Goal: Task Accomplishment & Management: Manage account settings

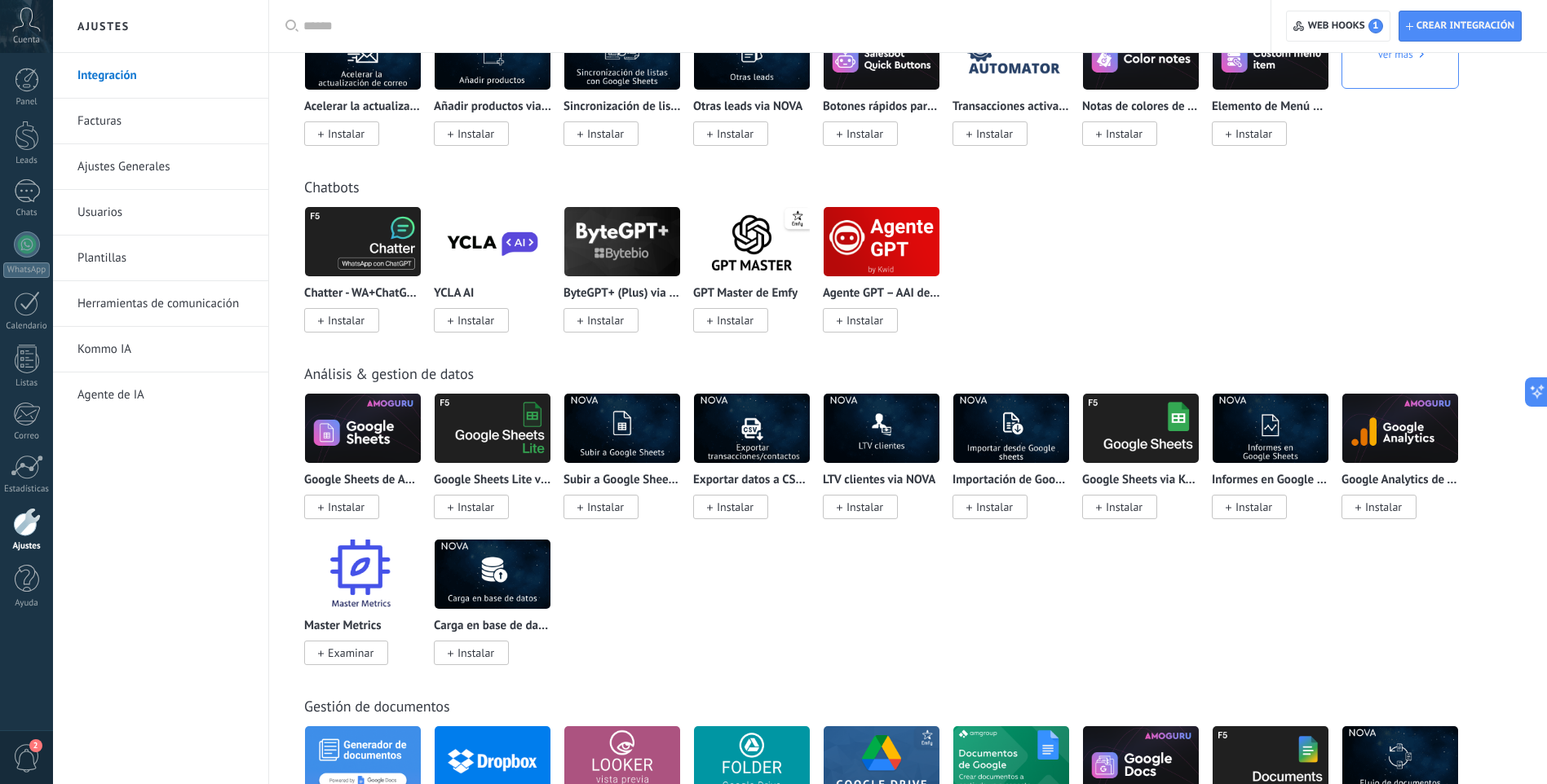
scroll to position [3197, 0]
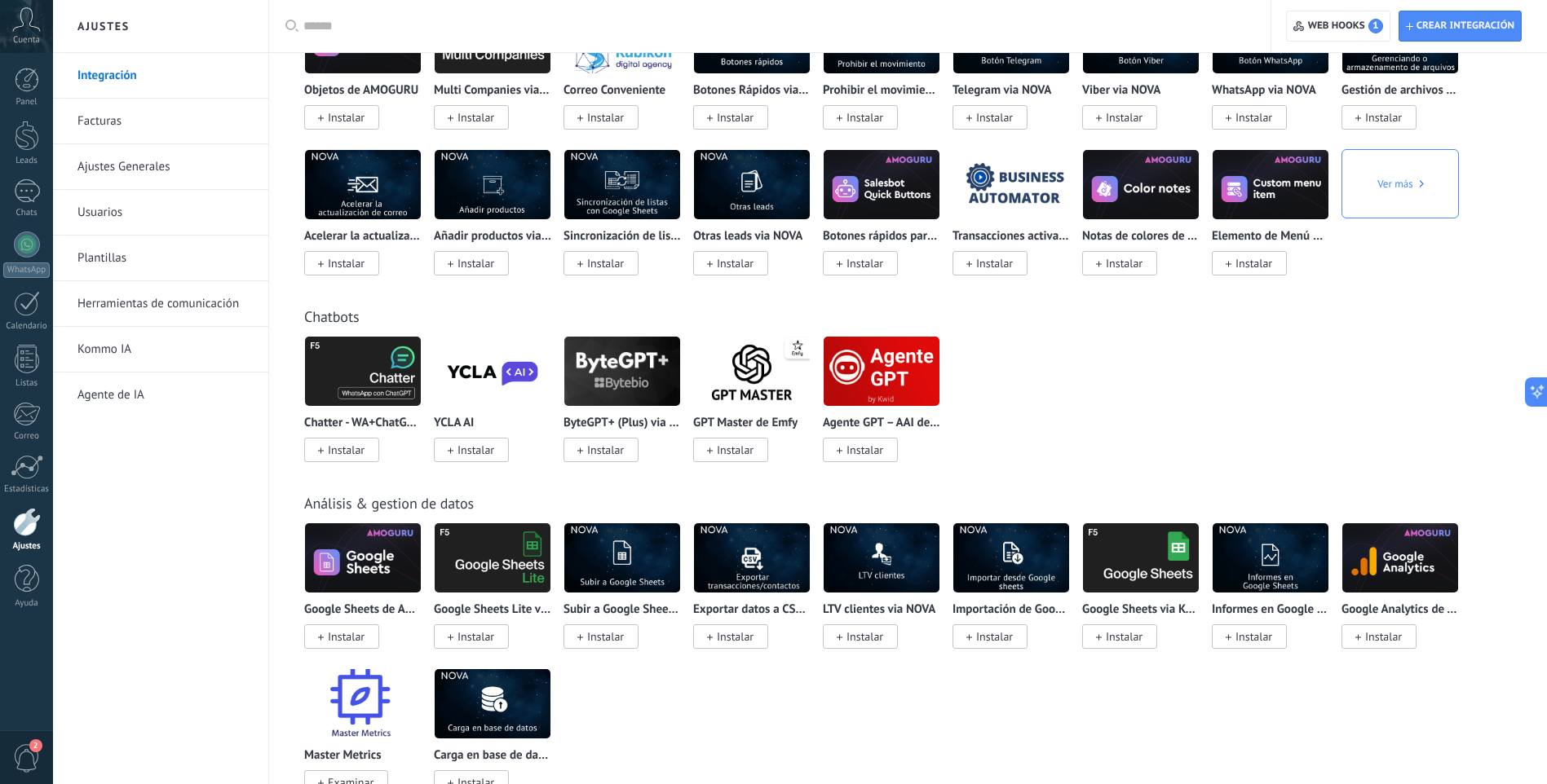
click at [1, 528] on link "Ajustes" at bounding box center [27, 529] width 53 height 44
click at [3, 471] on link "Estadísticas" at bounding box center [27, 475] width 53 height 40
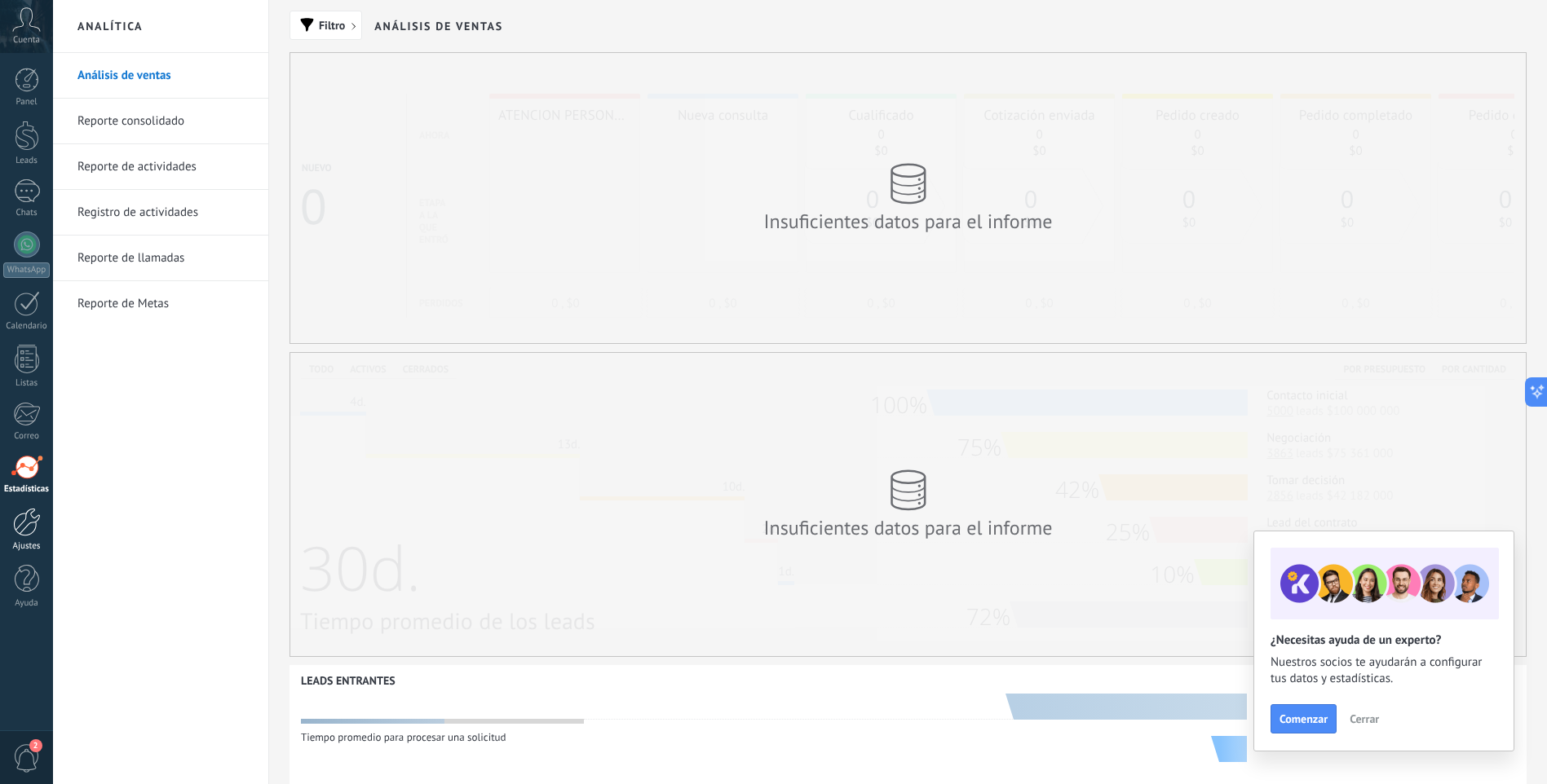
click at [23, 522] on div at bounding box center [27, 522] width 28 height 28
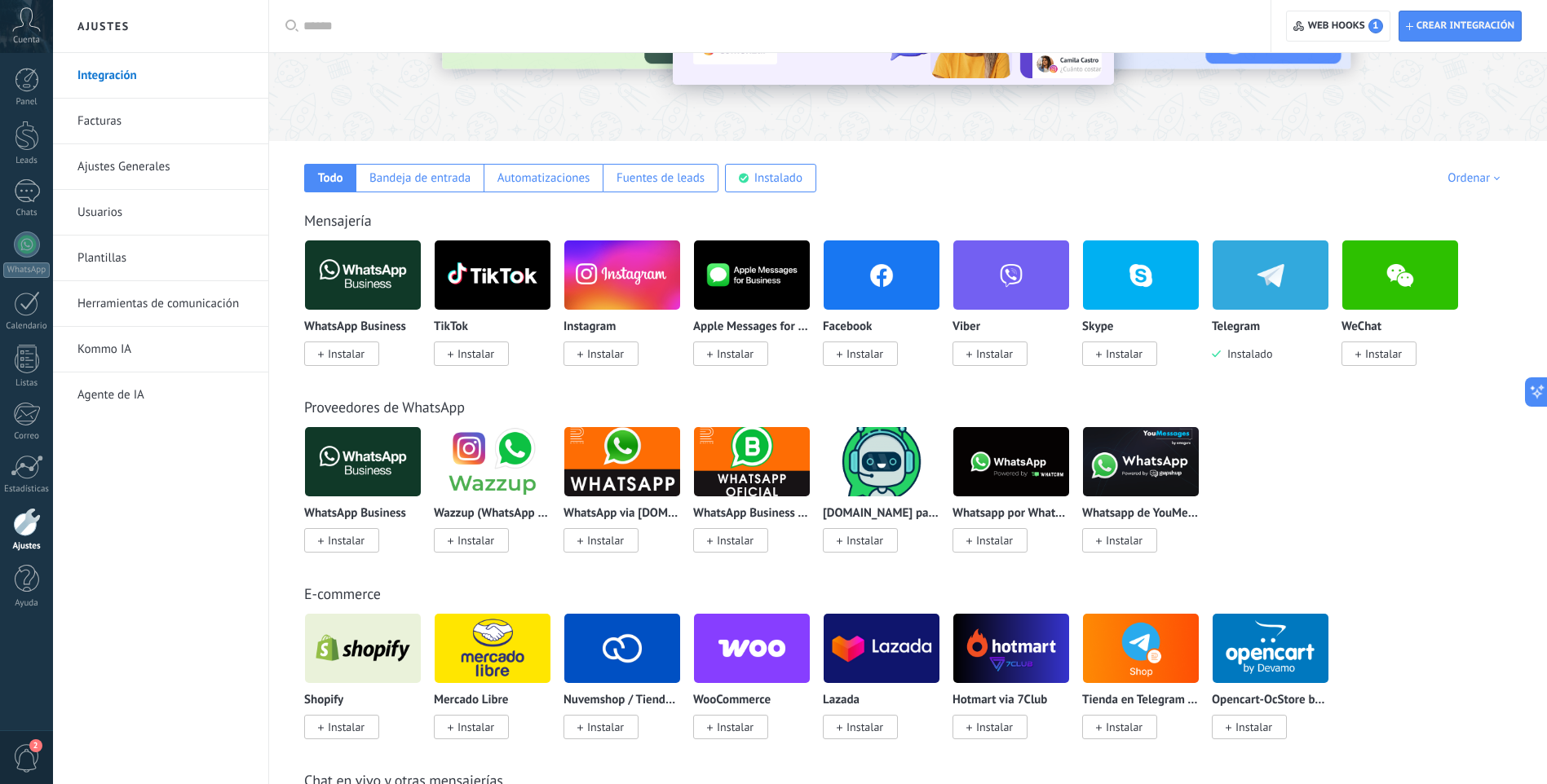
scroll to position [164, 0]
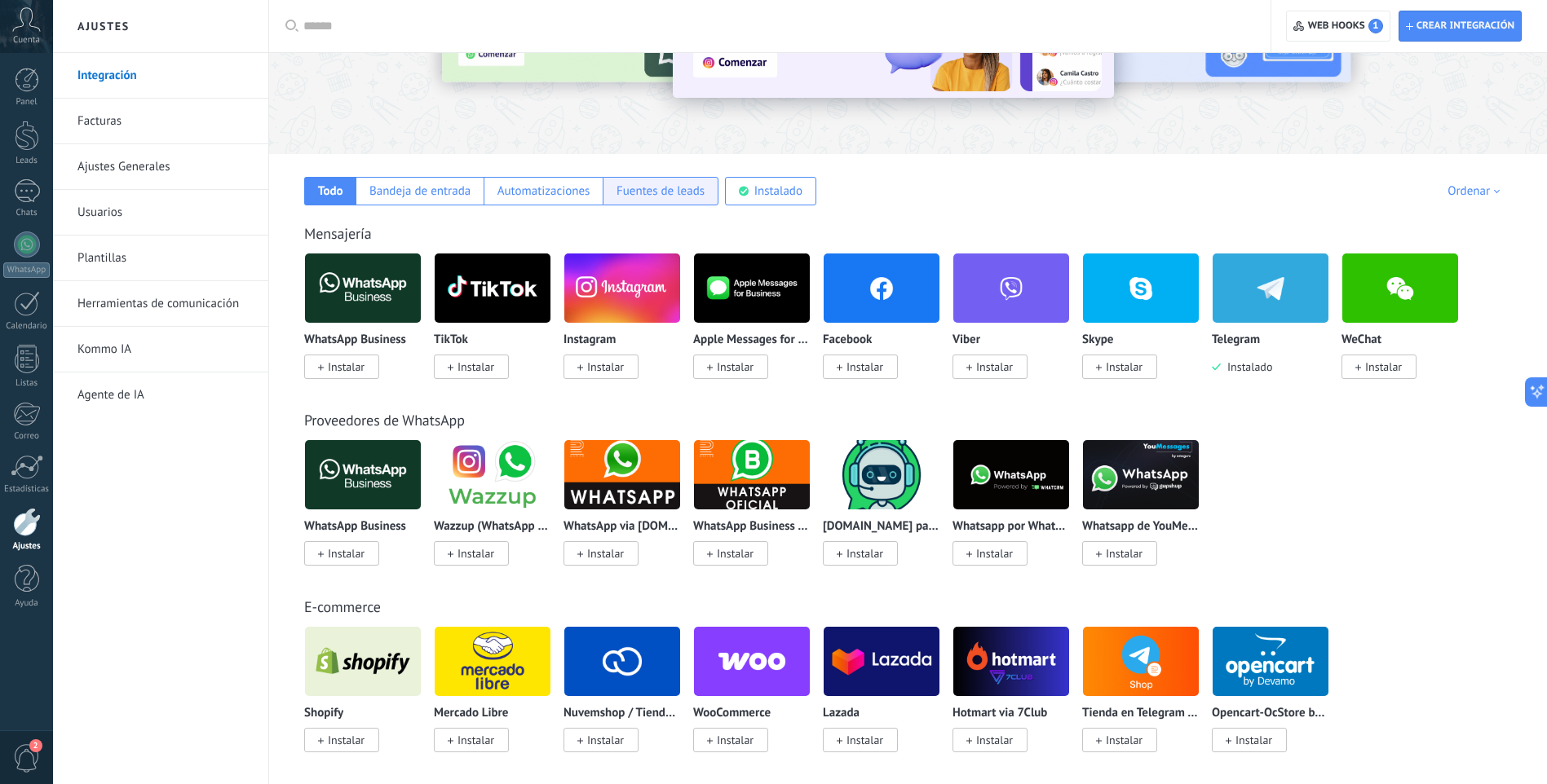
drag, startPoint x: 664, startPoint y: 187, endPoint x: 706, endPoint y: 193, distance: 42.4
click at [664, 188] on div "Fuentes de leads" at bounding box center [660, 191] width 88 height 15
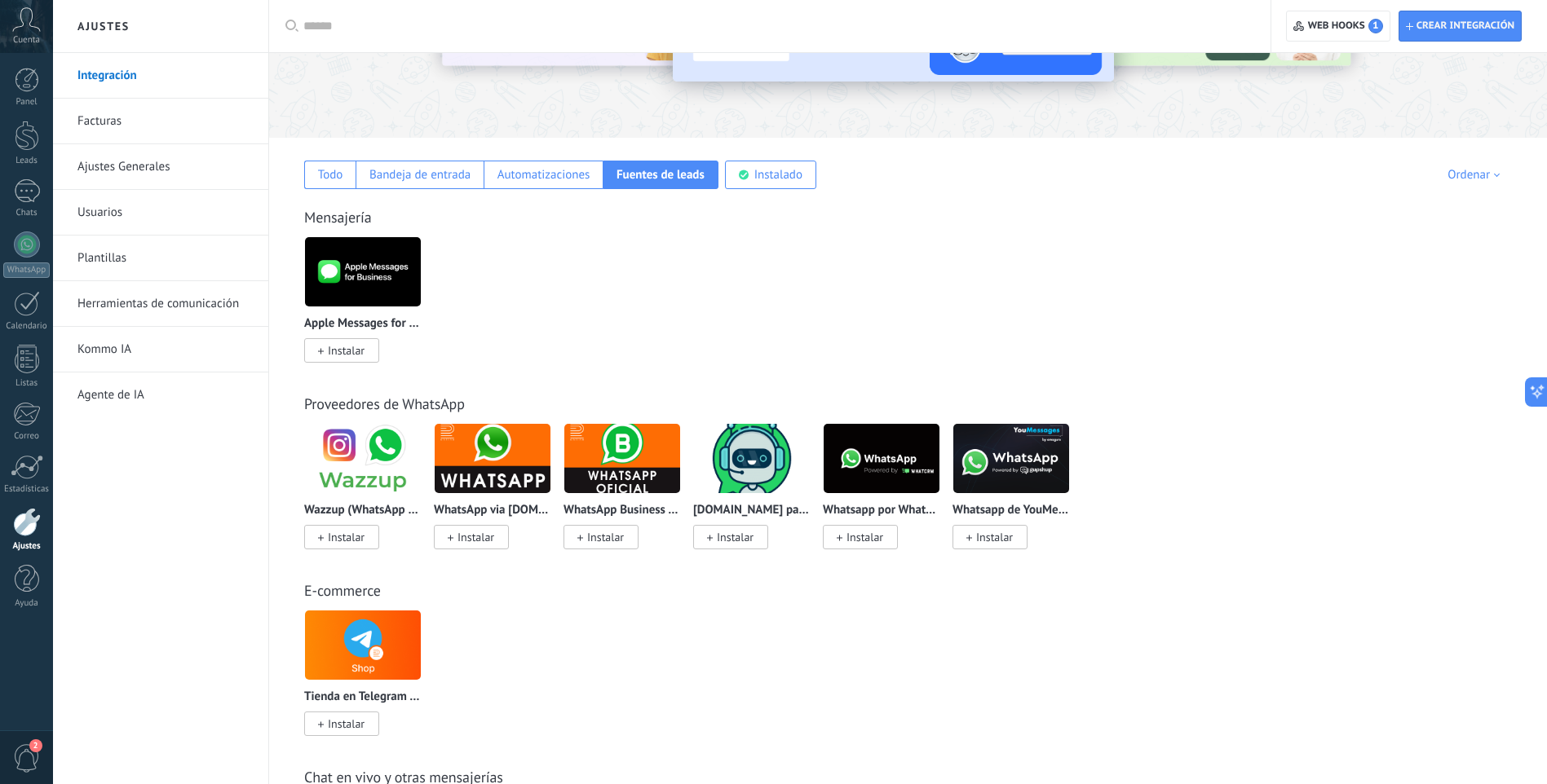
scroll to position [126, 0]
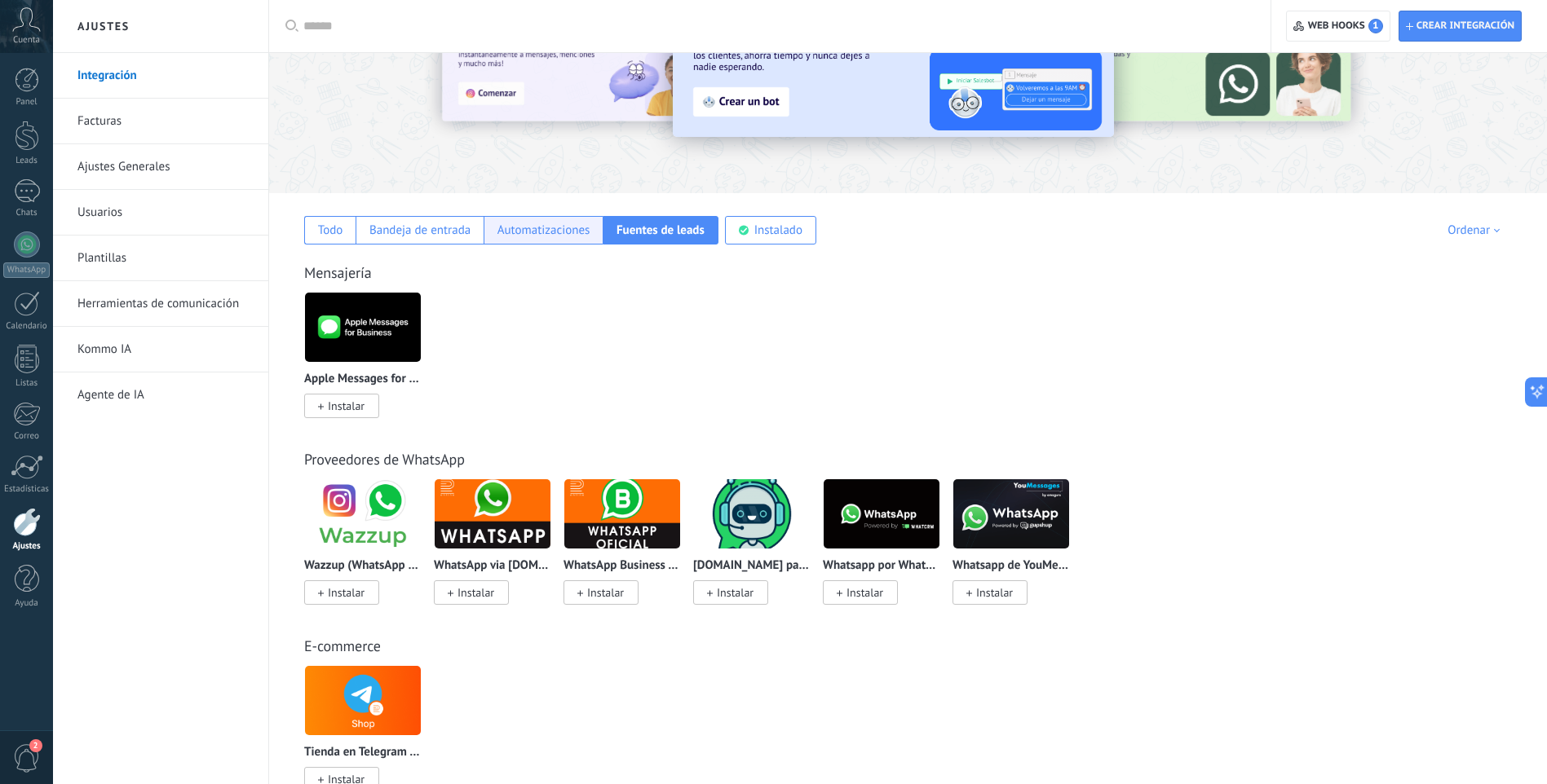
click at [550, 240] on div "Automatizaciones" at bounding box center [543, 230] width 119 height 28
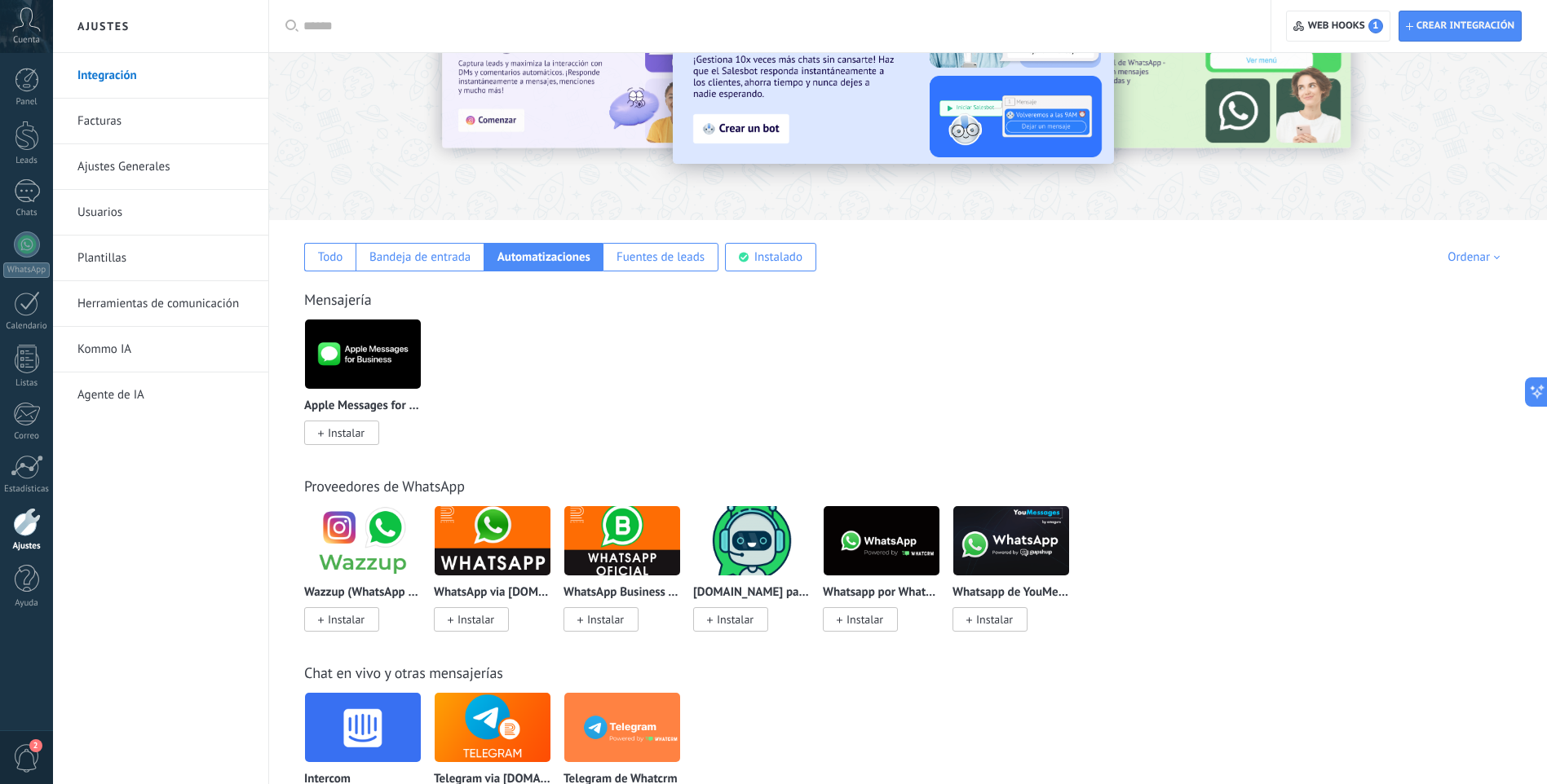
scroll to position [0, 0]
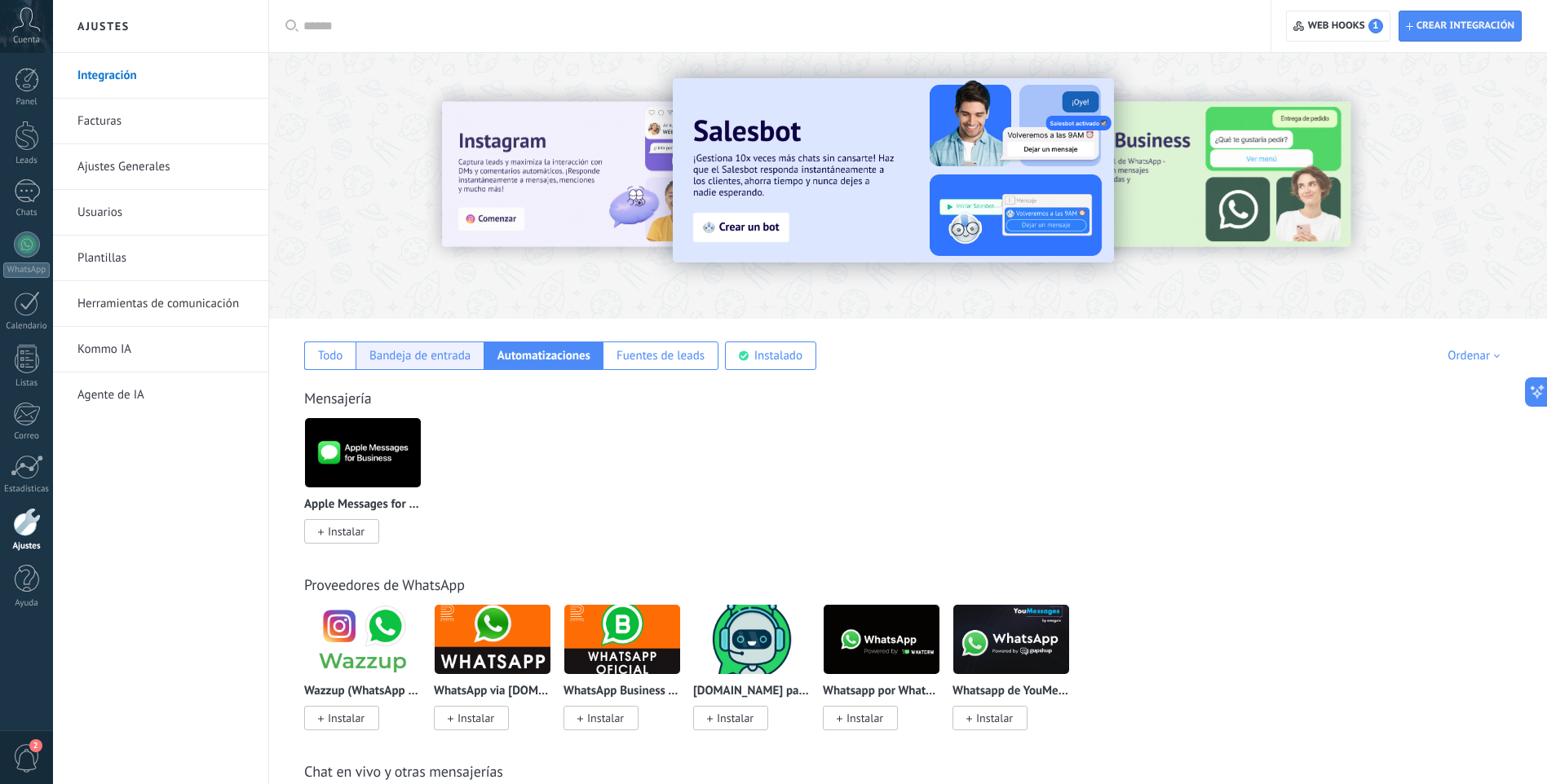
drag, startPoint x: 317, startPoint y: 355, endPoint x: 375, endPoint y: 368, distance: 59.4
click at [318, 355] on div "Todo" at bounding box center [330, 355] width 25 height 15
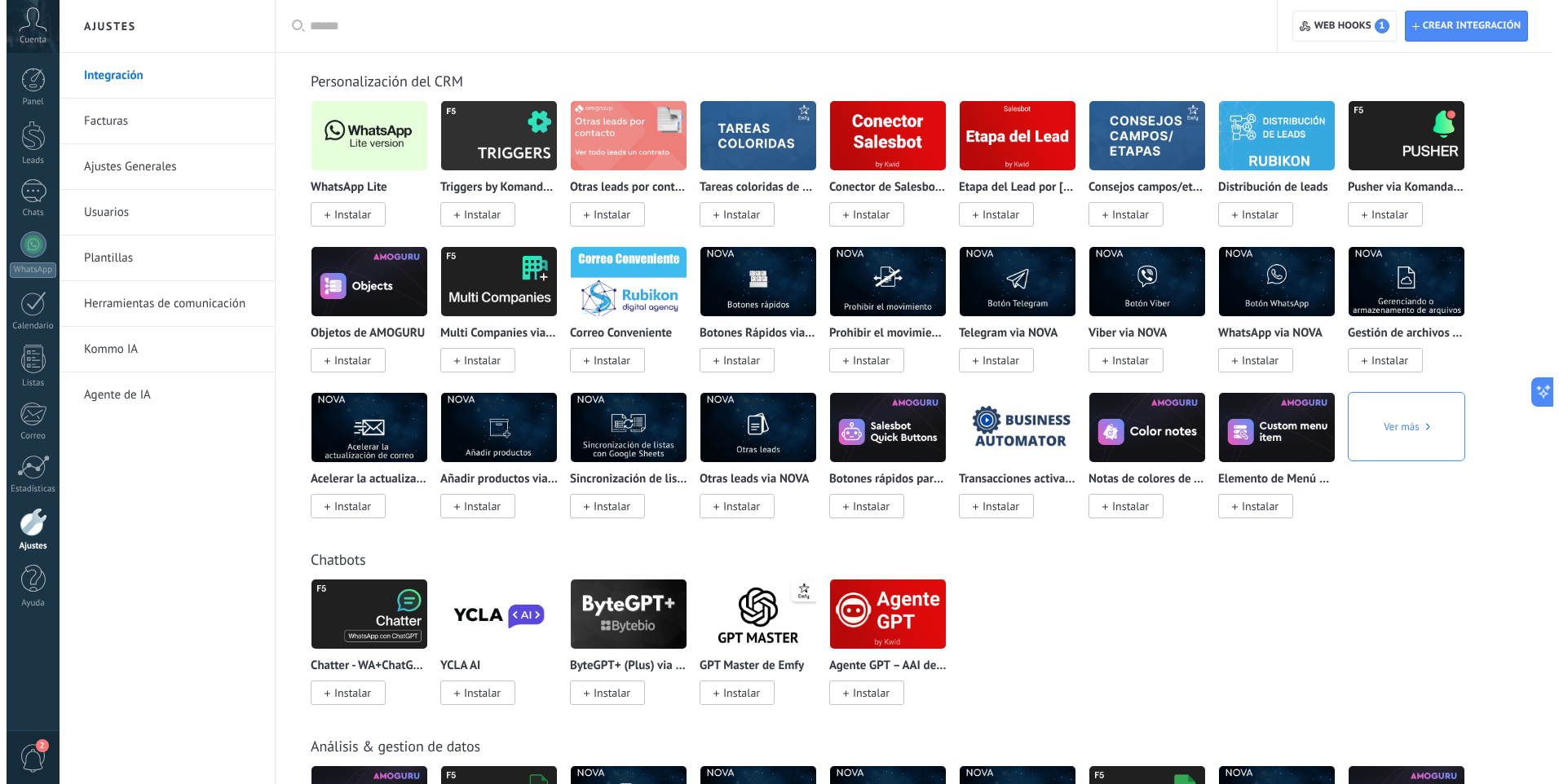
scroll to position [5243, 0]
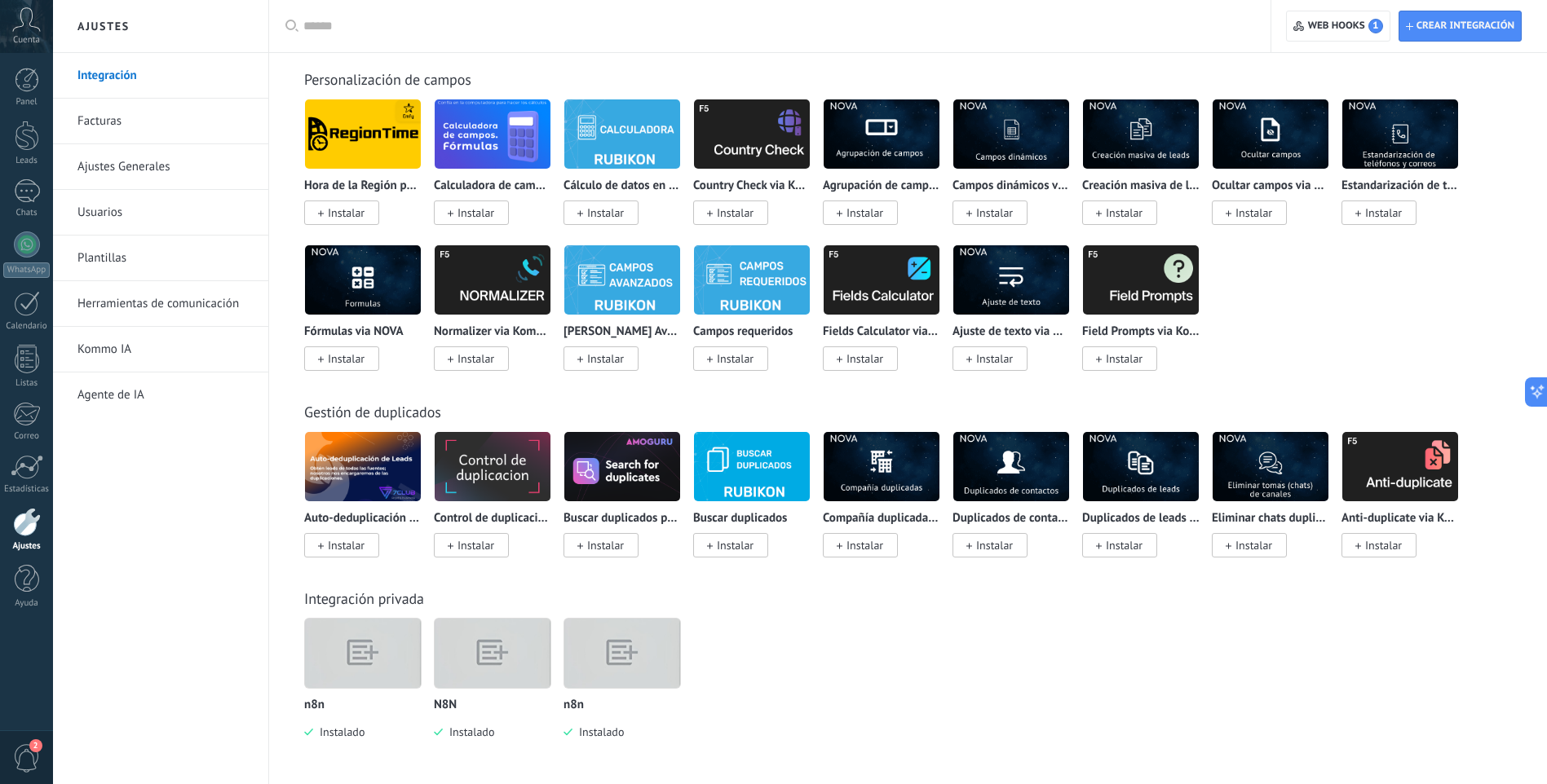
click at [631, 649] on img at bounding box center [622, 653] width 116 height 89
click at [632, 670] on img at bounding box center [622, 653] width 116 height 89
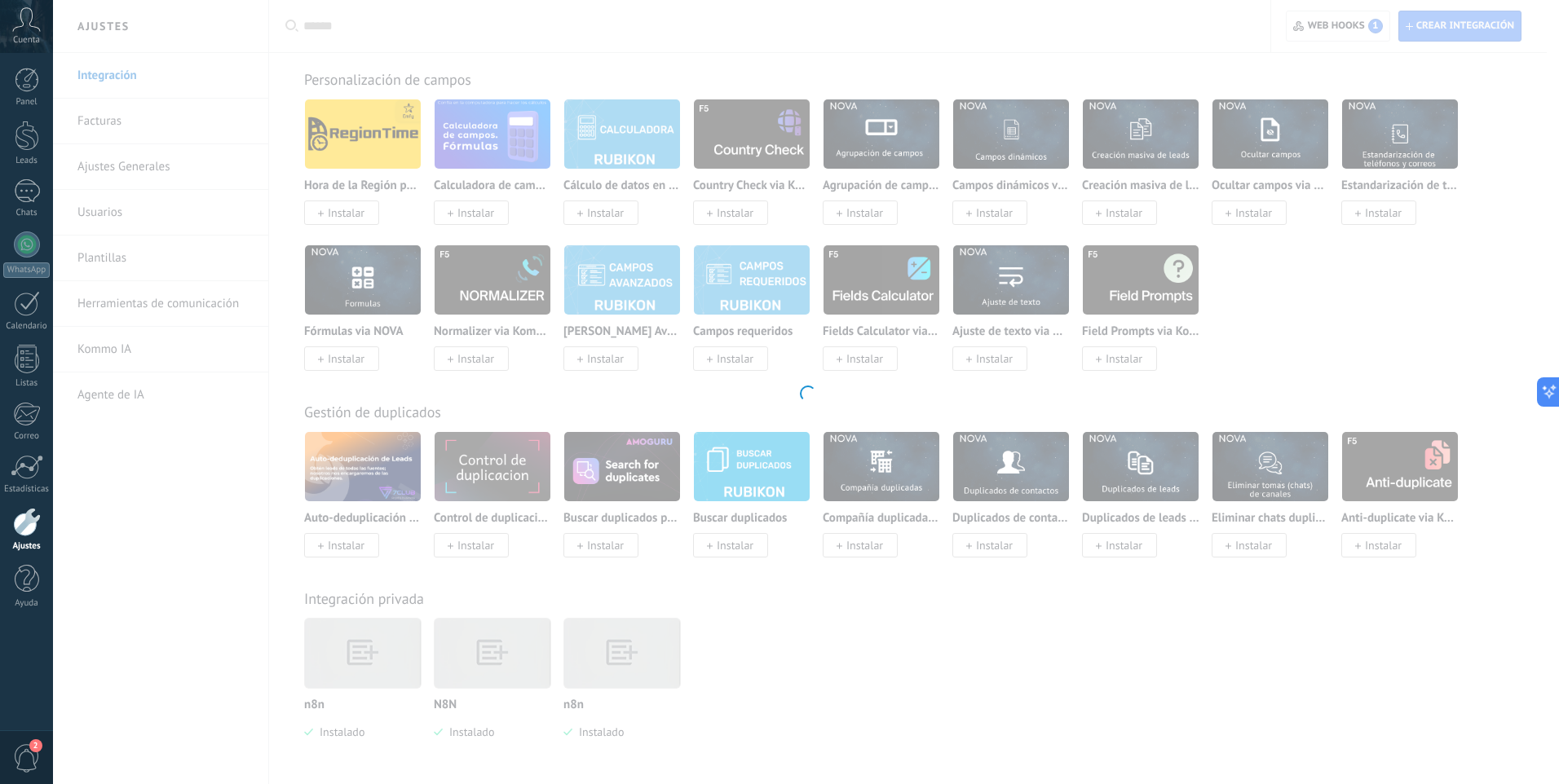
click at [632, 670] on div at bounding box center [806, 392] width 1506 height 784
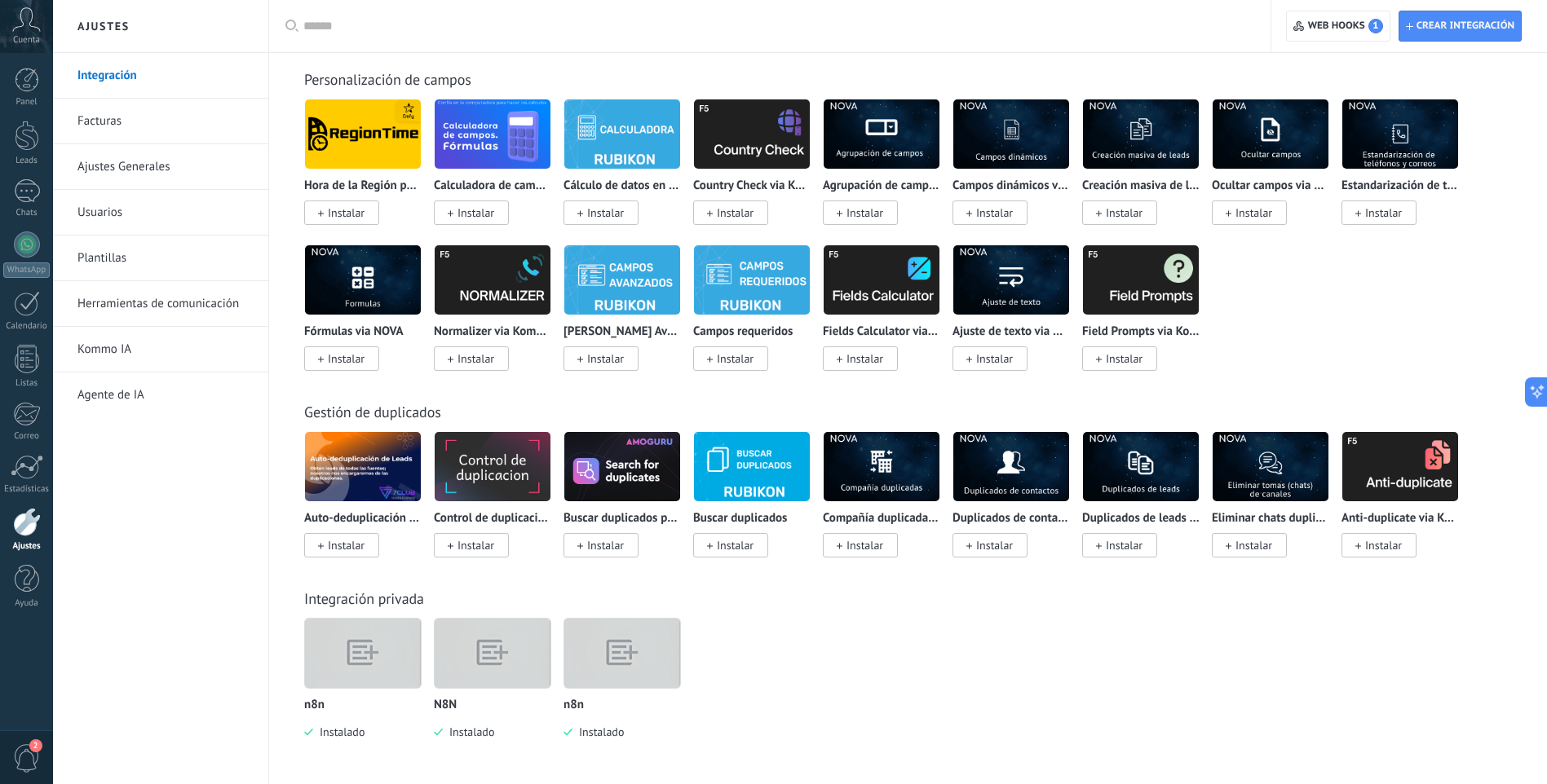
click at [632, 670] on img at bounding box center [622, 653] width 116 height 89
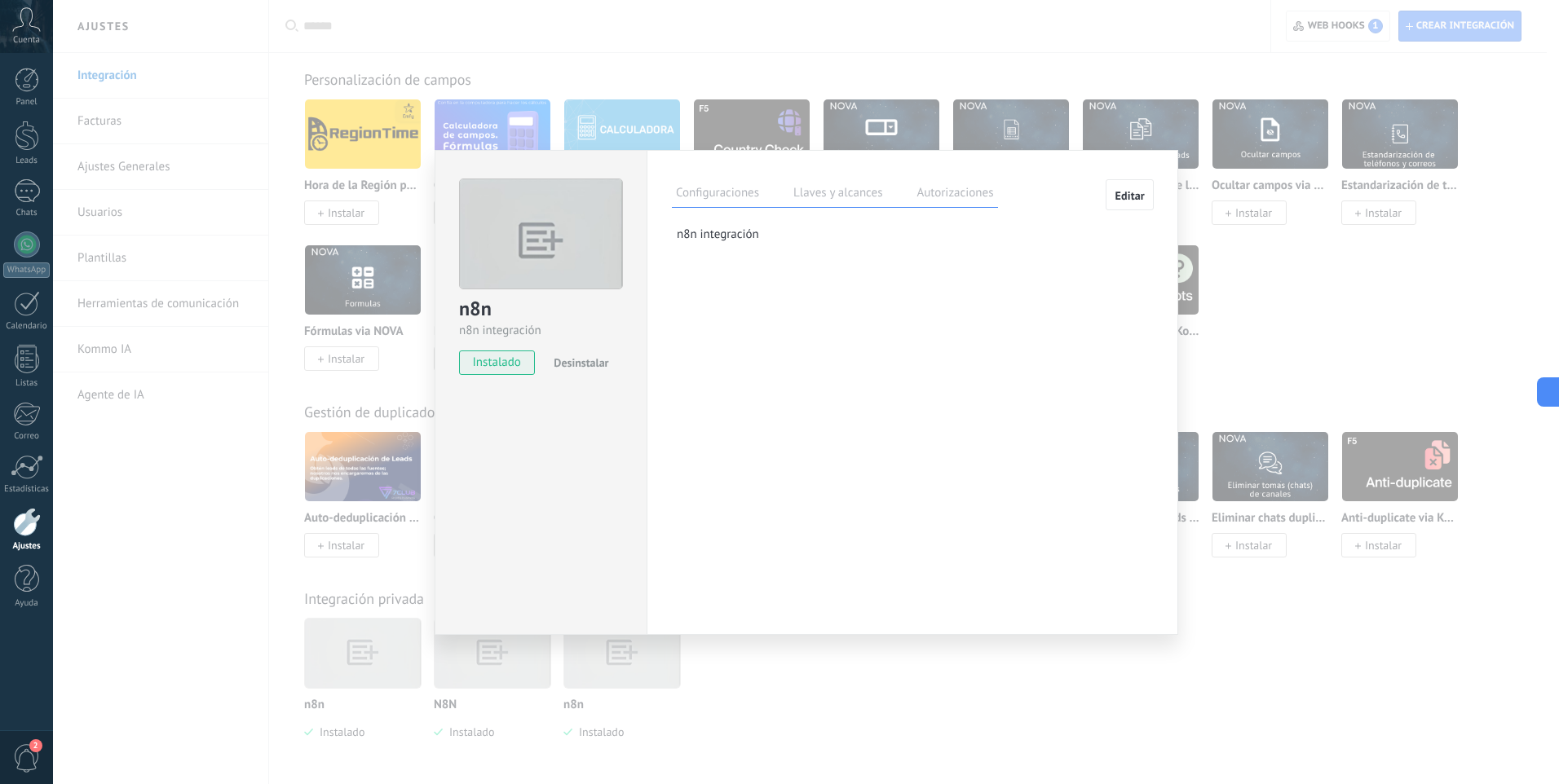
click at [823, 205] on label "Llaves y alcances" at bounding box center [838, 194] width 97 height 23
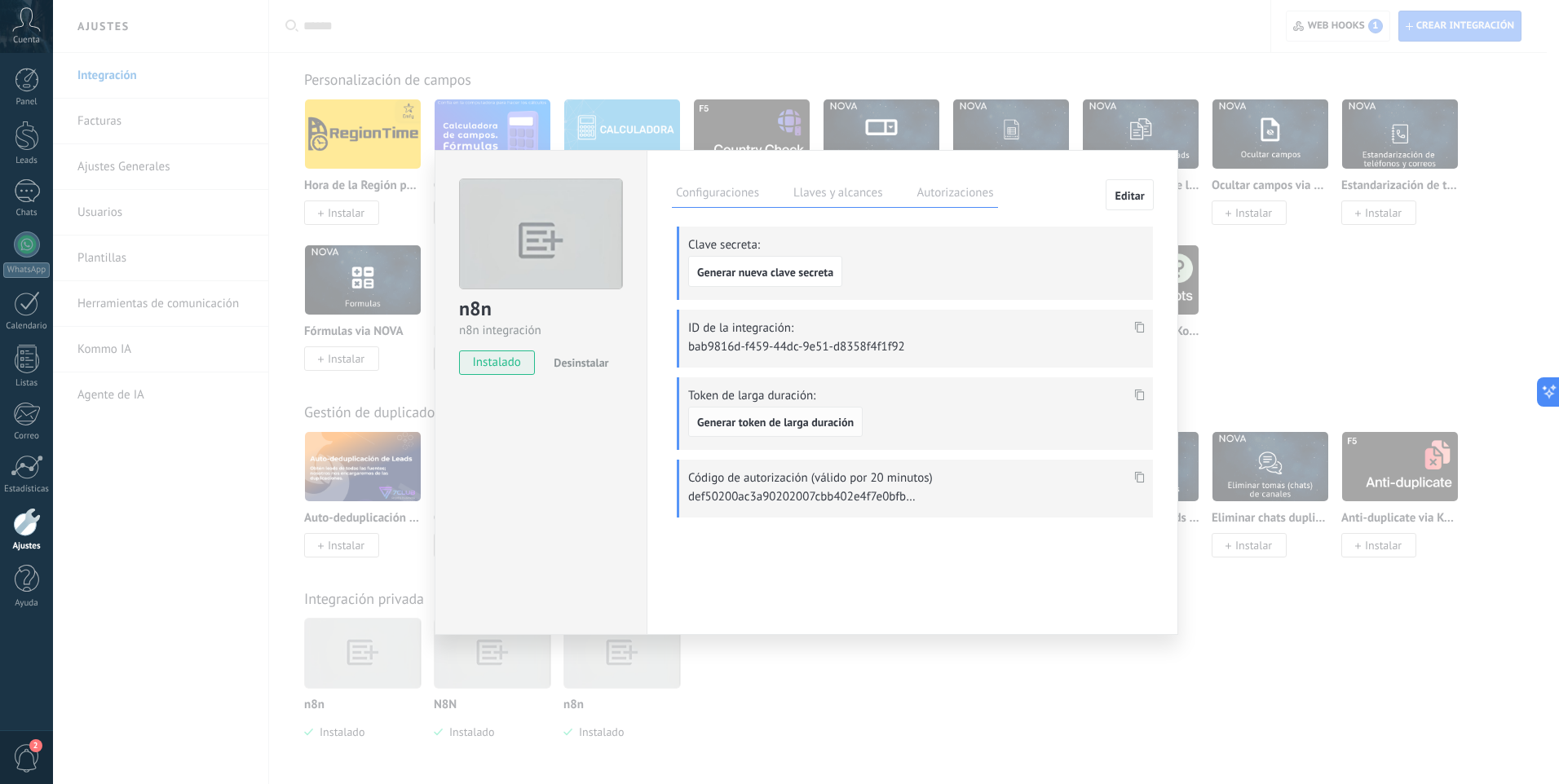
click at [832, 425] on span "Generar token de larga duración" at bounding box center [776, 422] width 157 height 11
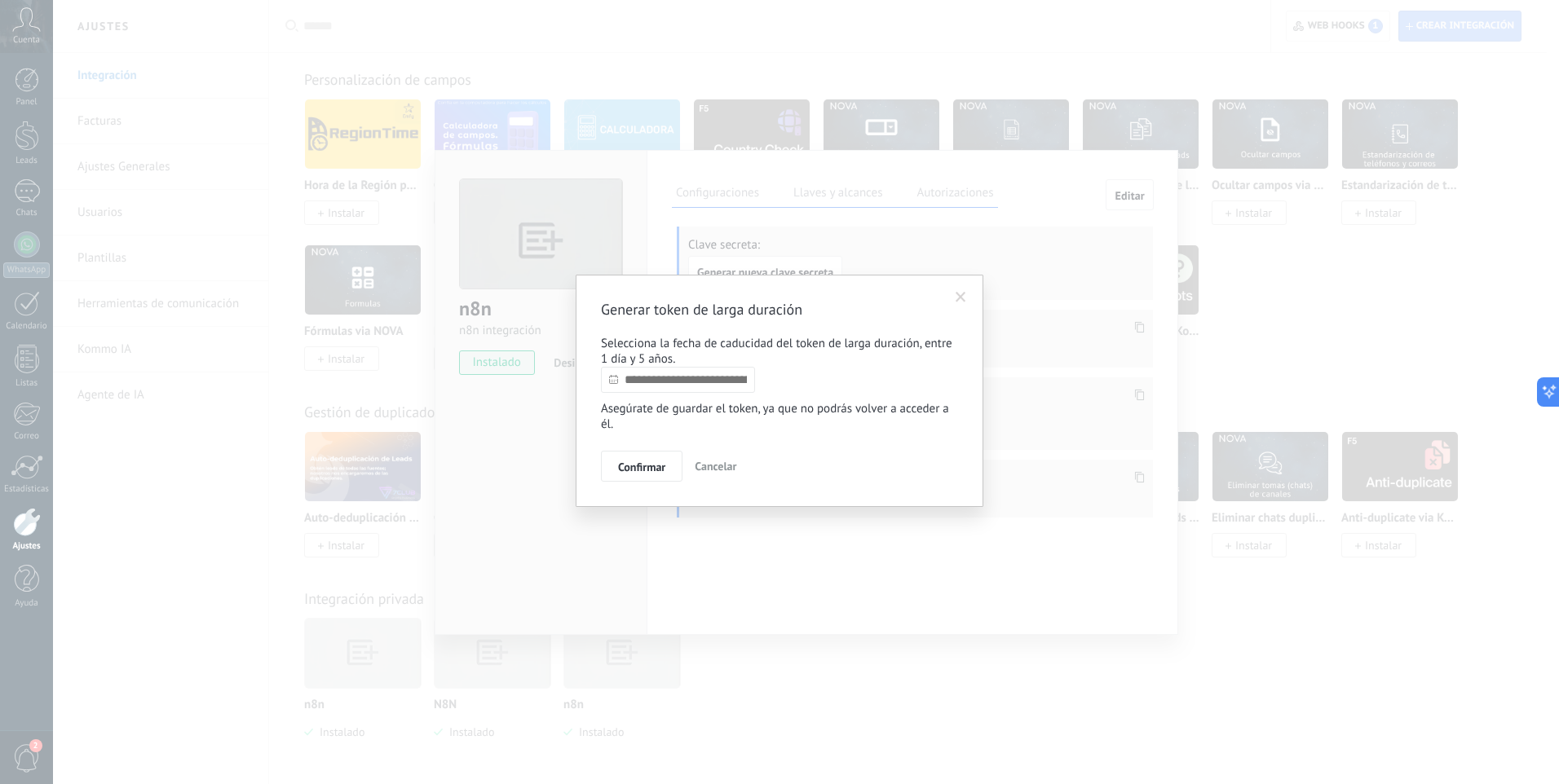
click at [708, 382] on input "text" at bounding box center [677, 380] width 154 height 26
click at [780, 406] on div "Agosto 2025" at bounding box center [698, 411] width 177 height 15
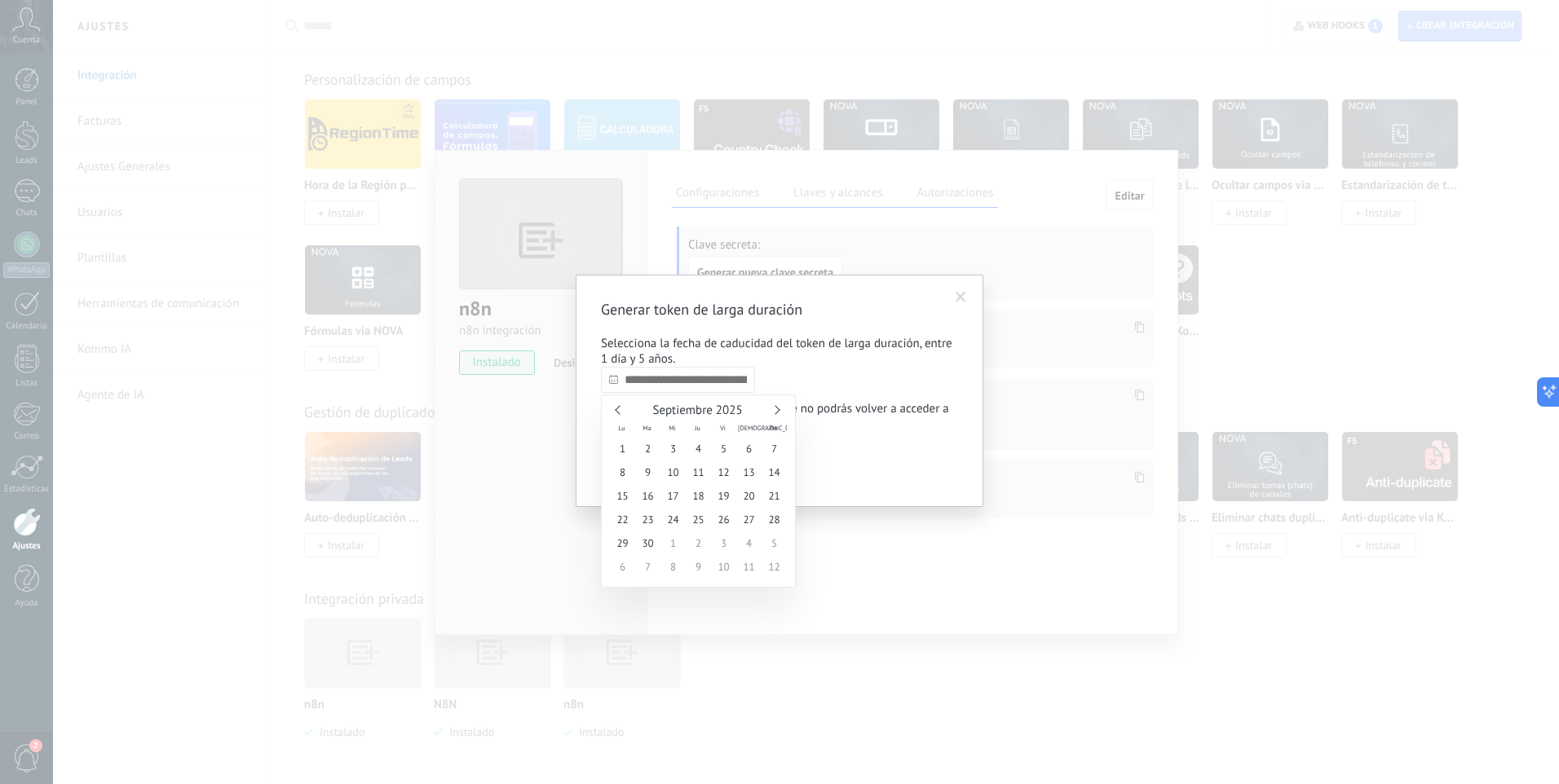
click at [779, 409] on link at bounding box center [775, 410] width 9 height 9
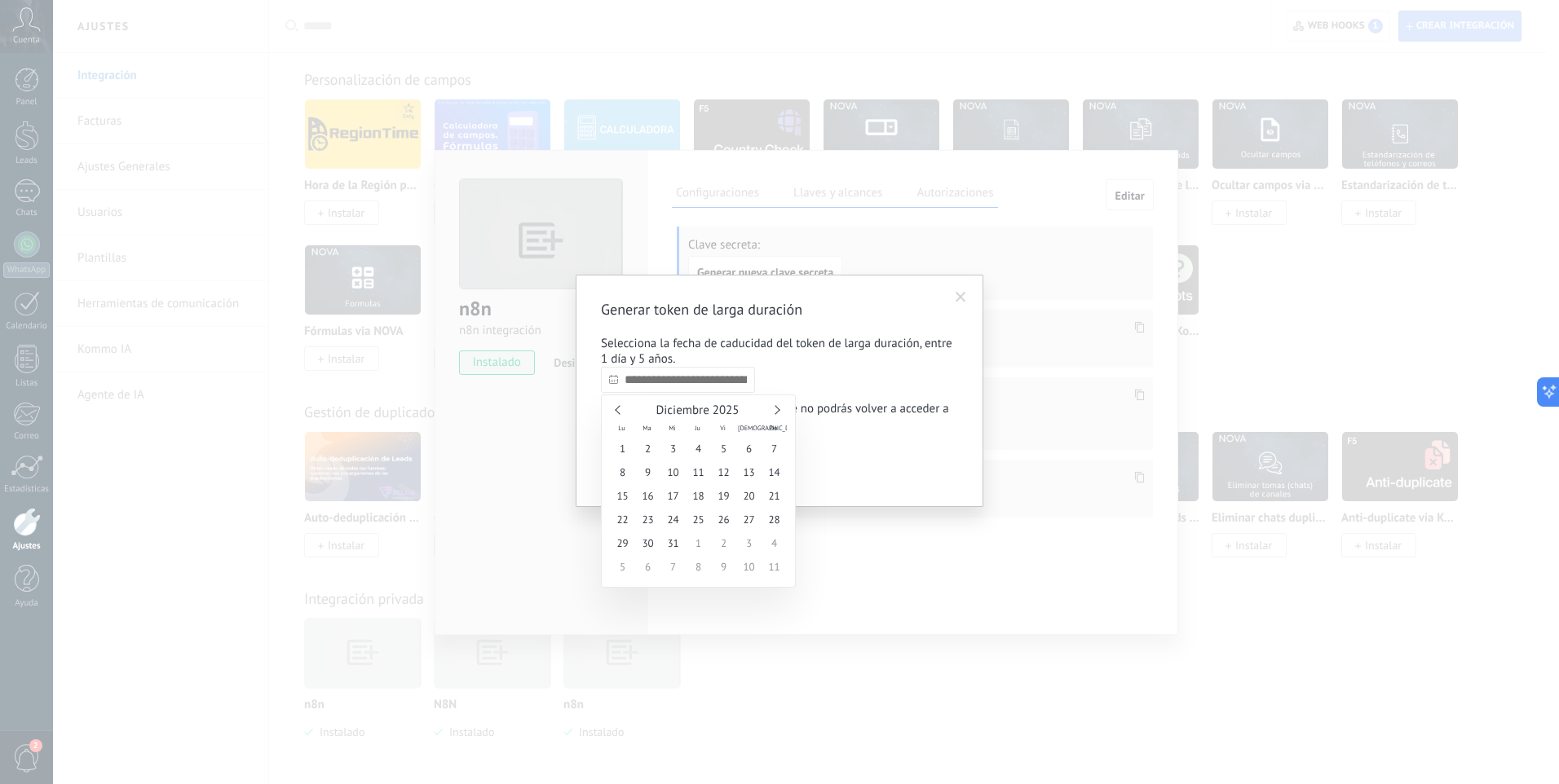
click at [779, 409] on link at bounding box center [775, 410] width 9 height 9
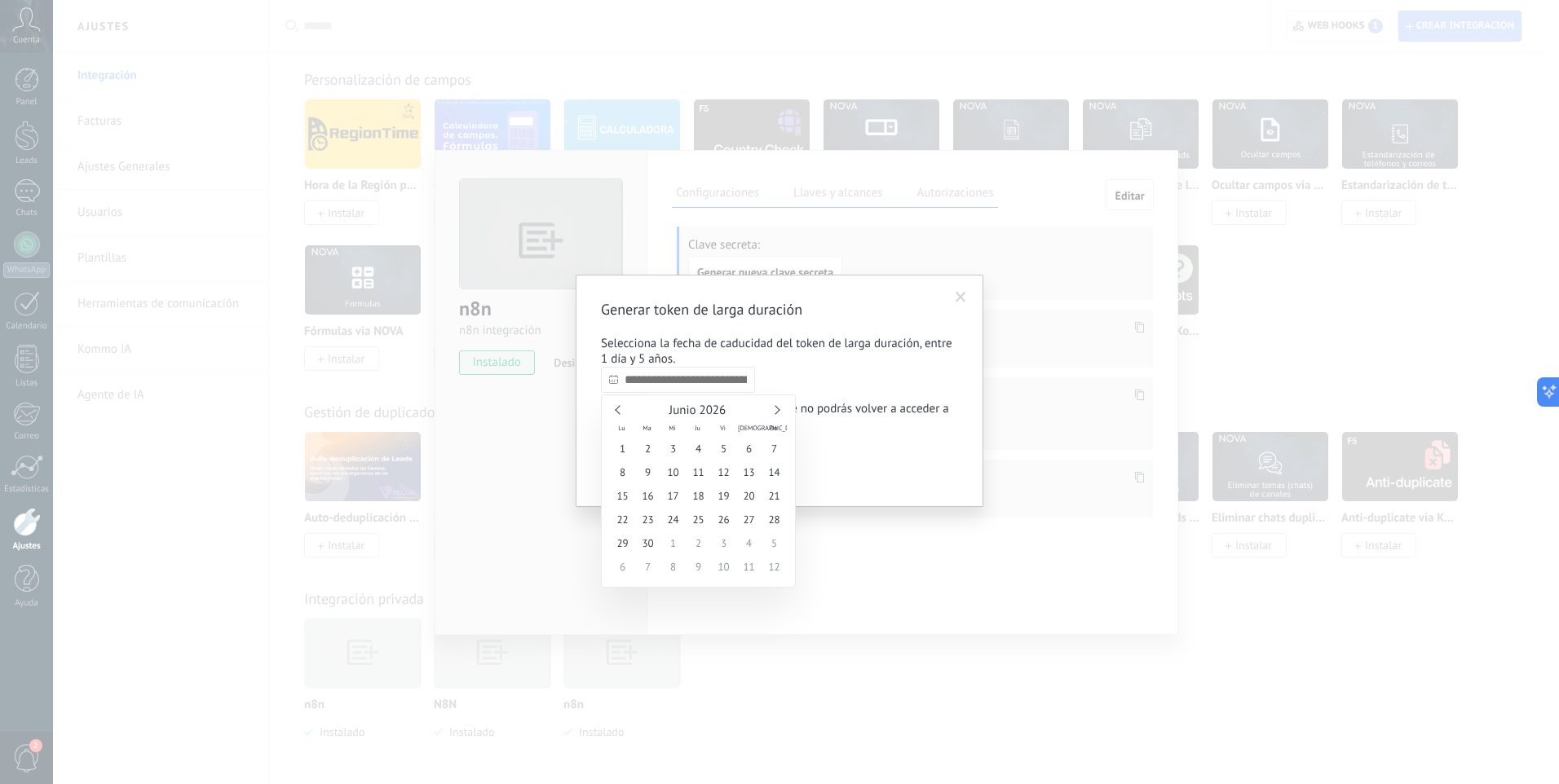
click at [779, 409] on link at bounding box center [775, 410] width 9 height 9
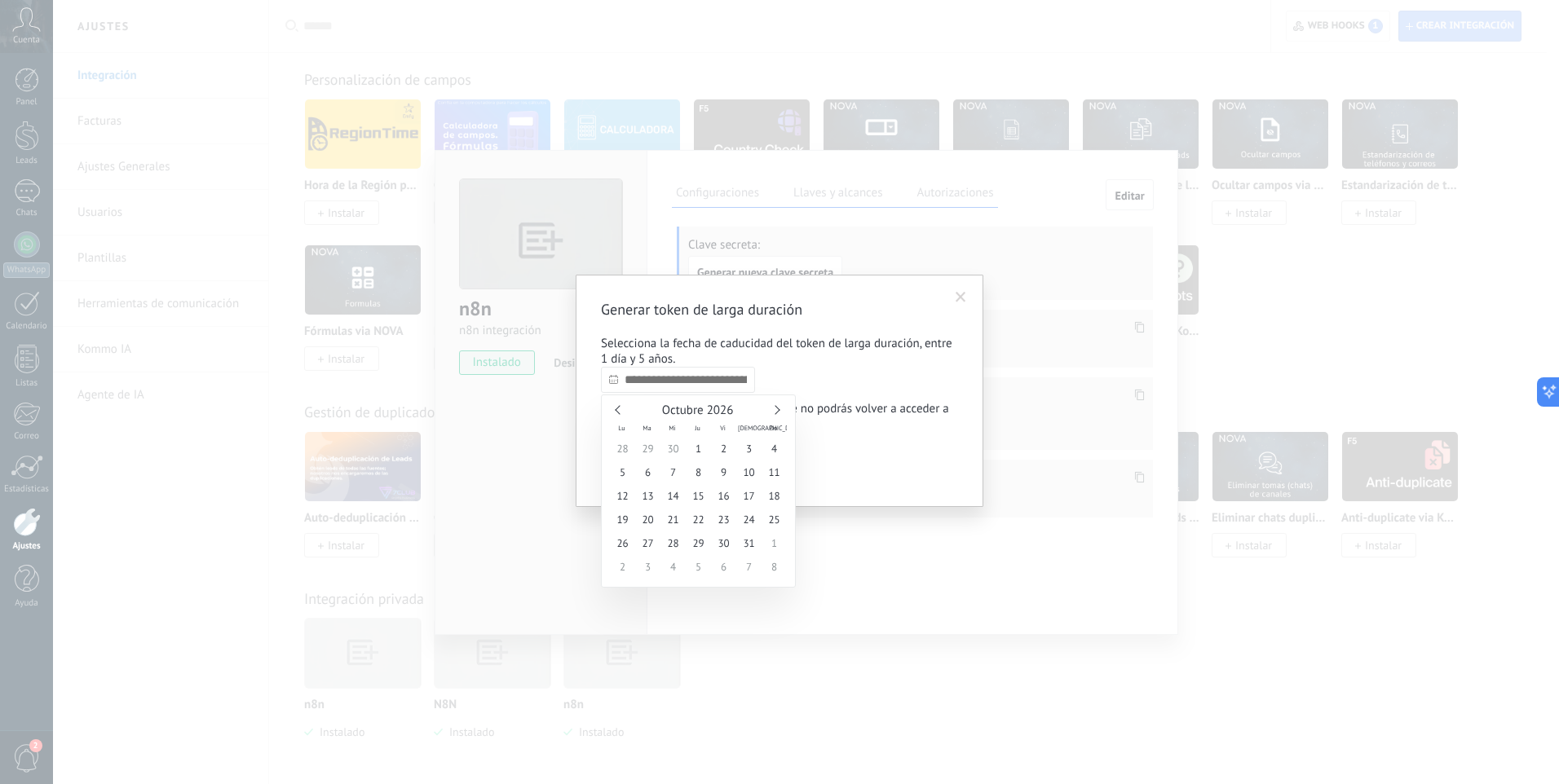
click at [778, 409] on link at bounding box center [775, 410] width 9 height 9
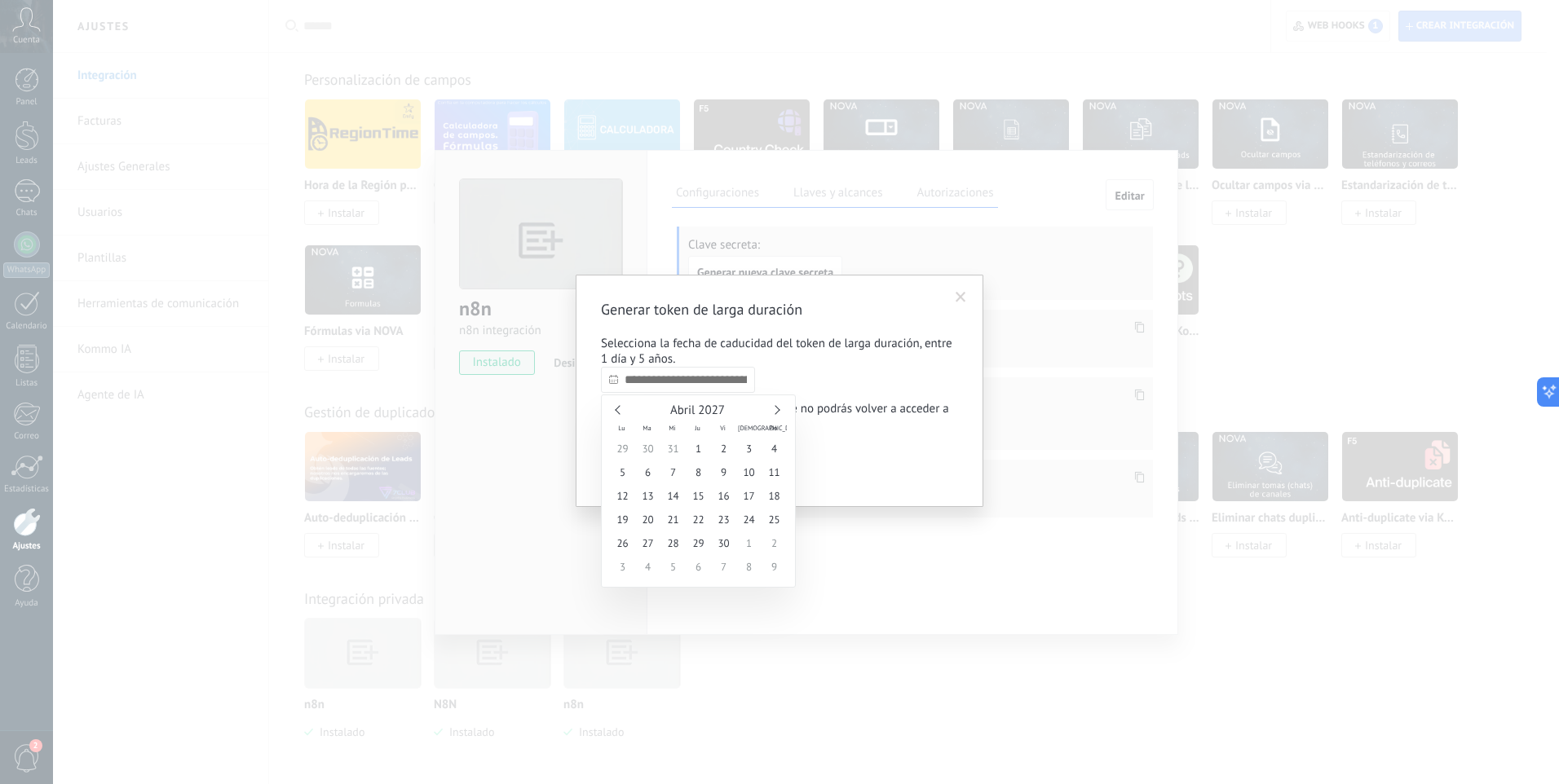
click at [778, 409] on link at bounding box center [775, 410] width 9 height 9
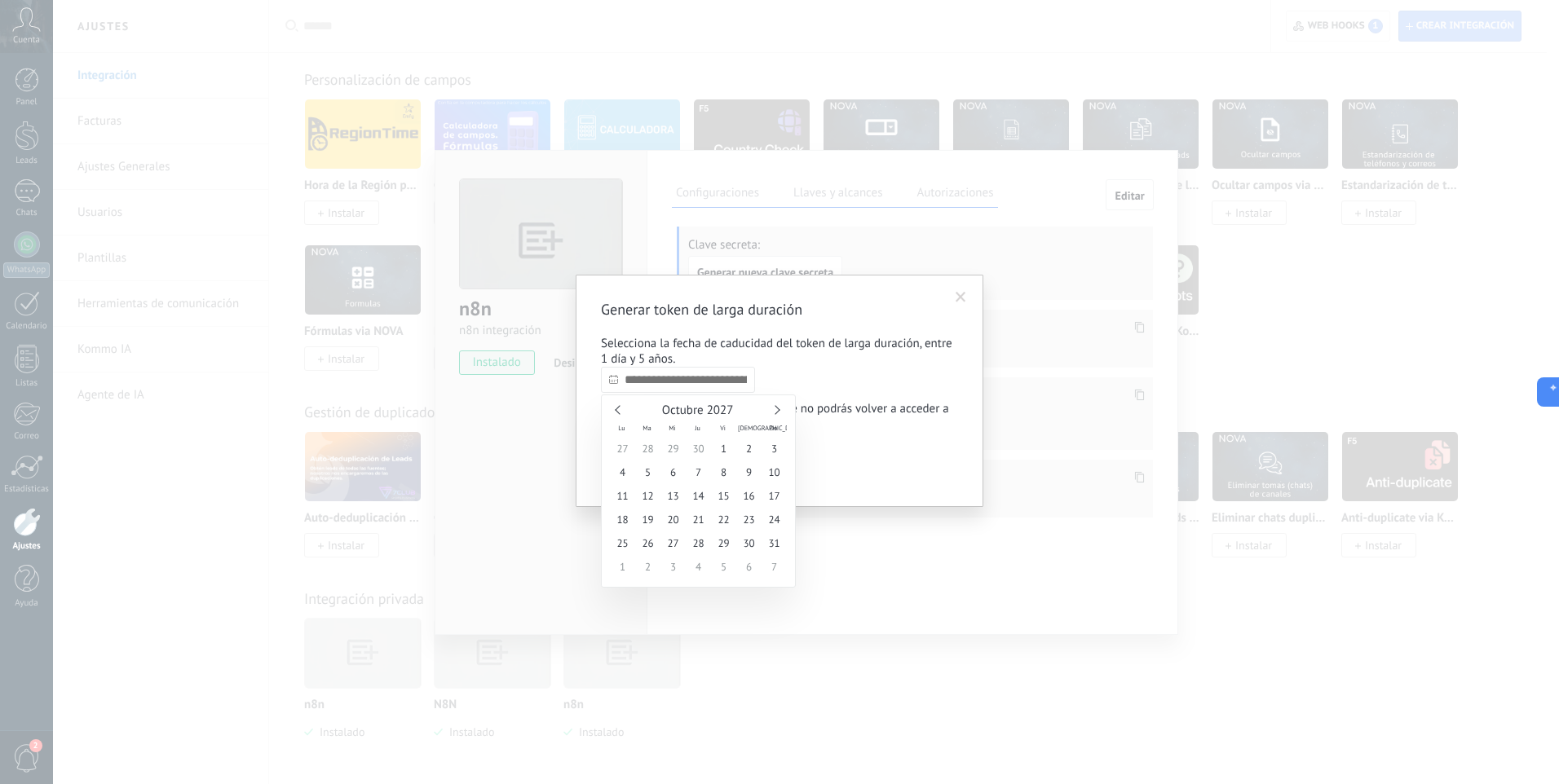
click at [778, 409] on link at bounding box center [775, 410] width 9 height 9
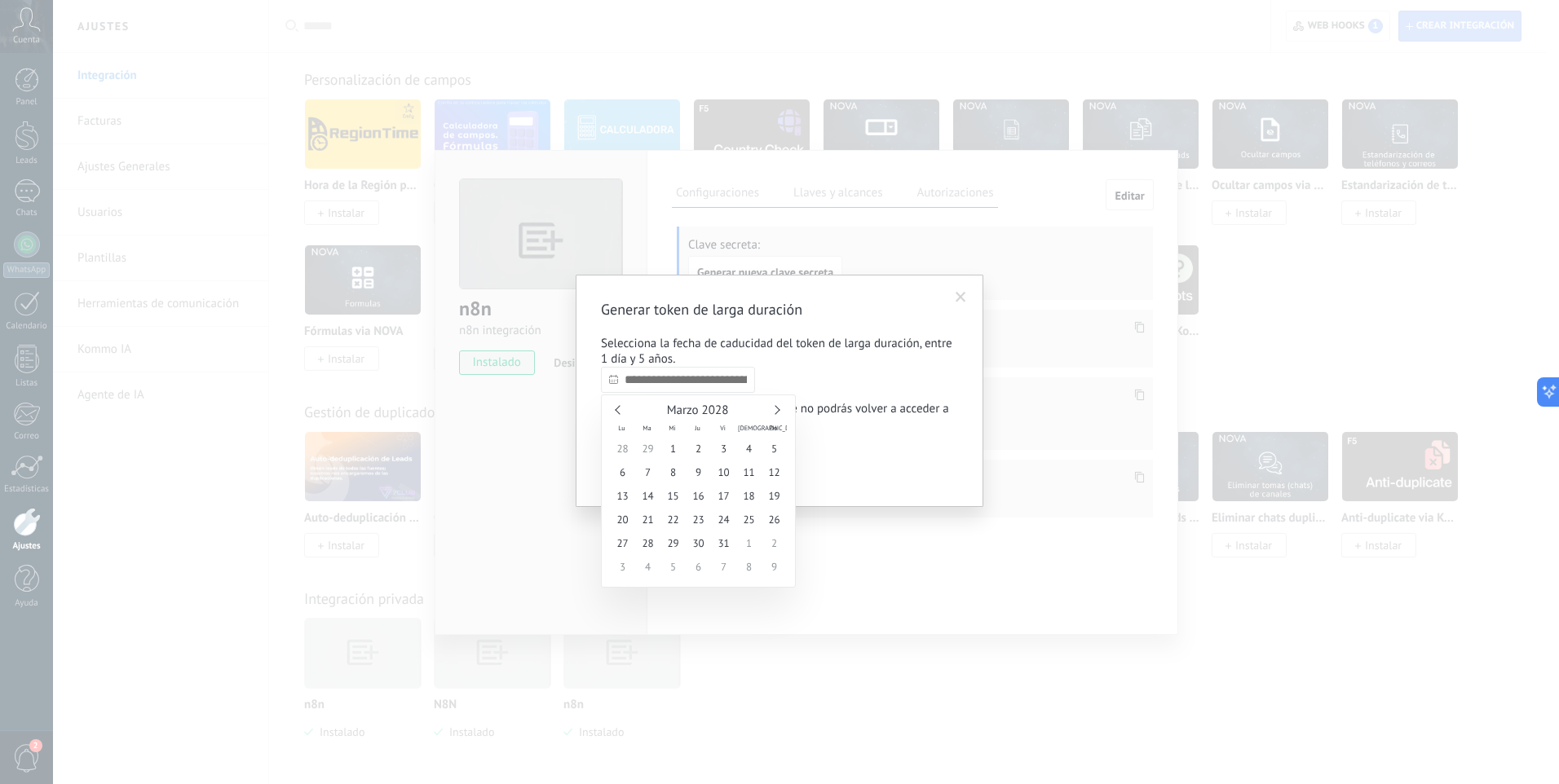
click at [778, 409] on link at bounding box center [775, 410] width 9 height 9
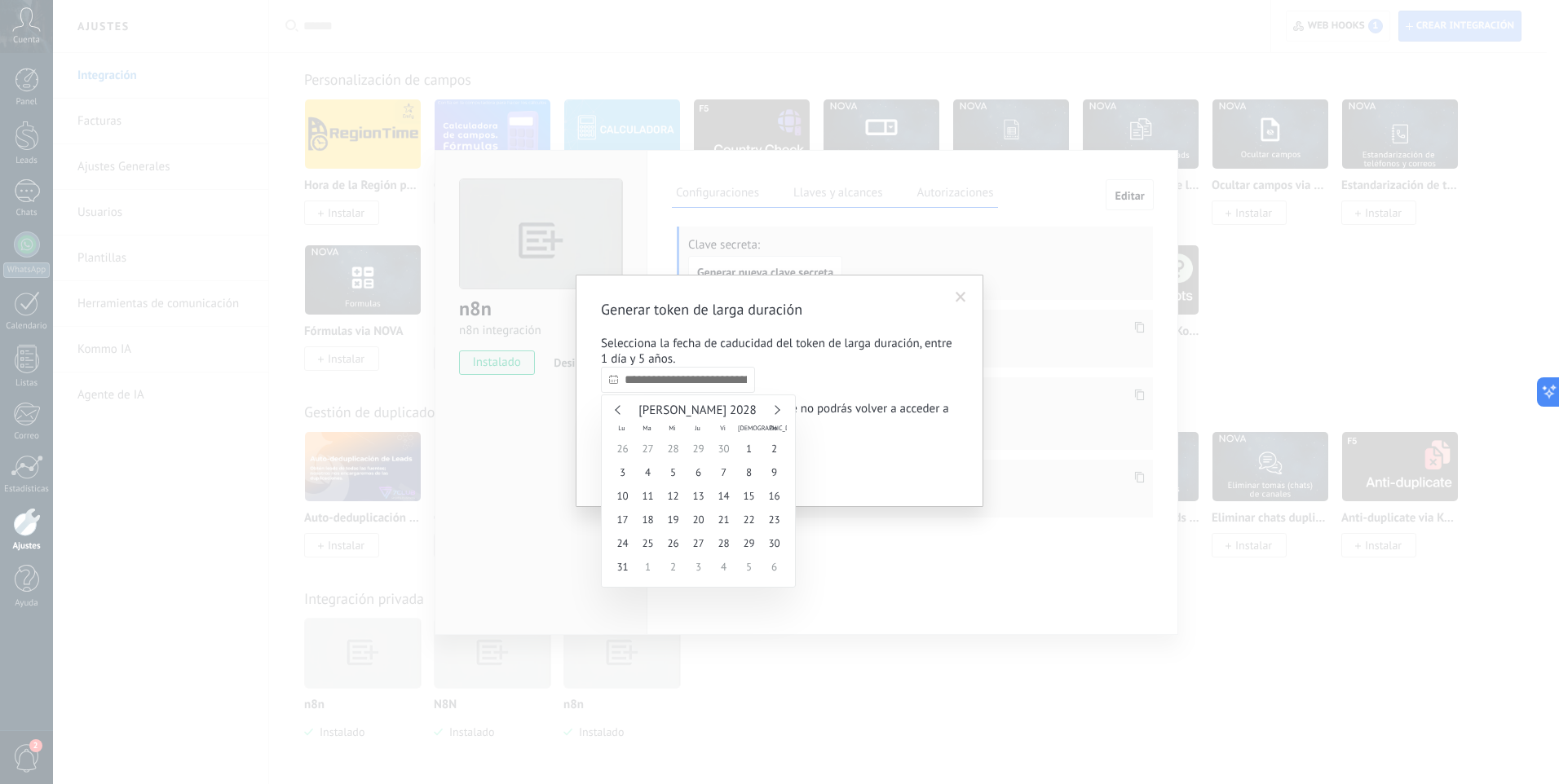
click at [778, 409] on link at bounding box center [775, 410] width 9 height 9
click at [777, 409] on link at bounding box center [775, 410] width 9 height 9
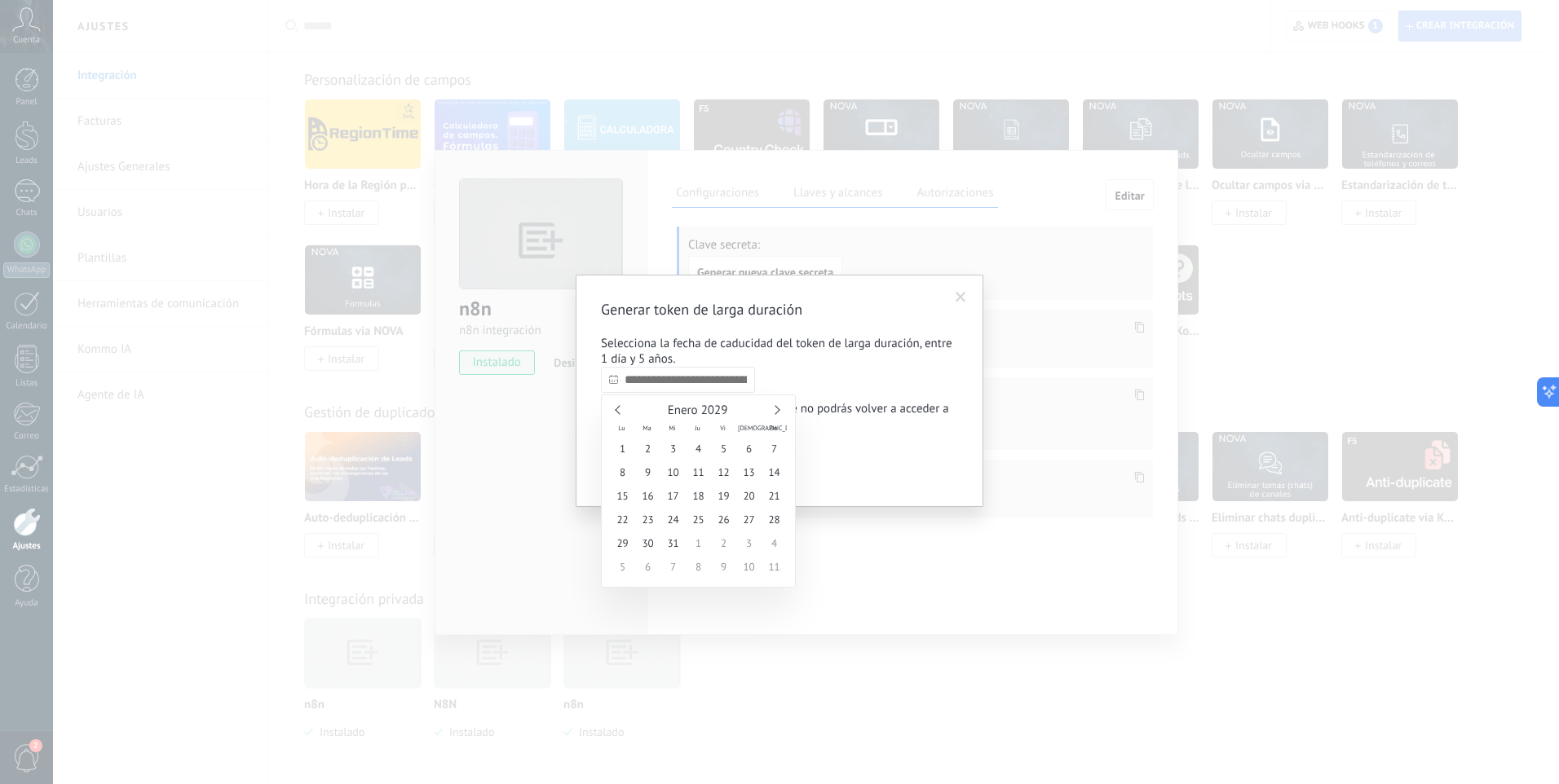
click at [777, 409] on link at bounding box center [775, 410] width 9 height 9
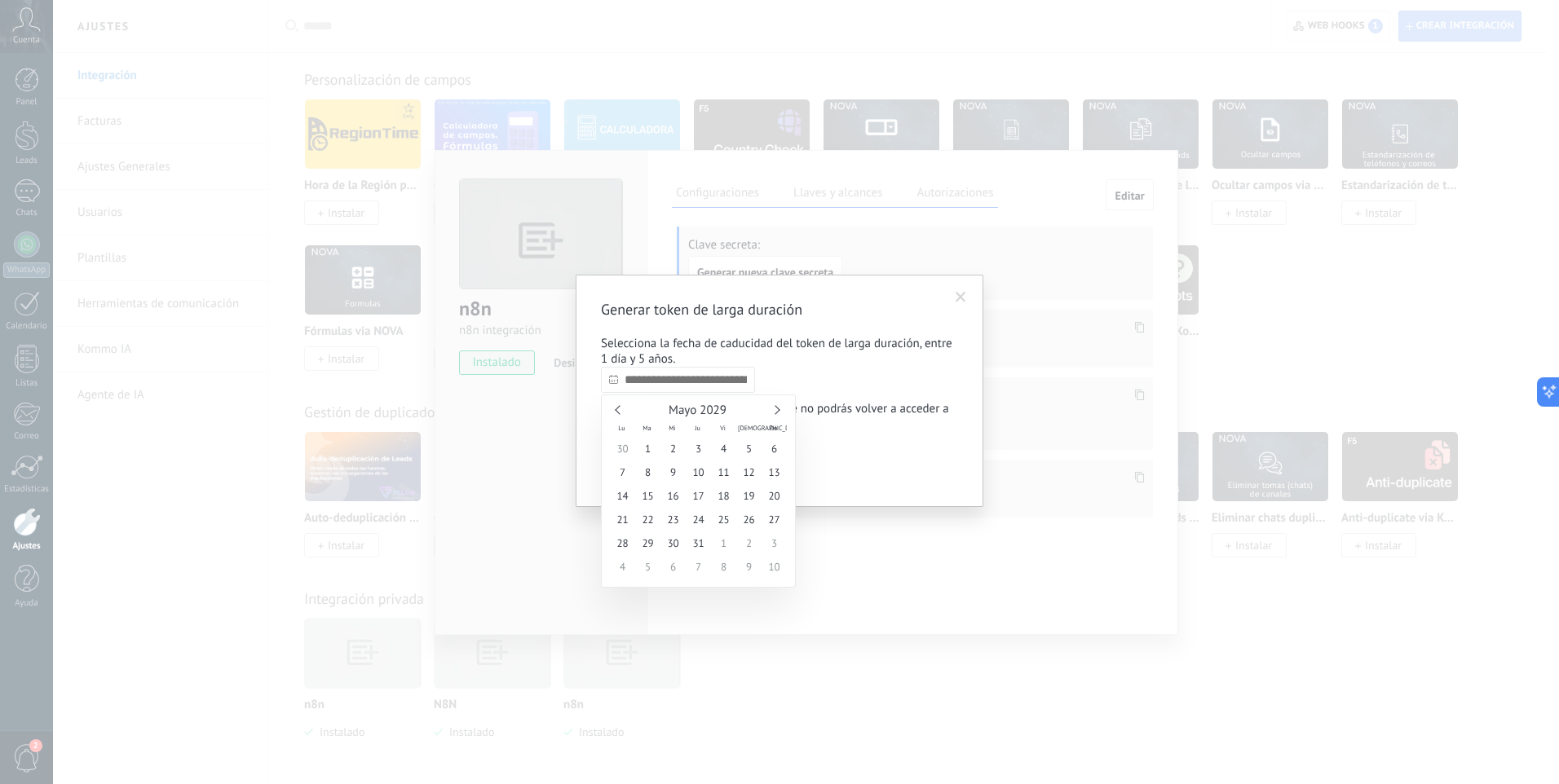
click at [777, 409] on link at bounding box center [775, 410] width 9 height 9
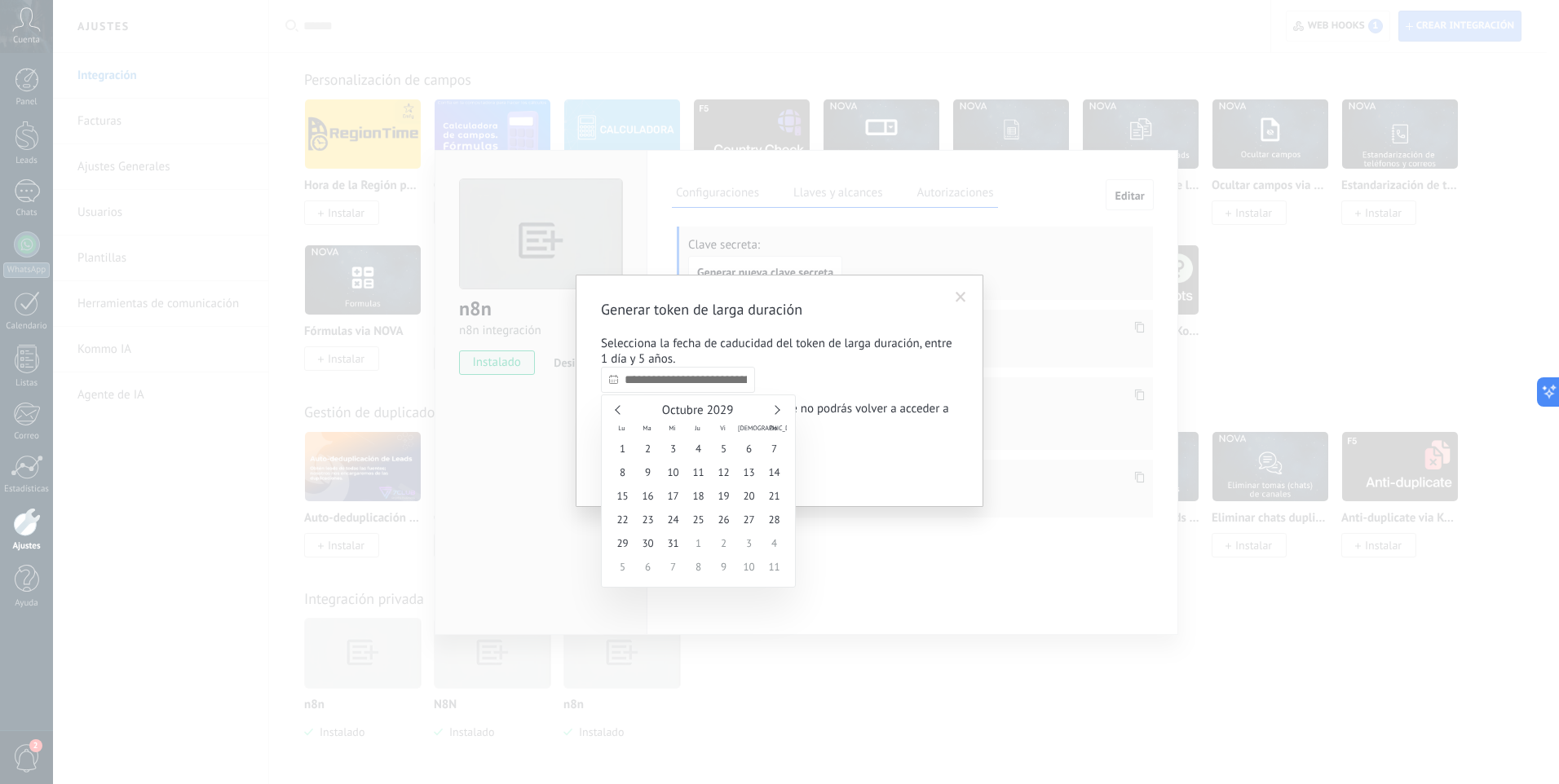
click at [777, 409] on link at bounding box center [775, 410] width 9 height 9
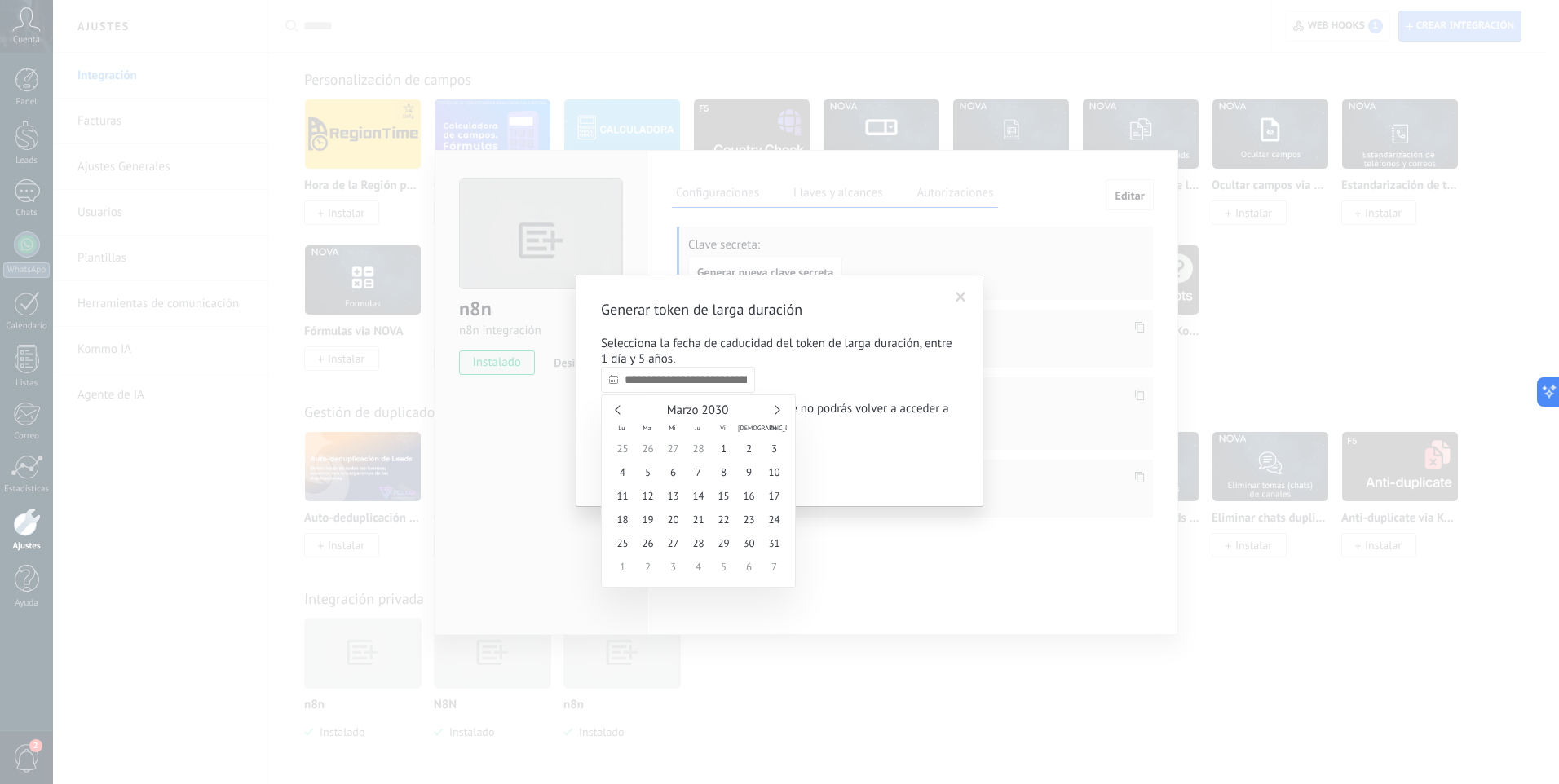
click at [777, 409] on link at bounding box center [775, 410] width 9 height 9
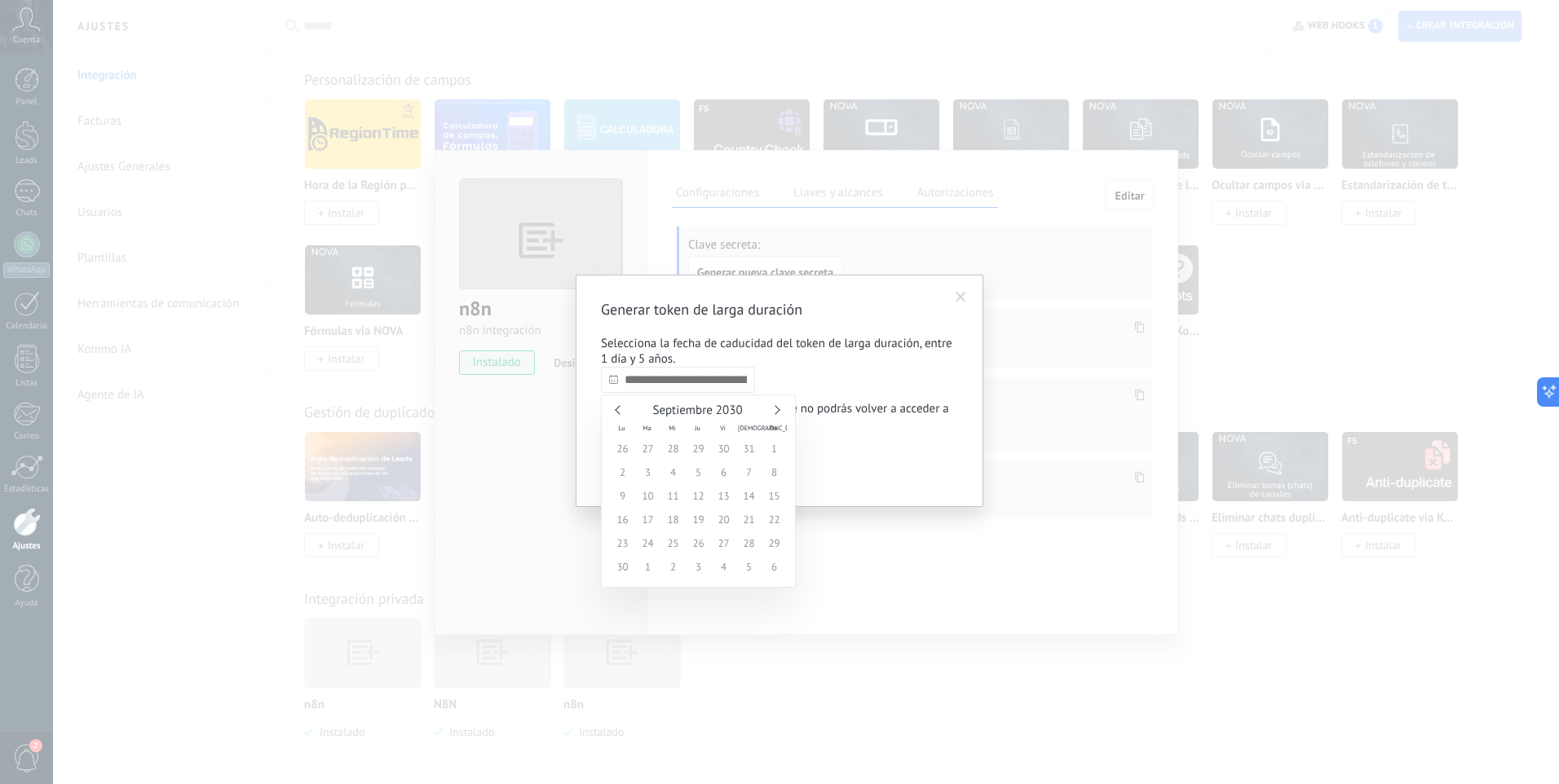
click at [777, 409] on link at bounding box center [775, 410] width 9 height 9
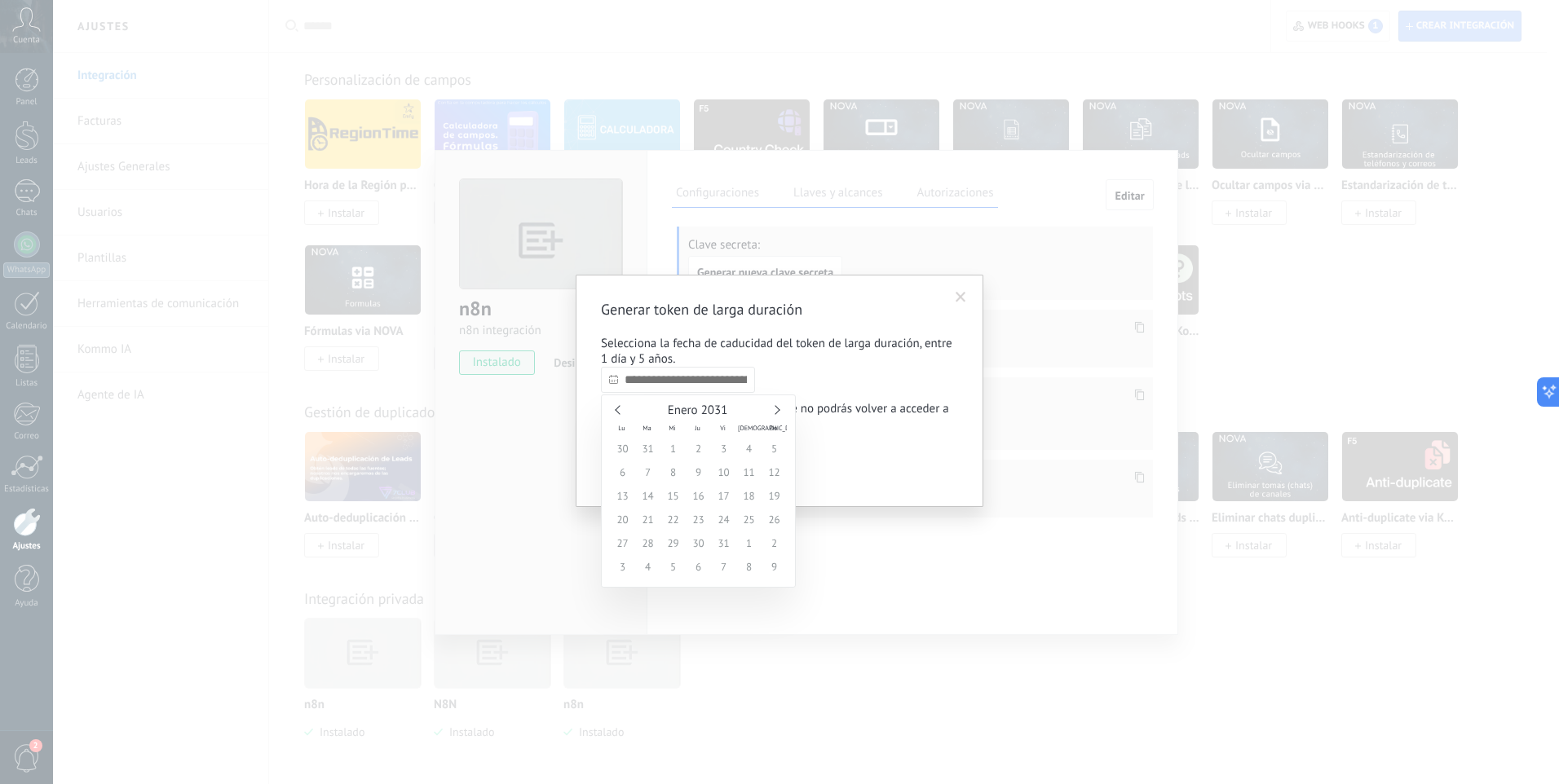
click at [777, 409] on link at bounding box center [775, 410] width 9 height 9
click at [621, 404] on div "Marzo 2031" at bounding box center [698, 411] width 177 height 15
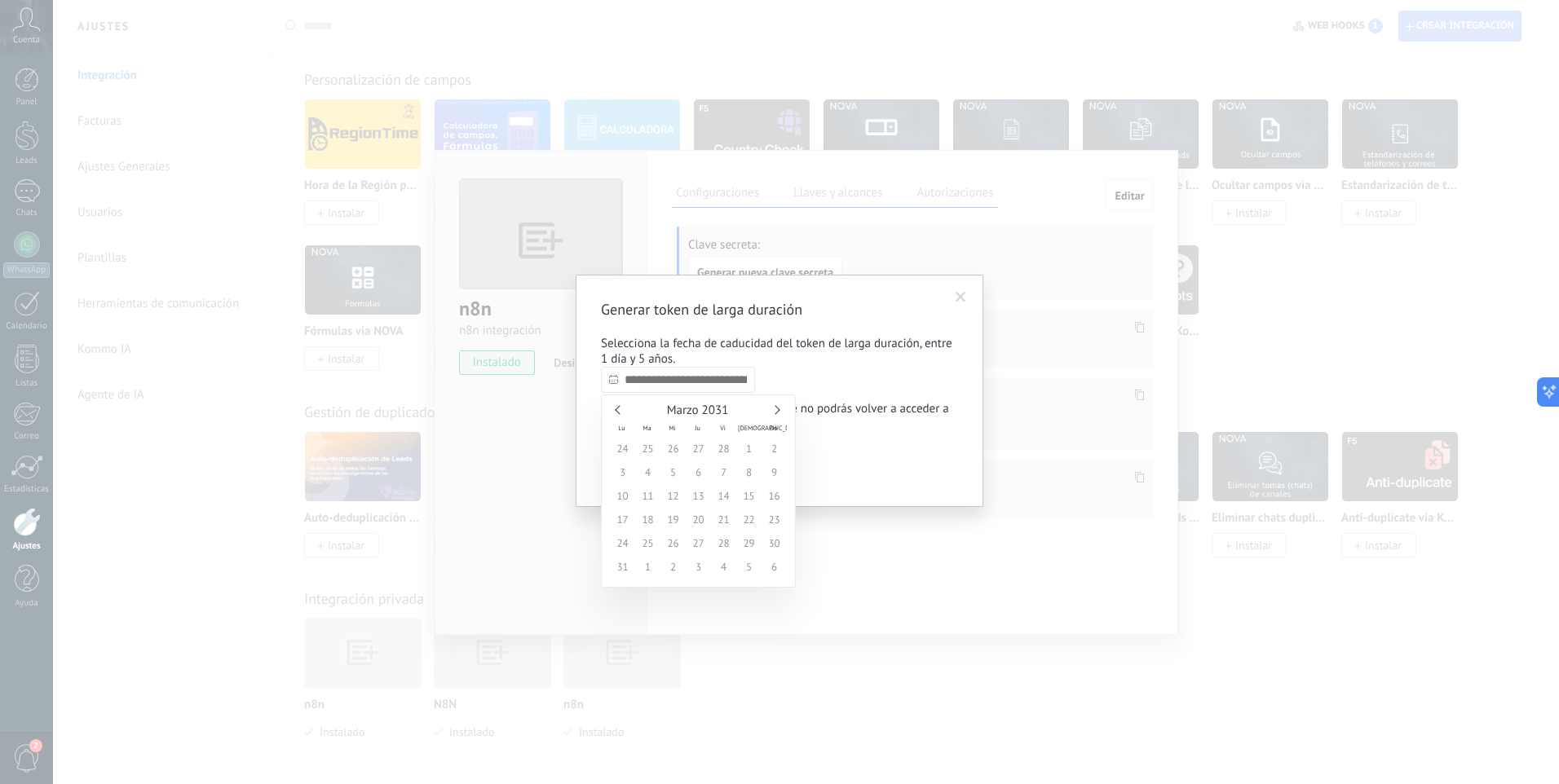
click at [617, 406] on div "Marzo 2031" at bounding box center [698, 411] width 177 height 15
click at [613, 407] on div "Marzo 2031" at bounding box center [698, 411] width 177 height 15
click at [618, 412] on link at bounding box center [619, 410] width 9 height 9
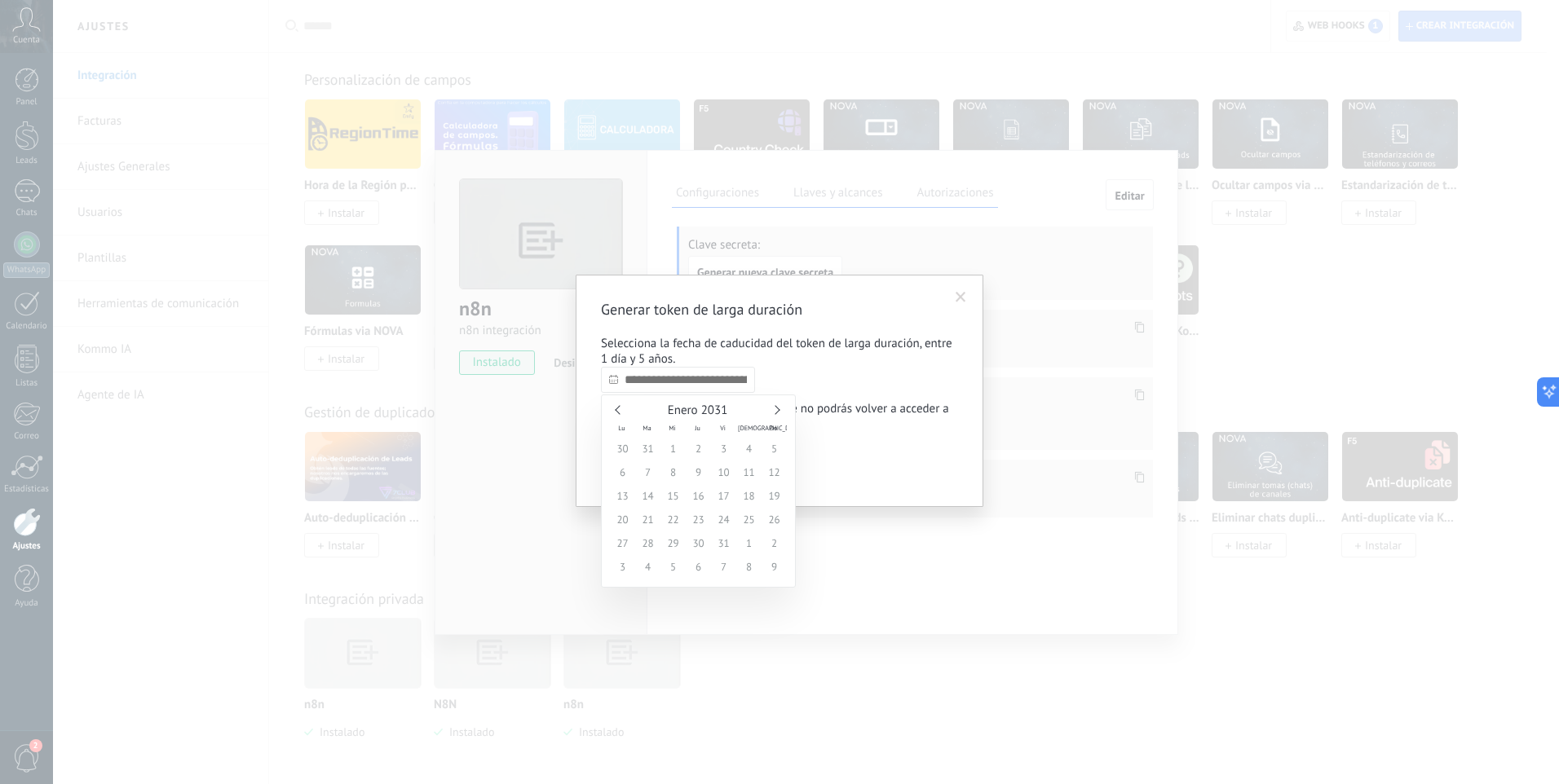
click at [618, 412] on link at bounding box center [619, 410] width 9 height 9
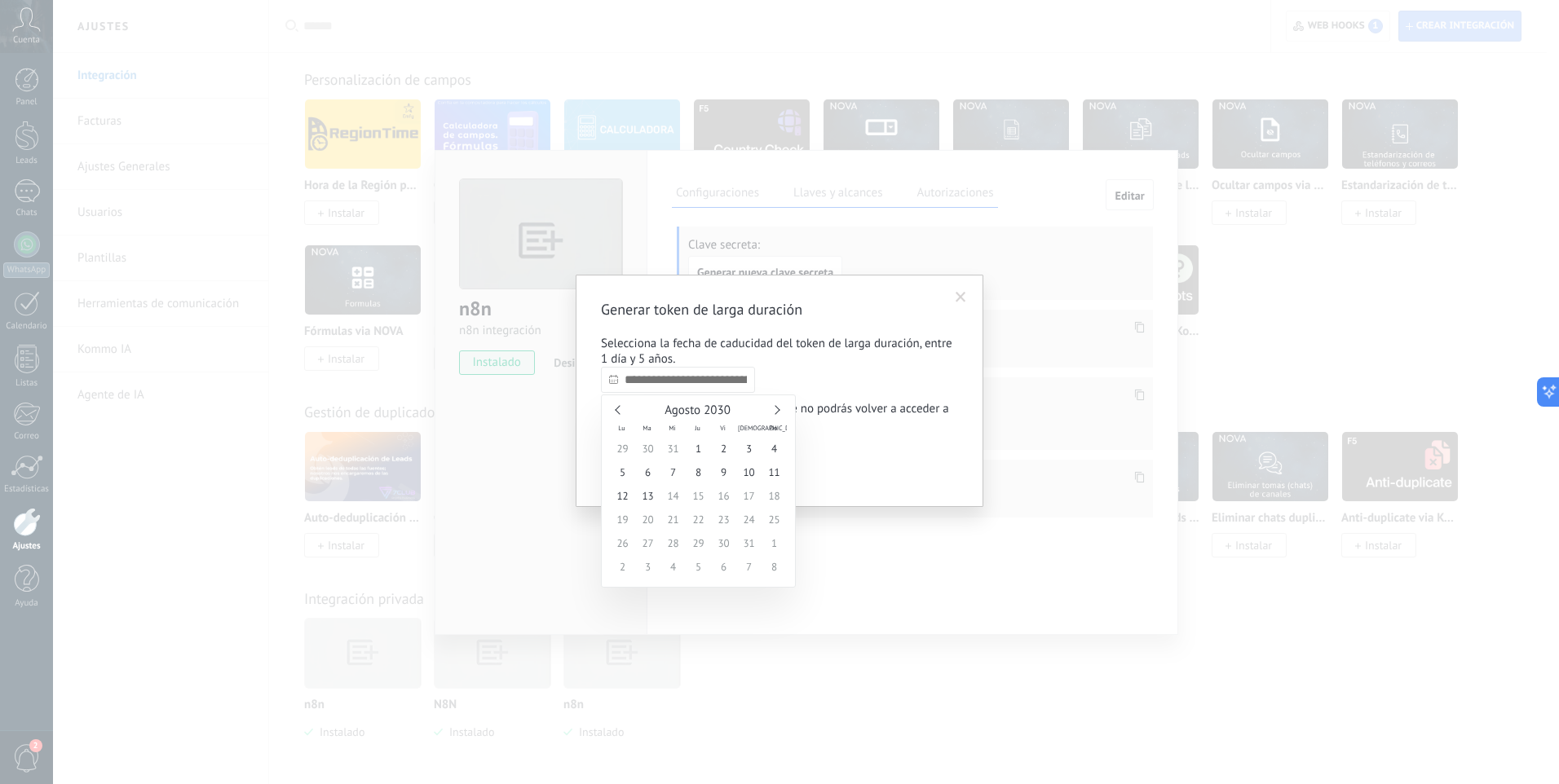
click at [618, 412] on link at bounding box center [619, 410] width 9 height 9
type input "**********"
click at [652, 505] on span "13" at bounding box center [647, 496] width 25 height 23
click at [630, 465] on span "Confirmar" at bounding box center [641, 466] width 47 height 11
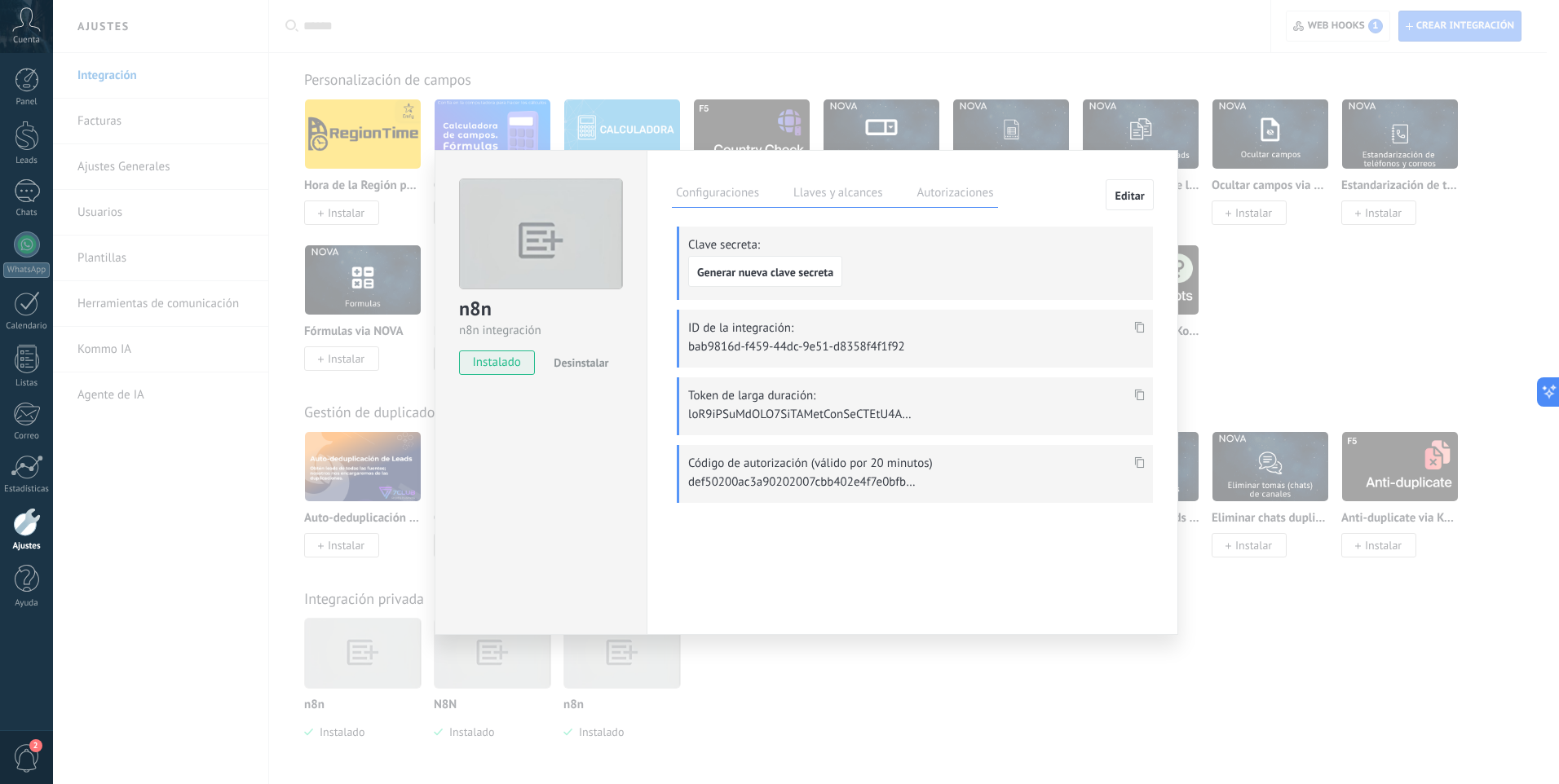
click at [1139, 391] on use at bounding box center [1139, 394] width 9 height 11
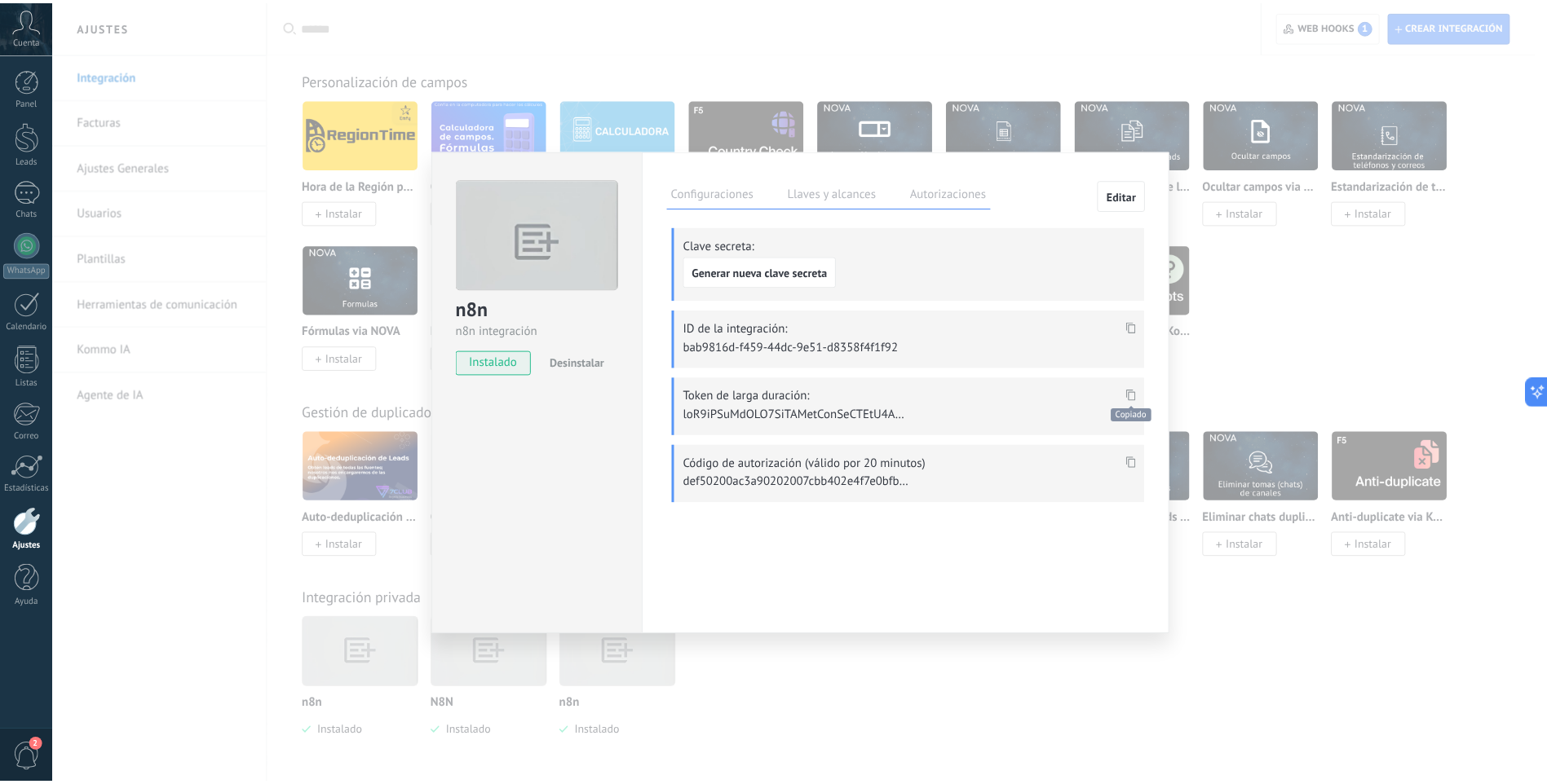
scroll to position [929, 0]
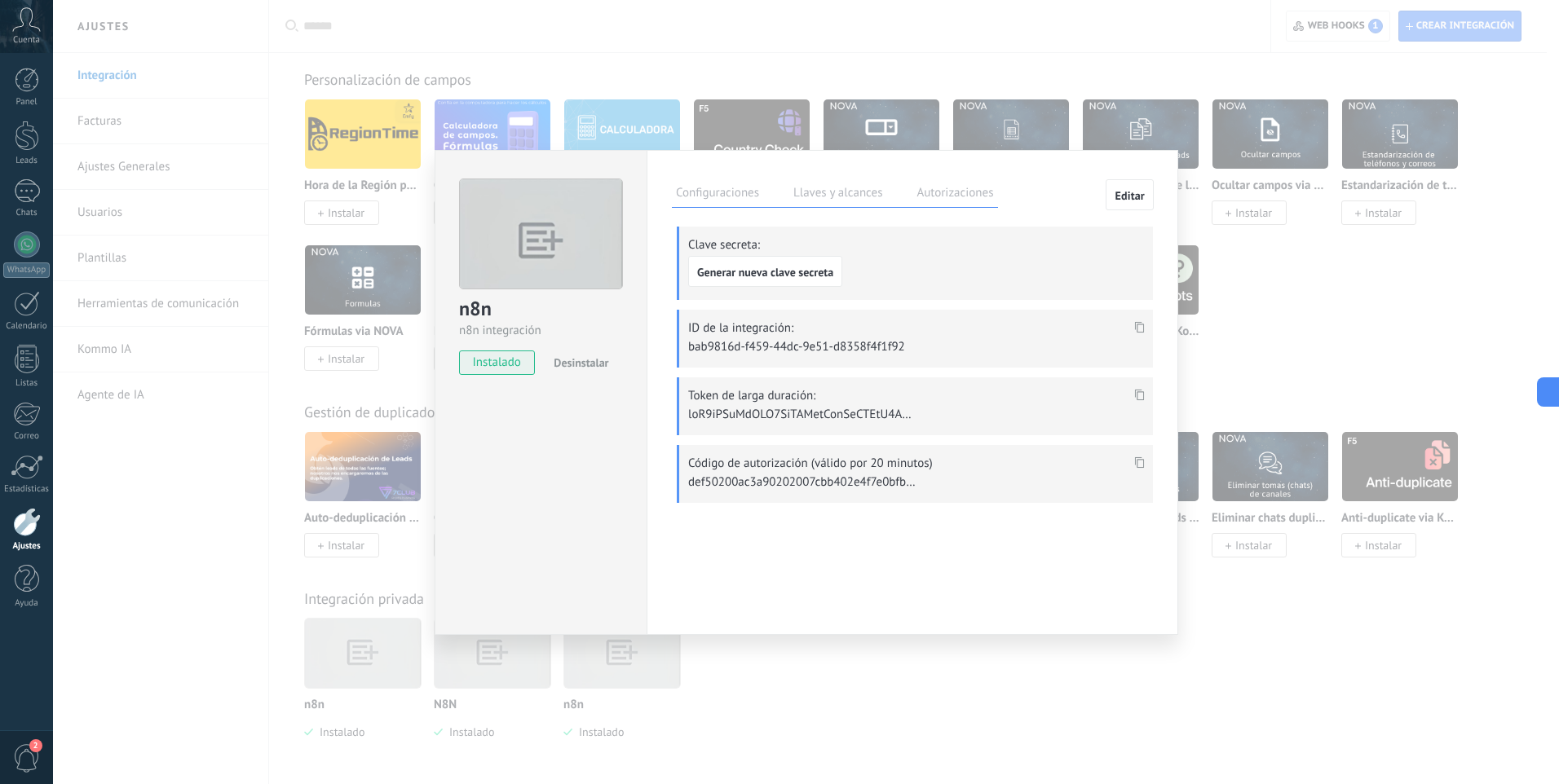
click at [391, 139] on div "n8n n8n integración instalado Desinstalar Configuraciones Llaves y alcances Aut…" at bounding box center [806, 392] width 1506 height 784
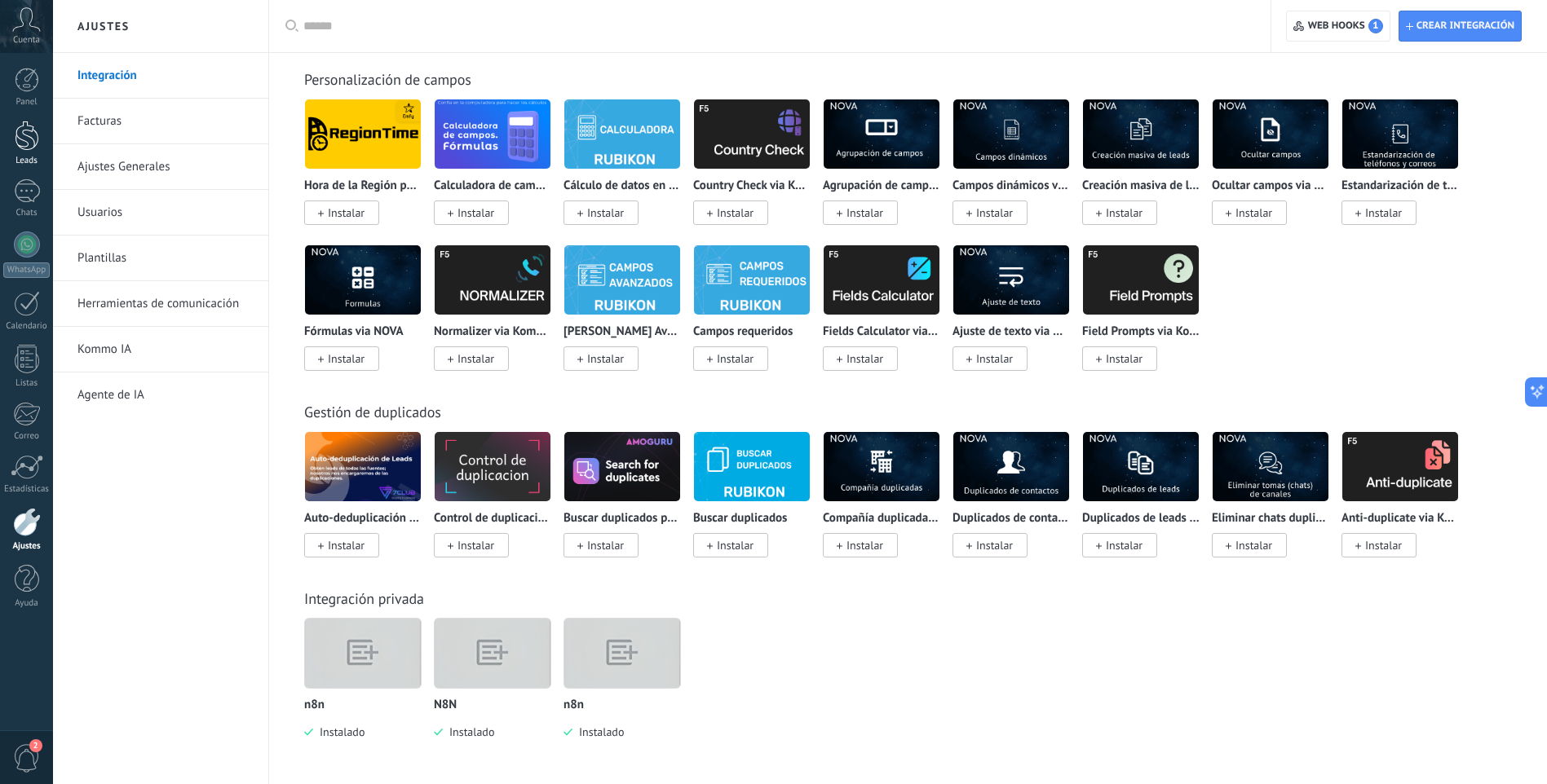
click at [15, 161] on div "Leads" at bounding box center [27, 161] width 47 height 10
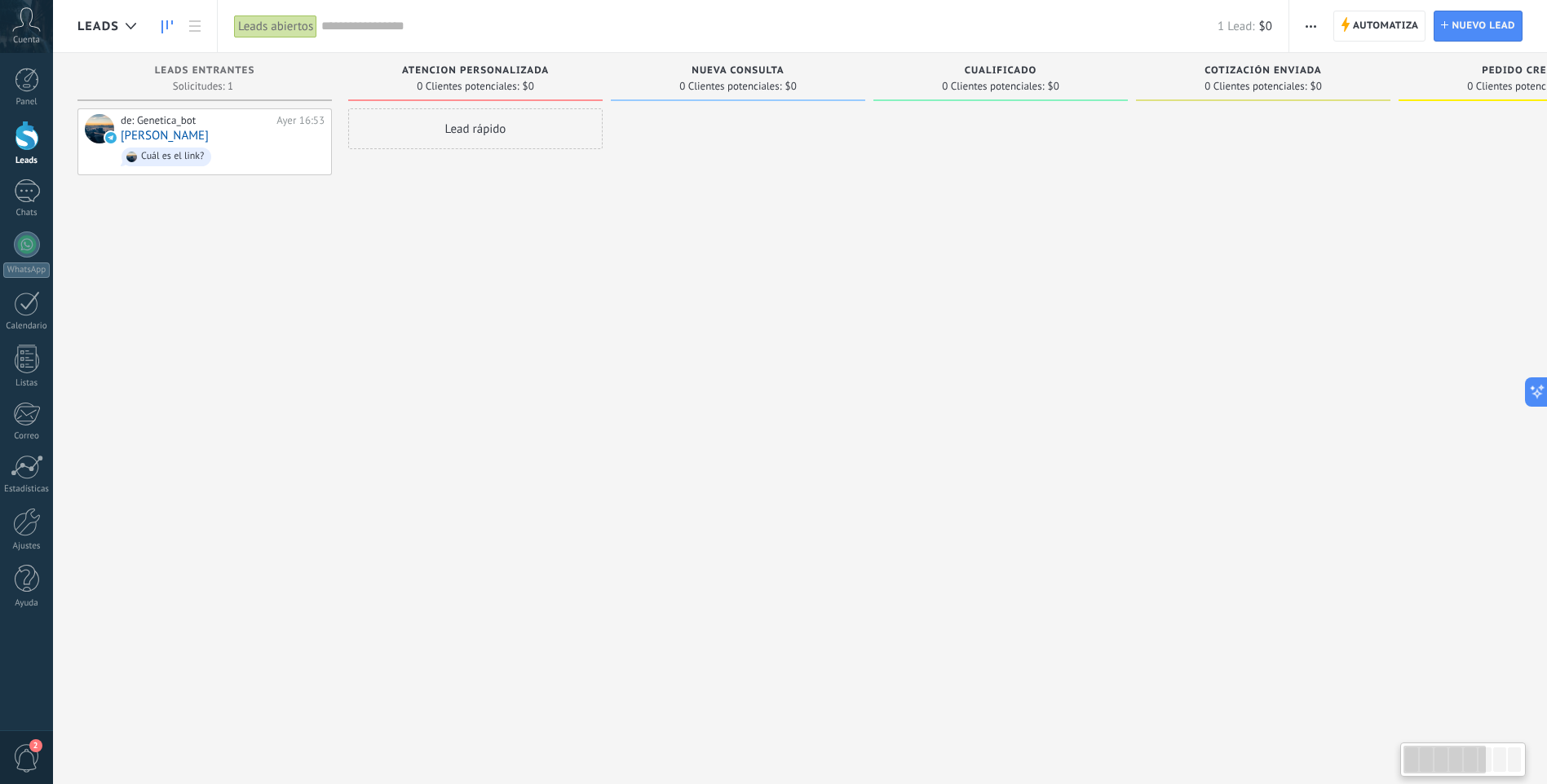
drag, startPoint x: 516, startPoint y: 67, endPoint x: 566, endPoint y: 74, distance: 50.5
click at [602, 78] on div "ATENCION PERSONALIZADA 0 Clientes potenciales: $0" at bounding box center [475, 77] width 255 height 48
drag, startPoint x: 401, startPoint y: 68, endPoint x: 541, endPoint y: 70, distance: 140.0
drag, startPoint x: 541, startPoint y: 70, endPoint x: 484, endPoint y: 68, distance: 57.0
click at [484, 68] on span "ATENCION PERSONALIZADA" at bounding box center [475, 71] width 146 height 11
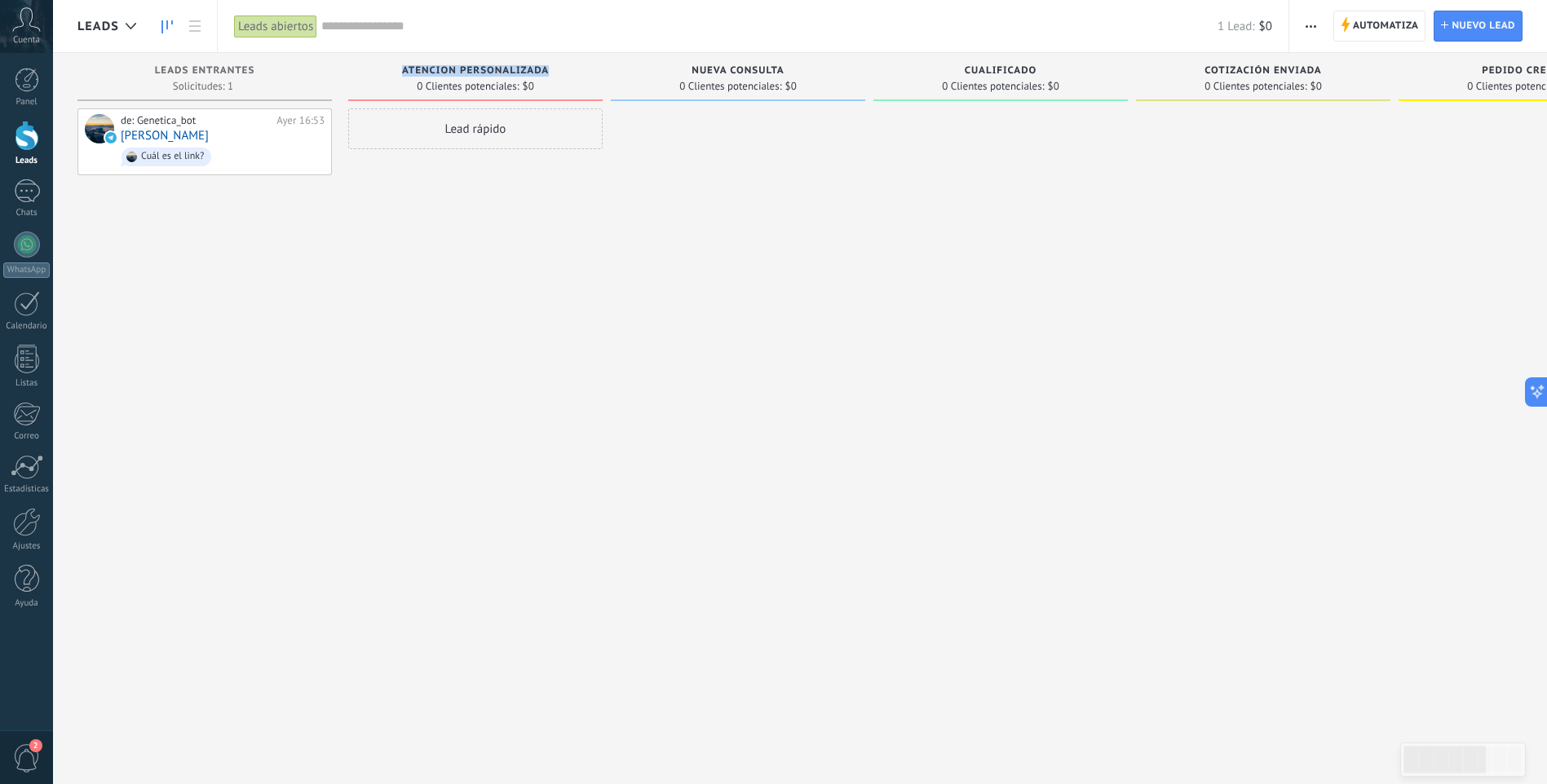
drag, startPoint x: 401, startPoint y: 70, endPoint x: 548, endPoint y: 70, distance: 147.0
click at [548, 70] on span "ATENCION PERSONALIZADA" at bounding box center [475, 71] width 146 height 11
drag, startPoint x: 548, startPoint y: 70, endPoint x: 539, endPoint y: 66, distance: 9.8
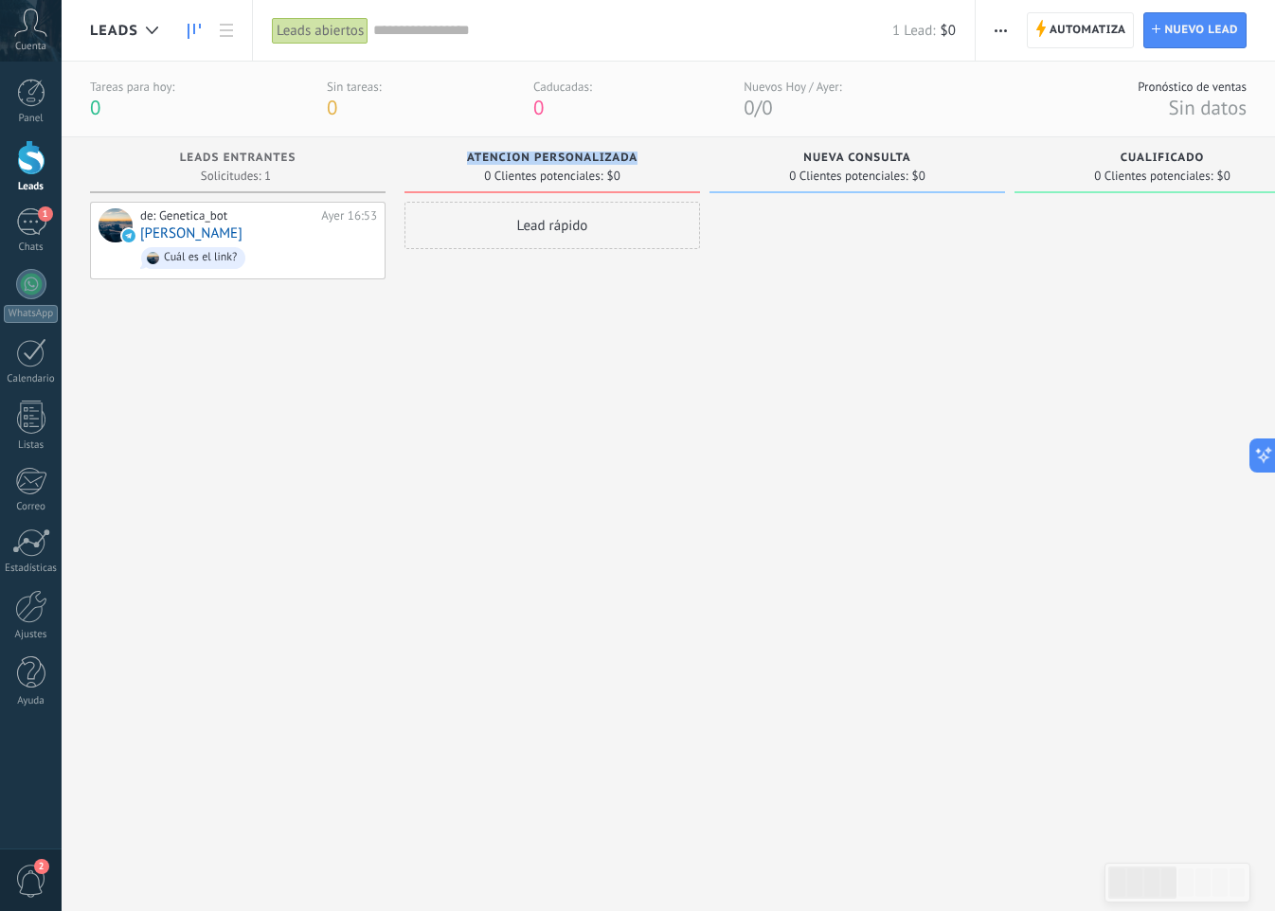
click at [567, 297] on div "Lead rápido" at bounding box center [552, 534] width 296 height 664
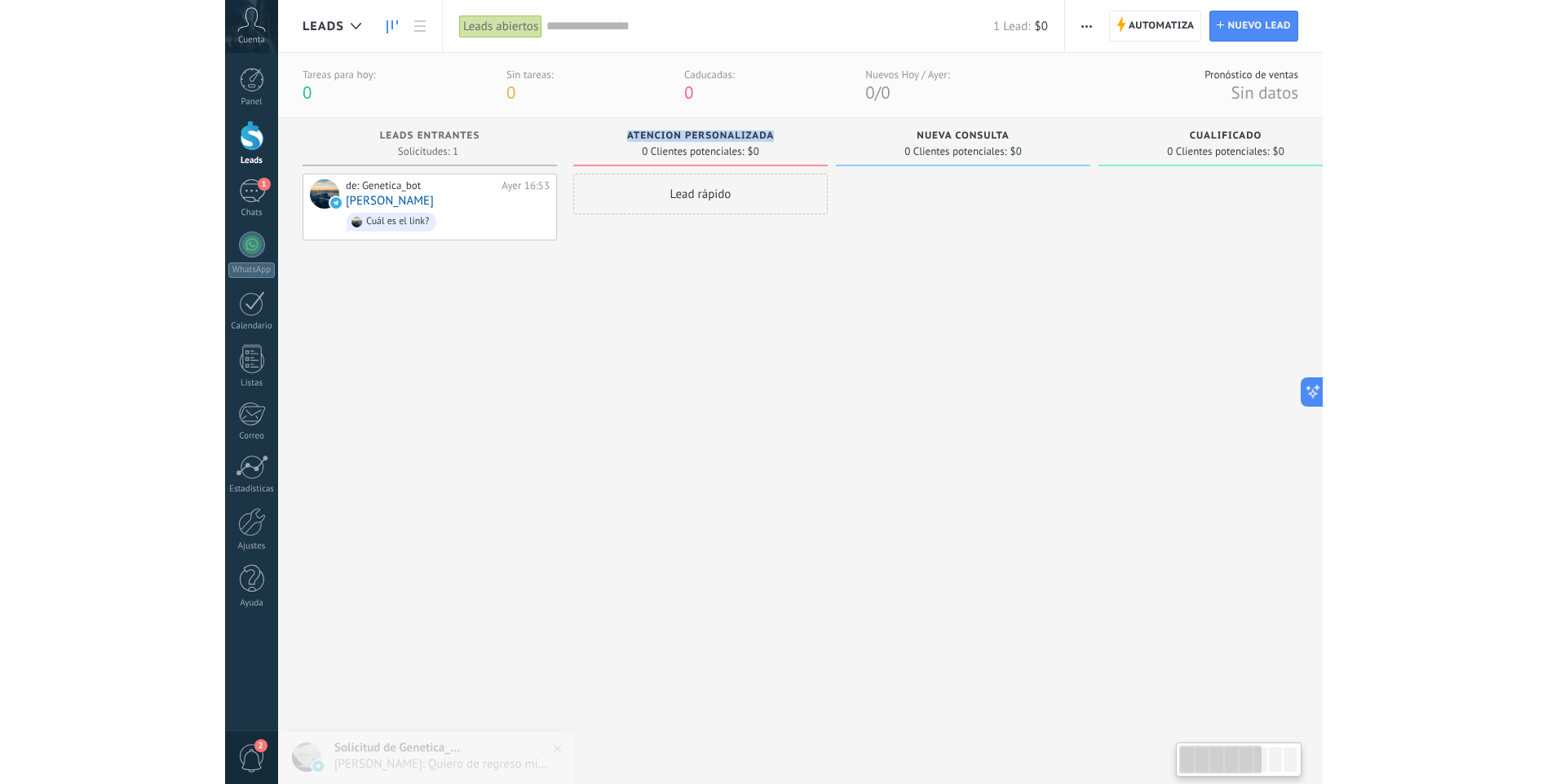
scroll to position [109, 0]
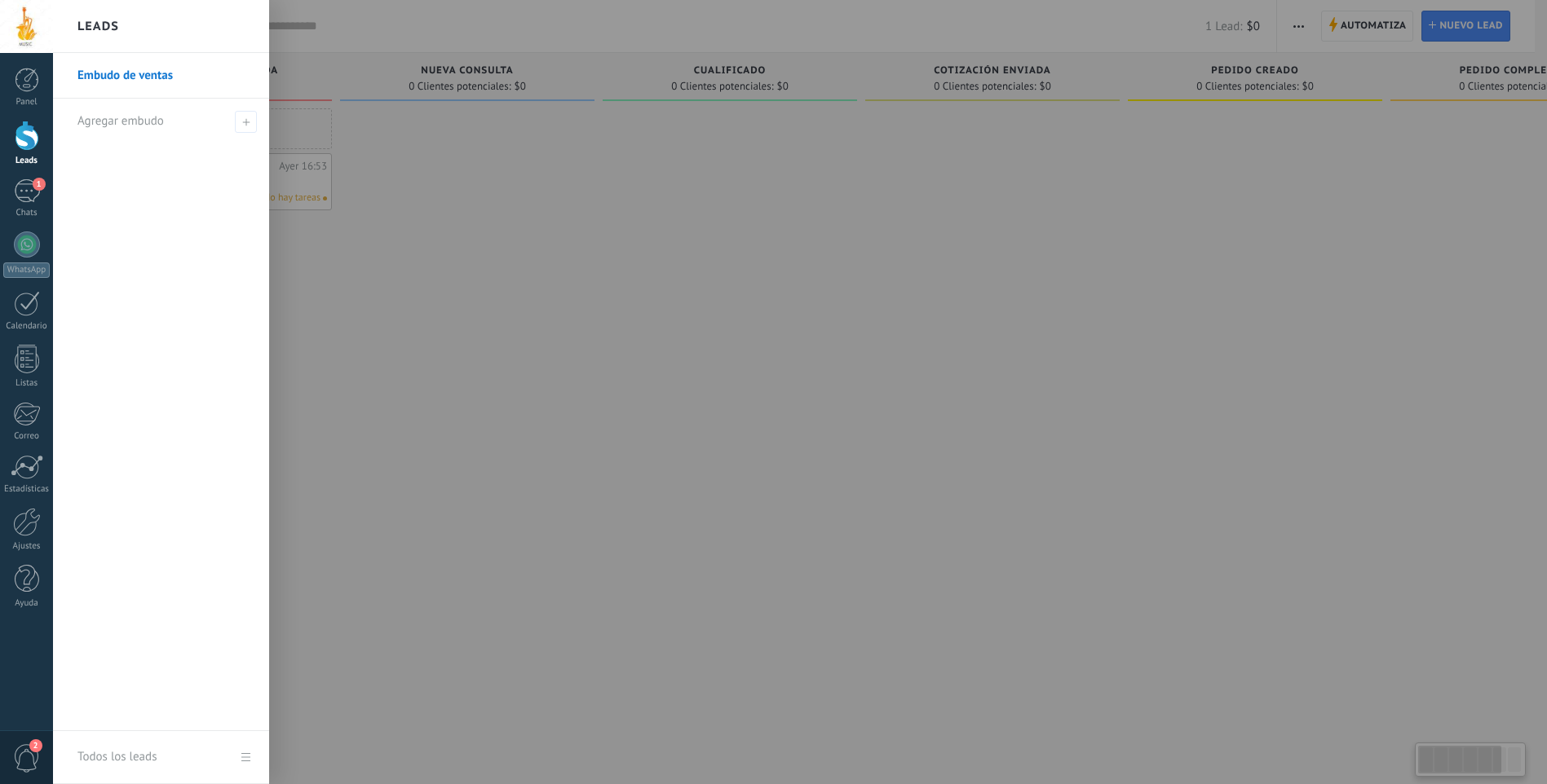
click at [529, 236] on div at bounding box center [826, 392] width 1547 height 784
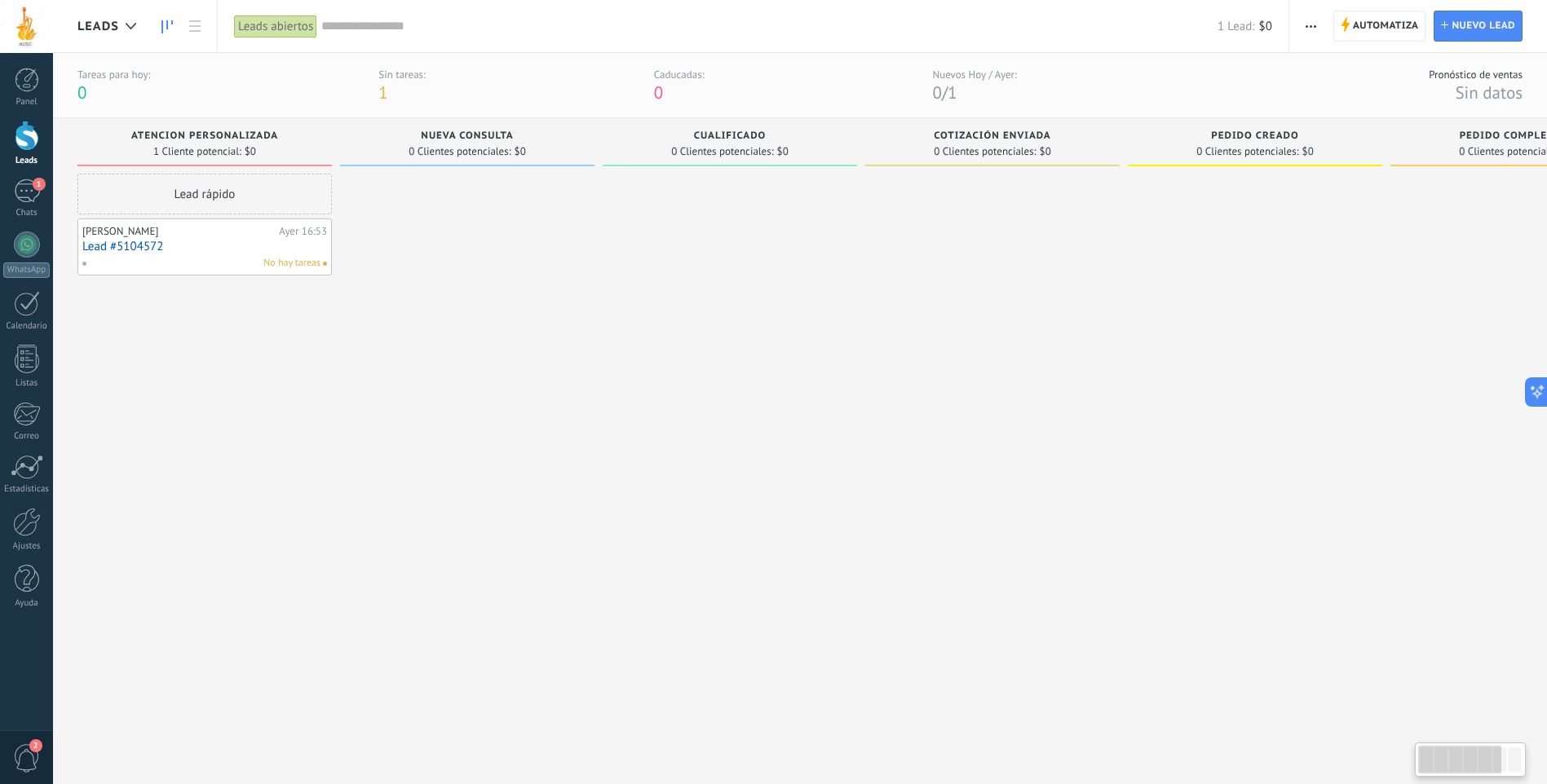
drag, startPoint x: 529, startPoint y: 272, endPoint x: 842, endPoint y: 381, distance: 331.4
click at [653, 274] on div "Leads Entrantes Solicitudes: 0 0 0 0 0 0 0 0 0 ATENCION PERSONALIZADA 1 Cliente…" at bounding box center [1005, 431] width 1854 height 627
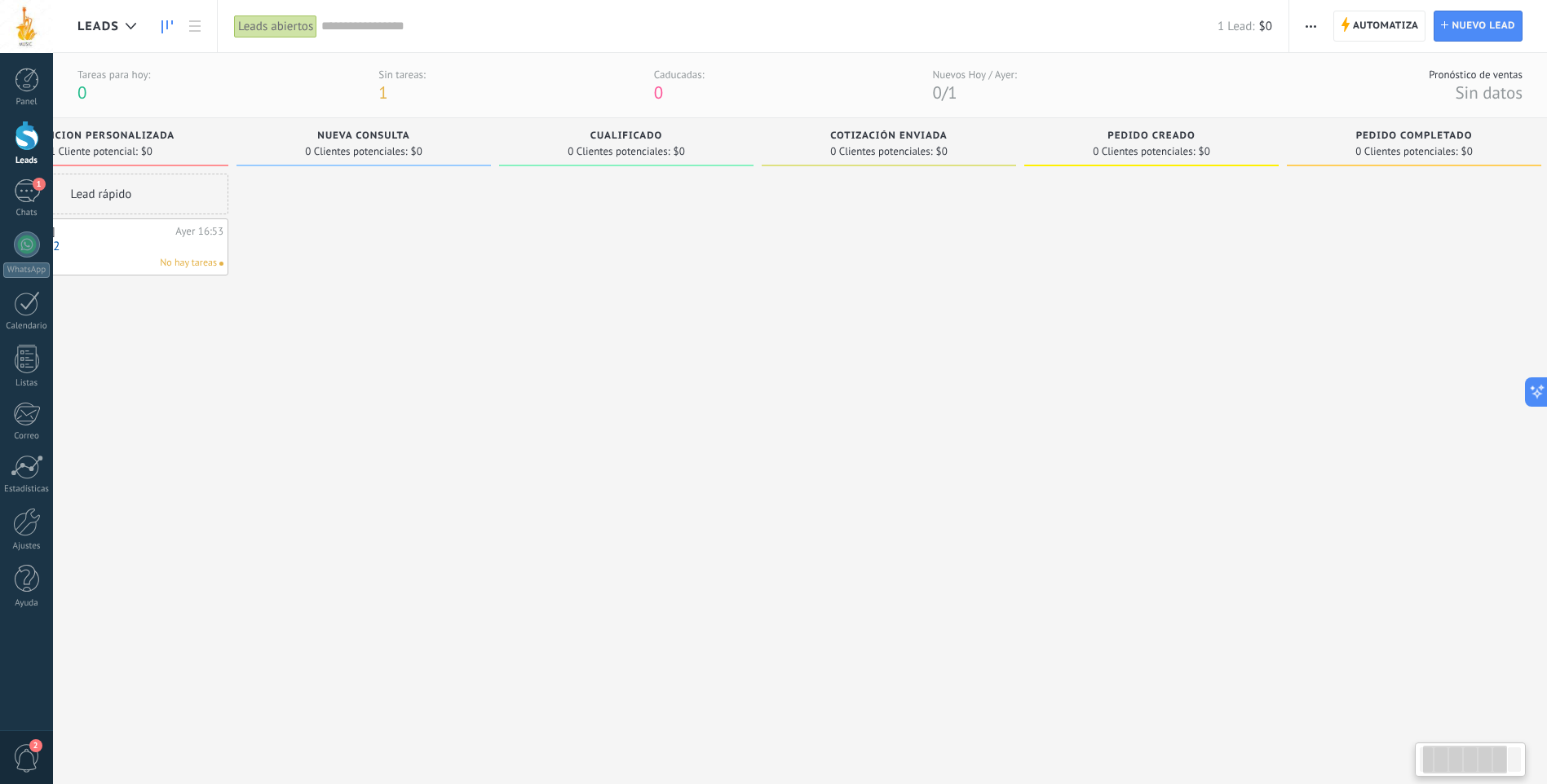
drag, startPoint x: 846, startPoint y: 363, endPoint x: 632, endPoint y: 350, distance: 214.4
click at [652, 350] on div at bounding box center [627, 460] width 255 height 571
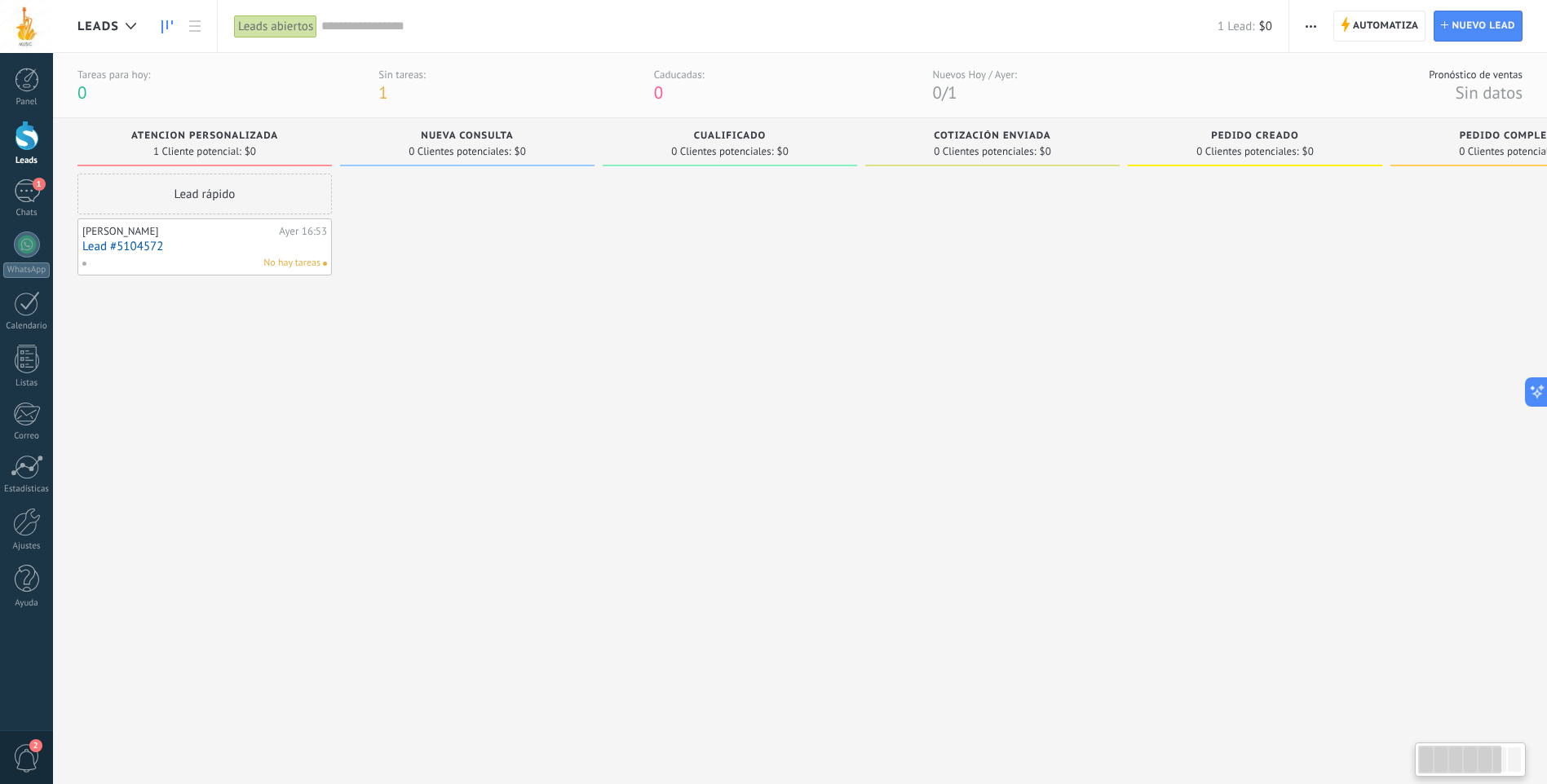
drag, startPoint x: 894, startPoint y: 315, endPoint x: 1562, endPoint y: 320, distance: 668.0
click at [1546, 320] on html ".abccls-1,.abccls-2{fill-rule:evenodd}.abccls-2{fill:#fff} .abfcls-1{fill:none}…" at bounding box center [773, 392] width 1547 height 784
click at [23, 190] on div "1" at bounding box center [27, 190] width 26 height 23
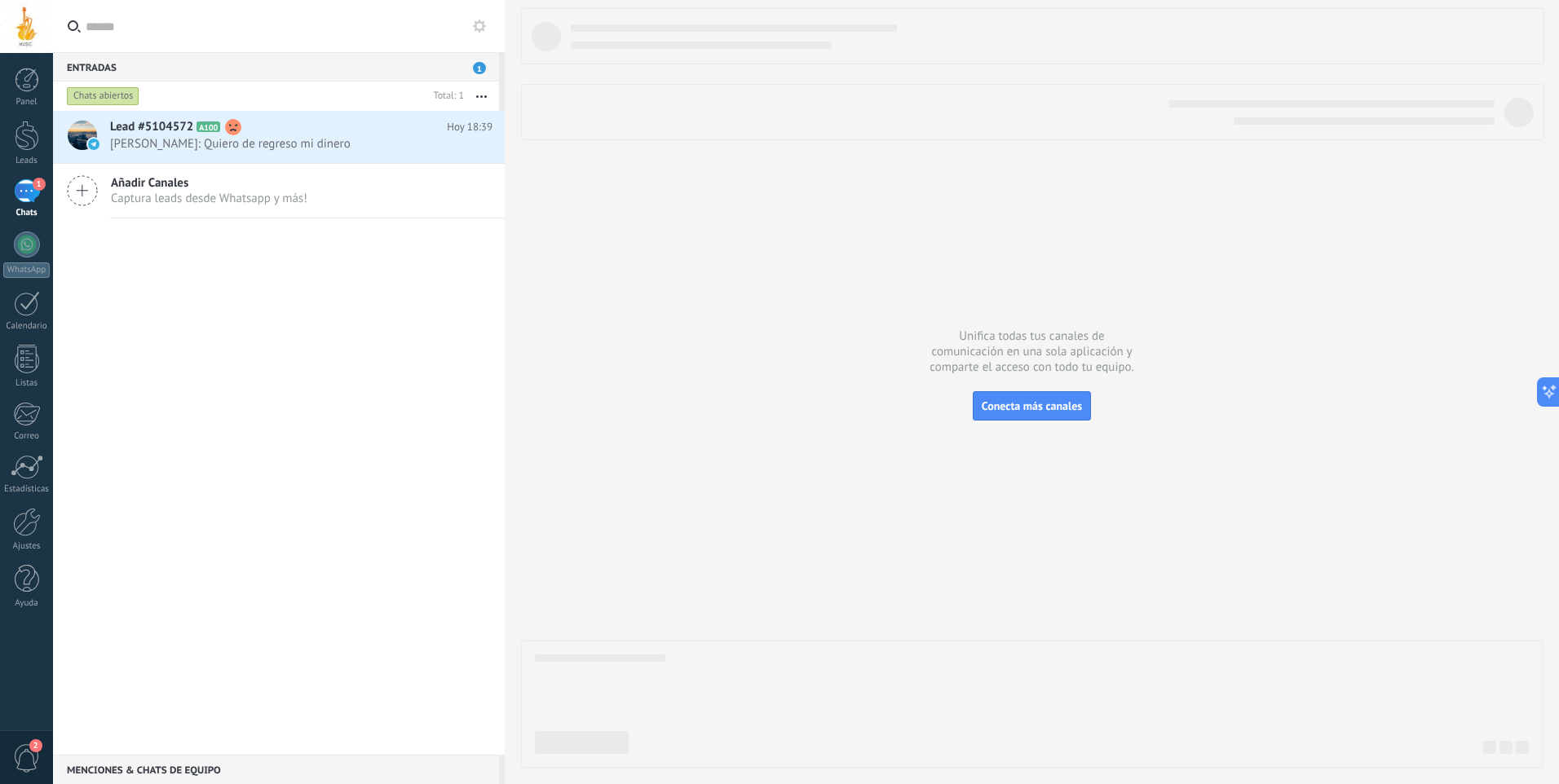
click at [24, 192] on div "1" at bounding box center [27, 190] width 26 height 23
click at [23, 196] on div "1" at bounding box center [27, 190] width 26 height 23
click at [32, 186] on div "1" at bounding box center [27, 190] width 26 height 23
click at [28, 145] on div at bounding box center [27, 135] width 24 height 30
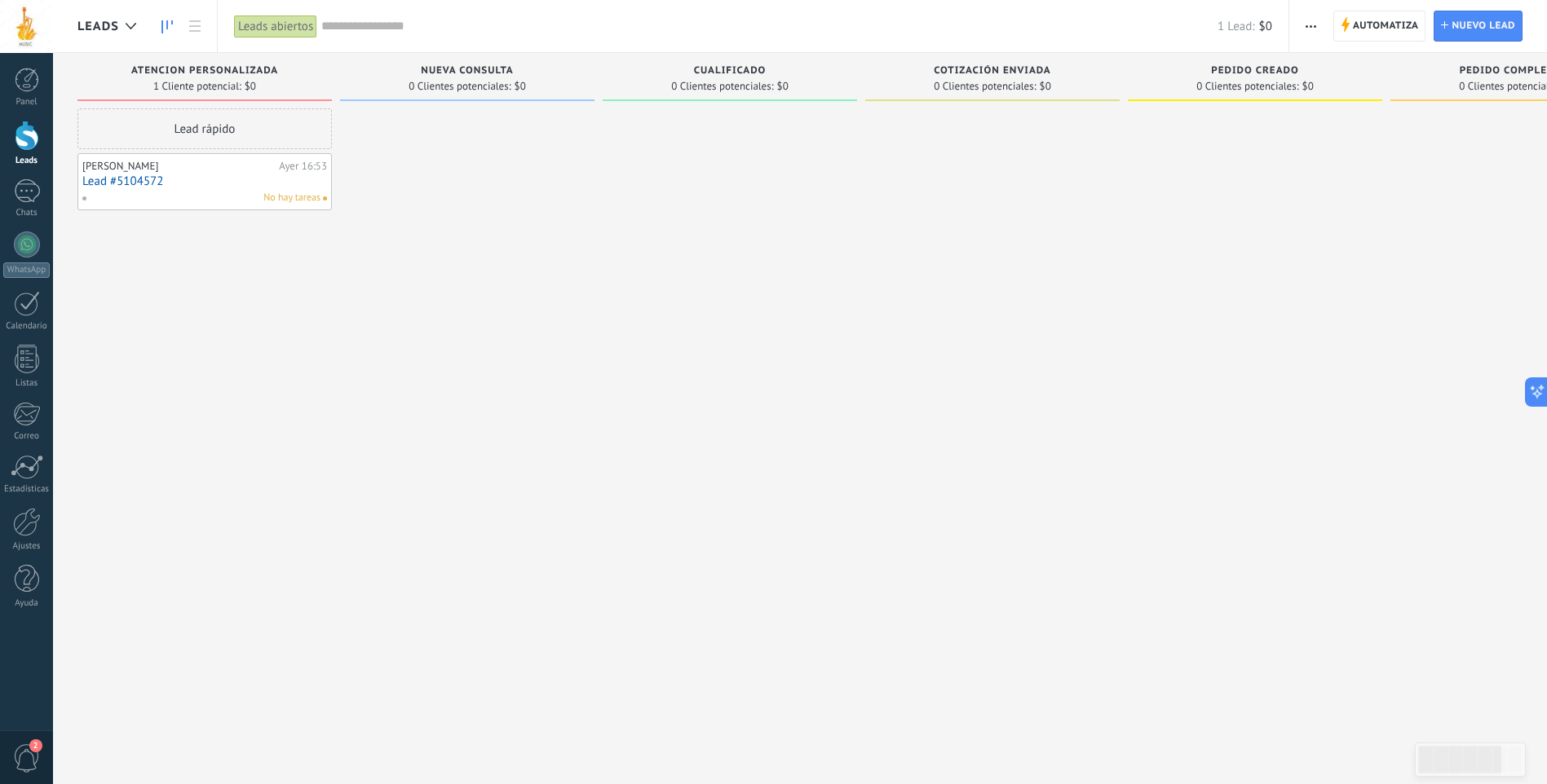
click at [33, 145] on div at bounding box center [27, 135] width 24 height 30
drag, startPoint x: 576, startPoint y: 145, endPoint x: 574, endPoint y: 188, distance: 43.0
click at [574, 188] on div at bounding box center [466, 394] width 255 height 571
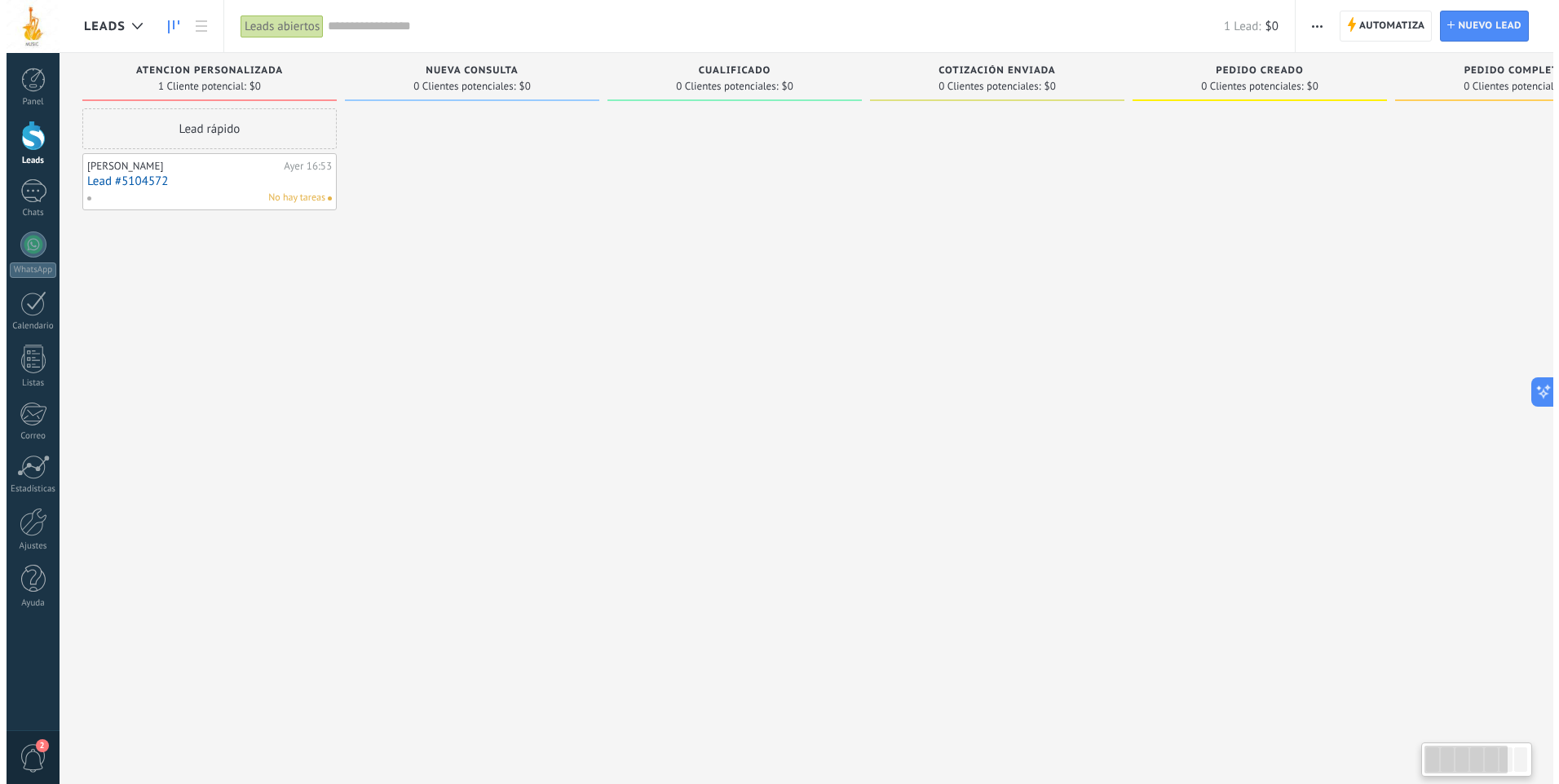
scroll to position [0, 0]
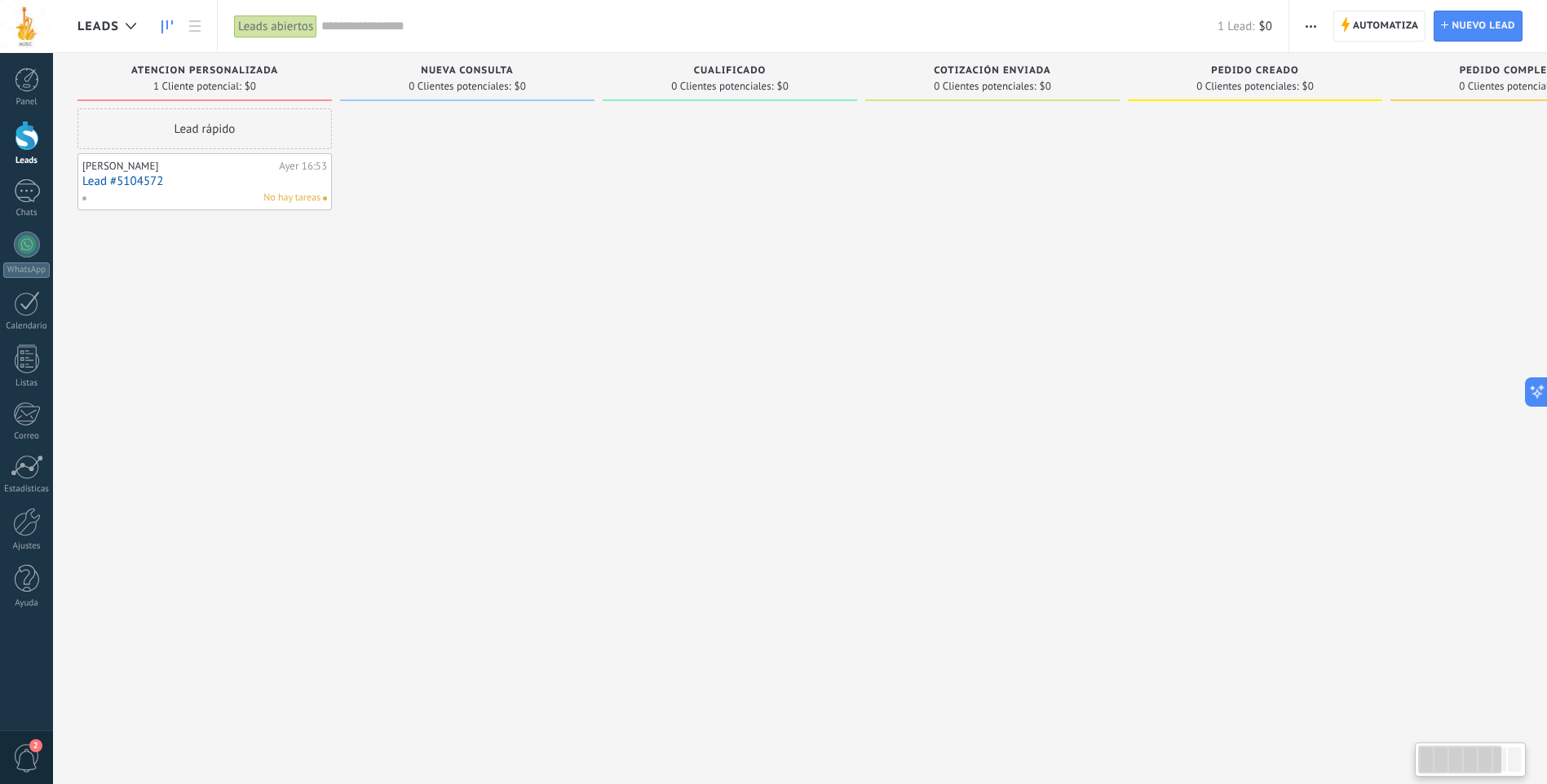
drag, startPoint x: 574, startPoint y: 188, endPoint x: 807, endPoint y: 167, distance: 233.9
click at [807, 167] on div "Leads Entrantes Solicitudes: 0 0 0 0 0 0 0 0 0 ATENCION PERSONALIZADA 1 Cliente…" at bounding box center [1005, 367] width 1854 height 627
click at [270, 84] on div "1 Cliente potencial: $0" at bounding box center [204, 86] width 238 height 14
click at [45, 193] on link "1 Chats" at bounding box center [27, 198] width 53 height 39
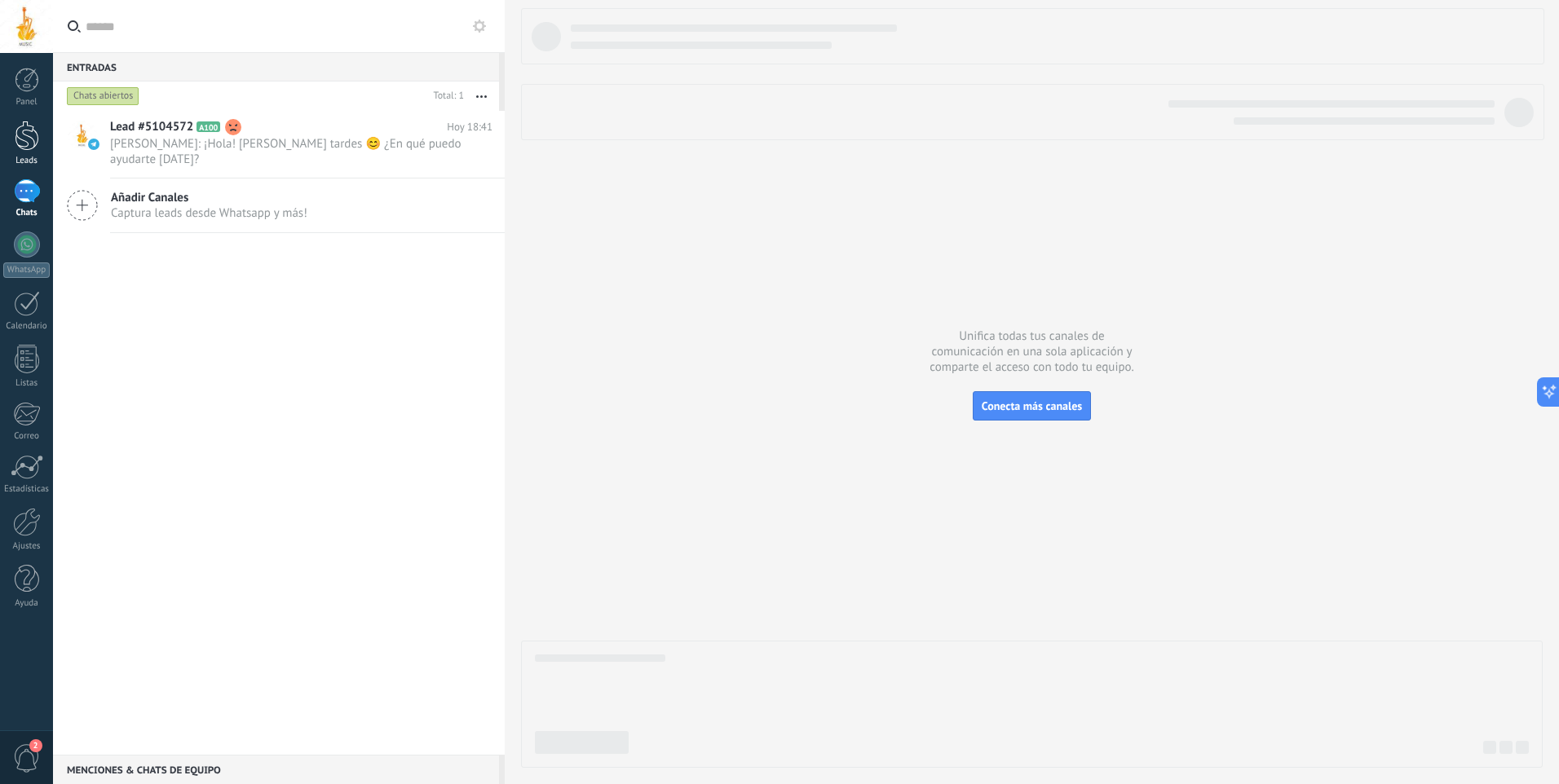
click at [34, 142] on div at bounding box center [27, 135] width 24 height 30
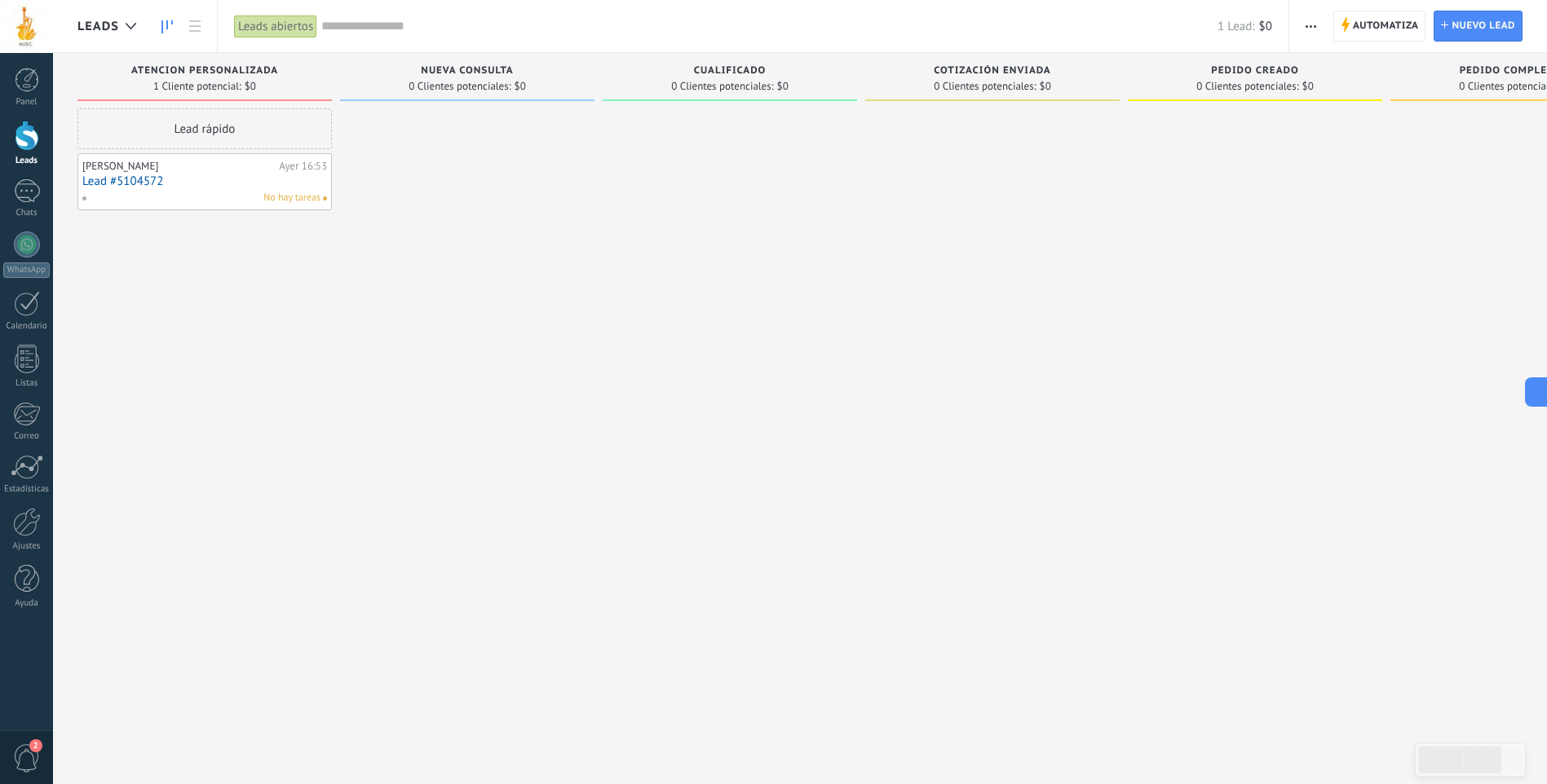
drag, startPoint x: 195, startPoint y: 183, endPoint x: 215, endPoint y: 181, distance: 20.1
click at [195, 183] on link "Lead #5104572" at bounding box center [205, 182] width 244 height 14
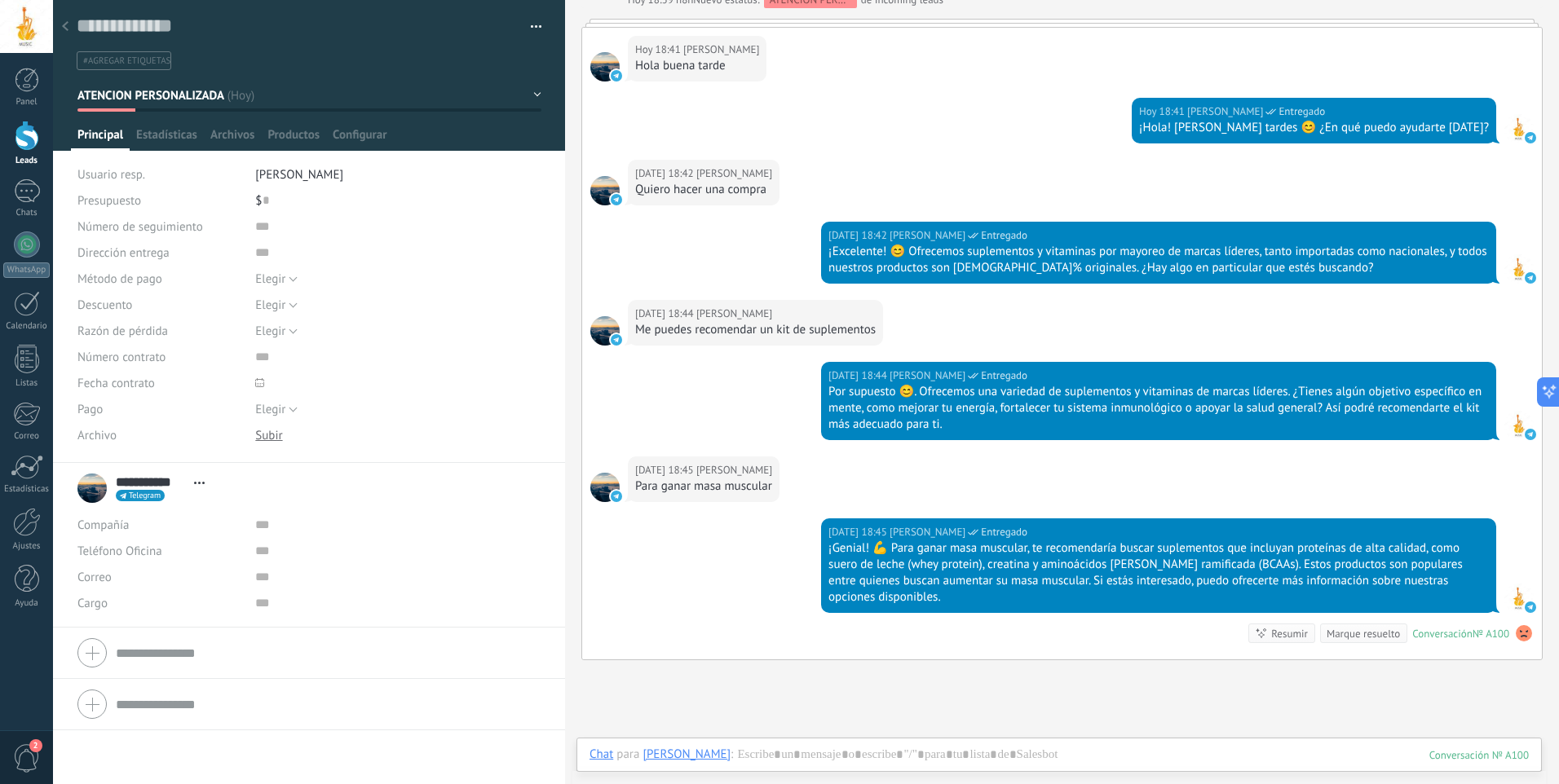
scroll to position [1252, 0]
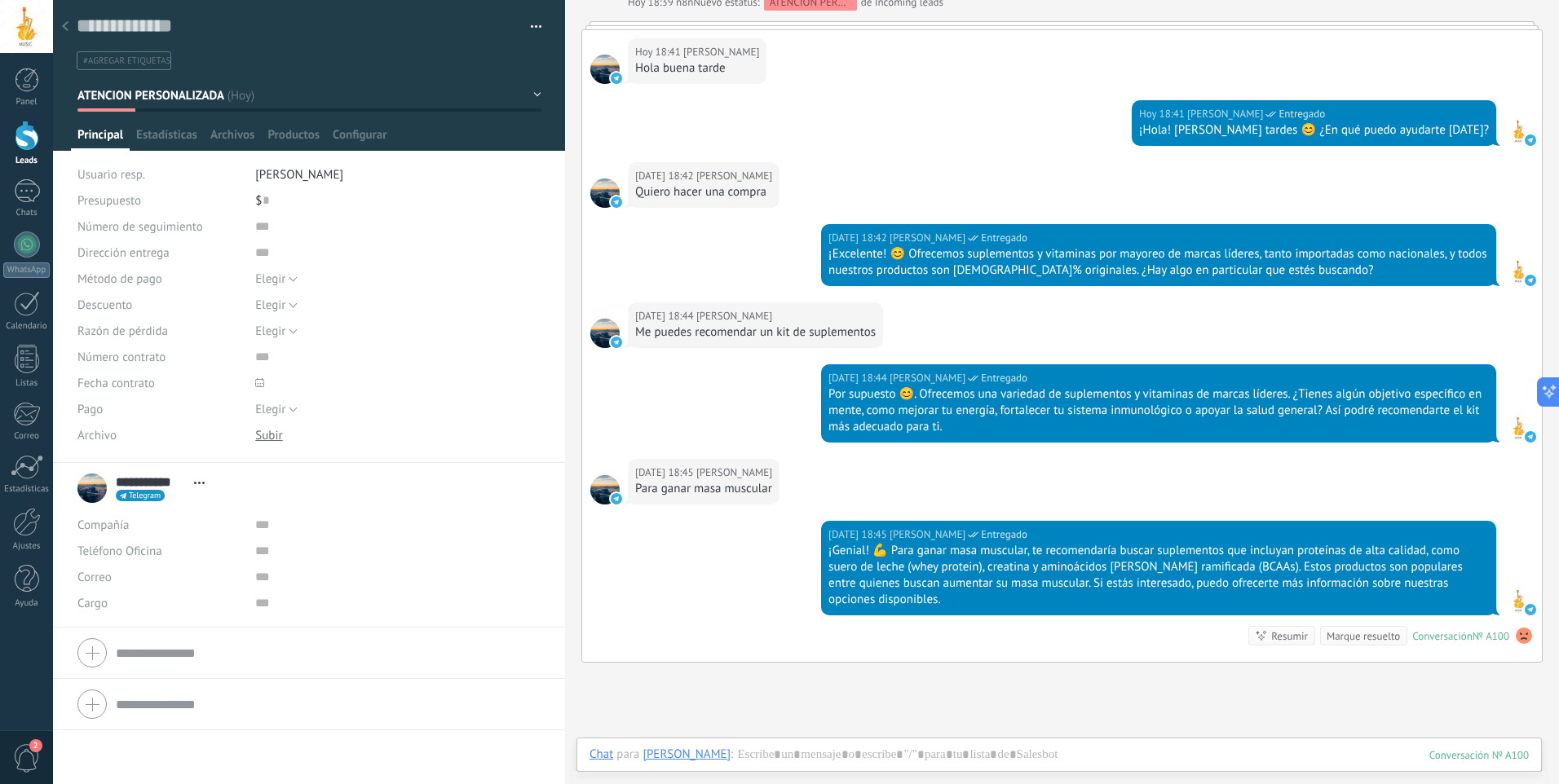
click at [141, 62] on span "#agregar etiquetas" at bounding box center [127, 60] width 87 height 11
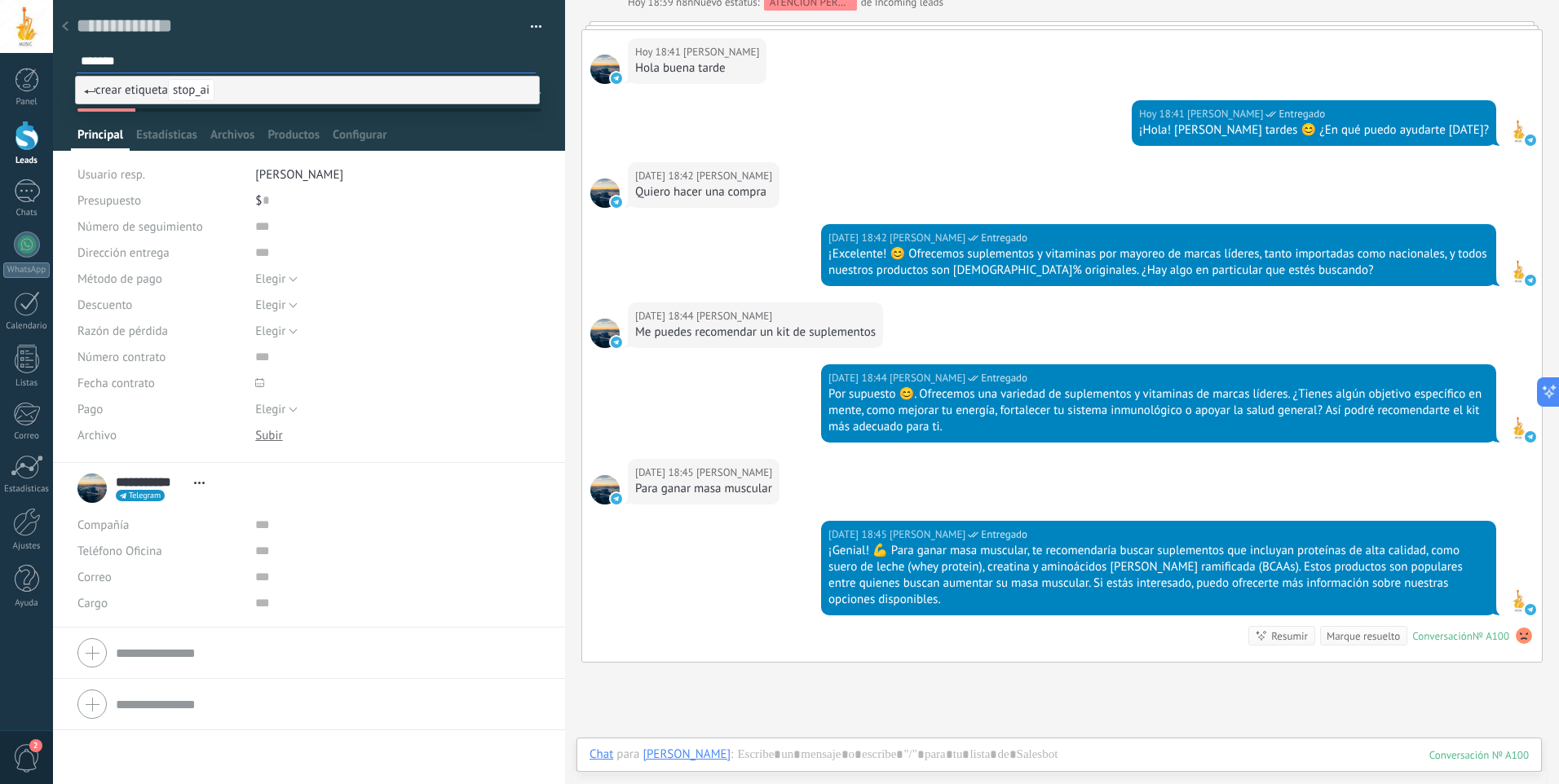
type input "*******"
click at [195, 92] on span "stop_ai" at bounding box center [191, 90] width 46 height 22
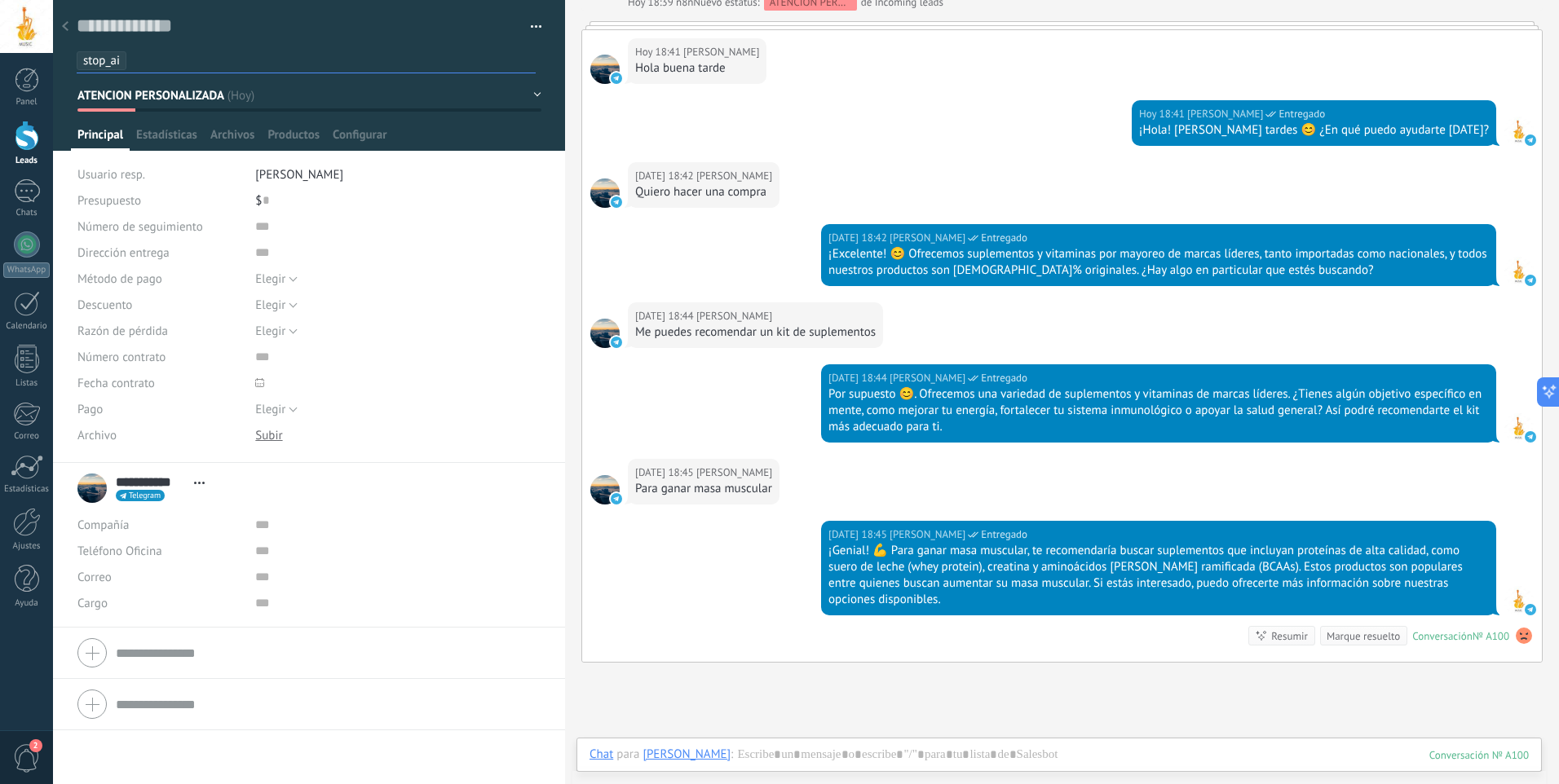
scroll to position [0, 0]
drag, startPoint x: 30, startPoint y: 146, endPoint x: 414, endPoint y: 162, distance: 384.3
click at [30, 146] on div at bounding box center [27, 135] width 24 height 30
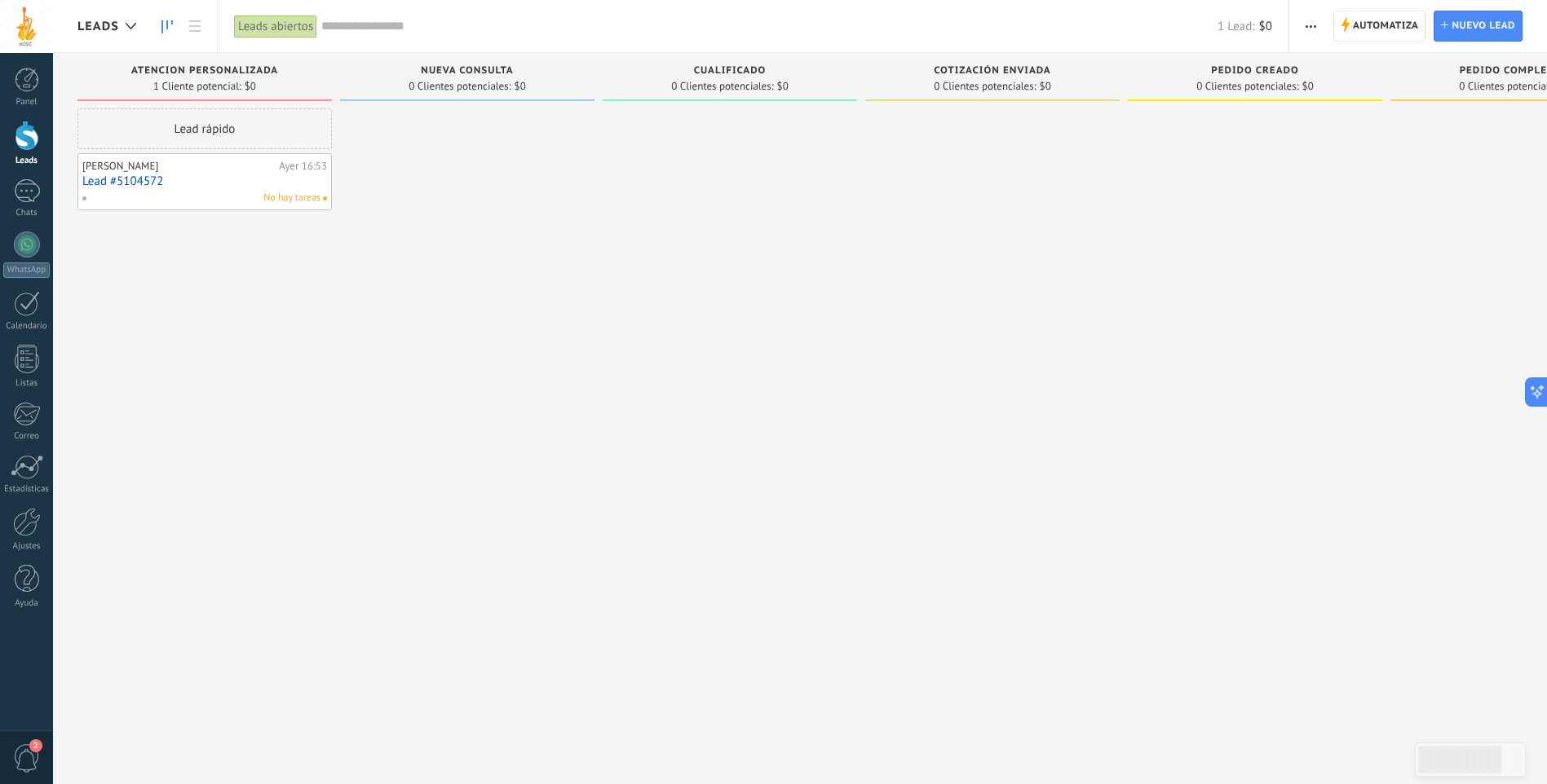
click at [196, 238] on div "Lead rápido Martin Nuño Ayer 16:53 Lead #5104572 No hay tareas" at bounding box center [205, 394] width 255 height 571
click at [415, 139] on div at bounding box center [467, 394] width 255 height 571
click at [33, 199] on div "1" at bounding box center [27, 190] width 26 height 23
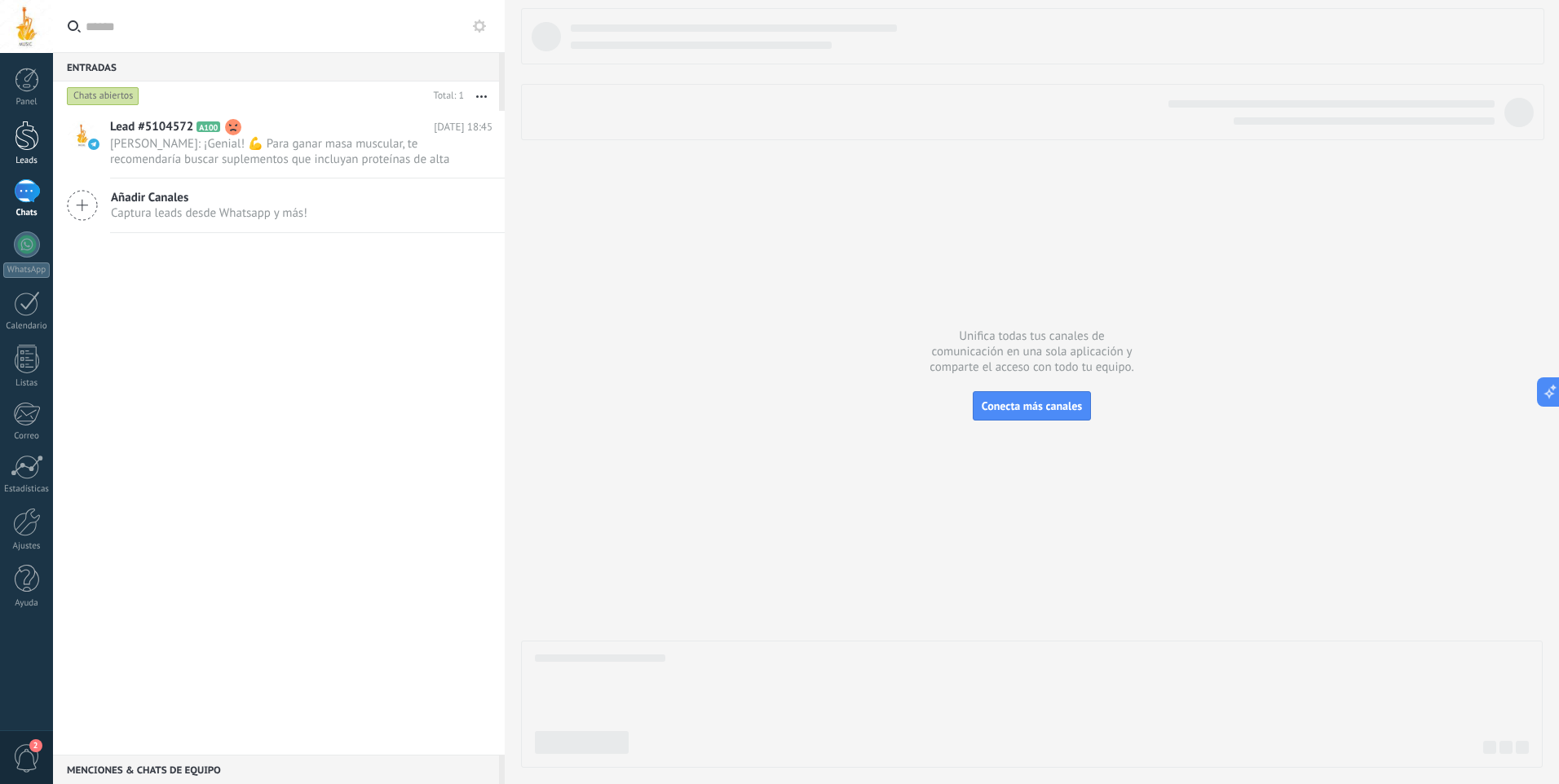
click at [23, 137] on div at bounding box center [27, 135] width 24 height 30
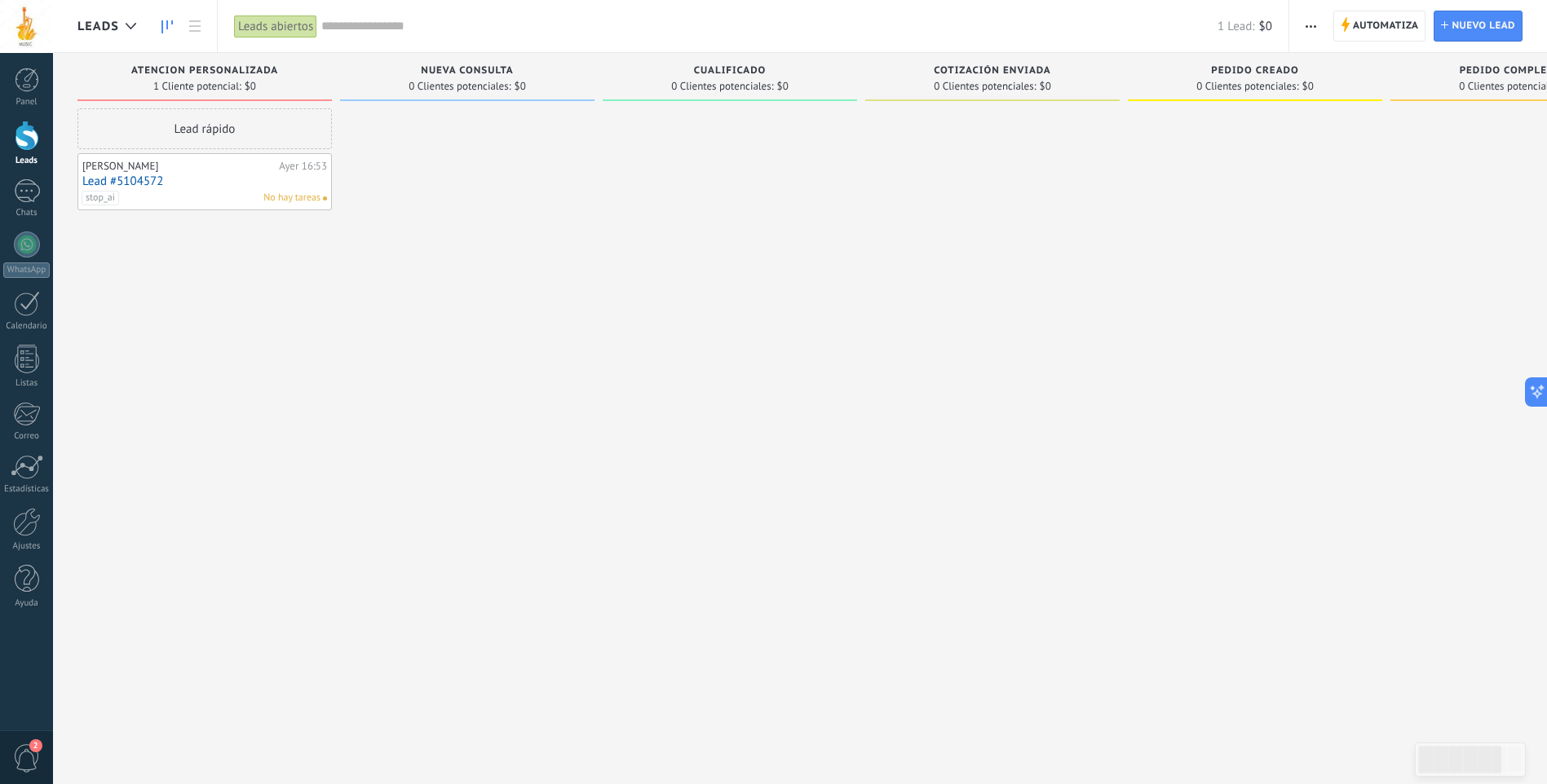
click at [535, 87] on div "0 Clientes potenciales: $0" at bounding box center [467, 86] width 238 height 14
click at [1463, 31] on span "Nuevo lead" at bounding box center [1483, 26] width 64 height 29
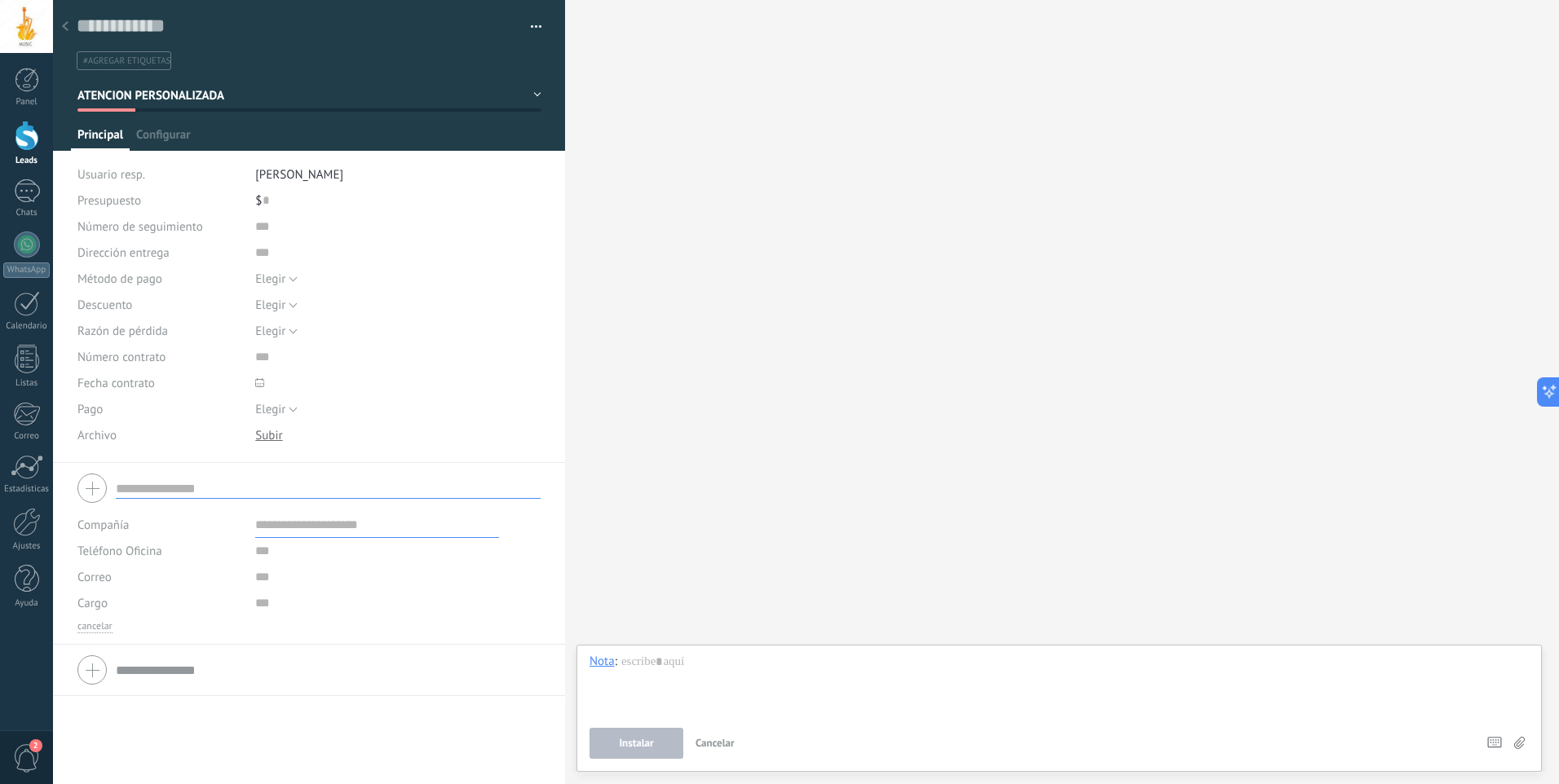
click at [70, 24] on div at bounding box center [65, 27] width 23 height 32
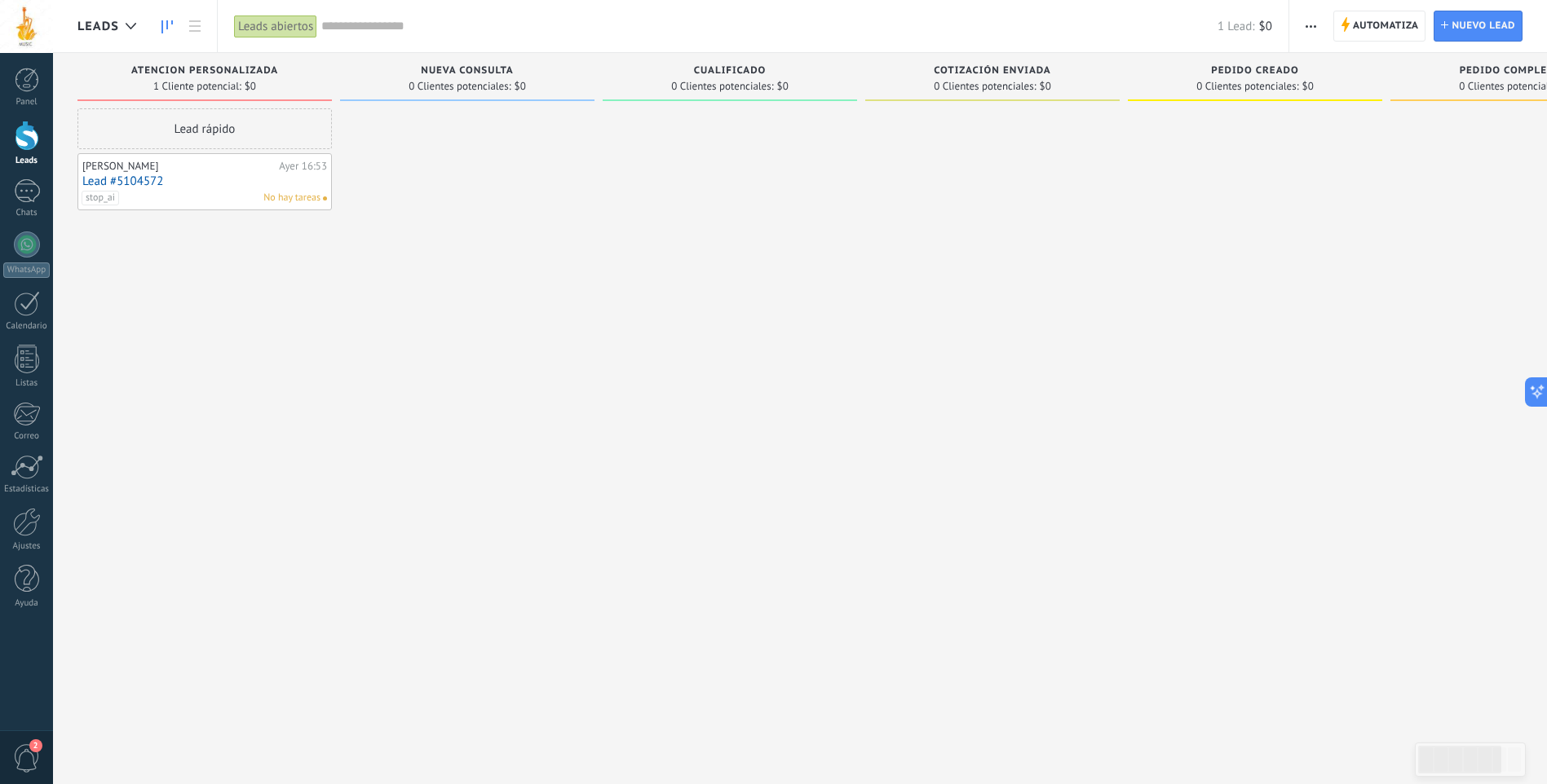
click at [435, 175] on div at bounding box center [467, 394] width 255 height 571
click at [192, 24] on icon at bounding box center [195, 26] width 11 height 11
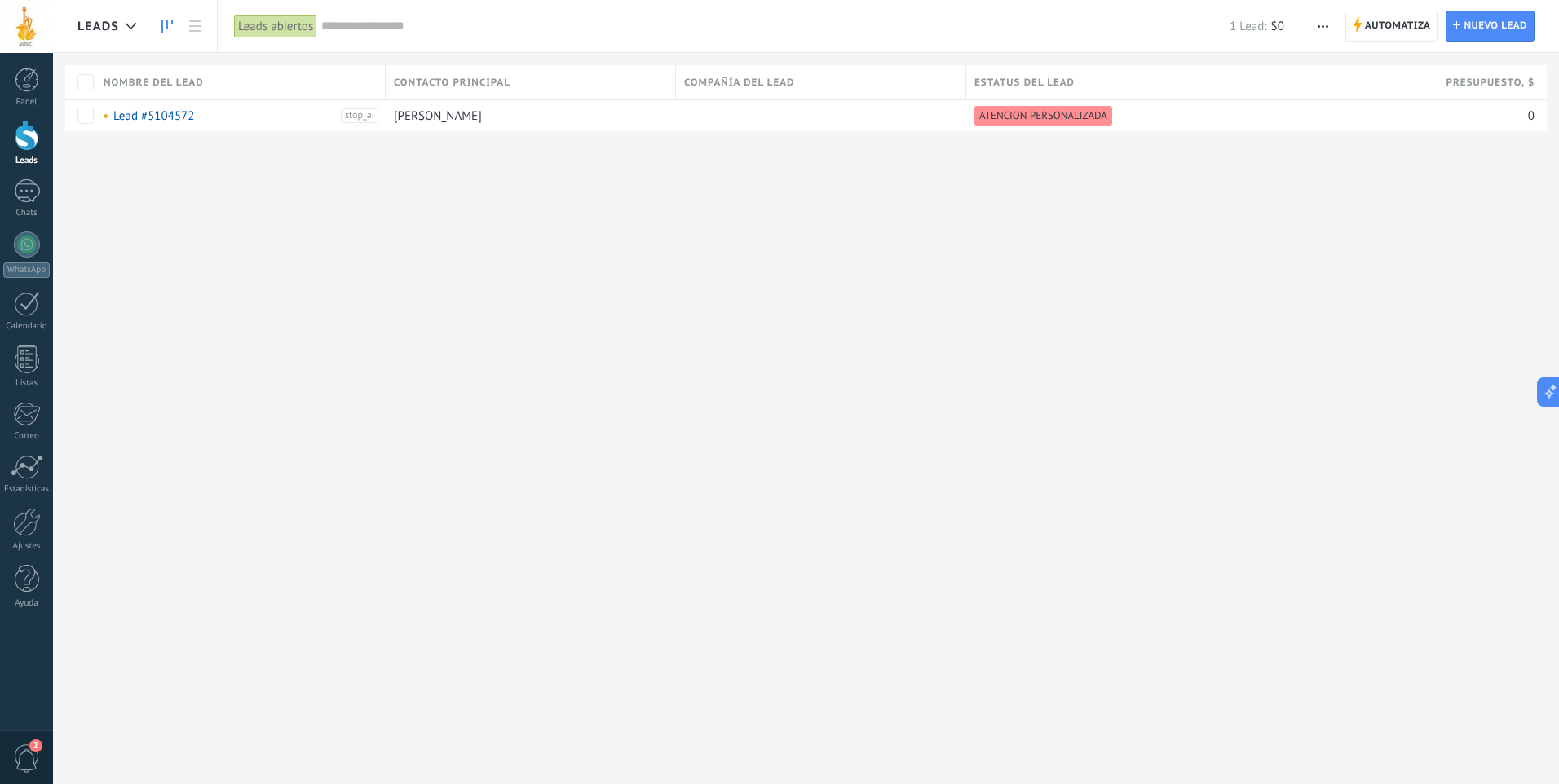
click at [162, 24] on use at bounding box center [167, 27] width 11 height 13
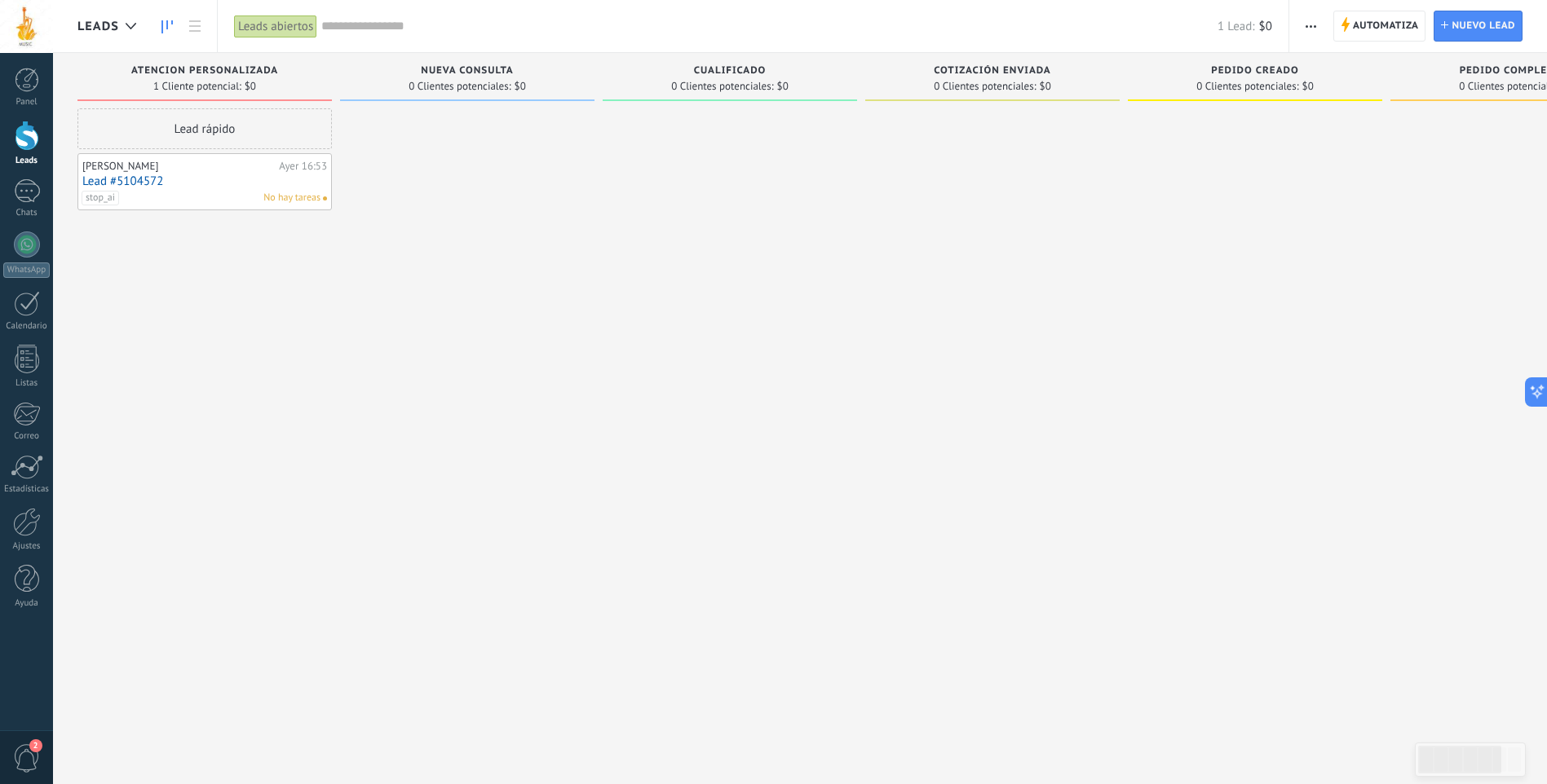
click at [423, 117] on div at bounding box center [467, 394] width 255 height 571
click at [1357, 25] on span "Automatiza" at bounding box center [1385, 26] width 66 height 29
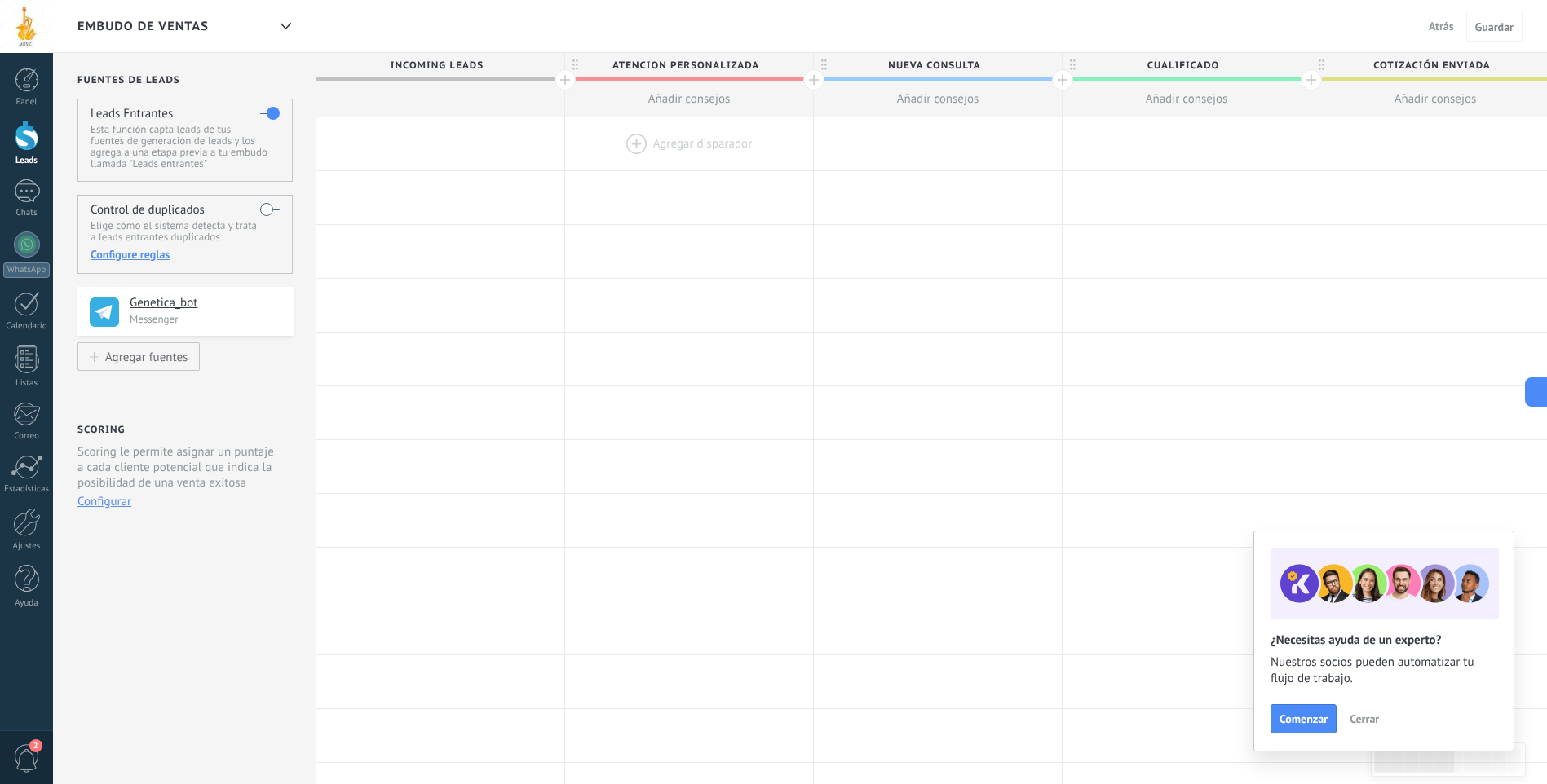
click at [632, 145] on div at bounding box center [689, 144] width 248 height 53
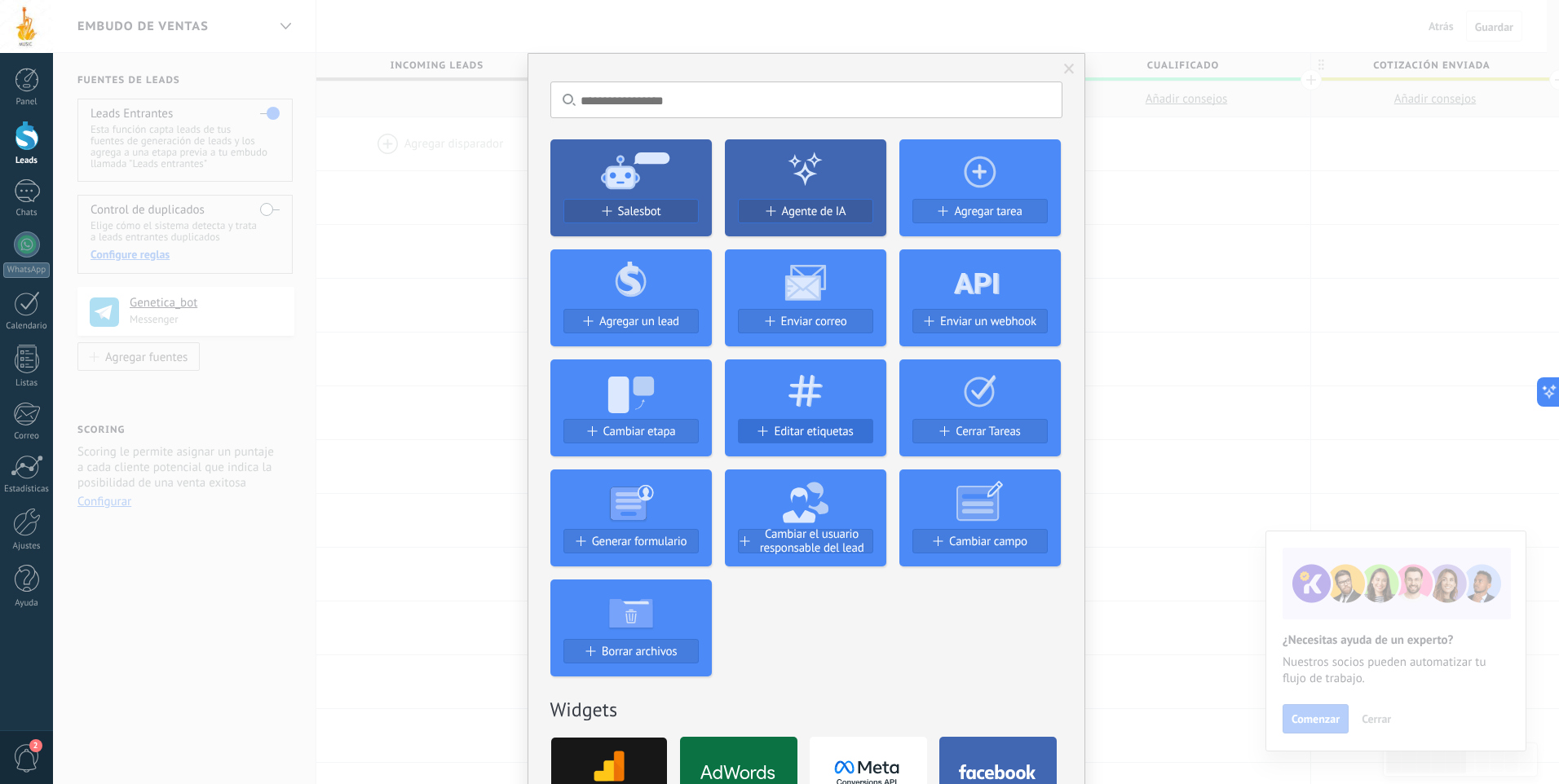
click at [783, 437] on span "Editar etiquetas" at bounding box center [814, 431] width 79 height 14
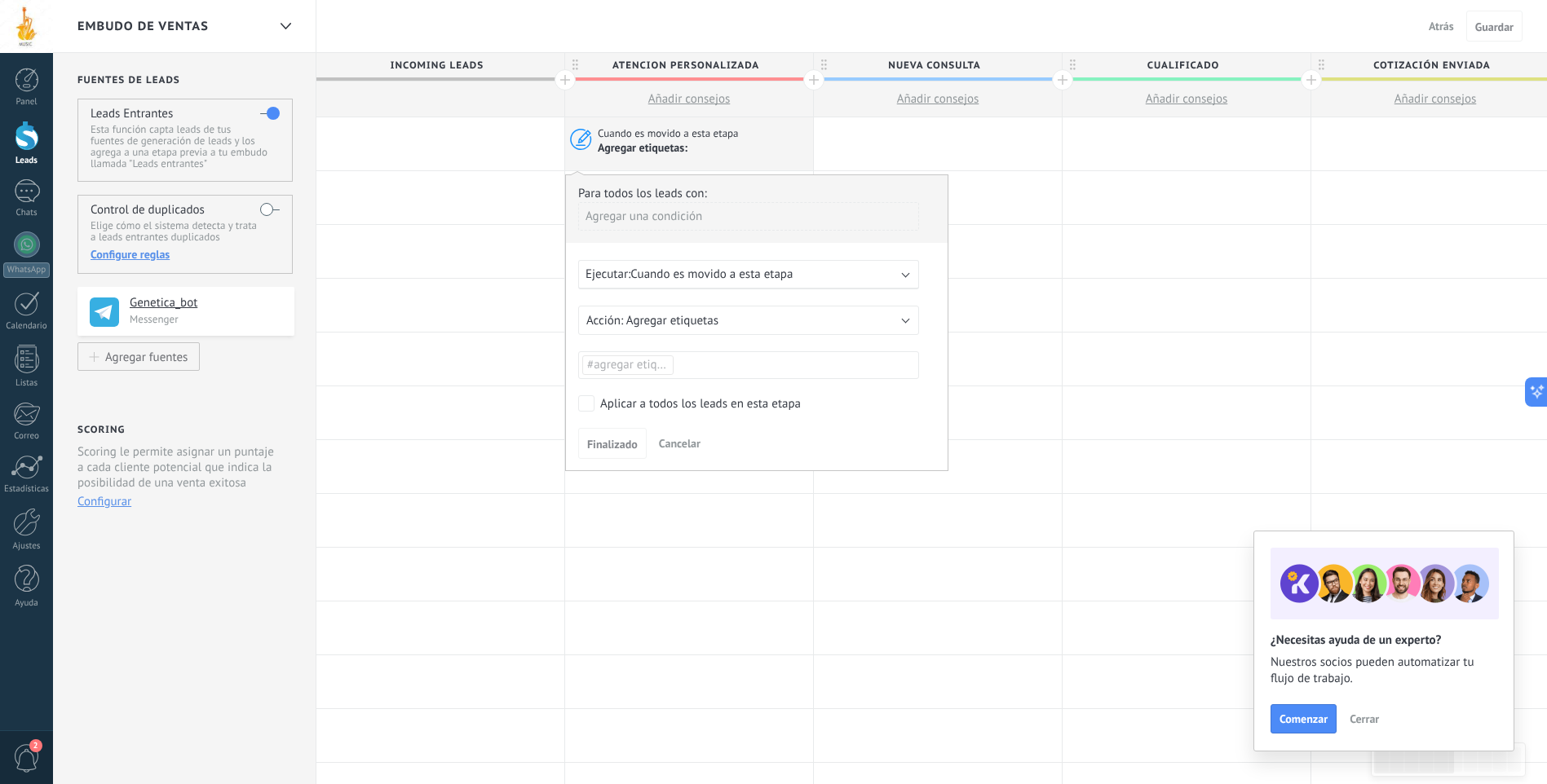
click at [650, 364] on span "#agregar etiquetas" at bounding box center [636, 365] width 98 height 15
click at [610, 405] on span "stop_ai" at bounding box center [608, 399] width 46 height 22
click at [610, 444] on span "Finalizado" at bounding box center [612, 444] width 51 height 11
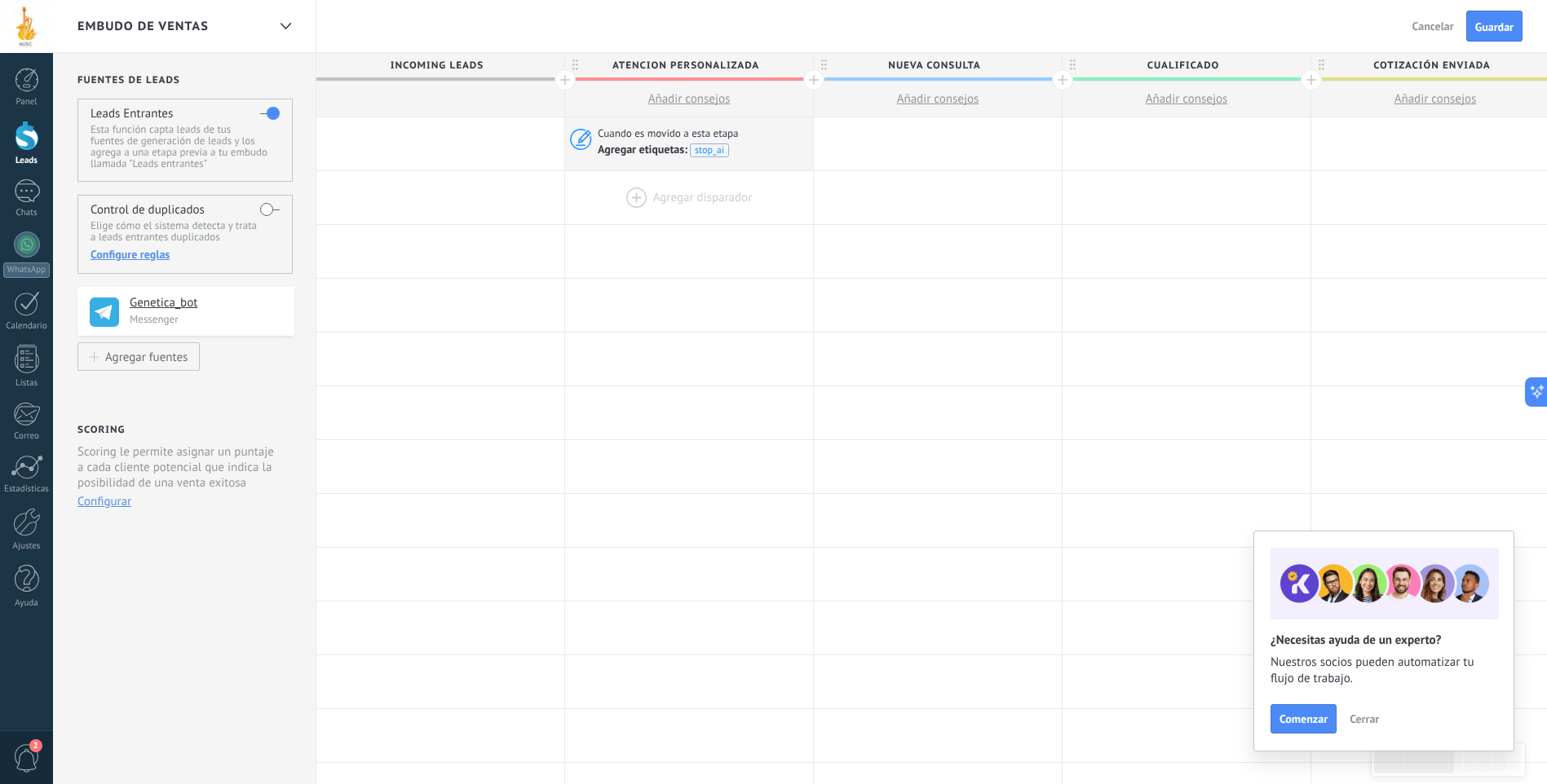
click at [671, 198] on div at bounding box center [689, 198] width 248 height 53
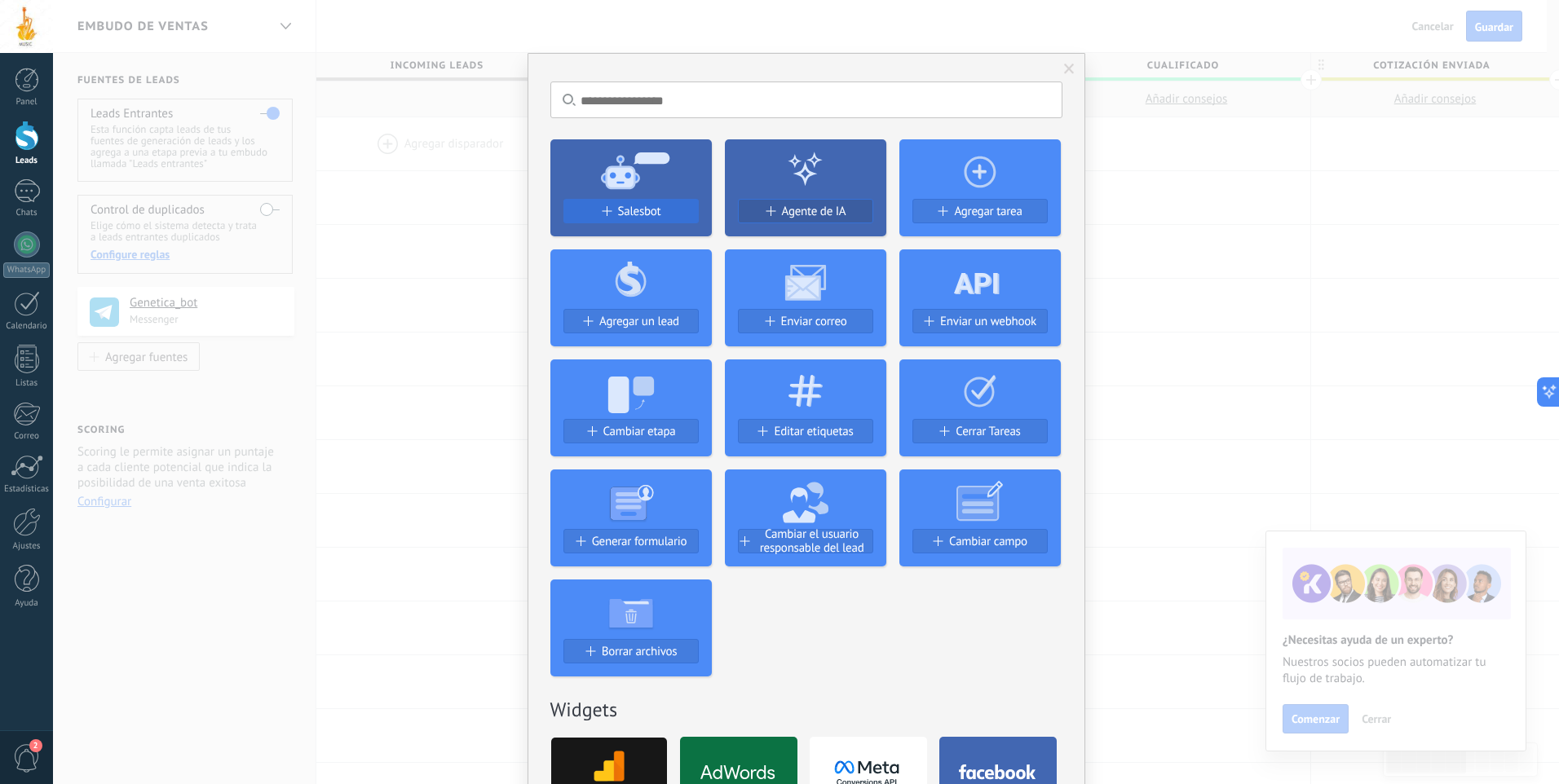
click at [645, 210] on span "Salesbot" at bounding box center [640, 212] width 43 height 14
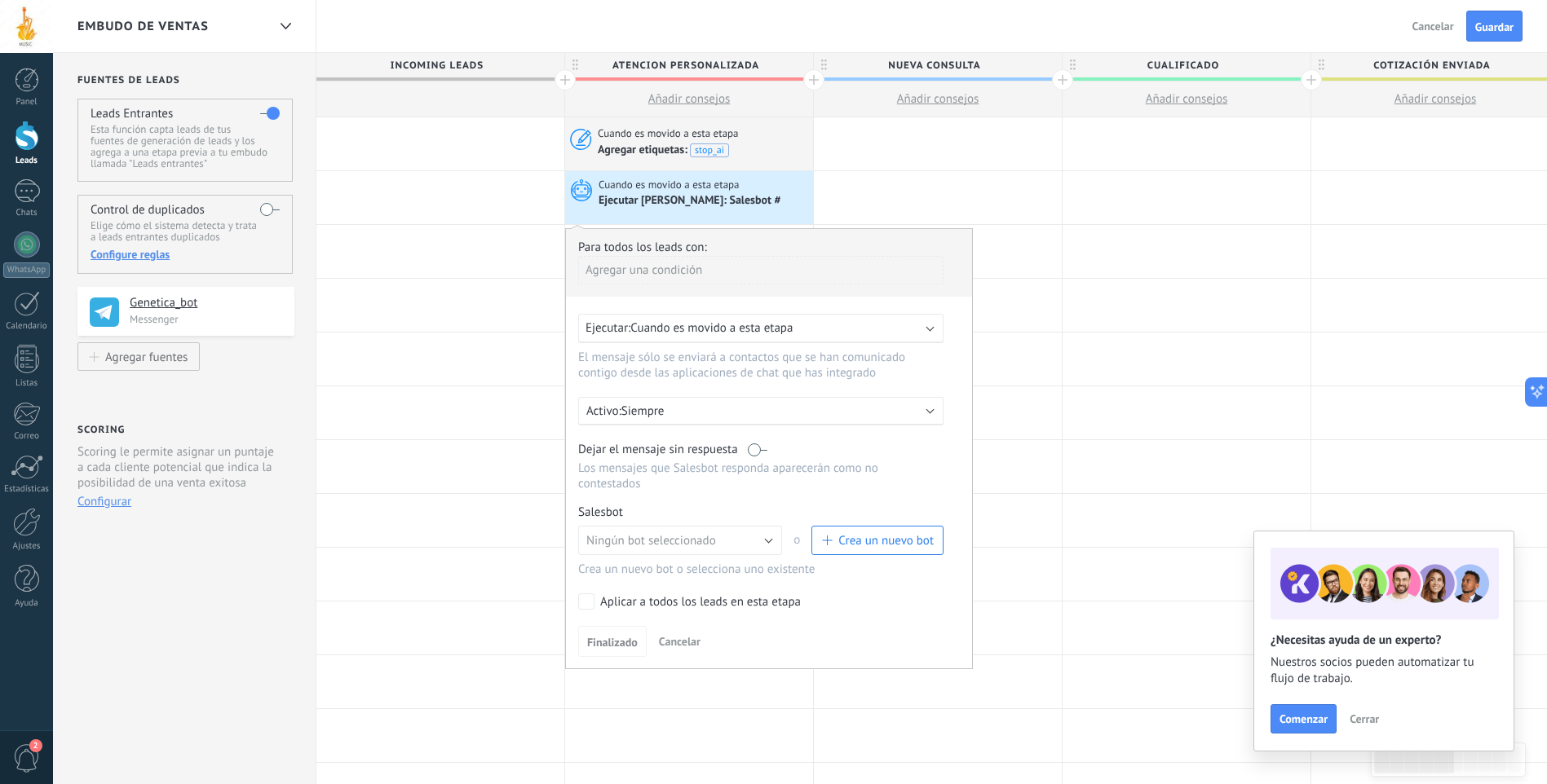
click at [919, 540] on span "Crea un nuevo bot" at bounding box center [886, 540] width 96 height 15
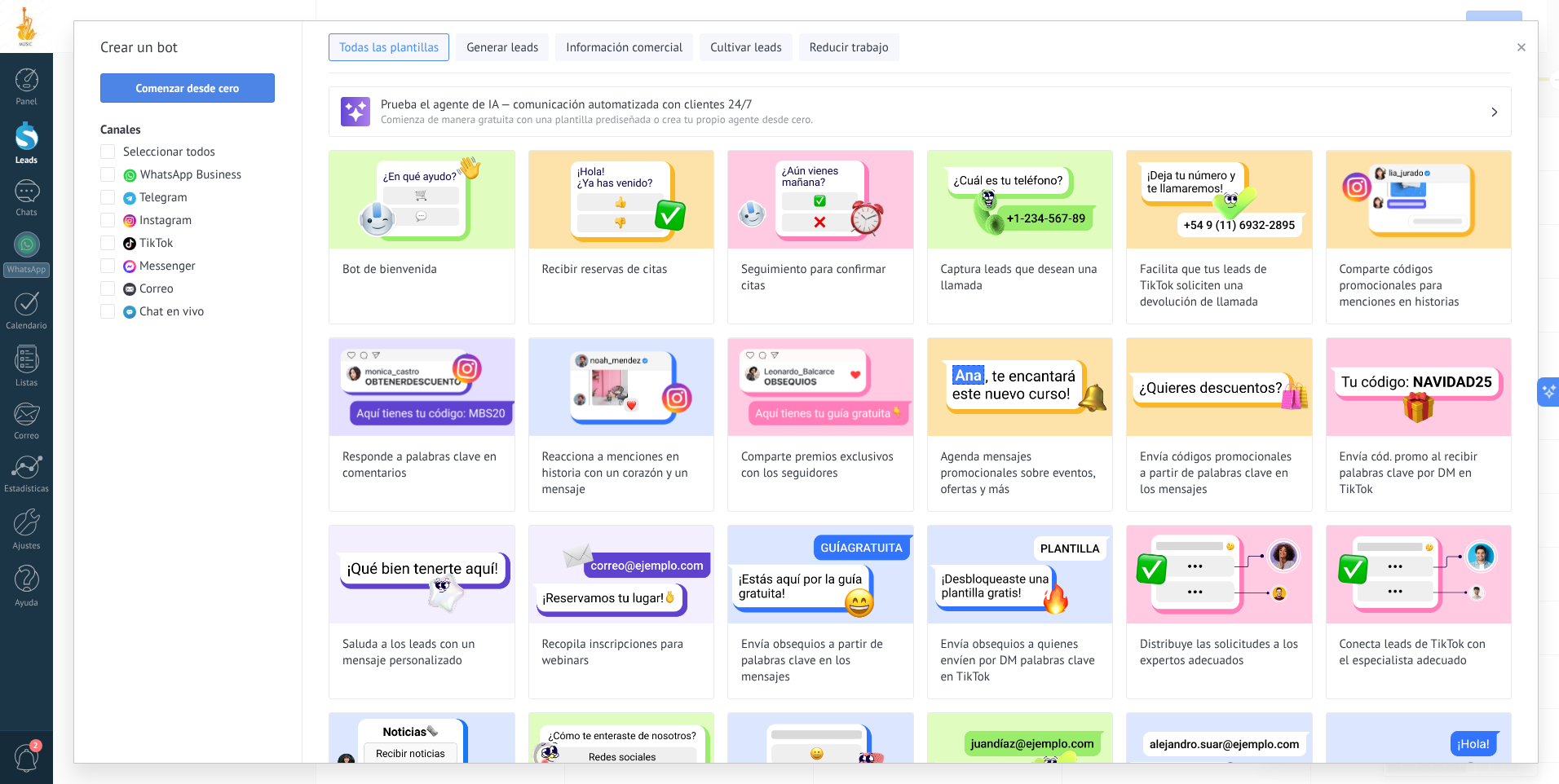
click at [224, 99] on button "Comenzar desde cero" at bounding box center [188, 88] width 175 height 29
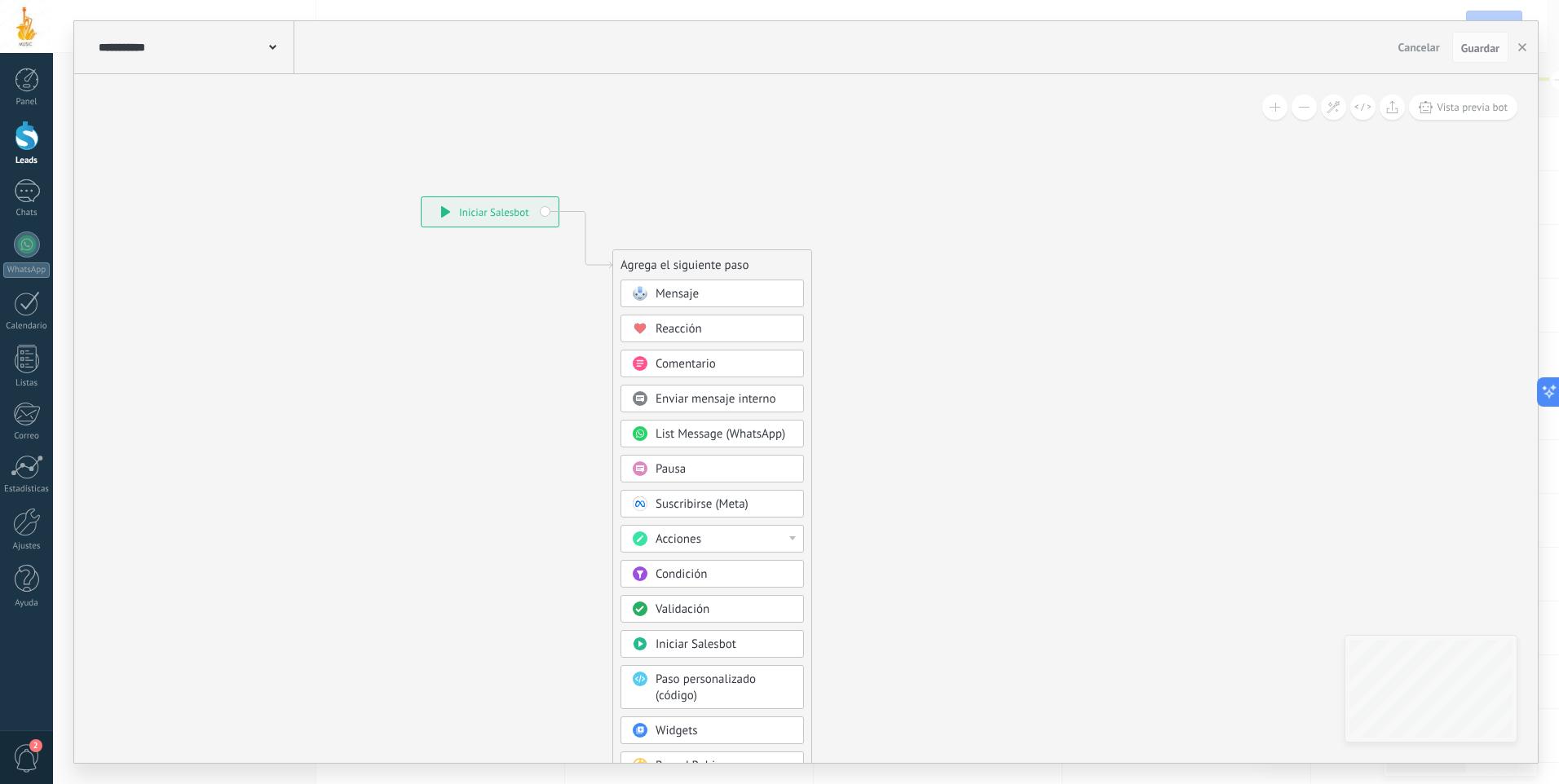
click at [276, 48] on div "**********" at bounding box center [195, 47] width 200 height 52
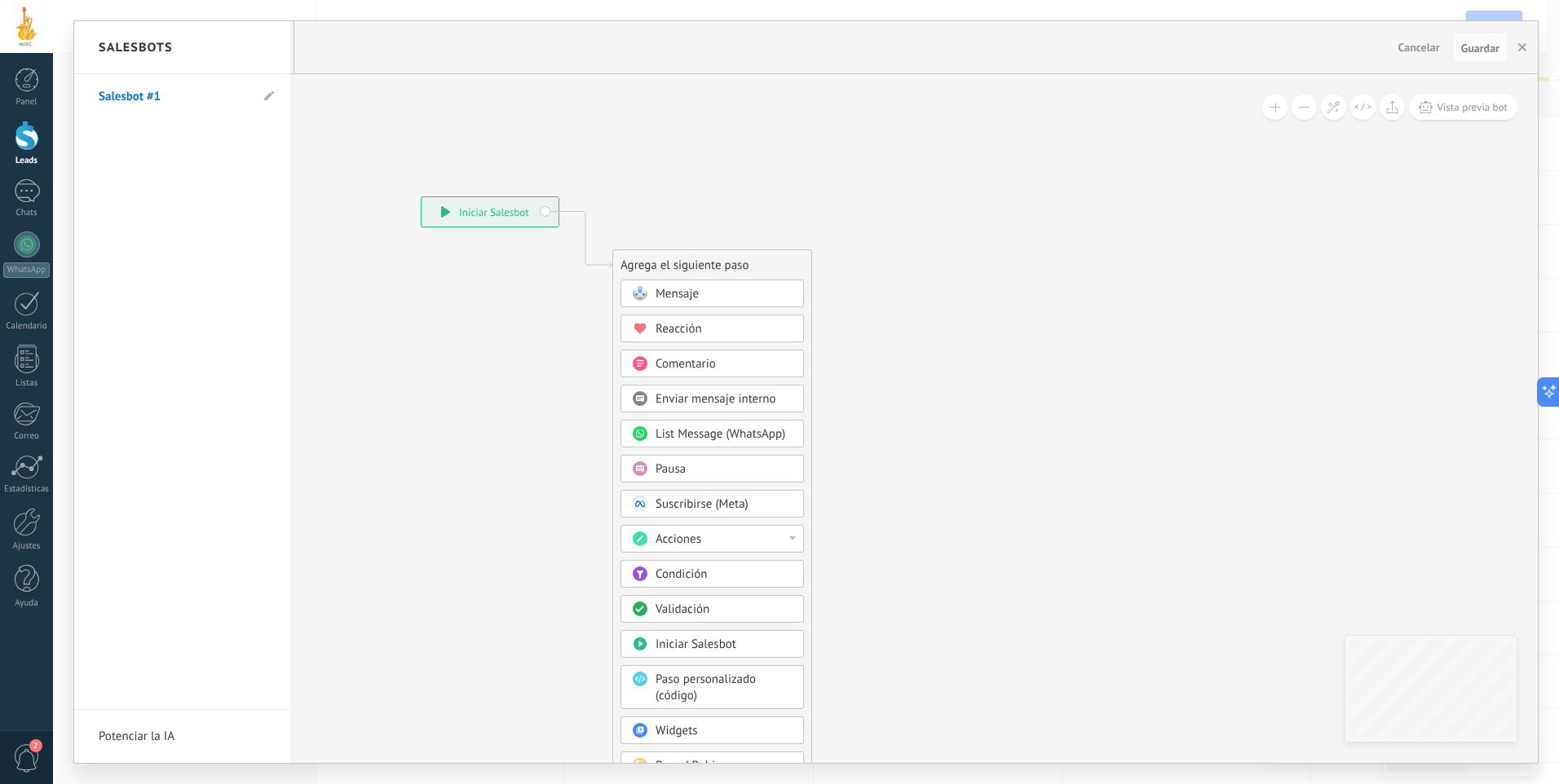
click at [161, 95] on link "Salesbot #1" at bounding box center [174, 96] width 151 height 46
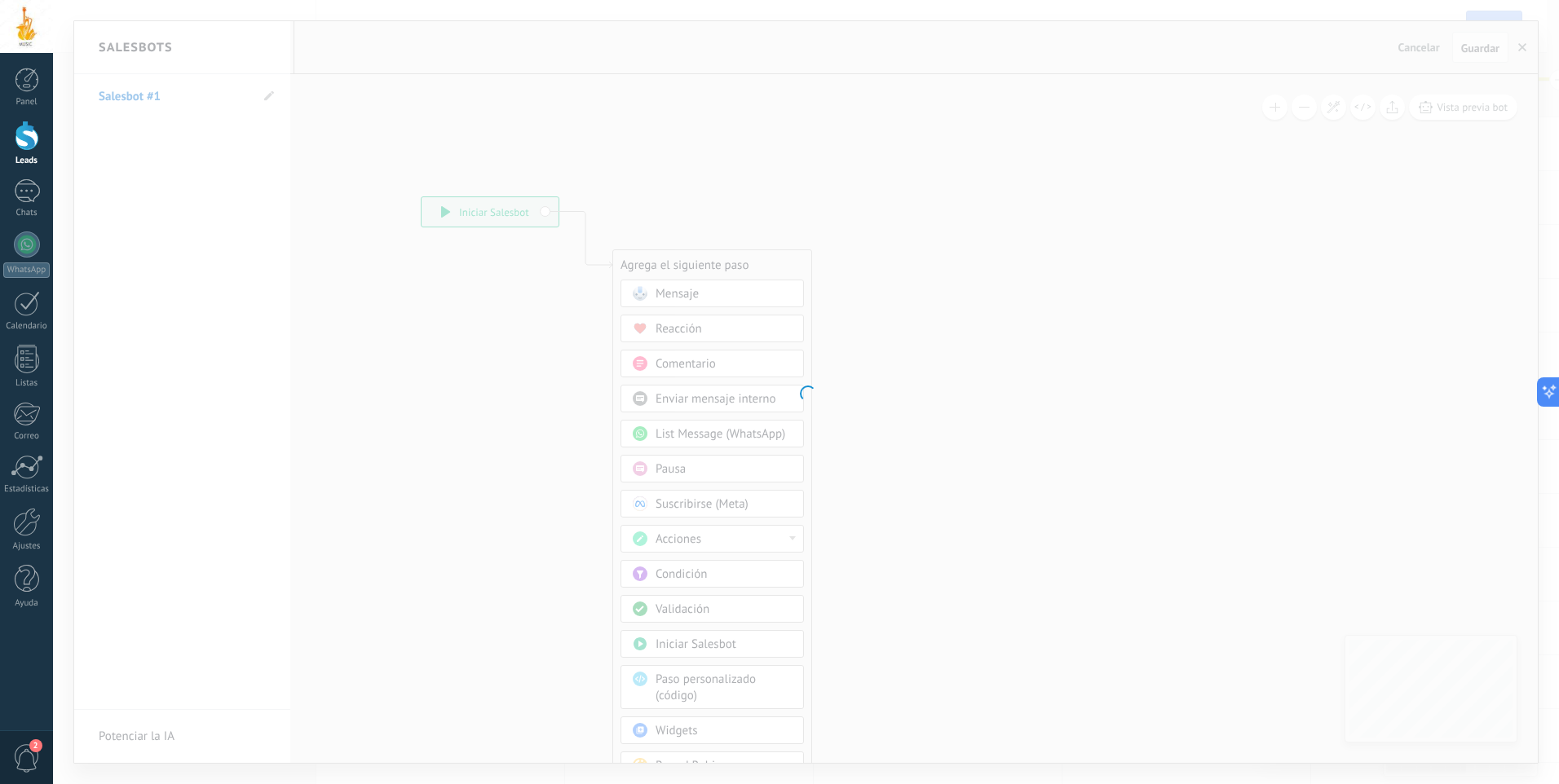
click at [161, 95] on div at bounding box center [806, 392] width 1506 height 784
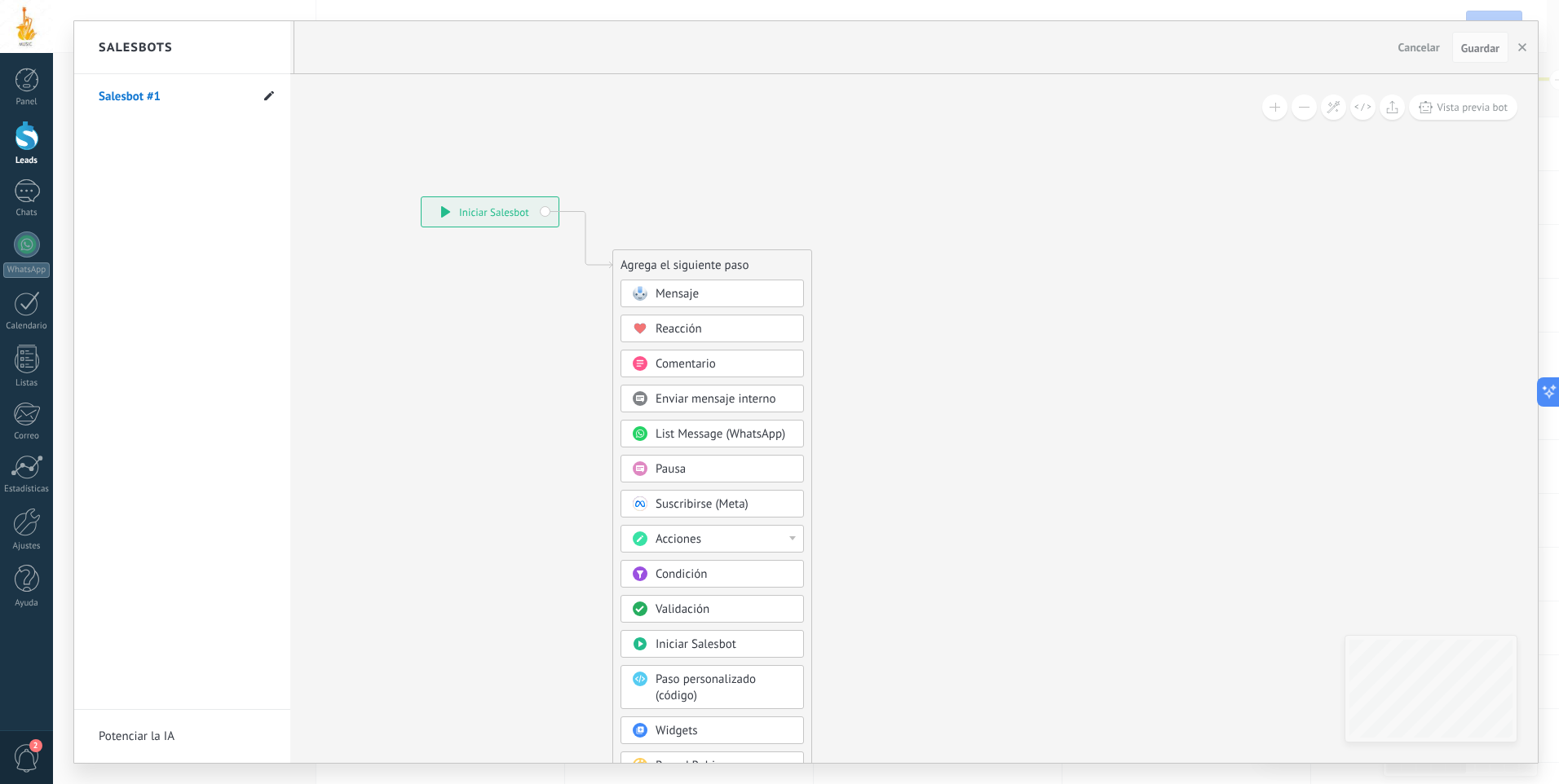
click at [265, 99] on use at bounding box center [269, 95] width 9 height 9
click at [270, 98] on icon at bounding box center [269, 95] width 9 height 9
click at [265, 96] on icon at bounding box center [269, 95] width 9 height 9
click at [142, 96] on link "Salesbot #1" at bounding box center [174, 96] width 151 height 46
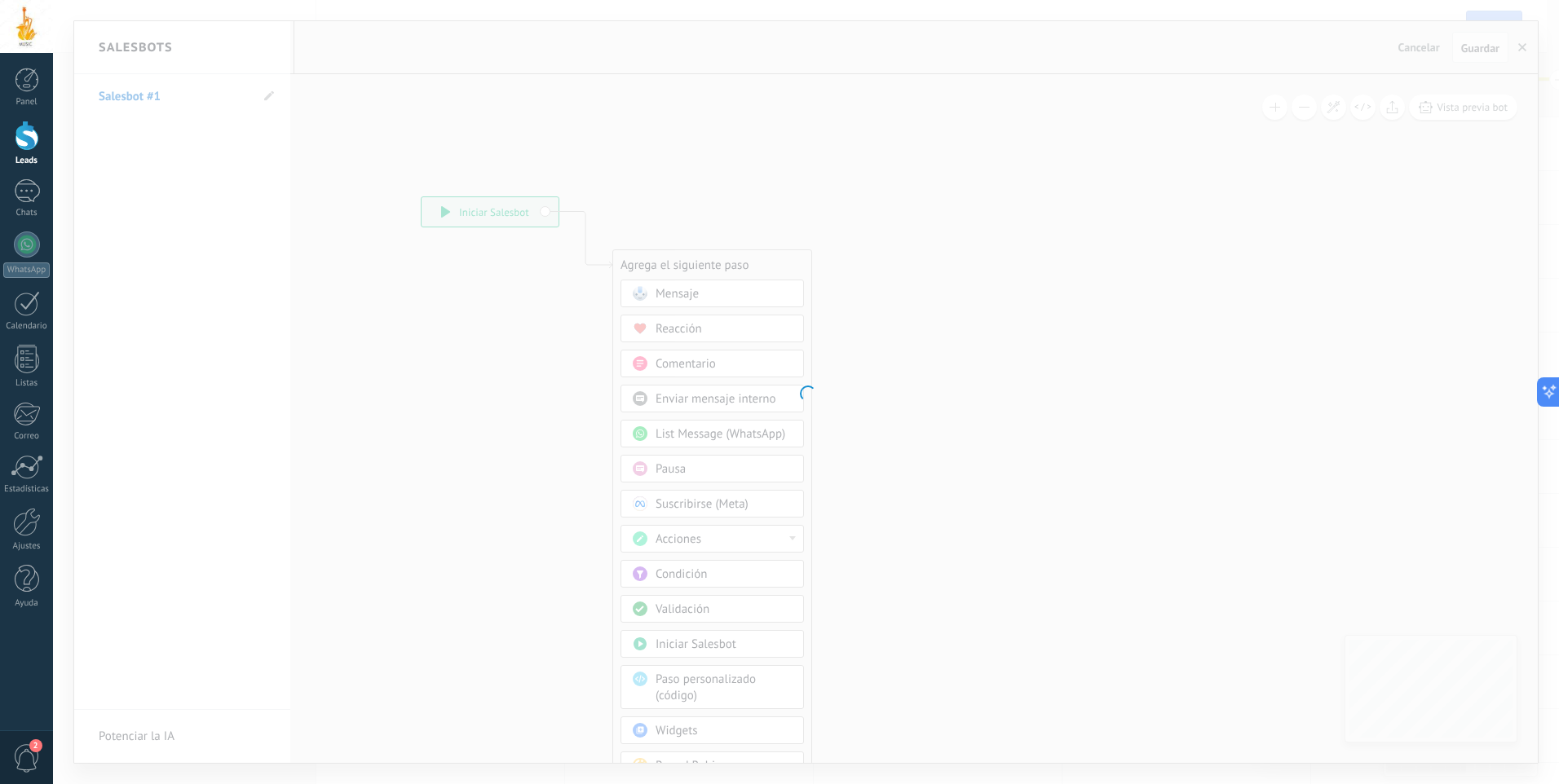
click at [142, 96] on div at bounding box center [806, 392] width 1506 height 784
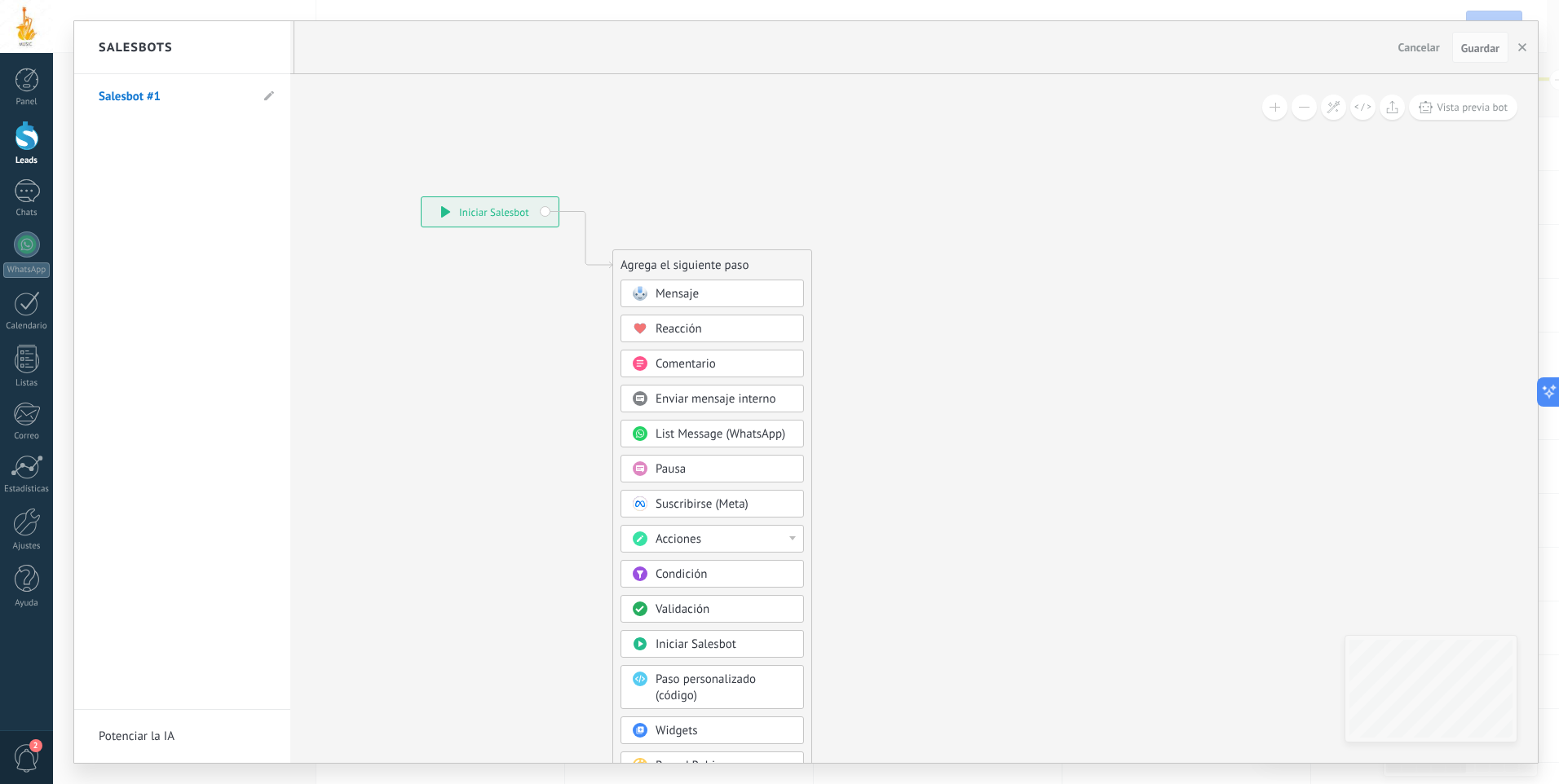
click at [152, 51] on h2 "Salesbots" at bounding box center [136, 48] width 74 height 52
drag, startPoint x: 152, startPoint y: 51, endPoint x: 132, endPoint y: 66, distance: 25.0
click at [131, 52] on h2 "Salesbots" at bounding box center [136, 48] width 74 height 52
click at [153, 98] on link "Salesbot #1" at bounding box center [174, 96] width 151 height 46
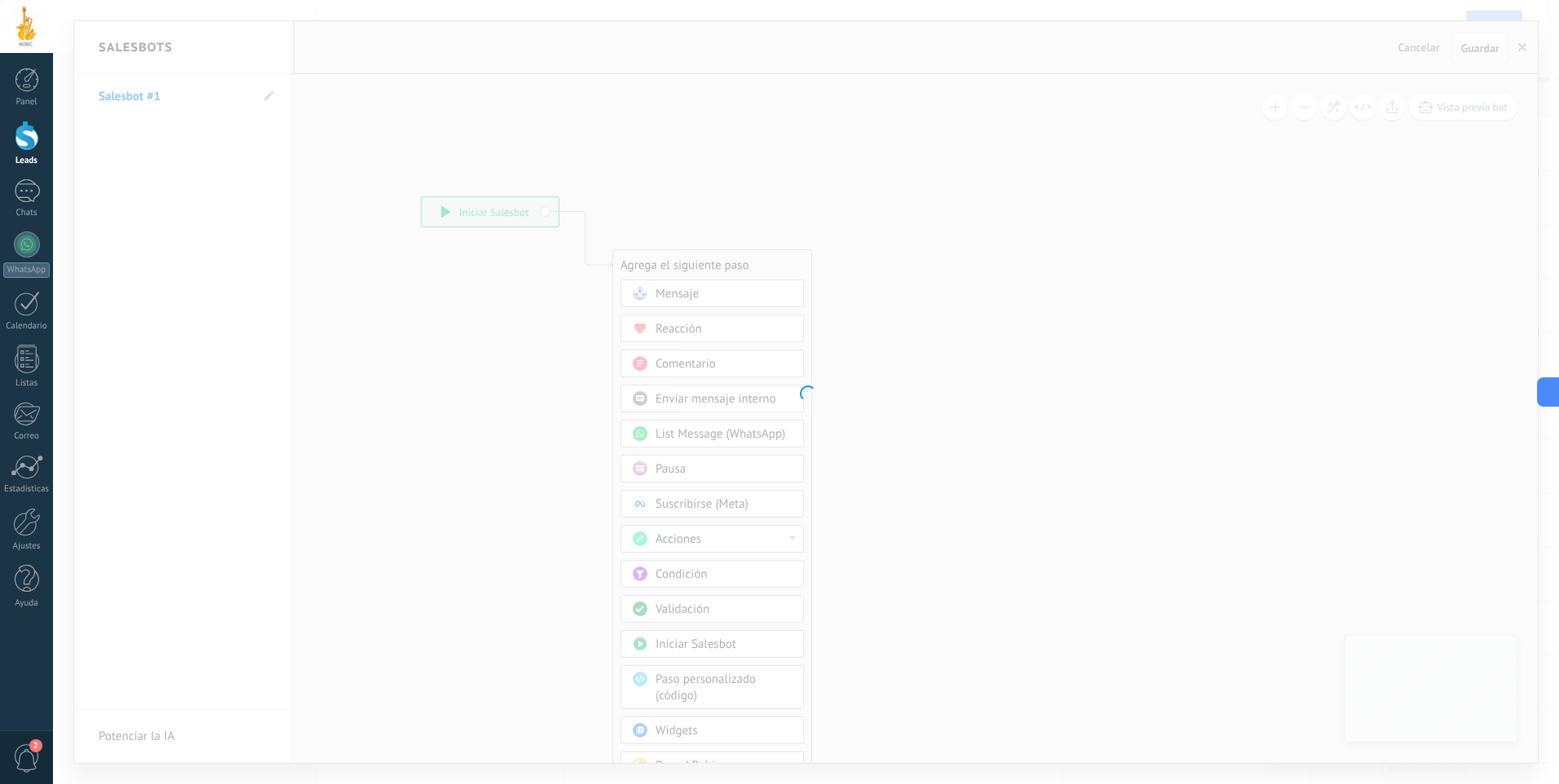
click at [238, 93] on div at bounding box center [806, 392] width 1506 height 784
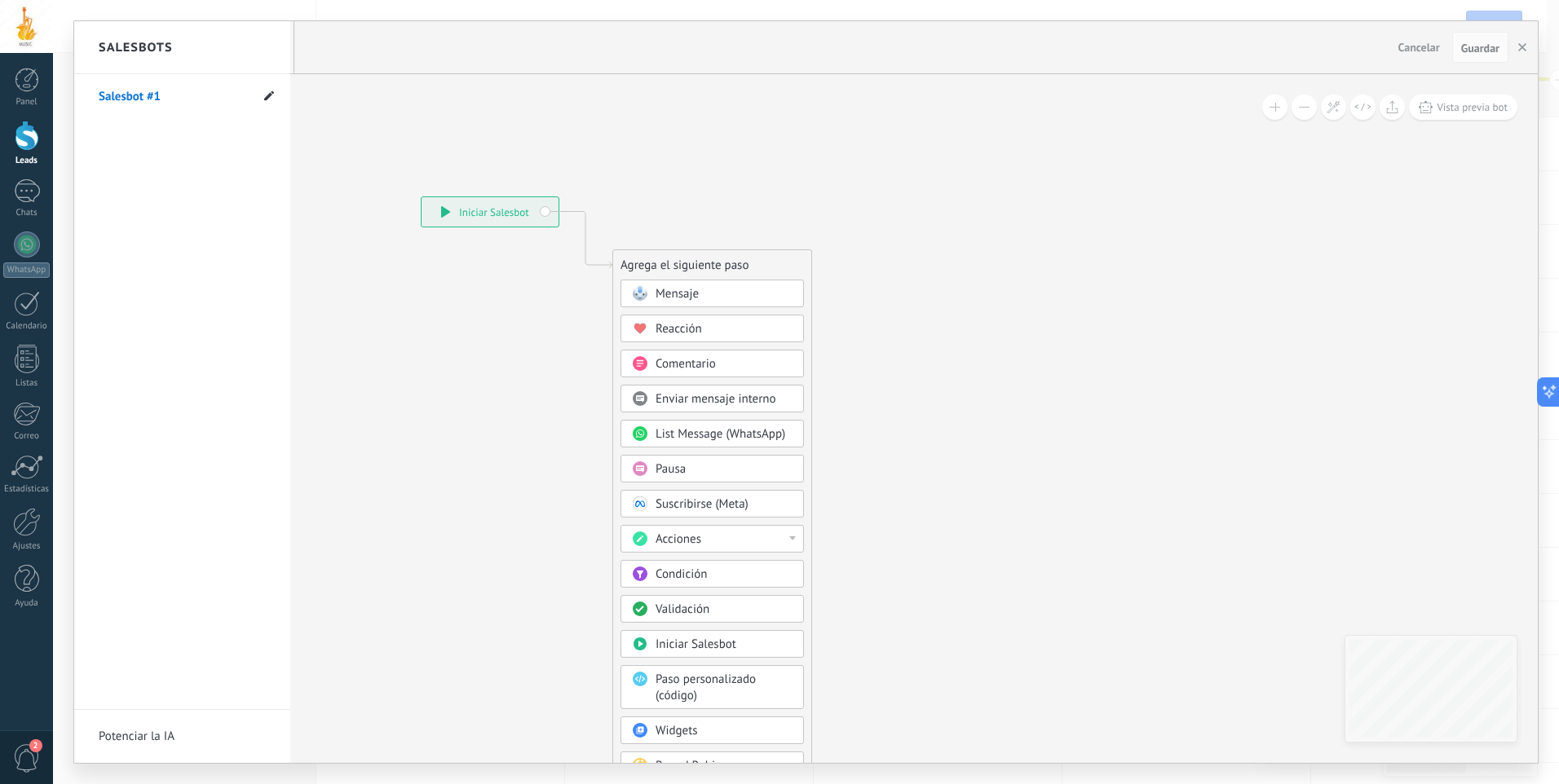
click at [268, 96] on icon at bounding box center [269, 95] width 9 height 9
click at [265, 96] on icon at bounding box center [269, 95] width 9 height 9
click at [270, 96] on use at bounding box center [269, 95] width 9 height 9
drag, startPoint x: 270, startPoint y: 96, endPoint x: 233, endPoint y: 162, distance: 75.7
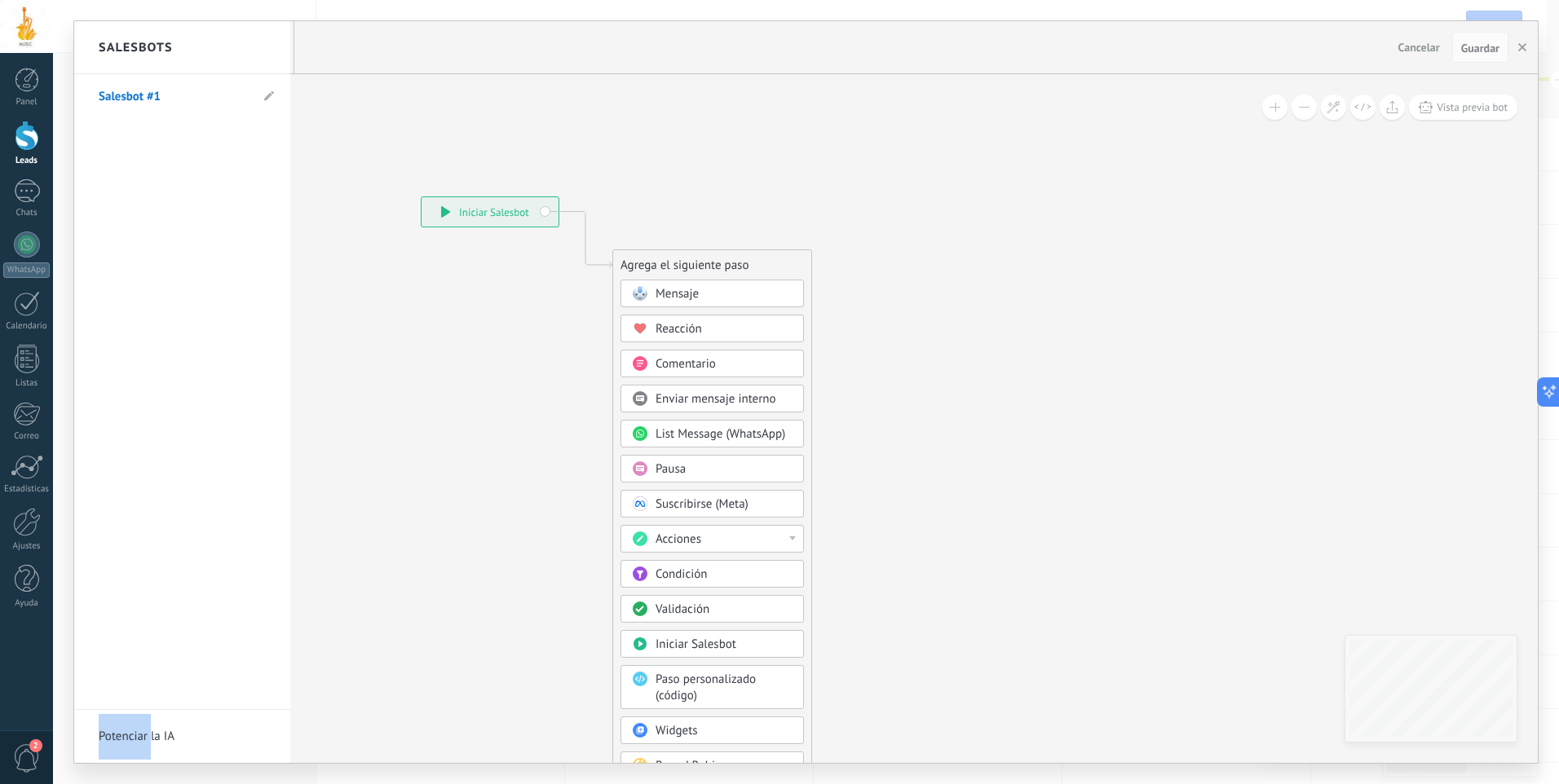
click at [233, 161] on div "Salesbot #1" at bounding box center [182, 392] width 216 height 636
drag, startPoint x: 264, startPoint y: 91, endPoint x: 249, endPoint y: 102, distance: 18.6
click at [249, 102] on link "Salesbot #1" at bounding box center [174, 96] width 151 height 46
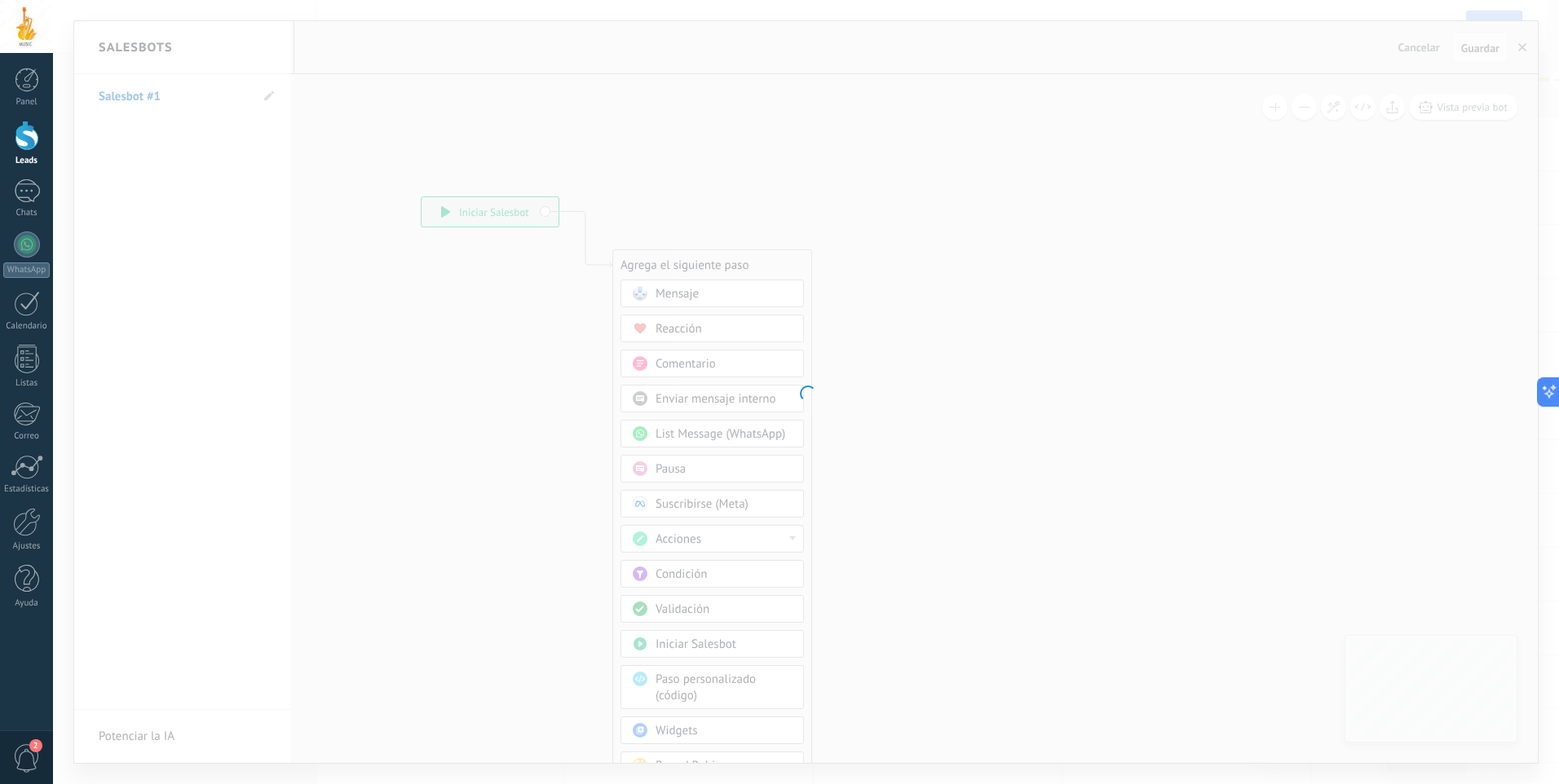
click at [266, 97] on div at bounding box center [806, 392] width 1506 height 784
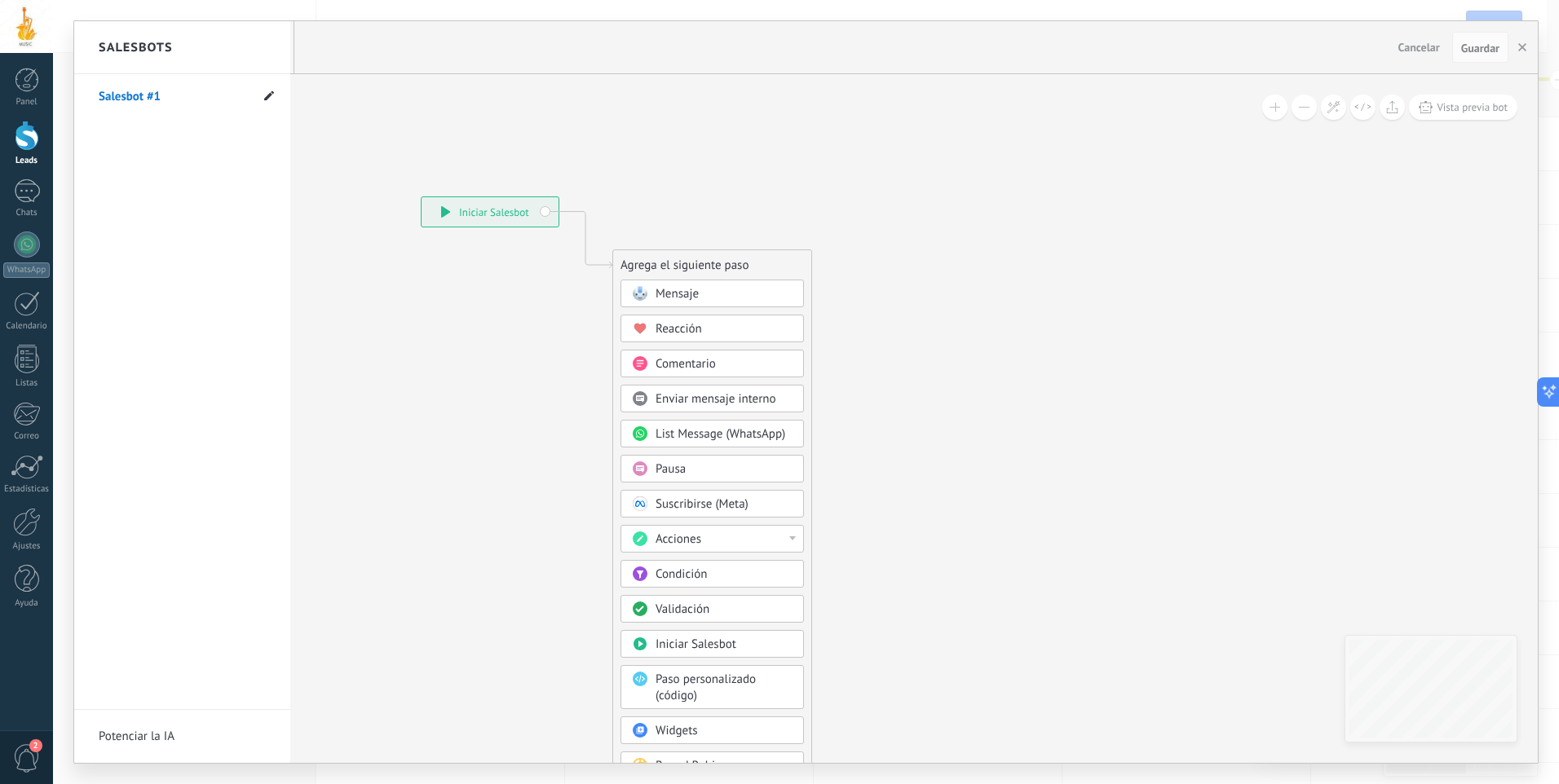
click at [270, 95] on use at bounding box center [269, 95] width 9 height 9
click at [269, 96] on use at bounding box center [269, 95] width 9 height 9
click at [493, 213] on div at bounding box center [806, 392] width 1463 height 742
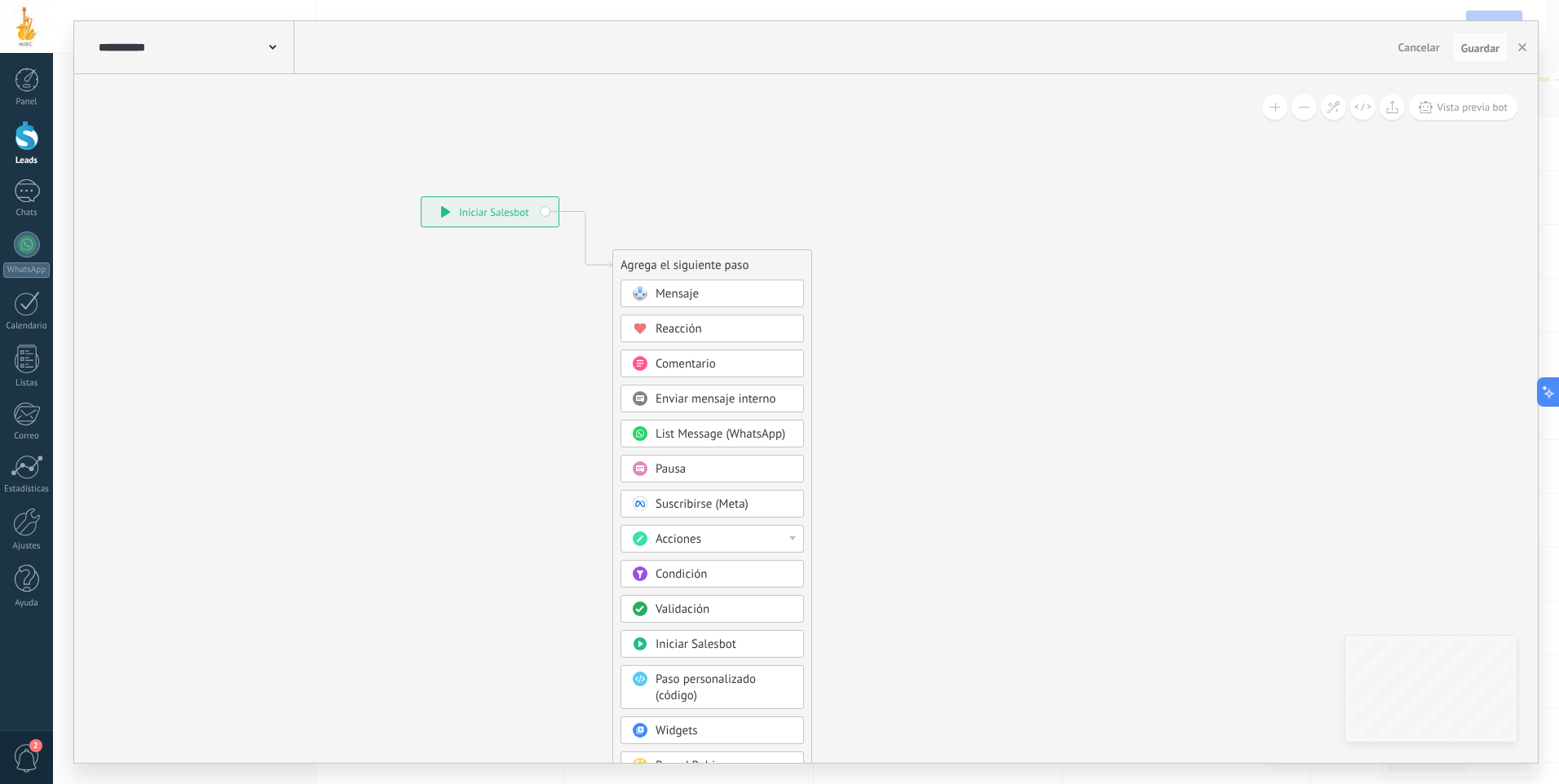
click at [703, 310] on div "Mensaje Mensaje Mensaje Reacción Comentario Enviar mensaje interno" at bounding box center [712, 533] width 183 height 507
click at [703, 300] on div "Mensaje" at bounding box center [724, 293] width 137 height 16
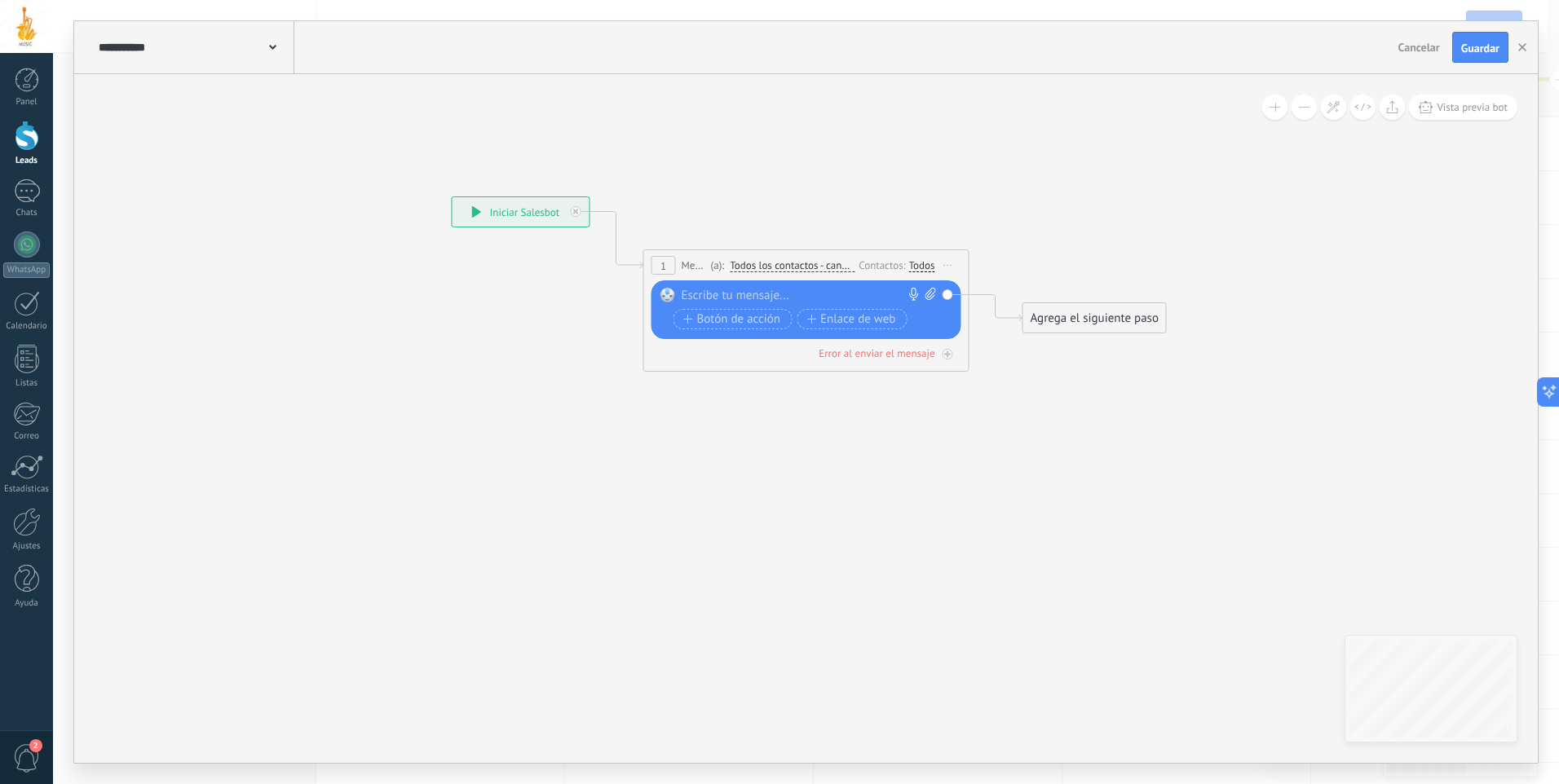
click at [818, 263] on span "Todos los contactos - canales seleccionados" at bounding box center [792, 265] width 125 height 13
click at [818, 263] on button "Todos los contactos - canales seleccionados" at bounding box center [823, 266] width 204 height 29
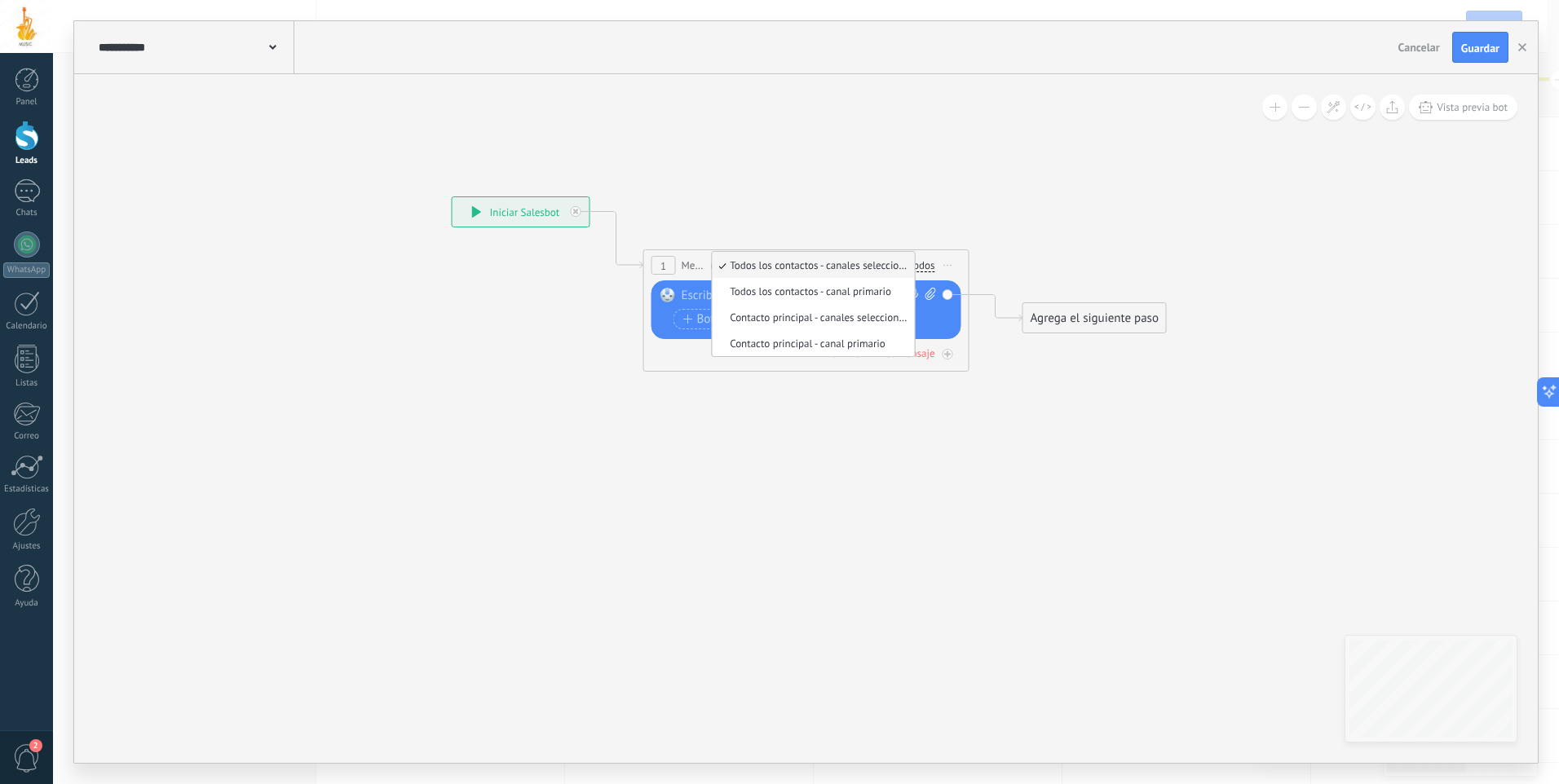
click at [818, 263] on span "Todos los contactos - canales seleccionados" at bounding box center [810, 265] width 197 height 14
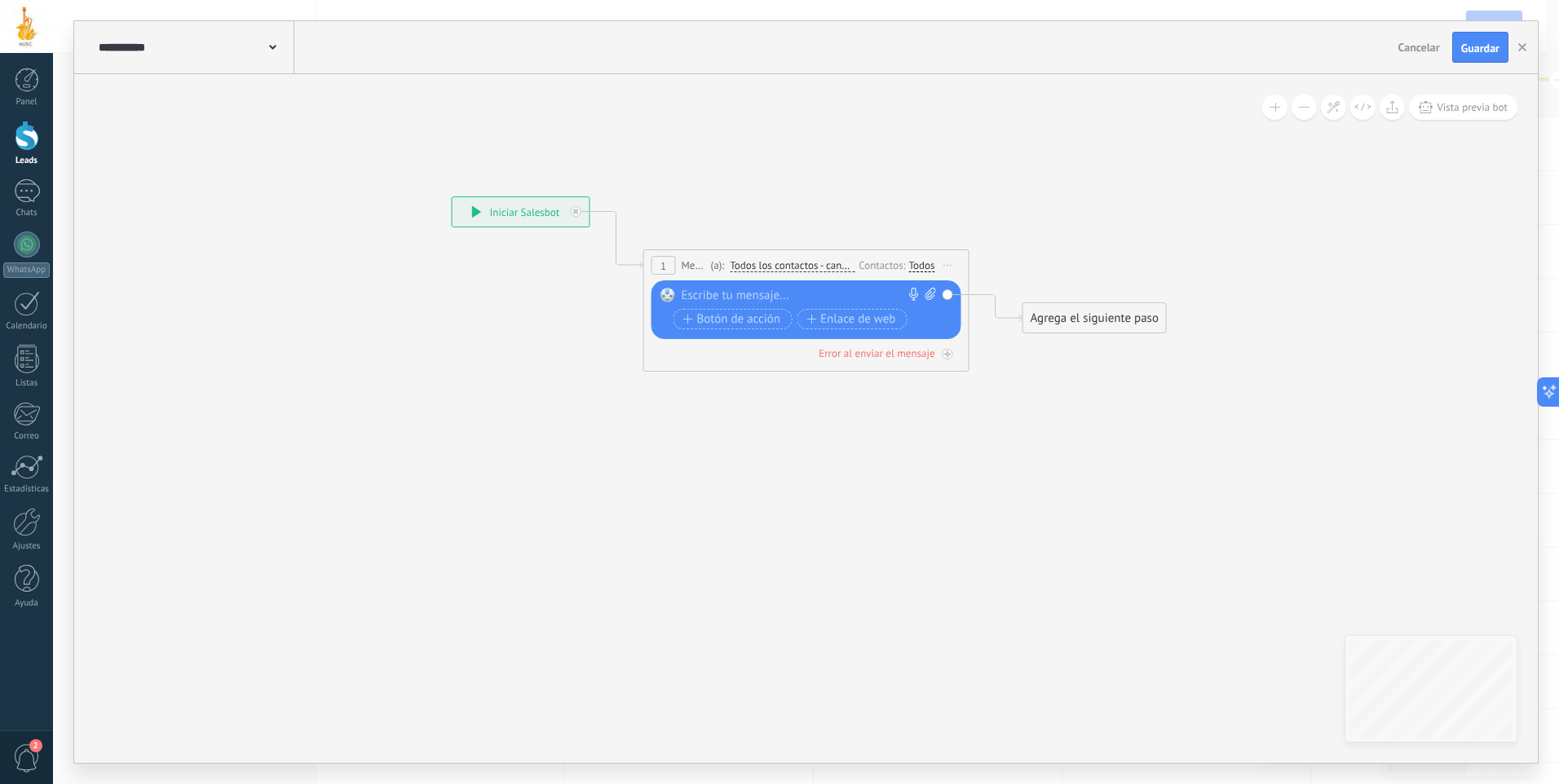
click at [943, 262] on span "Iniciar vista previa aquí Cambiar nombre Duplicar [GEOGRAPHIC_DATA]" at bounding box center [948, 265] width 26 height 23
click at [950, 207] on icon at bounding box center [781, 273] width 1475 height 968
click at [916, 263] on div "Todos" at bounding box center [922, 265] width 26 height 13
click at [921, 282] on label at bounding box center [925, 282] width 20 height 11
click at [749, 290] on div at bounding box center [802, 295] width 242 height 16
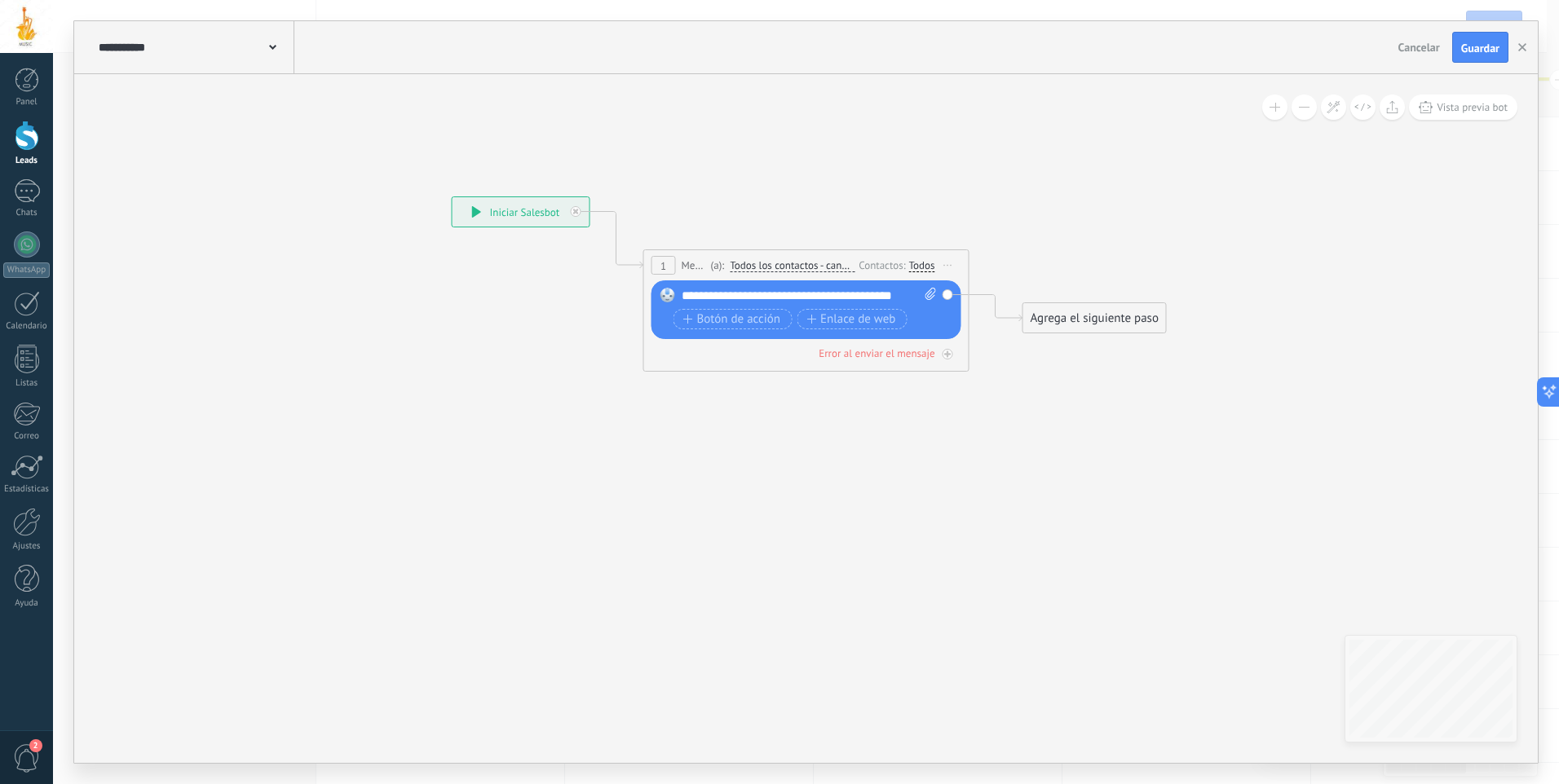
click at [861, 380] on icon at bounding box center [781, 273] width 1475 height 968
click at [950, 352] on icon at bounding box center [947, 354] width 8 height 8
click at [0, 0] on icon at bounding box center [0, 0] width 0 height 0
click at [1058, 317] on div "Agrega el siguiente paso" at bounding box center [1095, 318] width 143 height 27
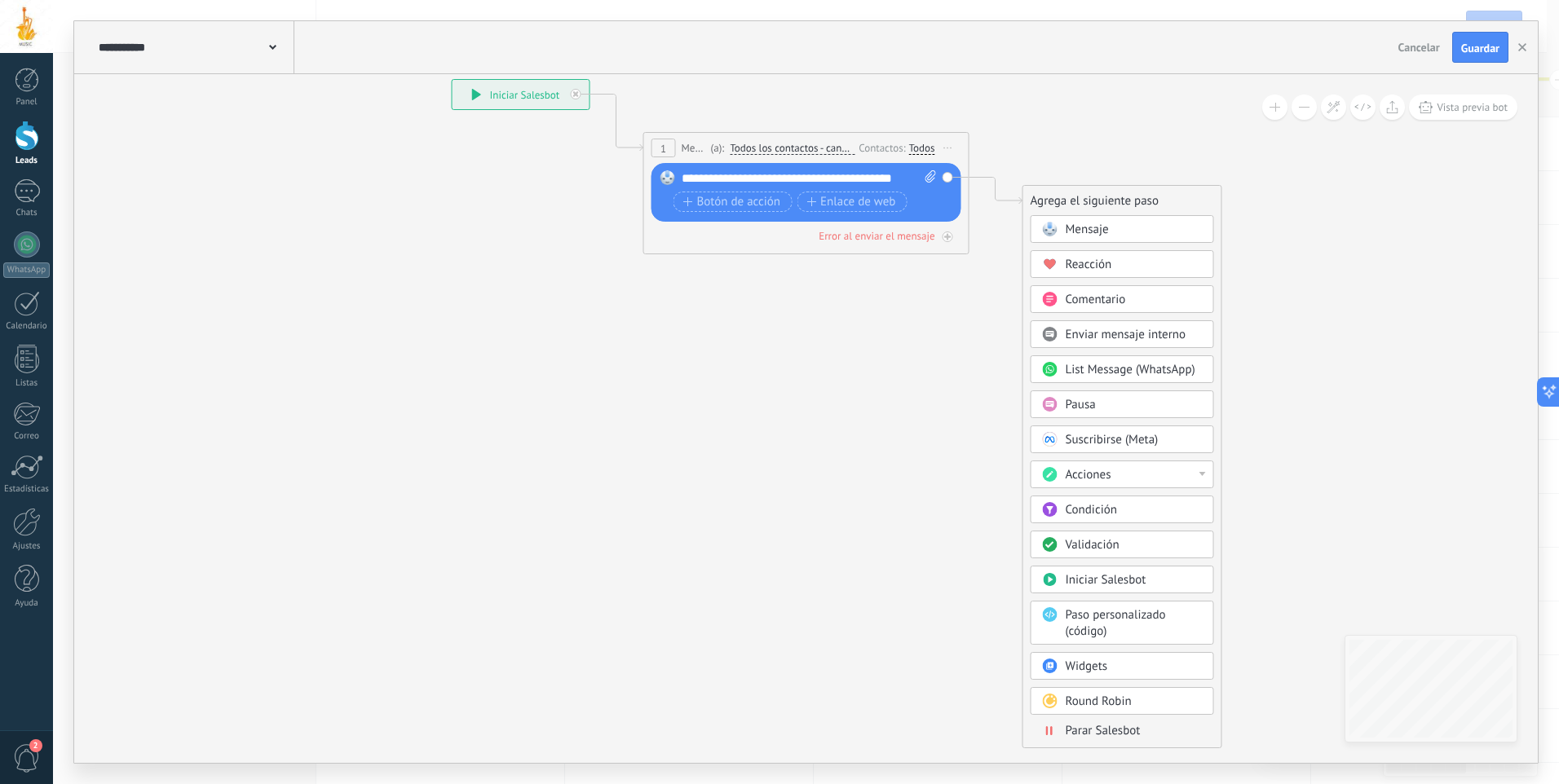
click at [1117, 733] on span "Parar Salesbot" at bounding box center [1103, 731] width 75 height 15
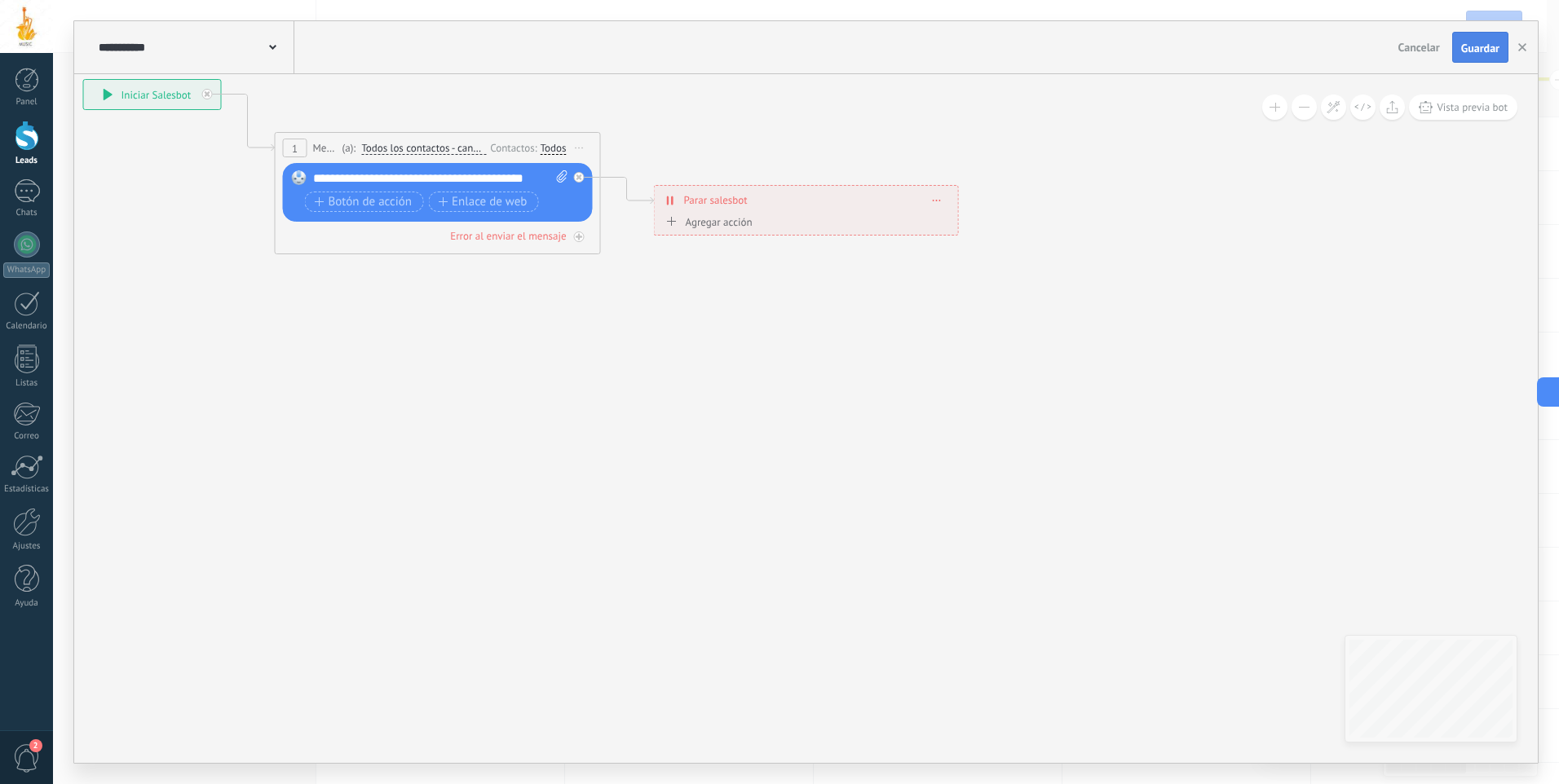
click at [1482, 53] on span "Guardar" at bounding box center [1480, 47] width 39 height 11
click at [22, 186] on div "1" at bounding box center [27, 190] width 26 height 23
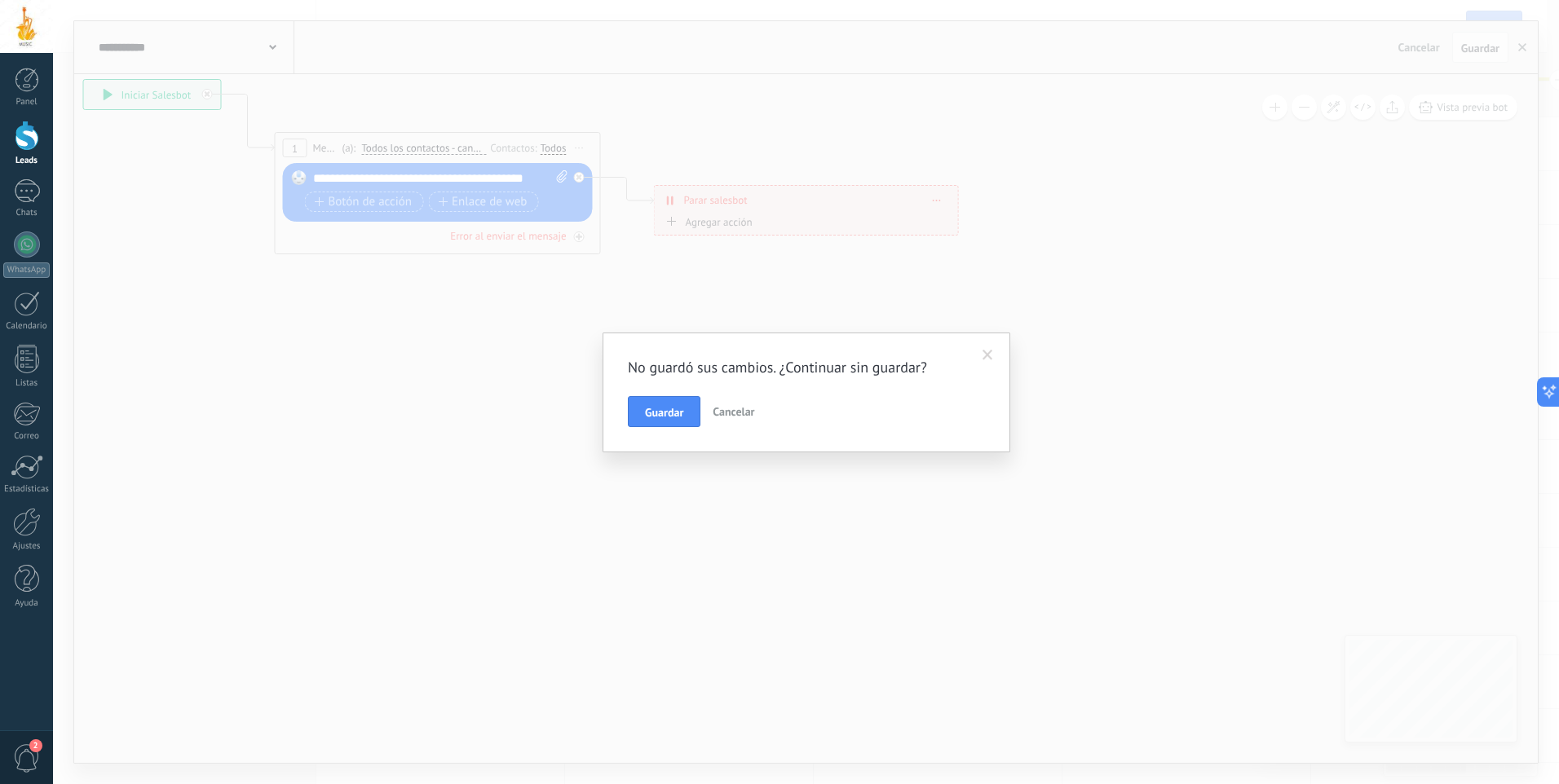
click at [28, 145] on div at bounding box center [27, 135] width 24 height 30
click at [669, 414] on span "Guardar" at bounding box center [664, 412] width 39 height 11
click at [968, 308] on div "Missing ajustes necesarios en la acción" at bounding box center [806, 392] width 1506 height 784
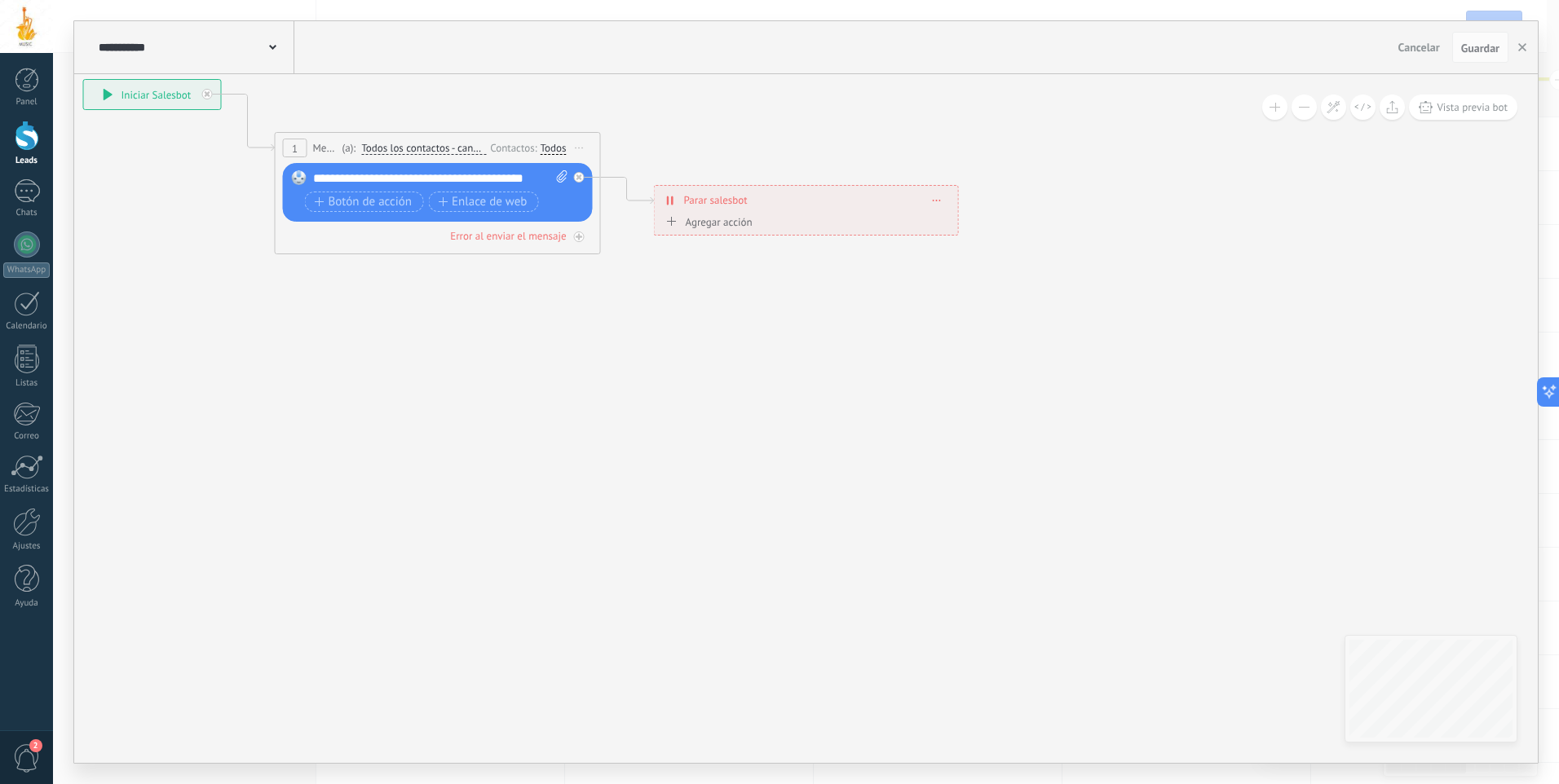
click at [156, 154] on icon at bounding box center [412, 208] width 1475 height 1074
click at [29, 145] on div at bounding box center [27, 135] width 24 height 30
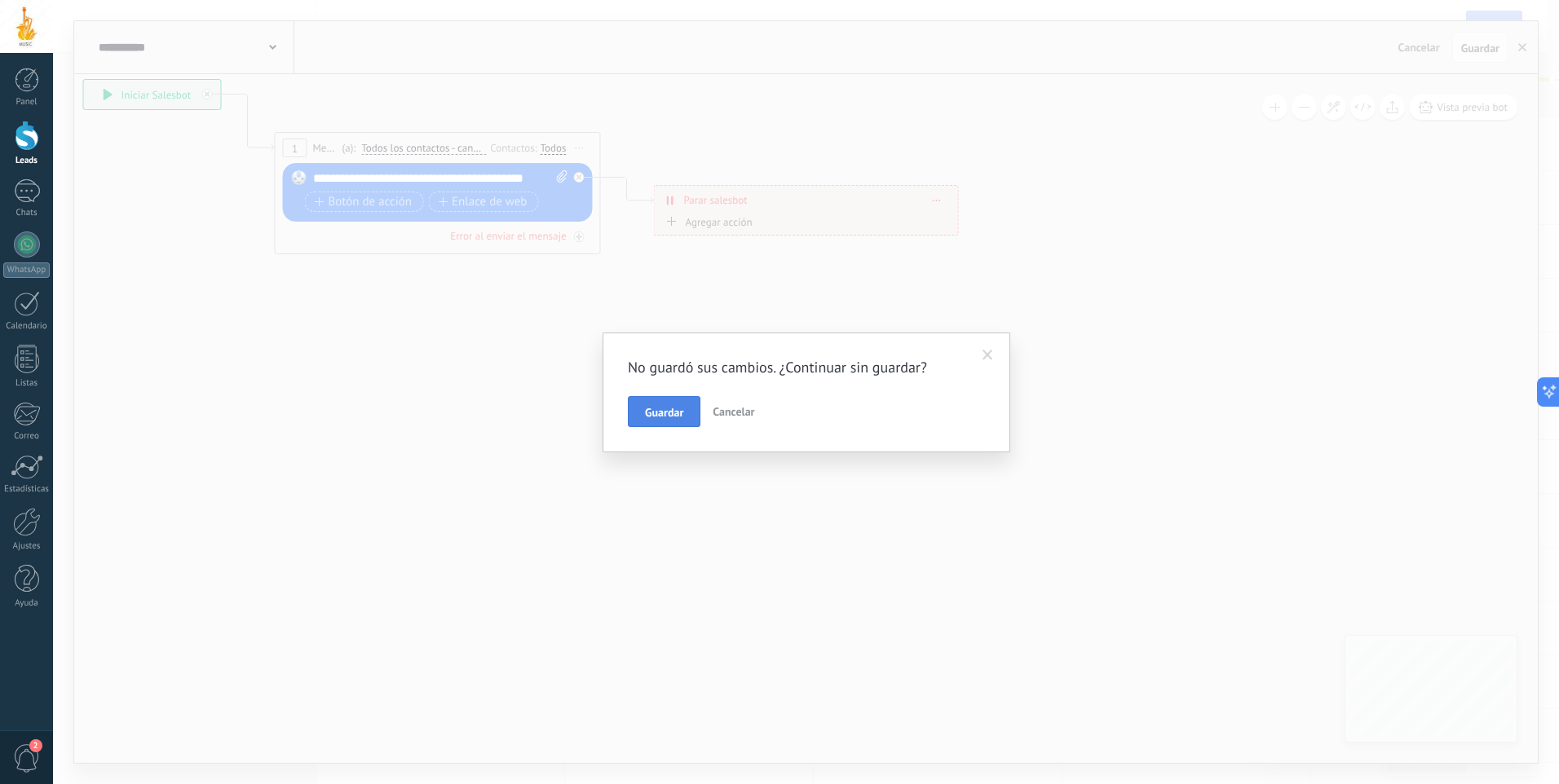
click at [667, 416] on span "Guardar" at bounding box center [664, 412] width 39 height 11
click at [748, 393] on h2 "Missing ajustes necesarios en la acción" at bounding box center [798, 387] width 392 height 20
click at [1024, 348] on span at bounding box center [1012, 351] width 27 height 28
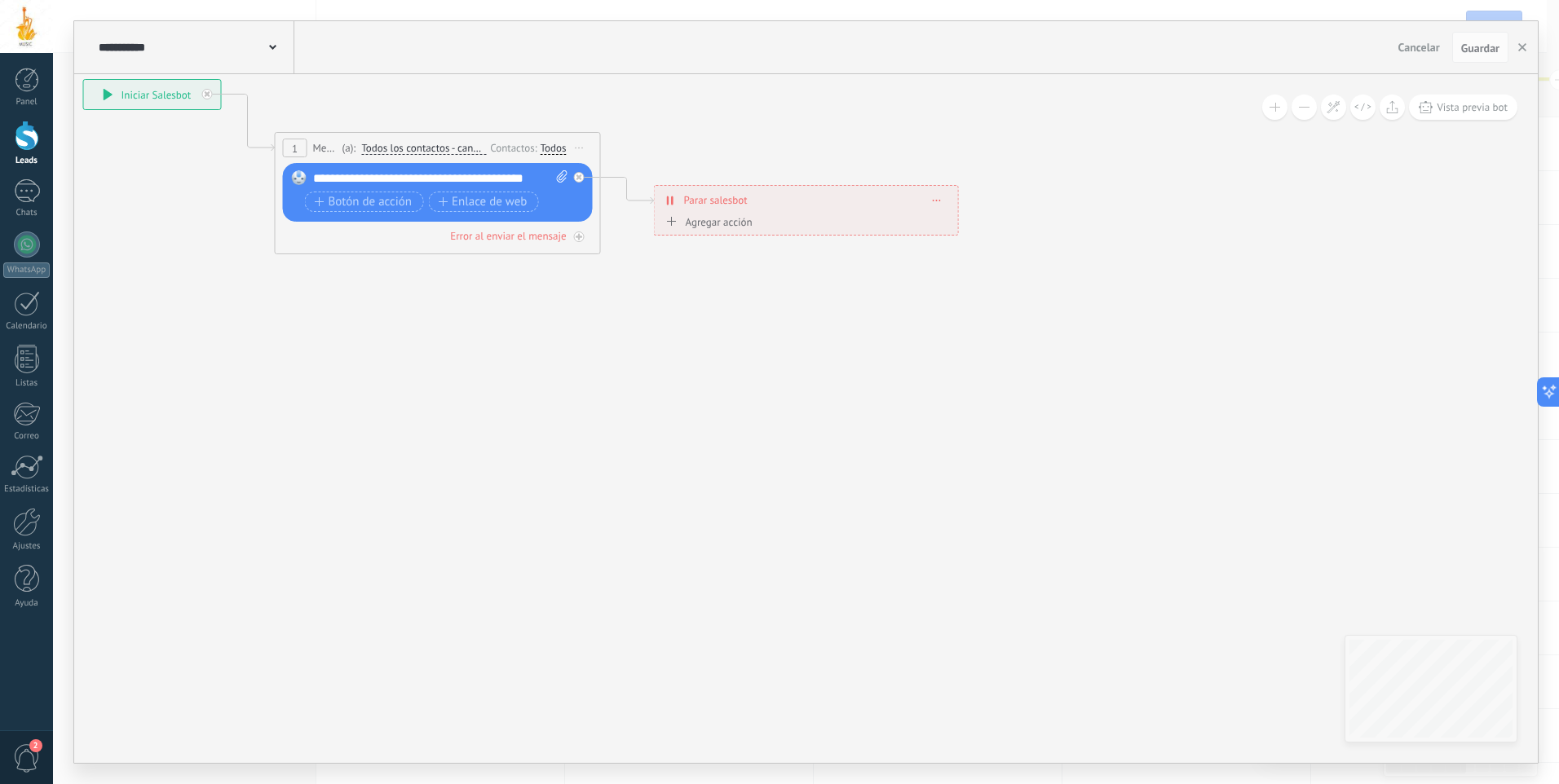
click at [583, 149] on span "Iniciar vista previa aquí Cambiar nombre Duplicar [GEOGRAPHIC_DATA]" at bounding box center [579, 147] width 26 height 23
click at [559, 152] on div "Todos" at bounding box center [554, 148] width 26 height 13
click at [591, 125] on icon at bounding box center [412, 208] width 1475 height 1074
click at [541, 235] on div "Error al enviar el mensaje" at bounding box center [508, 236] width 116 height 14
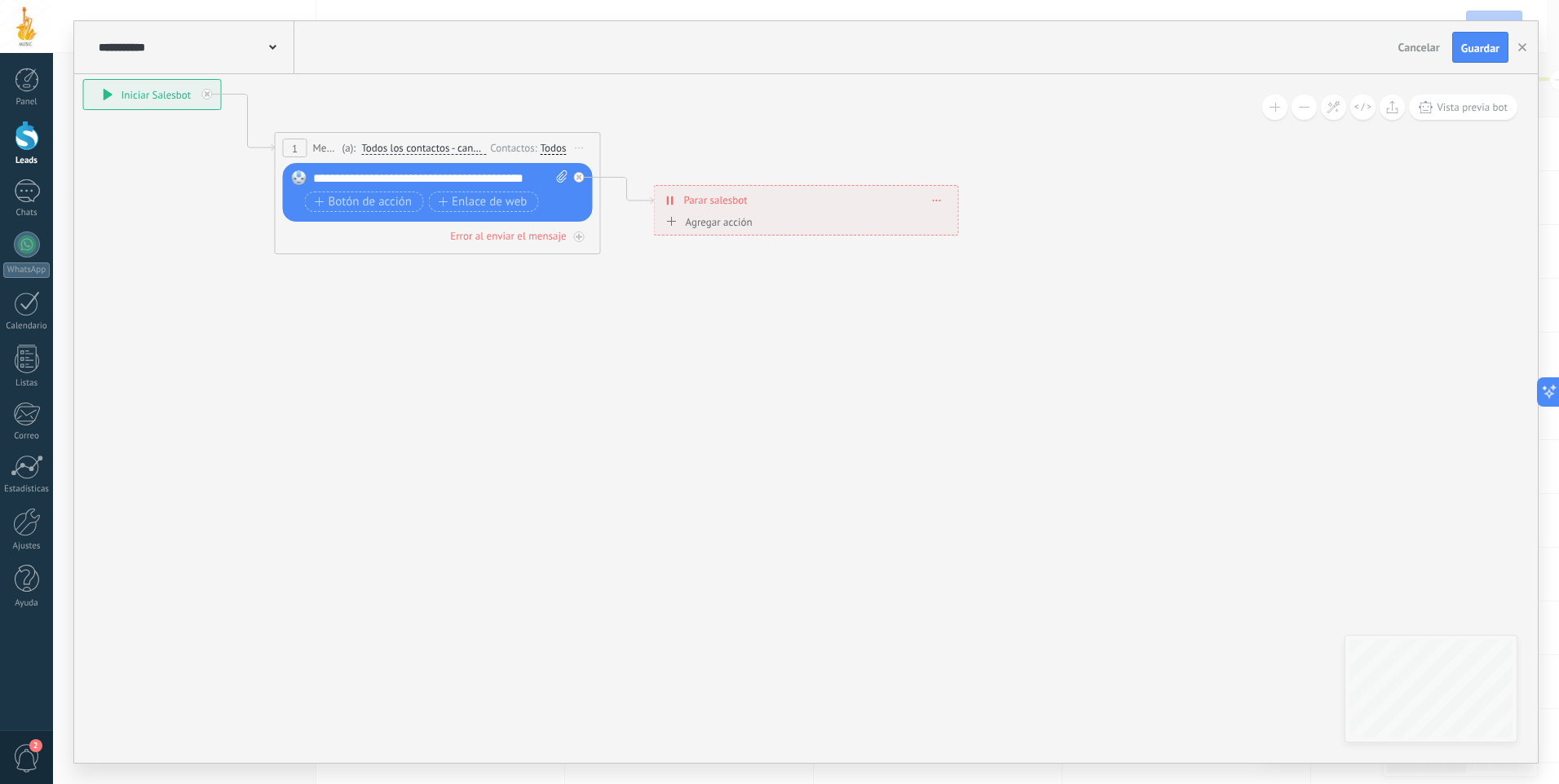
click at [529, 253] on div "1 Mensaje ******* (a): Todos los contactos - canales seleccionados Todos los co…" at bounding box center [437, 193] width 326 height 122
click at [1474, 38] on button "Guardar" at bounding box center [1480, 47] width 56 height 31
click at [1518, 53] on button "button" at bounding box center [1522, 47] width 24 height 29
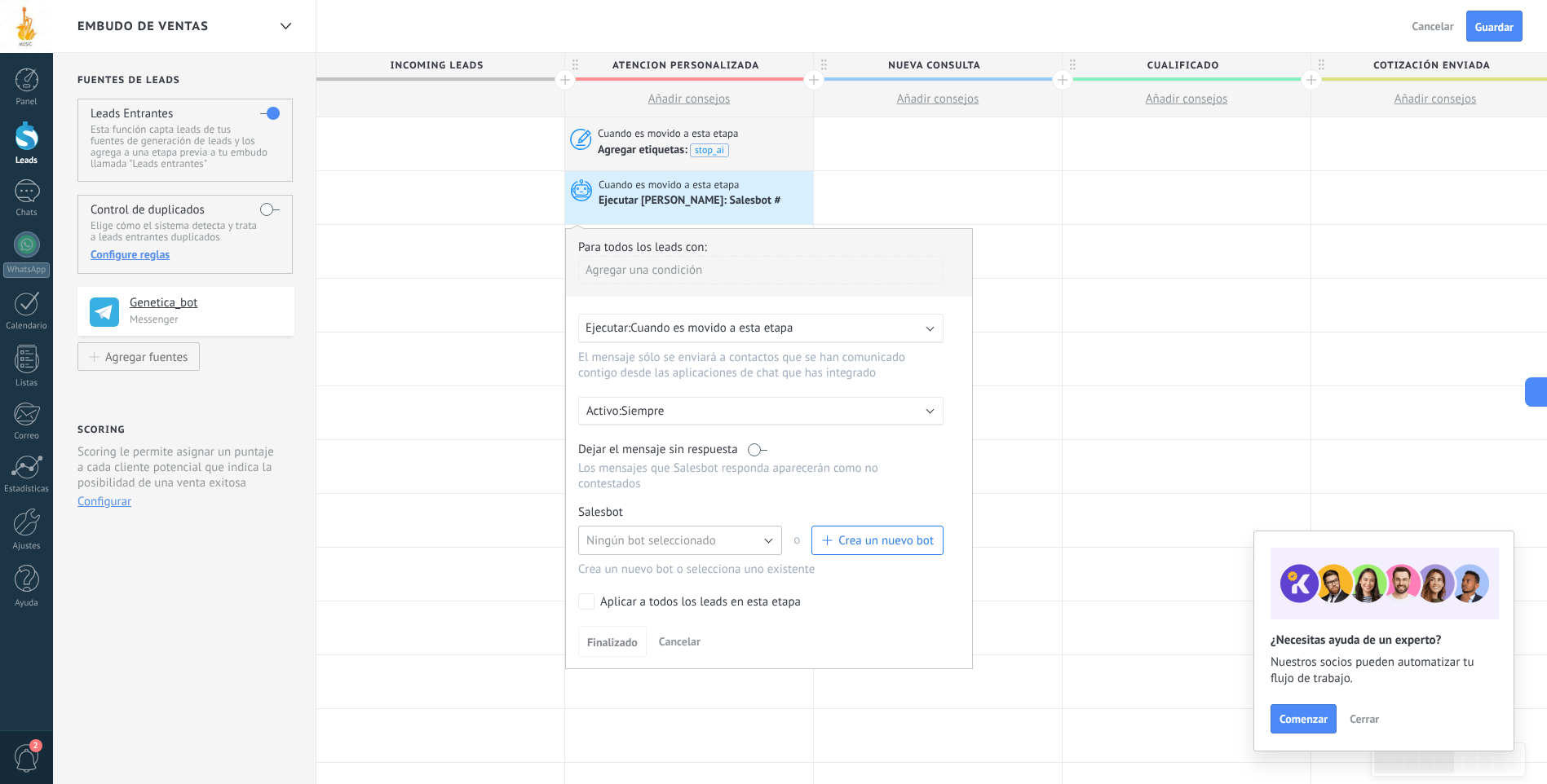
click at [708, 536] on span "Ningún bot seleccionado" at bounding box center [651, 540] width 130 height 15
click at [733, 538] on span "Ningún bot seleccionado" at bounding box center [672, 540] width 208 height 15
click at [764, 545] on button "Ningún bot seleccionado" at bounding box center [680, 540] width 204 height 29
click at [768, 540] on span "Ningún bot seleccionado" at bounding box center [672, 540] width 208 height 15
click at [768, 540] on button "Ningún bot seleccionado" at bounding box center [680, 540] width 204 height 29
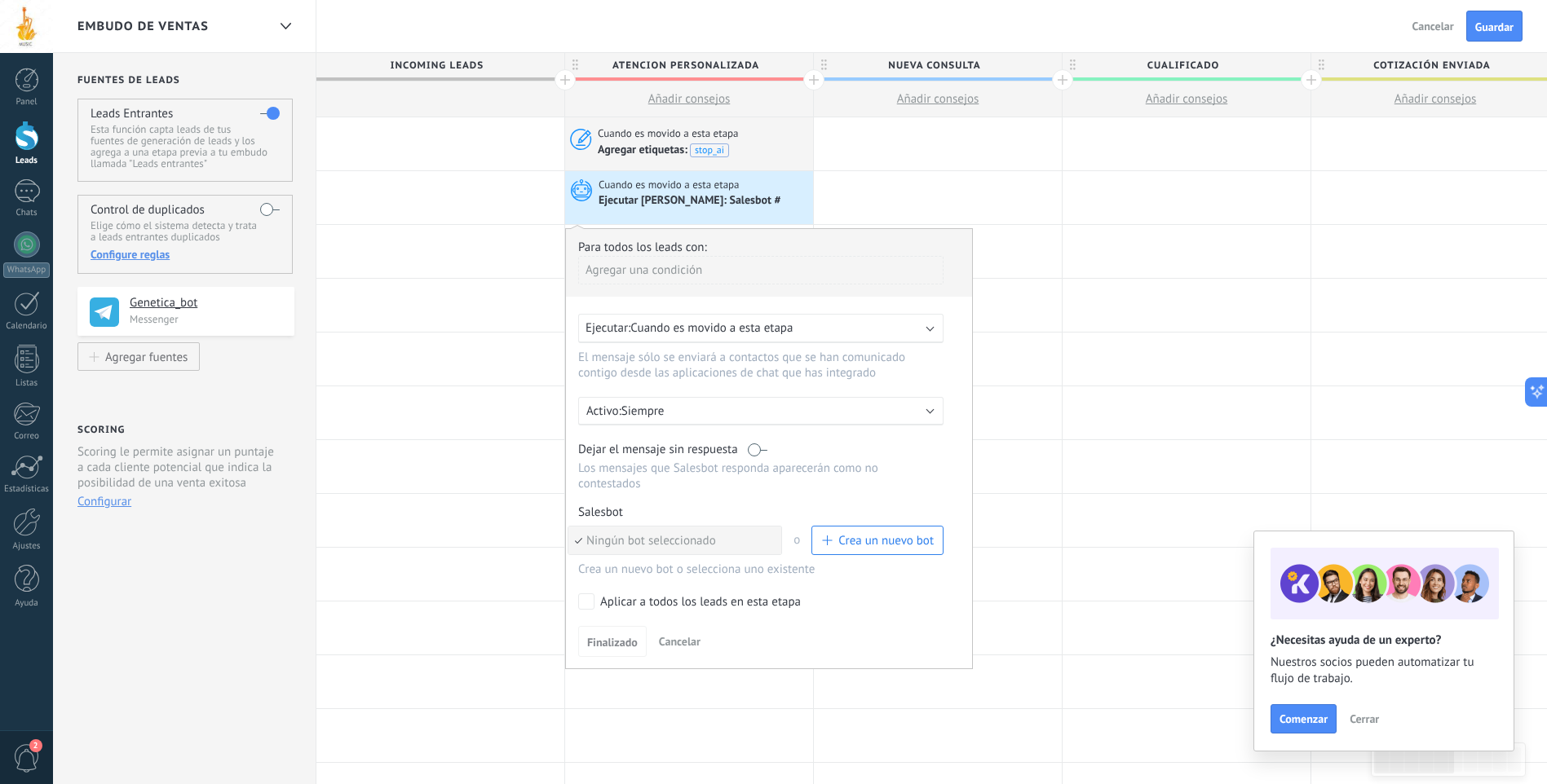
click at [770, 531] on li "Ningún bot seleccionado" at bounding box center [674, 540] width 213 height 28
click at [766, 541] on button "Ningún bot seleccionado" at bounding box center [680, 540] width 204 height 29
click at [767, 542] on span "Ningún bot seleccionado" at bounding box center [672, 540] width 208 height 15
click at [758, 457] on div "Dejar el mensaje sin respuesta Los mensajes que Salesbot responda aparecerán co…" at bounding box center [761, 466] width 365 height 50
click at [755, 455] on label at bounding box center [758, 449] width 20 height 15
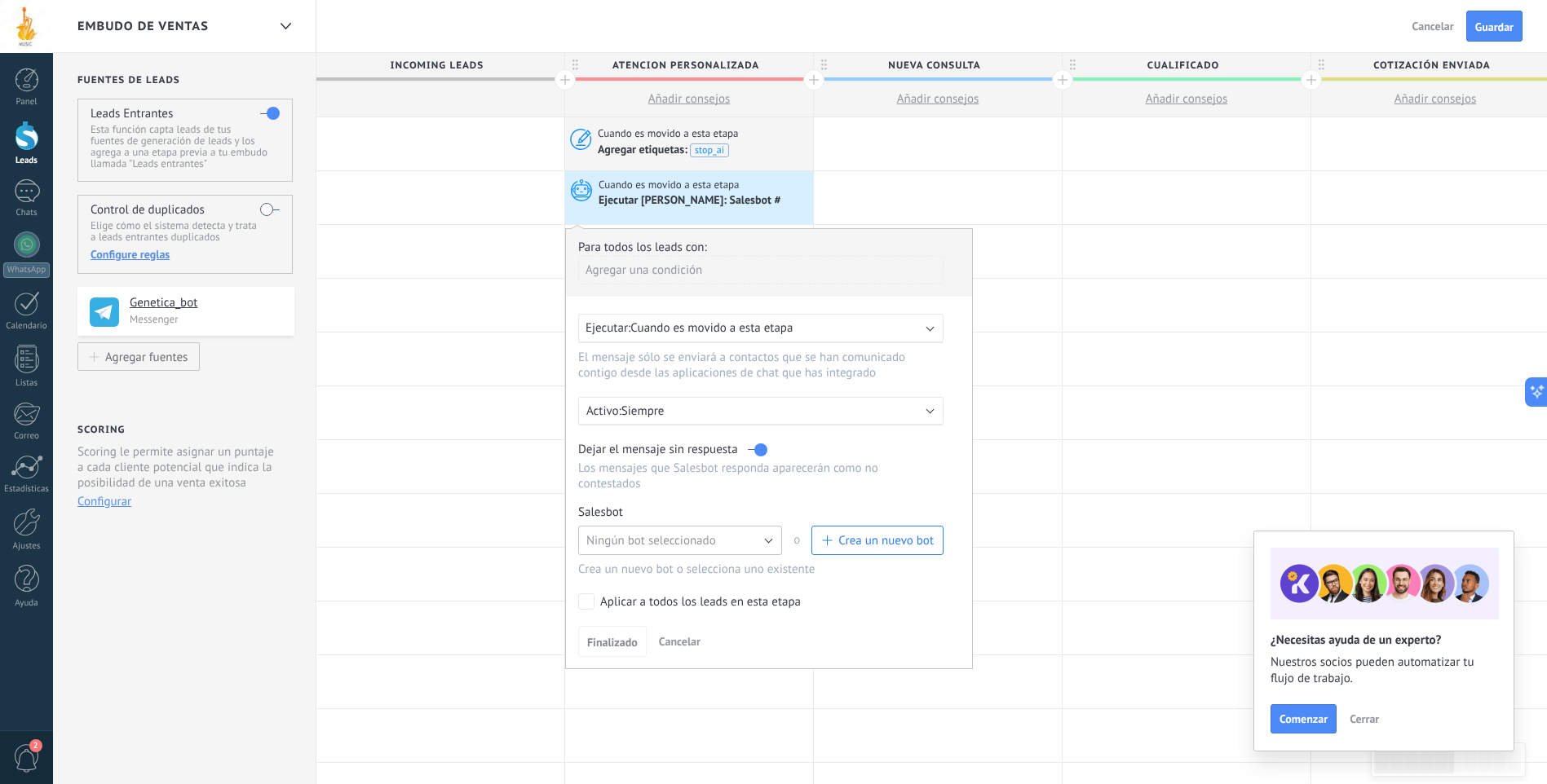
click at [765, 540] on button "Ningún bot seleccionado" at bounding box center [680, 540] width 204 height 29
click at [856, 542] on span "Crea un nuevo bot" at bounding box center [886, 540] width 96 height 15
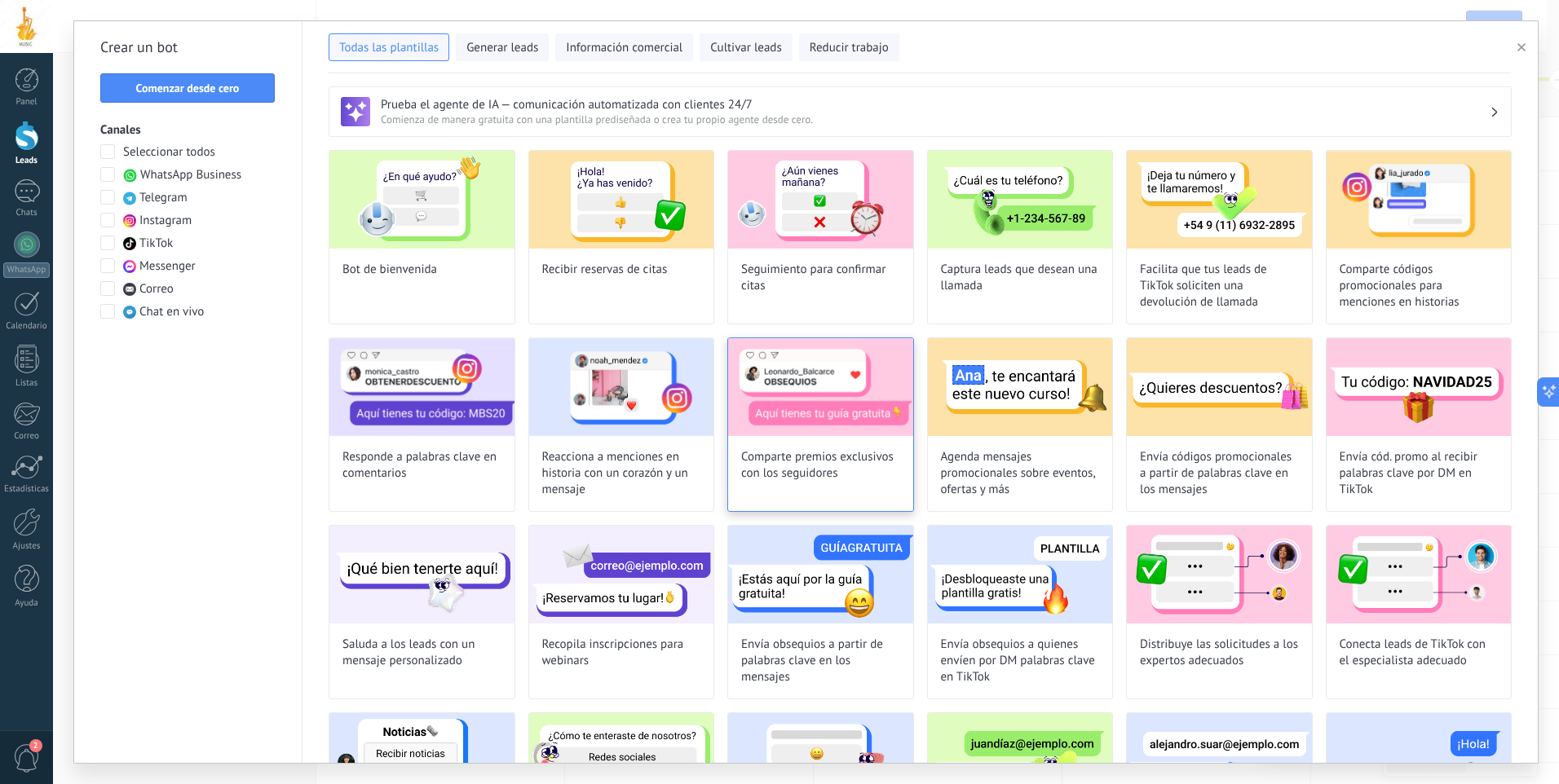
type input "**********"
click at [191, 85] on span "Comenzar desde cero" at bounding box center [188, 88] width 103 height 11
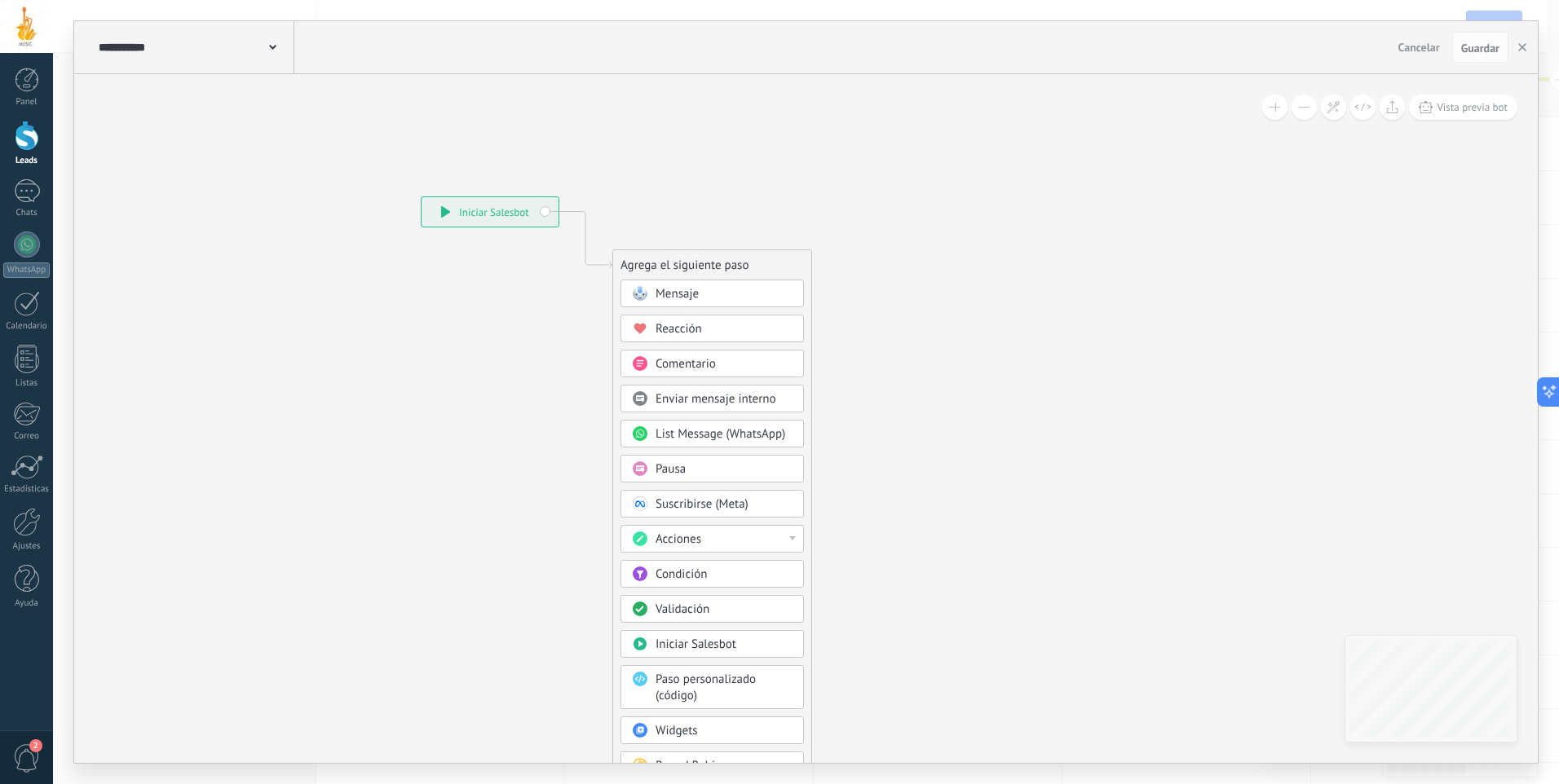
click at [692, 294] on span "Mensaje" at bounding box center [677, 293] width 43 height 15
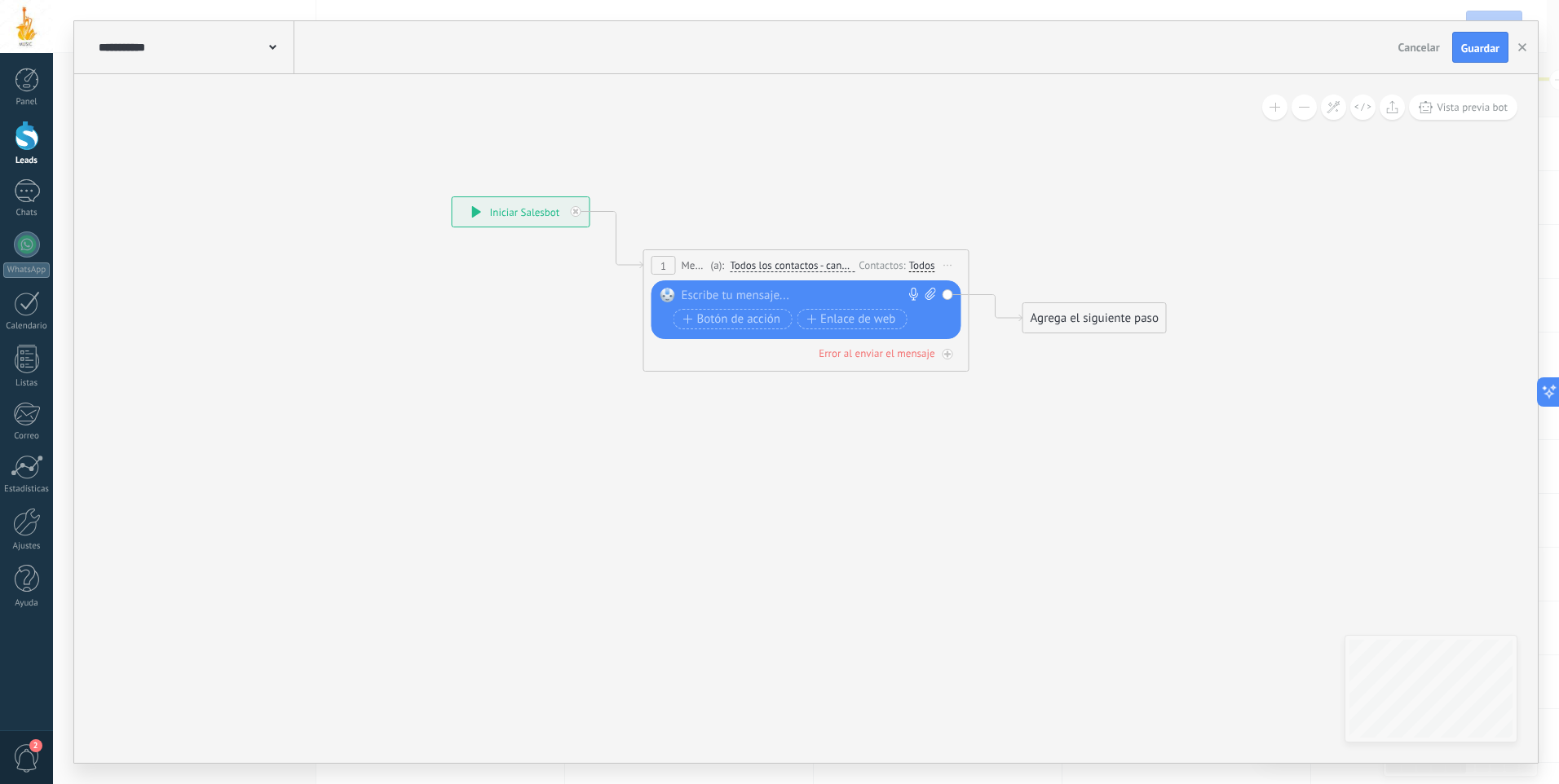
click at [865, 293] on div at bounding box center [802, 295] width 242 height 16
click at [916, 263] on div "Todos" at bounding box center [922, 265] width 26 height 13
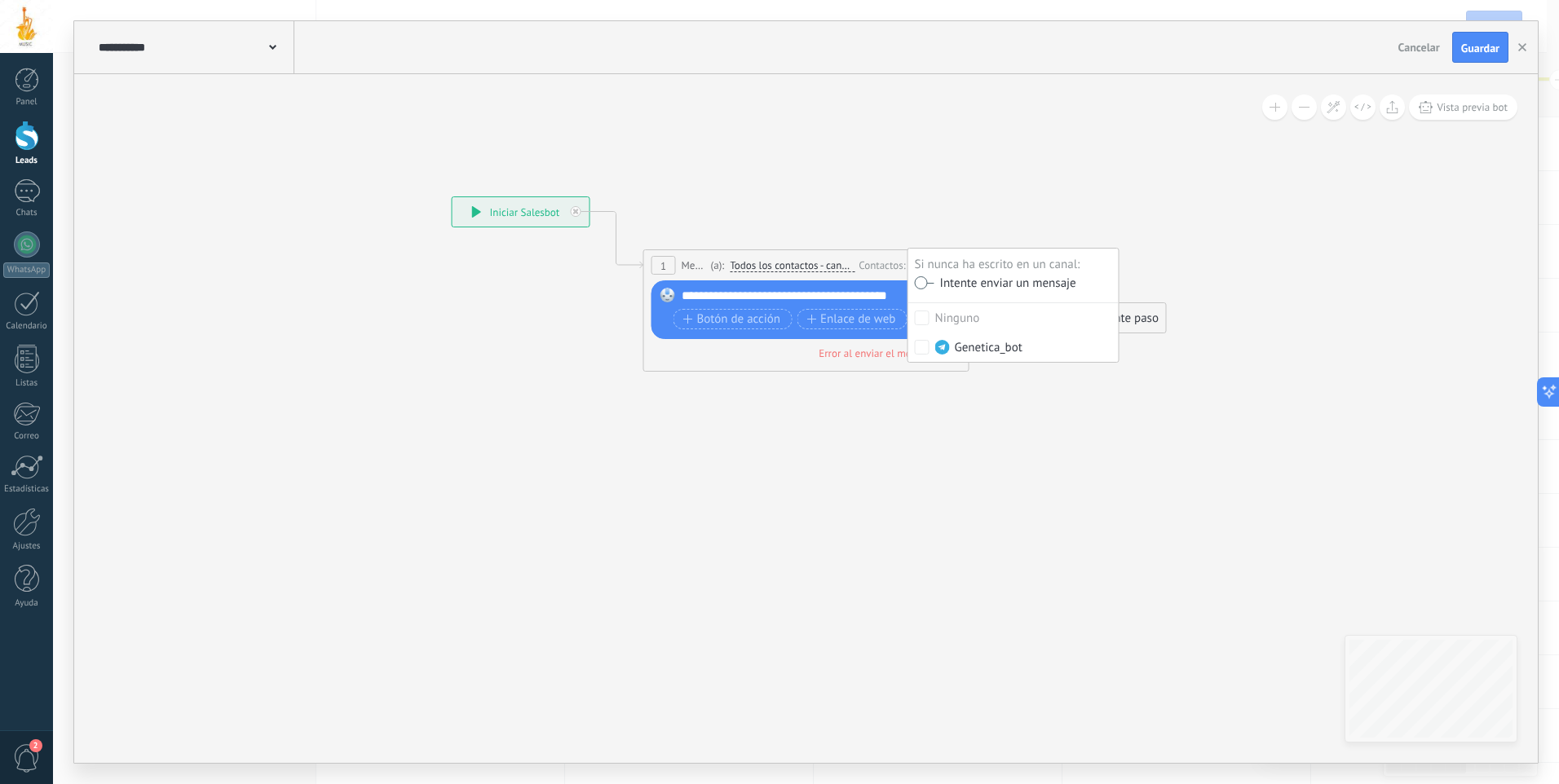
click at [925, 281] on label at bounding box center [925, 282] width 20 height 11
click at [1022, 413] on icon at bounding box center [781, 273] width 1475 height 968
click at [1054, 306] on div "Agrega el siguiente paso" at bounding box center [1095, 318] width 143 height 27
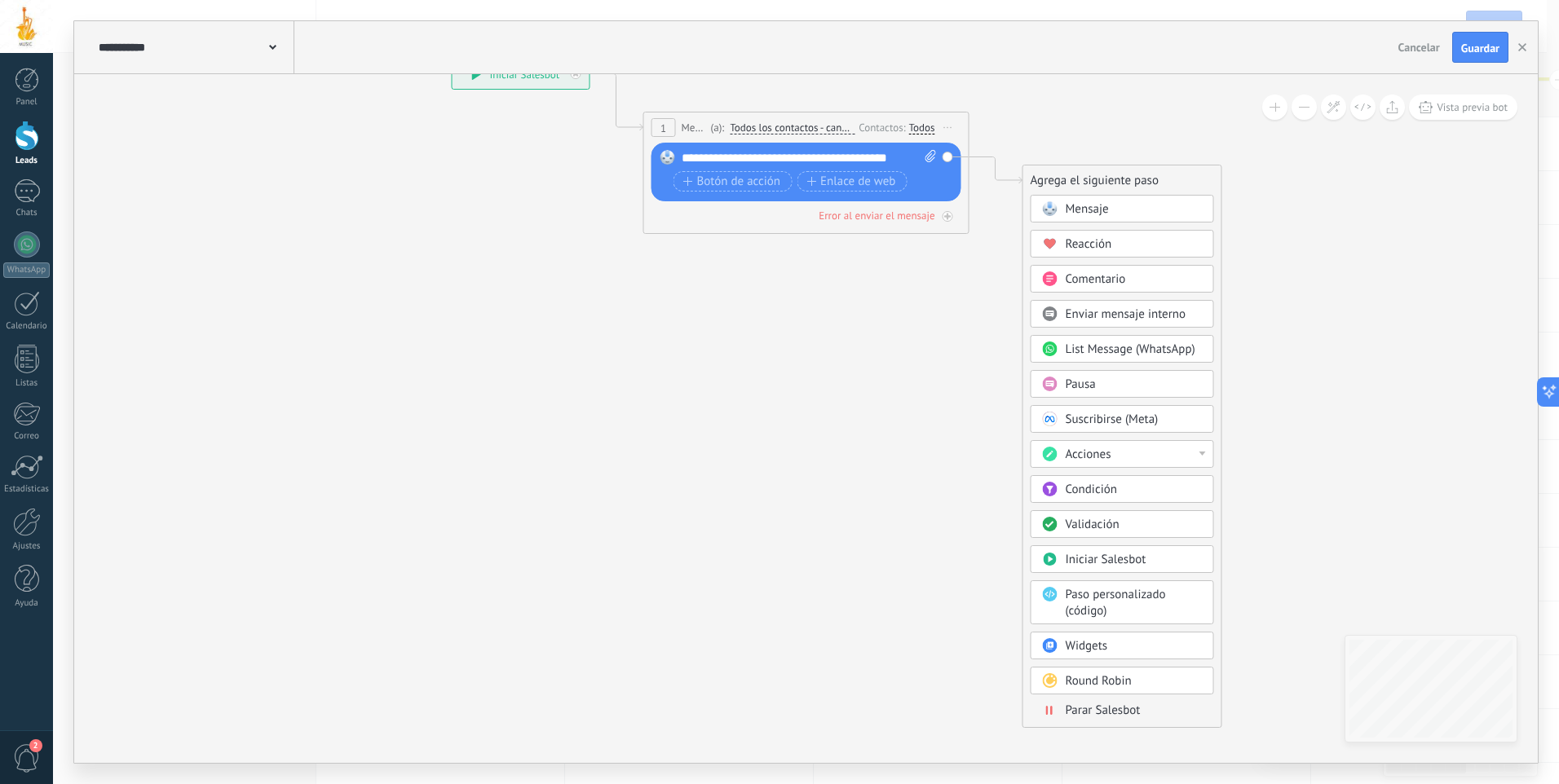
click at [1104, 713] on span "Parar Salesbot" at bounding box center [1103, 710] width 75 height 15
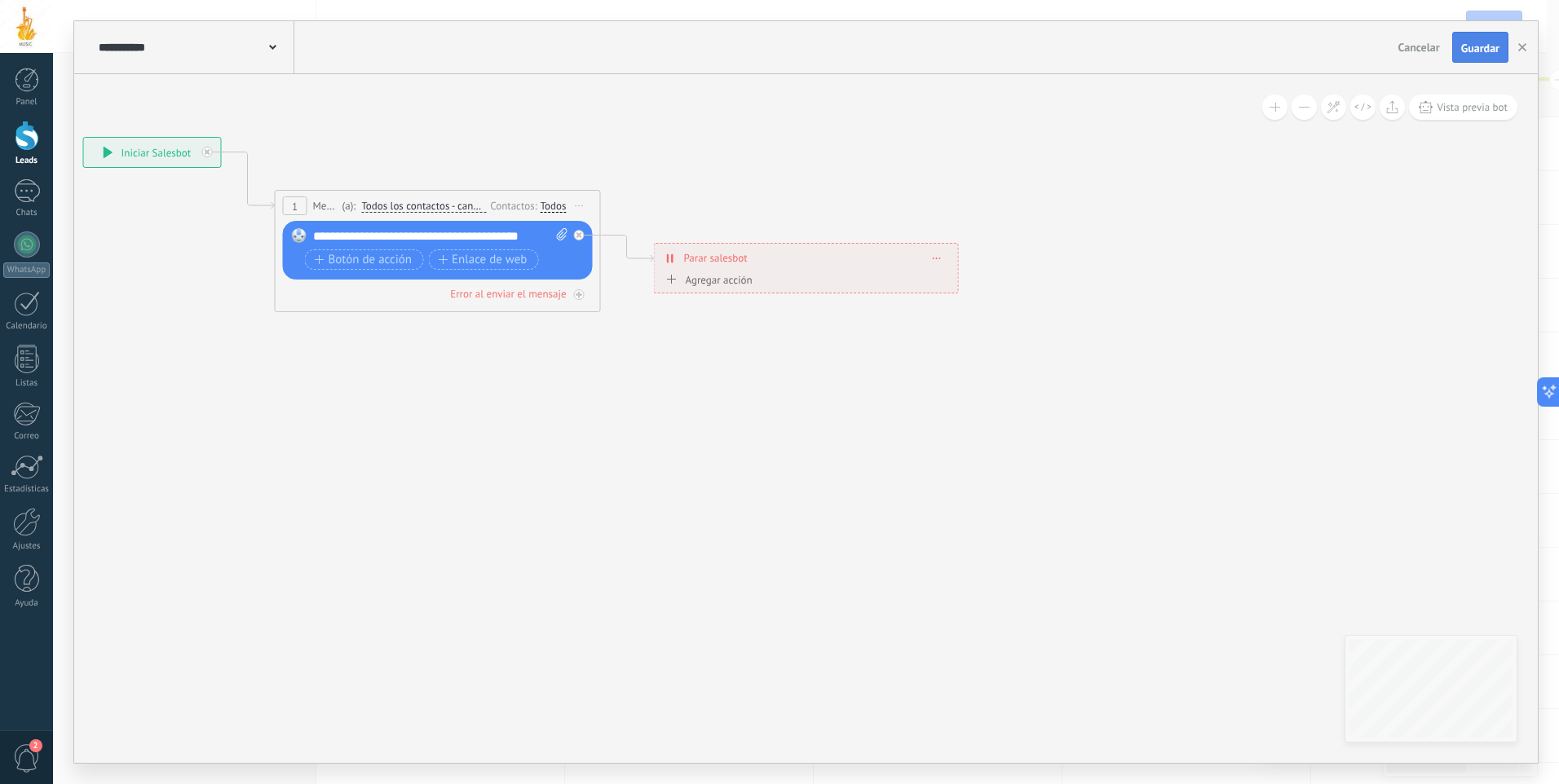
click at [1472, 55] on button "Guardar" at bounding box center [1480, 47] width 56 height 31
click at [279, 47] on div "**********" at bounding box center [195, 47] width 200 height 52
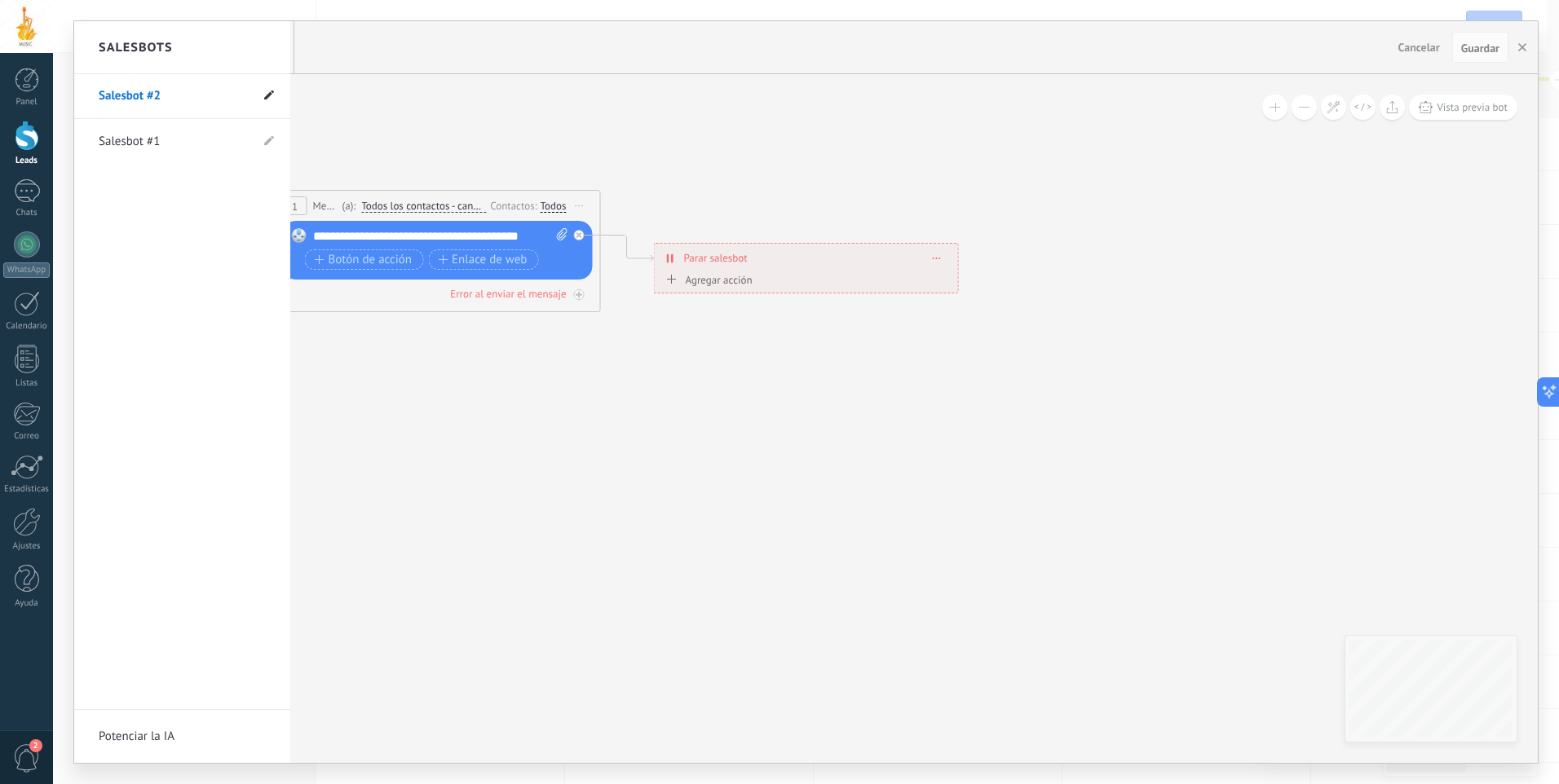
click at [269, 96] on use at bounding box center [269, 95] width 9 height 9
click at [173, 93] on input "**********" at bounding box center [157, 97] width 116 height 26
click at [172, 93] on input "**********" at bounding box center [157, 97] width 116 height 26
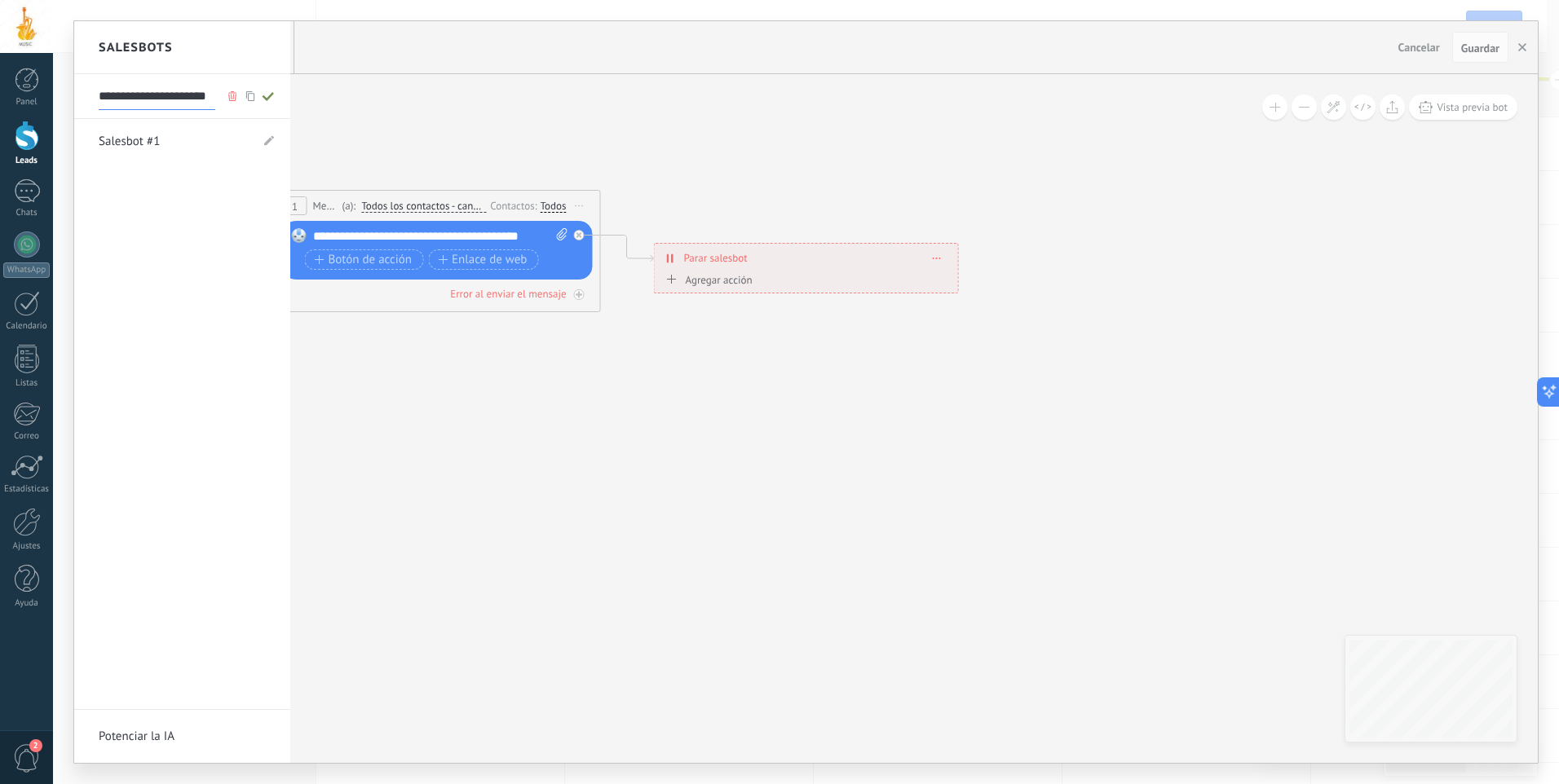
type input "**********"
click at [266, 91] on icon at bounding box center [268, 96] width 18 height 9
type input "**********"
click at [1522, 51] on div at bounding box center [806, 392] width 1463 height 742
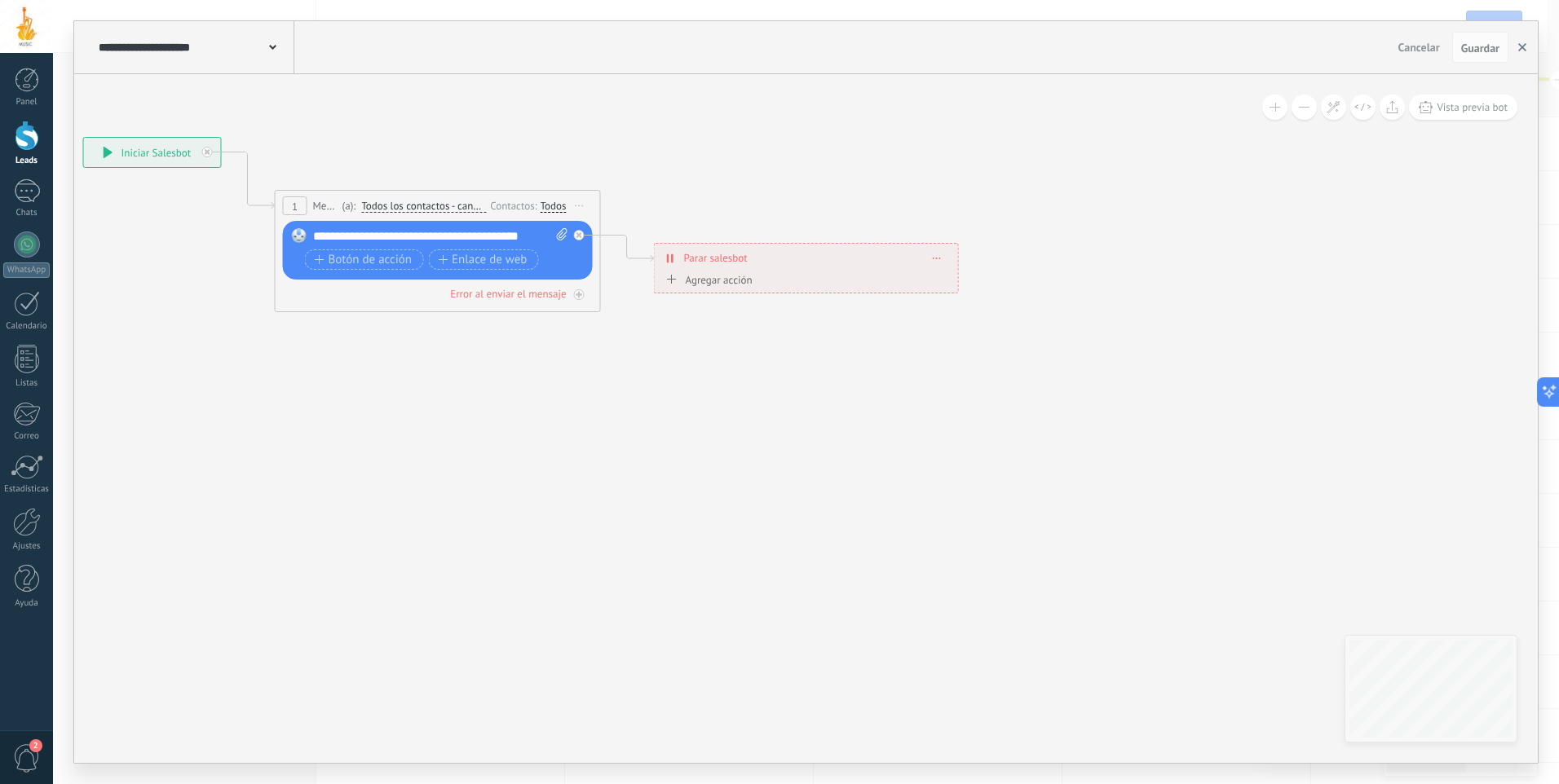
click at [1521, 51] on icon "button" at bounding box center [1522, 46] width 8 height 8
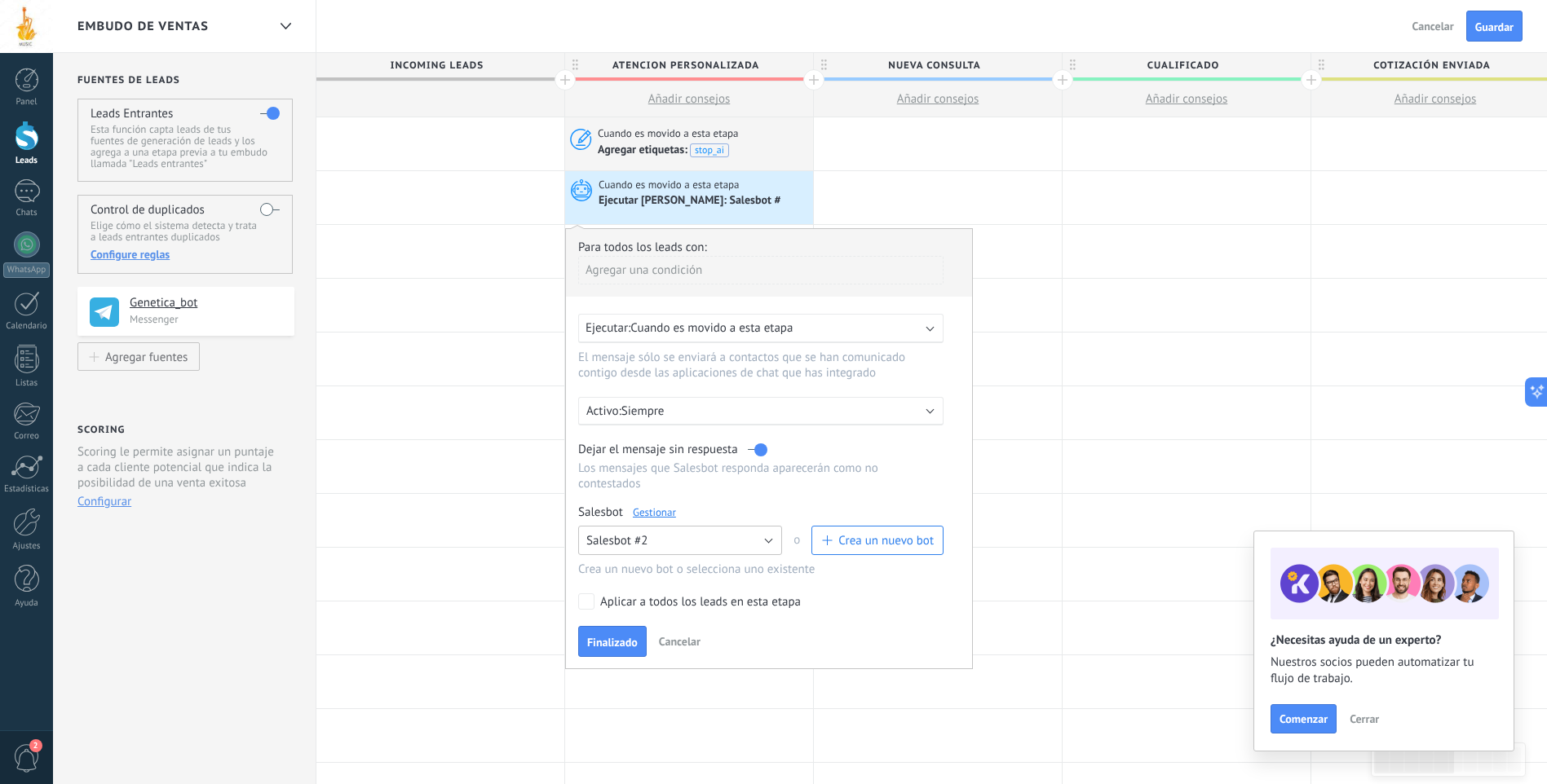
click at [758, 539] on button "Salesbot #2" at bounding box center [680, 540] width 204 height 29
click at [691, 571] on span "Salesbot #2" at bounding box center [672, 569] width 208 height 15
click at [863, 566] on div "Crea un nuevo bot o selecciona uno existente" at bounding box center [761, 570] width 365 height 15
click at [615, 646] on span "Finalizado" at bounding box center [612, 642] width 51 height 11
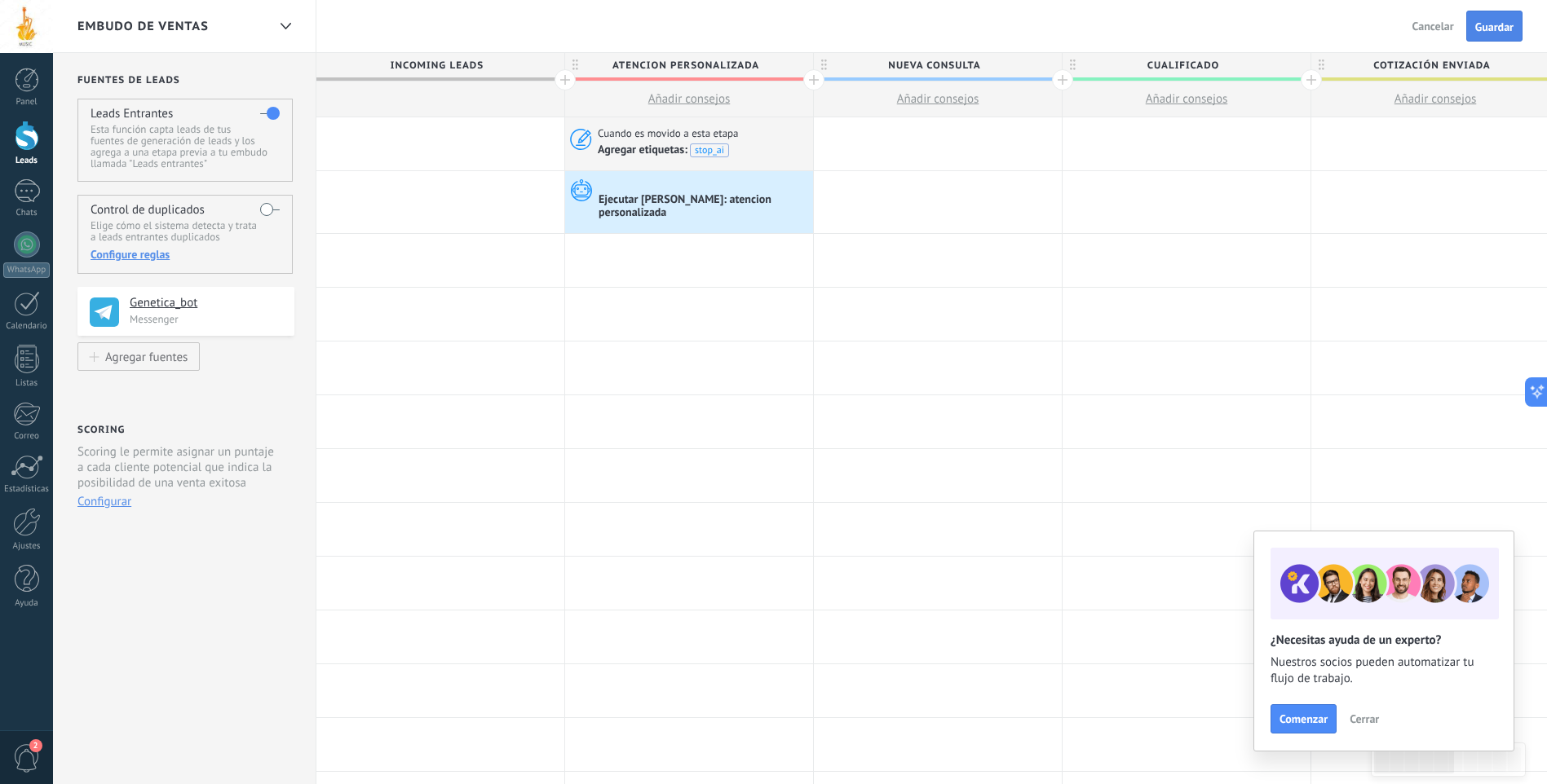
click at [1497, 26] on span "Guardar" at bounding box center [1494, 27] width 39 height 11
click at [22, 149] on div at bounding box center [27, 135] width 24 height 30
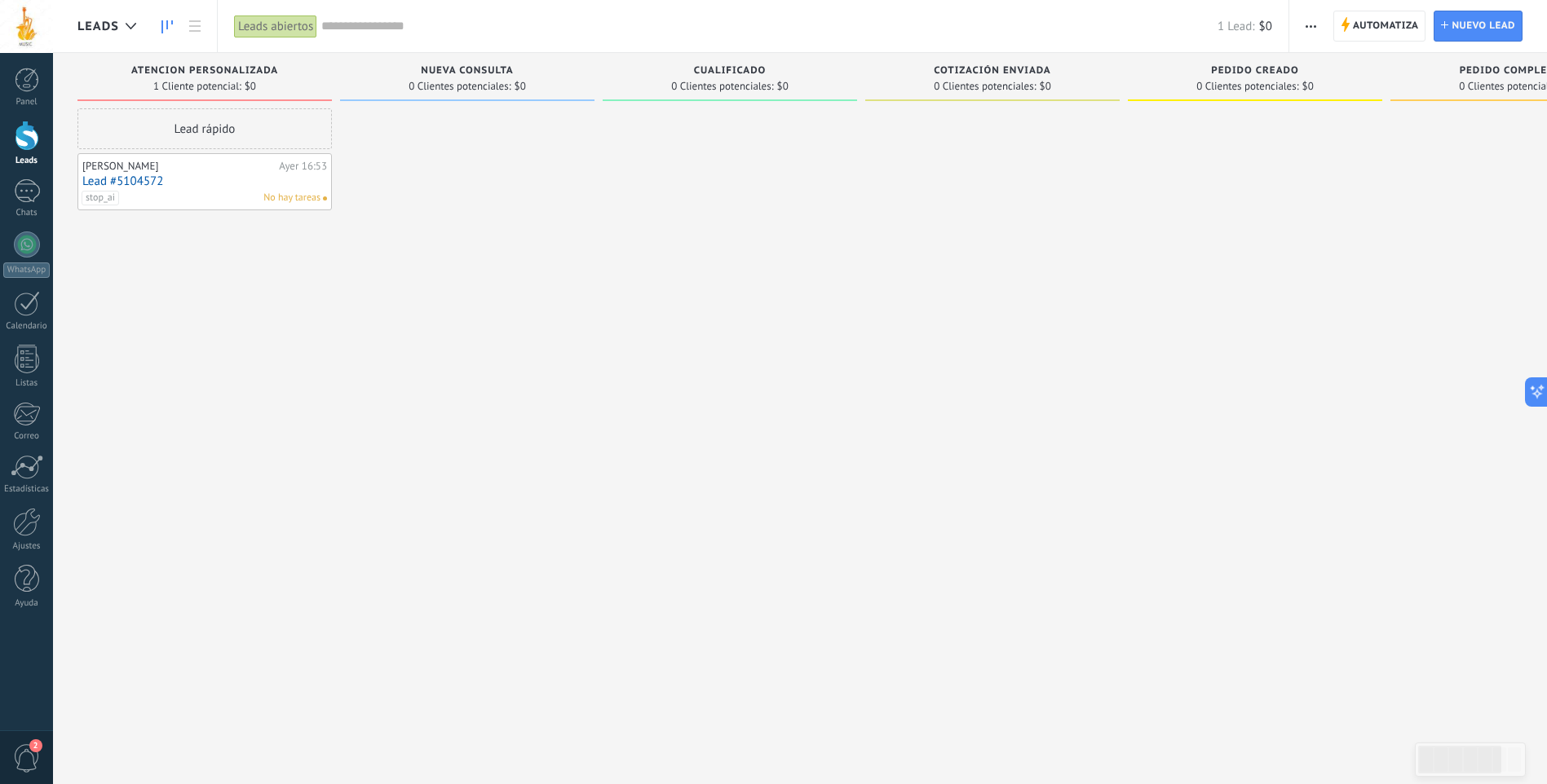
click at [224, 175] on link "Lead #5104572" at bounding box center [205, 182] width 244 height 14
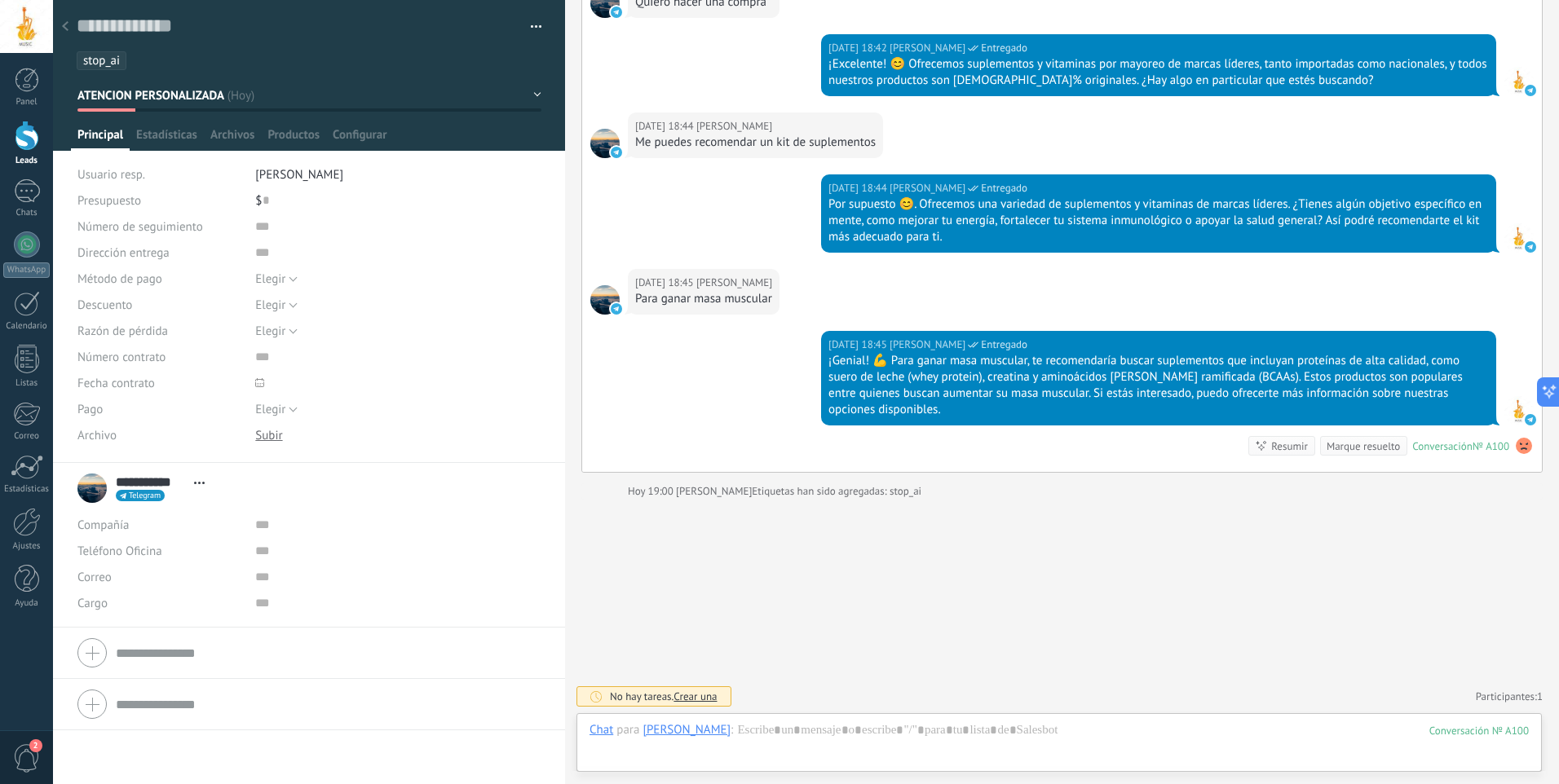
scroll to position [24, 0]
click at [108, 58] on span "stop_ai" at bounding box center [102, 61] width 37 height 15
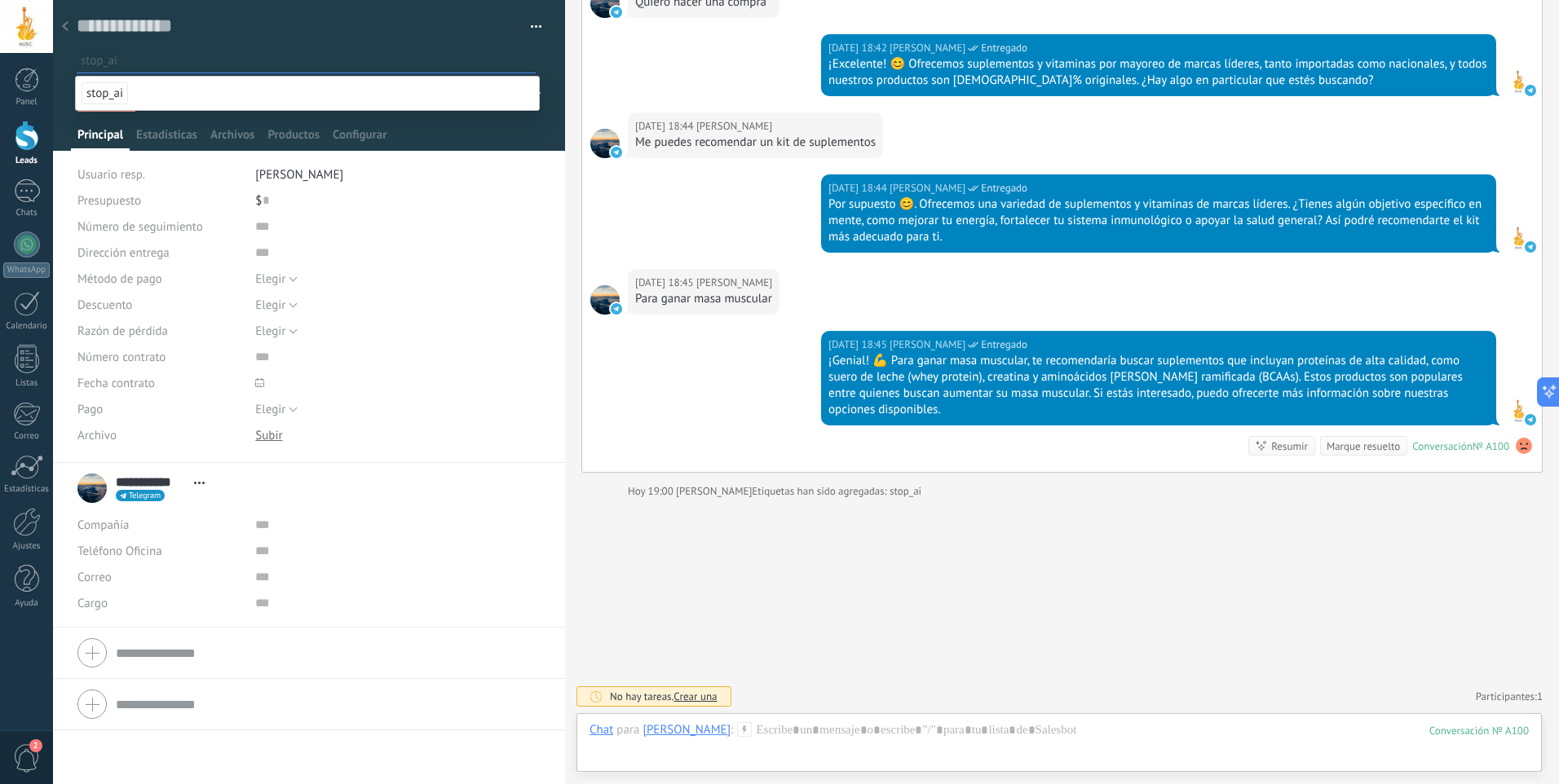
click at [68, 21] on div at bounding box center [65, 27] width 23 height 32
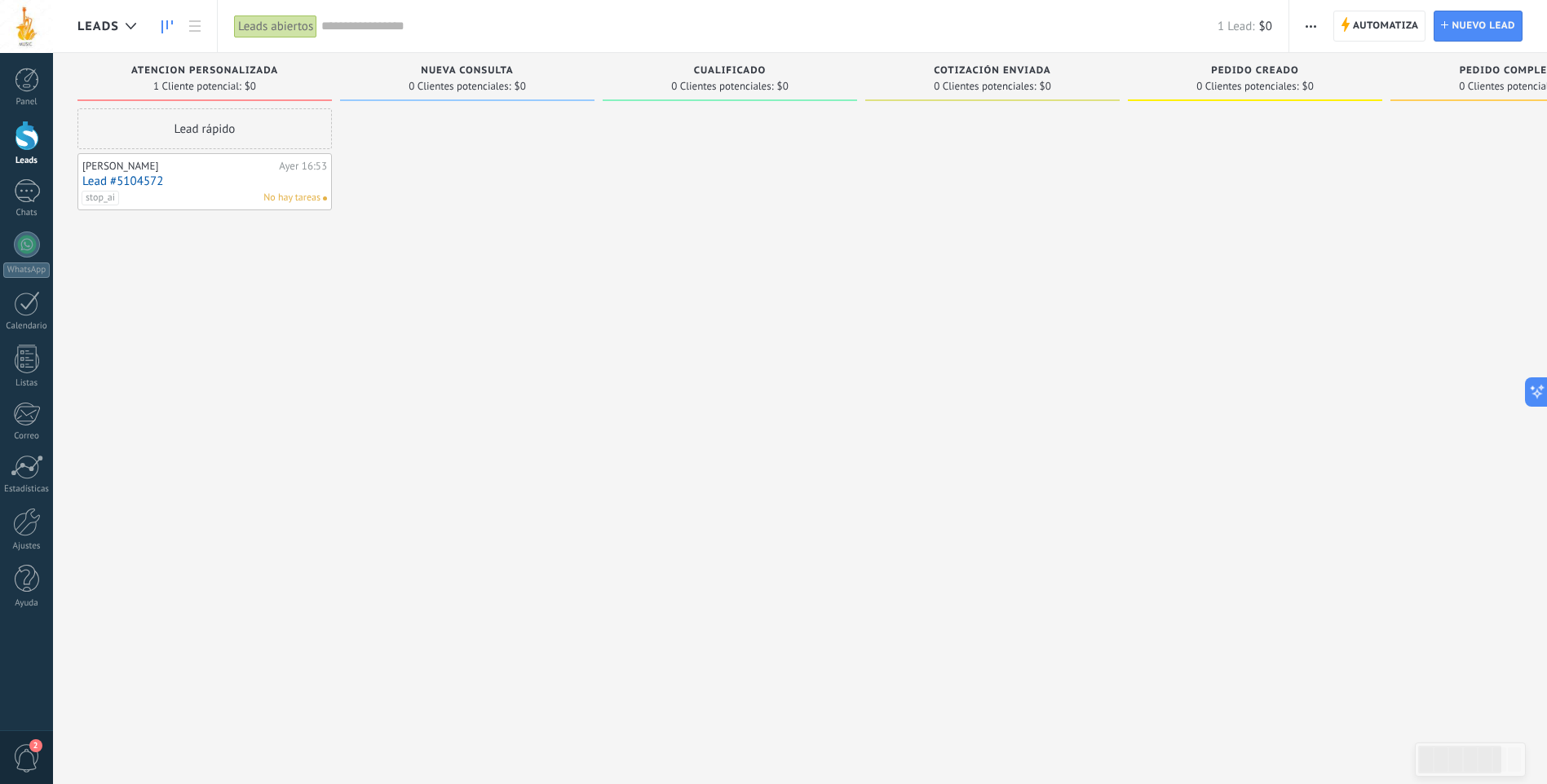
click at [147, 196] on div "stop_ai No hay tareas" at bounding box center [201, 198] width 239 height 15
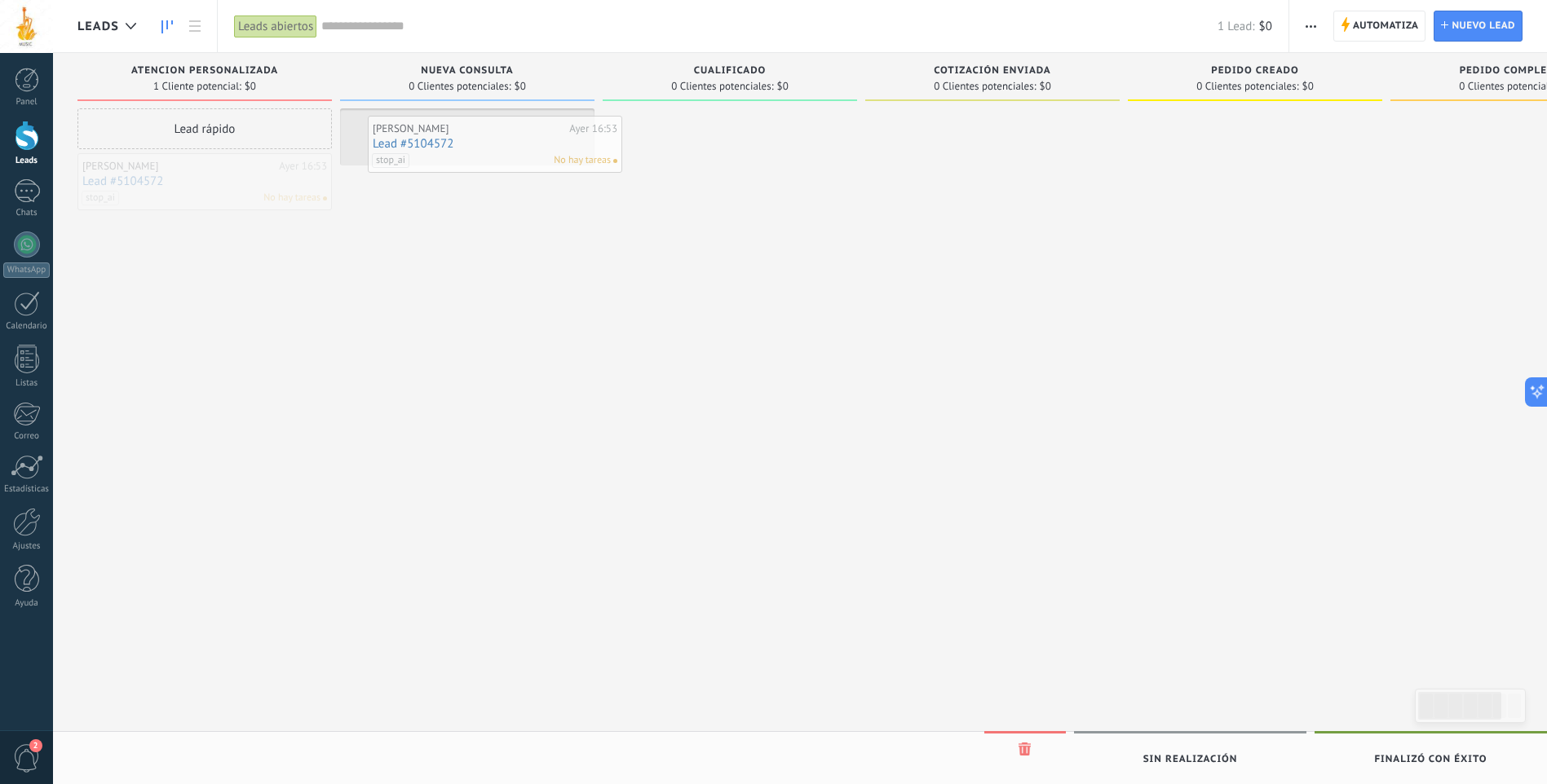
drag, startPoint x: 155, startPoint y: 177, endPoint x: 445, endPoint y: 139, distance: 292.5
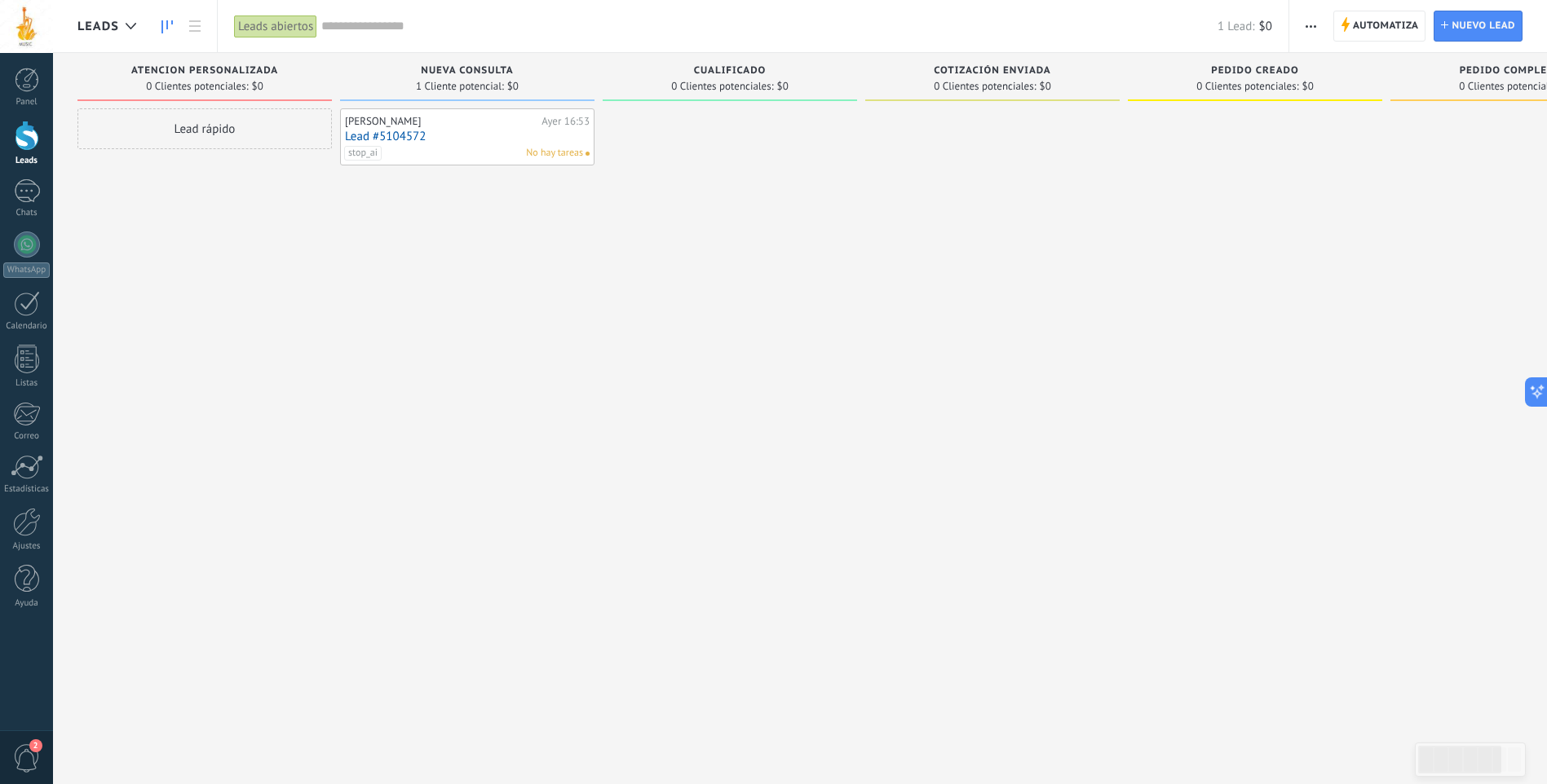
click at [441, 139] on link "Lead #5104572" at bounding box center [467, 137] width 244 height 14
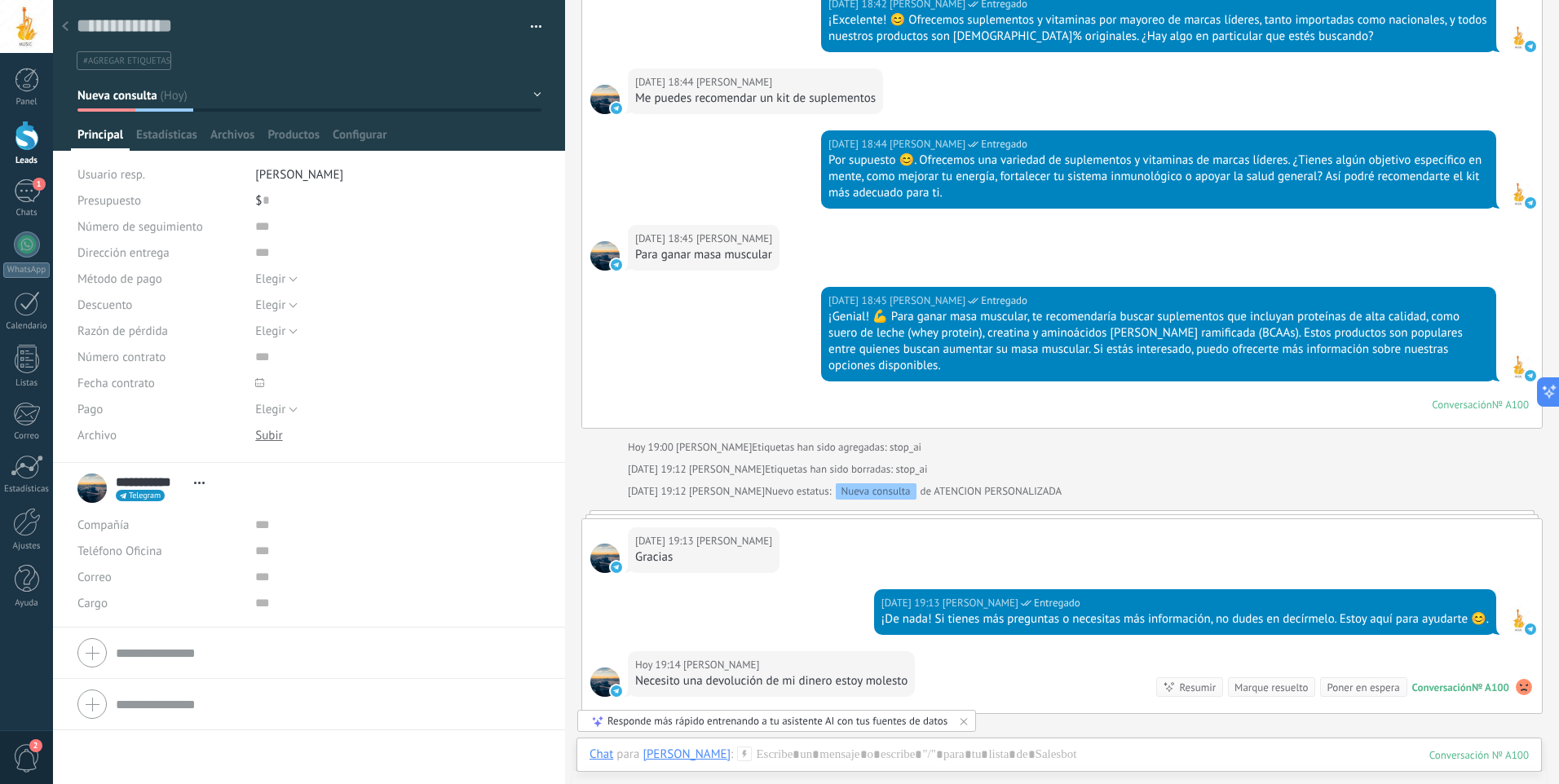
scroll to position [1606, 0]
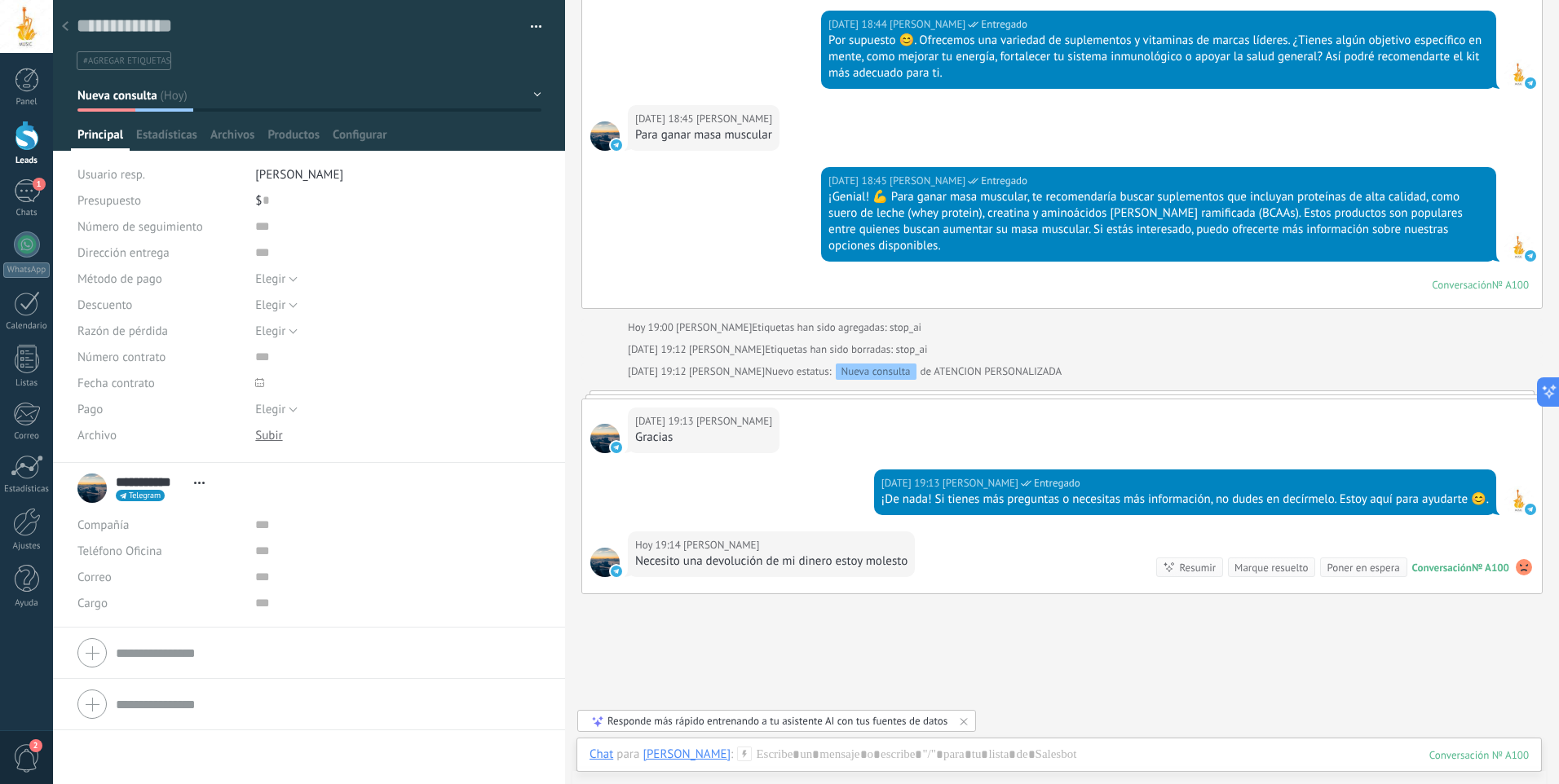
drag, startPoint x: 26, startPoint y: 185, endPoint x: 25, endPoint y: 140, distance: 45.0
click at [26, 185] on div "1" at bounding box center [27, 190] width 26 height 23
click at [25, 140] on div at bounding box center [27, 135] width 24 height 30
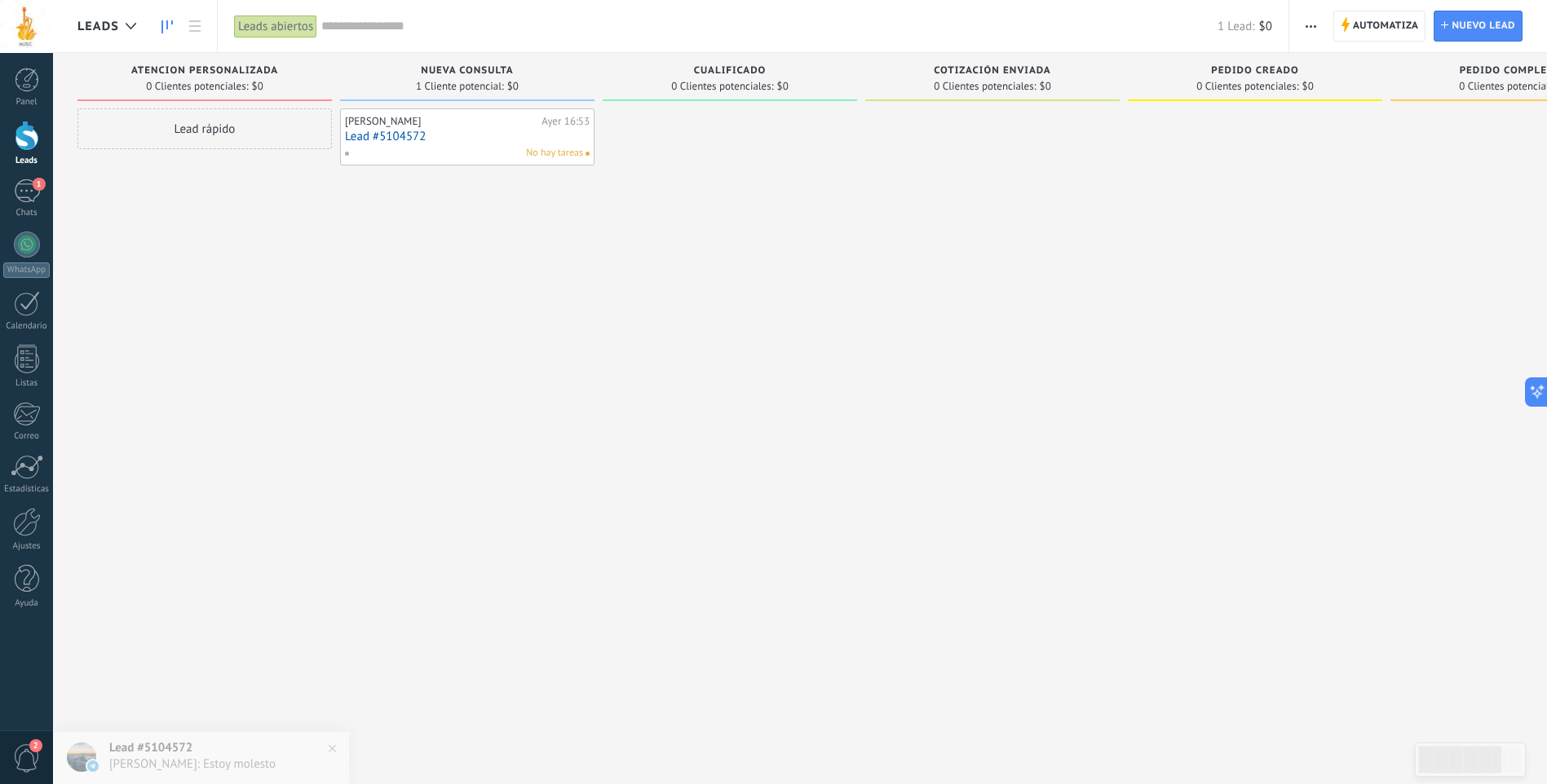
click at [25, 134] on div at bounding box center [27, 135] width 24 height 30
click at [466, 141] on link "Lead #5104572" at bounding box center [467, 137] width 244 height 14
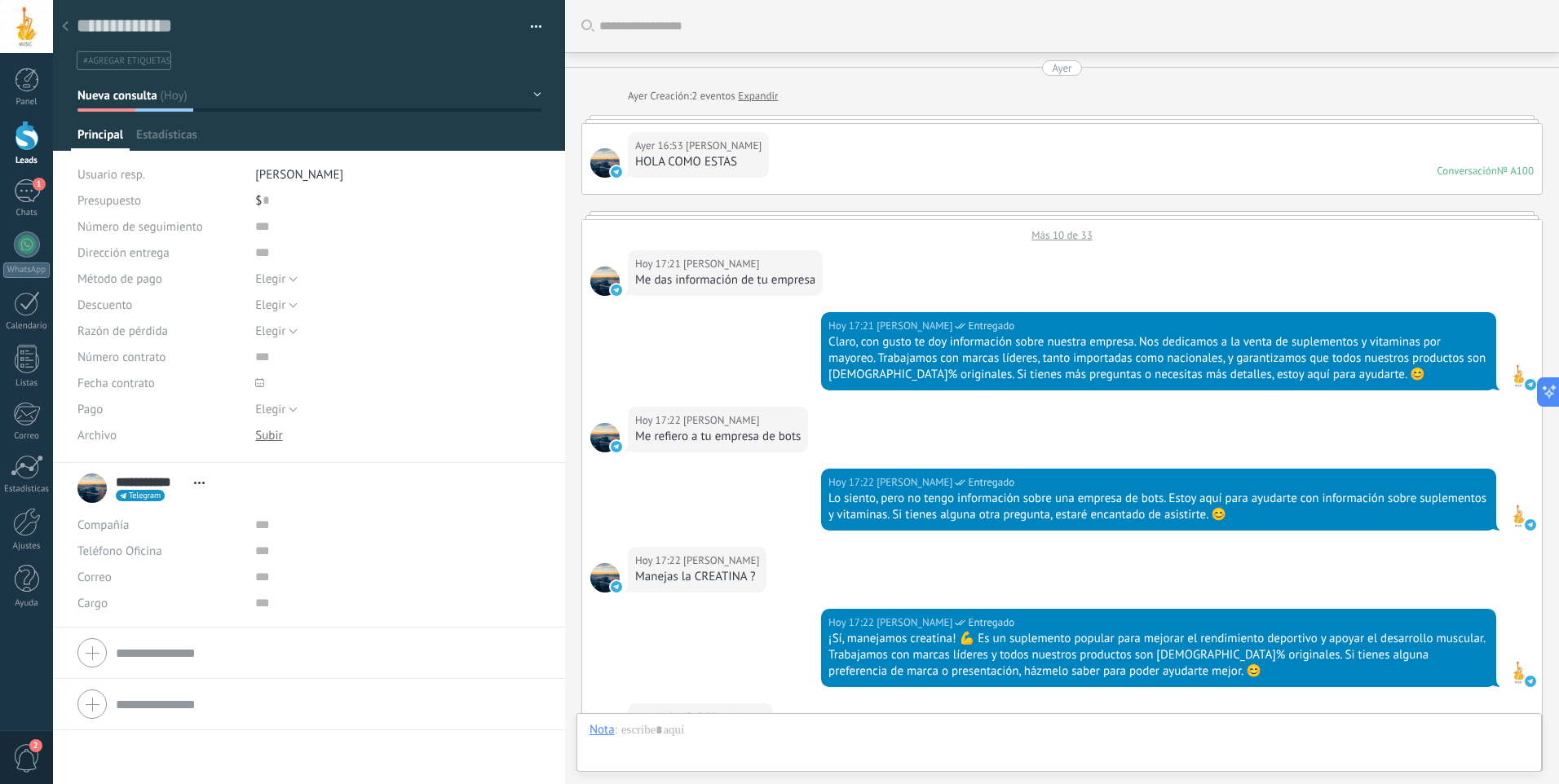
scroll to position [24, 0]
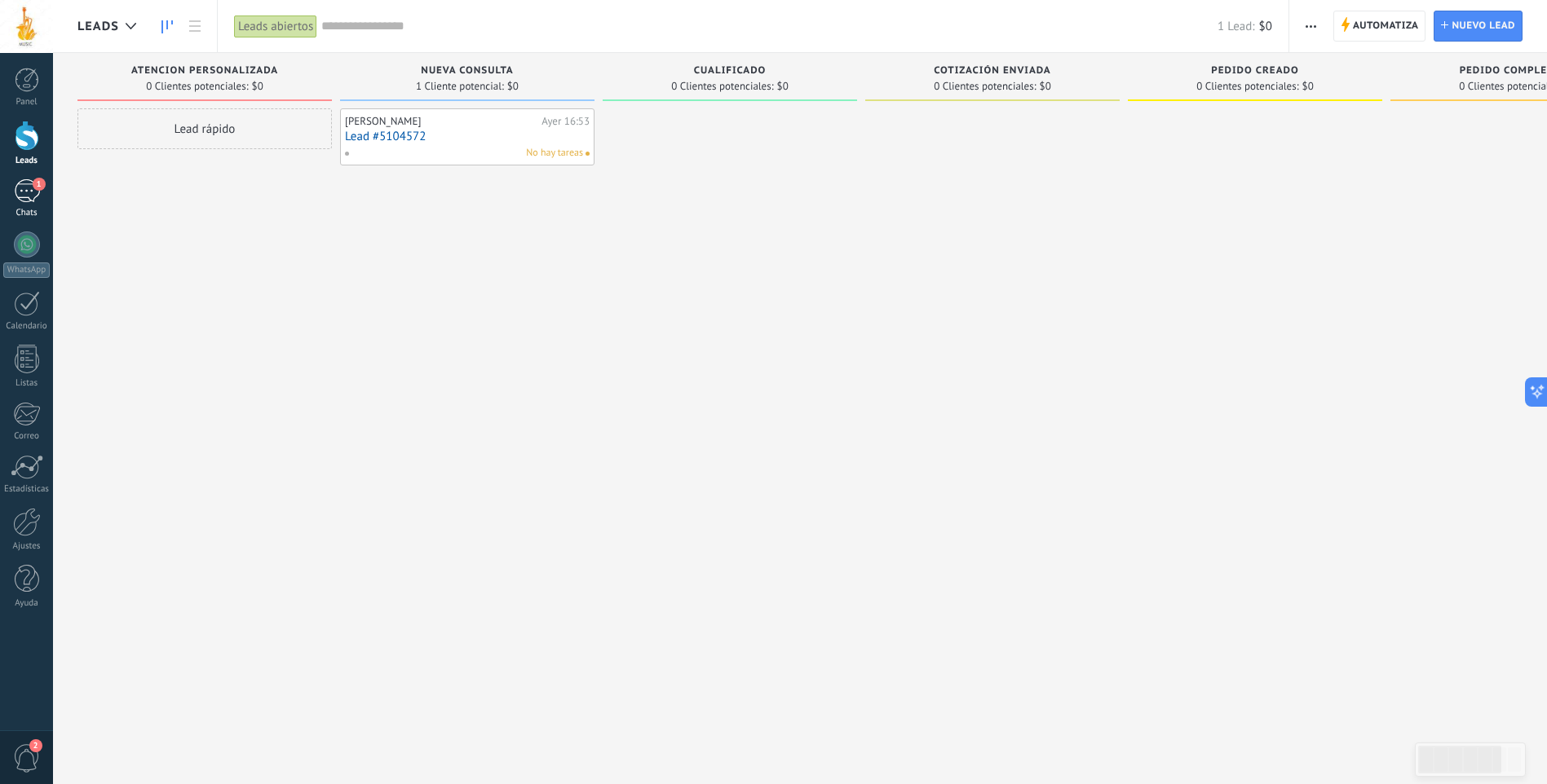
click at [22, 183] on div "1" at bounding box center [27, 190] width 26 height 23
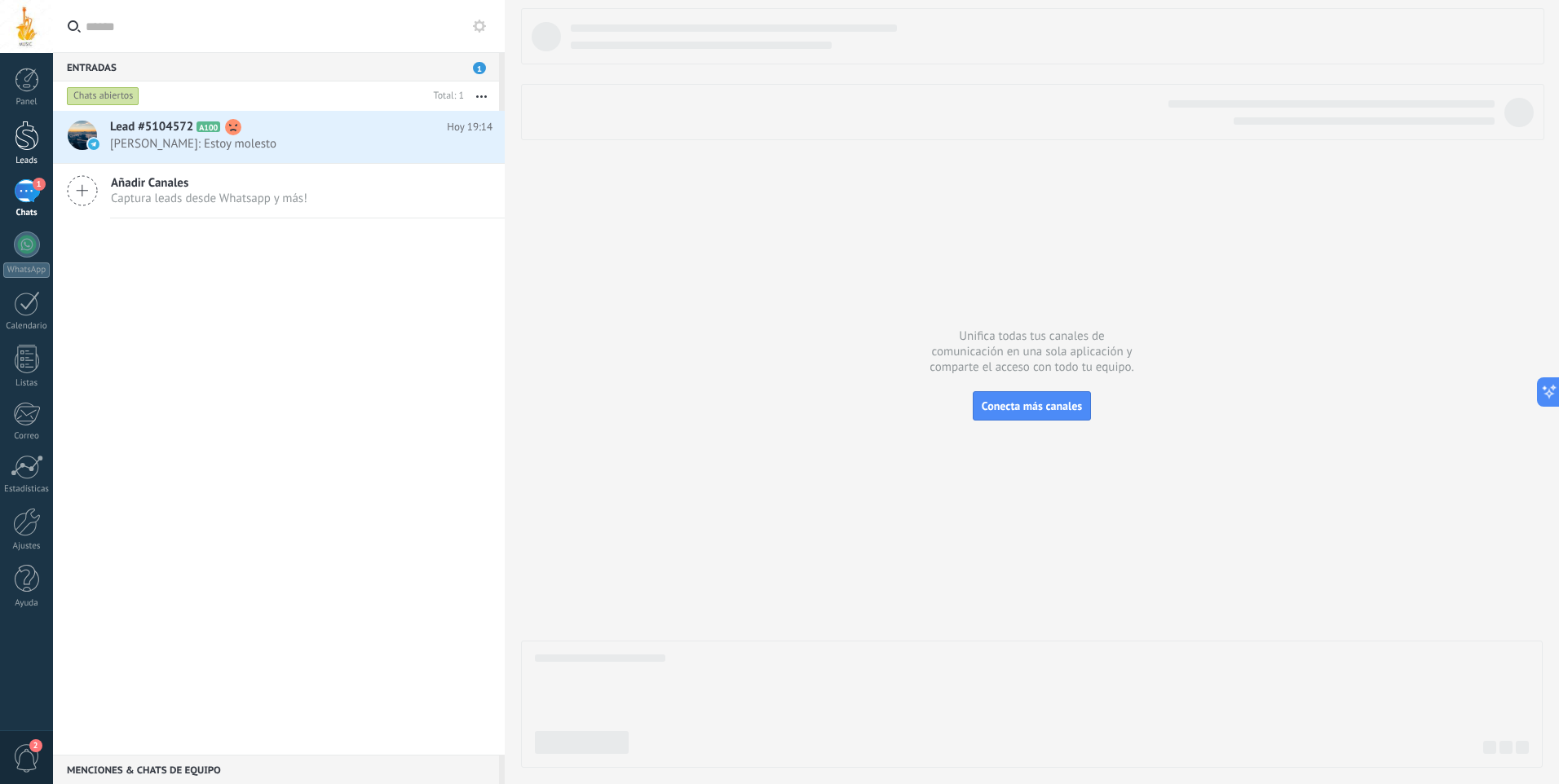
click at [25, 139] on div at bounding box center [27, 135] width 24 height 30
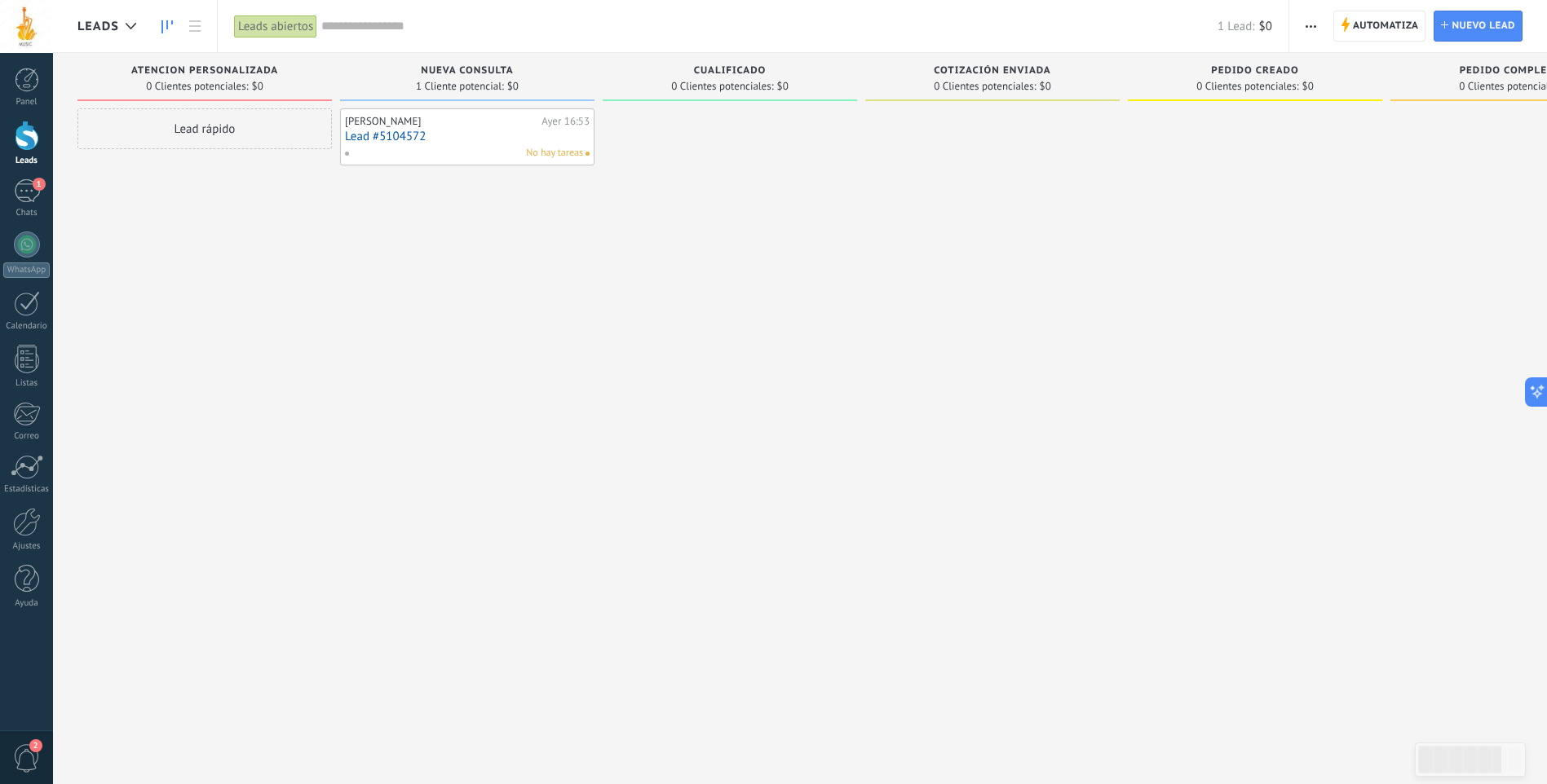
click at [448, 149] on div "No hay tareas" at bounding box center [464, 153] width 239 height 15
click at [450, 132] on link "Lead #5104572" at bounding box center [467, 137] width 244 height 14
click at [450, 132] on body ".abccls-1,.abccls-2{fill-rule:evenodd}.abccls-2{fill:#fff} .abfcls-1{fill:none}…" at bounding box center [773, 392] width 1547 height 784
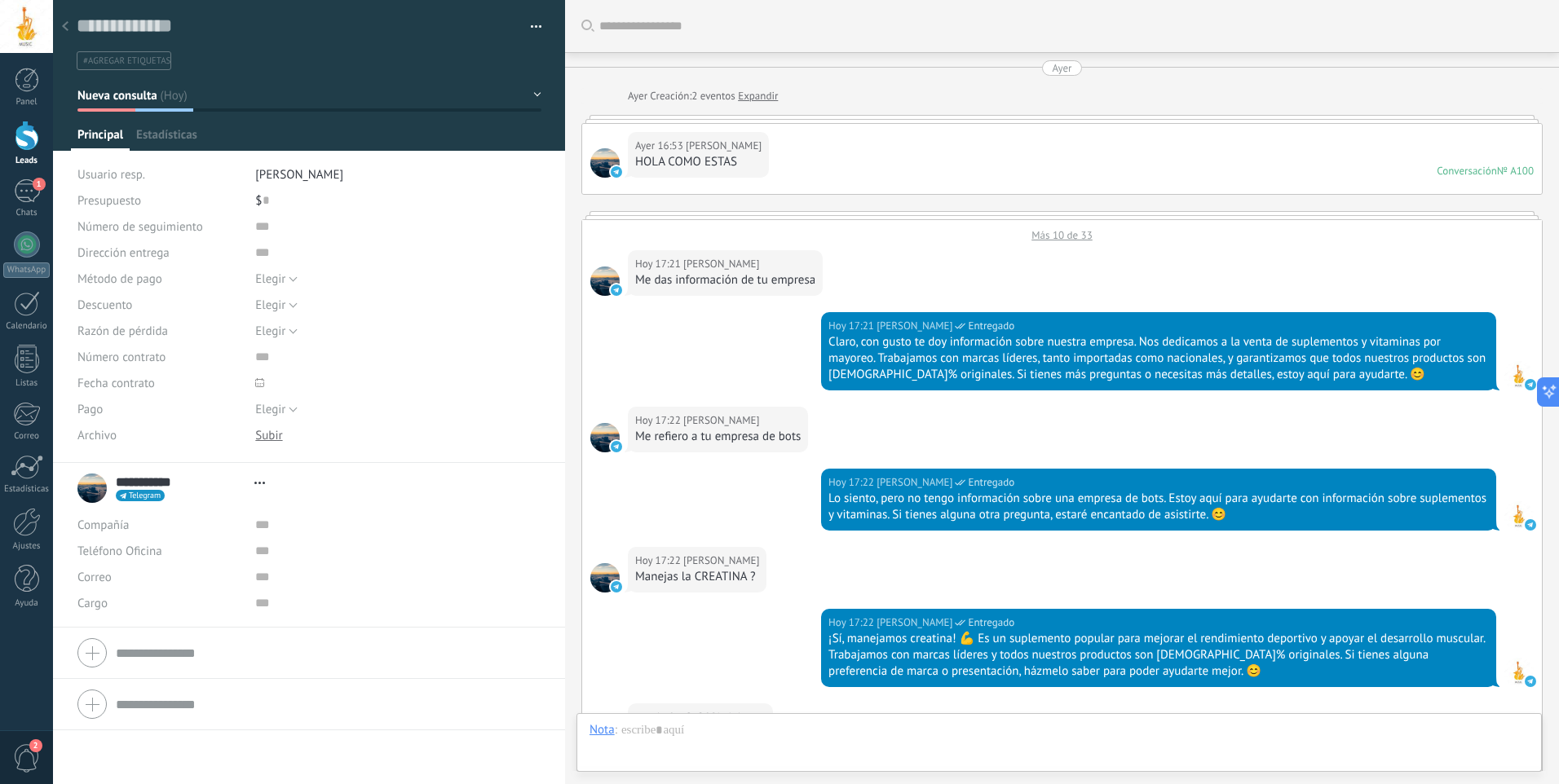
click at [140, 60] on span "#agregar etiquetas" at bounding box center [127, 60] width 87 height 11
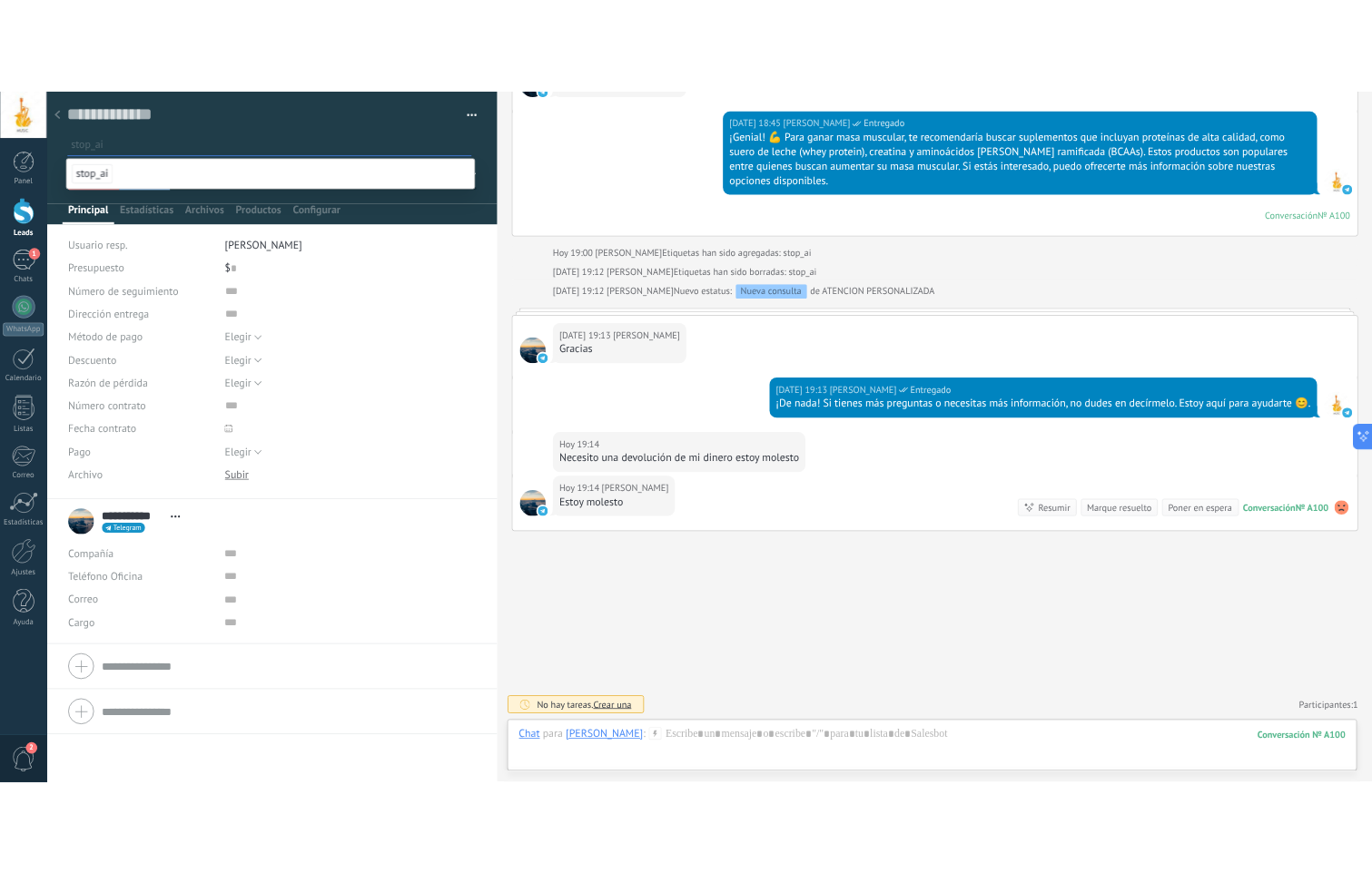
scroll to position [1949, 0]
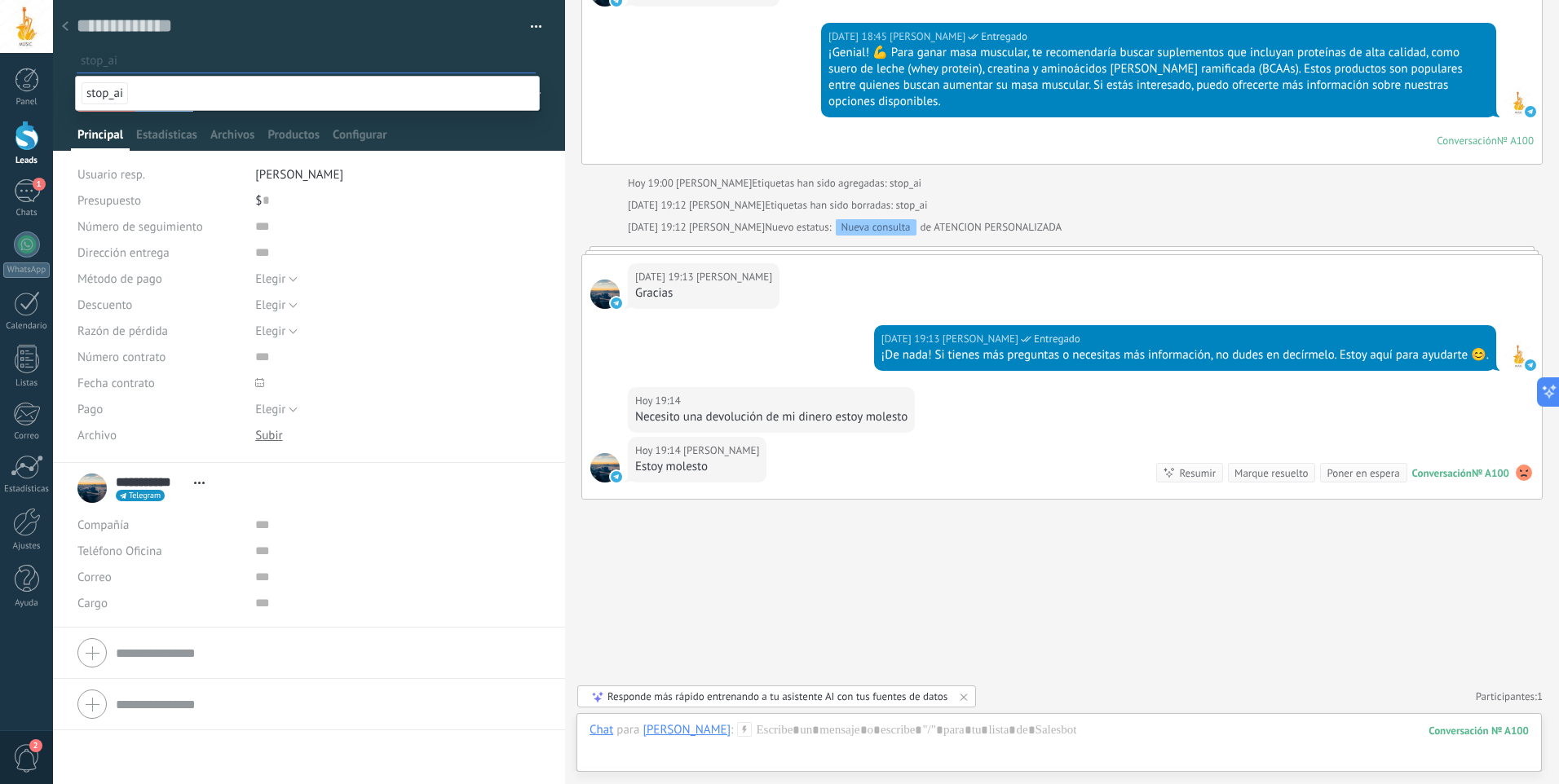
click at [66, 23] on icon at bounding box center [65, 26] width 7 height 9
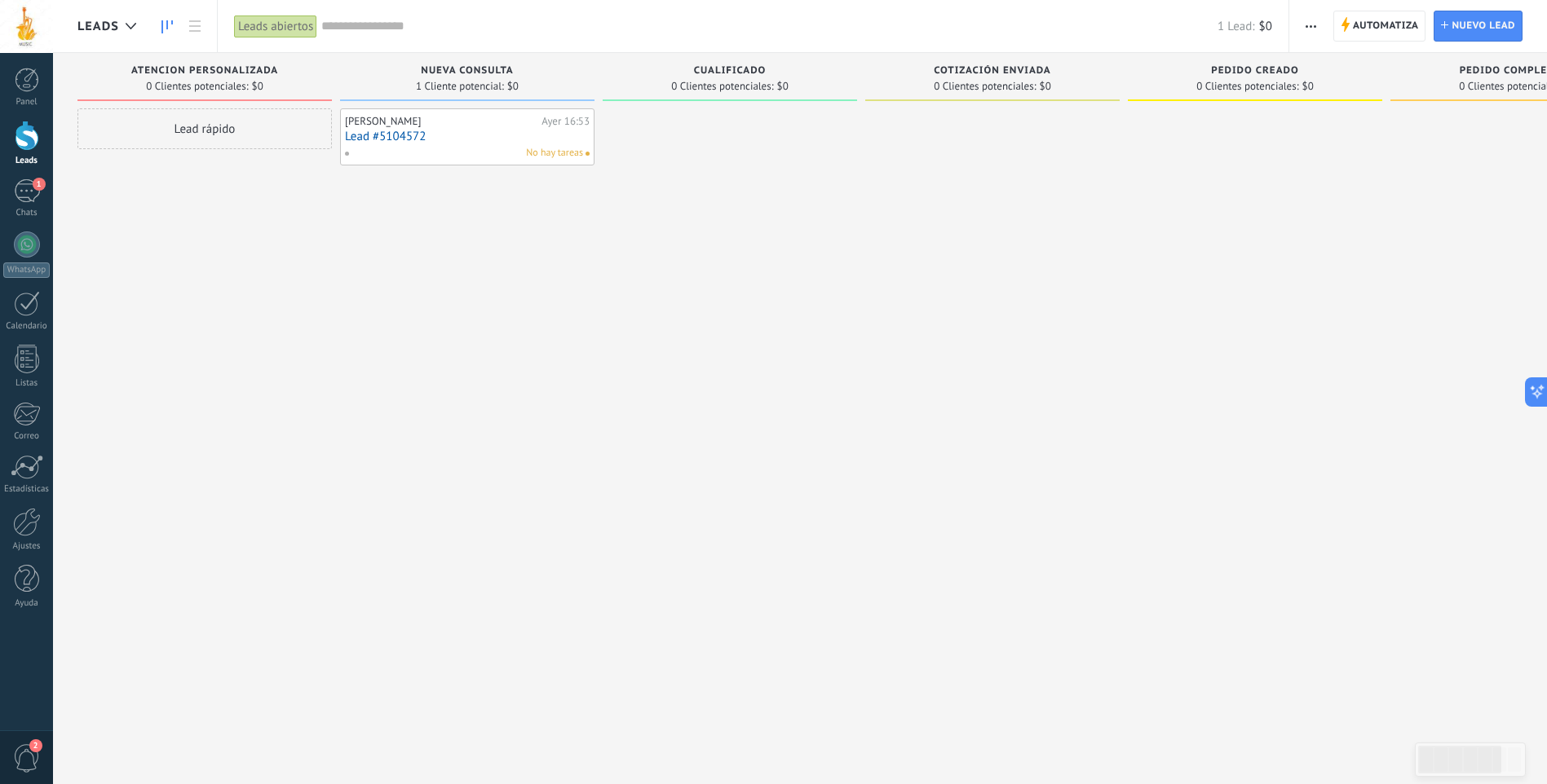
click at [24, 144] on div at bounding box center [27, 135] width 24 height 30
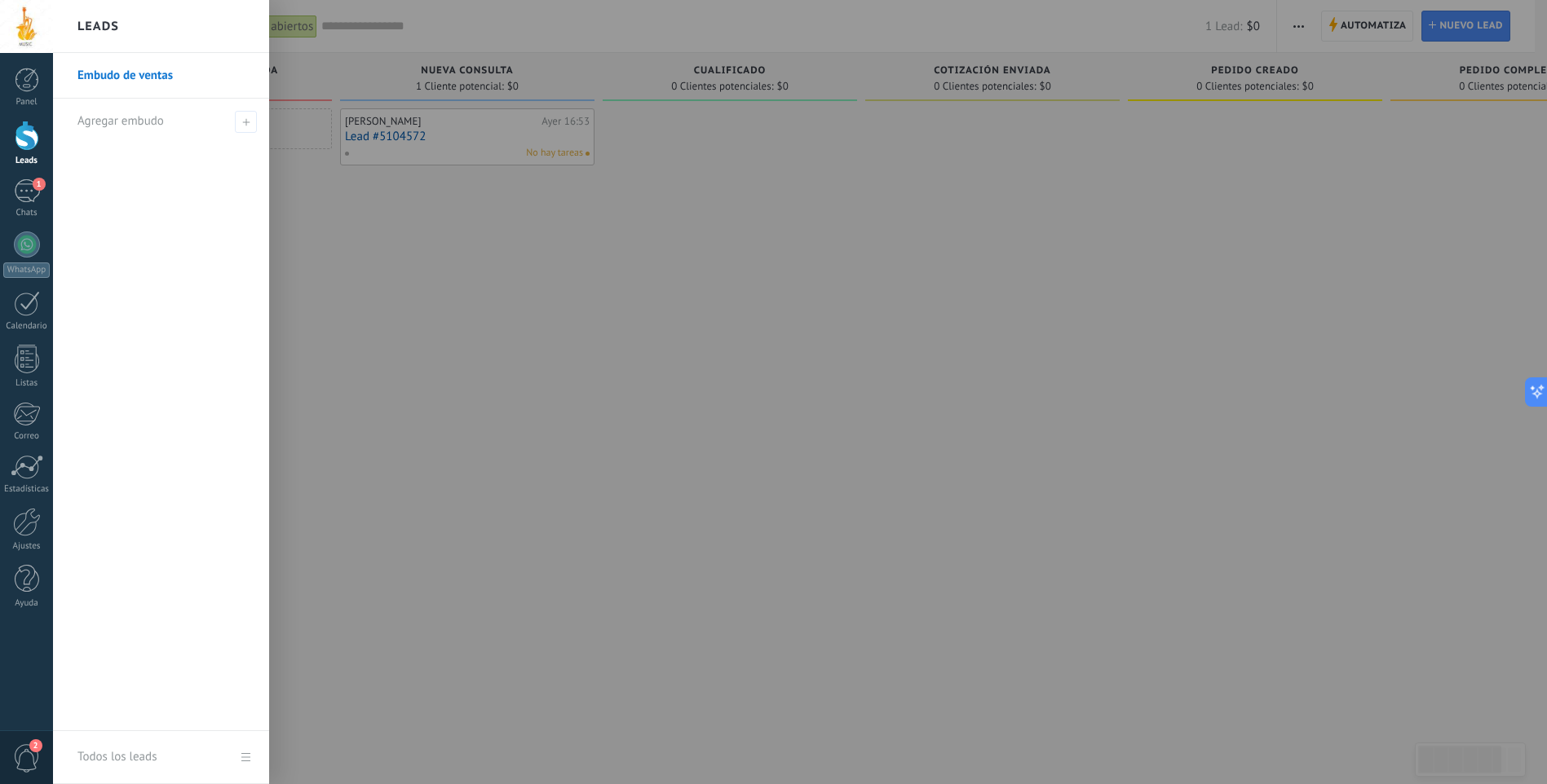
click at [446, 220] on div "Martin Nuño Ayer 16:53 Lead #5104572 No hay tareas" at bounding box center [467, 394] width 255 height 571
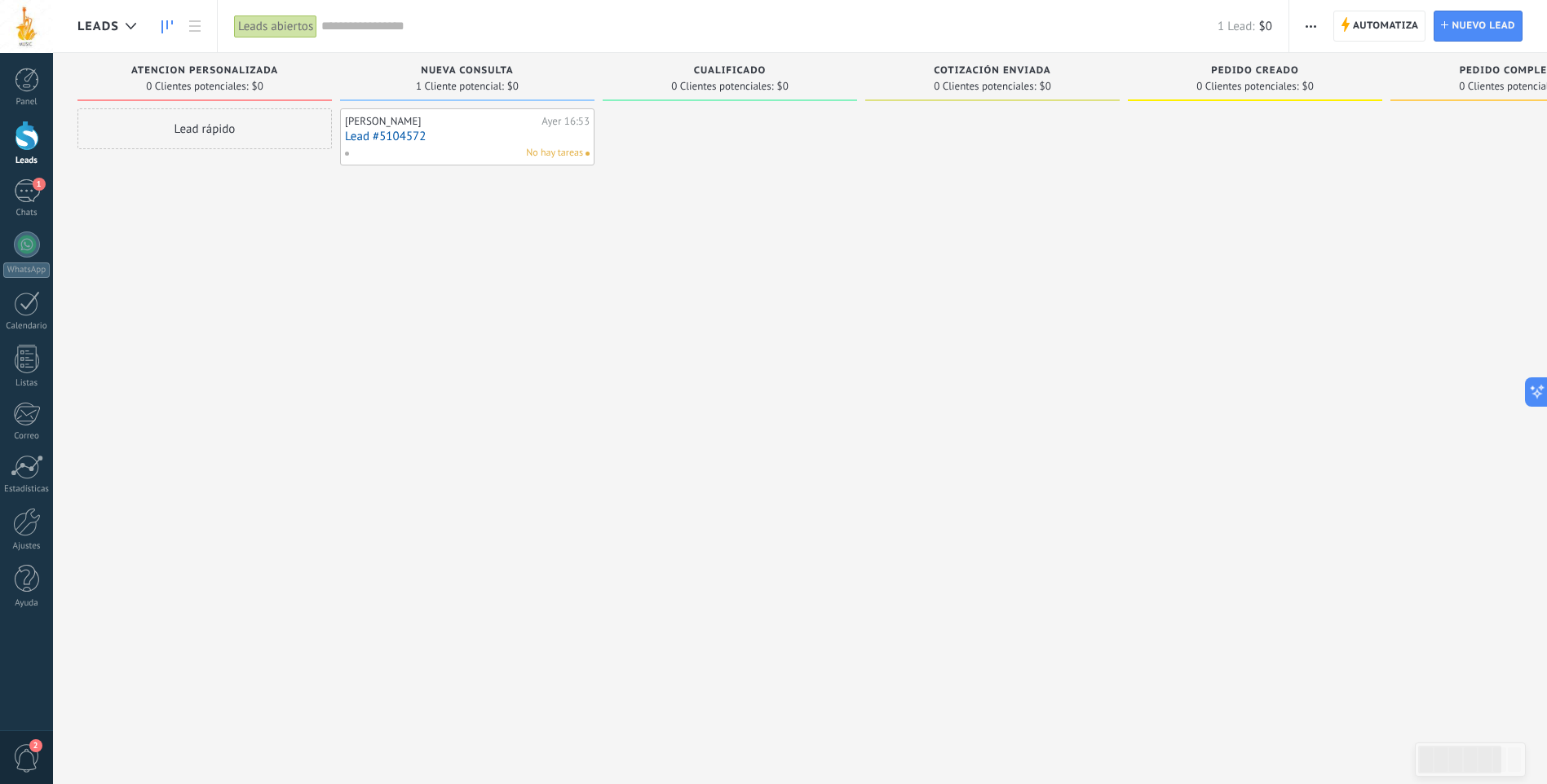
click at [264, 80] on div "0 Clientes potenciales: $0" at bounding box center [204, 86] width 238 height 14
click at [473, 152] on div "No hay tareas" at bounding box center [464, 153] width 239 height 15
click at [442, 150] on div "No hay tareas" at bounding box center [464, 153] width 239 height 15
click at [1379, 21] on span "Automatiza" at bounding box center [1385, 26] width 66 height 29
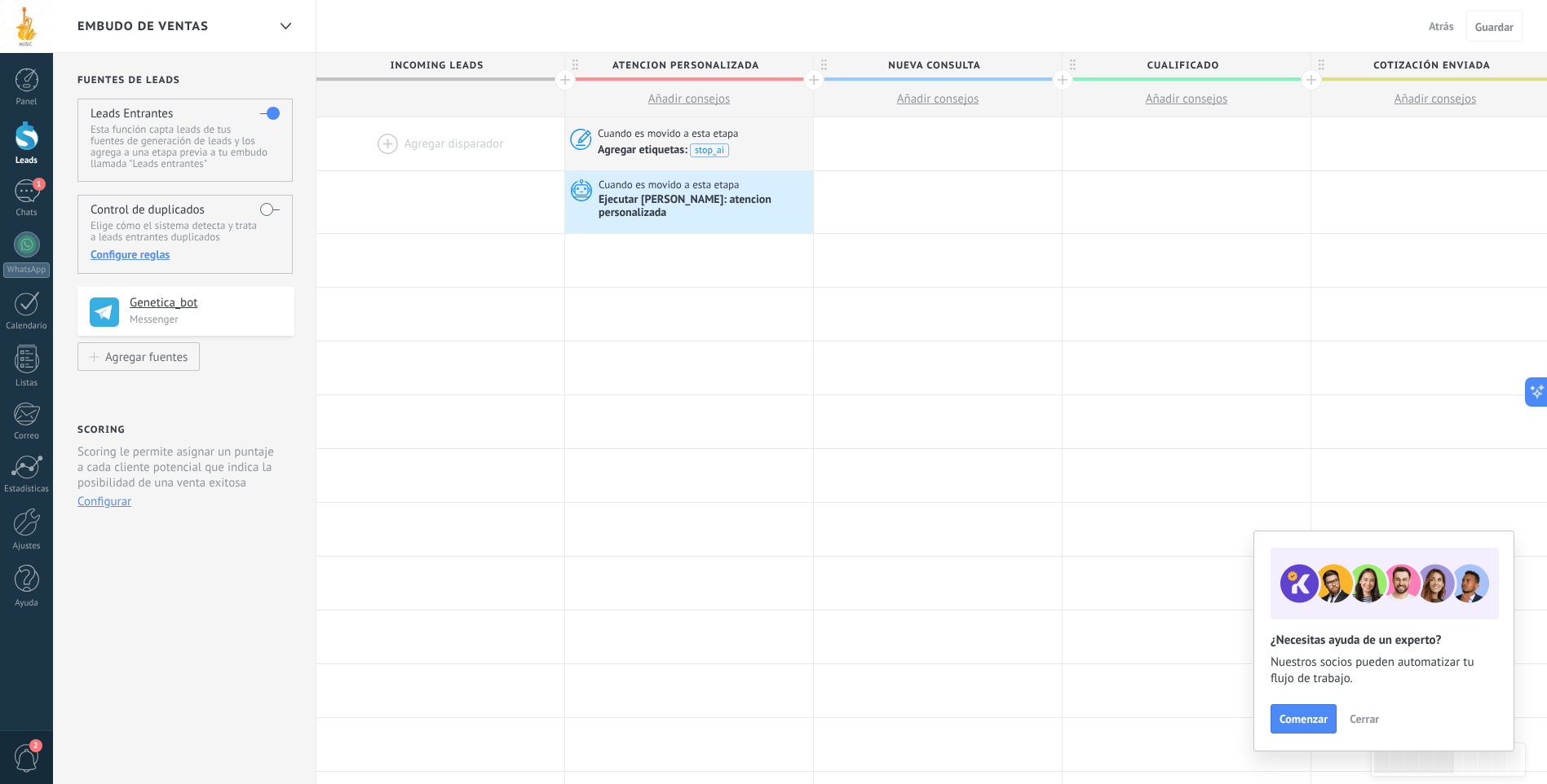
click at [22, 141] on div at bounding box center [27, 135] width 24 height 30
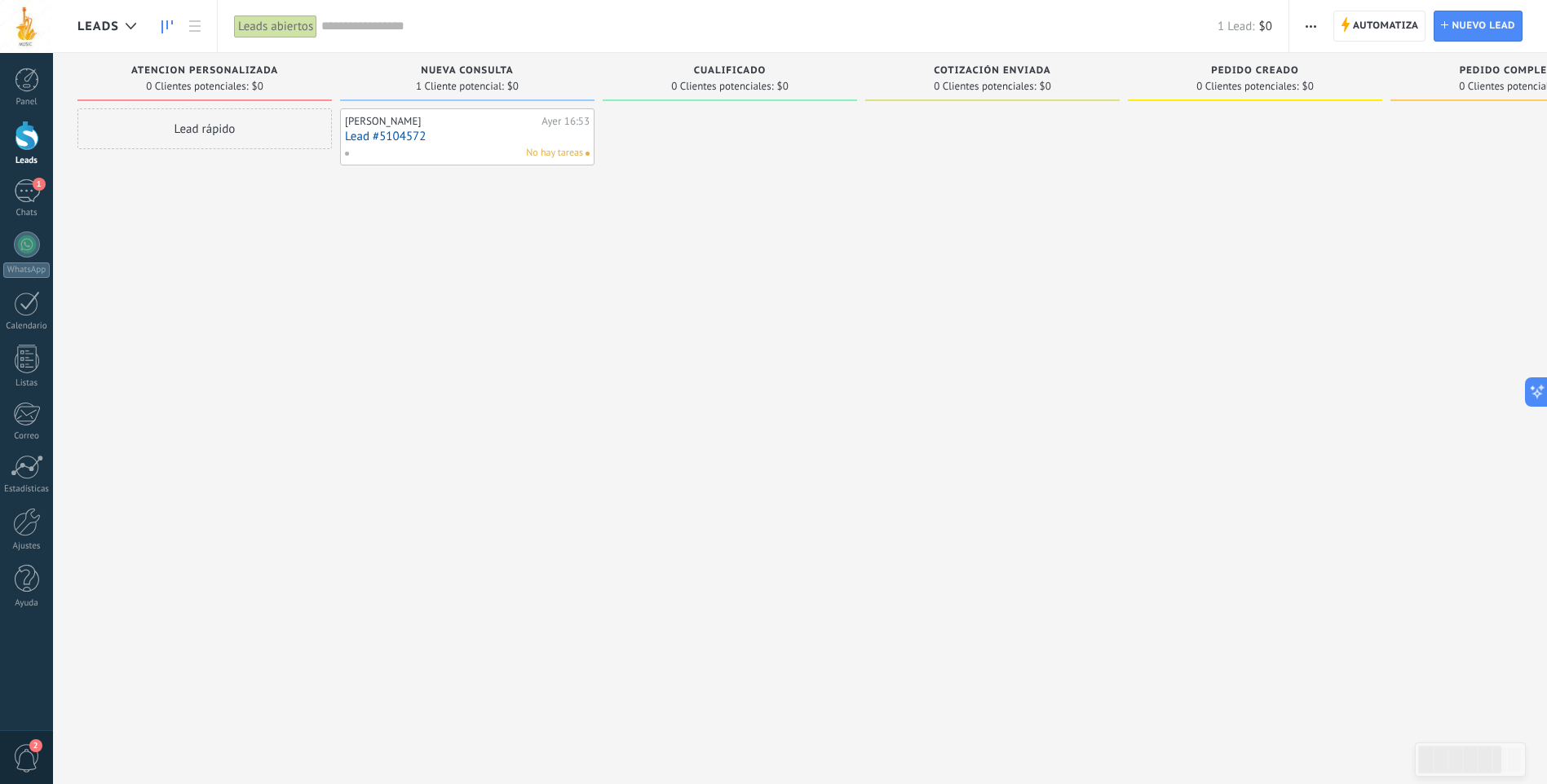
drag, startPoint x: 124, startPoint y: 68, endPoint x: 256, endPoint y: 62, distance: 132.1
click at [256, 62] on div "ATENCION PERSONALIZADA 0 Clientes potenciales: $0" at bounding box center [205, 77] width 255 height 48
click at [121, 69] on div "ATENCION PERSONALIZADA" at bounding box center [204, 72] width 238 height 14
click at [130, 66] on div "ATENCION PERSONALIZADA" at bounding box center [204, 72] width 238 height 14
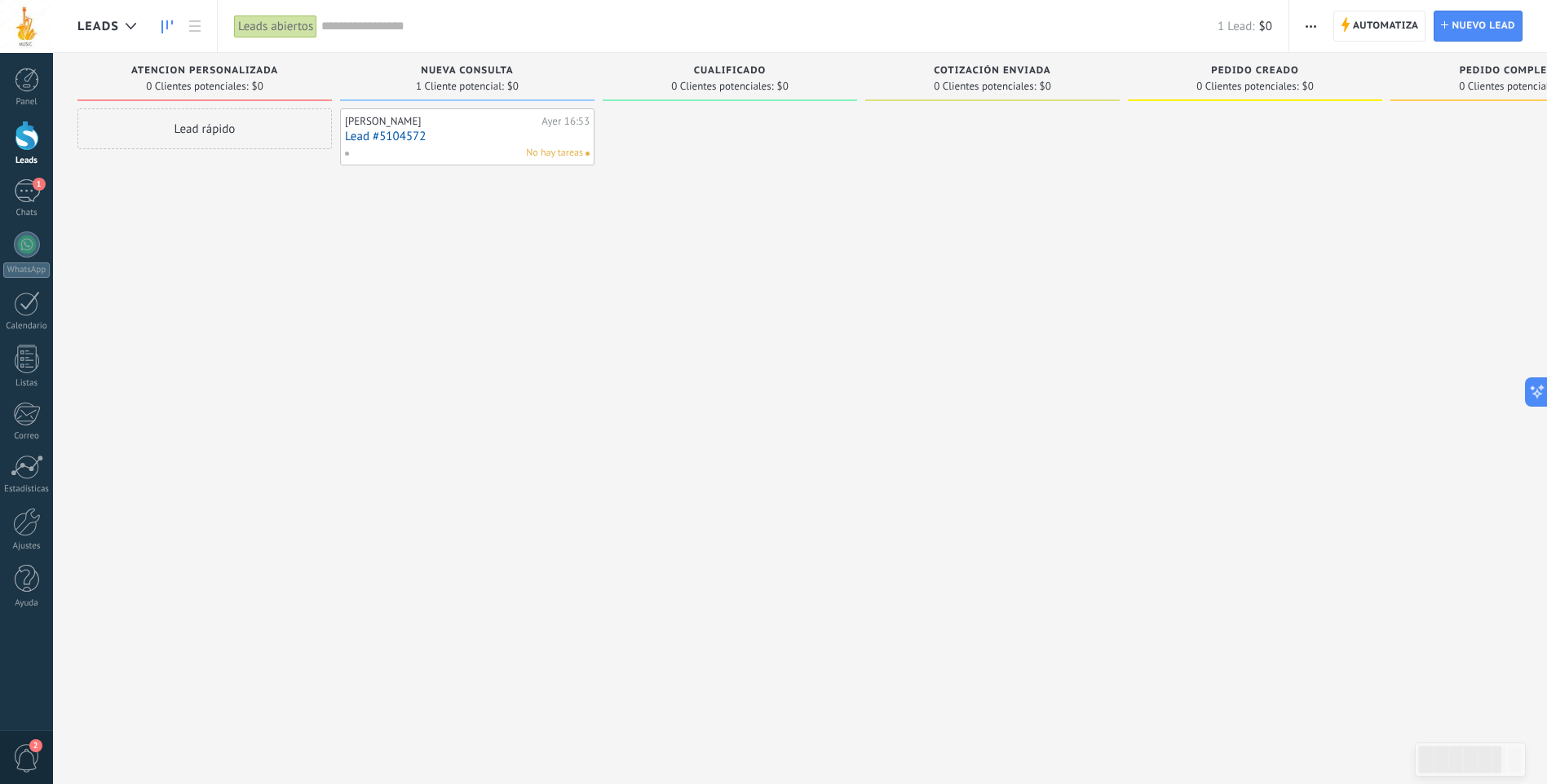
drag, startPoint x: 118, startPoint y: 65, endPoint x: 202, endPoint y: 60, distance: 84.1
click at [202, 60] on div "ATENCION PERSONALIZADA 0 Clientes potenciales: $0" at bounding box center [205, 77] width 255 height 48
click at [178, 66] on span "ATENCION PERSONALIZADA" at bounding box center [204, 71] width 146 height 11
drag, startPoint x: 178, startPoint y: 66, endPoint x: 162, endPoint y: 75, distance: 18.4
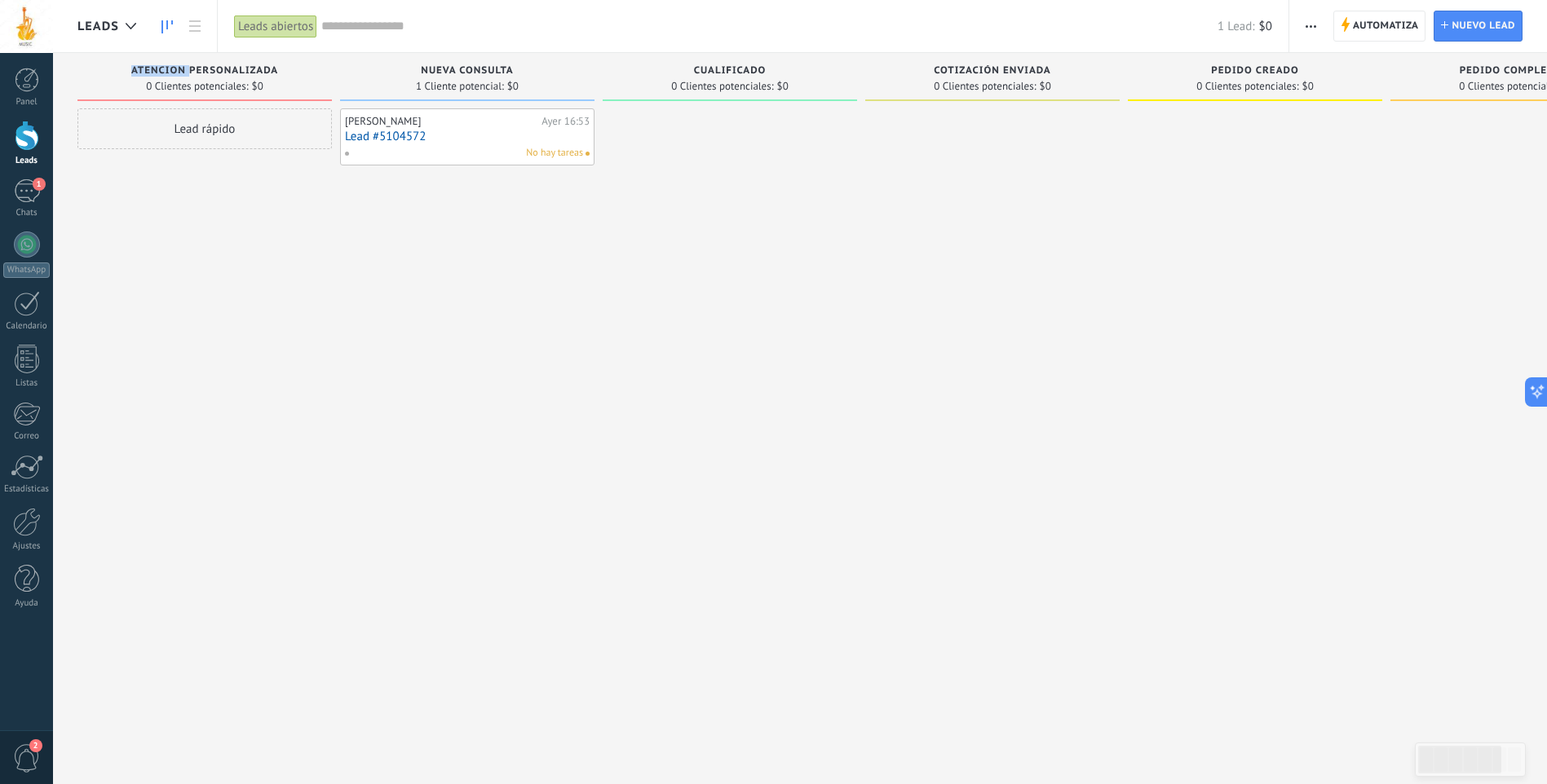
click at [162, 76] on span "ATENCION PERSONALIZADA" at bounding box center [204, 71] width 146 height 11
drag, startPoint x: 133, startPoint y: 67, endPoint x: 270, endPoint y: 63, distance: 137.1
click at [270, 63] on div "ATENCION PERSONALIZADA 0 Clientes potenciales: $0" at bounding box center [205, 77] width 255 height 48
click at [139, 71] on span "ATENCION PERSONALIZADA" at bounding box center [204, 71] width 146 height 11
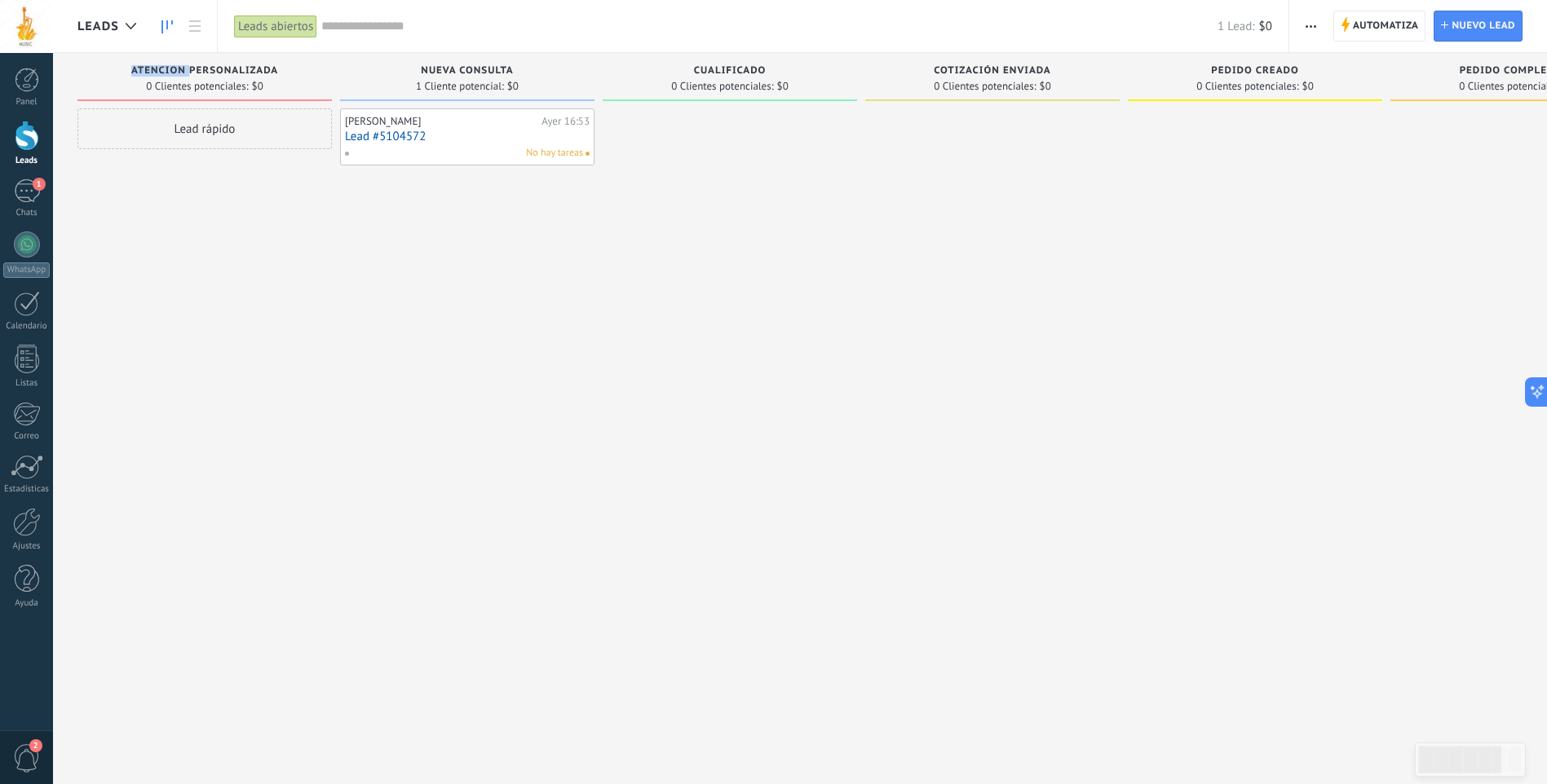
drag, startPoint x: 139, startPoint y: 71, endPoint x: 146, endPoint y: 71, distance: 7.0
click at [145, 71] on span "ATENCION PERSONALIZADA" at bounding box center [204, 71] width 146 height 11
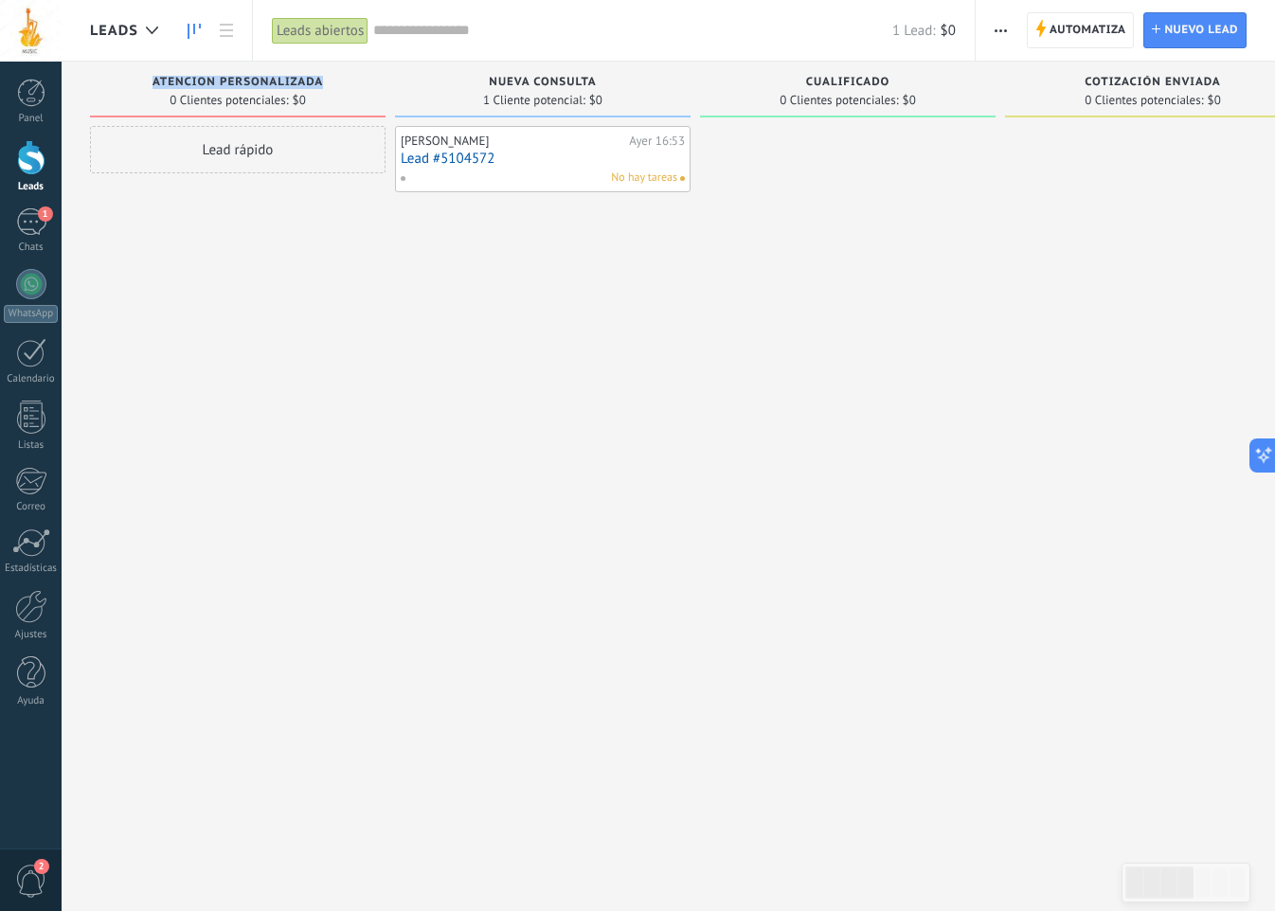
click at [484, 144] on div "[PERSON_NAME]" at bounding box center [513, 141] width 224 height 15
click at [516, 174] on div "No hay tareas" at bounding box center [539, 178] width 278 height 17
click at [630, 198] on div "Martin Nuño Ayer 16:53 Lead #5104572 No hay tareas" at bounding box center [543, 458] width 296 height 664
click at [582, 171] on div "No hay tareas" at bounding box center [539, 178] width 278 height 17
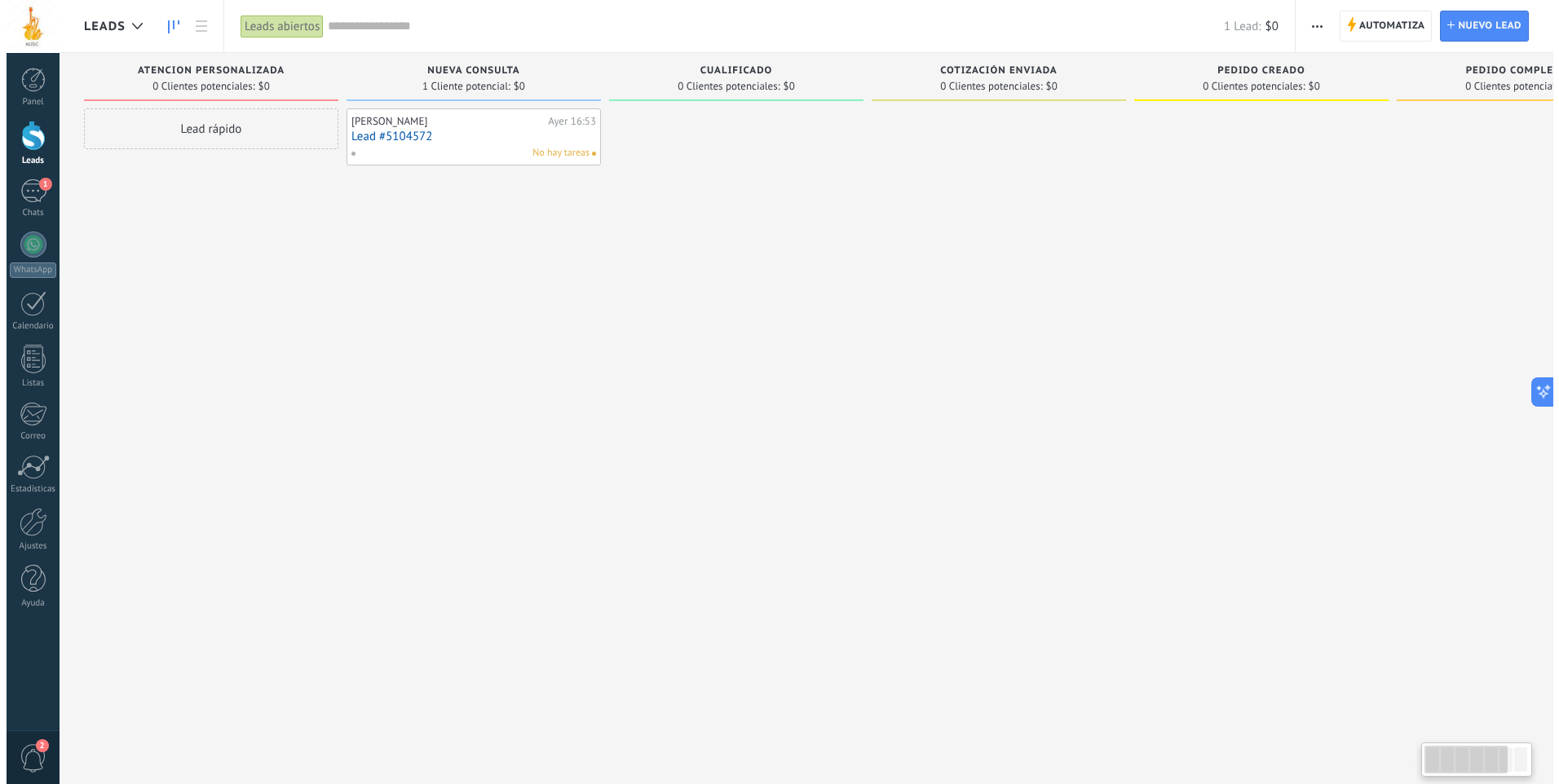
scroll to position [109, 0]
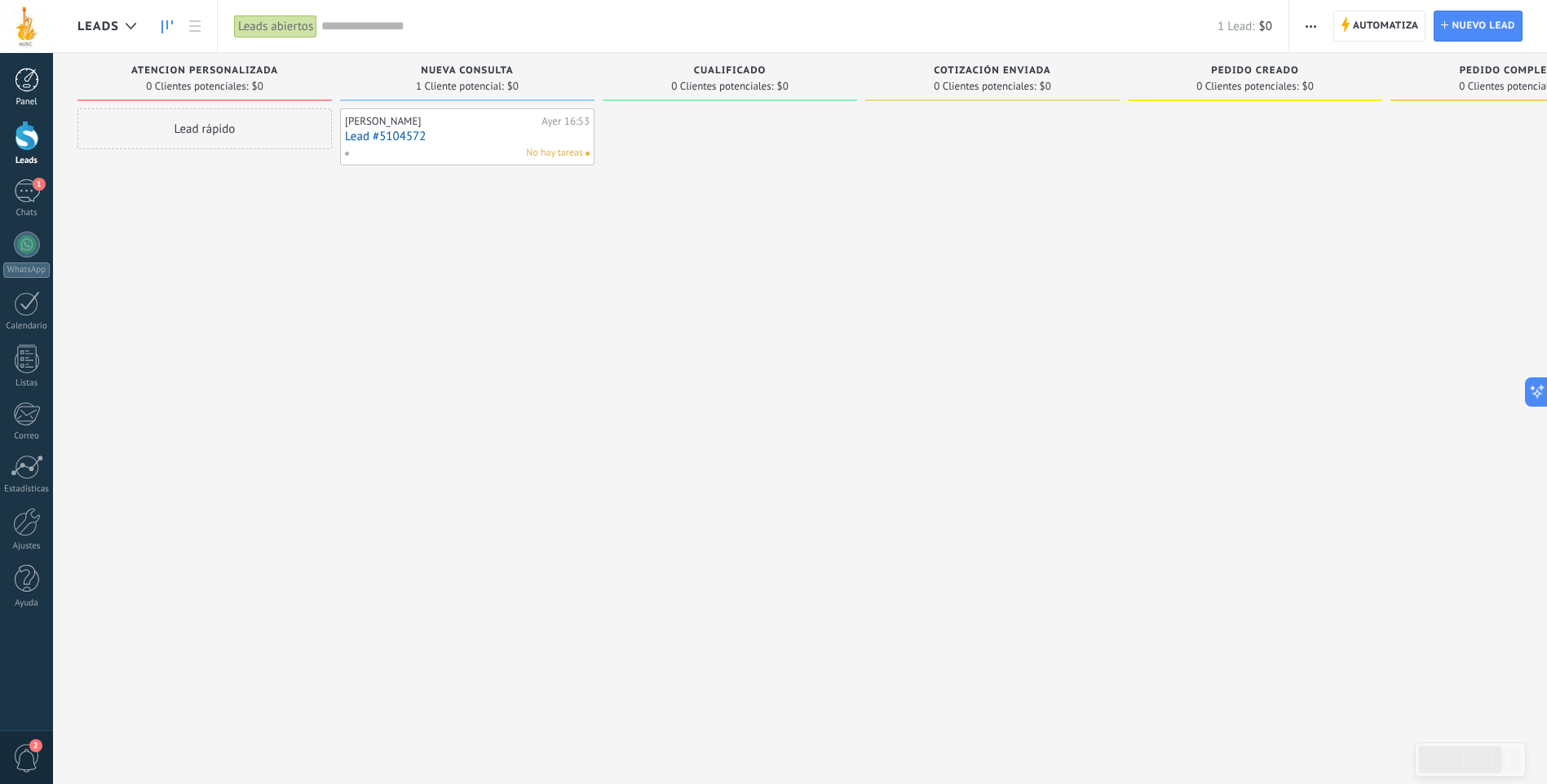
click at [17, 84] on div at bounding box center [27, 80] width 24 height 24
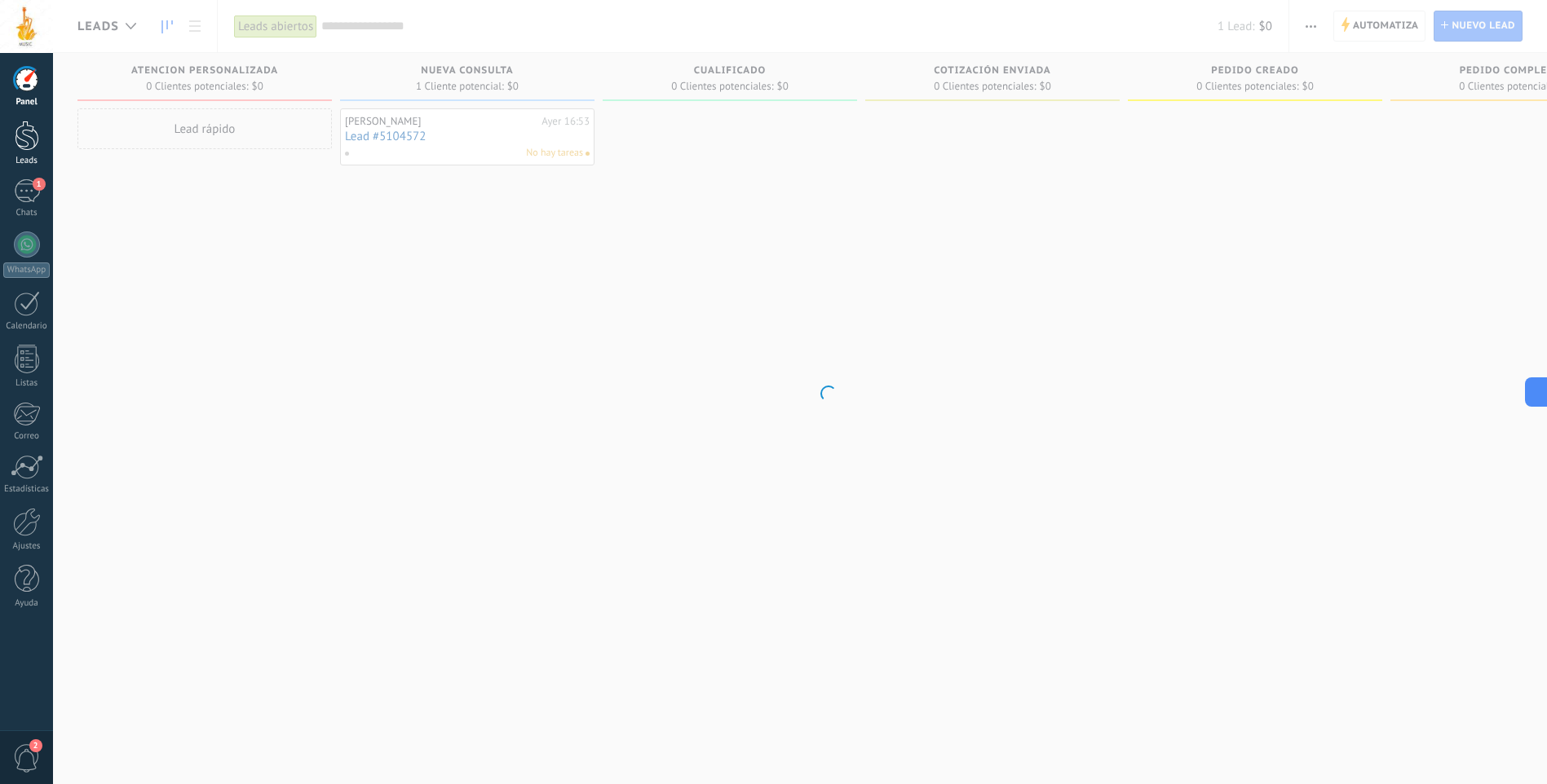
click at [24, 142] on div at bounding box center [27, 135] width 24 height 30
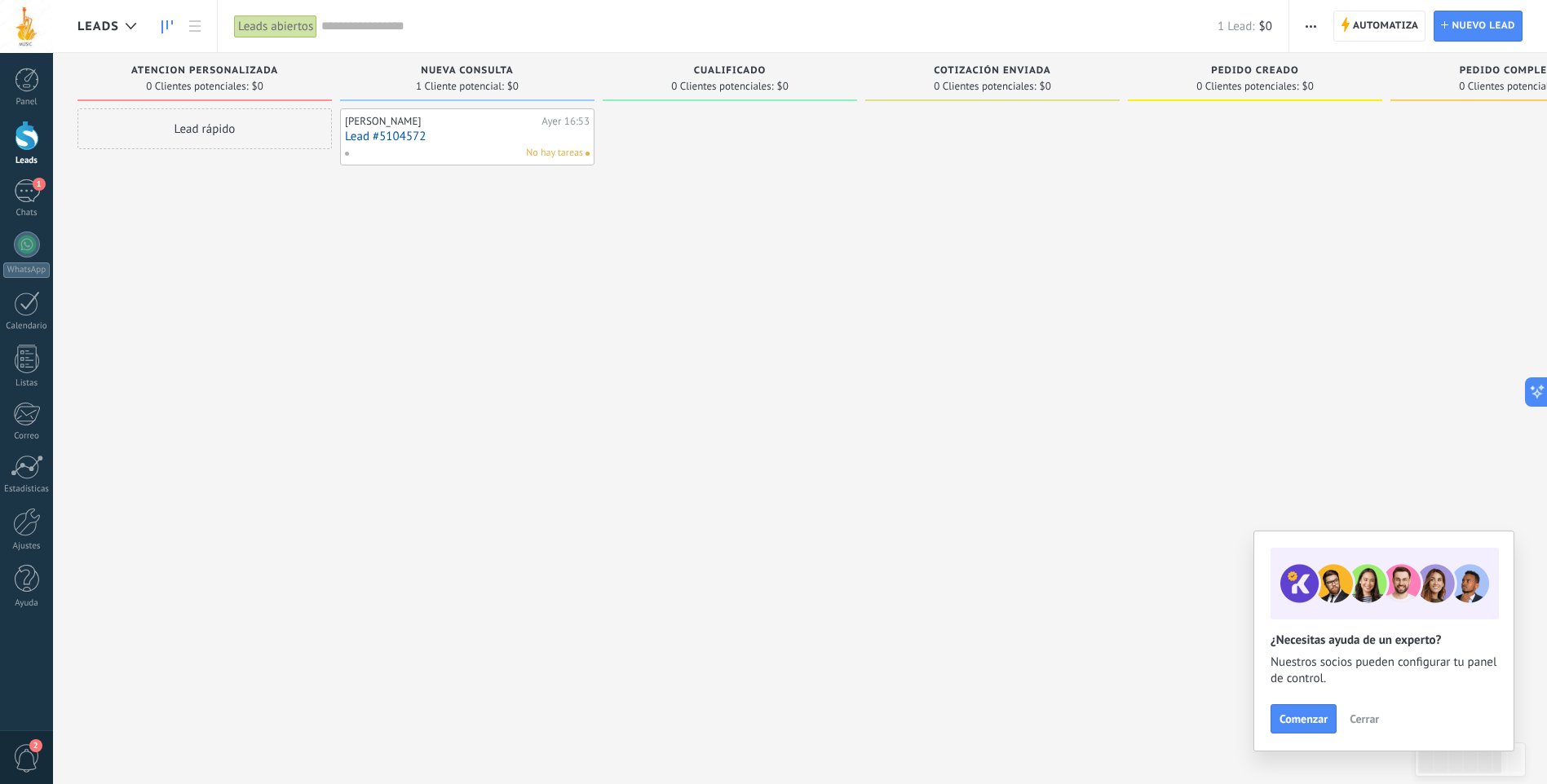
click at [409, 143] on link "Lead #5104572" at bounding box center [467, 137] width 244 height 14
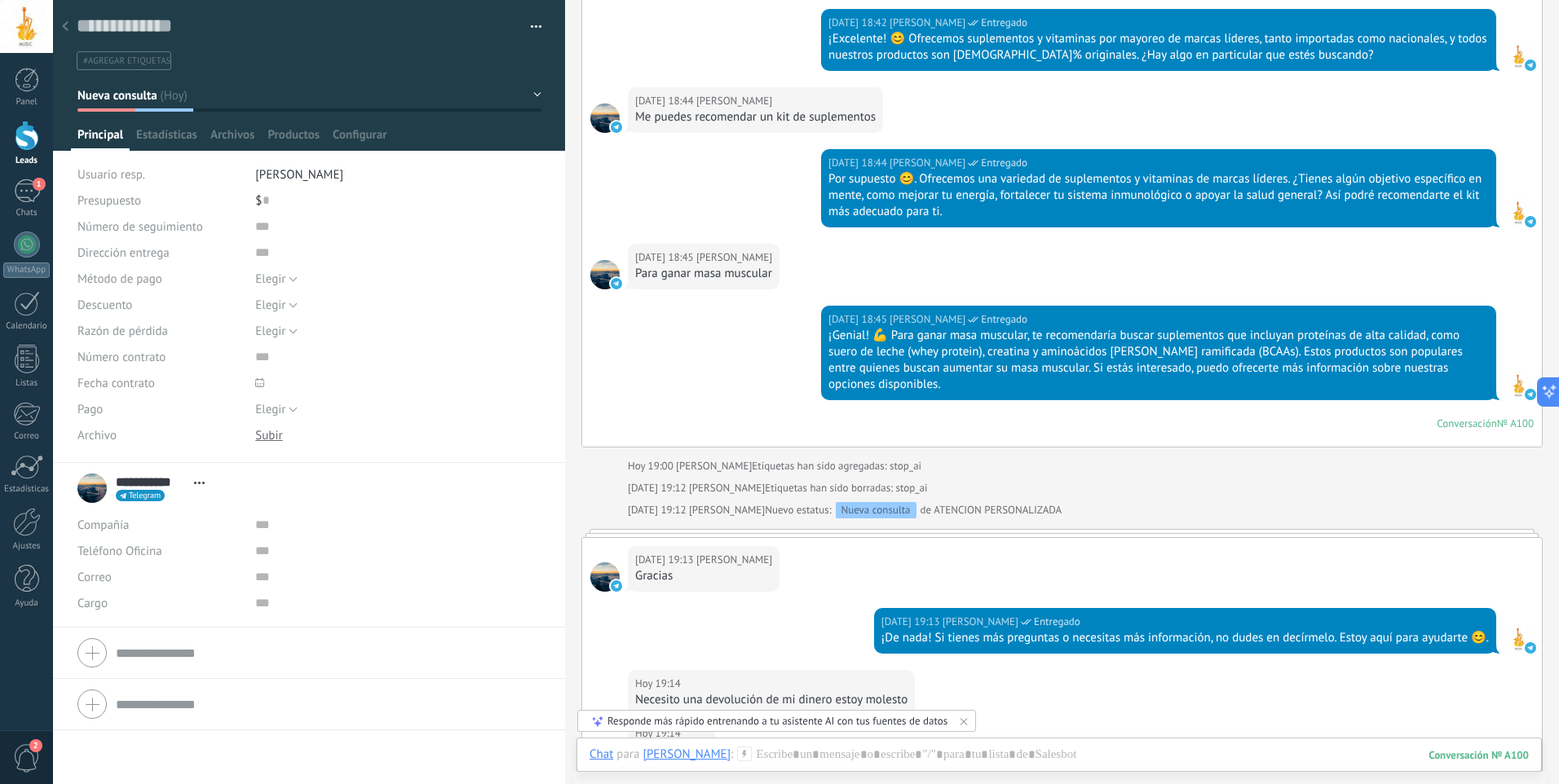
scroll to position [1923, 0]
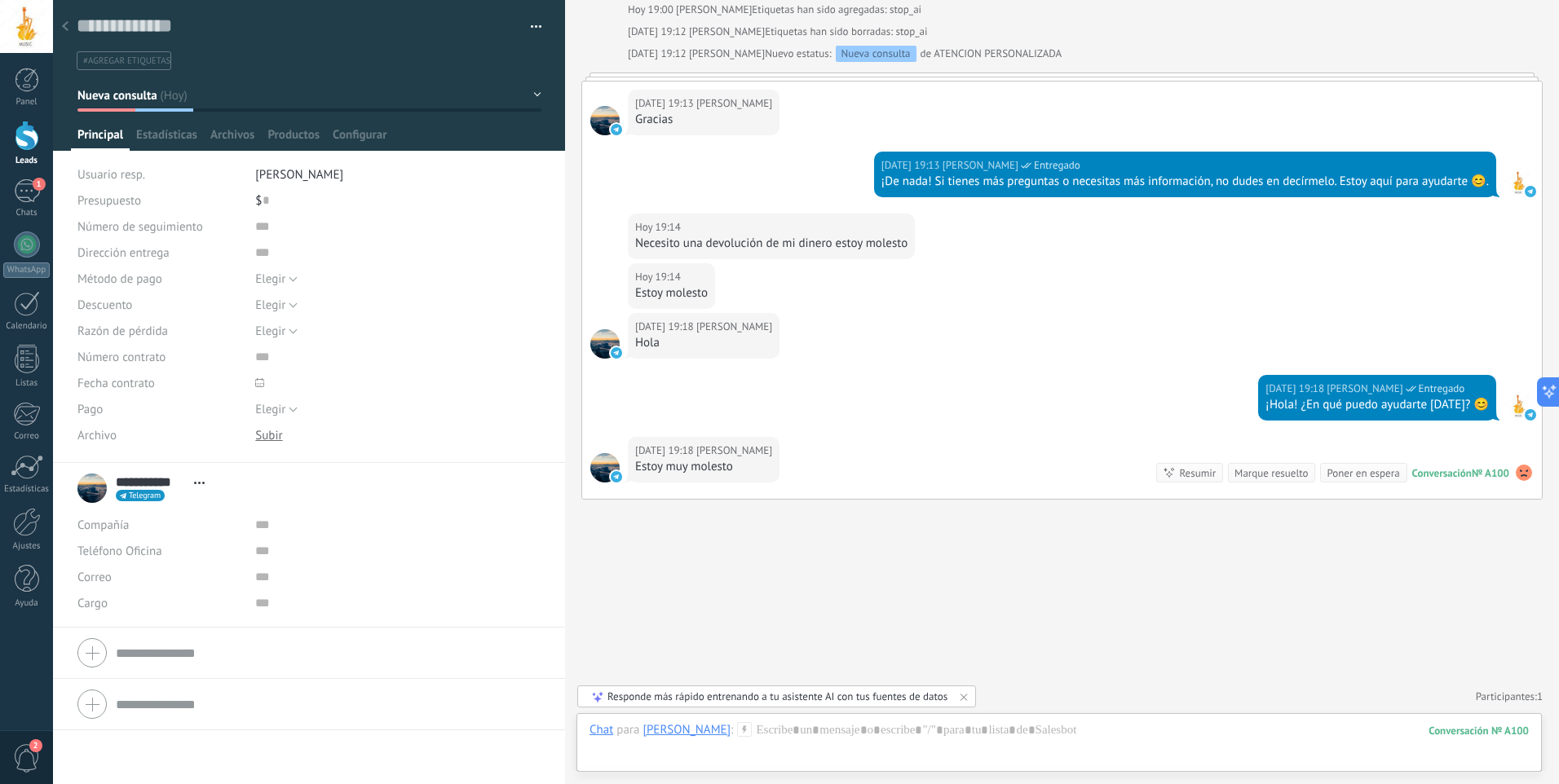
click at [537, 92] on div at bounding box center [310, 75] width 513 height 151
click at [531, 96] on button "Nueva consulta" at bounding box center [309, 96] width 464 height 29
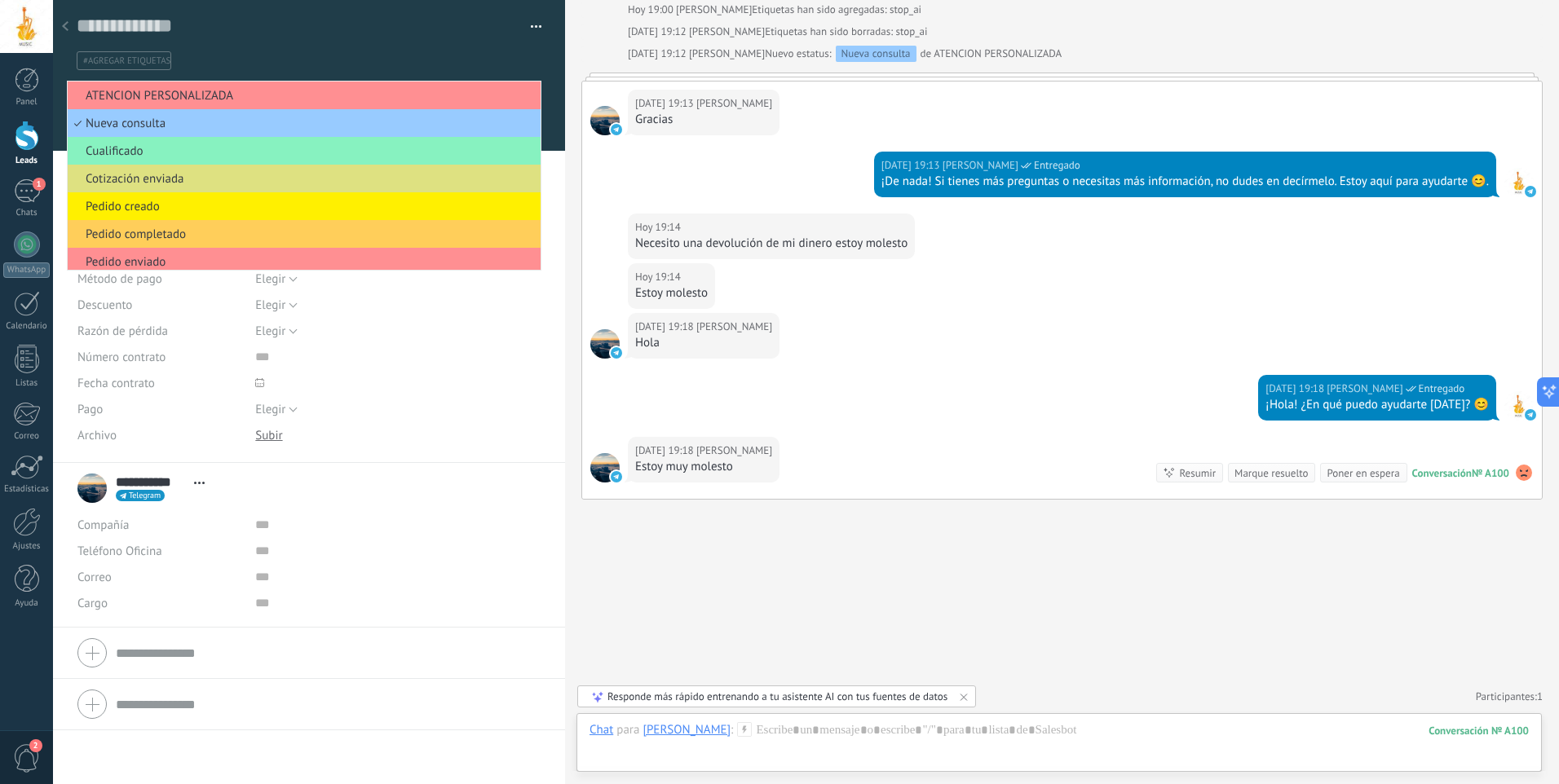
click at [295, 55] on ul "#agregar etiquetas" at bounding box center [306, 61] width 462 height 22
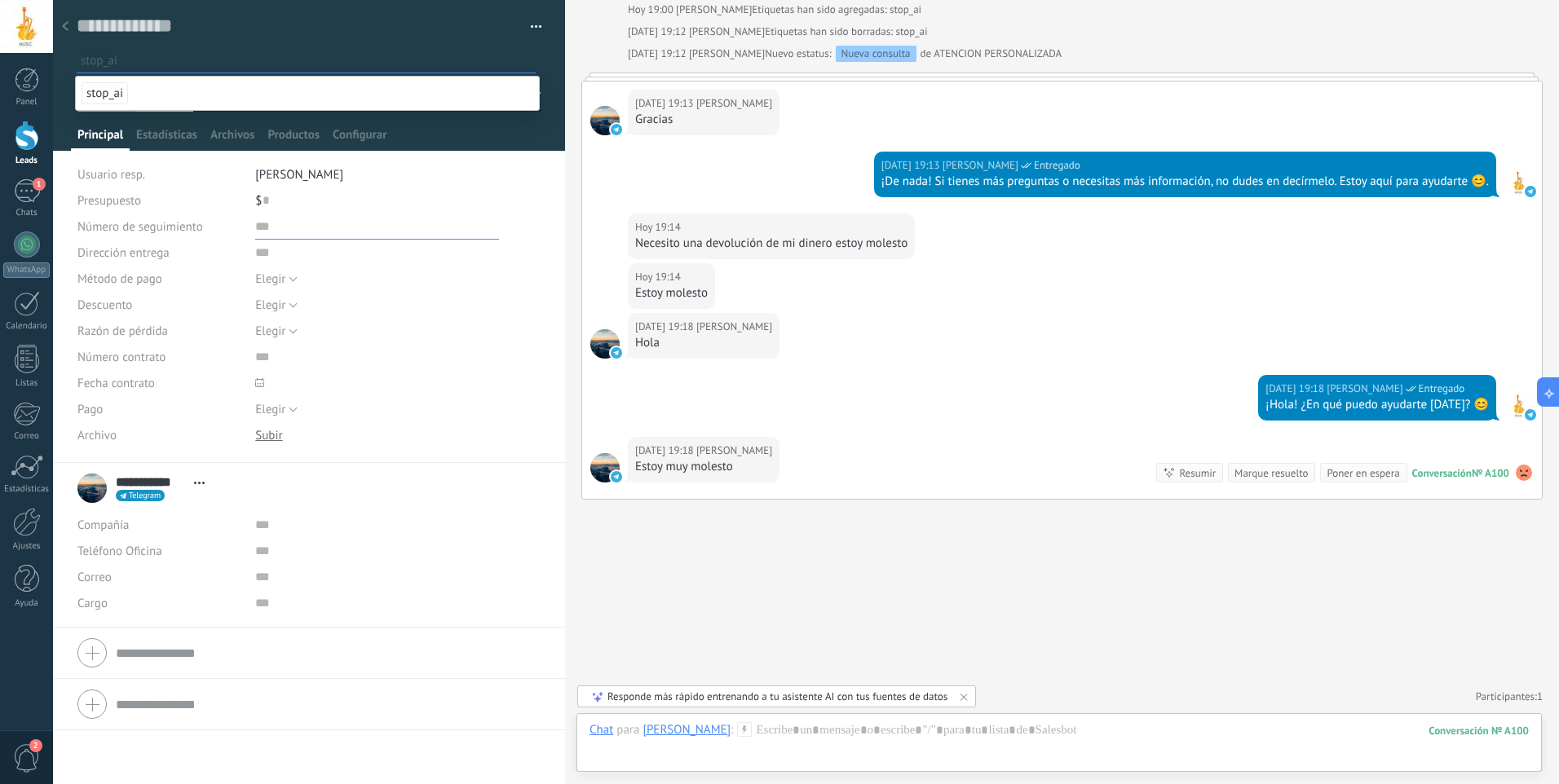
click at [356, 227] on input "text" at bounding box center [376, 226] width 244 height 26
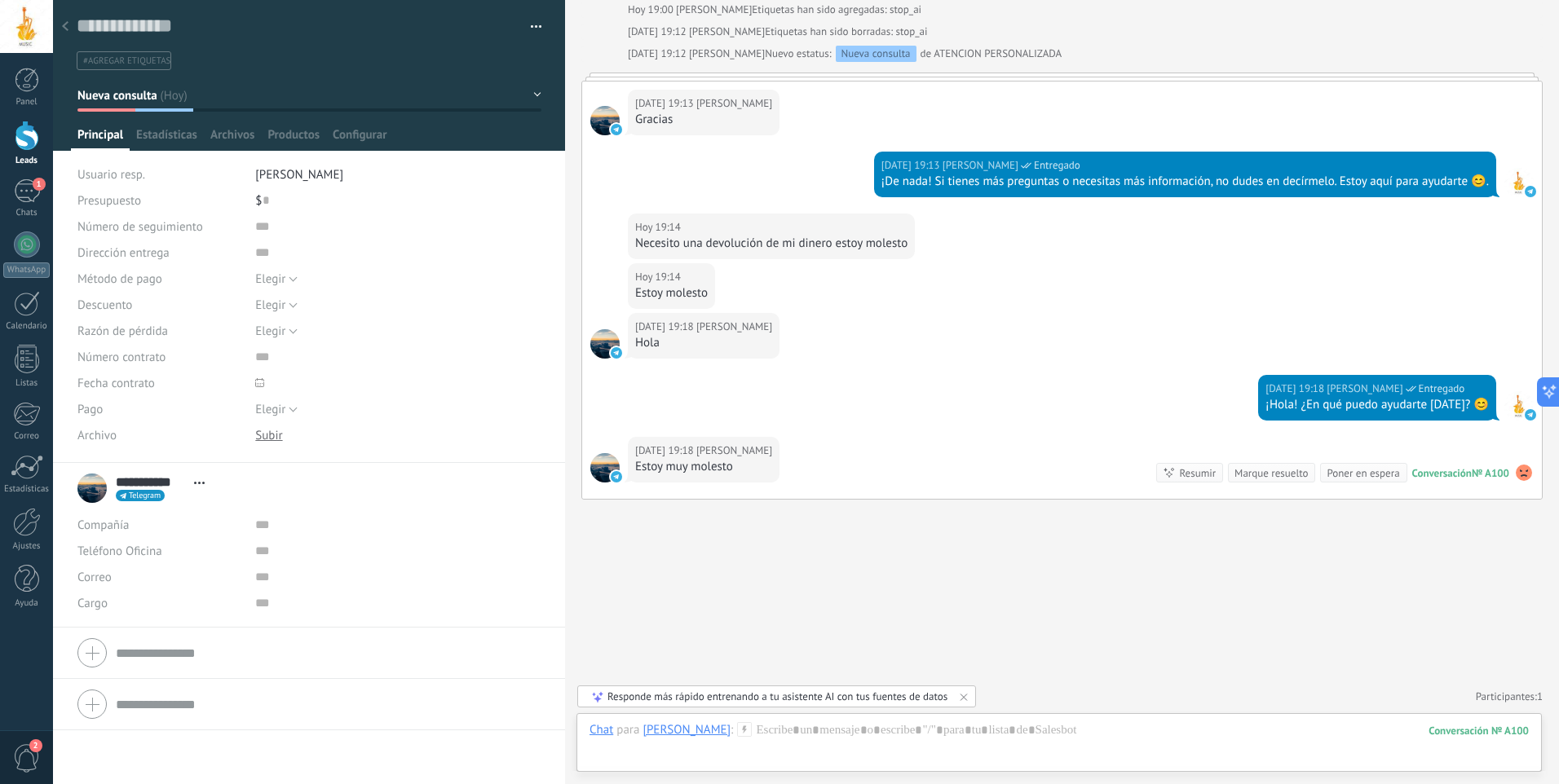
click at [142, 63] on span "#agregar etiquetas" at bounding box center [127, 60] width 87 height 11
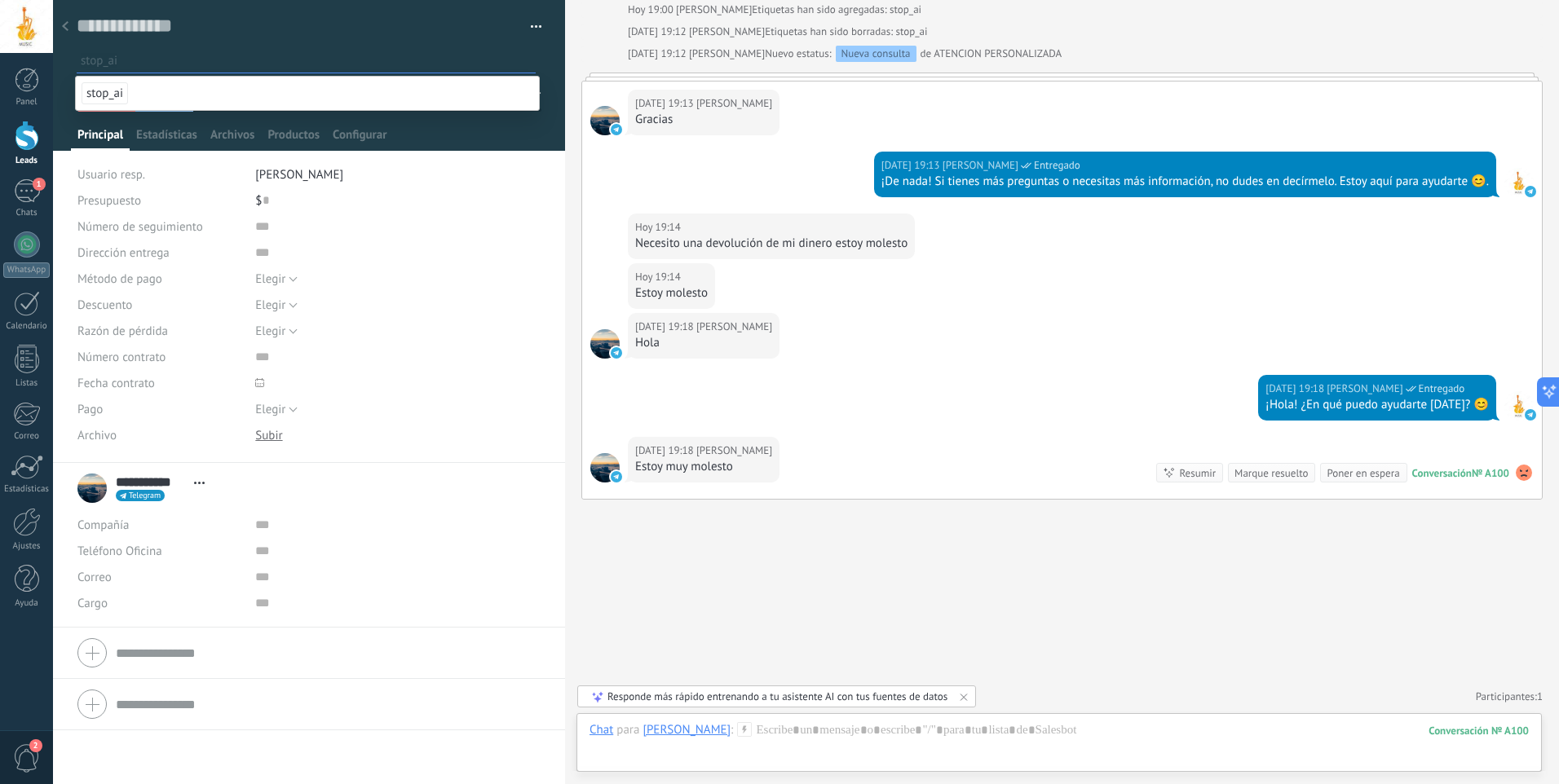
click at [117, 95] on span "stop_ai" at bounding box center [105, 94] width 46 height 22
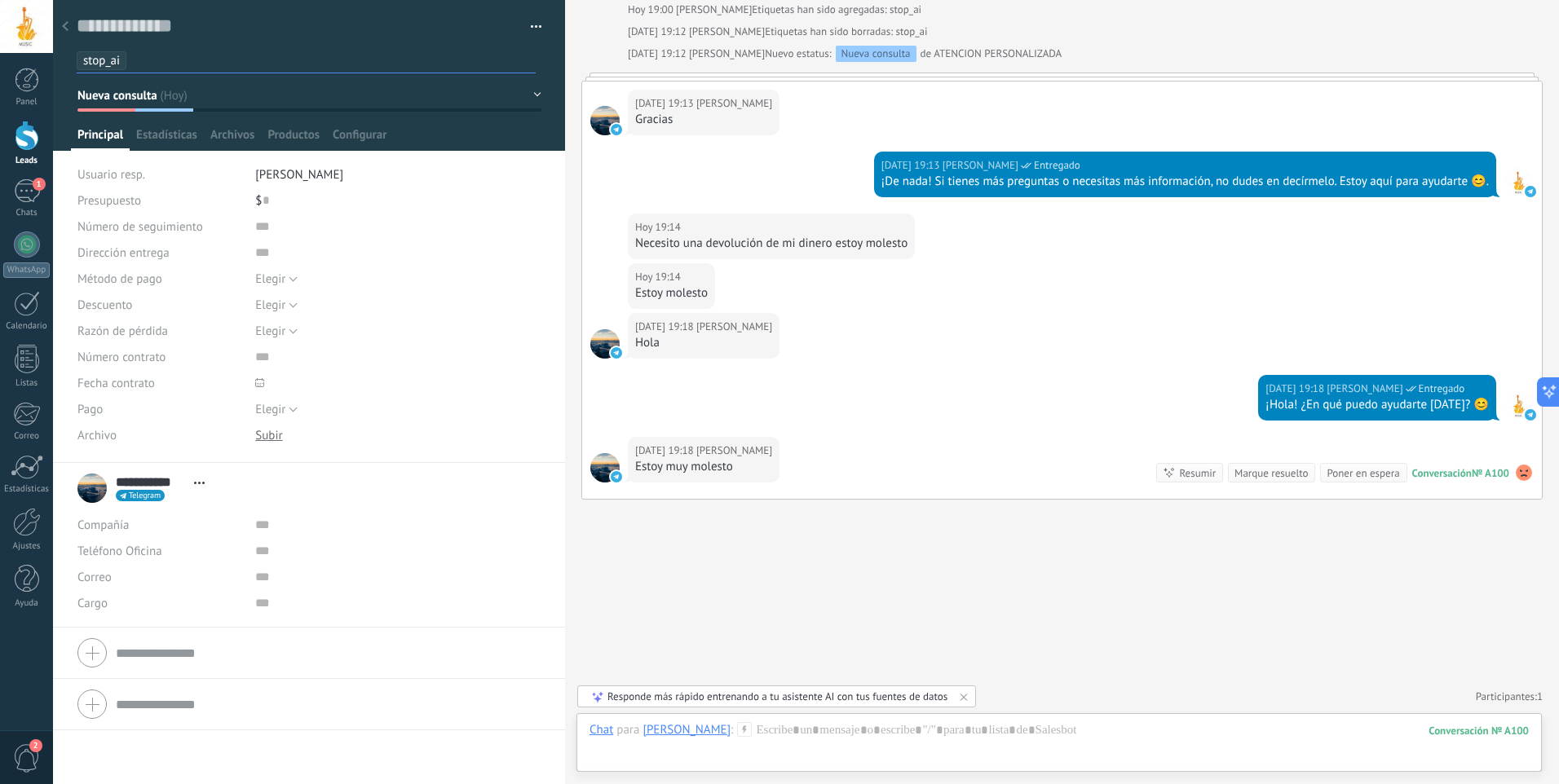
click at [63, 28] on use at bounding box center [65, 26] width 7 height 9
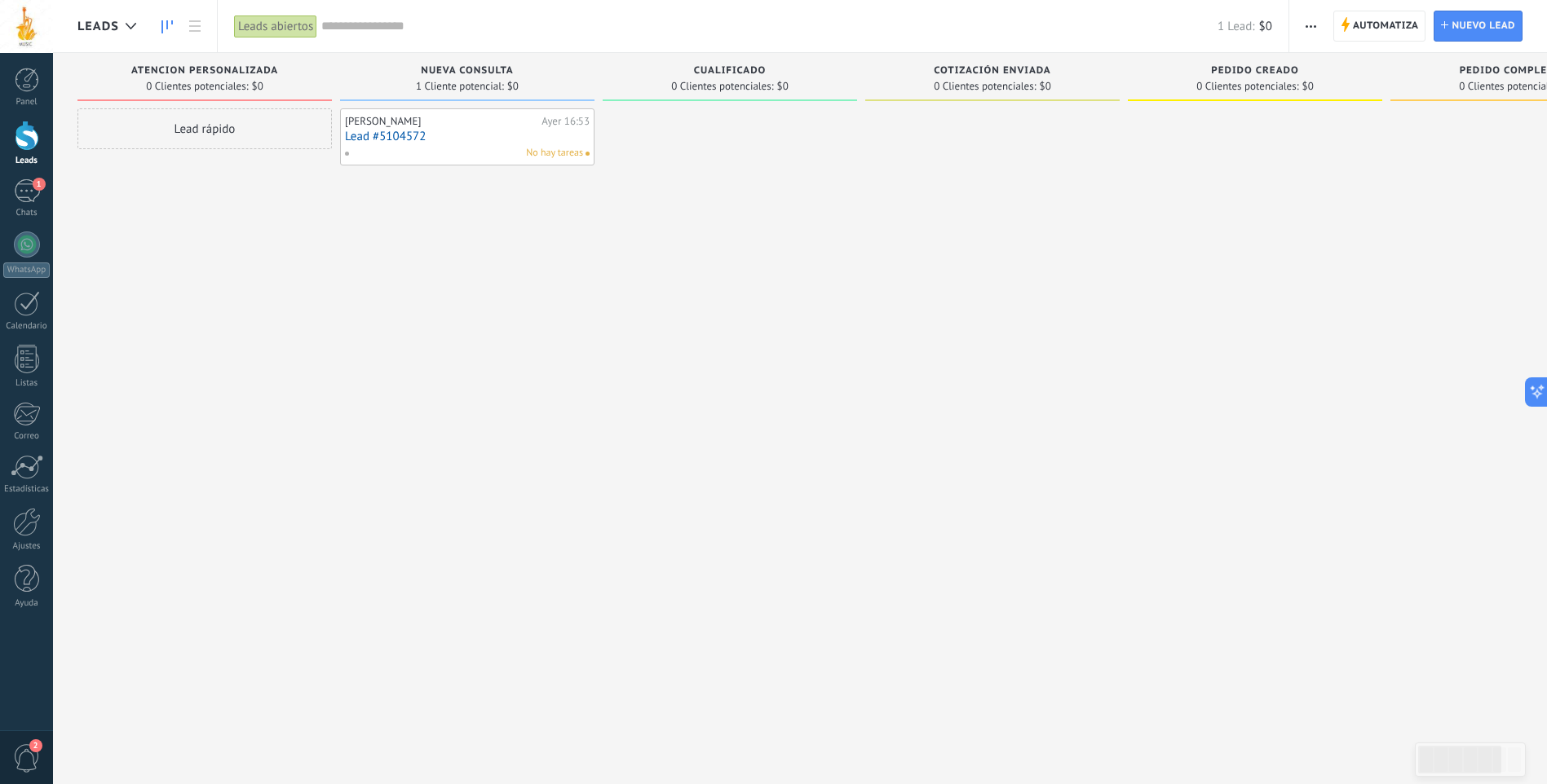
click at [529, 262] on div "Martin Nuño Ayer 16:53 Lead #5104572 No hay tareas" at bounding box center [467, 394] width 255 height 571
click at [491, 151] on div "No hay tareas" at bounding box center [464, 153] width 239 height 15
click at [444, 148] on div "No hay tareas" at bounding box center [464, 153] width 239 height 15
click at [457, 136] on link "Lead #5104572" at bounding box center [467, 137] width 244 height 14
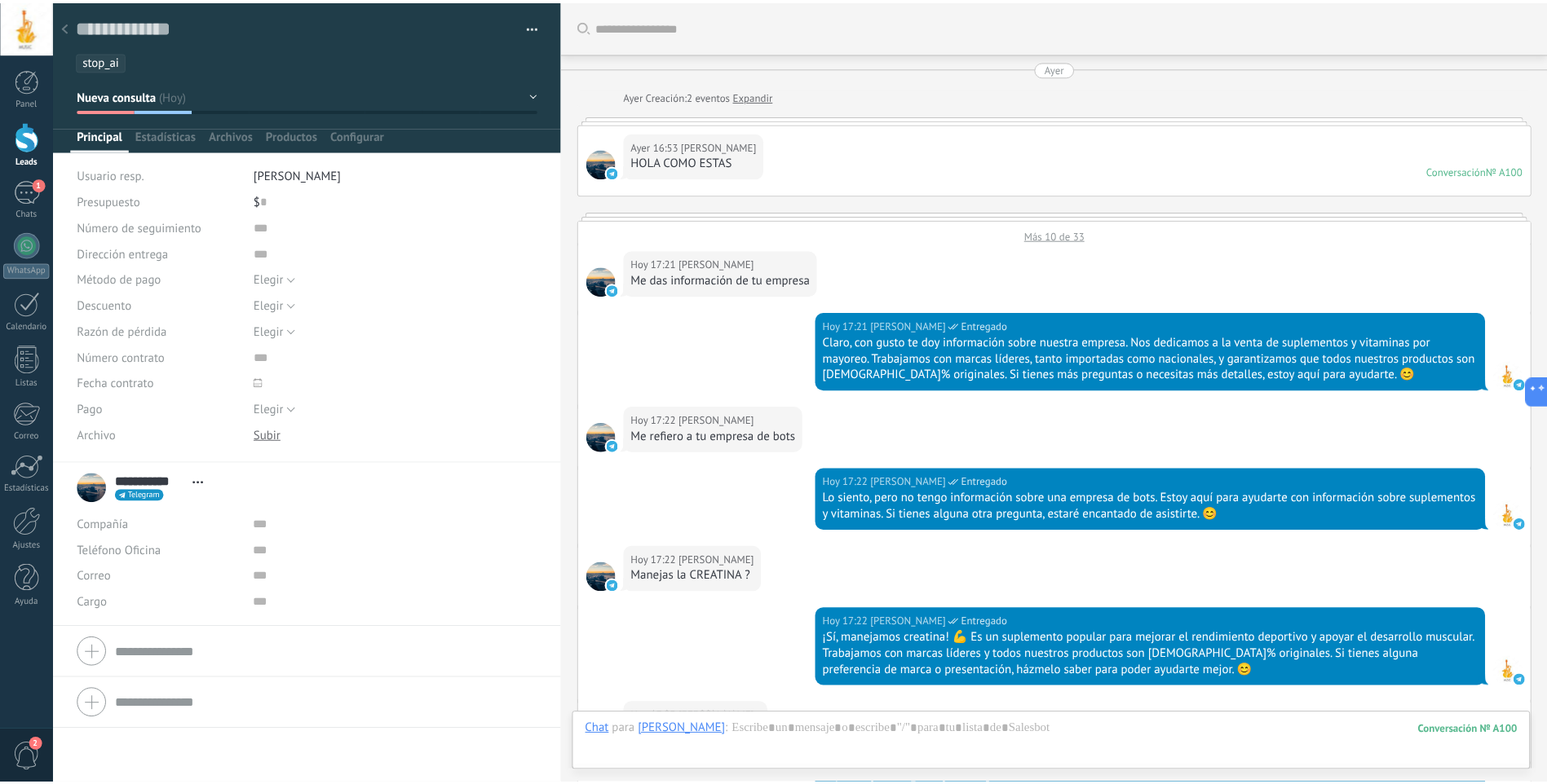
scroll to position [1951, 0]
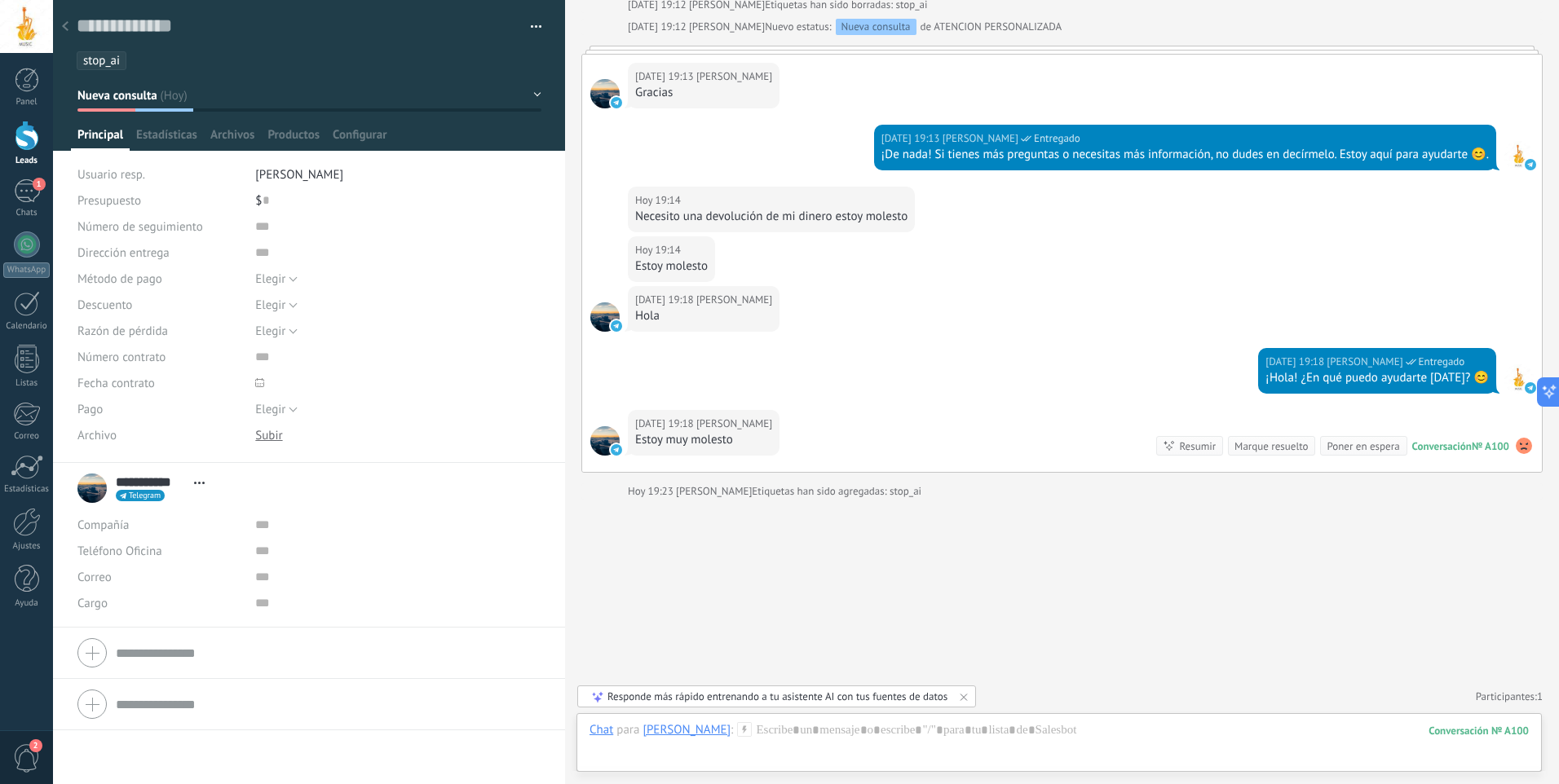
click at [70, 20] on div at bounding box center [65, 27] width 23 height 32
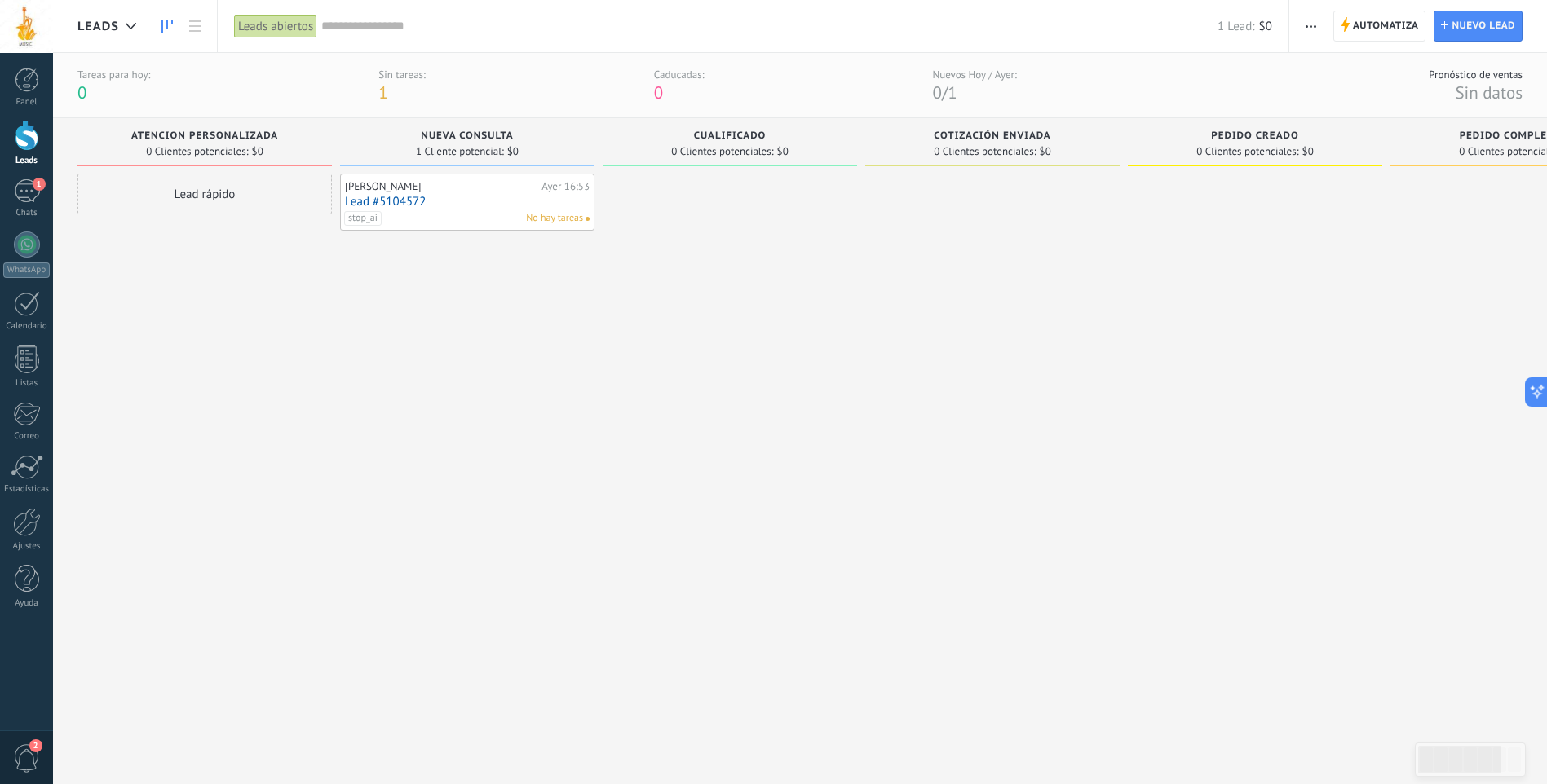
click at [270, 145] on div "0 Clientes potenciales: $0" at bounding box center [204, 151] width 238 height 14
drag, startPoint x: 270, startPoint y: 145, endPoint x: 597, endPoint y: 139, distance: 327.1
click at [597, 139] on div "Leads Entrantes Solicitudes: 0 0 0 0 0 0 0 0 0 ATENCION PERSONALIZADA 0 Cliente…" at bounding box center [1005, 431] width 1854 height 627
click at [300, 135] on div "ATENCION PERSONALIZADA" at bounding box center [204, 138] width 238 height 14
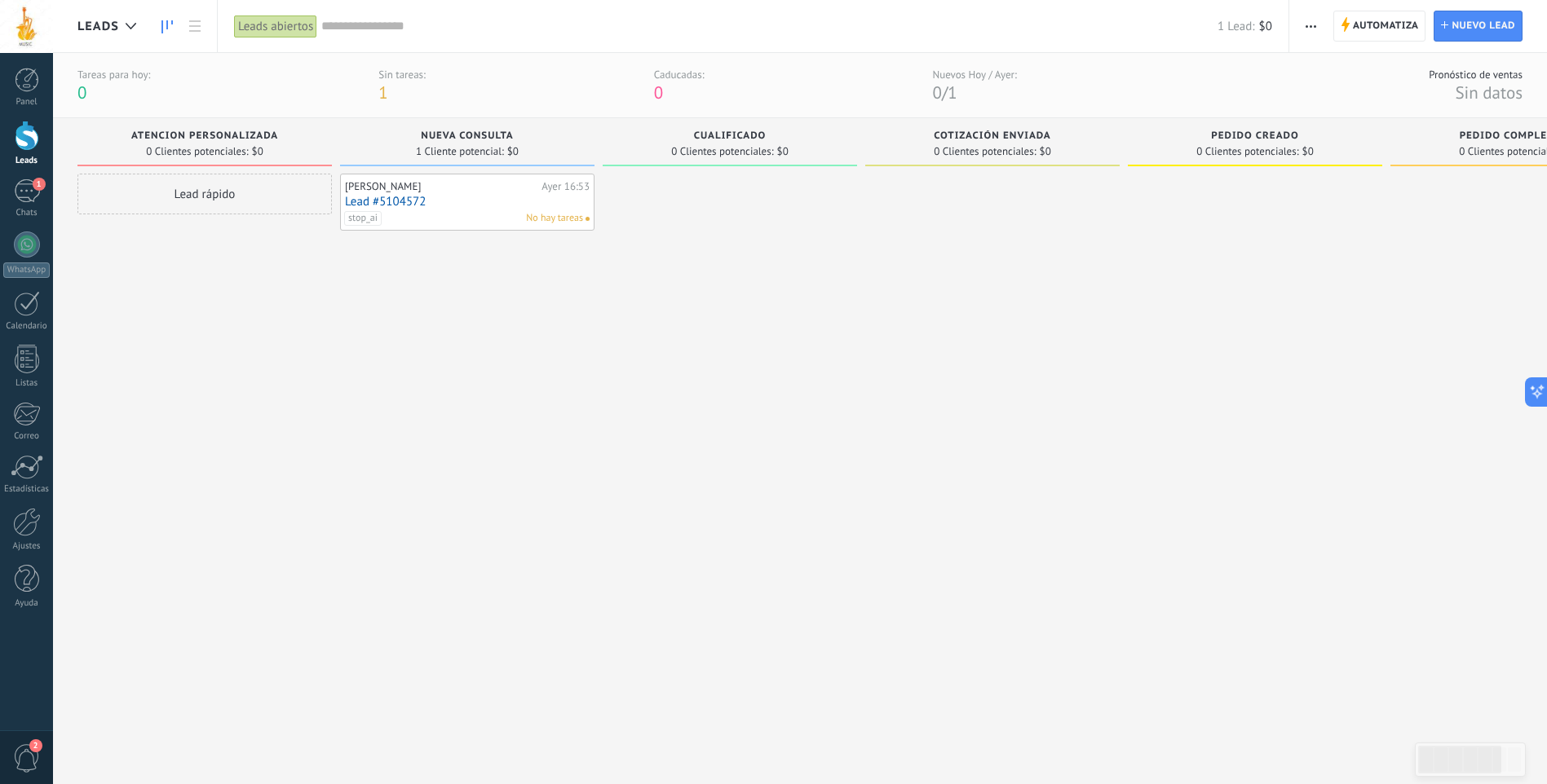
drag, startPoint x: 300, startPoint y: 135, endPoint x: 546, endPoint y: 144, distance: 246.2
click at [539, 144] on div "Leads Entrantes Solicitudes: 0 0 0 0 0 0 0 0 0 ATENCION PERSONALIZADA 0 Cliente…" at bounding box center [1005, 431] width 1854 height 627
click at [449, 262] on div "Martin Nuño Ayer 16:53 Lead #5104572 stop_ai No hay tareas" at bounding box center [467, 460] width 255 height 571
click at [490, 142] on div "Nueva consulta" at bounding box center [467, 138] width 238 height 14
click at [231, 133] on span "ATENCION PERSONALIZADA" at bounding box center [204, 136] width 146 height 11
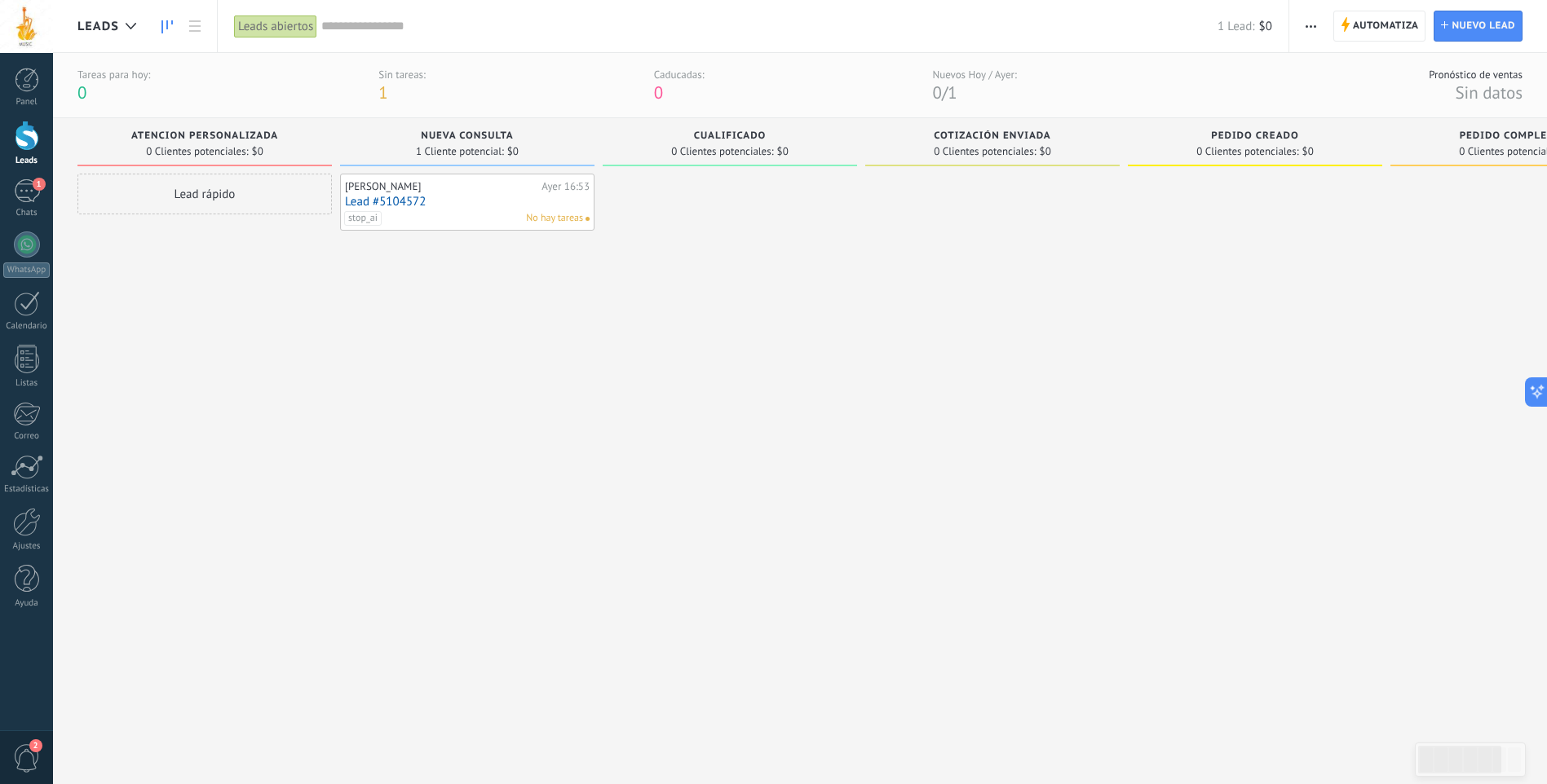
click at [445, 137] on span "Nueva consulta" at bounding box center [467, 136] width 92 height 11
drag, startPoint x: 445, startPoint y: 137, endPoint x: 763, endPoint y: 148, distance: 318.2
click at [763, 148] on span "0 Clientes potenciales:" at bounding box center [722, 151] width 102 height 9
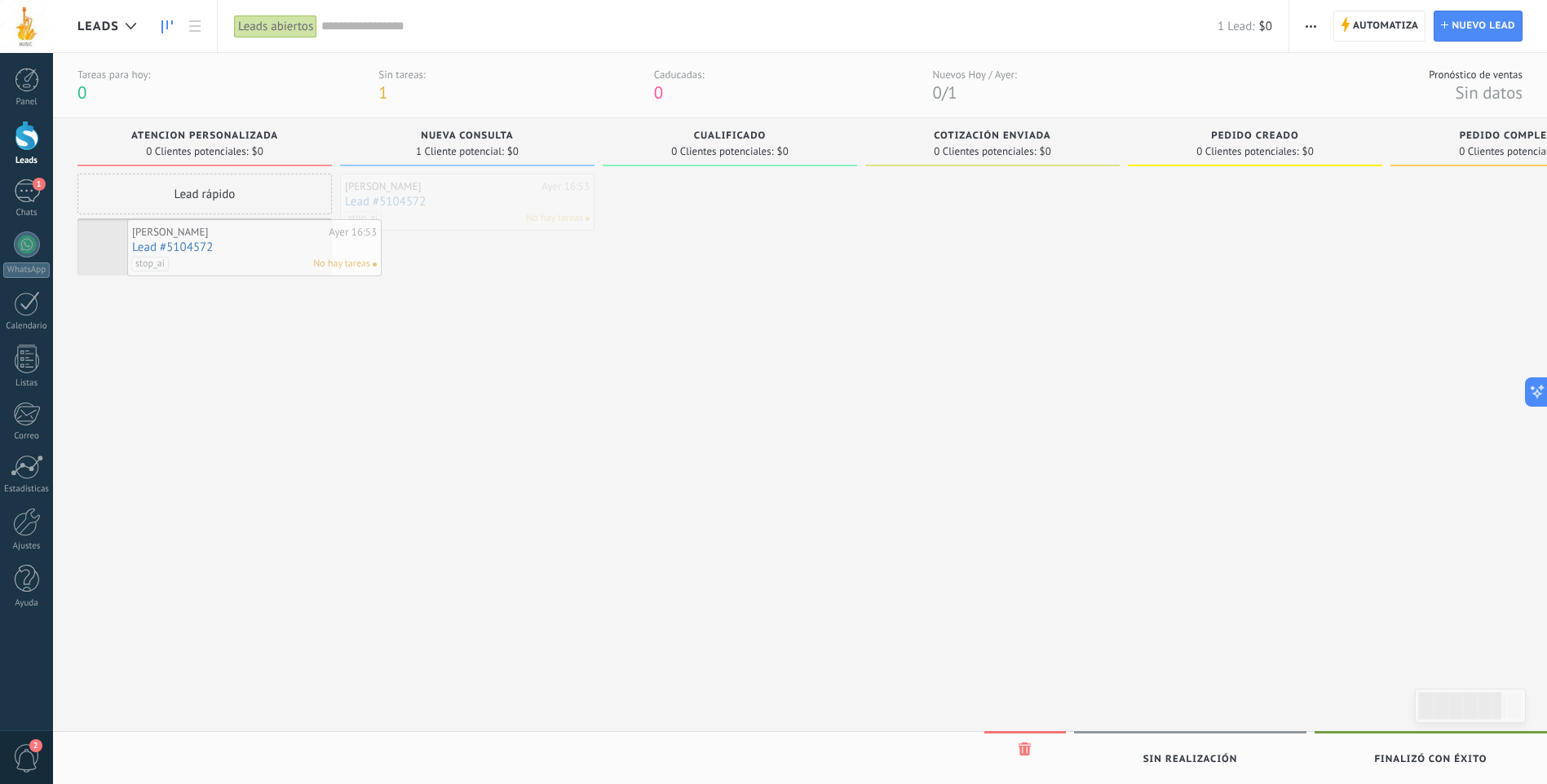
drag, startPoint x: 423, startPoint y: 206, endPoint x: 181, endPoint y: 250, distance: 246.0
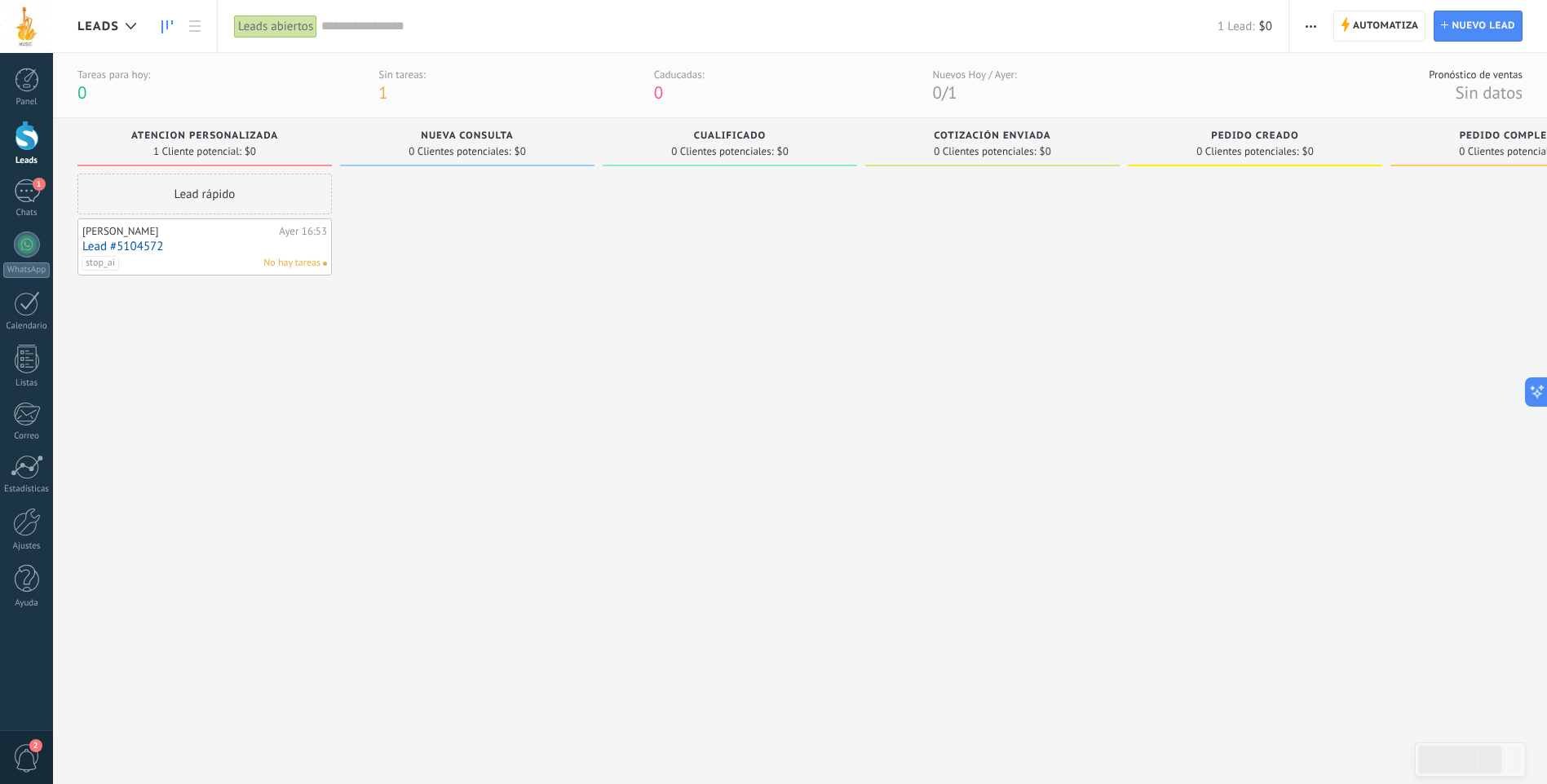
click at [409, 305] on div at bounding box center [467, 460] width 255 height 571
click at [244, 317] on div "Lead rápido Martin Nuño Ayer 16:53 Lead #5104572 stop_ai No hay tareas" at bounding box center [205, 460] width 255 height 571
click at [217, 251] on link "Lead #5104572" at bounding box center [205, 246] width 244 height 14
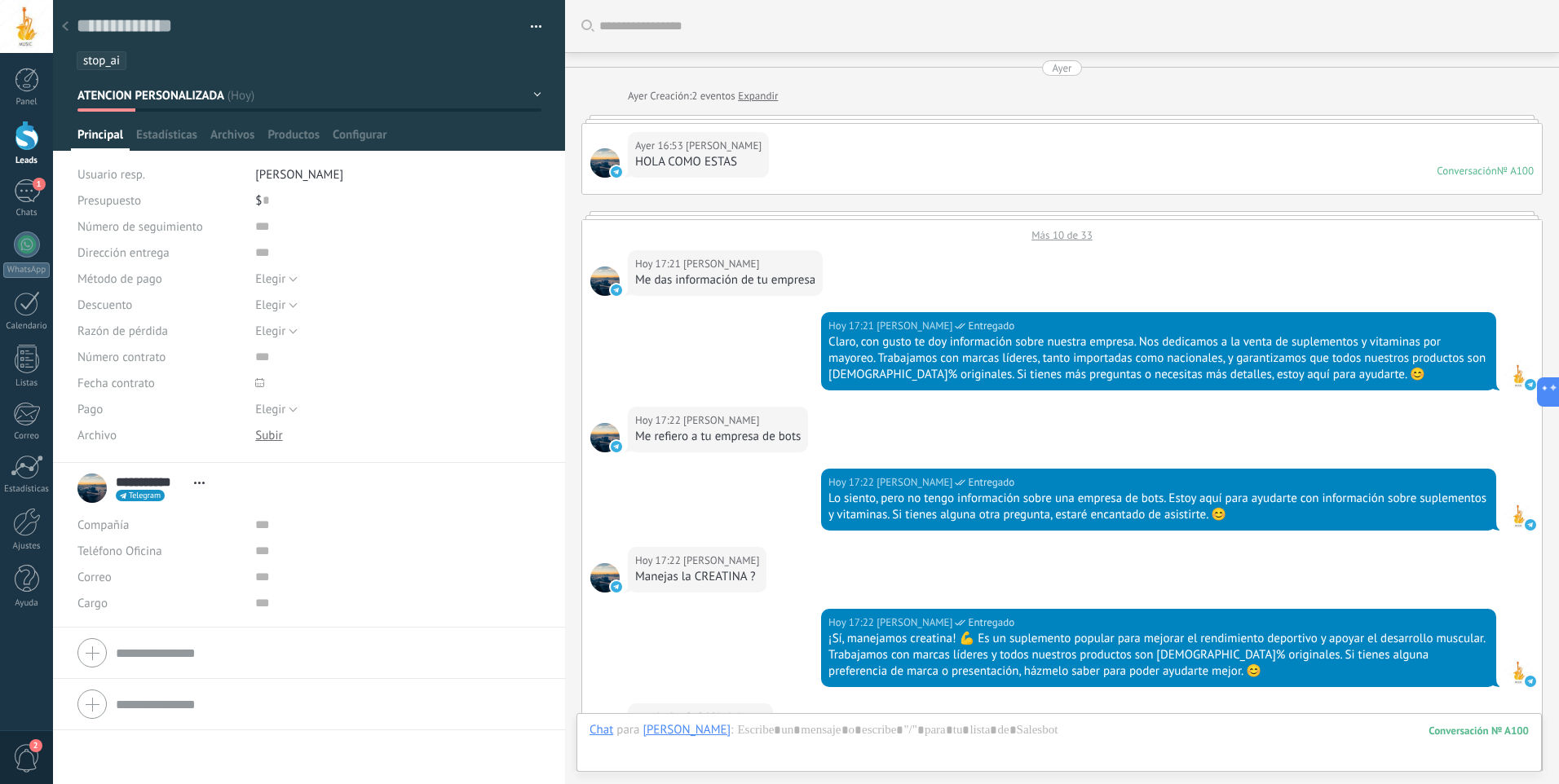
click at [116, 61] on span "stop_ai" at bounding box center [102, 61] width 37 height 15
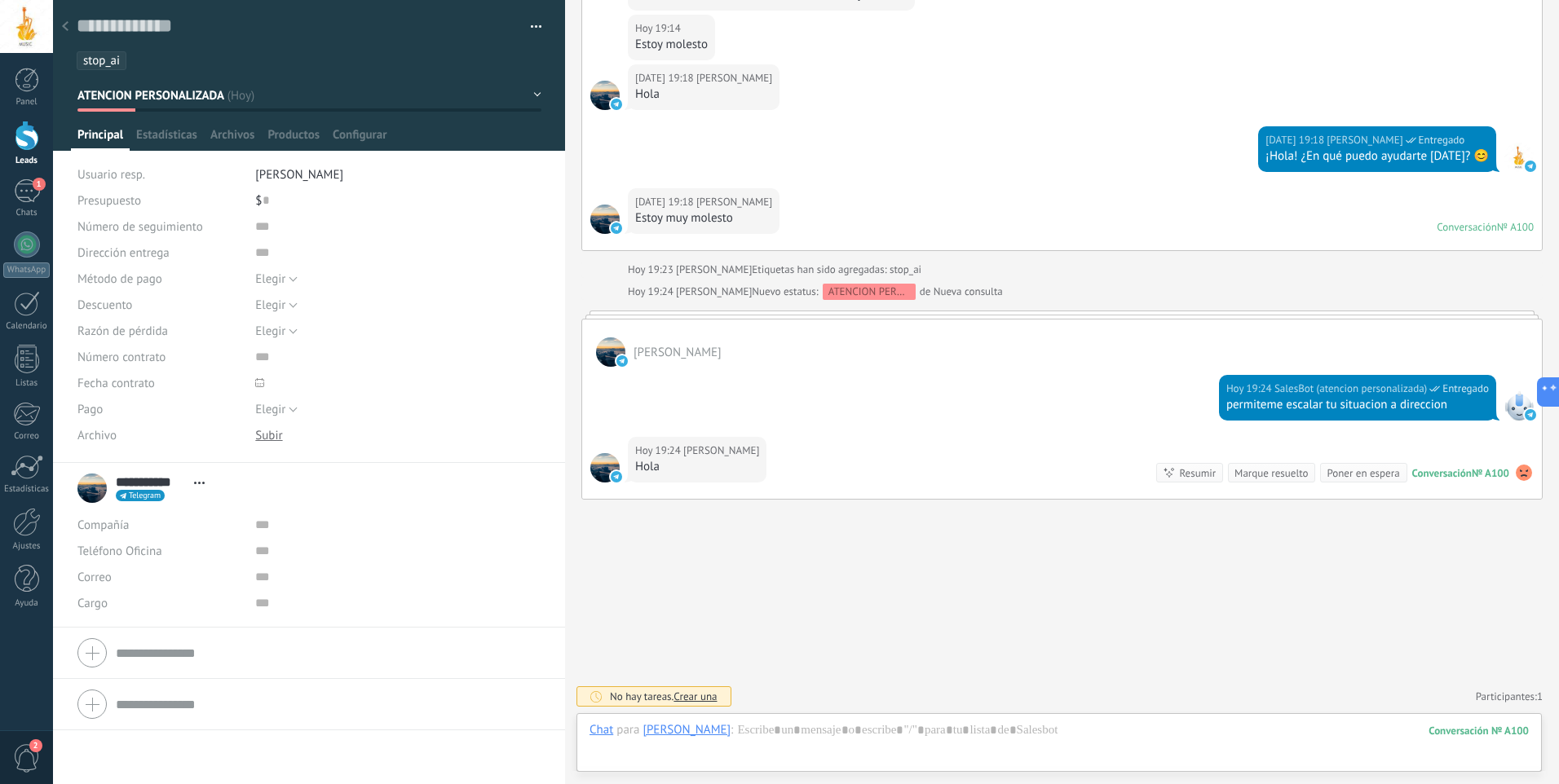
scroll to position [24, 0]
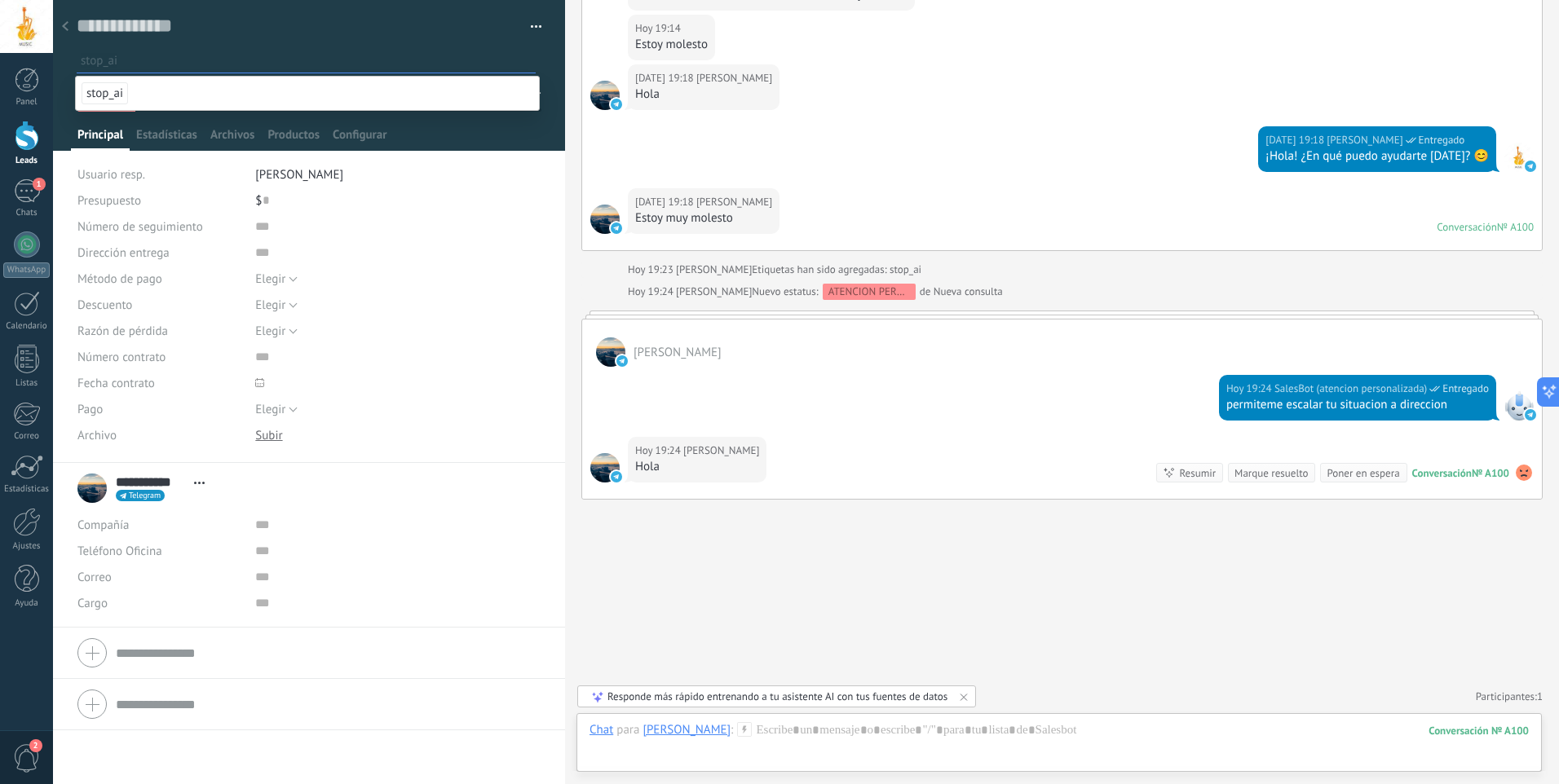
click at [66, 15] on div at bounding box center [65, 27] width 23 height 32
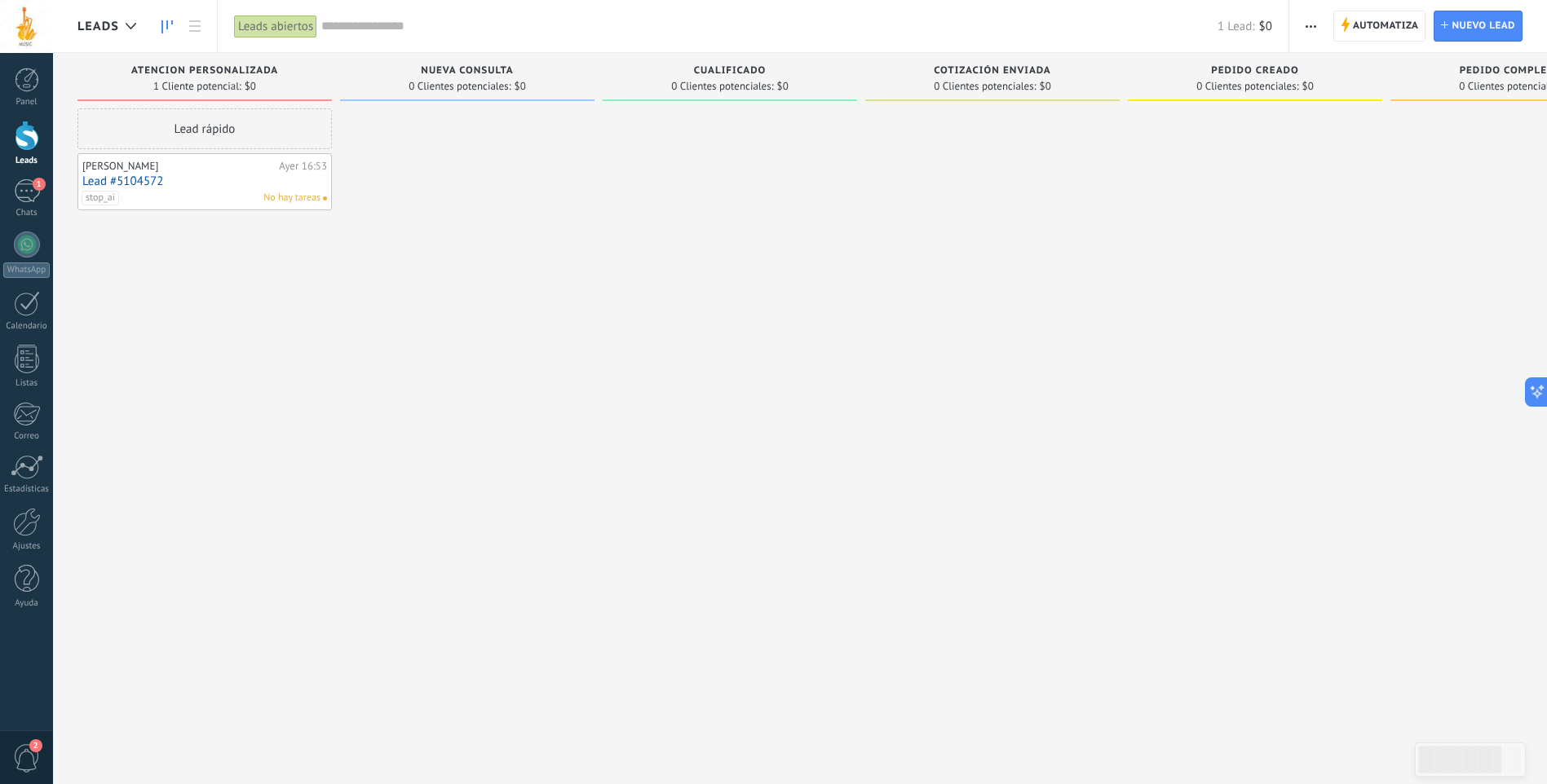
click at [219, 182] on link "Lead #5104572" at bounding box center [205, 182] width 244 height 14
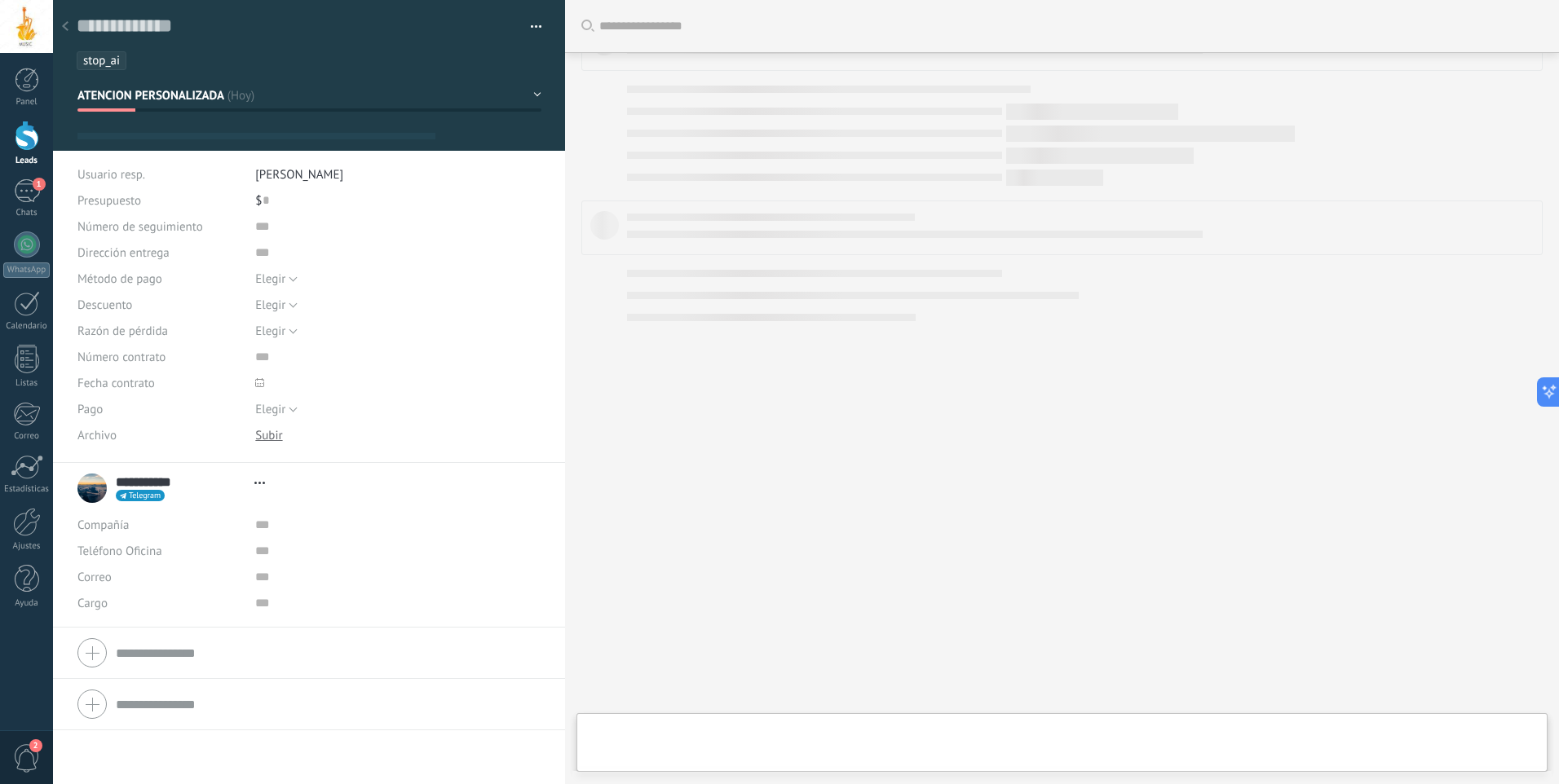
click at [119, 63] on span "stop_ai" at bounding box center [102, 61] width 37 height 15
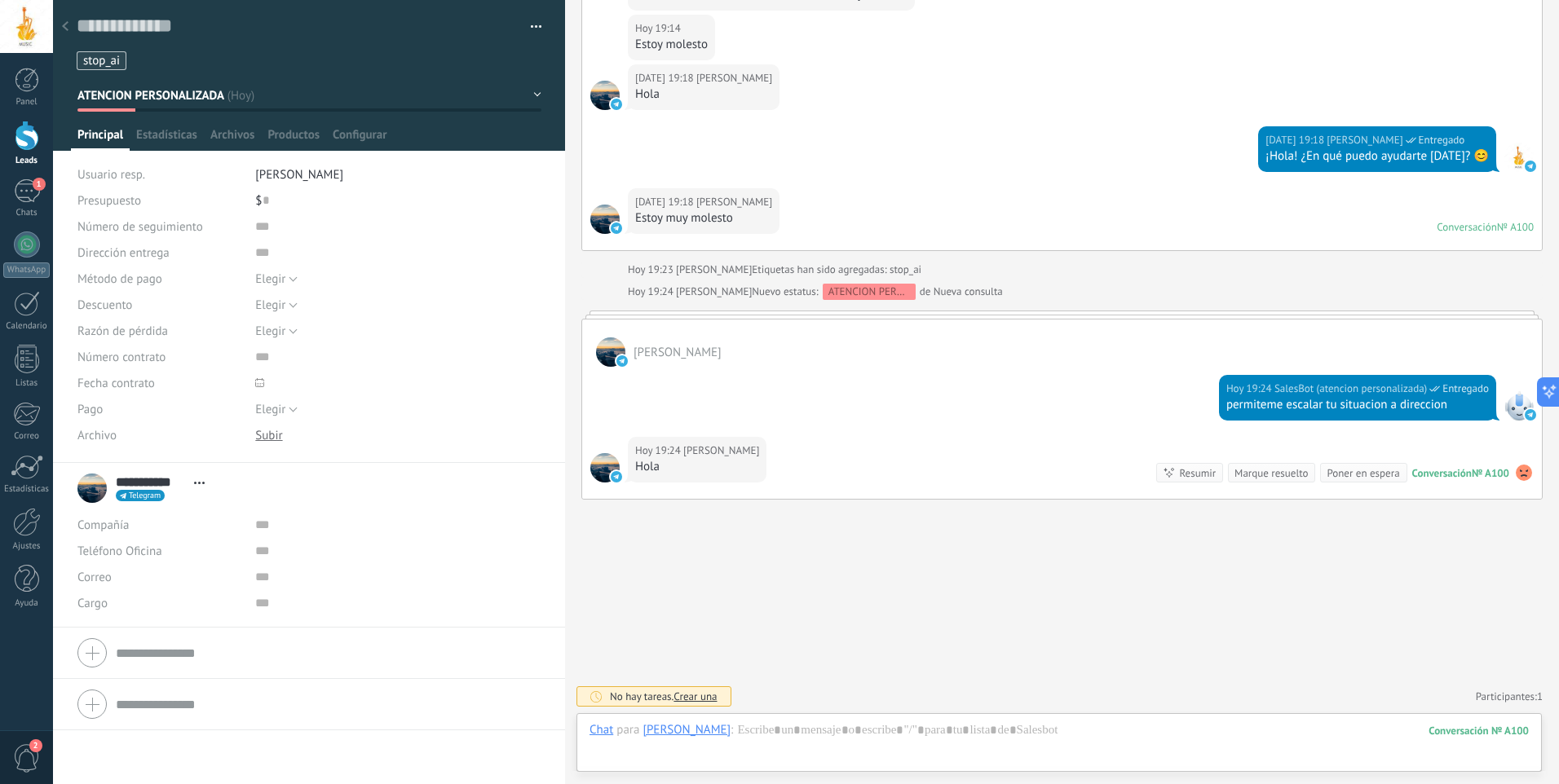
scroll to position [24, 0]
click at [152, 63] on ul "stop_ai" at bounding box center [306, 61] width 462 height 22
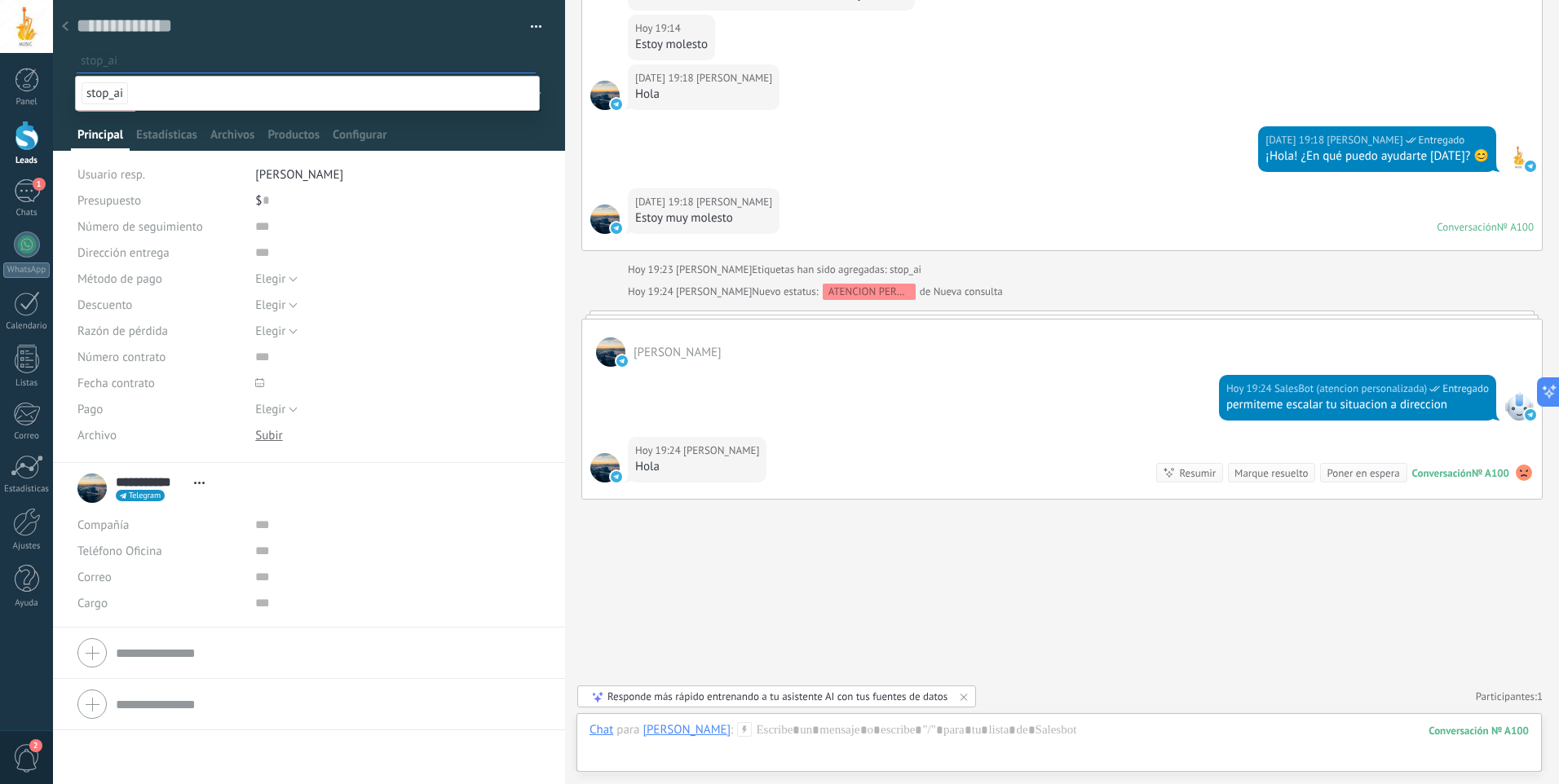
click at [734, 140] on div "Hoy 19:18 Martín Nuño Entregado ¡Hola! ¿En qué puedo ayudarte hoy? 😊" at bounding box center [1061, 157] width 960 height 62
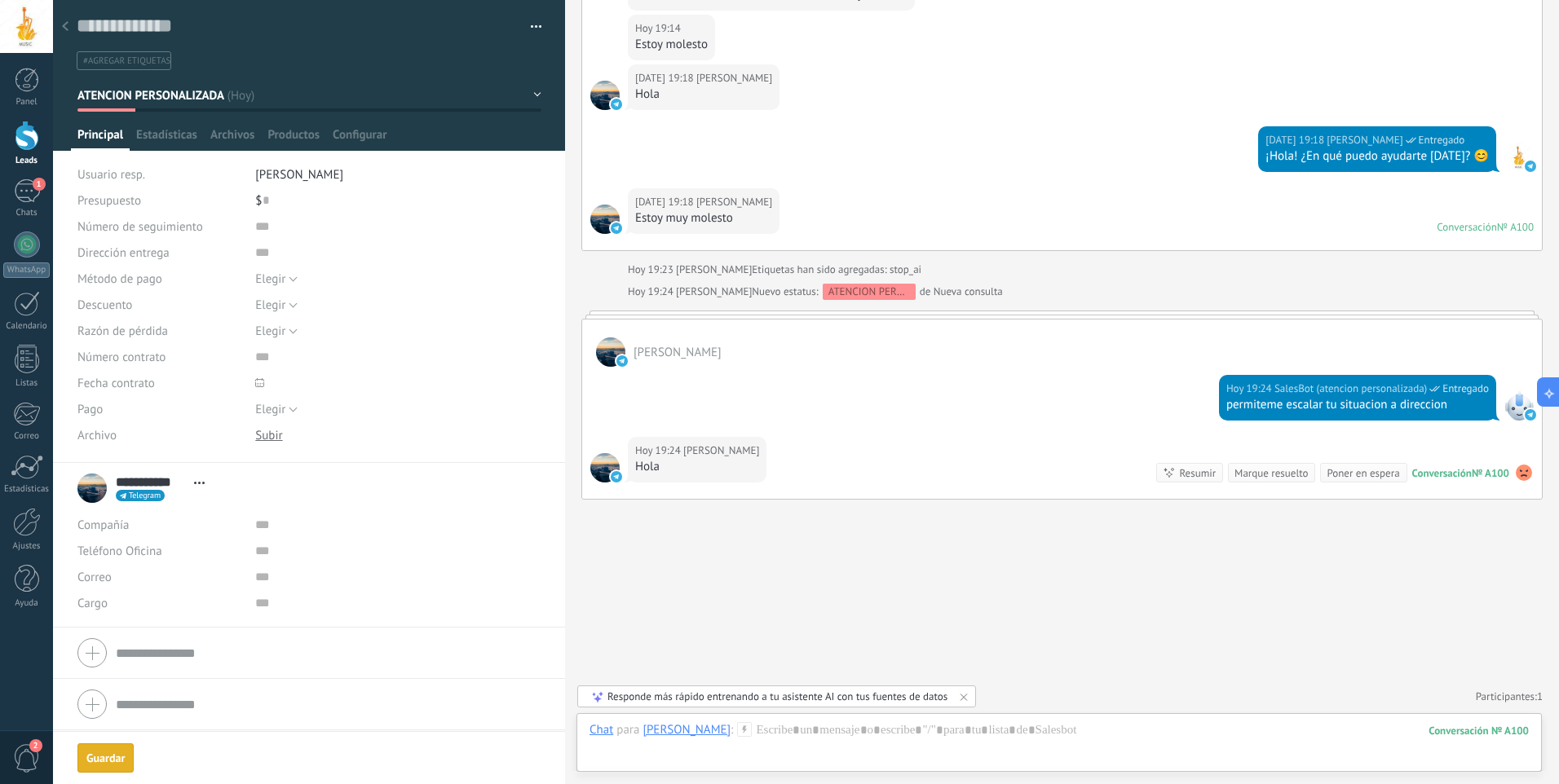
click at [58, 23] on div at bounding box center [65, 27] width 23 height 32
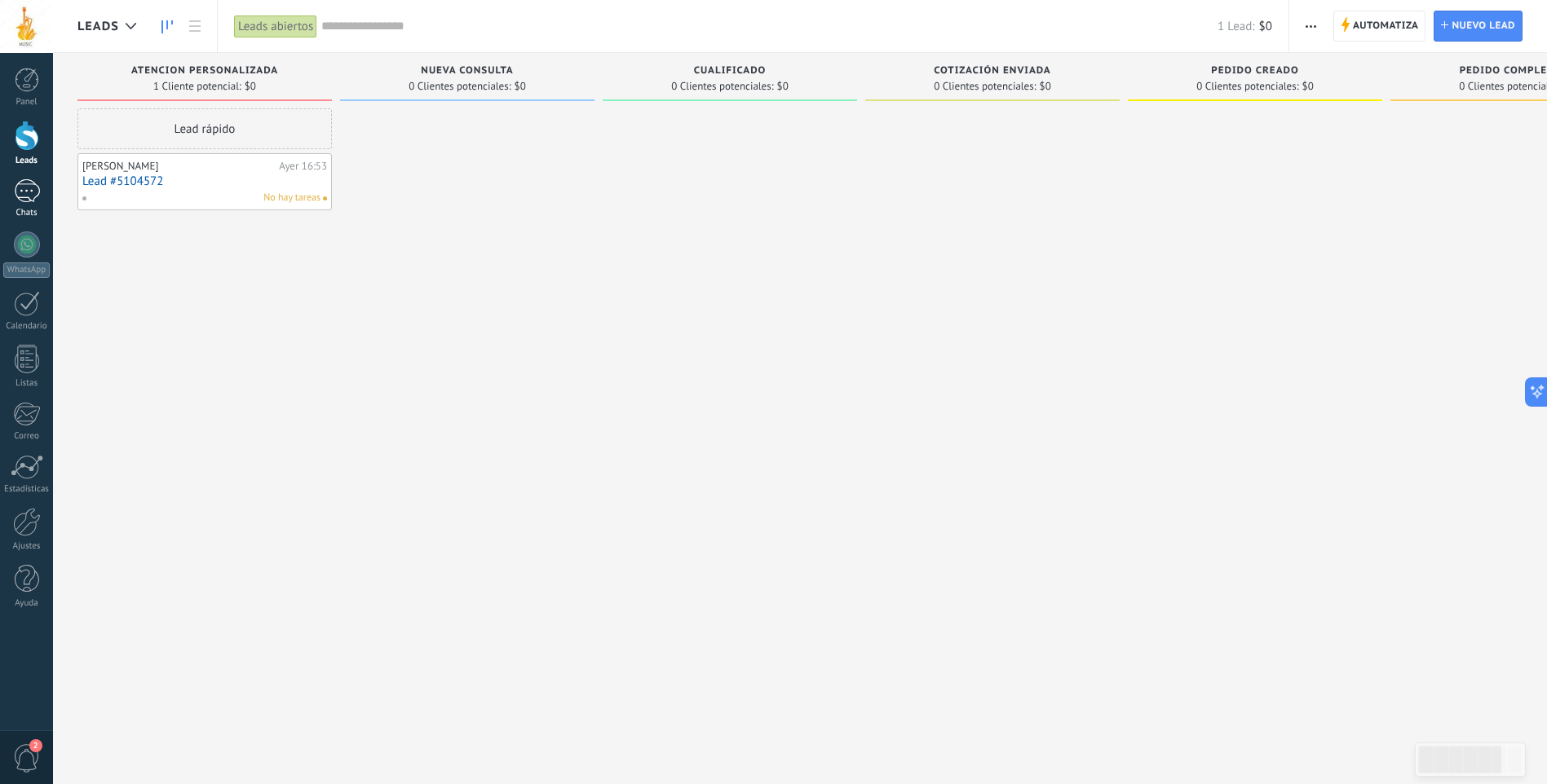
click at [39, 193] on div "1" at bounding box center [27, 190] width 26 height 23
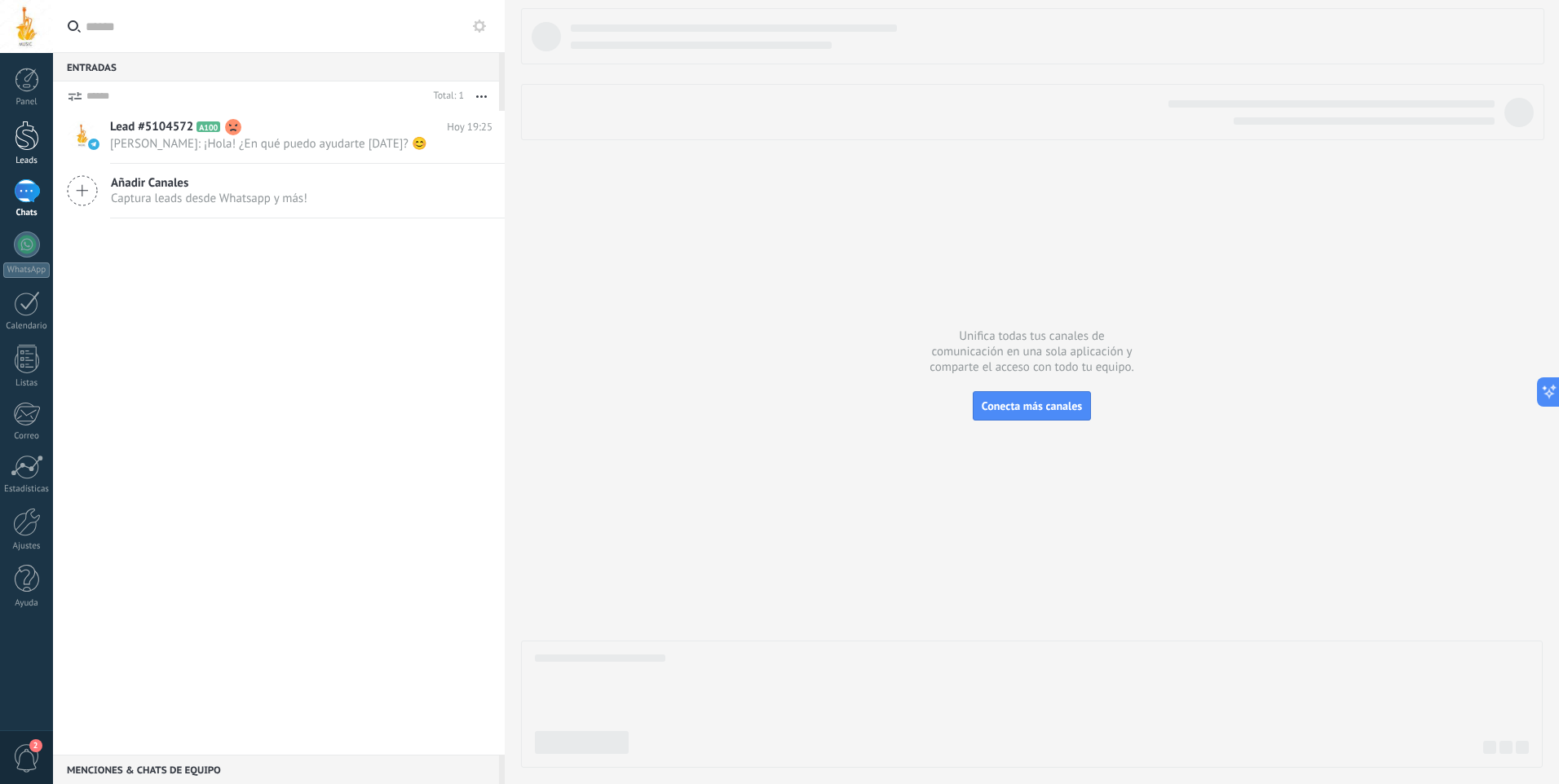
click at [26, 134] on div at bounding box center [27, 135] width 24 height 30
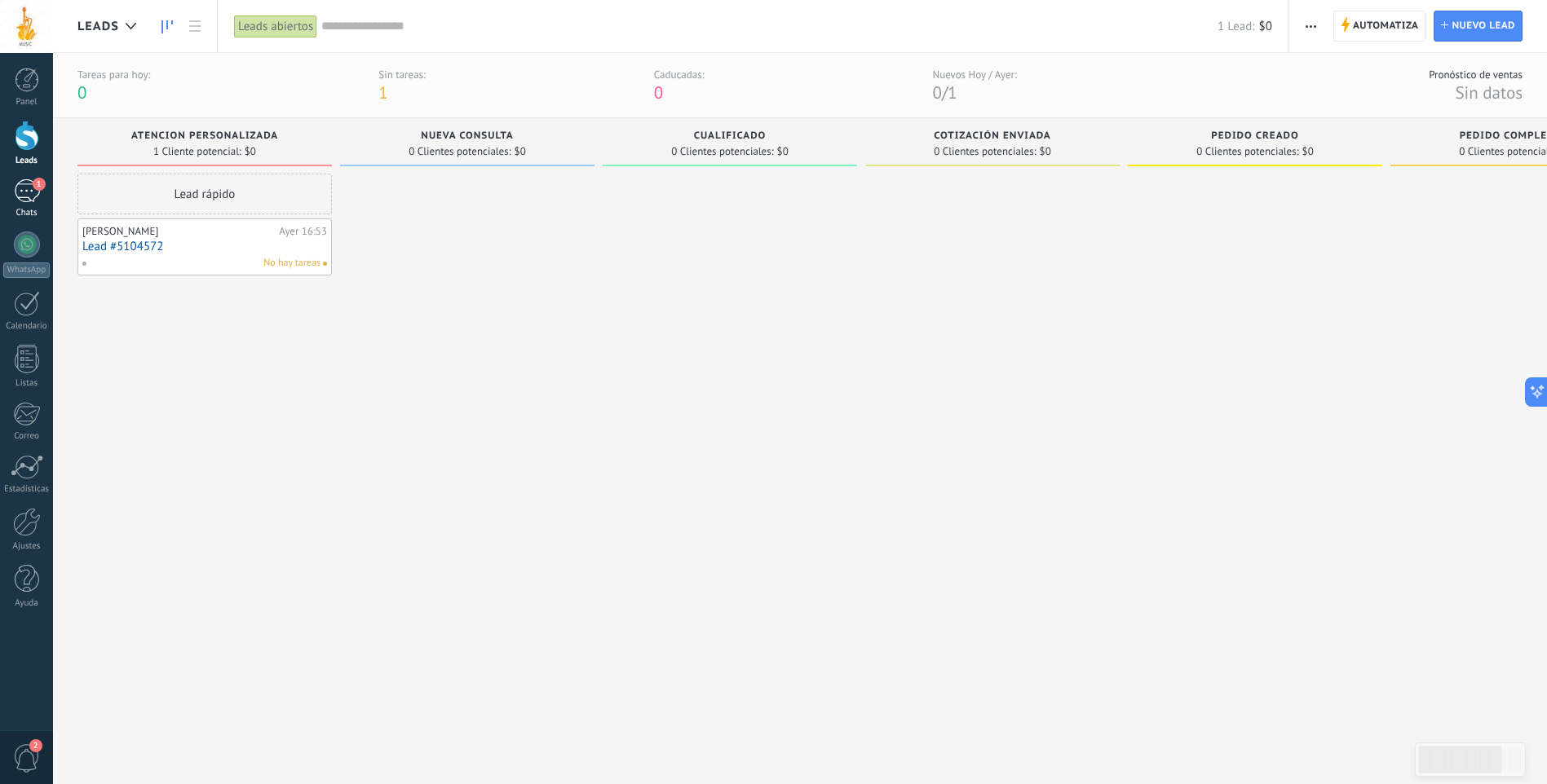
click at [38, 194] on div "1" at bounding box center [27, 190] width 26 height 23
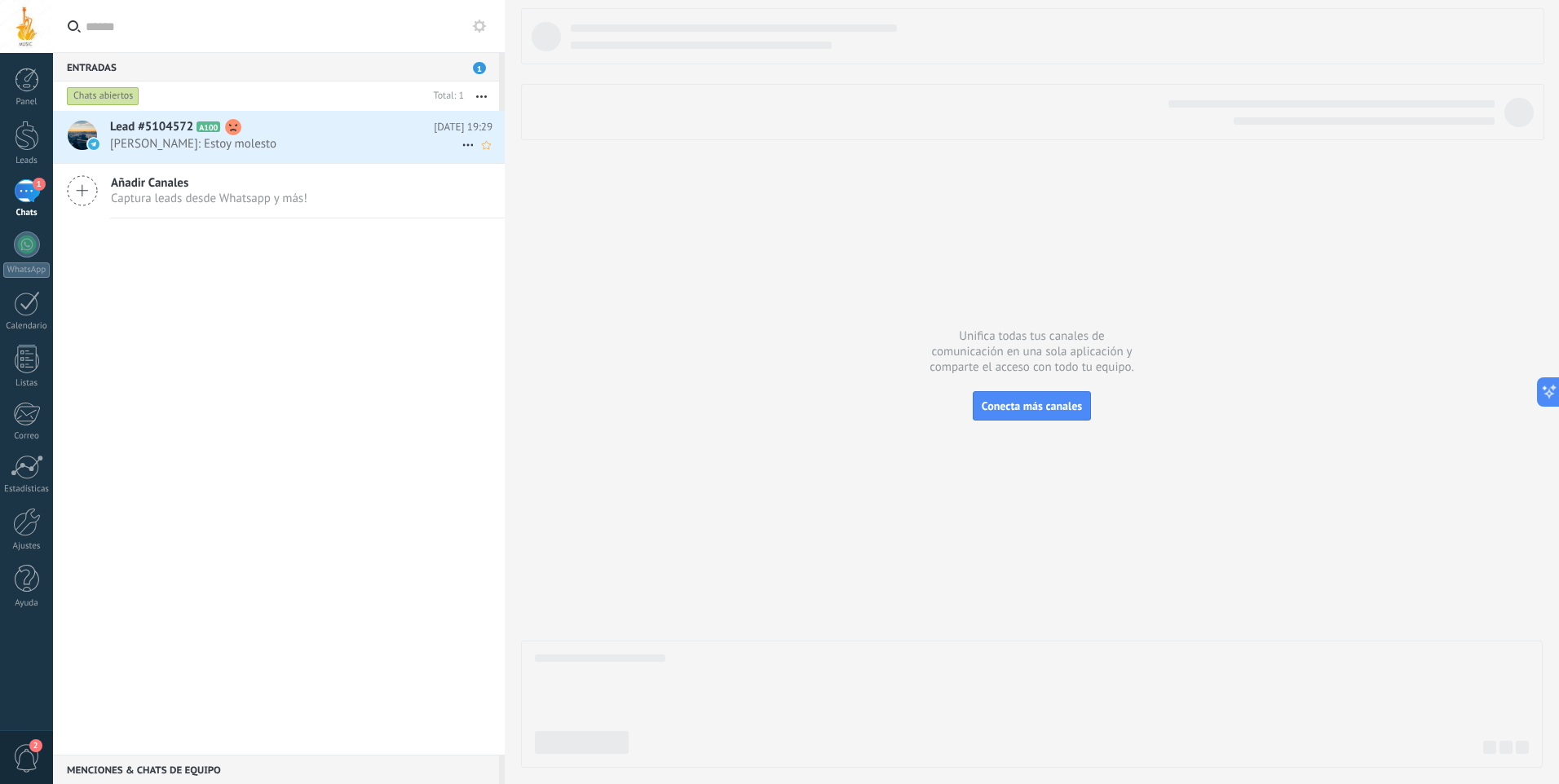
click at [463, 140] on icon at bounding box center [467, 145] width 20 height 20
click at [539, 193] on span "Conversación cerrada" at bounding box center [541, 186] width 111 height 33
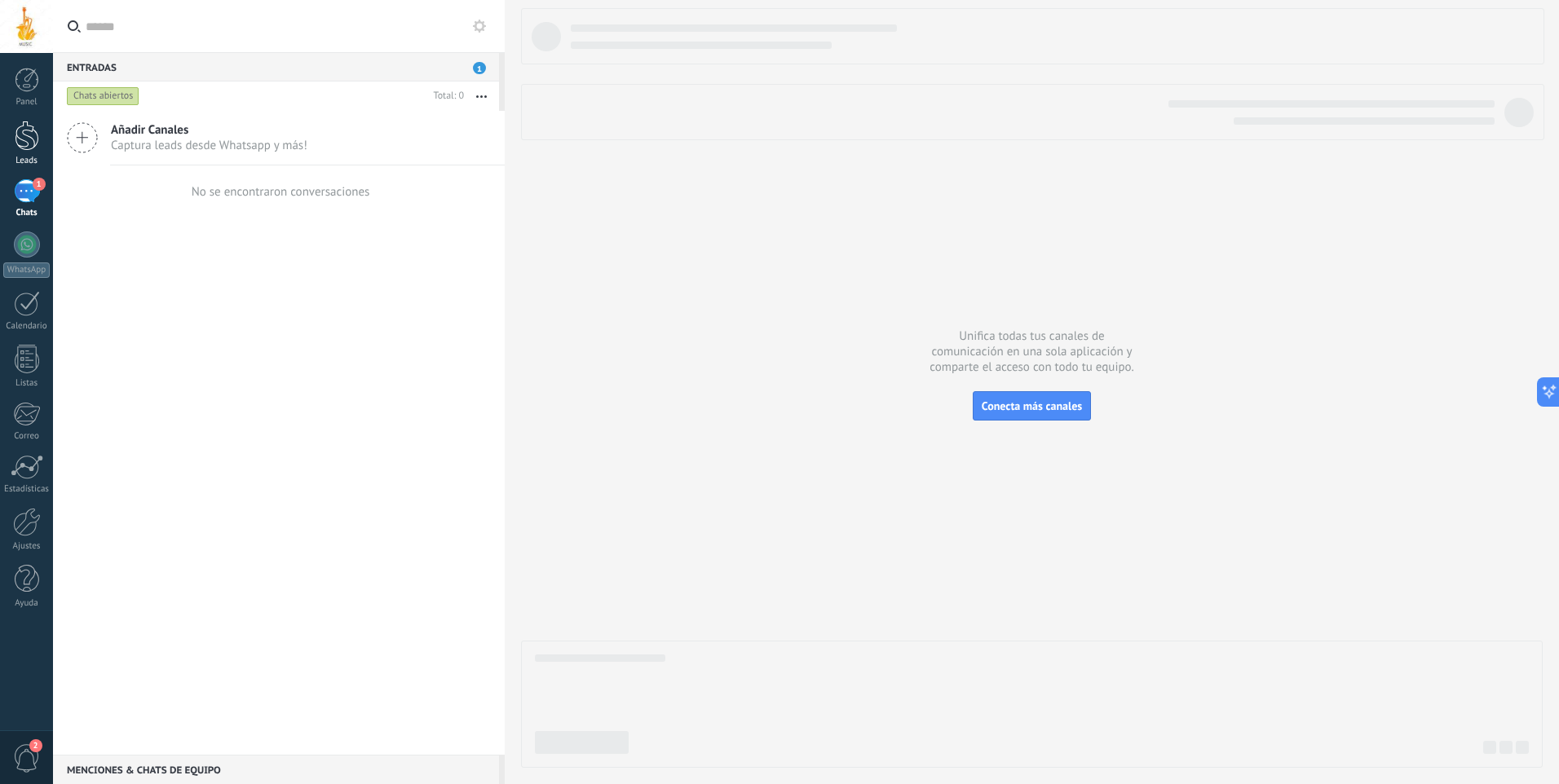
click at [38, 145] on div at bounding box center [27, 135] width 24 height 30
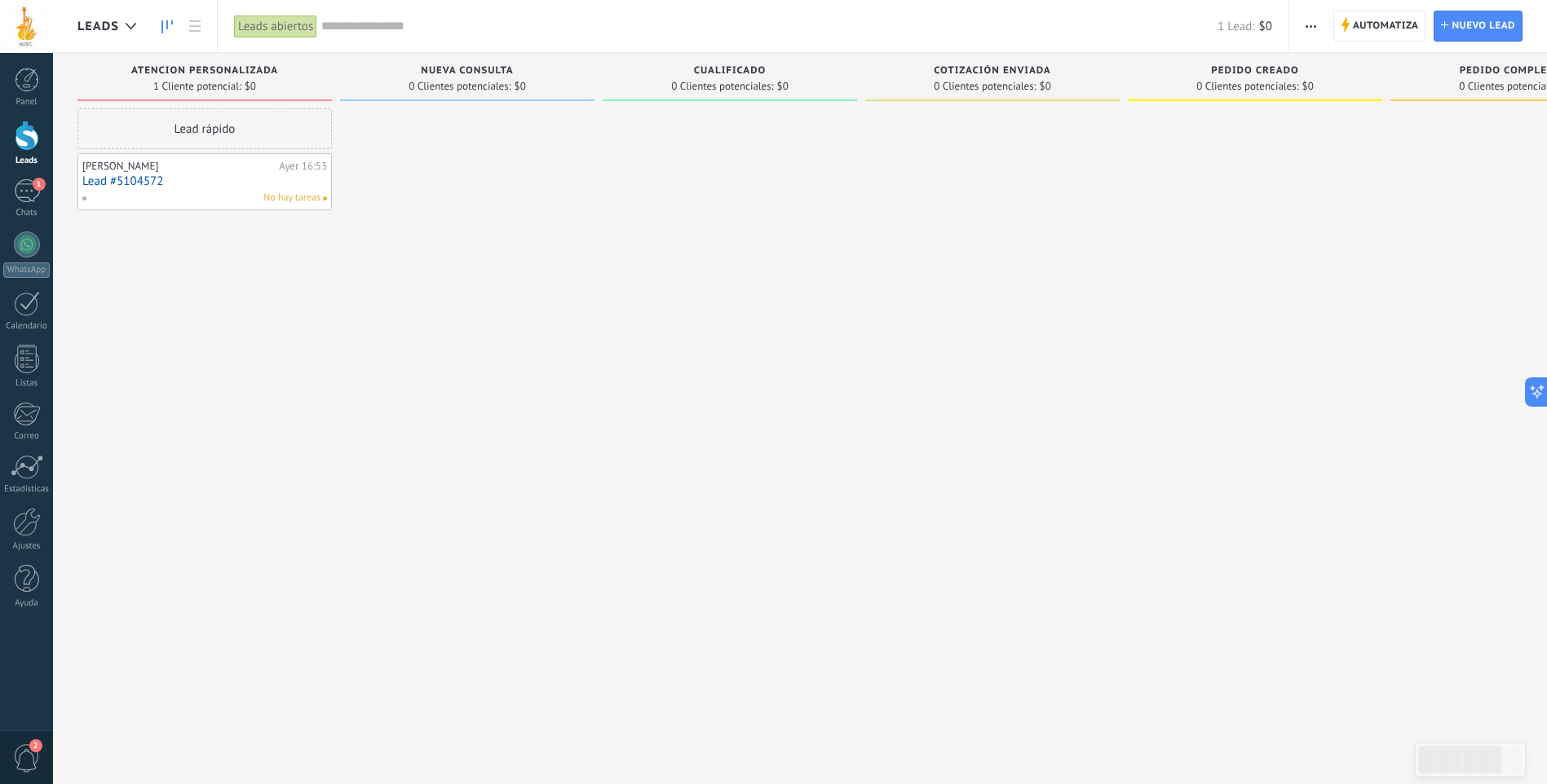
drag, startPoint x: 282, startPoint y: 187, endPoint x: 232, endPoint y: 171, distance: 52.5
click at [232, 171] on div "[PERSON_NAME]" at bounding box center [179, 166] width 193 height 13
click at [217, 196] on div "No hay tareas" at bounding box center [201, 198] width 239 height 15
drag, startPoint x: 190, startPoint y: 253, endPoint x: 177, endPoint y: 210, distance: 44.9
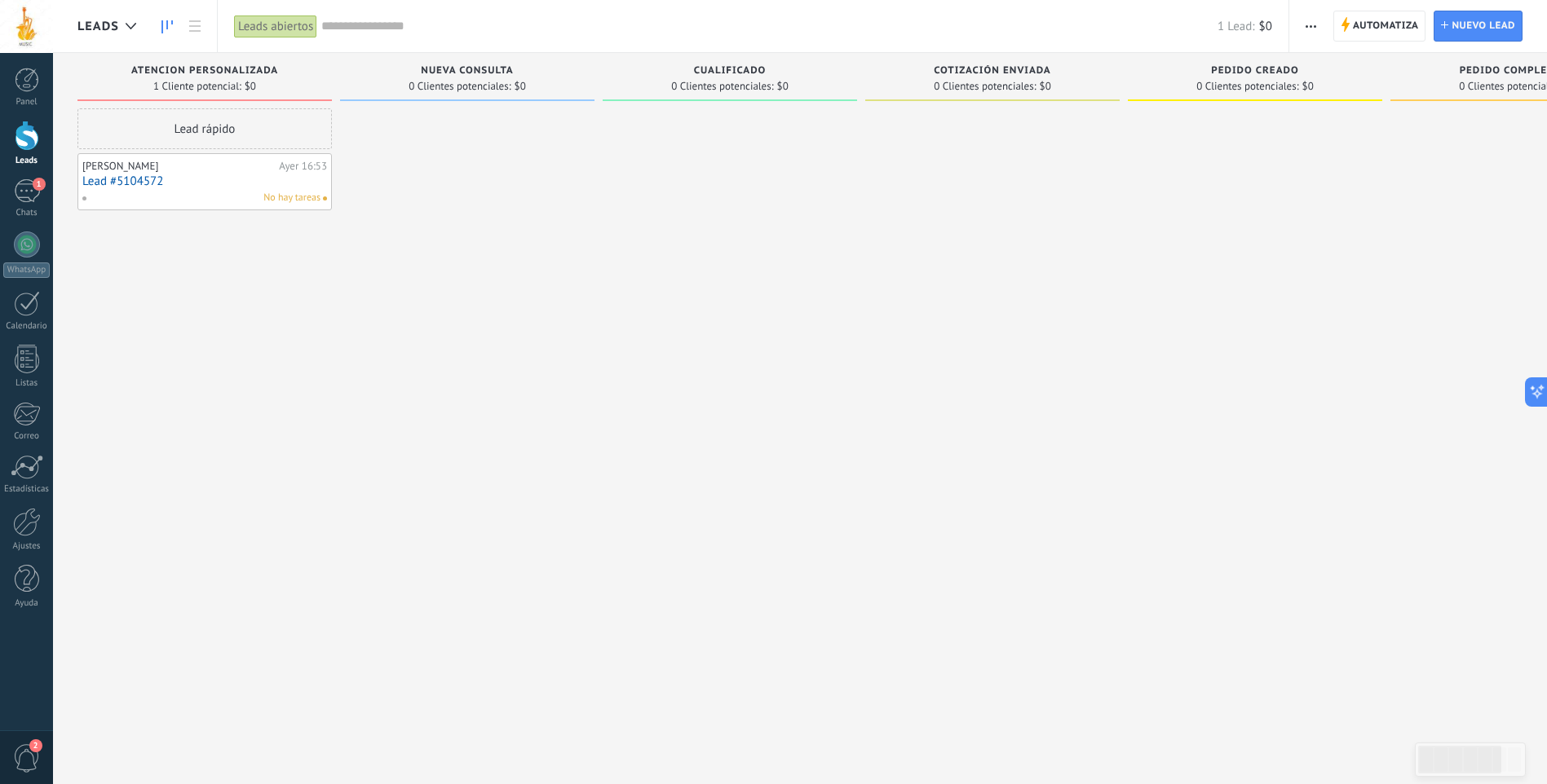
click at [190, 244] on div "Lead rápido Martin Nuño Ayer 16:53 Lead #5104572 No hay tareas" at bounding box center [205, 394] width 255 height 571
click at [176, 196] on div "No hay tareas" at bounding box center [201, 198] width 239 height 15
click at [113, 198] on div "No hay tareas" at bounding box center [201, 198] width 239 height 15
click at [119, 170] on div "[PERSON_NAME]" at bounding box center [179, 166] width 193 height 13
click at [28, 204] on link "1 Chats" at bounding box center [27, 198] width 53 height 39
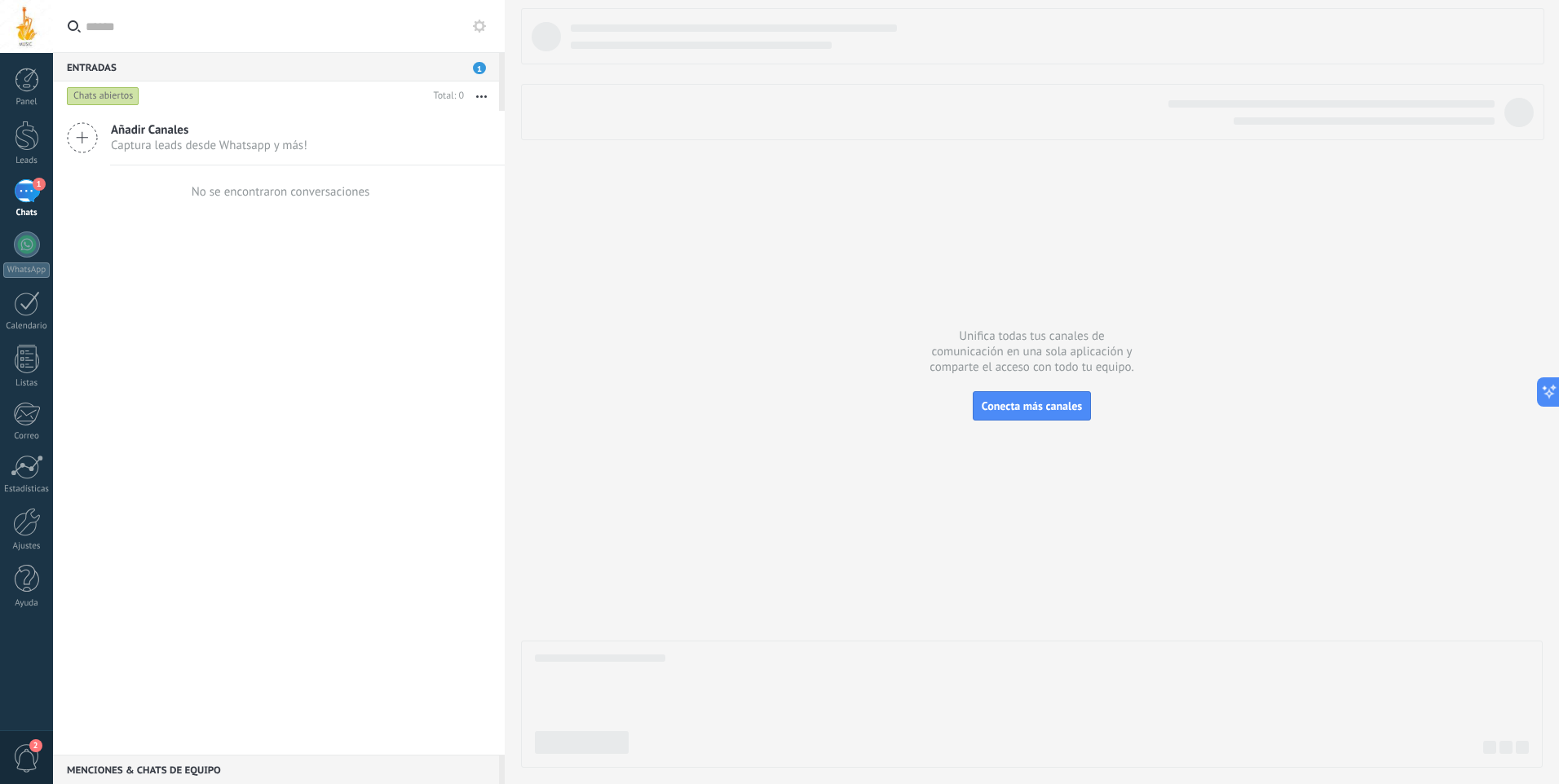
click at [101, 98] on div "Chats abiertos" at bounding box center [103, 96] width 72 height 20
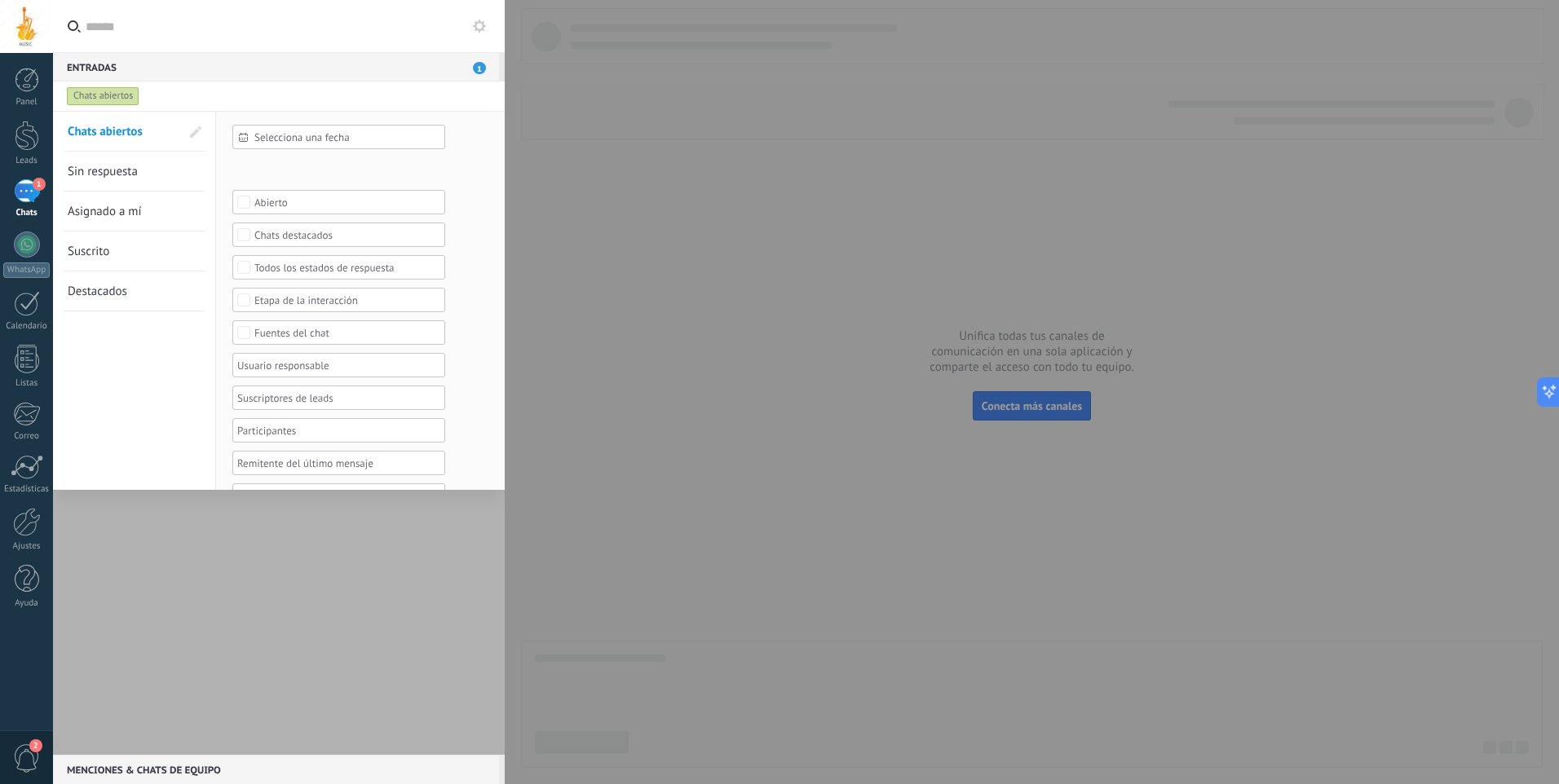
click at [108, 96] on div "Chats abiertos" at bounding box center [103, 96] width 72 height 20
drag, startPoint x: 355, startPoint y: 96, endPoint x: 368, endPoint y: 94, distance: 13.2
click at [356, 95] on div "Chats abiertos" at bounding box center [263, 96] width 400 height 29
click at [657, 144] on div at bounding box center [779, 392] width 1559 height 784
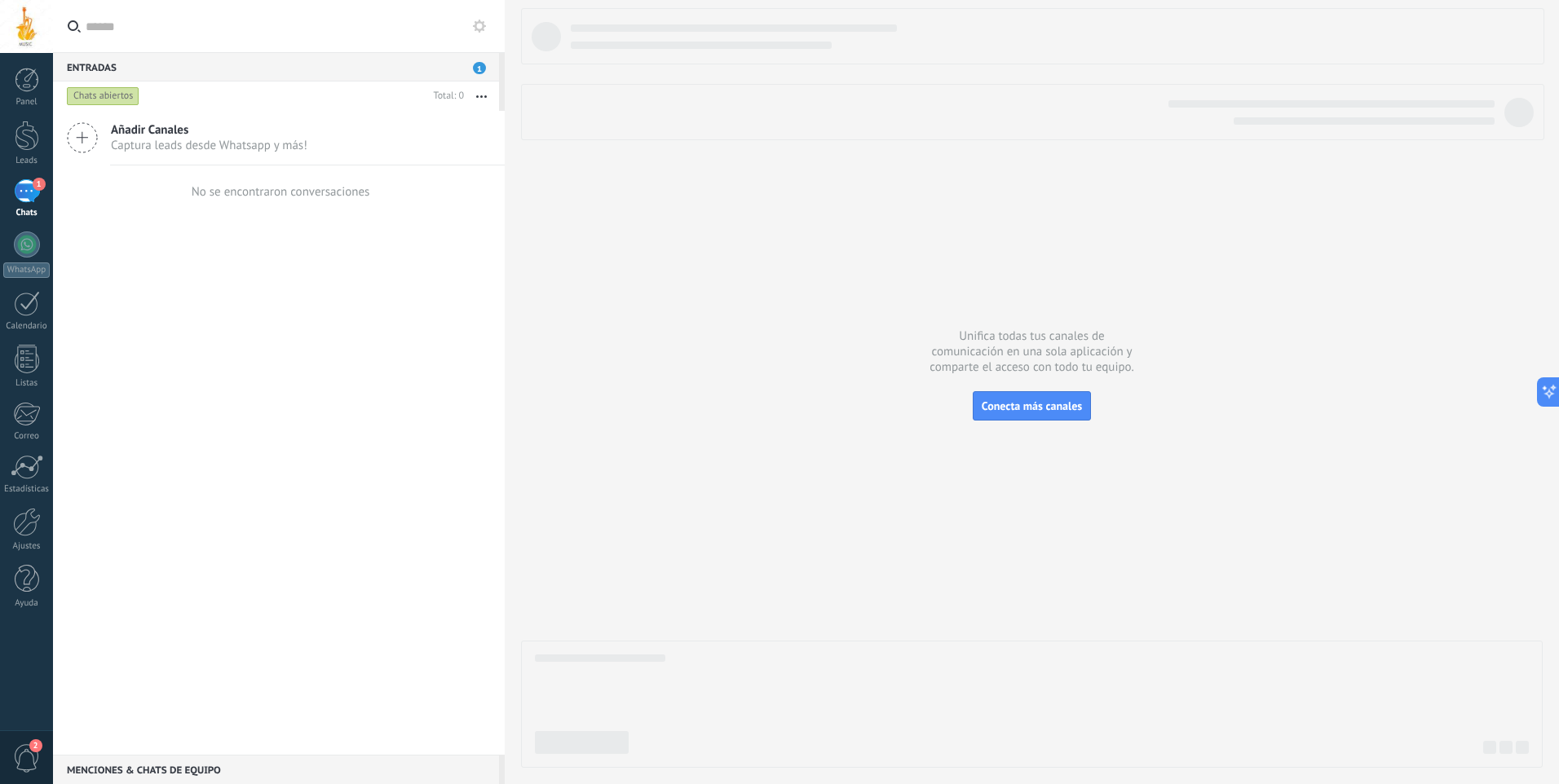
click at [34, 192] on div "1" at bounding box center [27, 190] width 26 height 23
click at [29, 145] on div at bounding box center [27, 135] width 24 height 30
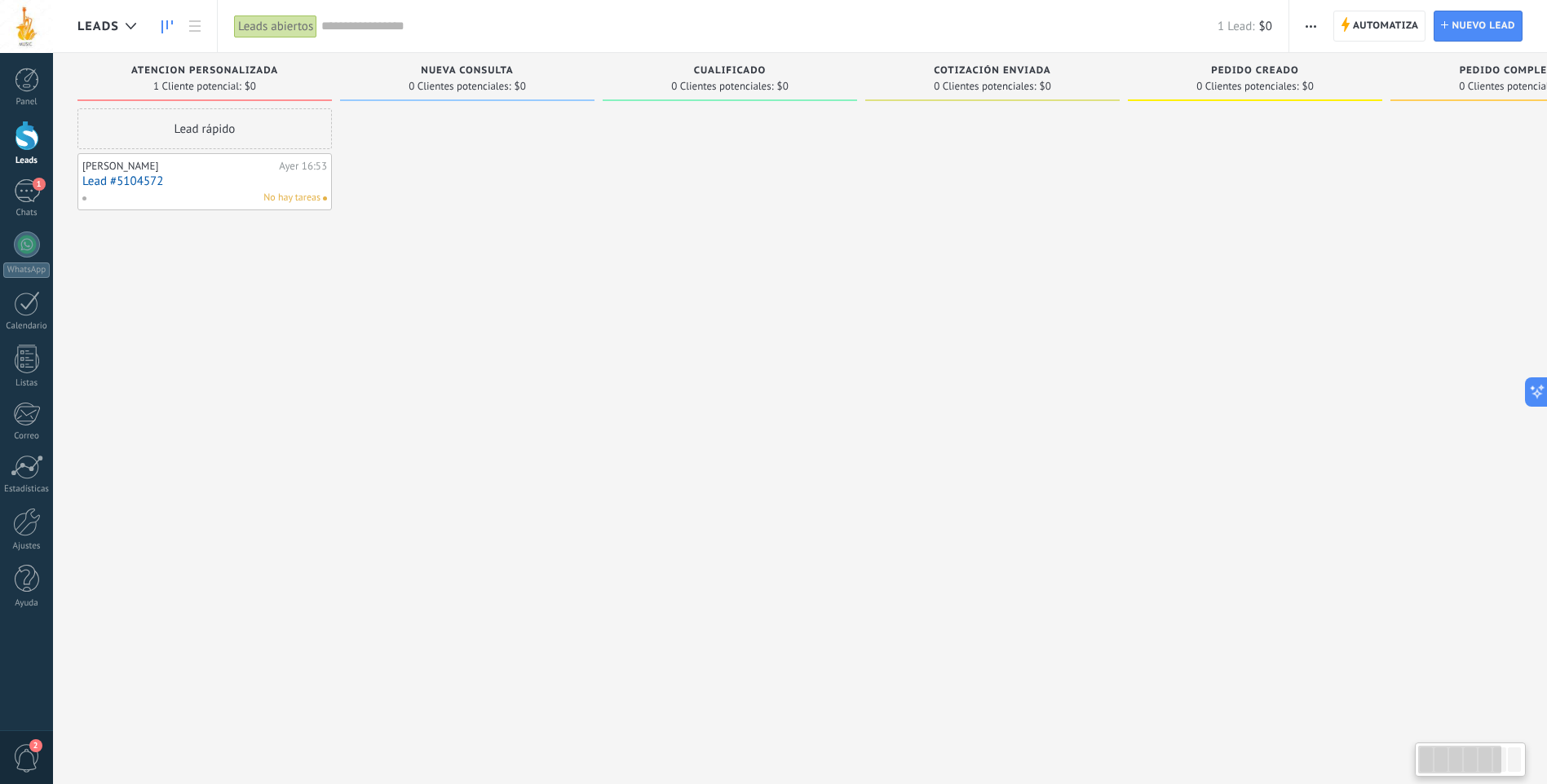
click at [194, 181] on link "Lead #5104572" at bounding box center [205, 182] width 244 height 14
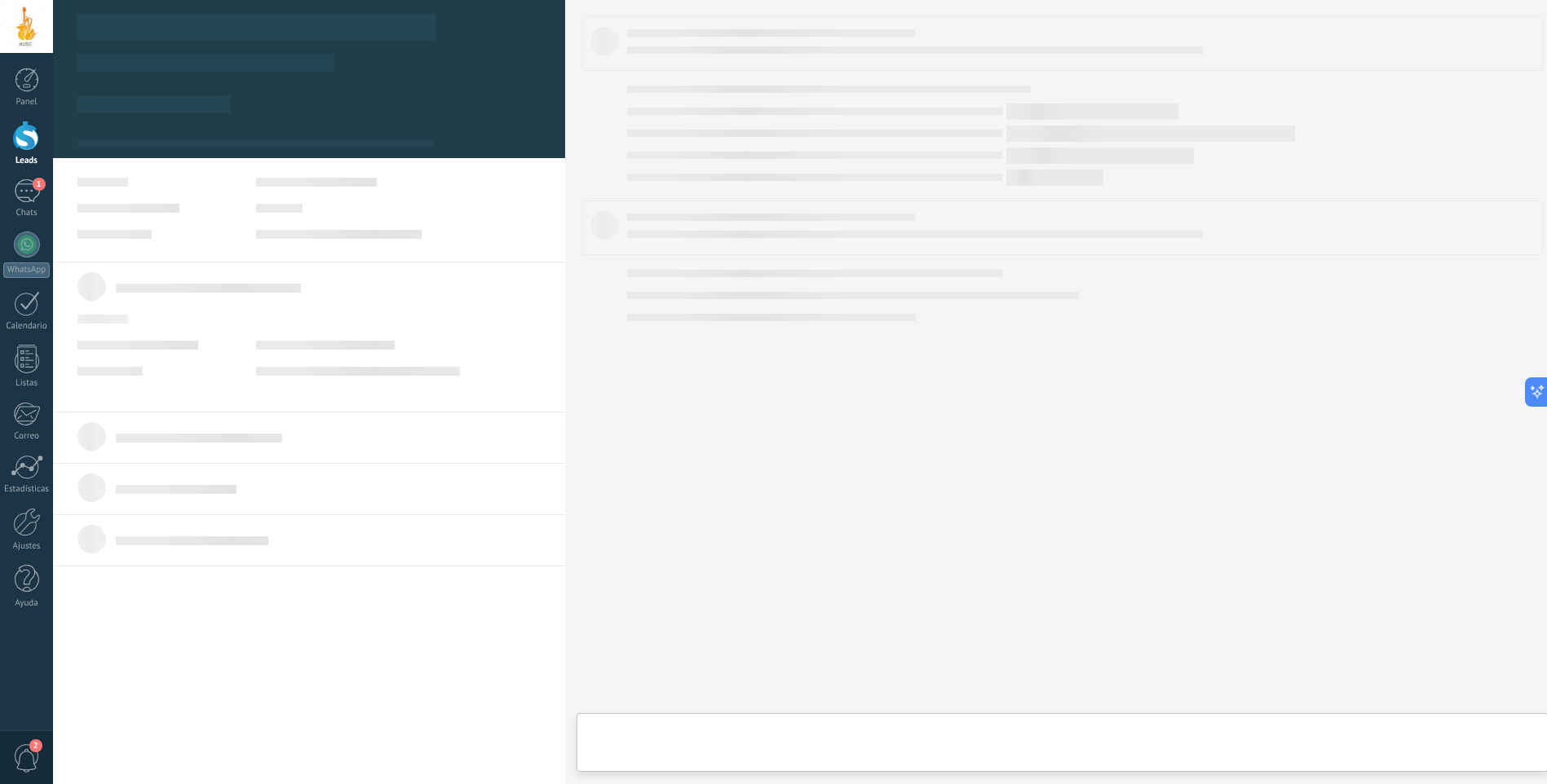
click at [194, 181] on body ".abccls-1,.abccls-2{fill-rule:evenodd}.abccls-2{fill:#fff} .abfcls-1{fill:none}…" at bounding box center [773, 392] width 1547 height 784
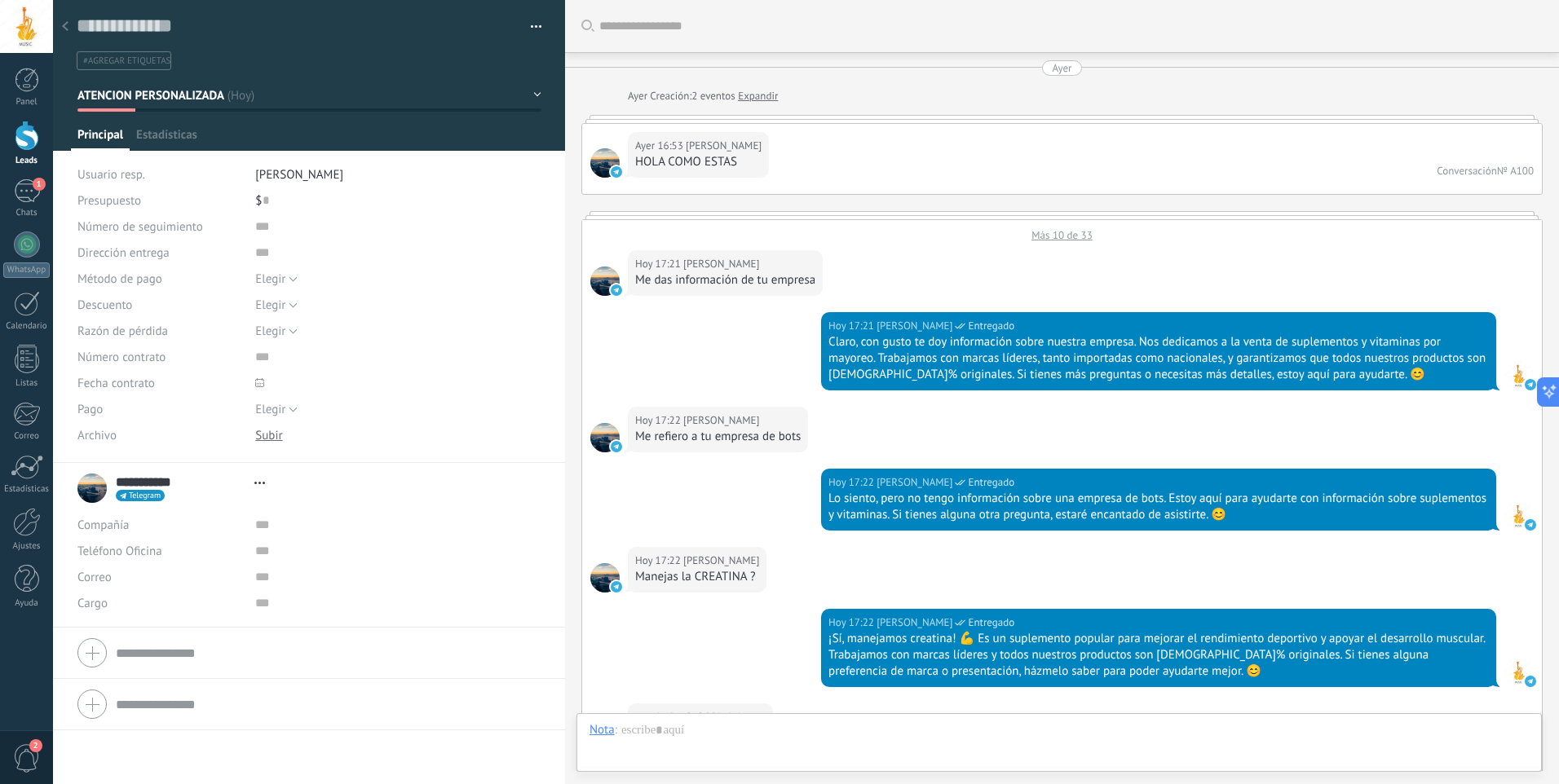
type textarea "**********"
click at [525, 28] on button "button" at bounding box center [529, 27] width 23 height 24
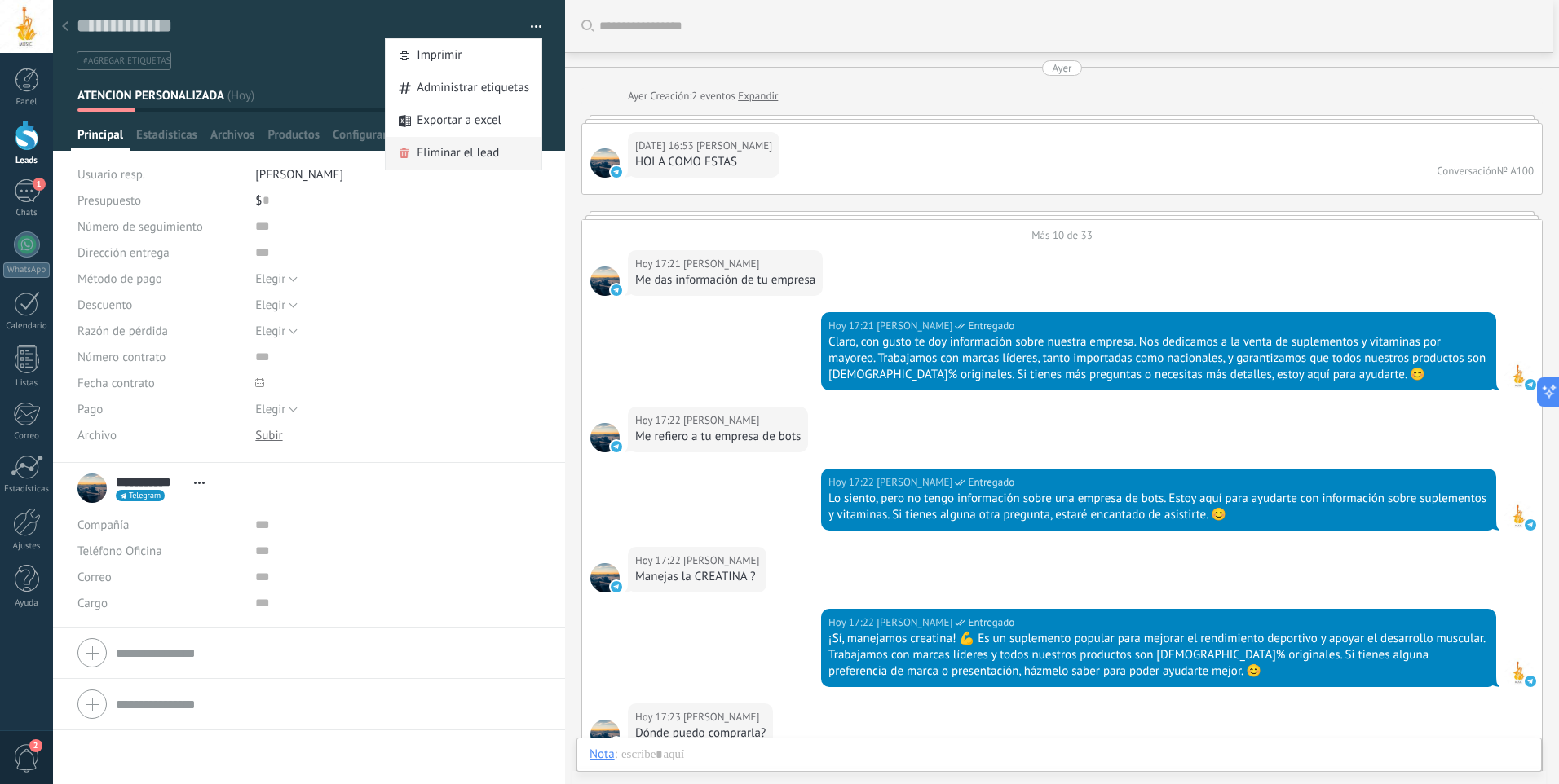
click at [477, 150] on span "Eliminar el lead" at bounding box center [458, 153] width 83 height 33
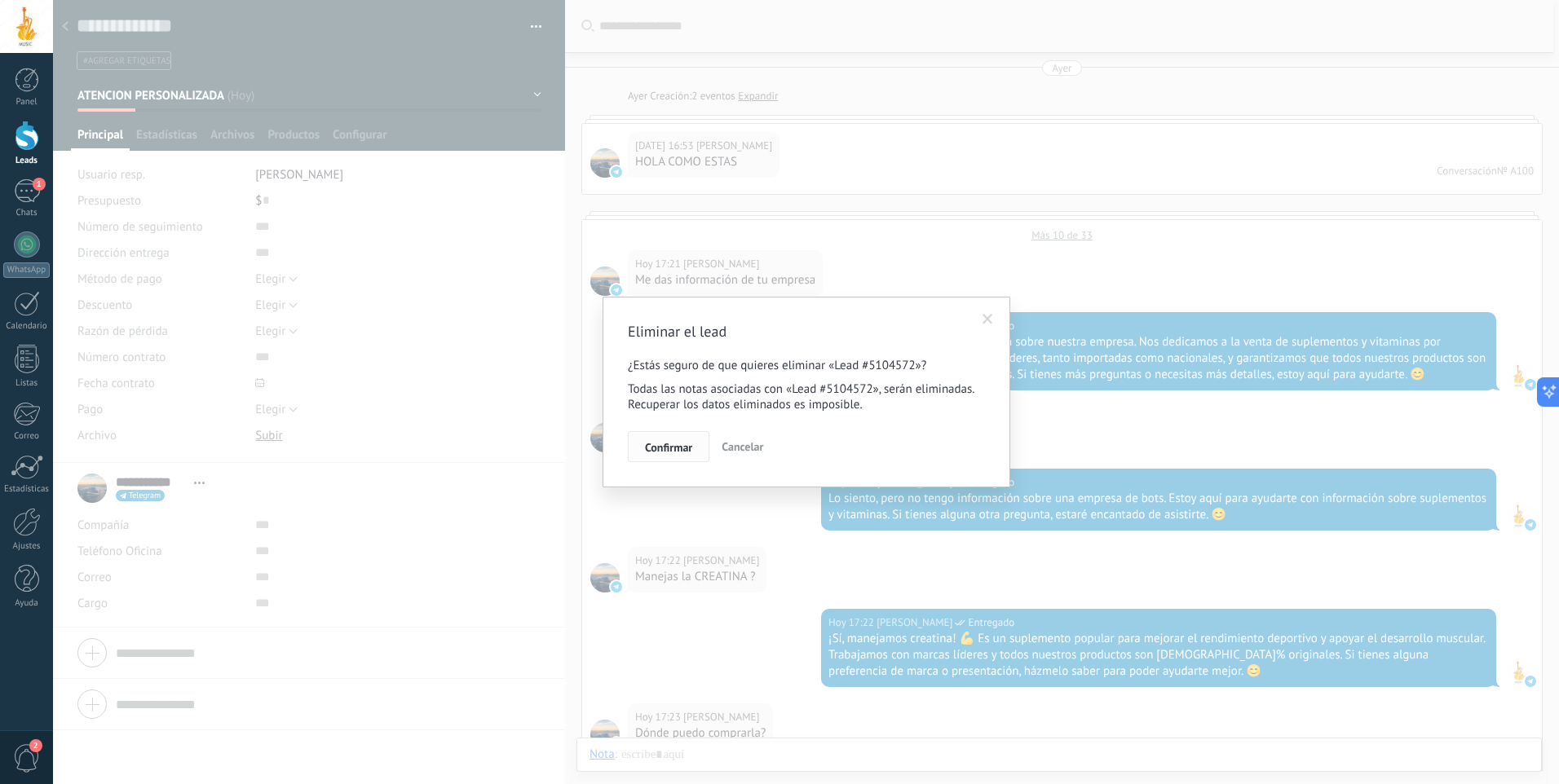
click at [690, 443] on span "Confirmar" at bounding box center [668, 447] width 47 height 11
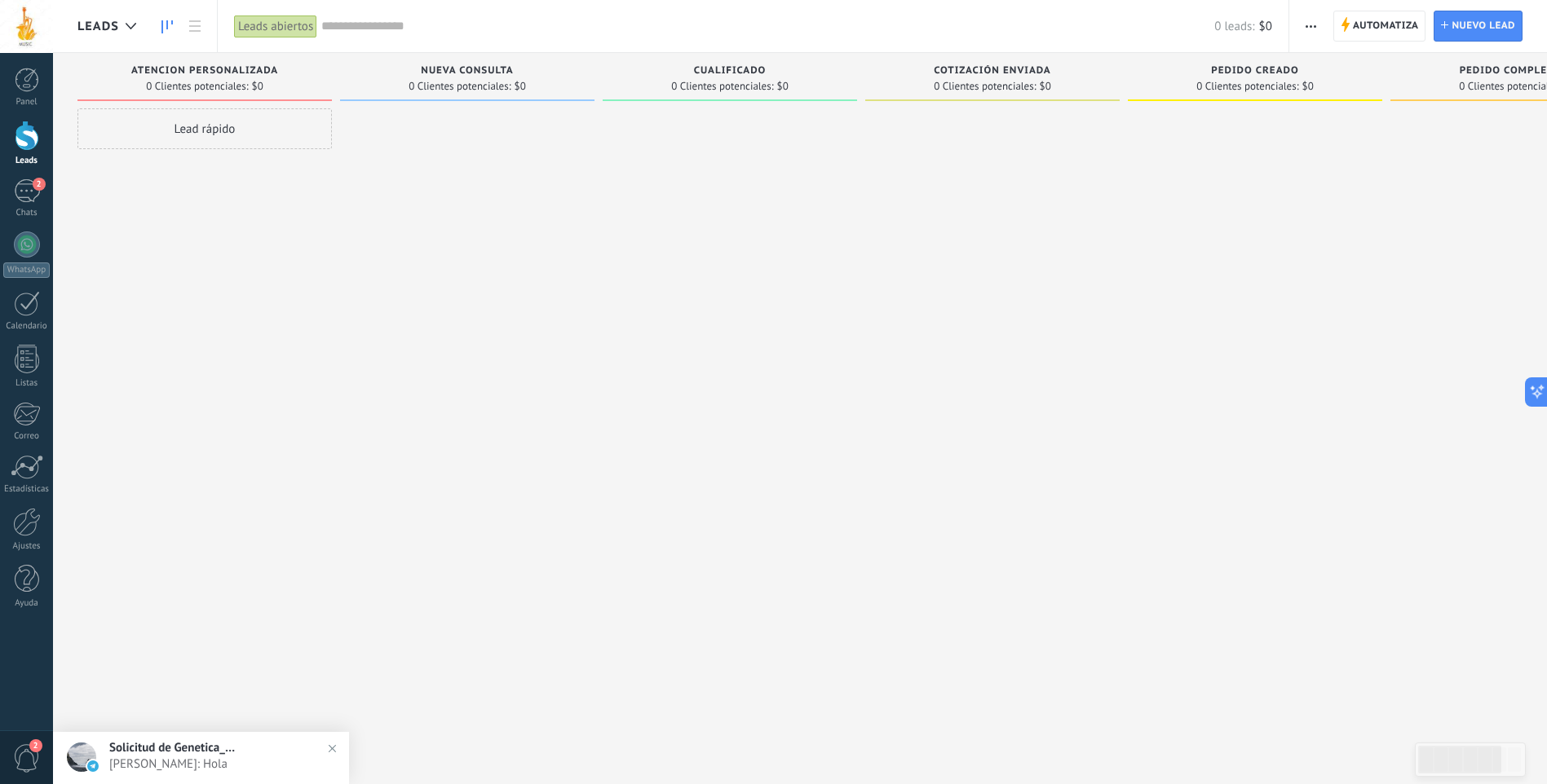
click at [39, 141] on div at bounding box center [27, 135] width 24 height 30
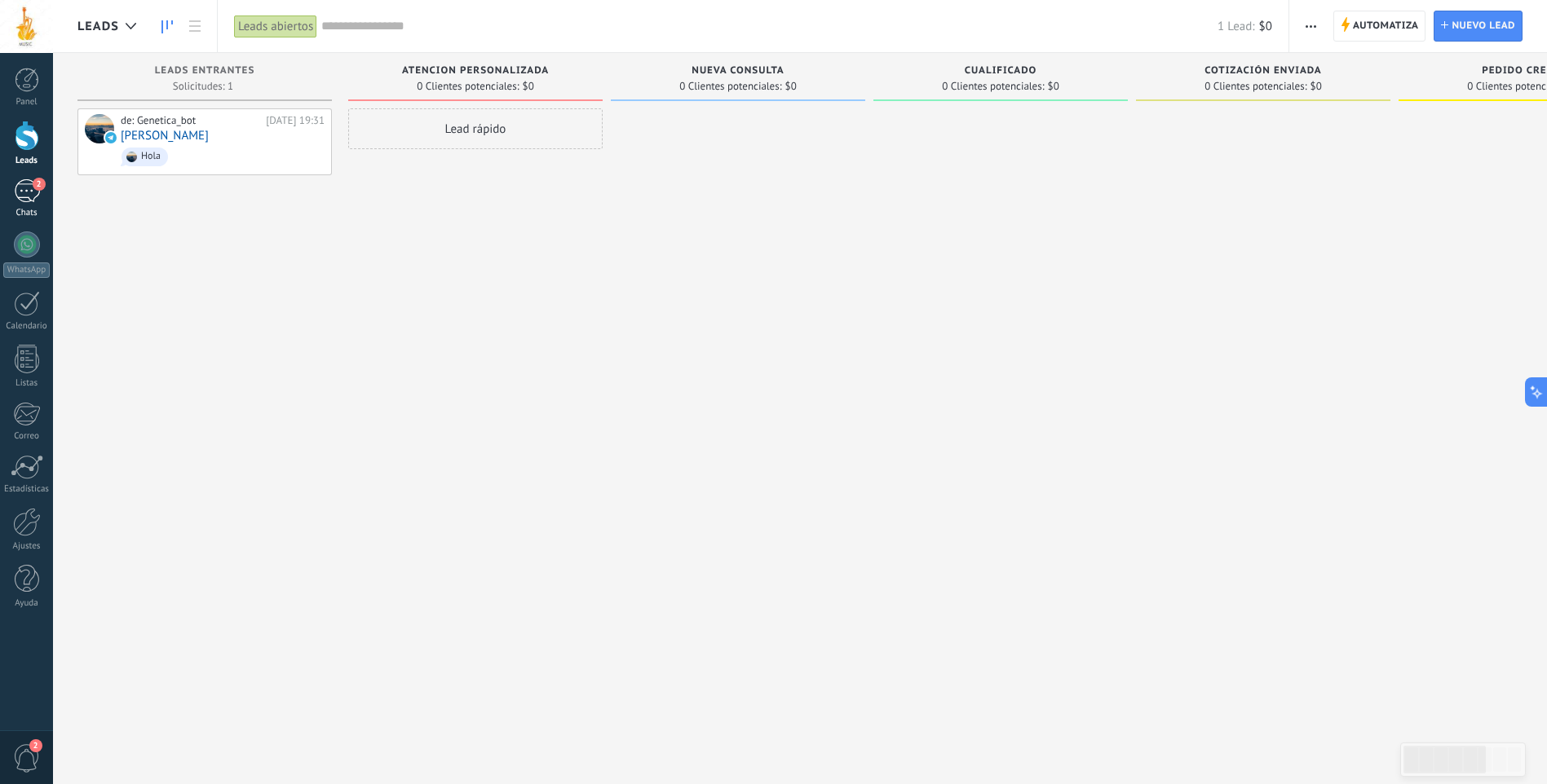
click at [40, 194] on link "2 Chats" at bounding box center [27, 198] width 53 height 39
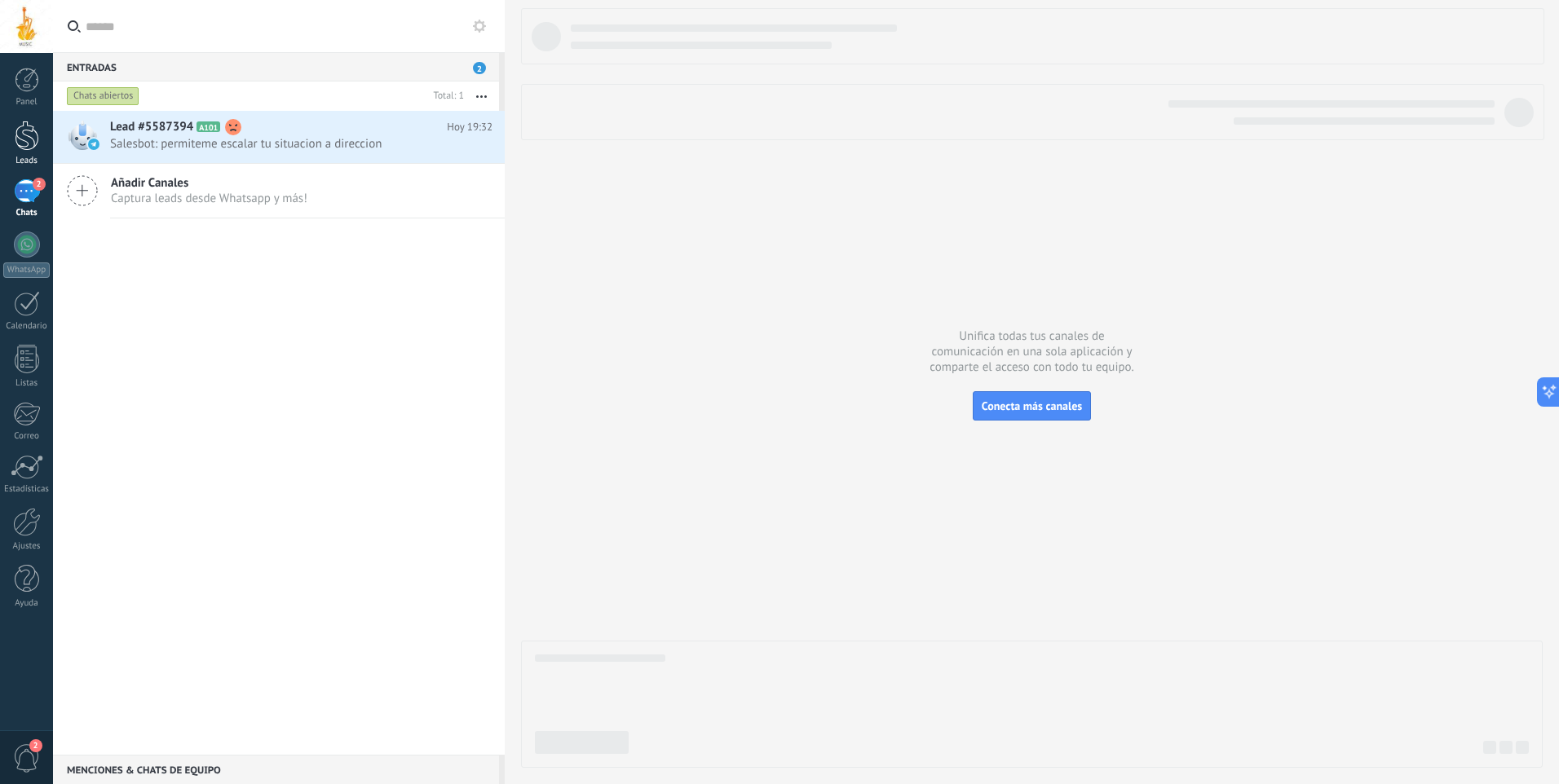
click at [30, 152] on link "Leads" at bounding box center [27, 143] width 53 height 46
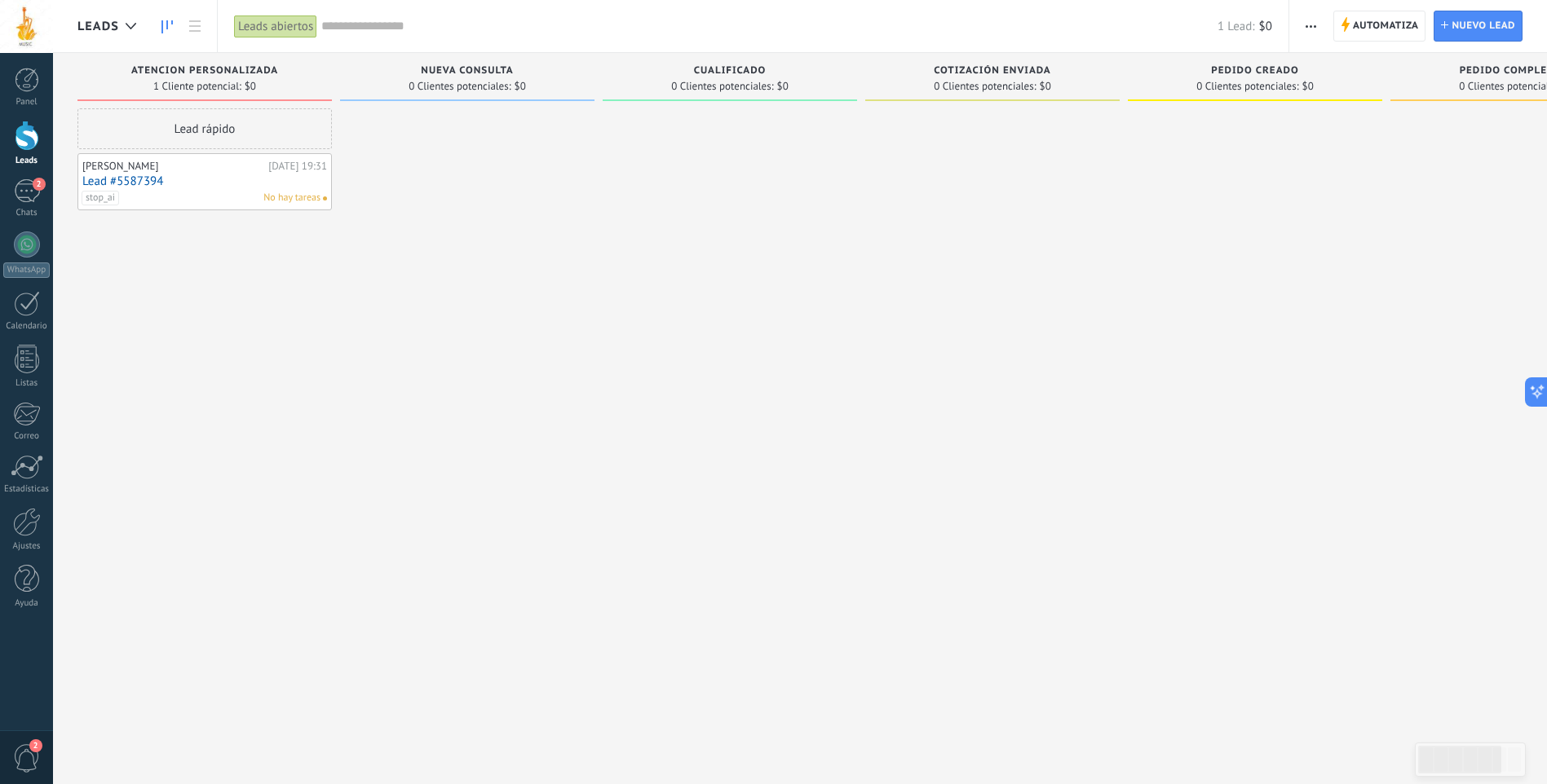
drag, startPoint x: 533, startPoint y: 516, endPoint x: 557, endPoint y: 549, distance: 40.8
click at [538, 556] on div at bounding box center [467, 394] width 255 height 571
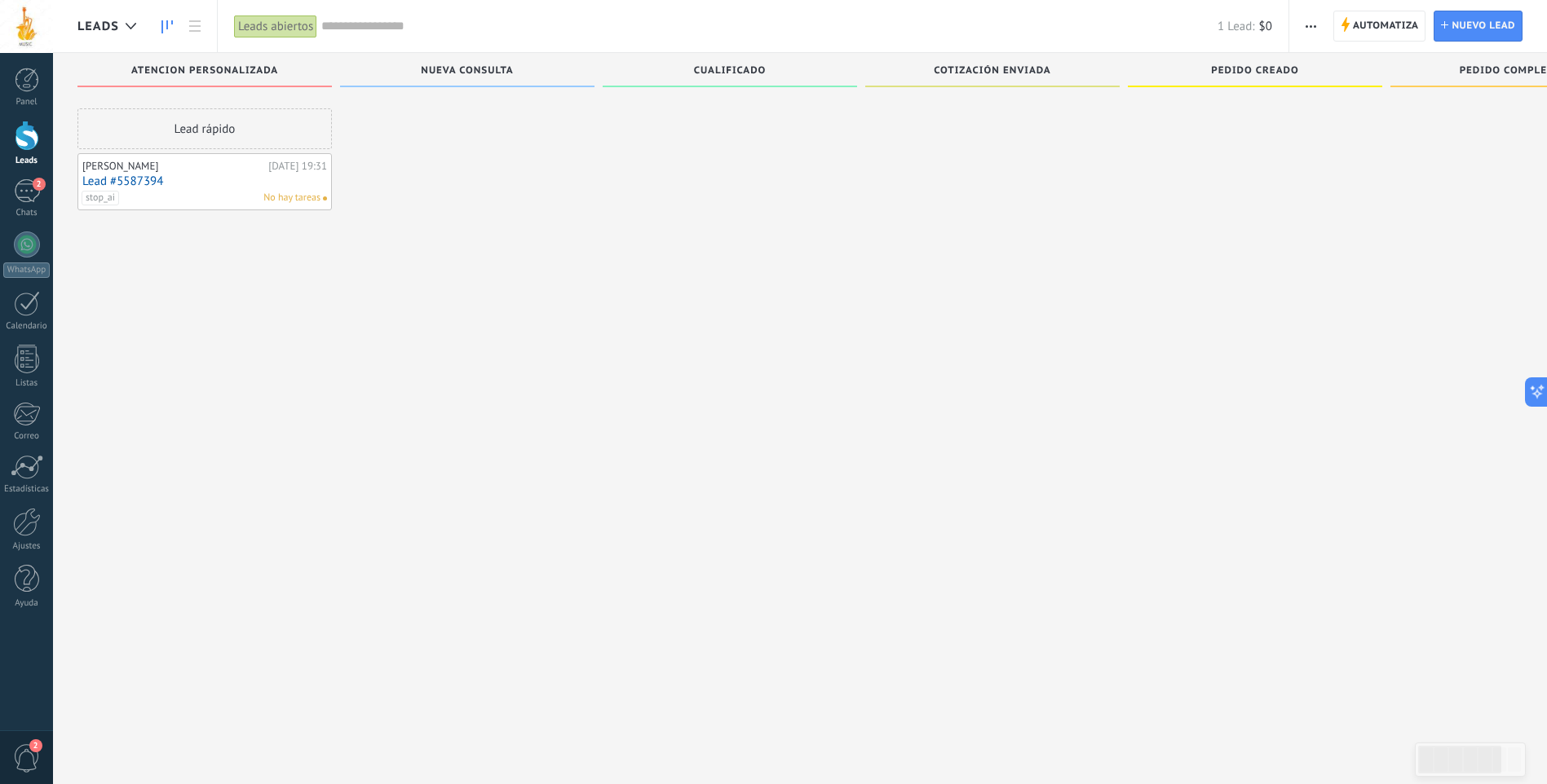
scroll to position [28, 0]
drag, startPoint x: 400, startPoint y: 434, endPoint x: 1259, endPoint y: 312, distance: 867.6
click at [848, 398] on div "Leads Entrantes Solicitudes: 0 0 0 0 0 0 0 0 0 ATENCION PERSONALIZADA 1 Cliente…" at bounding box center [1005, 338] width 1854 height 627
drag, startPoint x: 1546, startPoint y: 145, endPoint x: 1546, endPoint y: 107, distance: 38.0
click at [1546, 107] on div at bounding box center [1518, 367] width 255 height 571
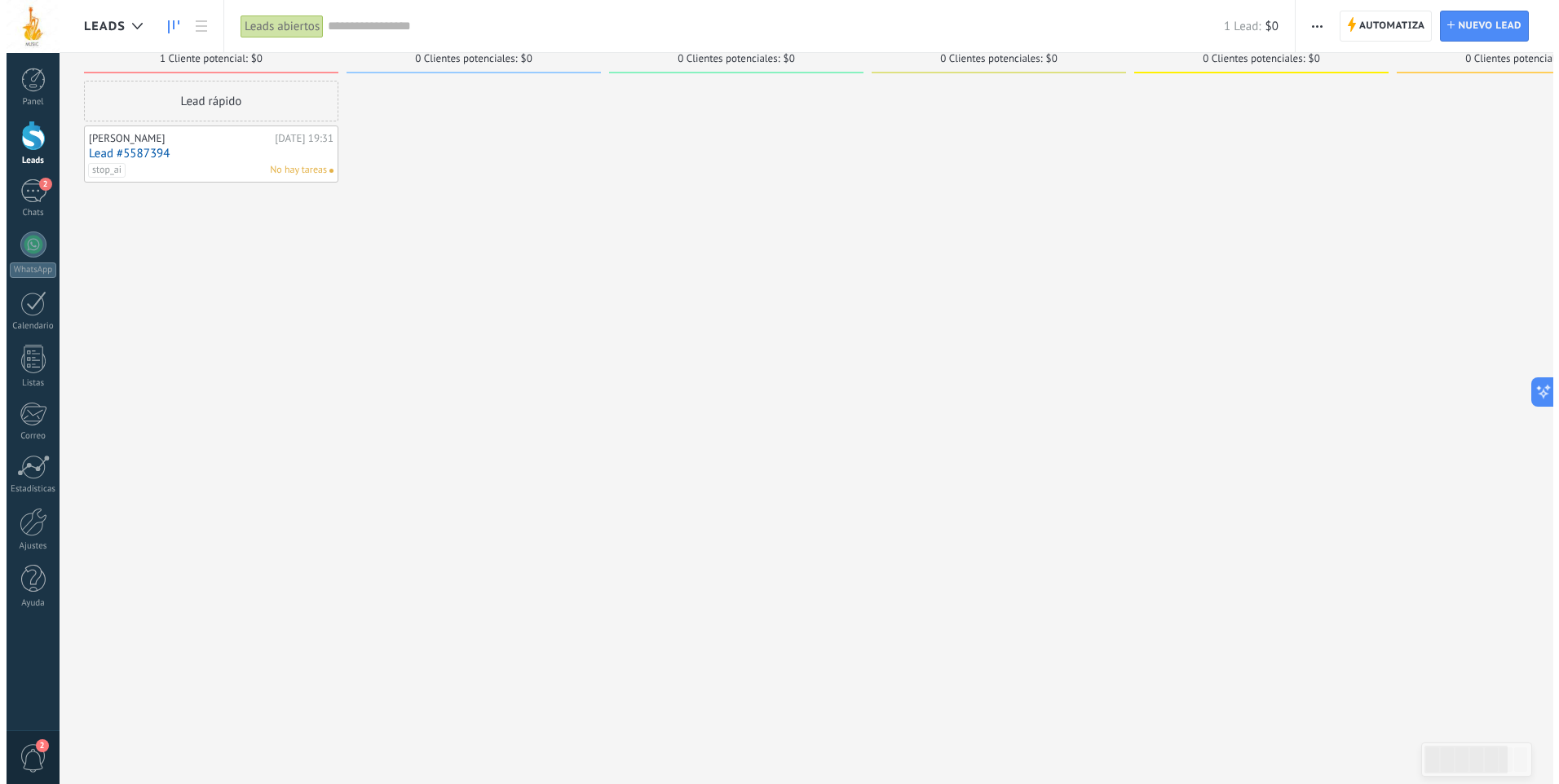
scroll to position [0, 0]
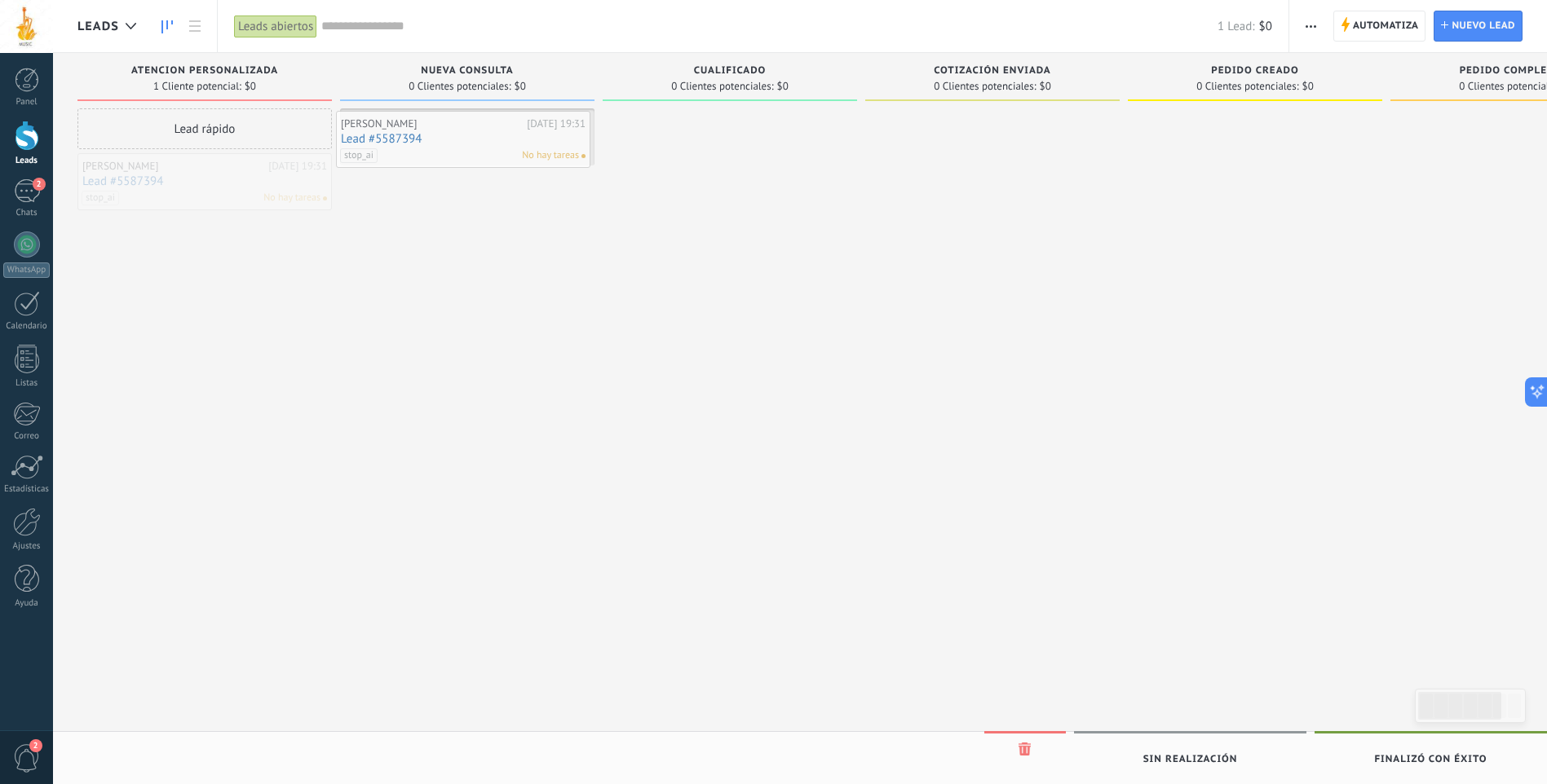
drag, startPoint x: 224, startPoint y: 188, endPoint x: 482, endPoint y: 145, distance: 261.6
click at [363, 158] on span "stop_ai" at bounding box center [363, 153] width 38 height 15
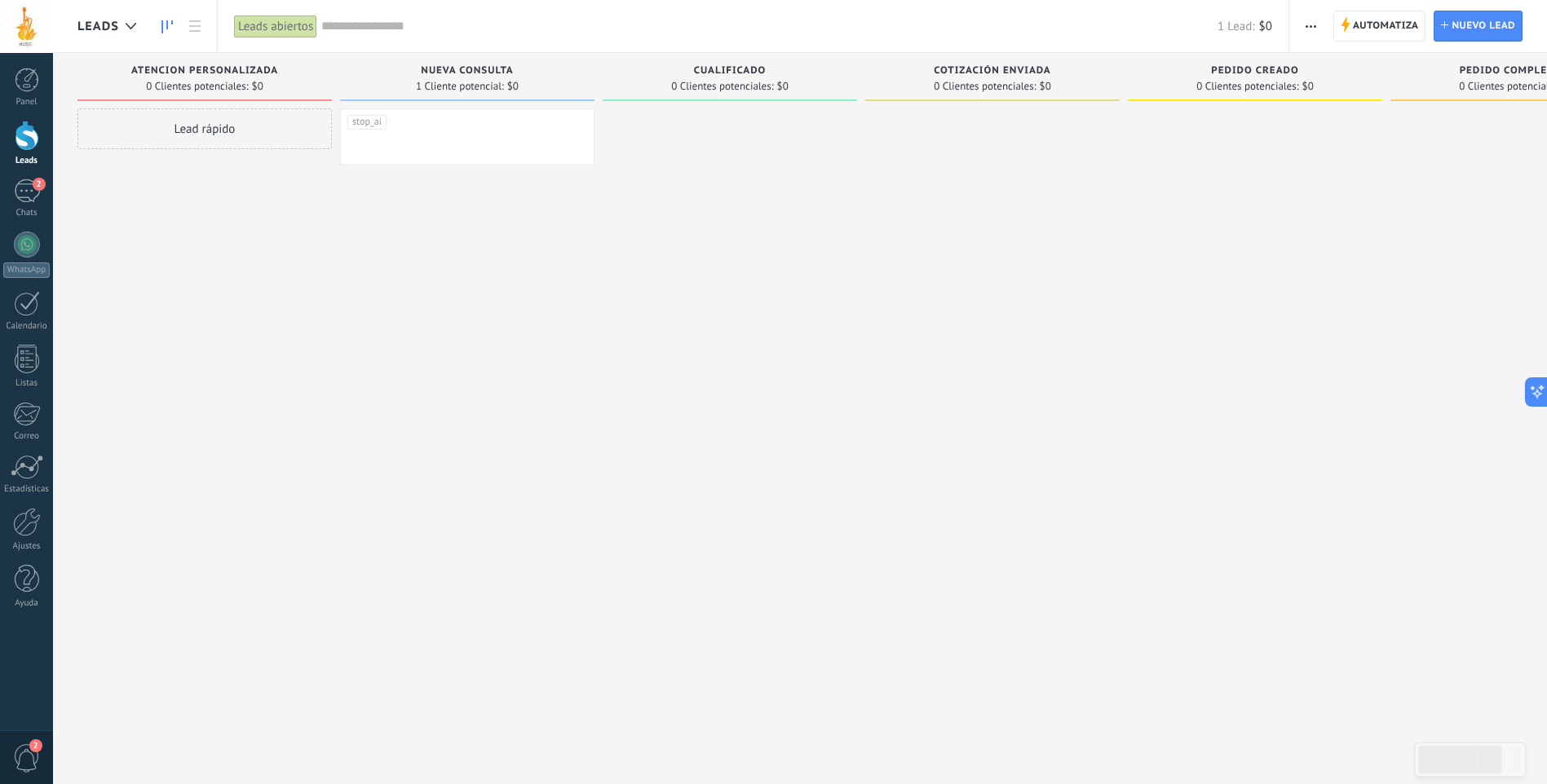
click at [365, 128] on span "stop_ai" at bounding box center [367, 122] width 29 height 13
click at [387, 179] on li "stop_ai" at bounding box center [463, 182] width 244 height 23
click at [399, 244] on div "[PERSON_NAME][DATE] 19:31 Lead #5587394 stop_ai No hay tareas stop_ai" at bounding box center [467, 394] width 255 height 571
click at [441, 150] on div "No hay tareas" at bounding box center [464, 153] width 239 height 15
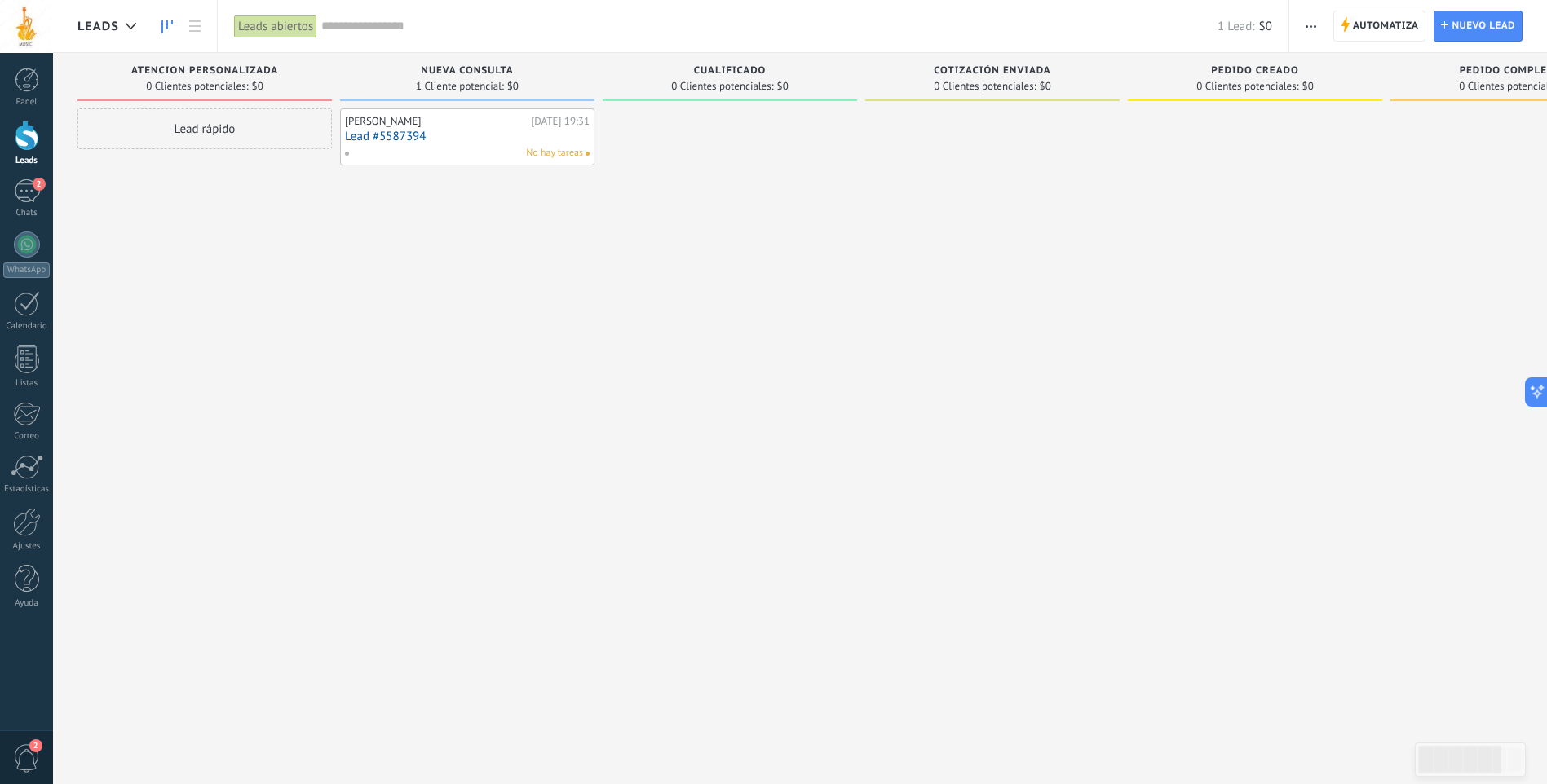
click at [469, 151] on div "No hay tareas" at bounding box center [464, 153] width 239 height 15
click at [27, 198] on div "2" at bounding box center [27, 190] width 26 height 23
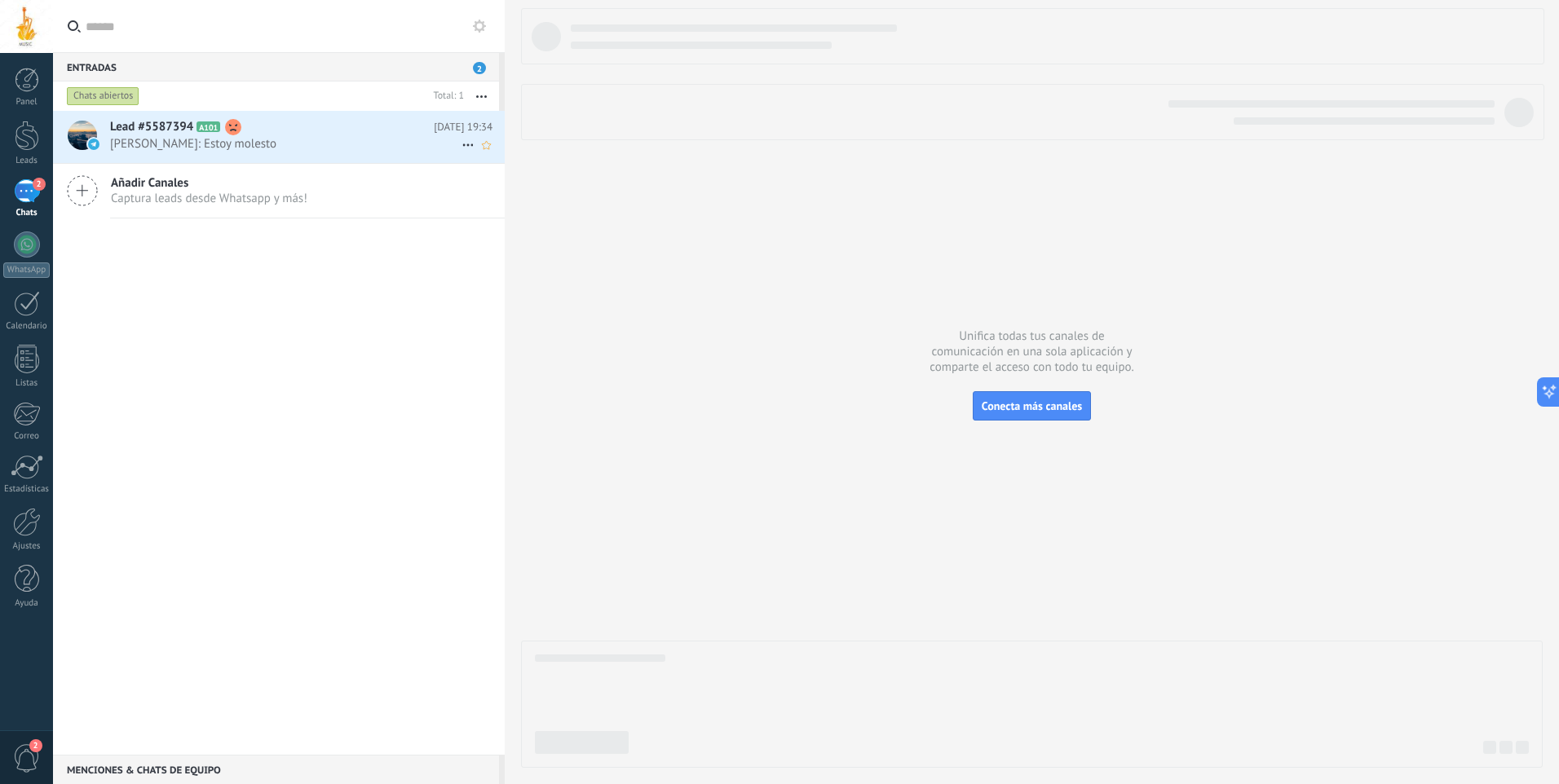
click at [232, 127] on use at bounding box center [232, 127] width 16 height 16
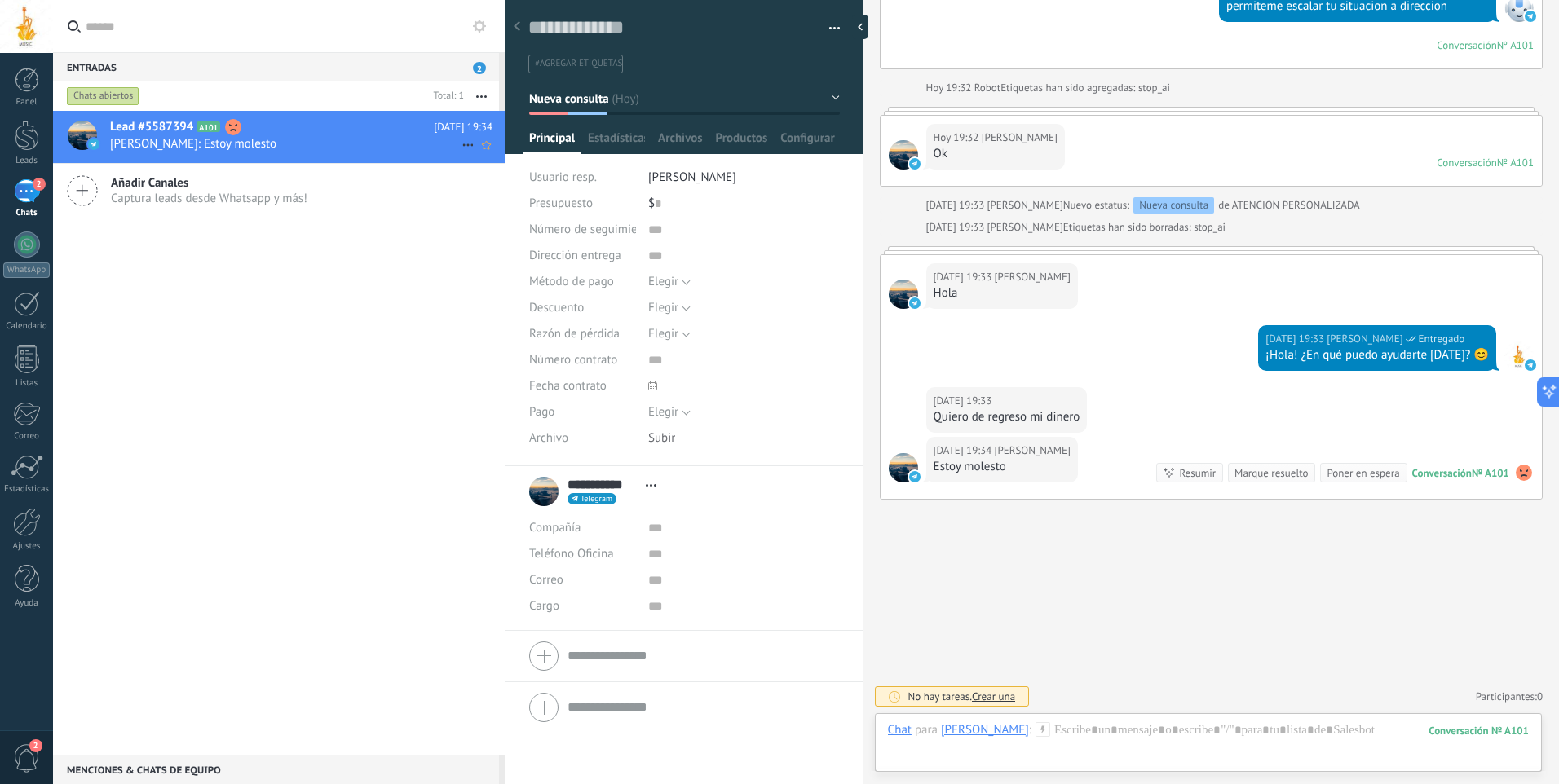
scroll to position [24, 0]
click at [10, 139] on link "Leads" at bounding box center [27, 143] width 53 height 46
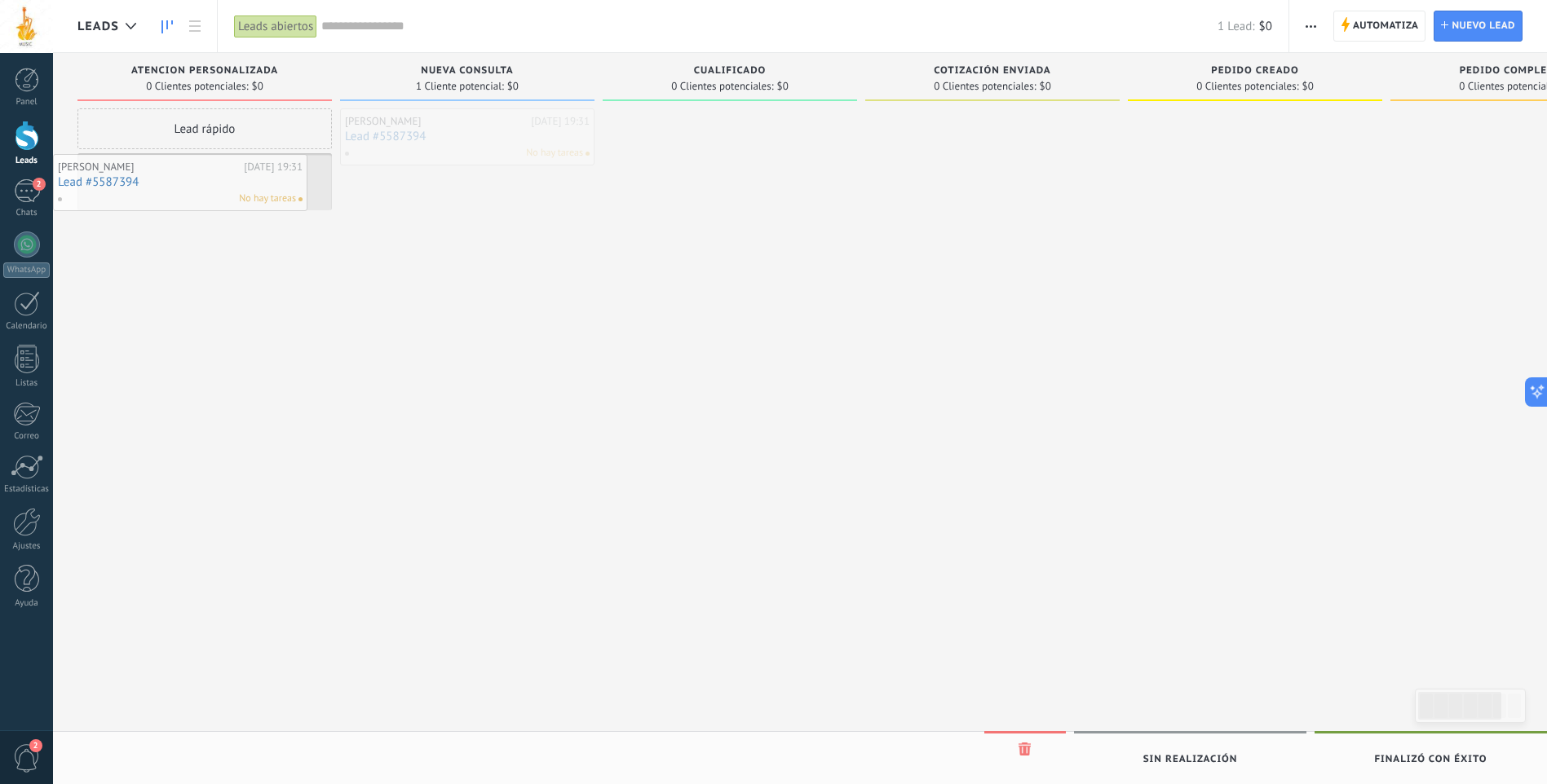
drag, startPoint x: 501, startPoint y: 140, endPoint x: 212, endPoint y: 187, distance: 292.8
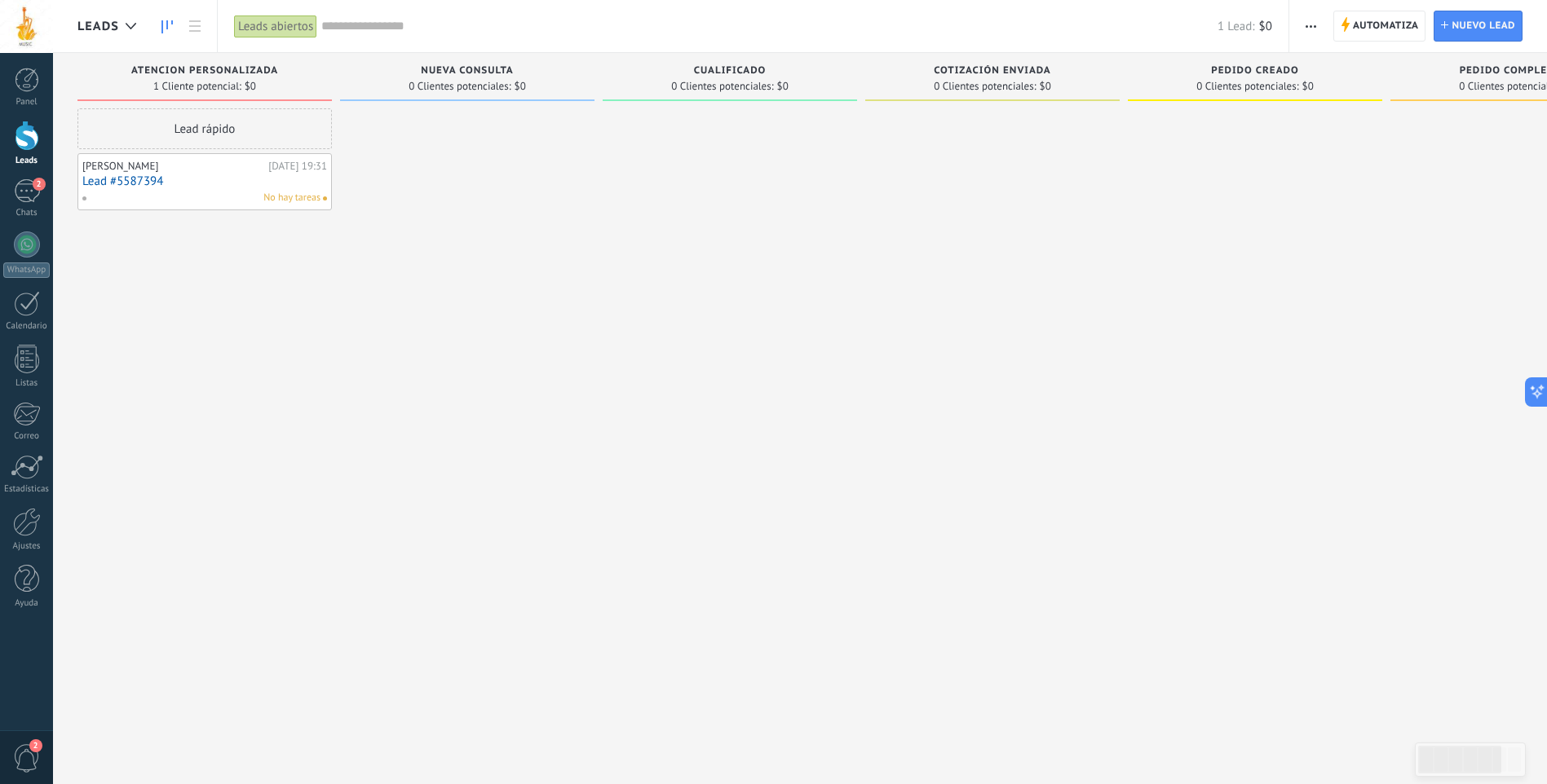
click at [237, 194] on div "No hay tareas" at bounding box center [201, 198] width 239 height 15
click at [201, 176] on link "Lead #5587394" at bounding box center [205, 182] width 244 height 14
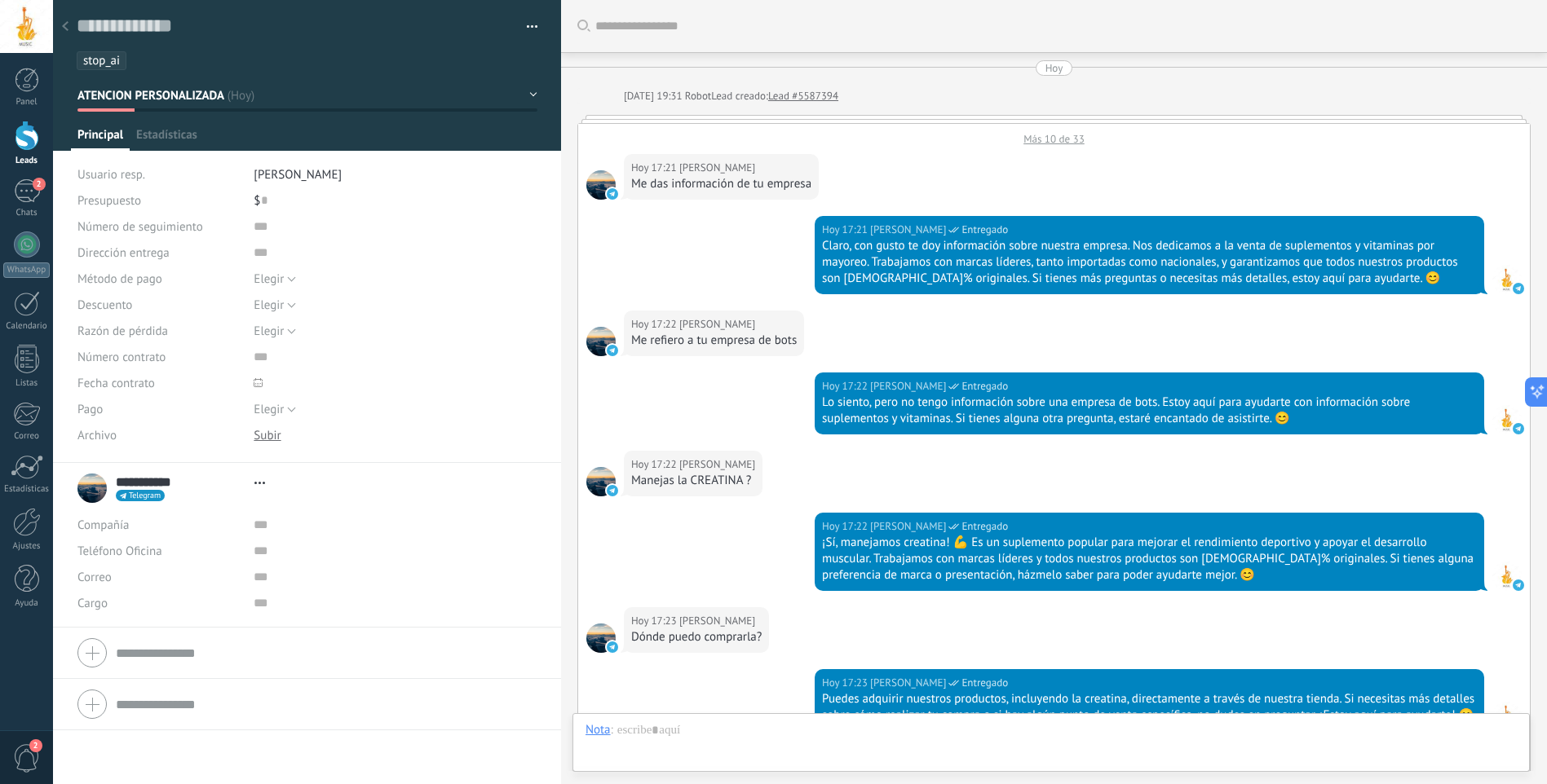
type textarea "**********"
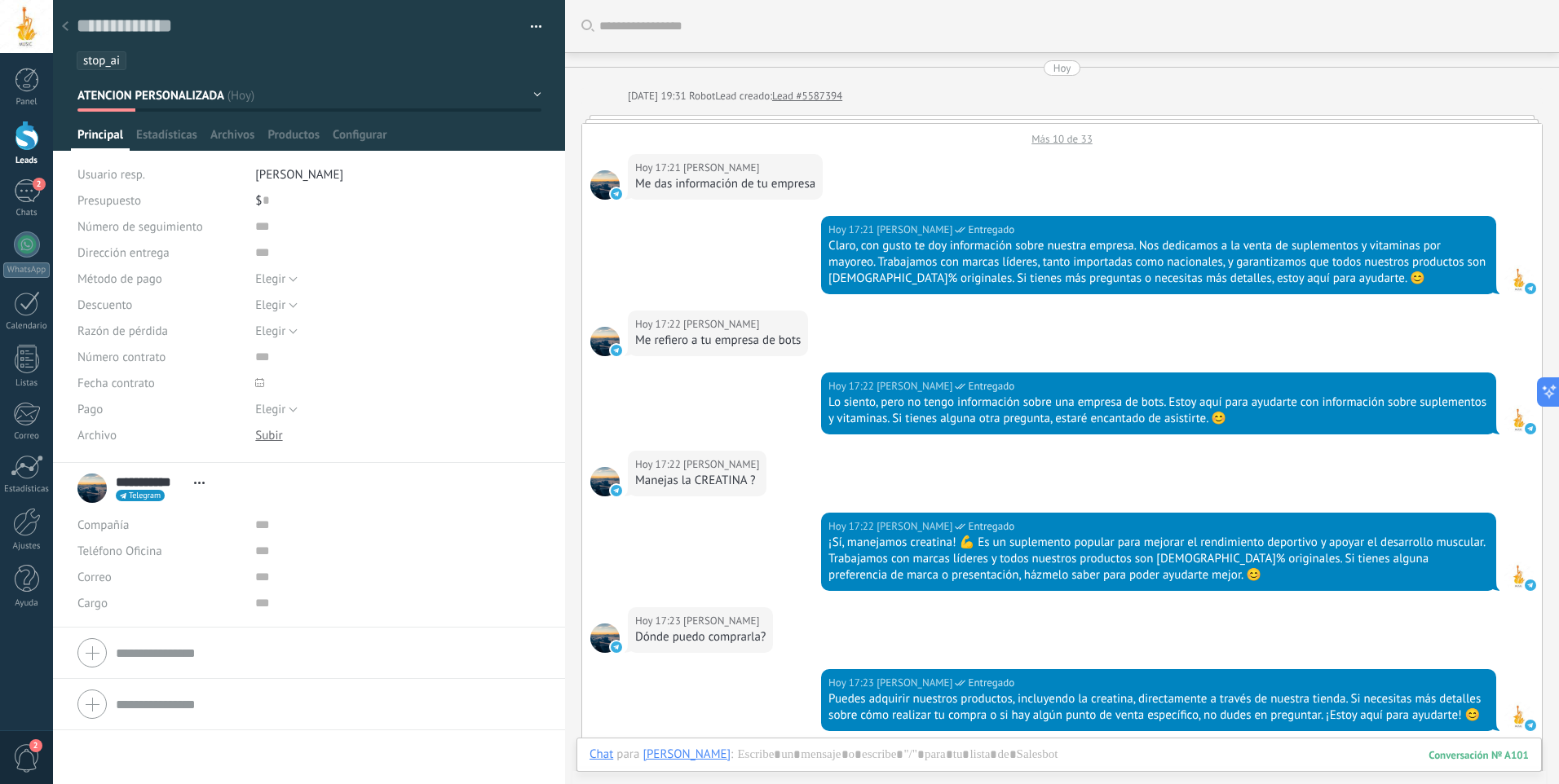
scroll to position [2472, 0]
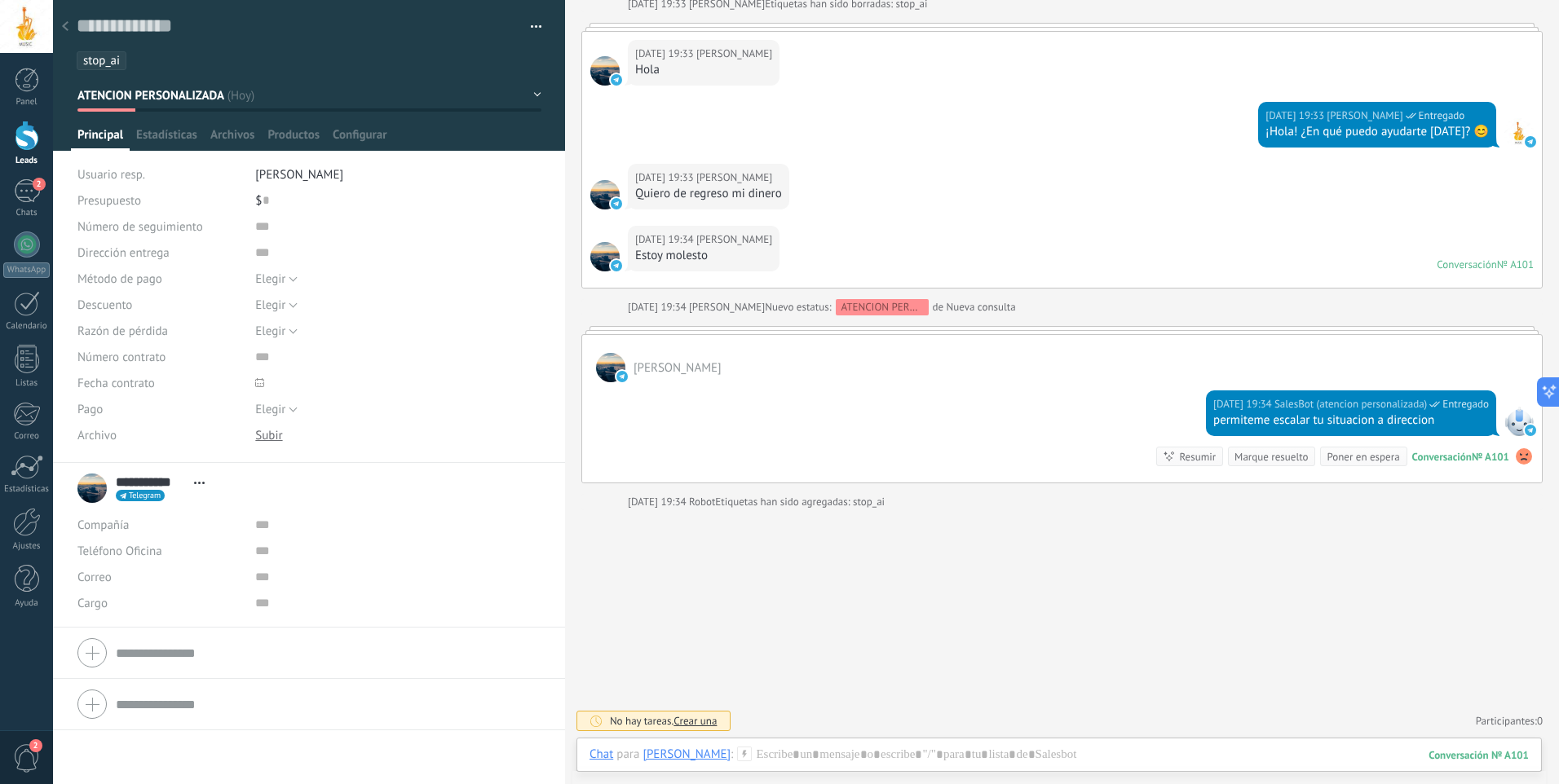
click at [528, 15] on button "button" at bounding box center [529, 27] width 23 height 24
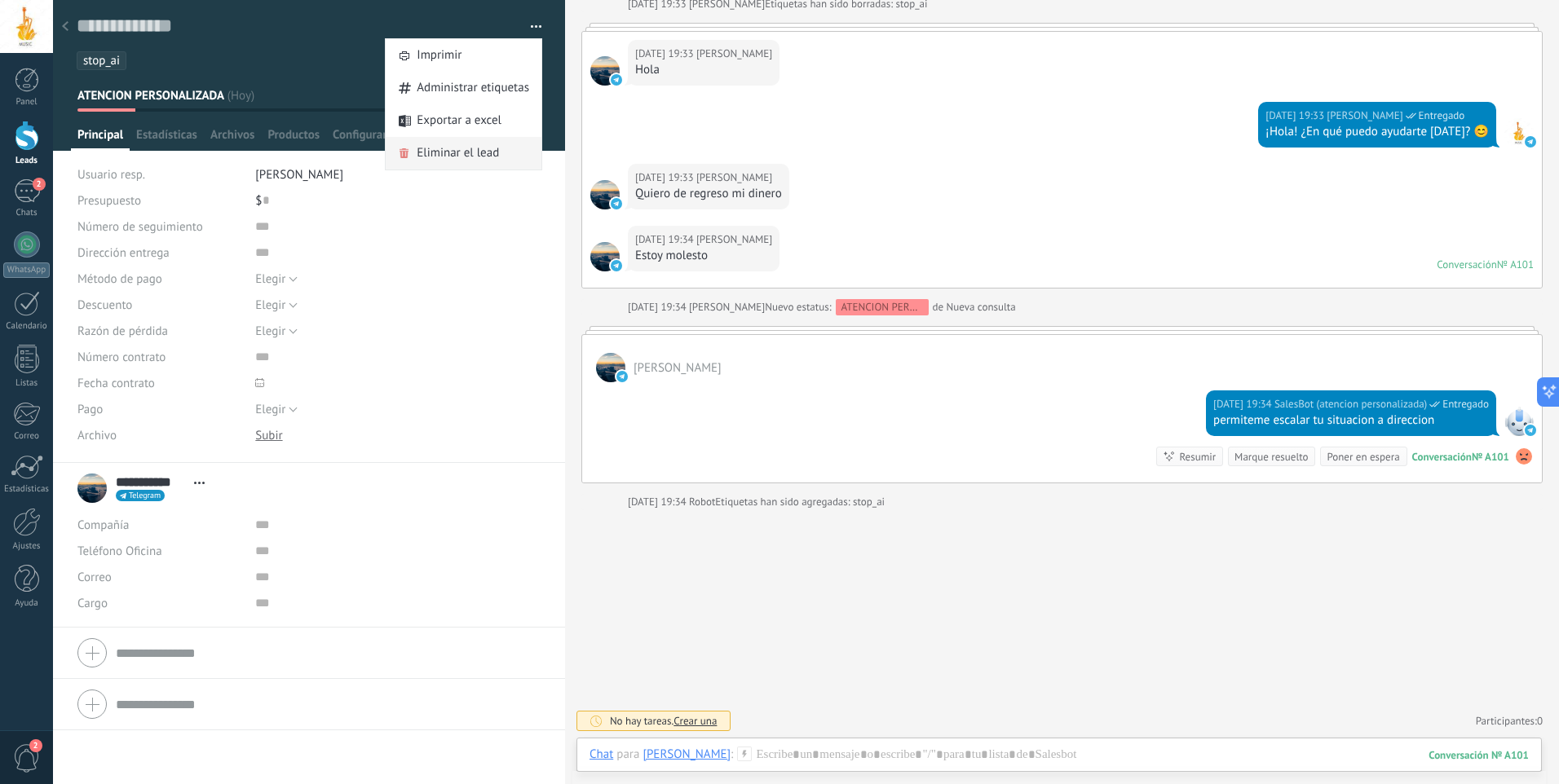
click at [436, 150] on span "Eliminar el lead" at bounding box center [458, 153] width 83 height 33
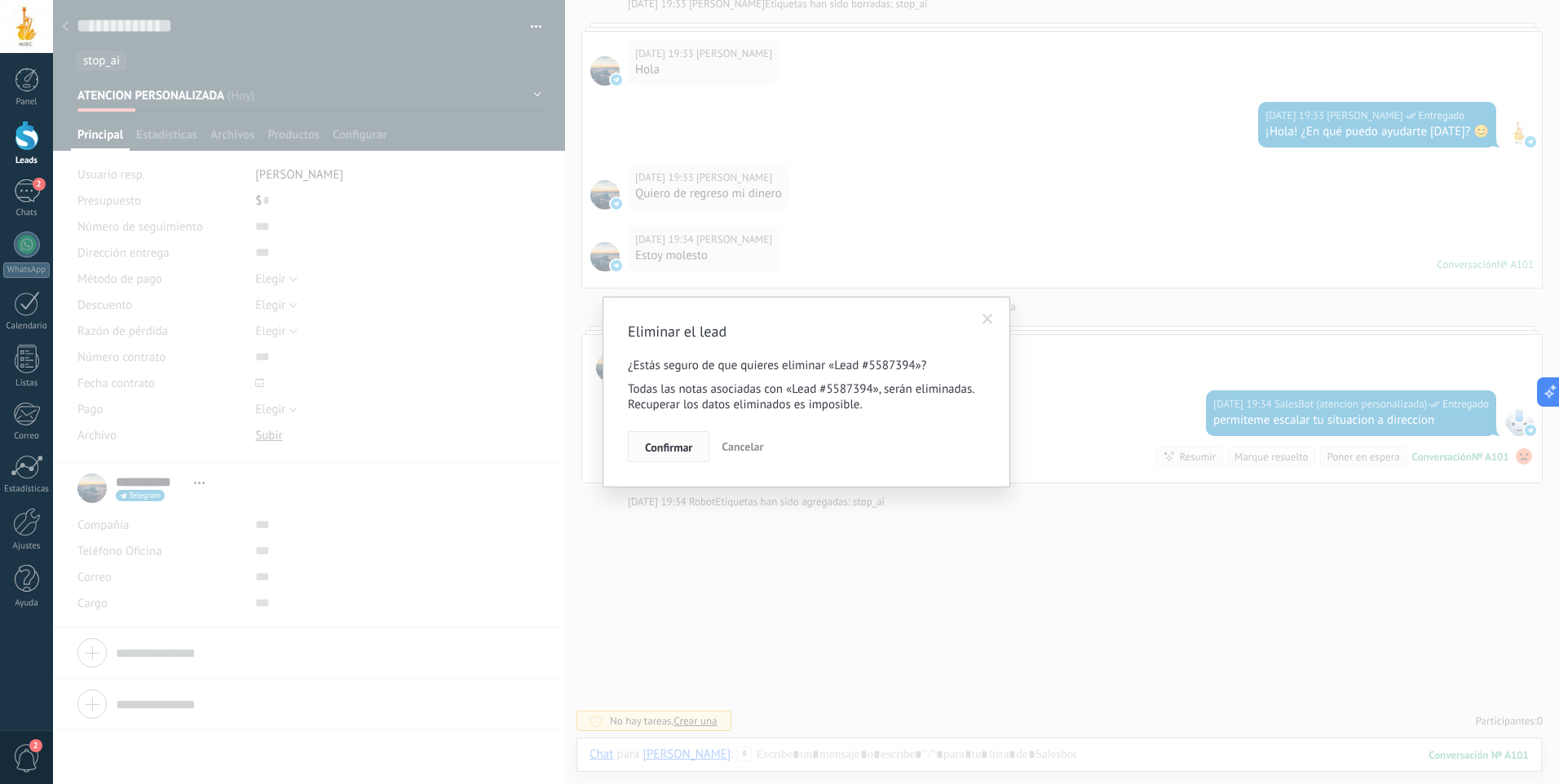
click at [670, 441] on span "Confirmar" at bounding box center [668, 447] width 47 height 11
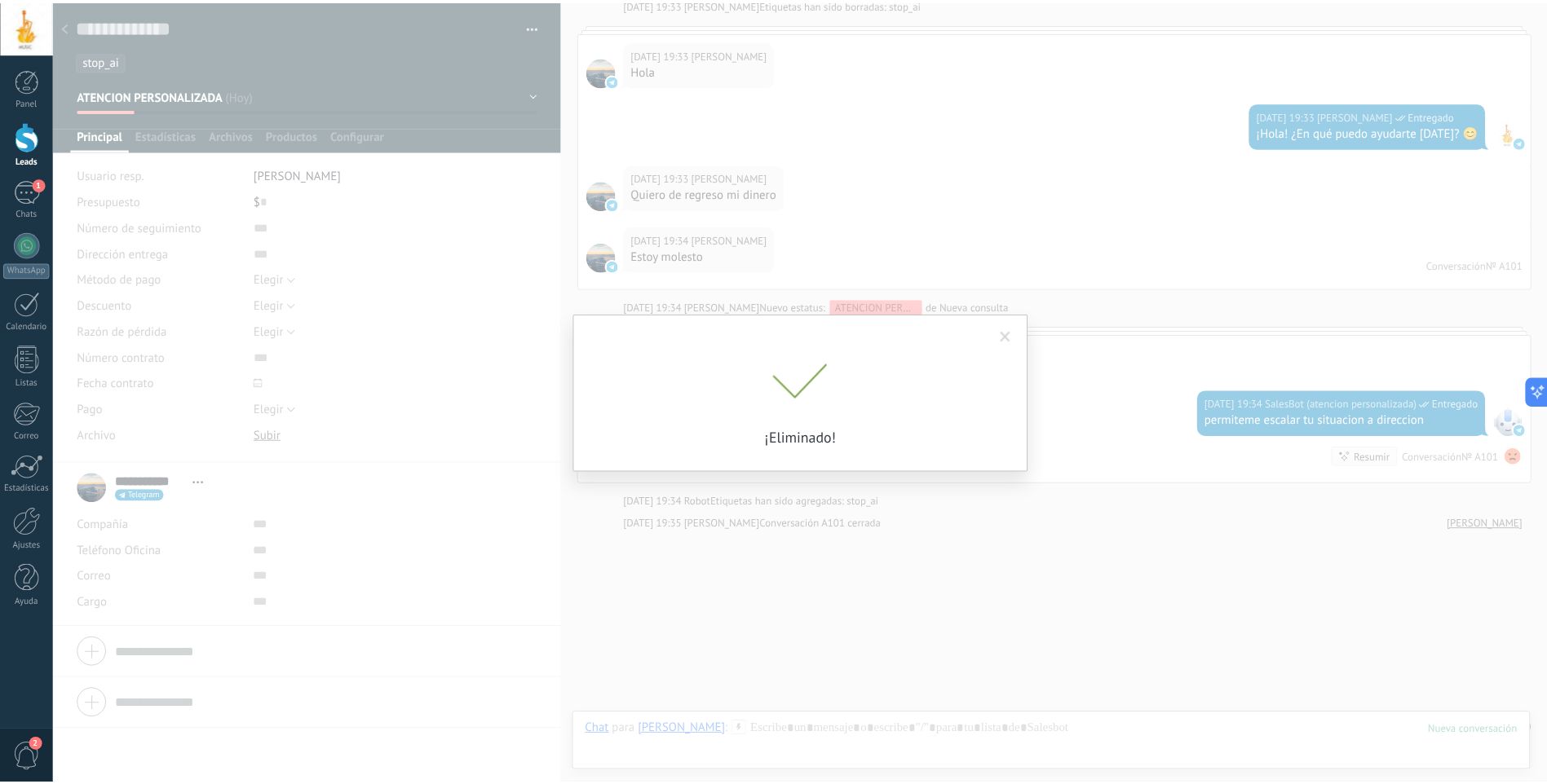
scroll to position [2493, 0]
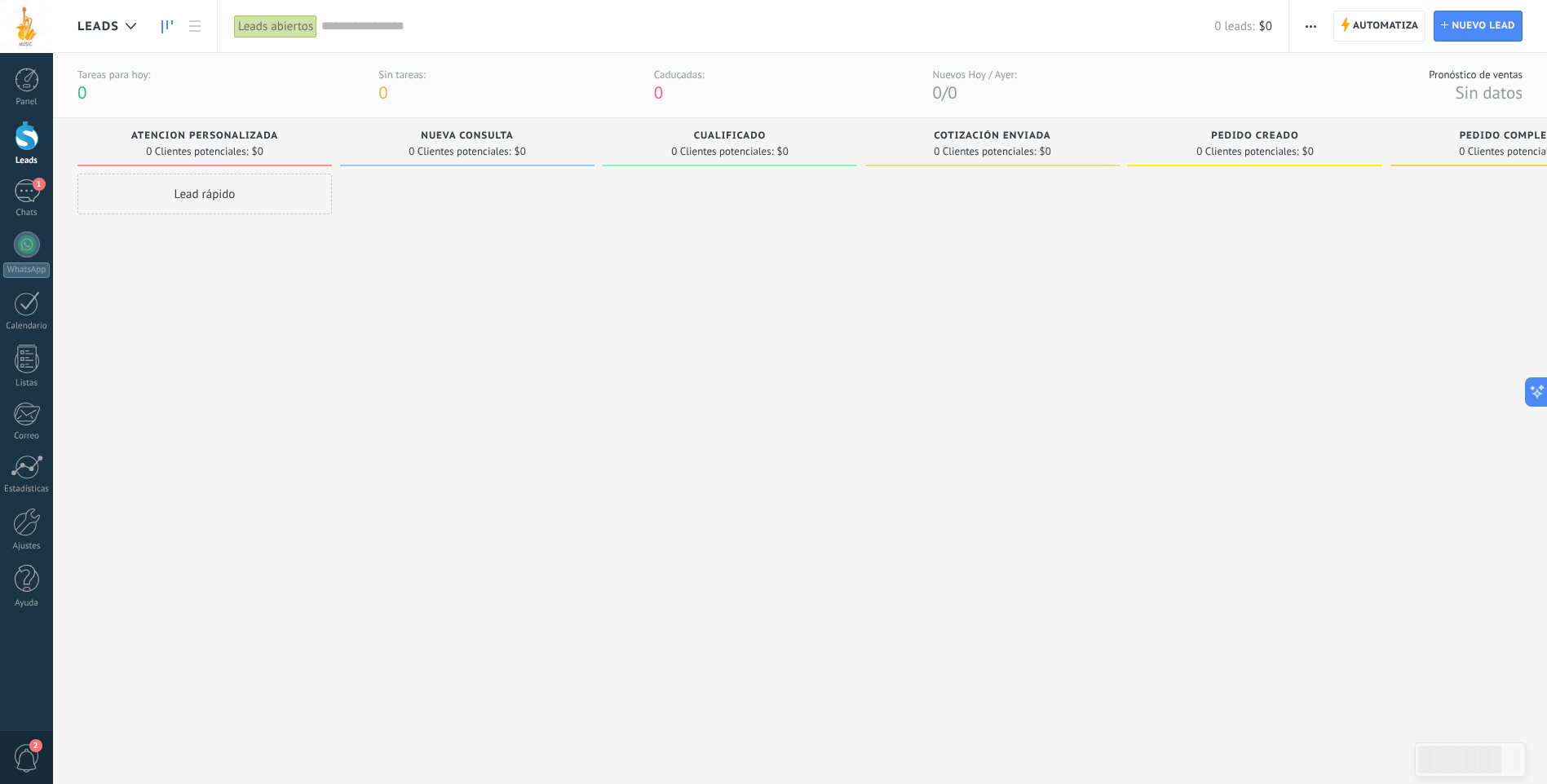
click at [32, 145] on div at bounding box center [27, 135] width 24 height 30
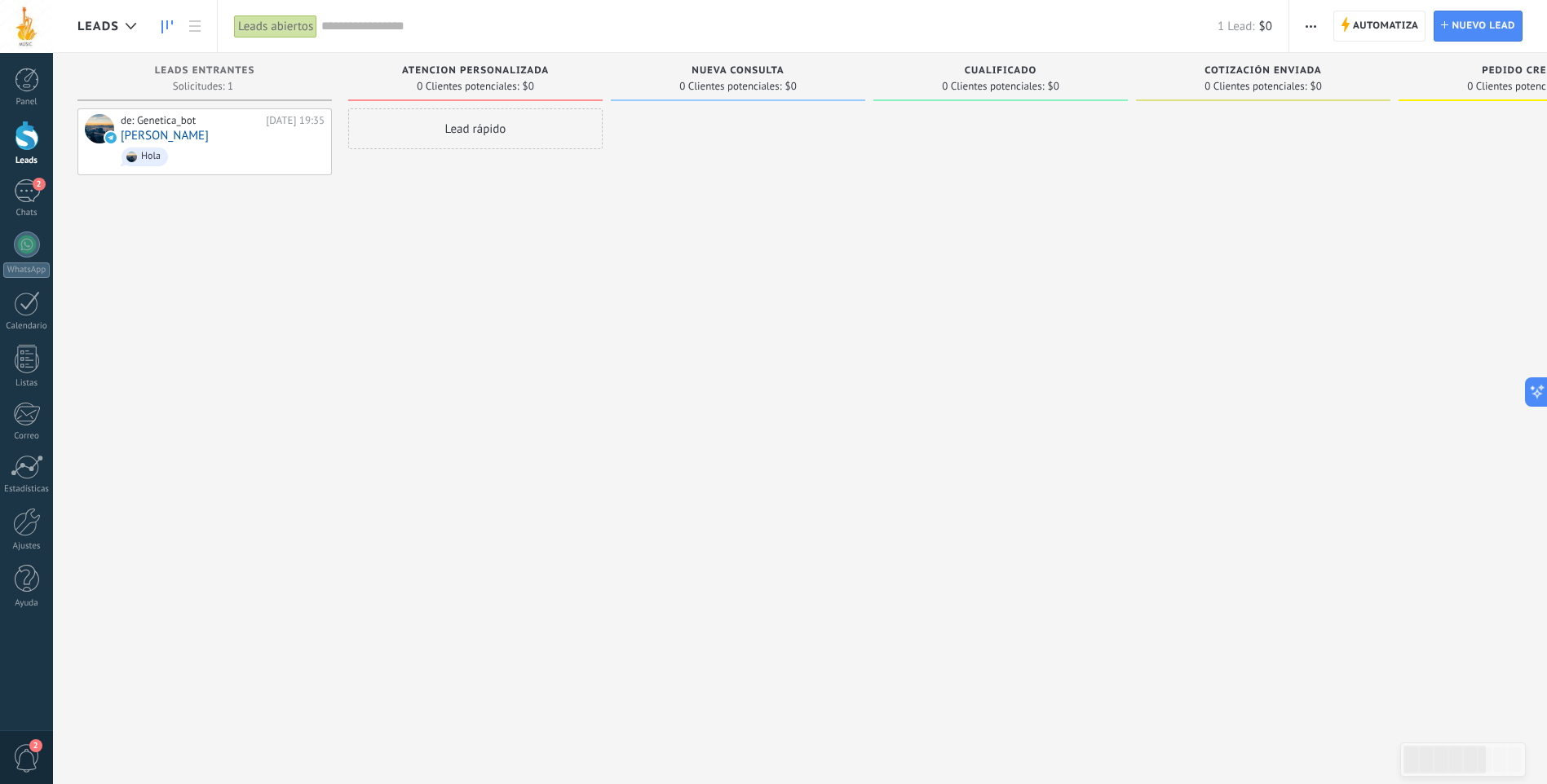
click at [515, 211] on div "Lead rápido" at bounding box center [475, 394] width 255 height 571
click at [28, 141] on div at bounding box center [27, 135] width 24 height 30
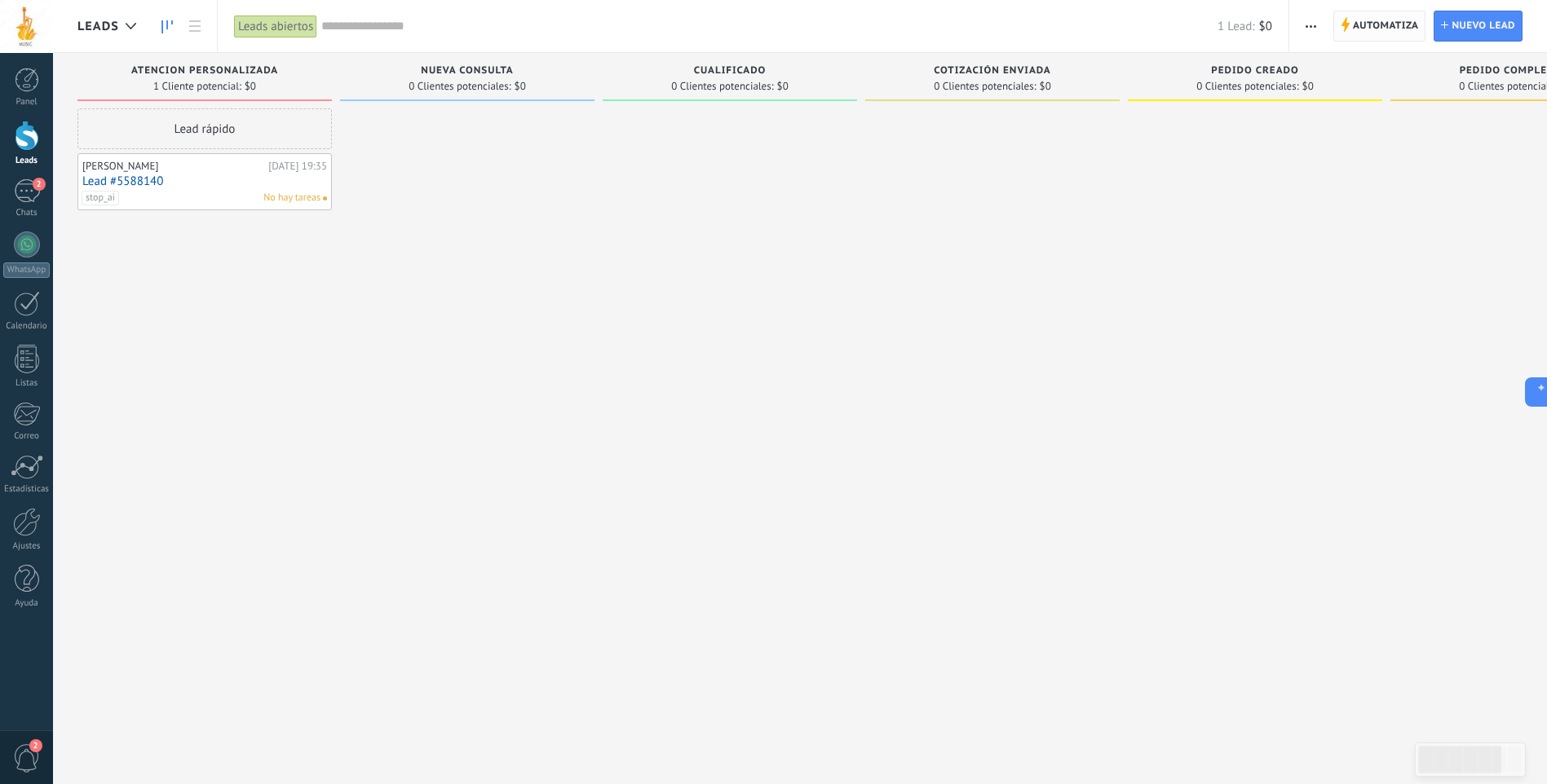
click at [1392, 17] on span "Automatiza" at bounding box center [1385, 26] width 66 height 29
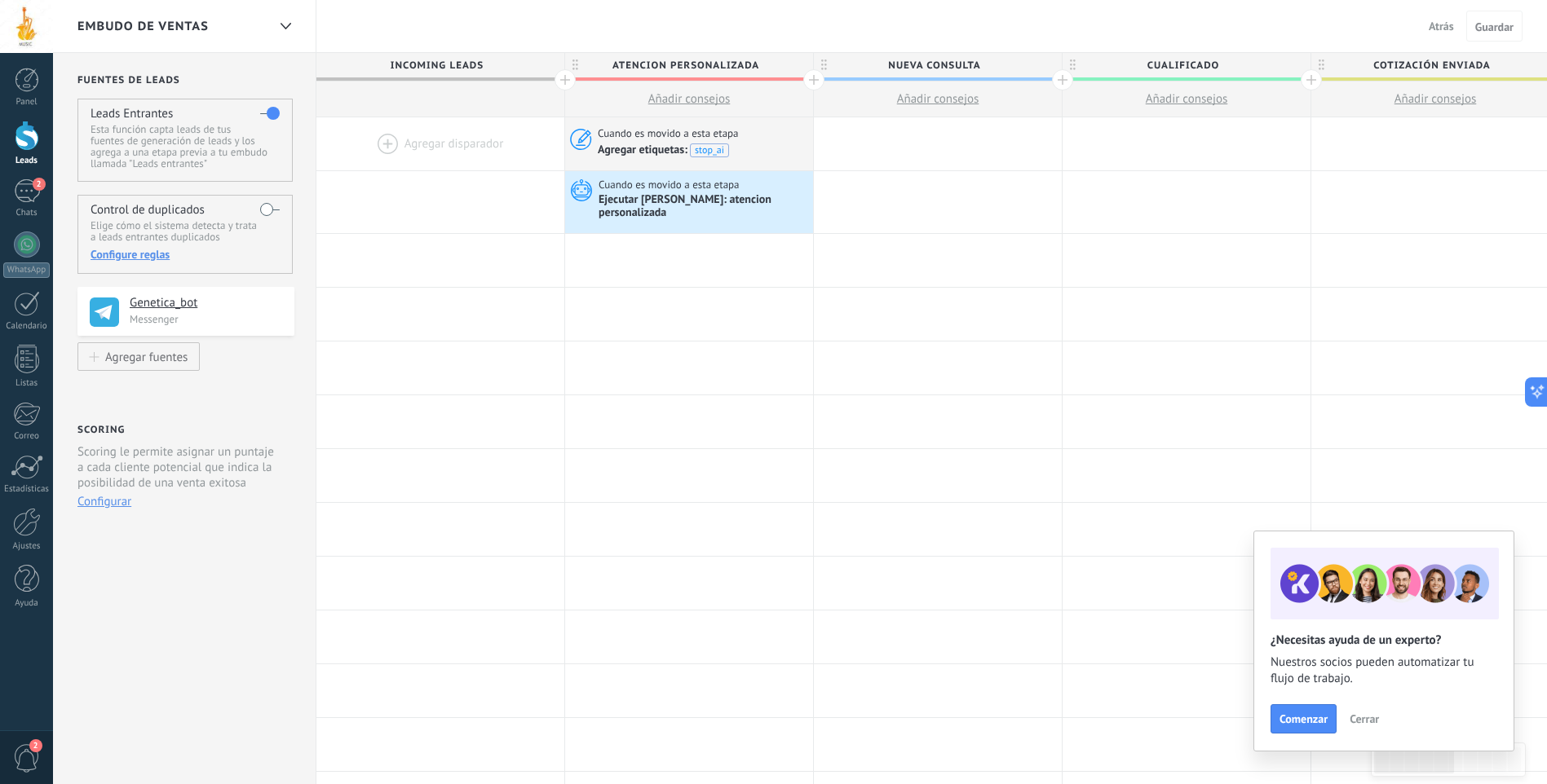
click at [818, 80] on div at bounding box center [814, 80] width 22 height 22
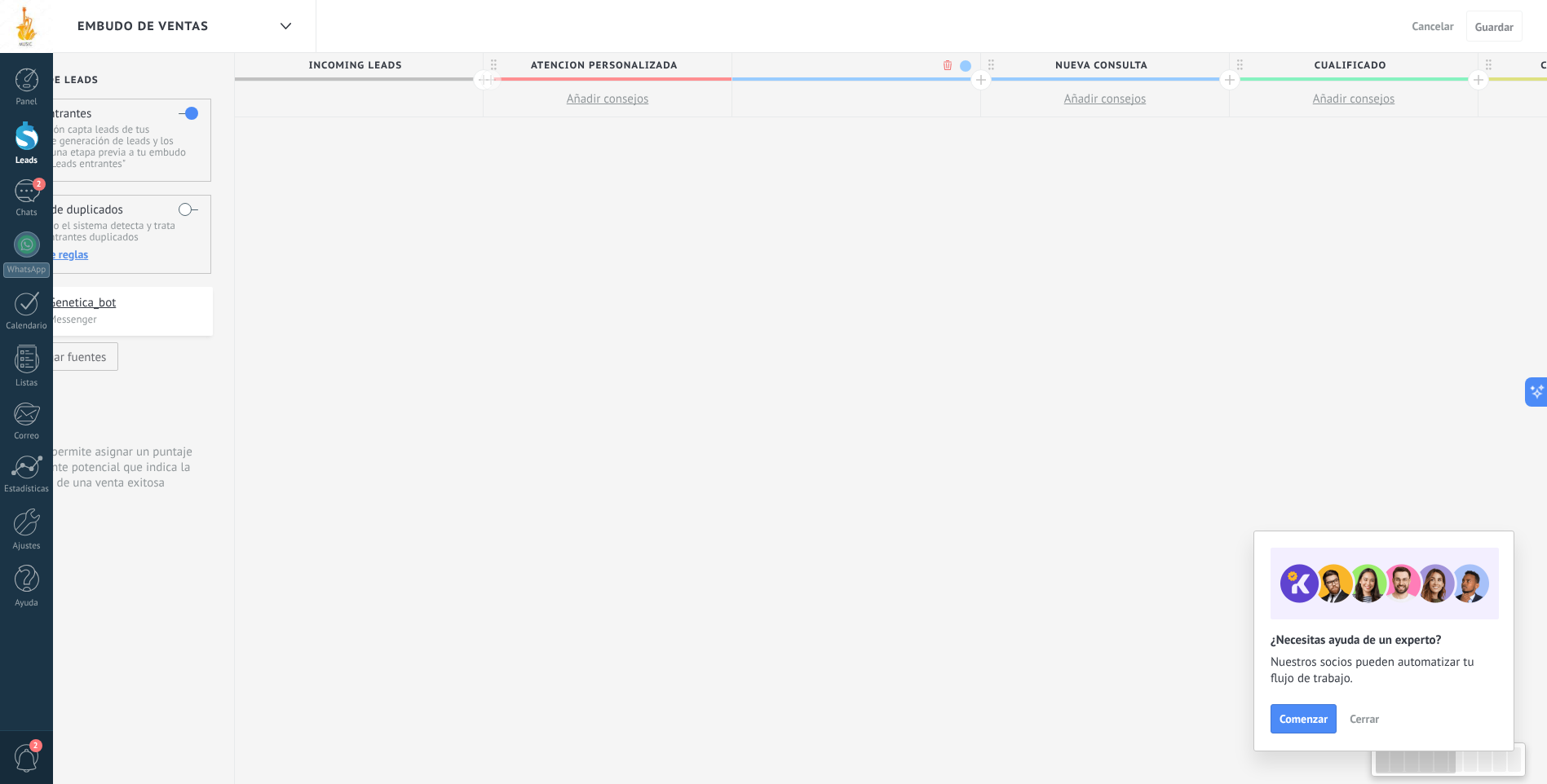
scroll to position [0, 121]
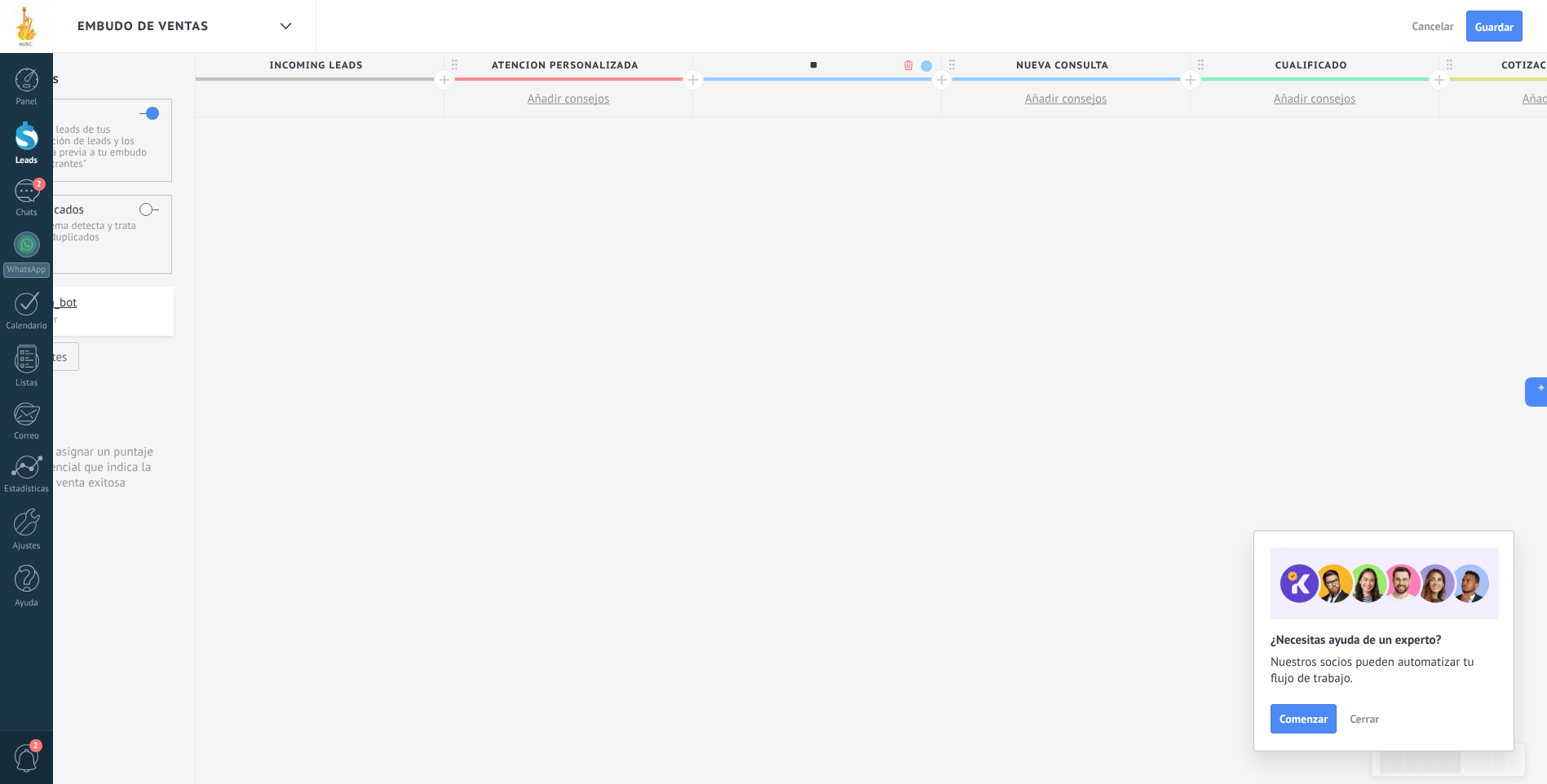
type input "*"
type input "**********"
click at [785, 177] on div "**********" at bounding box center [1563, 419] width 2736 height 732
click at [894, 82] on div at bounding box center [817, 100] width 248 height 36
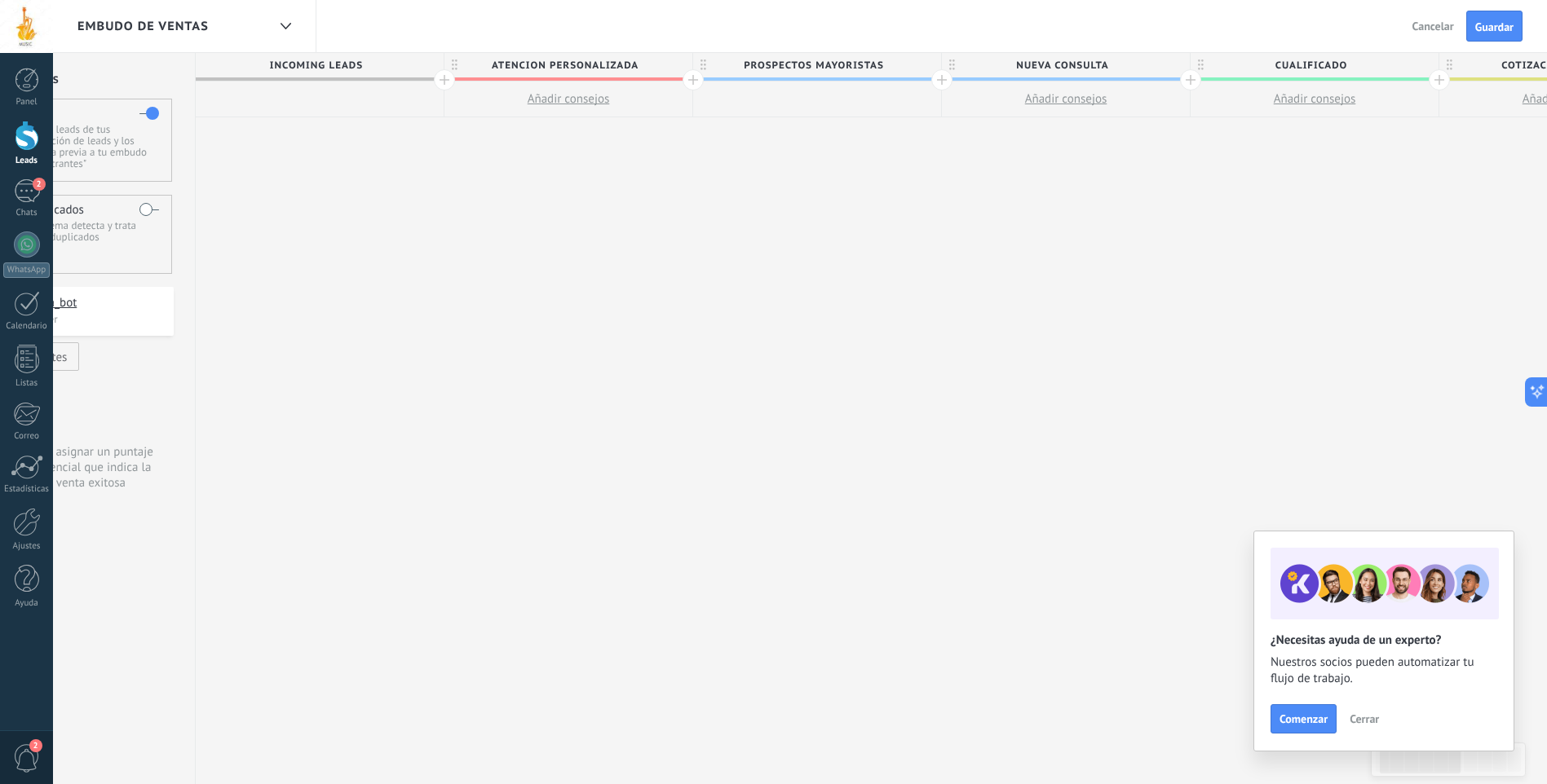
click at [891, 72] on span "prospectos mayoristas" at bounding box center [813, 65] width 239 height 25
click at [927, 67] on span at bounding box center [925, 65] width 11 height 11
click at [939, 90] on span at bounding box center [940, 90] width 15 height 15
click at [872, 155] on div "**********" at bounding box center [1563, 419] width 2736 height 732
click at [1485, 35] on button "Guardar" at bounding box center [1494, 26] width 56 height 31
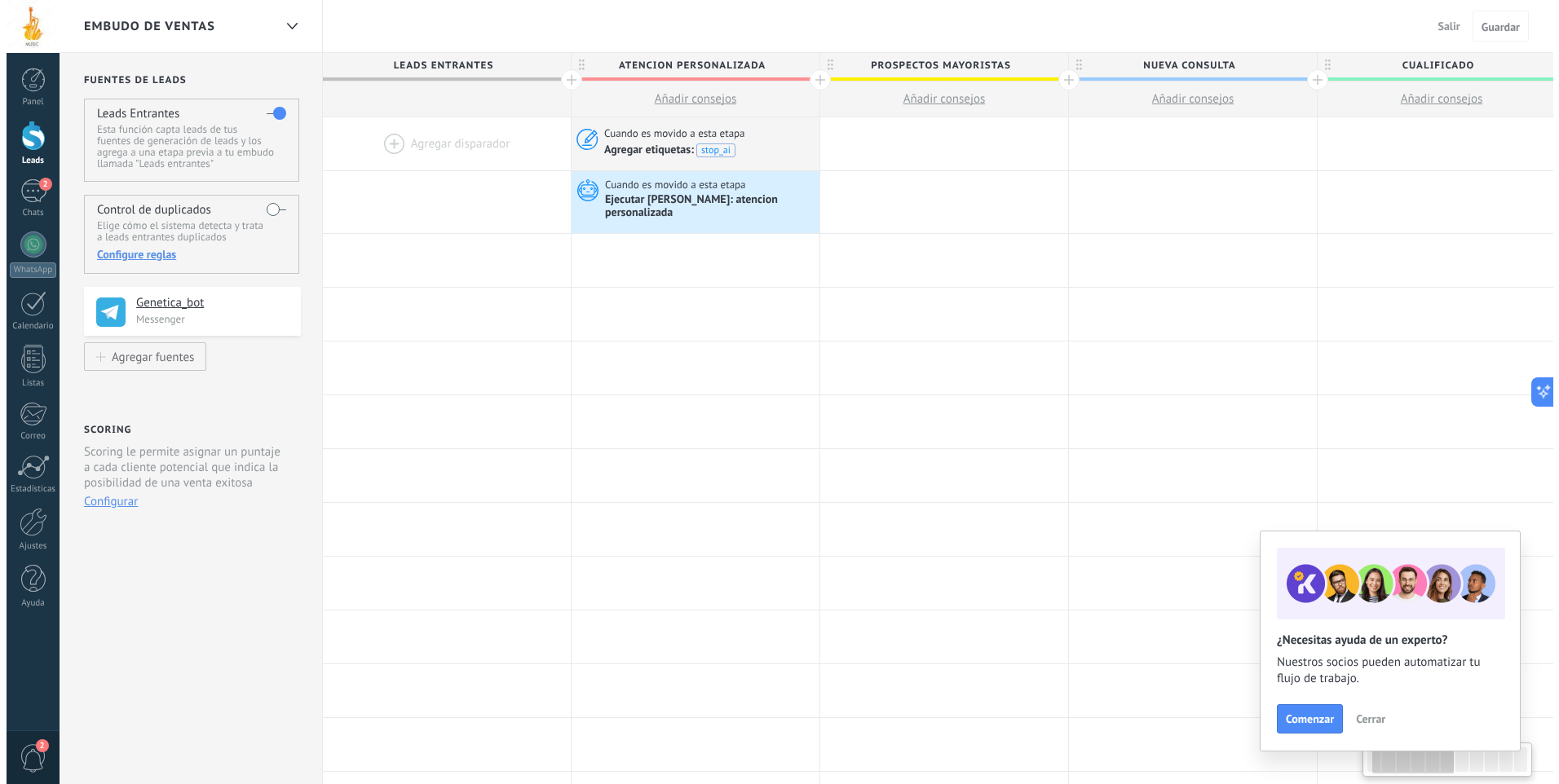
scroll to position [0, 121]
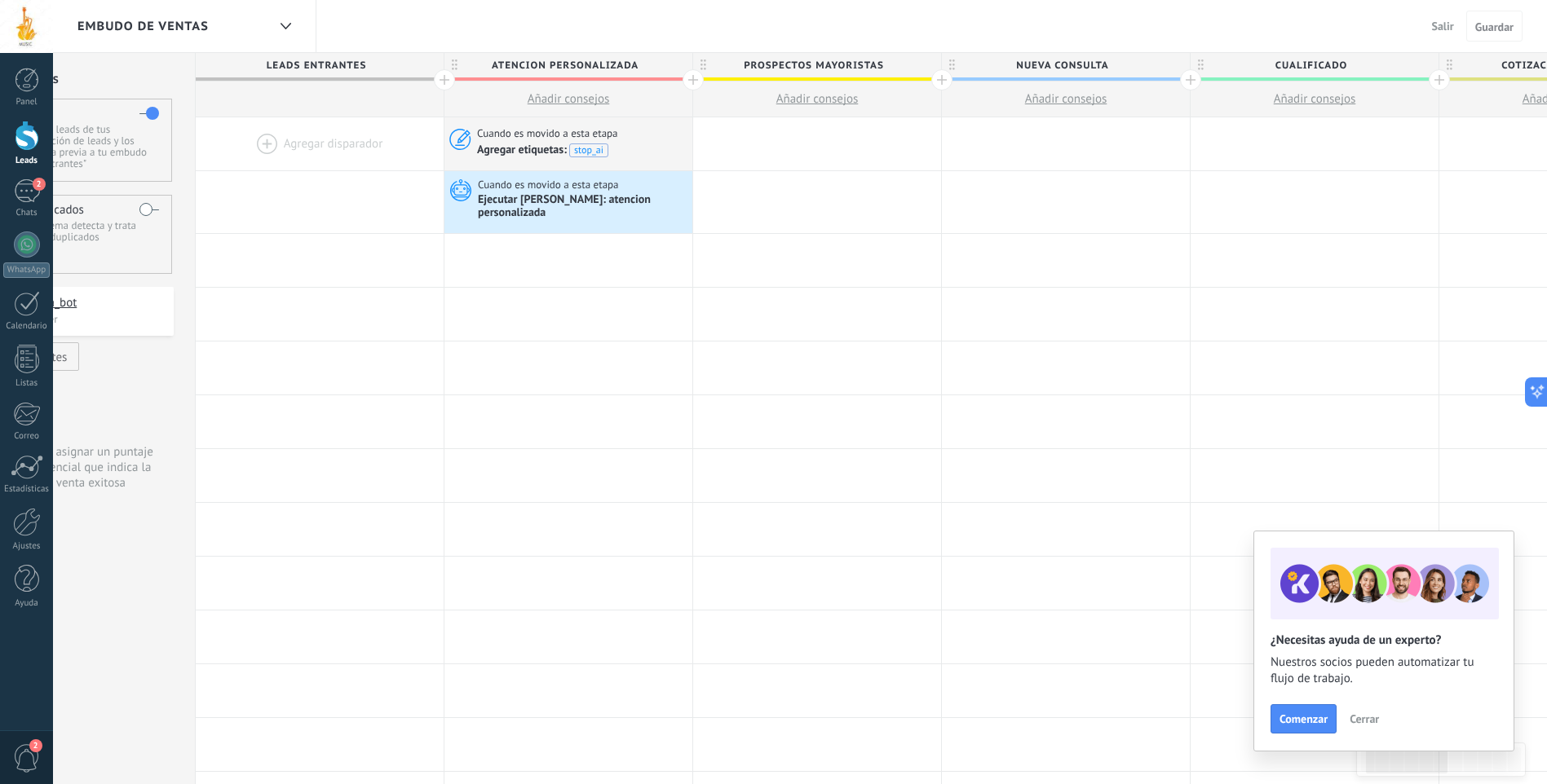
click at [1290, 27] on div "Embudo de ventas Salir Cancelar Guardar" at bounding box center [800, 27] width 1494 height 53
click at [28, 139] on div at bounding box center [27, 135] width 24 height 30
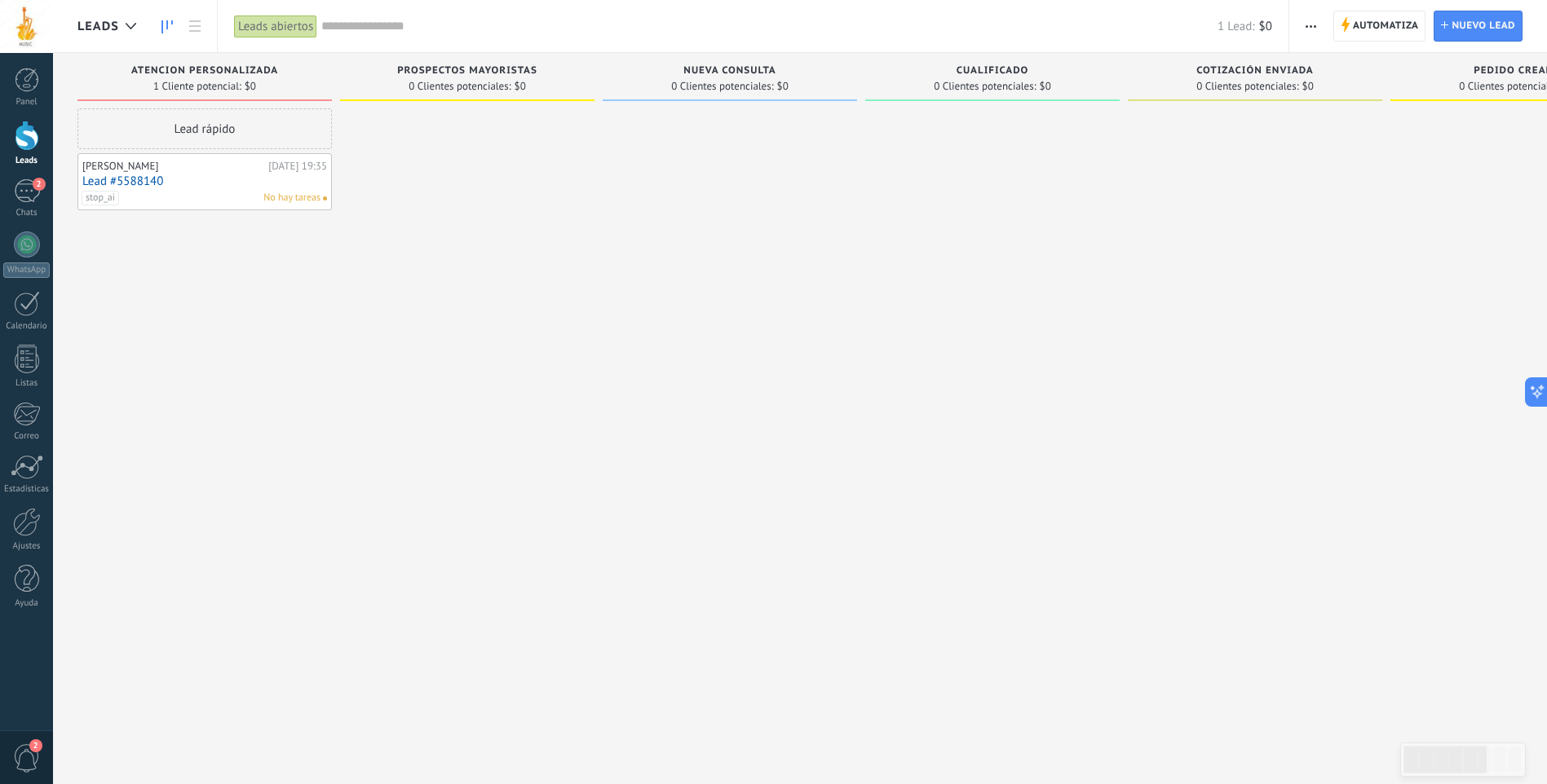
click at [213, 192] on div "stop_ai No hay tareas" at bounding box center [201, 198] width 239 height 15
click at [239, 182] on link "Lead #5588140" at bounding box center [205, 182] width 244 height 14
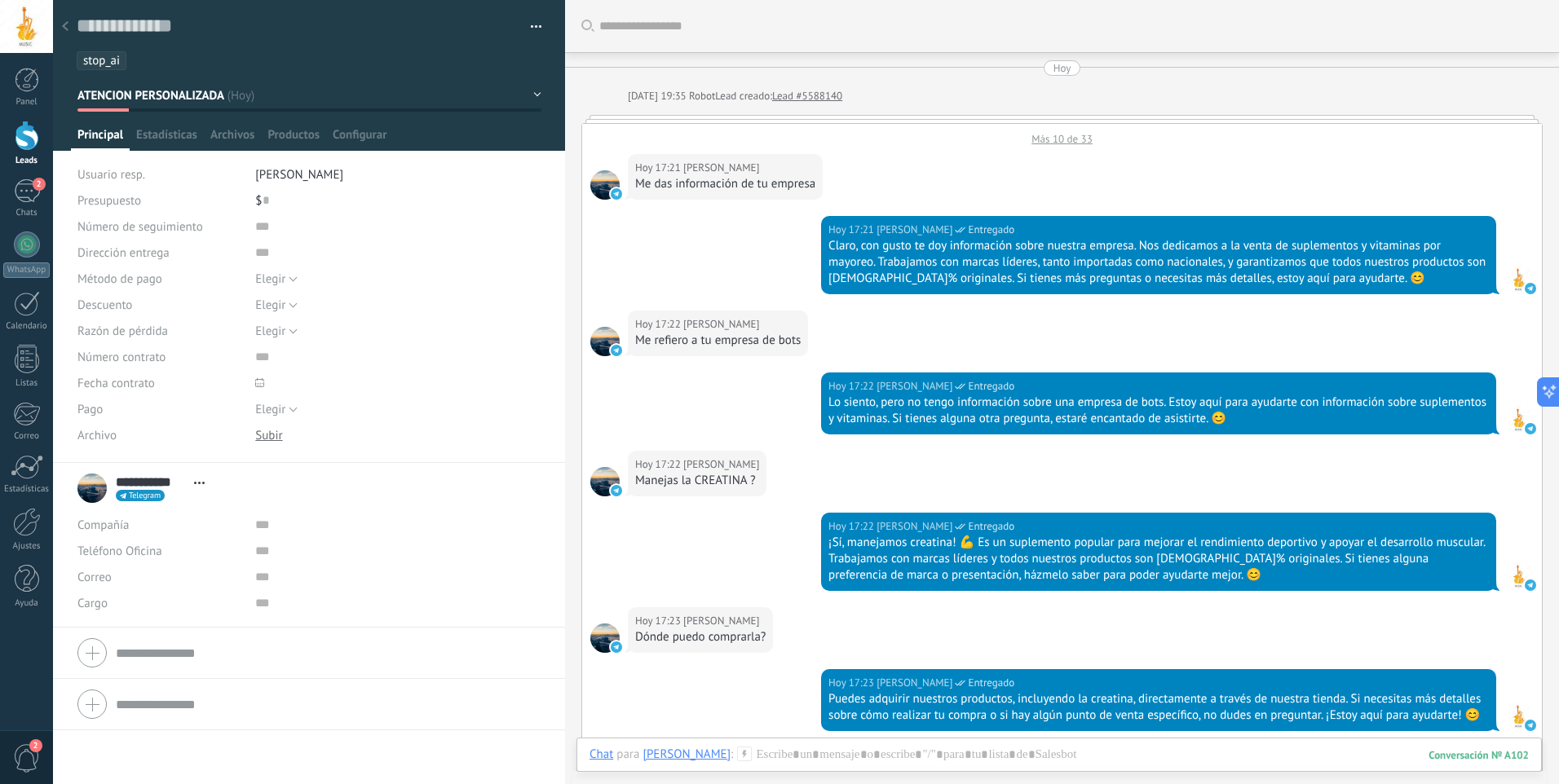
scroll to position [2434, 0]
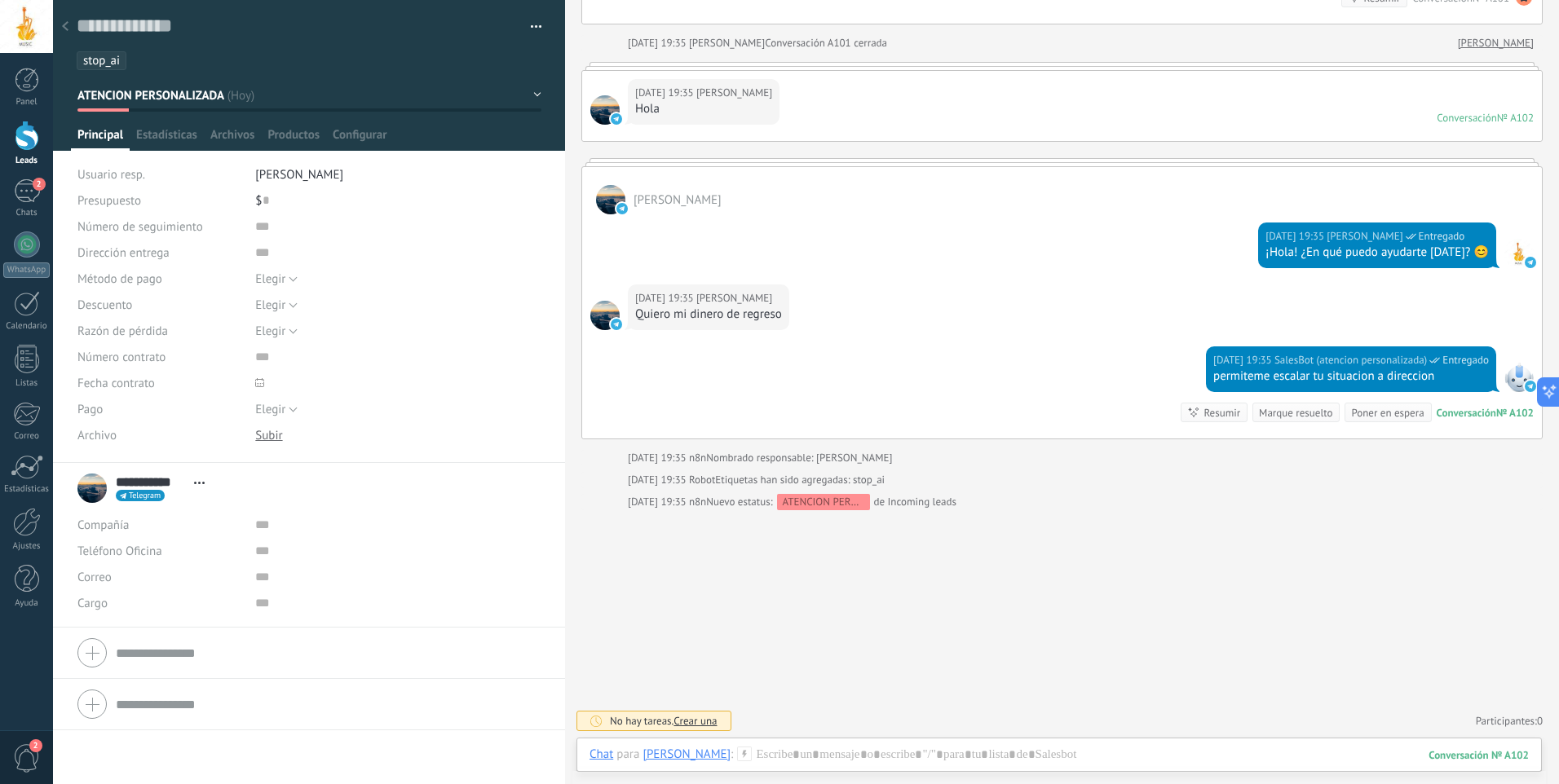
click at [123, 64] on li "stop_ai" at bounding box center [102, 61] width 50 height 19
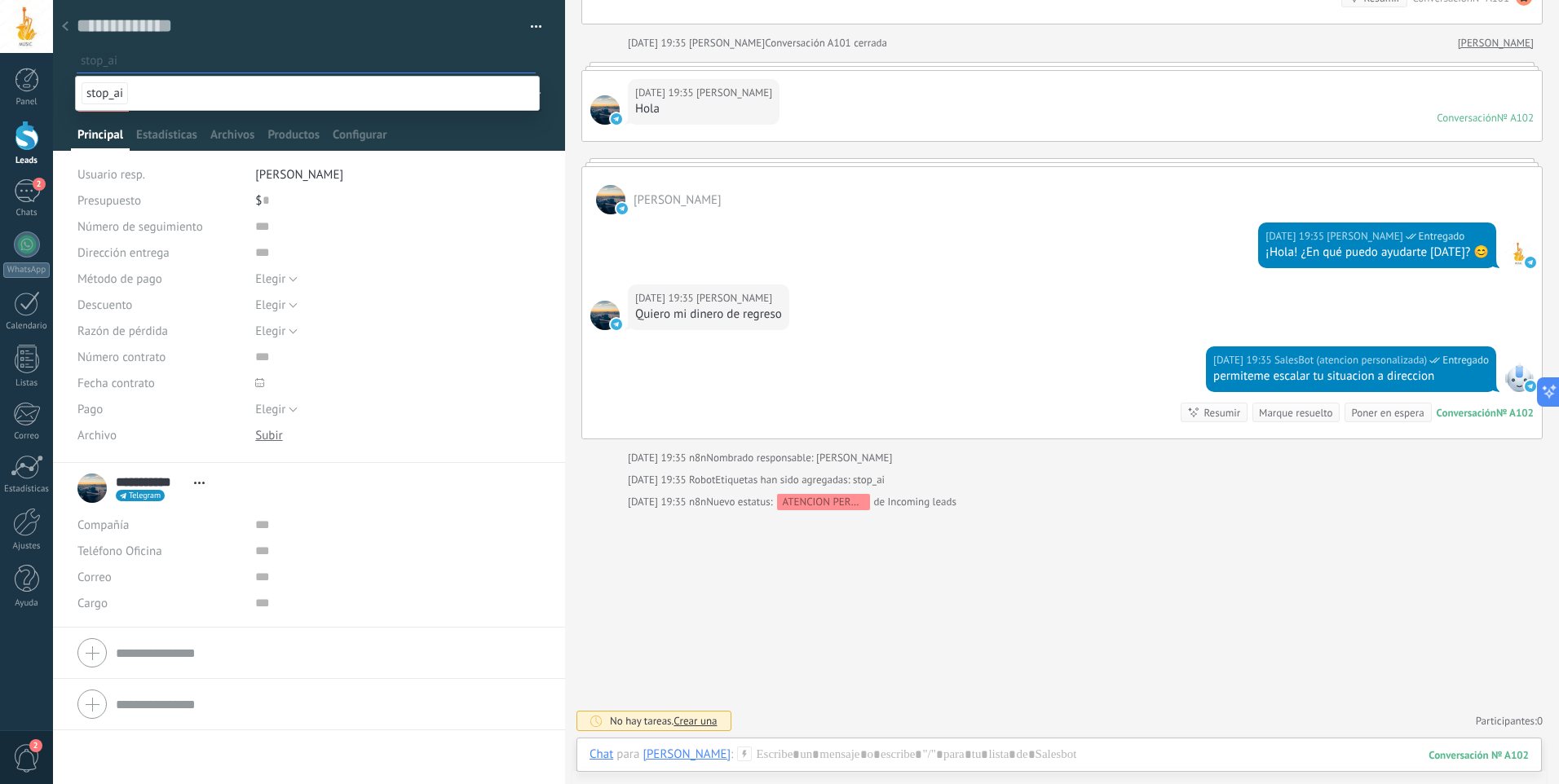
click at [66, 23] on use at bounding box center [65, 26] width 7 height 9
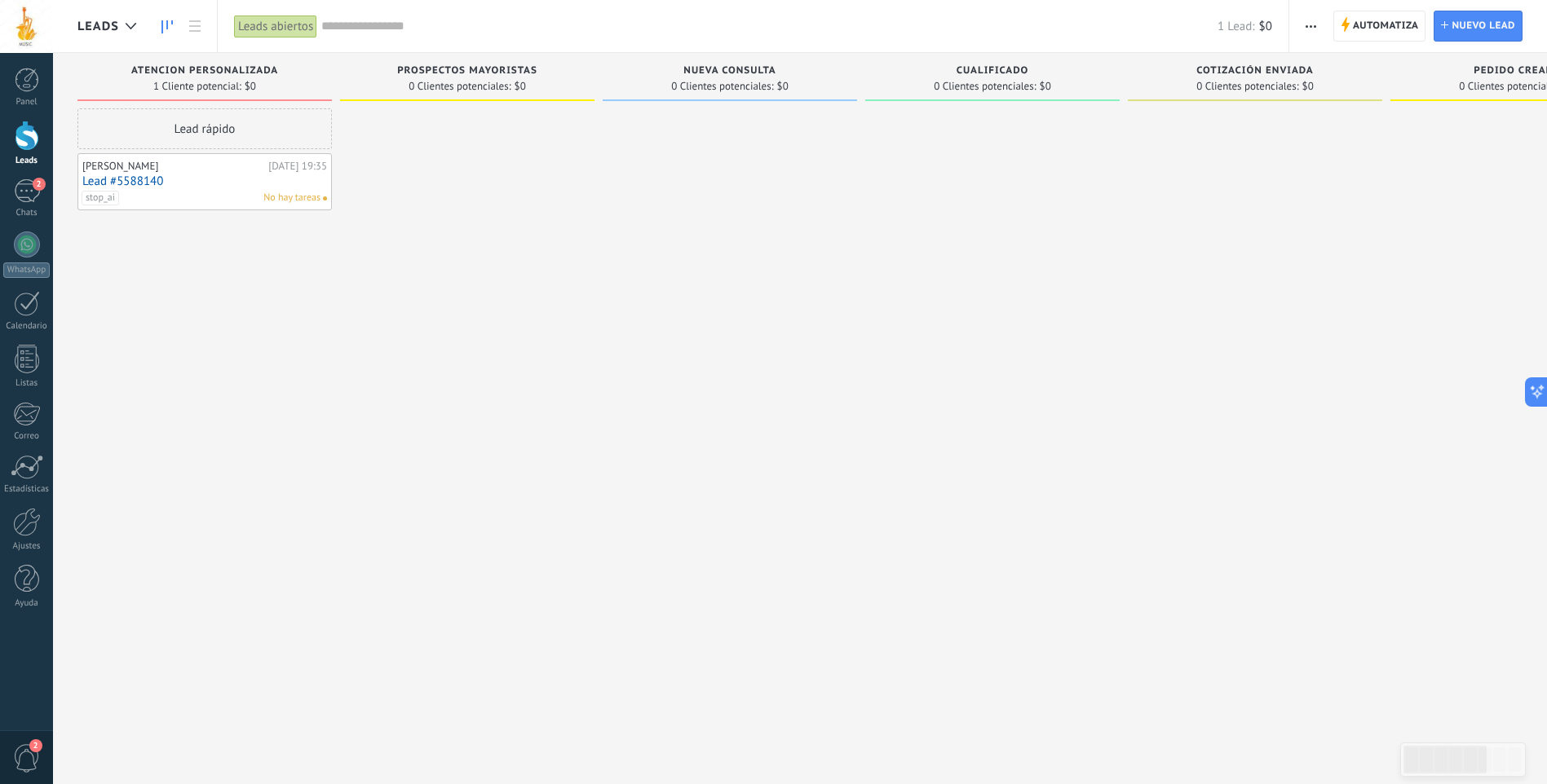
click at [169, 191] on div "stop_ai No hay tareas" at bounding box center [201, 198] width 239 height 15
click at [164, 200] on div "stop_ai No hay tareas" at bounding box center [201, 198] width 239 height 15
click at [171, 186] on link "Lead #5588140" at bounding box center [205, 182] width 244 height 14
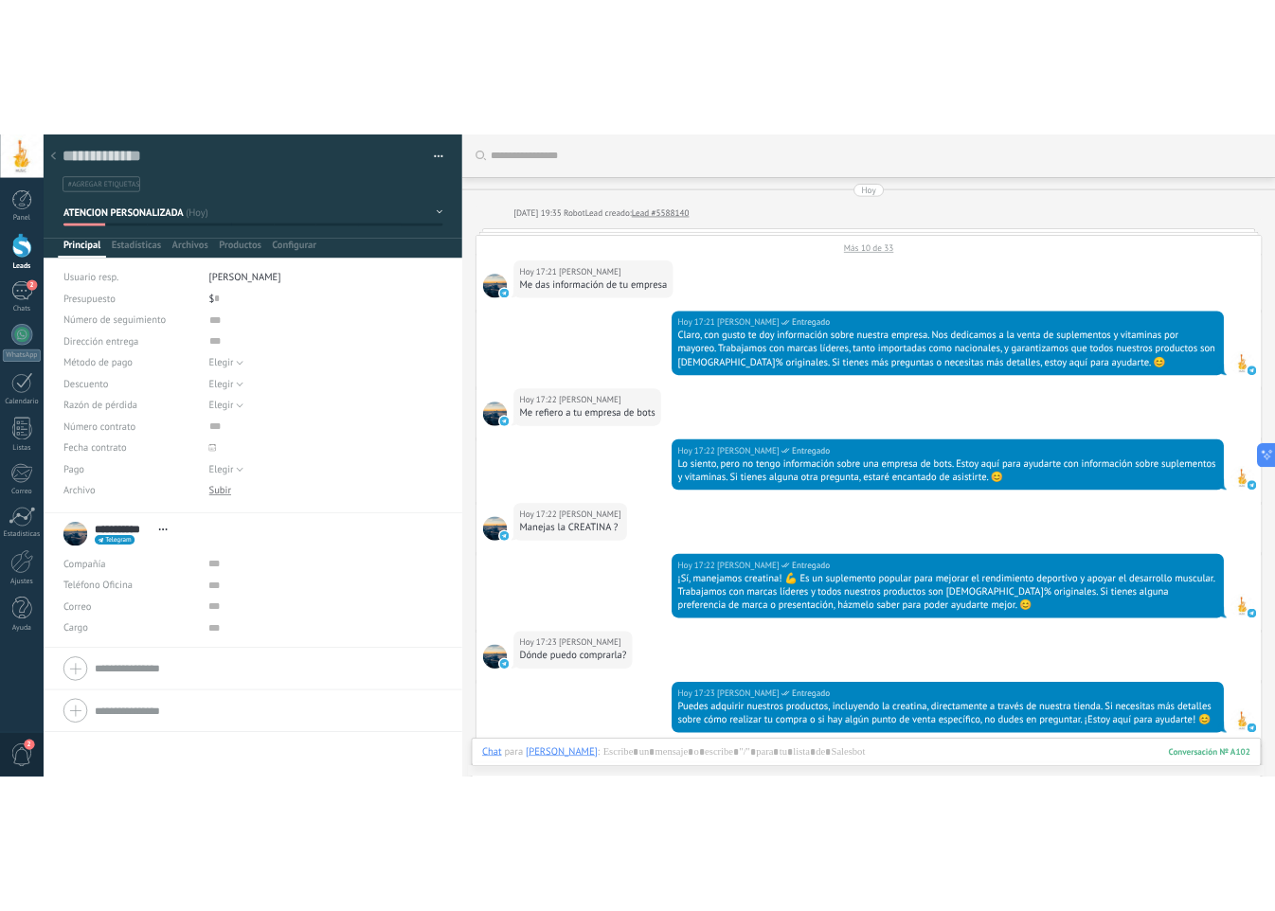
scroll to position [2860, 0]
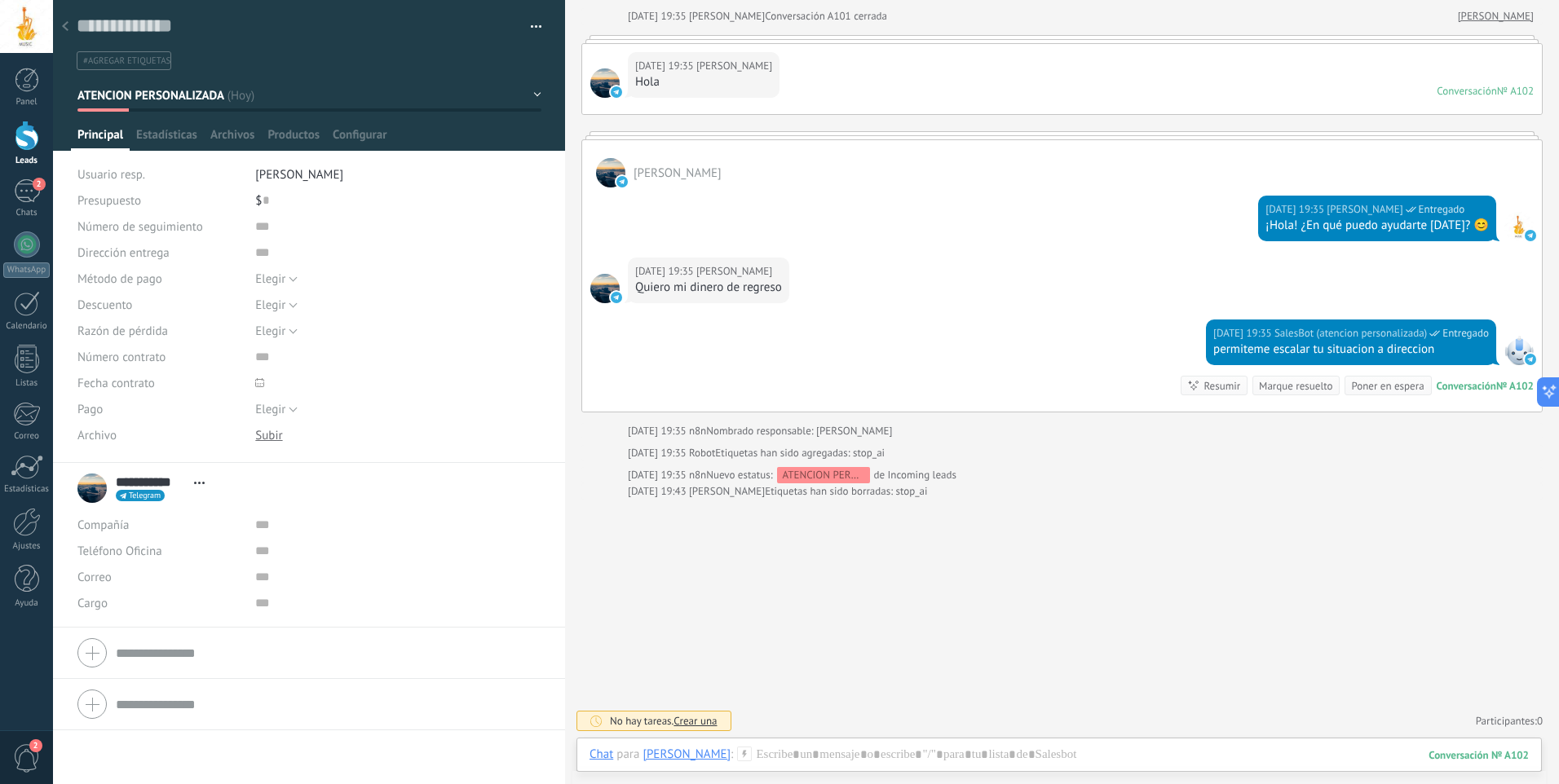
click at [70, 30] on div at bounding box center [65, 27] width 23 height 32
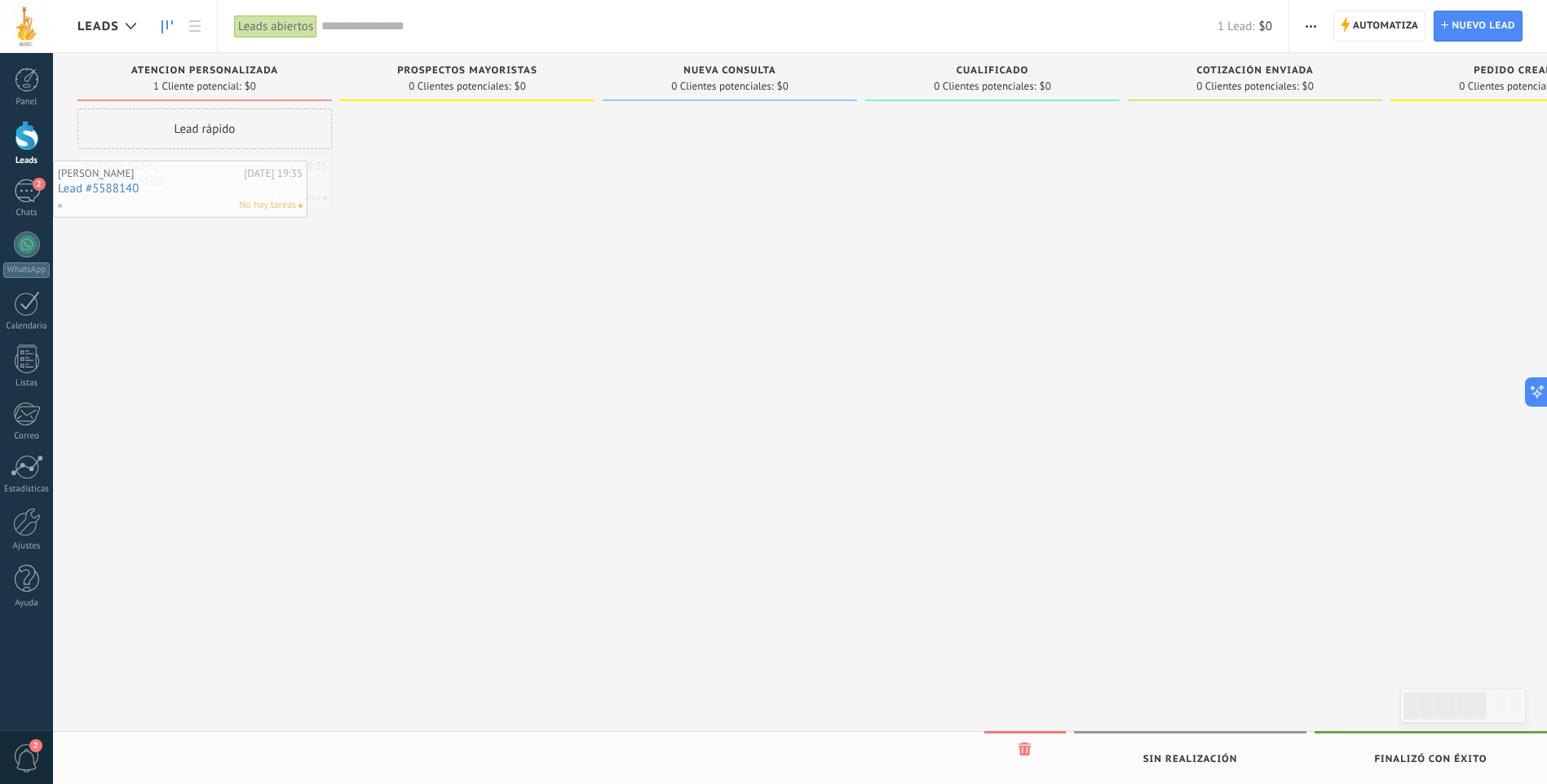
drag, startPoint x: 226, startPoint y: 194, endPoint x: 183, endPoint y: 201, distance: 43.6
click at [339, 26] on input "text" at bounding box center [769, 27] width 896 height 17
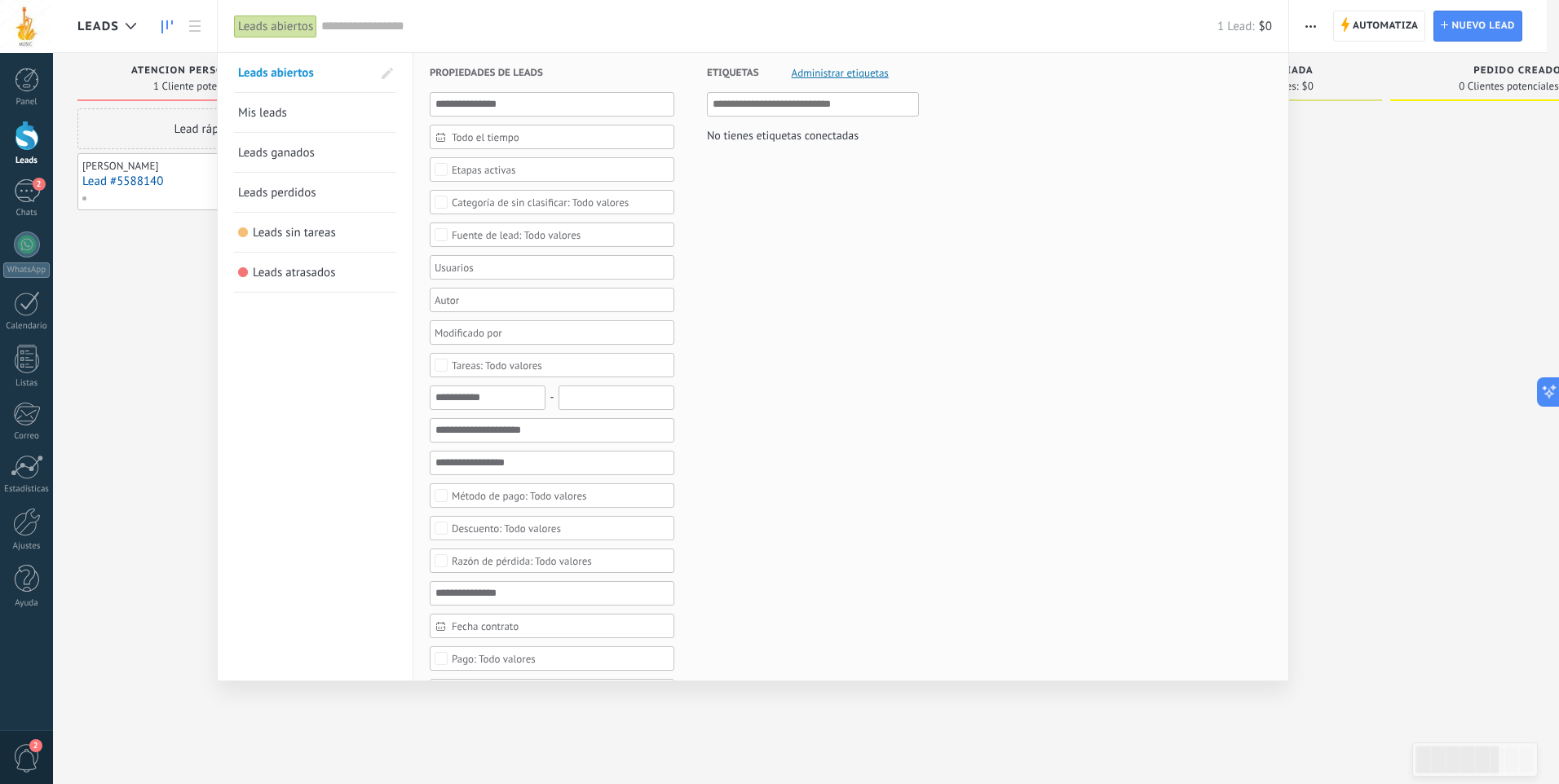
click at [164, 261] on div at bounding box center [779, 392] width 1559 height 784
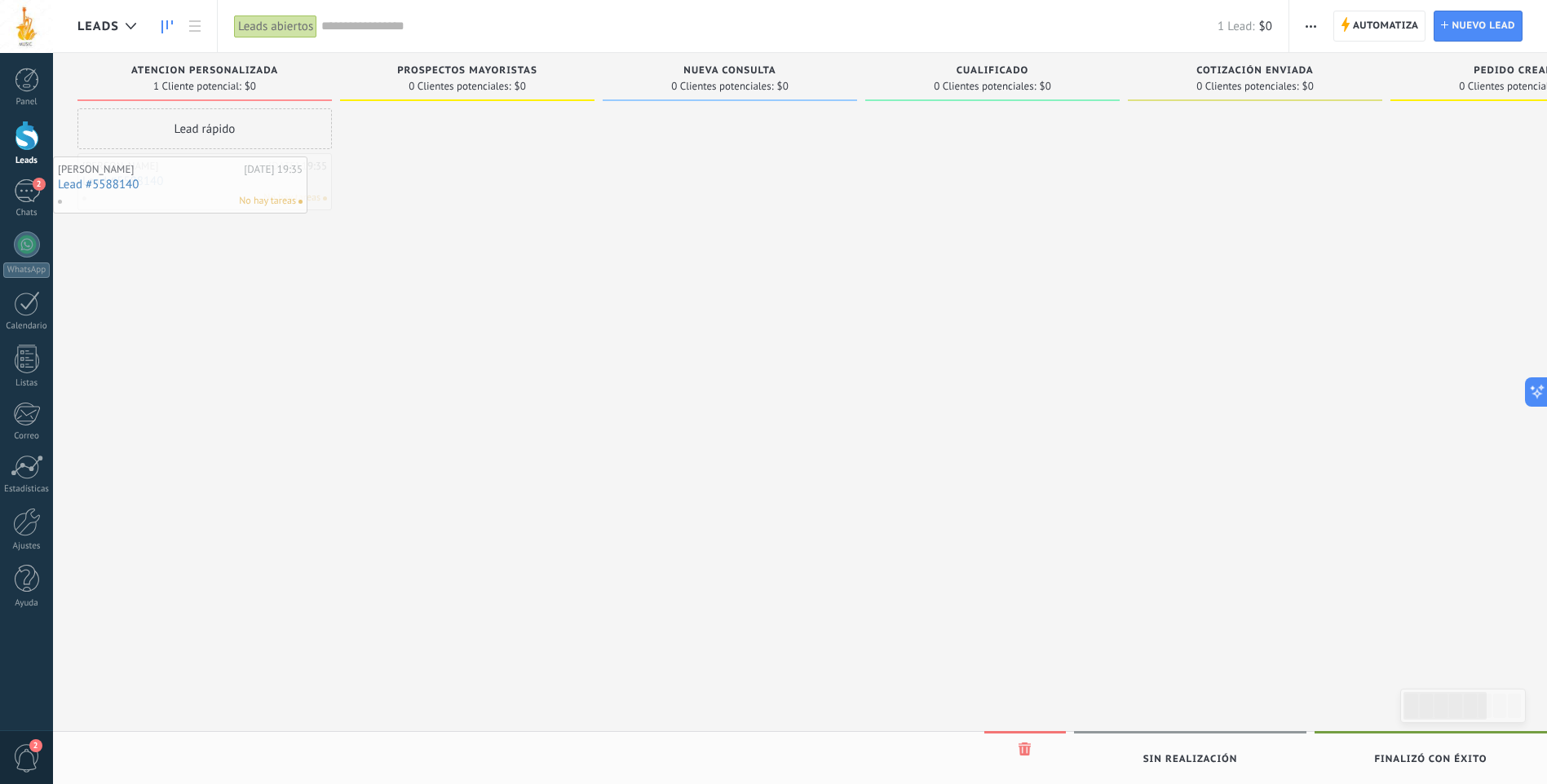
drag, startPoint x: 211, startPoint y: 176, endPoint x: 220, endPoint y: 191, distance: 17.5
drag, startPoint x: 230, startPoint y: 166, endPoint x: 711, endPoint y: 114, distance: 483.8
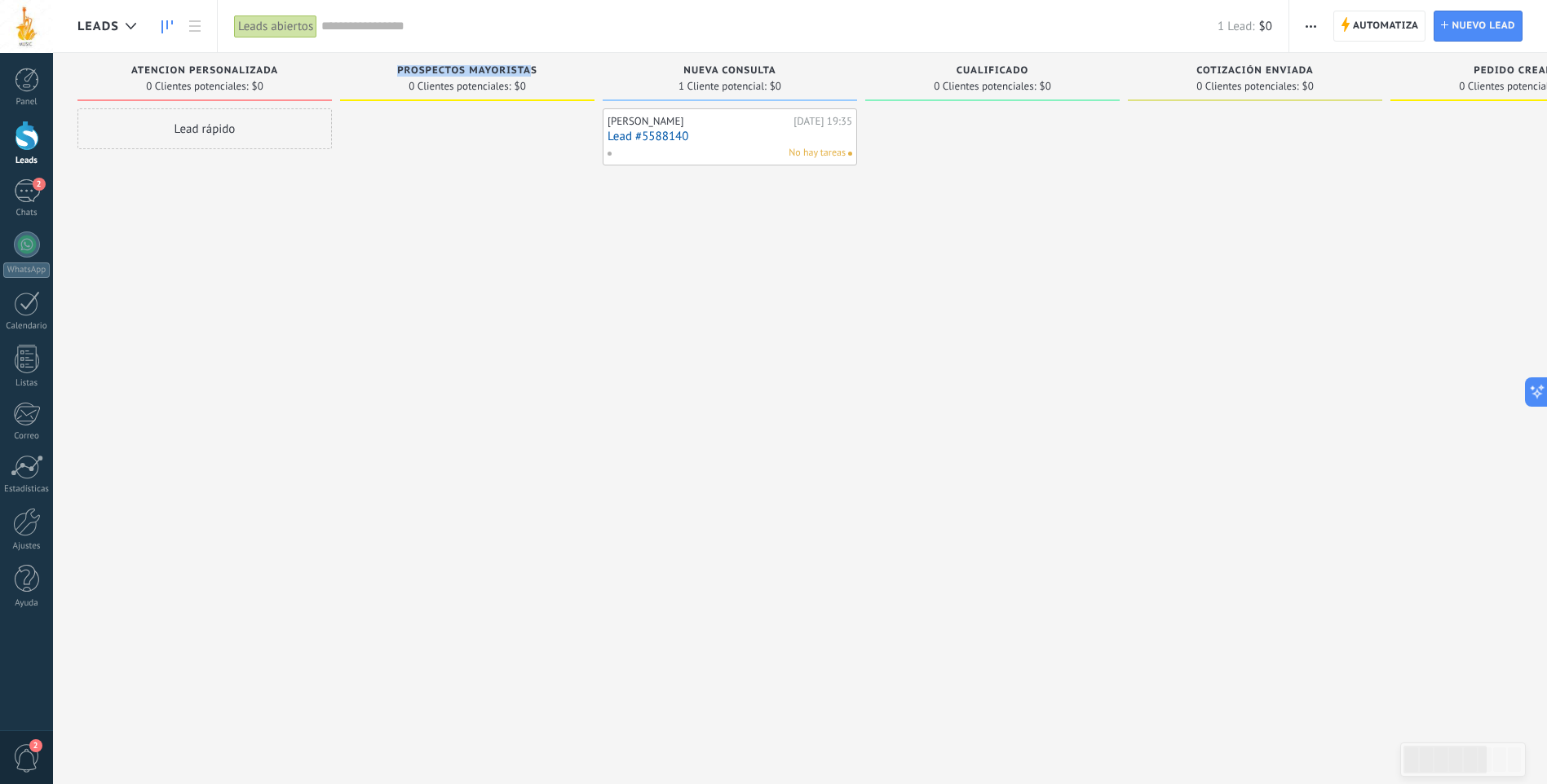
drag, startPoint x: 399, startPoint y: 66, endPoint x: 533, endPoint y: 68, distance: 134.0
click at [533, 68] on span "prospectos mayoristas" at bounding box center [467, 71] width 140 height 11
drag, startPoint x: 533, startPoint y: 68, endPoint x: 456, endPoint y: 73, distance: 77.2
click at [462, 73] on span "prospectos mayoristas" at bounding box center [467, 71] width 140 height 11
drag, startPoint x: 397, startPoint y: 67, endPoint x: 539, endPoint y: 70, distance: 142.0
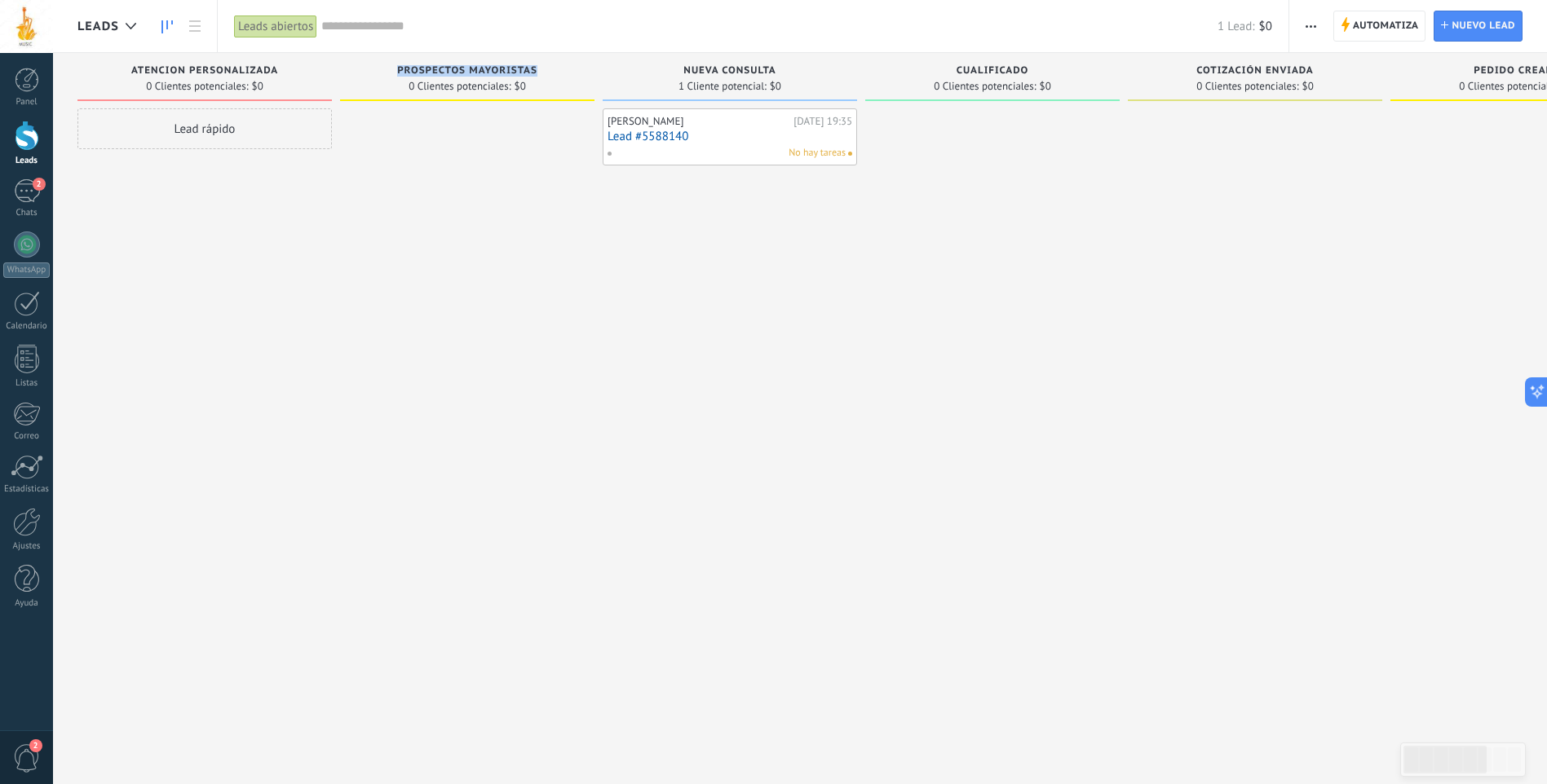
click at [539, 70] on div "prospectos mayoristas" at bounding box center [467, 72] width 238 height 14
drag, startPoint x: 536, startPoint y: 70, endPoint x: 508, endPoint y: 65, distance: 28.4
type textarea "**********"
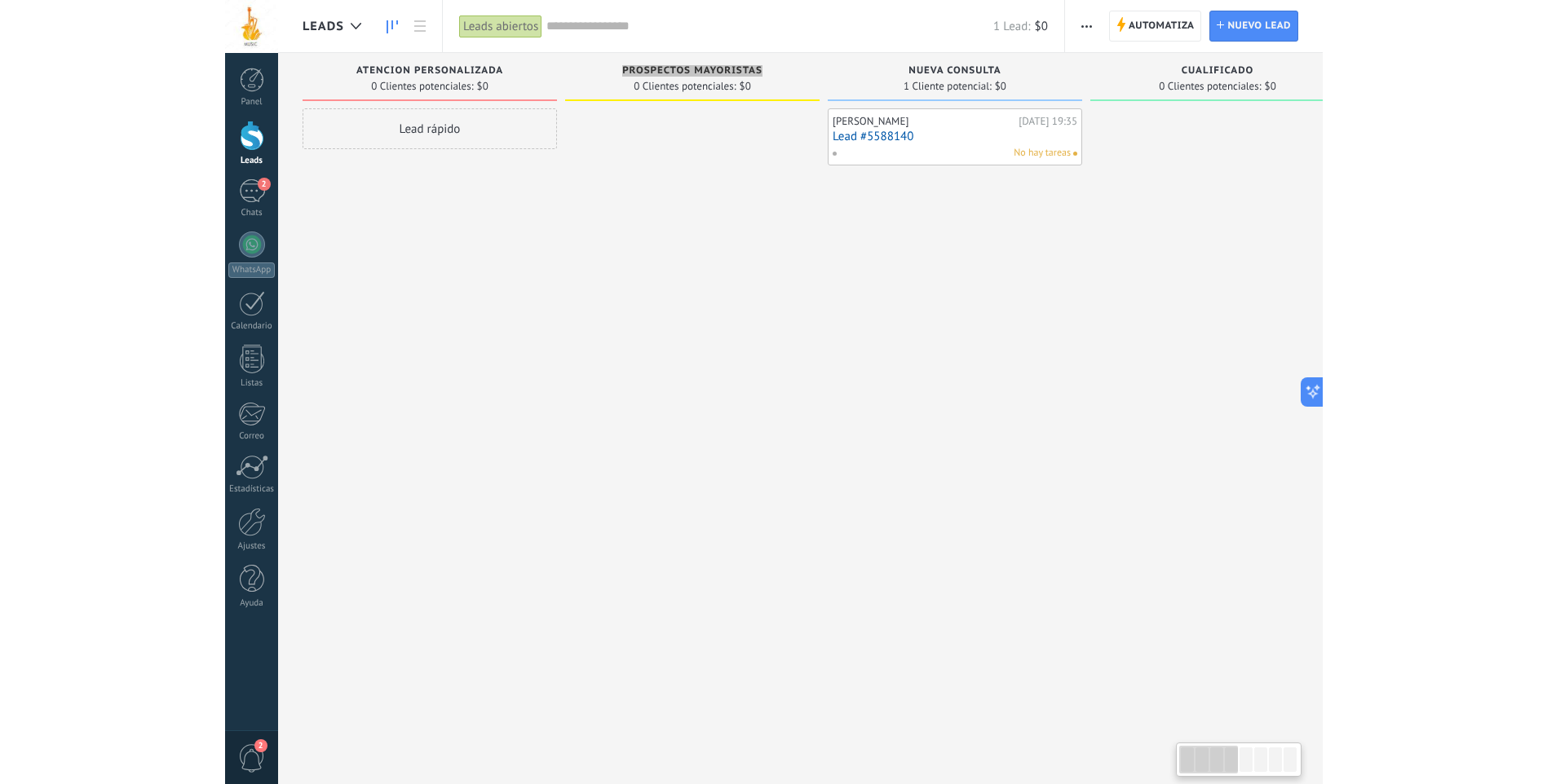
scroll to position [15, 0]
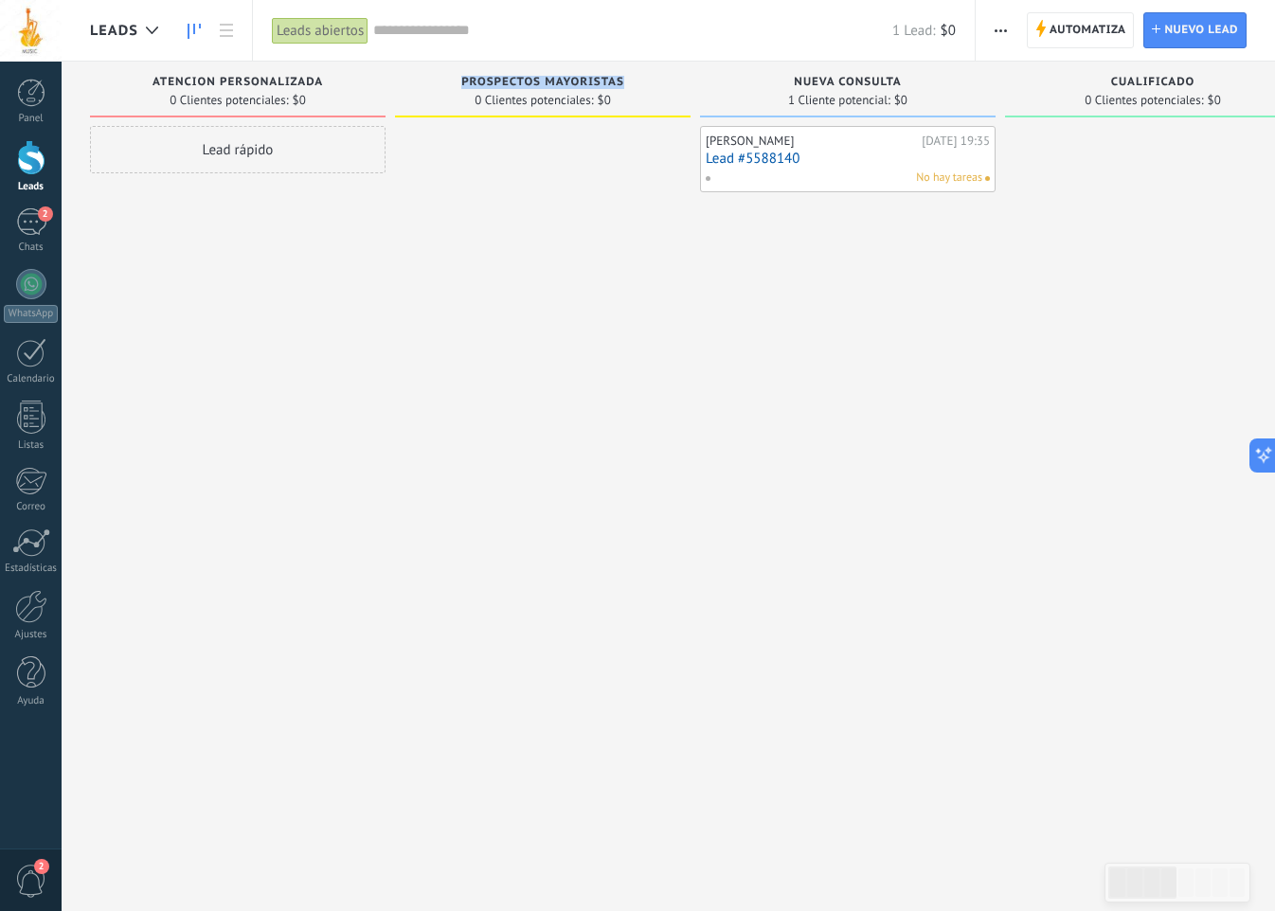
drag, startPoint x: 1065, startPoint y: 23, endPoint x: 1234, endPoint y: 53, distance: 172.2
click at [1065, 23] on span "Automatiza" at bounding box center [1087, 30] width 77 height 34
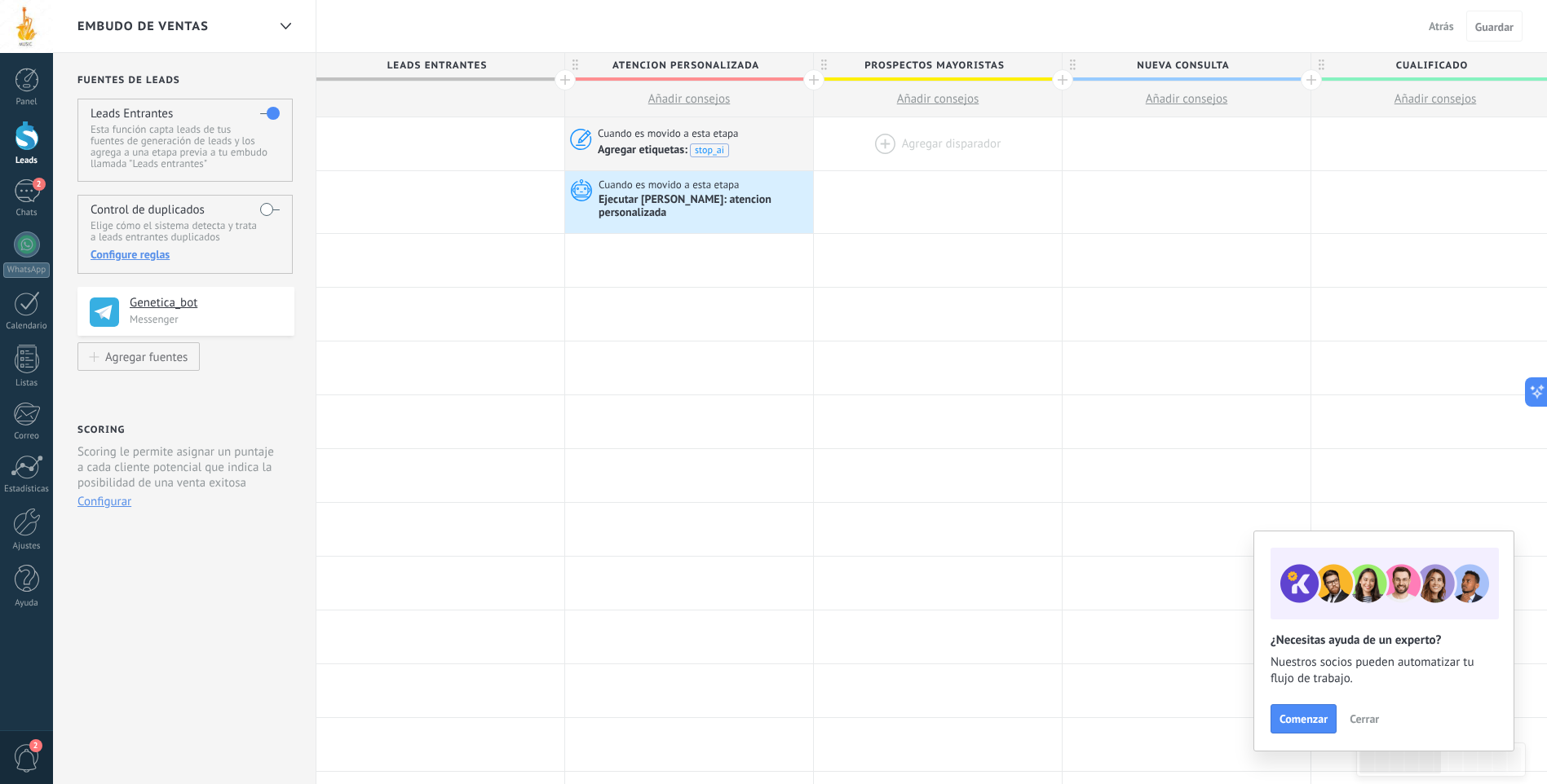
click at [934, 143] on div at bounding box center [937, 144] width 248 height 53
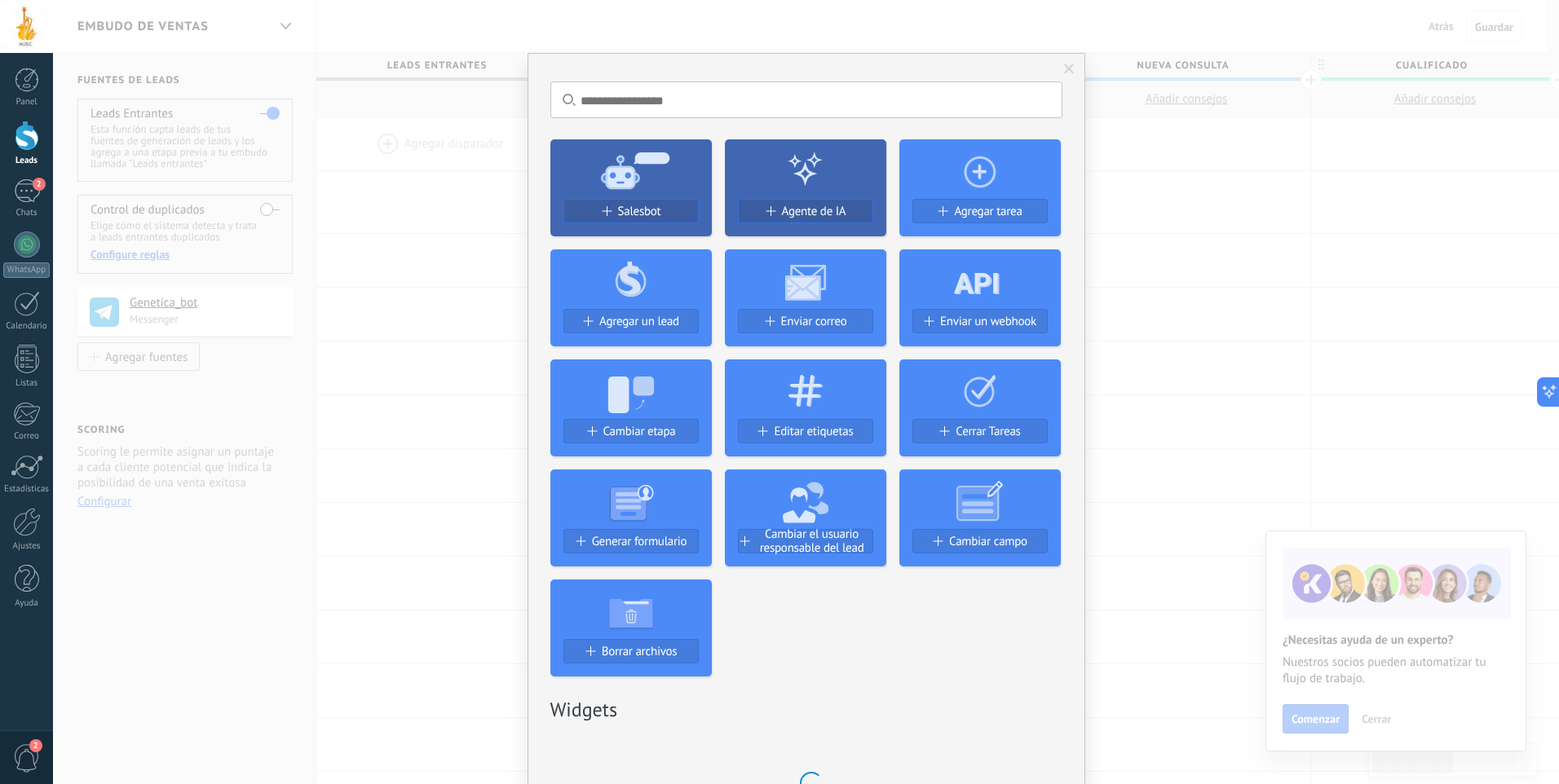
click at [669, 203] on button "Salesbot" at bounding box center [631, 211] width 135 height 24
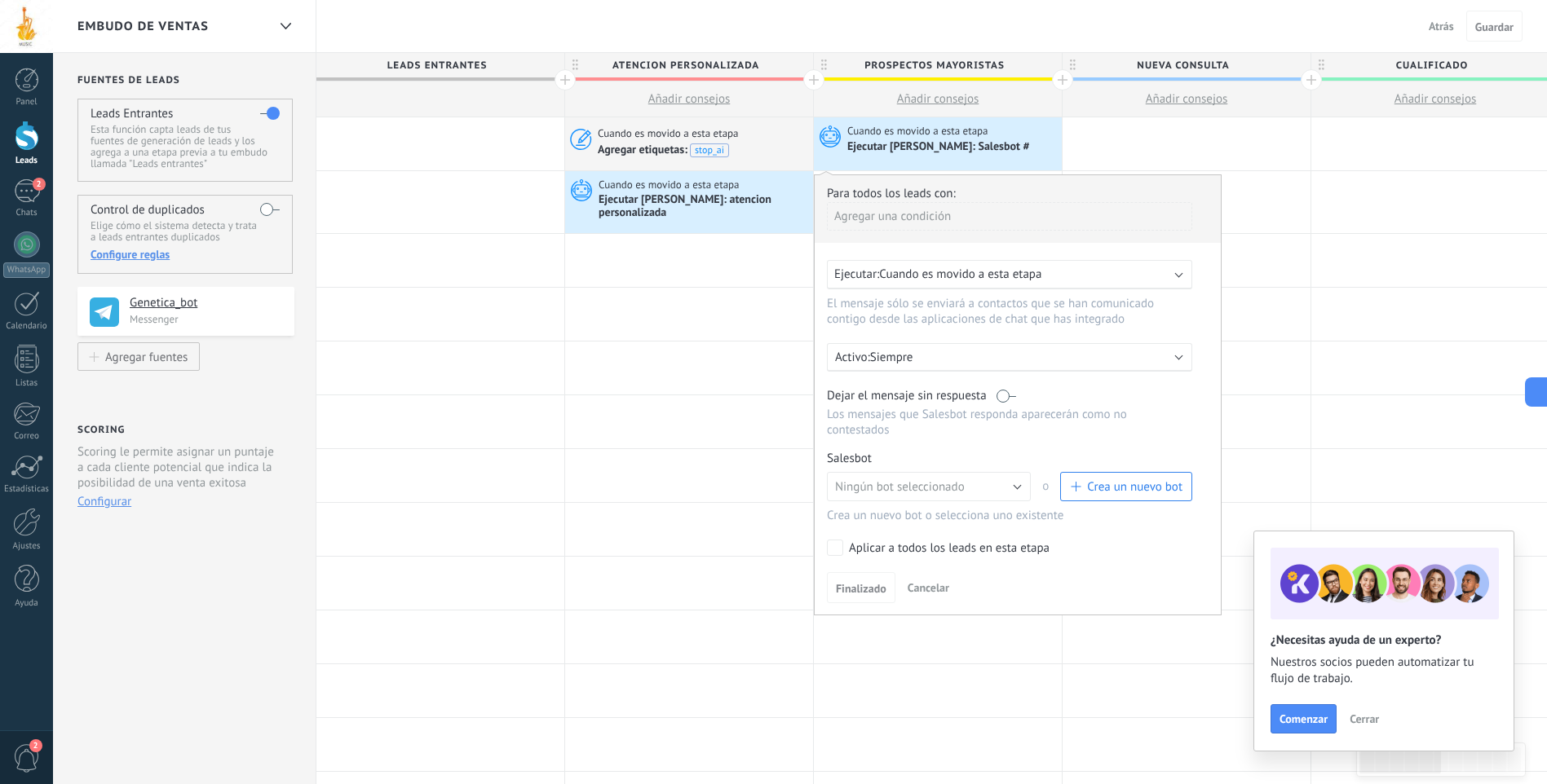
click at [1004, 394] on label at bounding box center [1006, 396] width 20 height 15
click at [1114, 489] on span "Crea un nuevo bot" at bounding box center [1135, 487] width 96 height 15
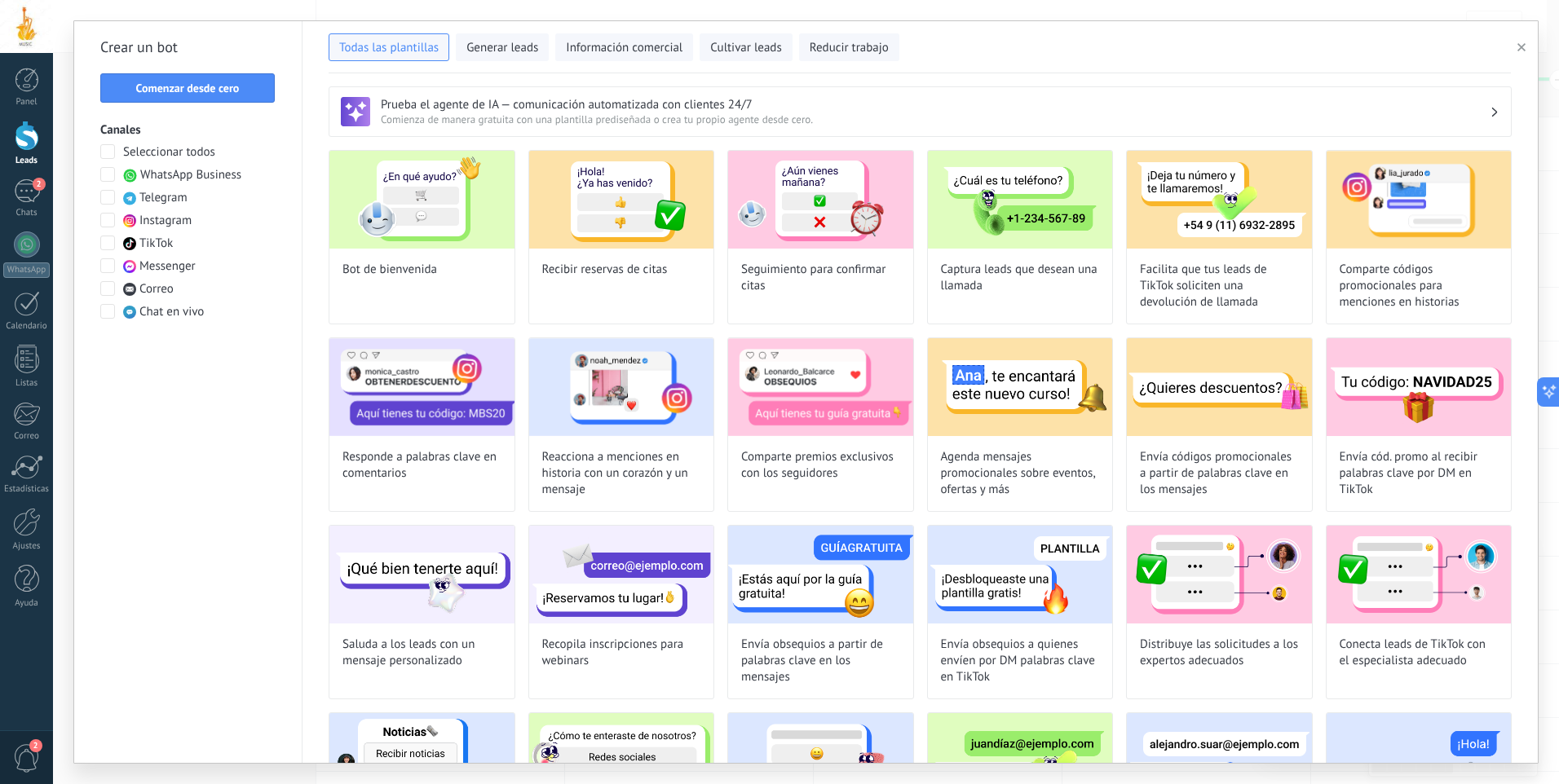
click at [196, 86] on span "Comenzar desde cero" at bounding box center [188, 88] width 103 height 11
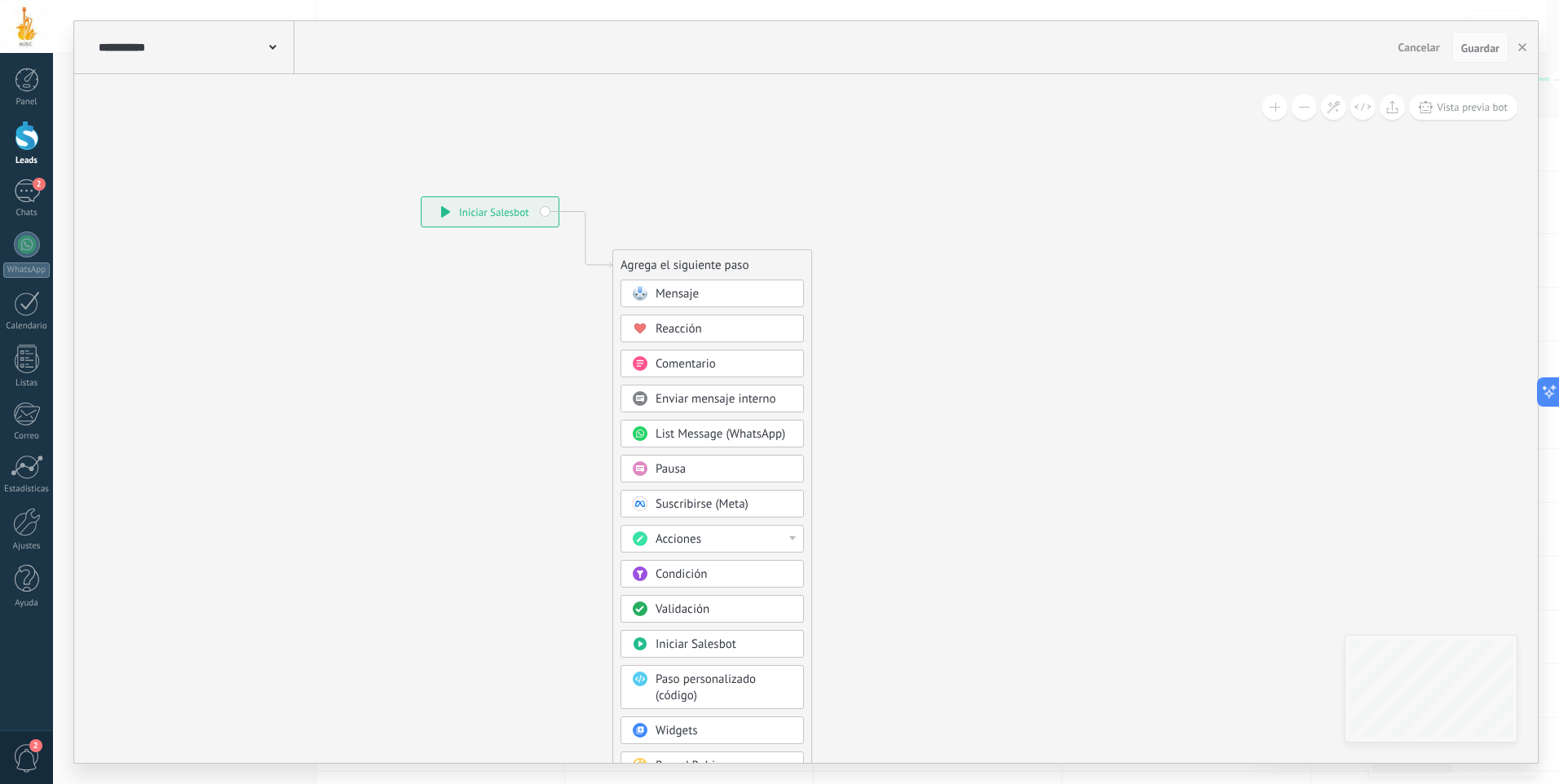
click at [273, 52] on span at bounding box center [273, 46] width 8 height 15
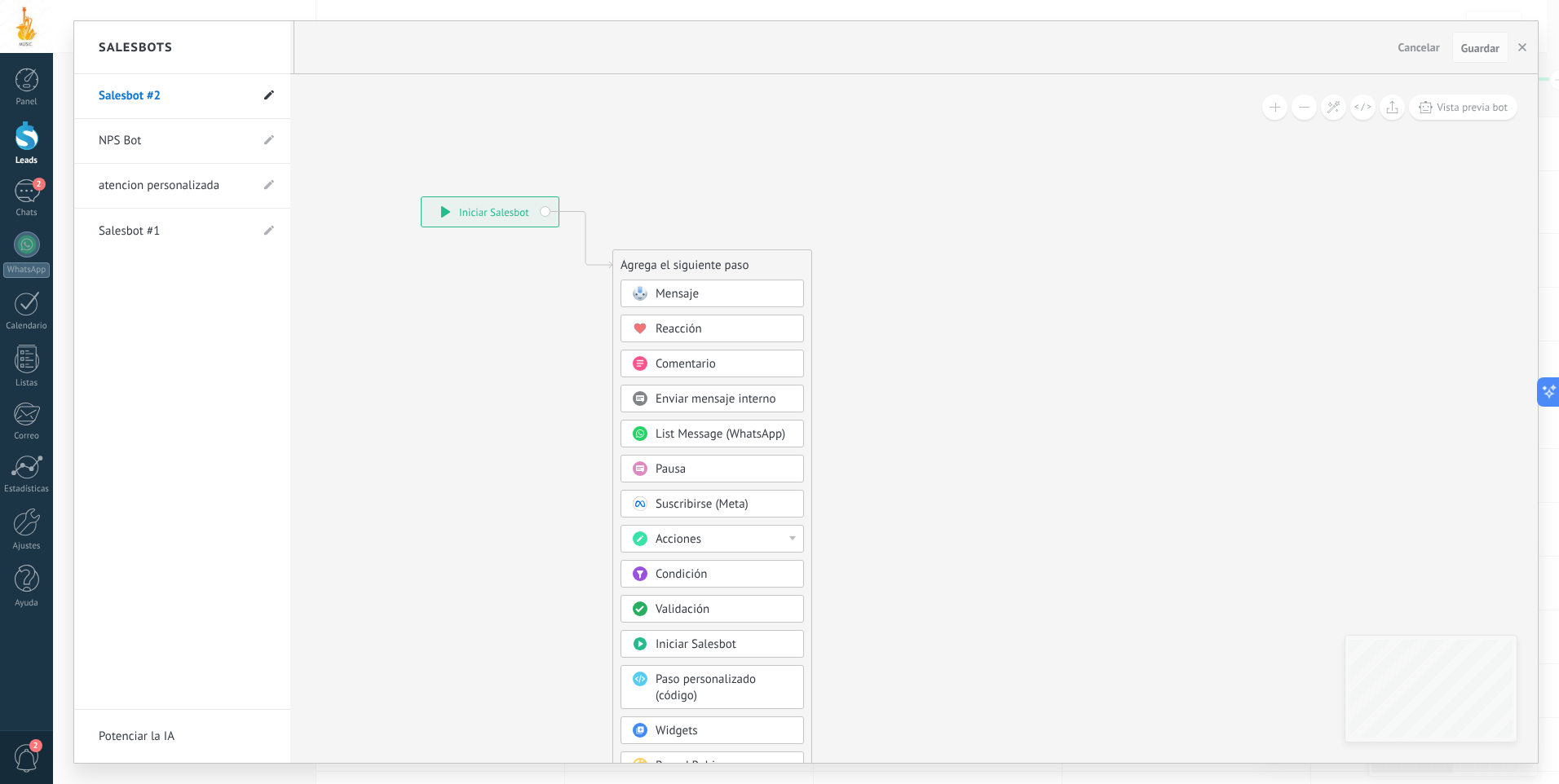
click at [269, 95] on use at bounding box center [269, 95] width 9 height 9
click at [185, 97] on input "**********" at bounding box center [157, 97] width 116 height 26
type input "**********"
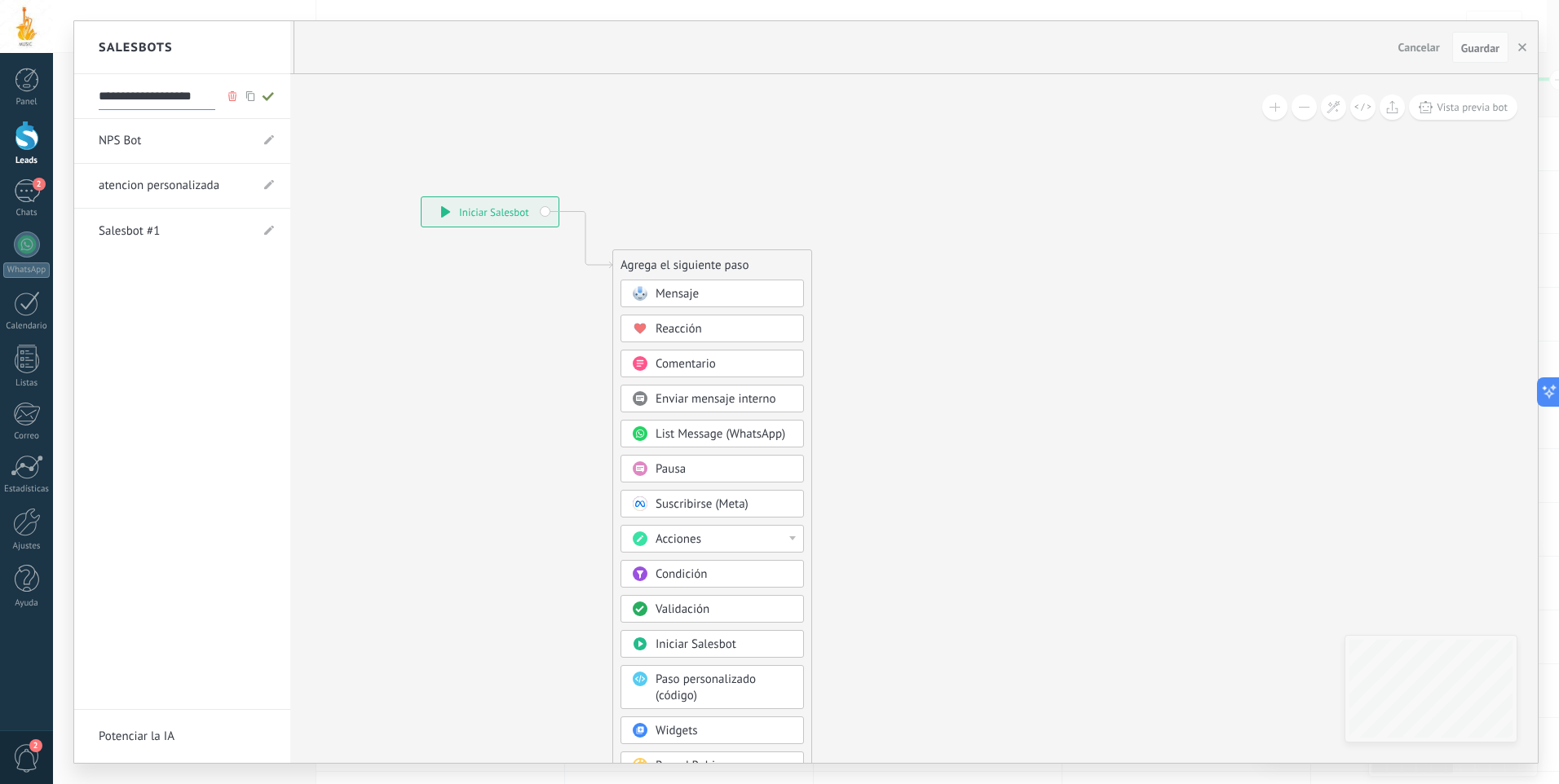
click at [269, 98] on use at bounding box center [267, 96] width 11 height 9
type input "**********"
click at [702, 297] on div at bounding box center [806, 392] width 1463 height 742
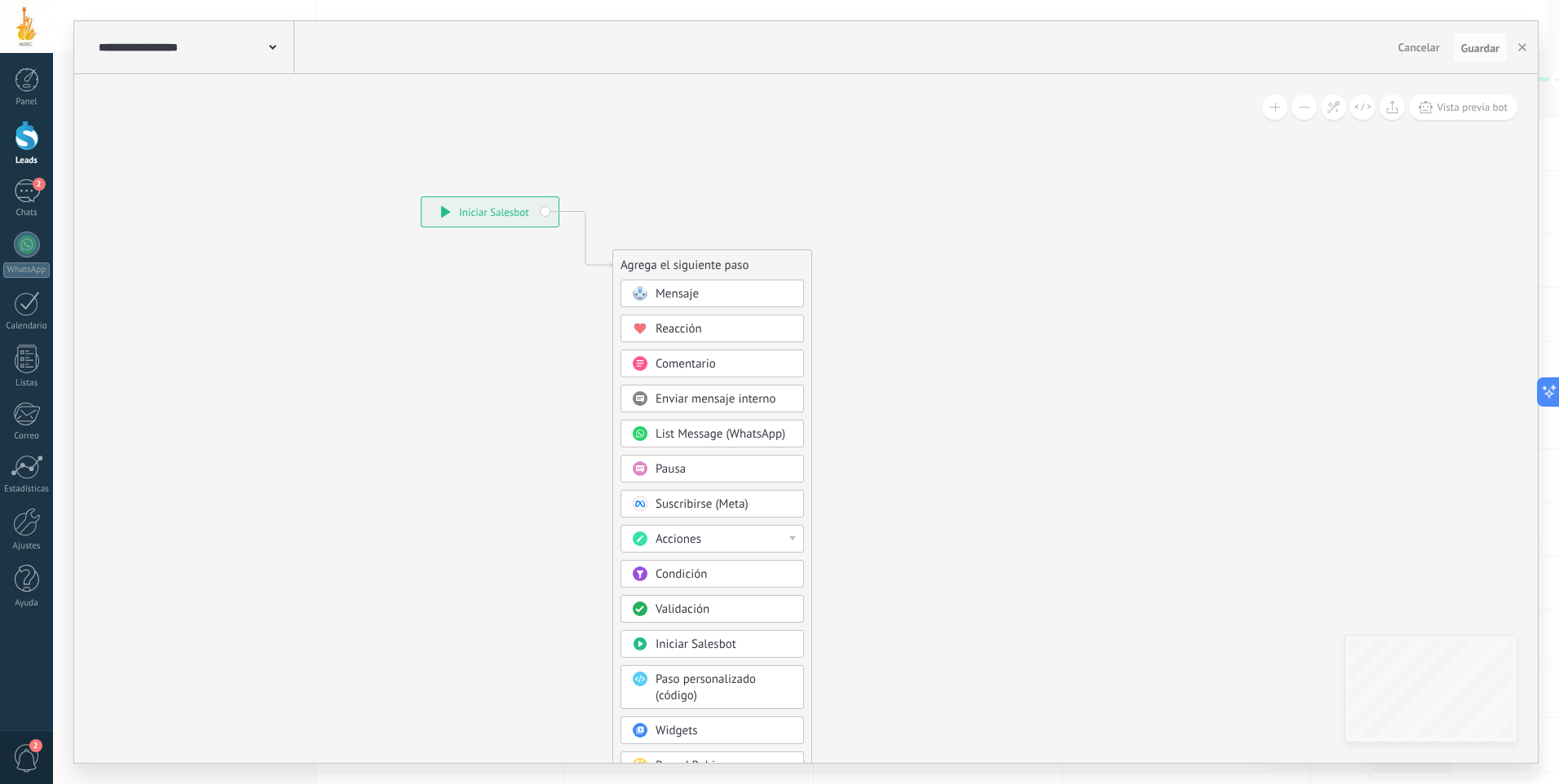
click at [696, 292] on span "Mensaje" at bounding box center [677, 293] width 43 height 15
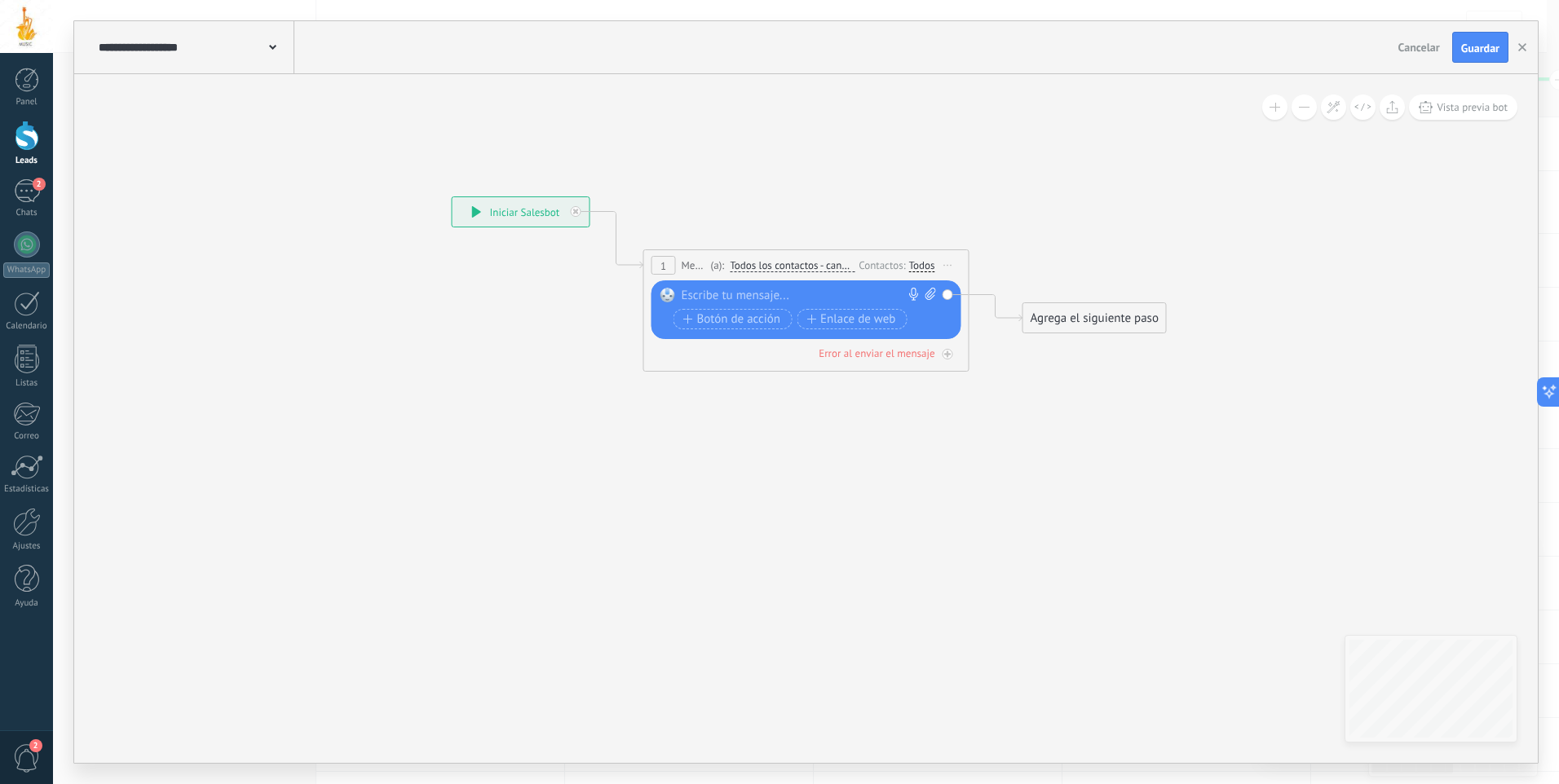
click at [739, 286] on div "Reemplazar Quitar Convertir a mensaje de voz Arrastre la imagen aquí para adjun…" at bounding box center [807, 310] width 310 height 59
click at [909, 270] on div "Todos" at bounding box center [922, 265] width 26 height 13
click at [912, 284] on div "Si nunca ha escrito en un canal: Intente enviar un mensaje" at bounding box center [1013, 275] width 210 height 54
drag, startPoint x: 919, startPoint y: 279, endPoint x: 892, endPoint y: 287, distance: 28.2
click at [919, 279] on label at bounding box center [925, 282] width 20 height 11
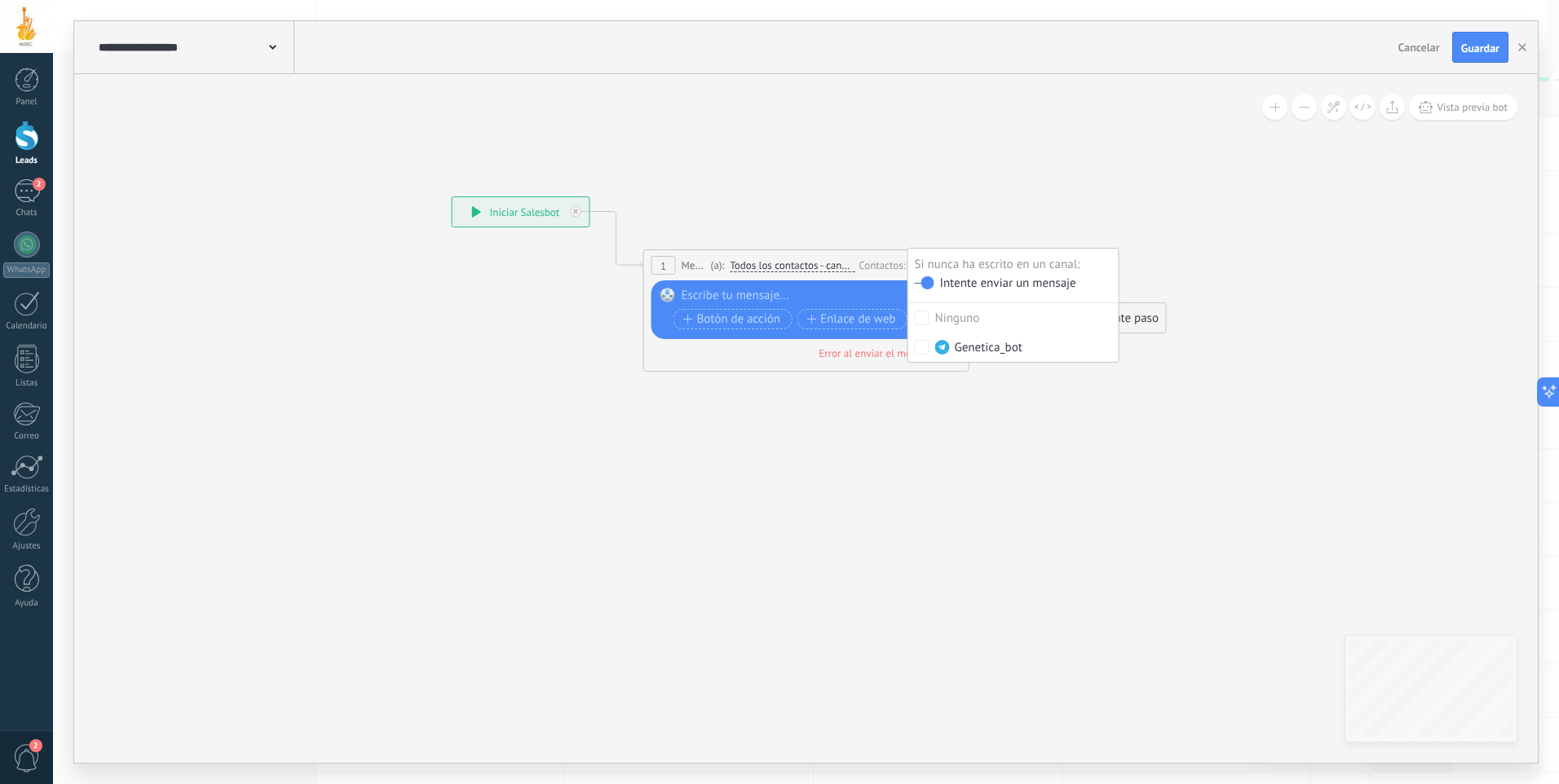
click at [776, 295] on div at bounding box center [802, 295] width 242 height 16
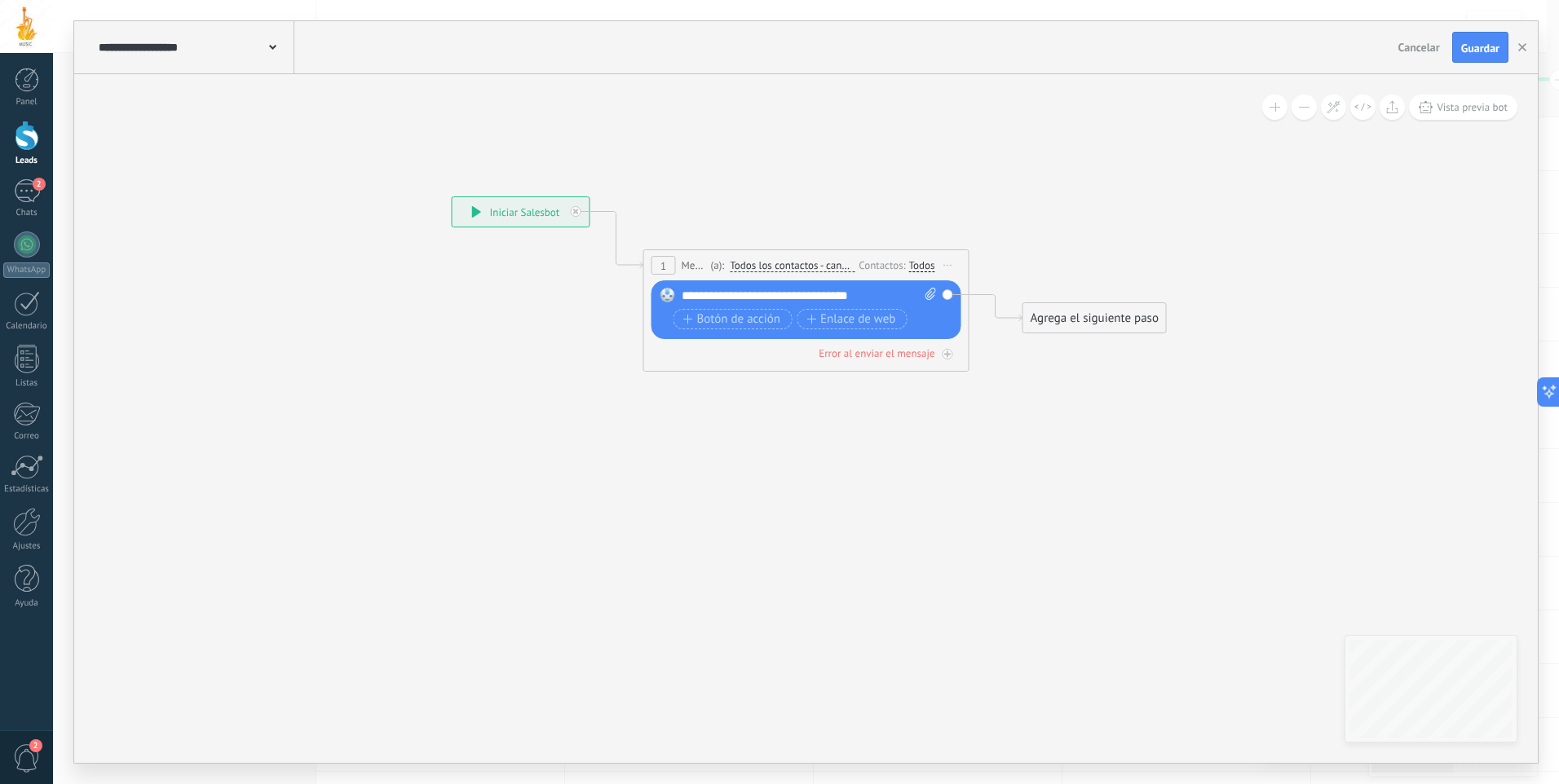
click at [929, 293] on icon at bounding box center [931, 293] width 10 height 12
click input "Subir" at bounding box center [0, 0] width 0 height 0
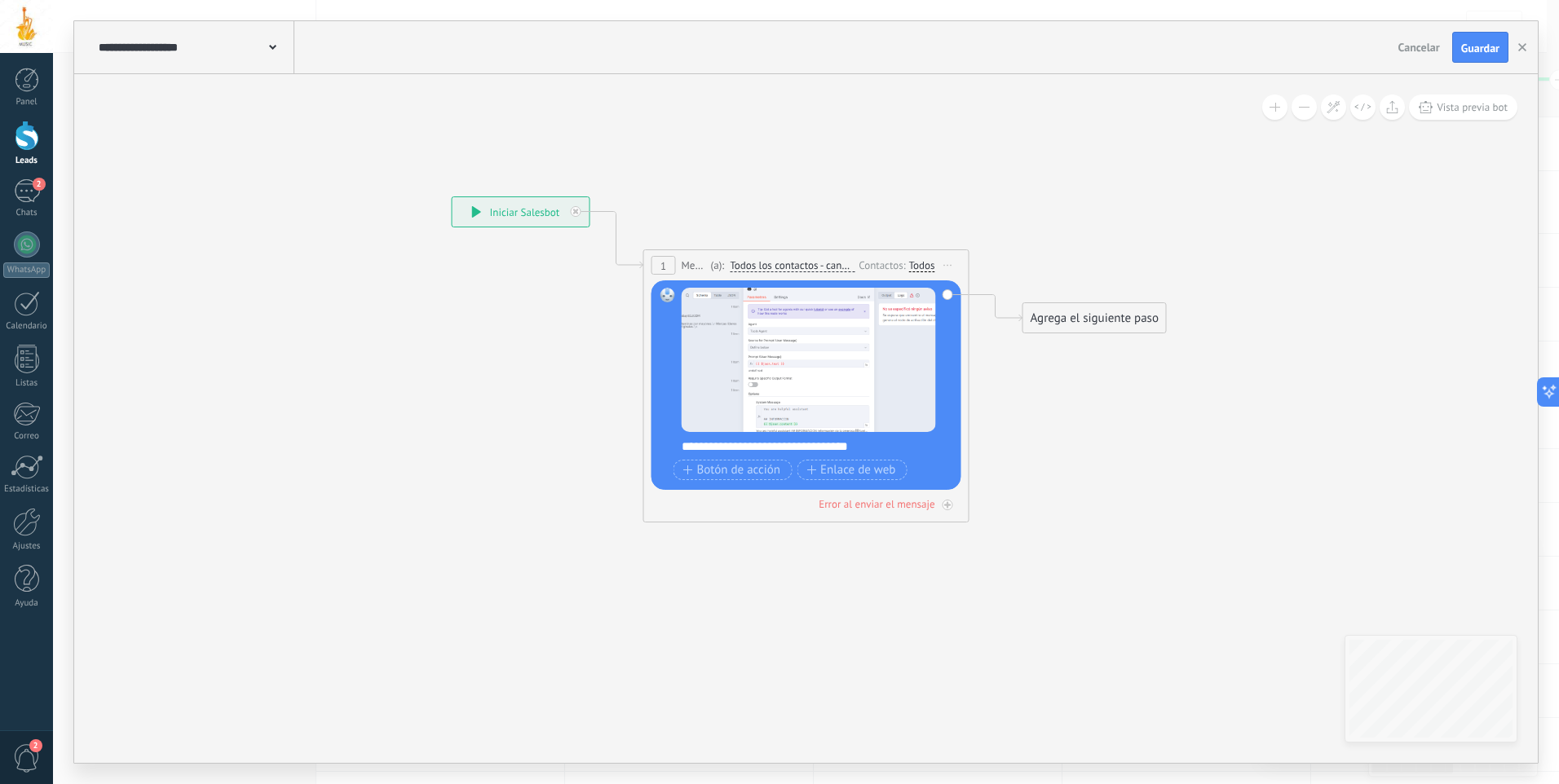
click at [1083, 320] on div "Agrega el siguiente paso" at bounding box center [1095, 318] width 143 height 27
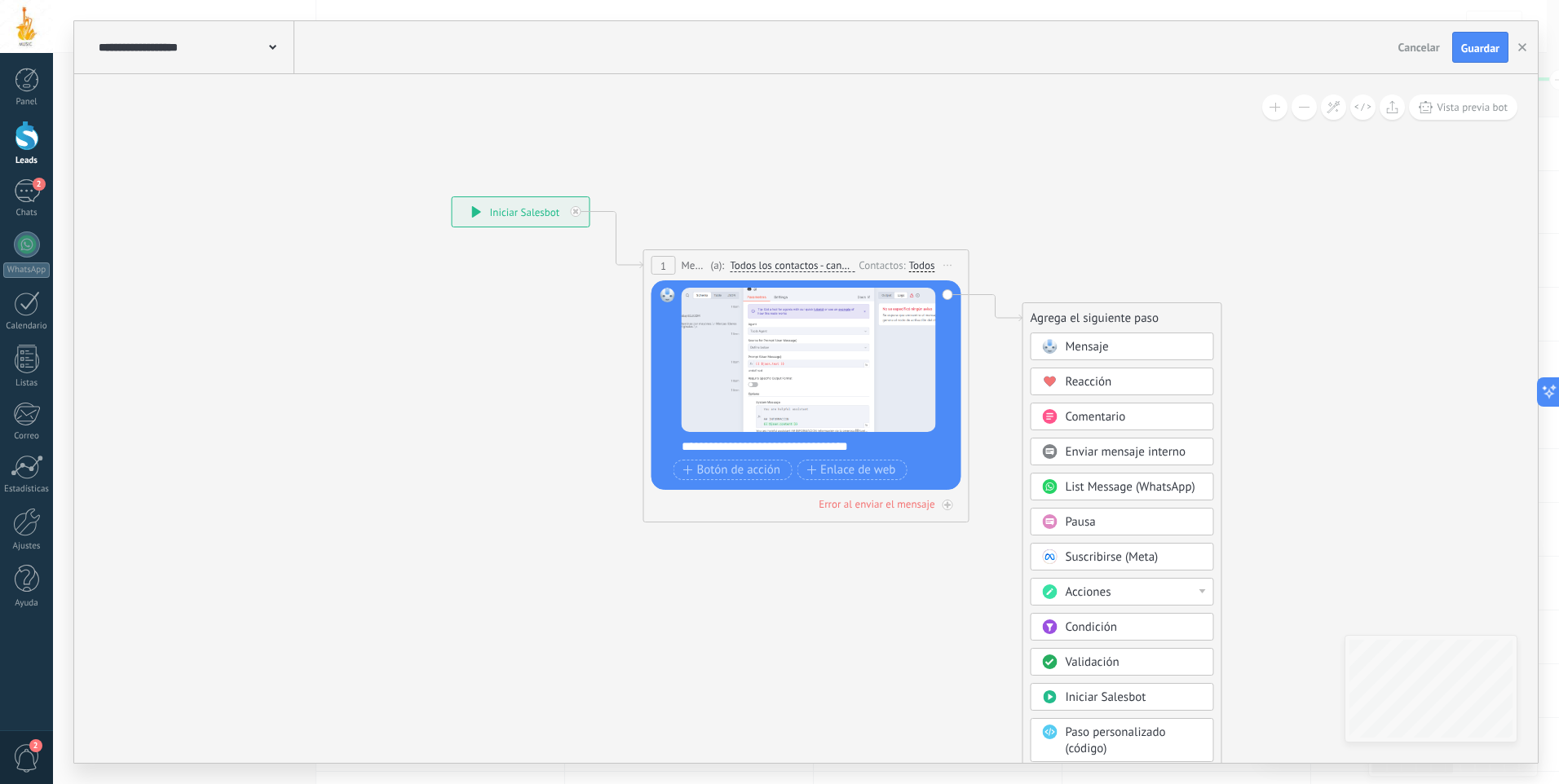
click at [1116, 522] on div "Pausa" at bounding box center [1134, 522] width 137 height 16
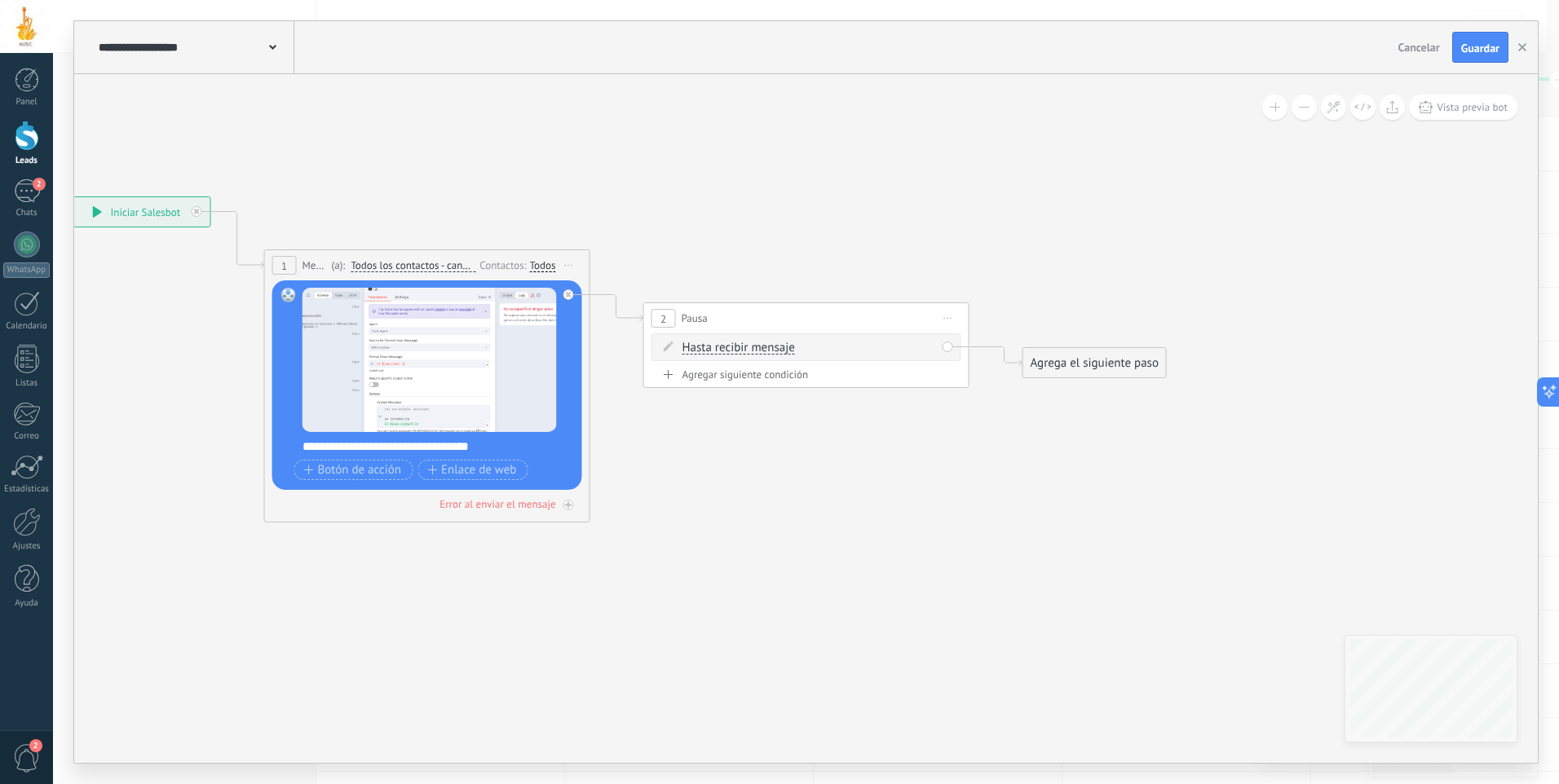
click at [768, 319] on div "2 Pausa ***** Iniciar vista previa aquí Cambiar nombre Duplicar [GEOGRAPHIC_DAT…" at bounding box center [806, 318] width 325 height 30
click at [669, 317] on div "2" at bounding box center [664, 318] width 24 height 19
click at [950, 313] on span "Iniciar vista previa aquí Cambiar nombre Duplicar [GEOGRAPHIC_DATA]" at bounding box center [948, 318] width 26 height 23
click at [962, 417] on div "Borrar" at bounding box center [1023, 424] width 162 height 28
click at [687, 319] on div "Agrega el siguiente paso" at bounding box center [715, 318] width 143 height 27
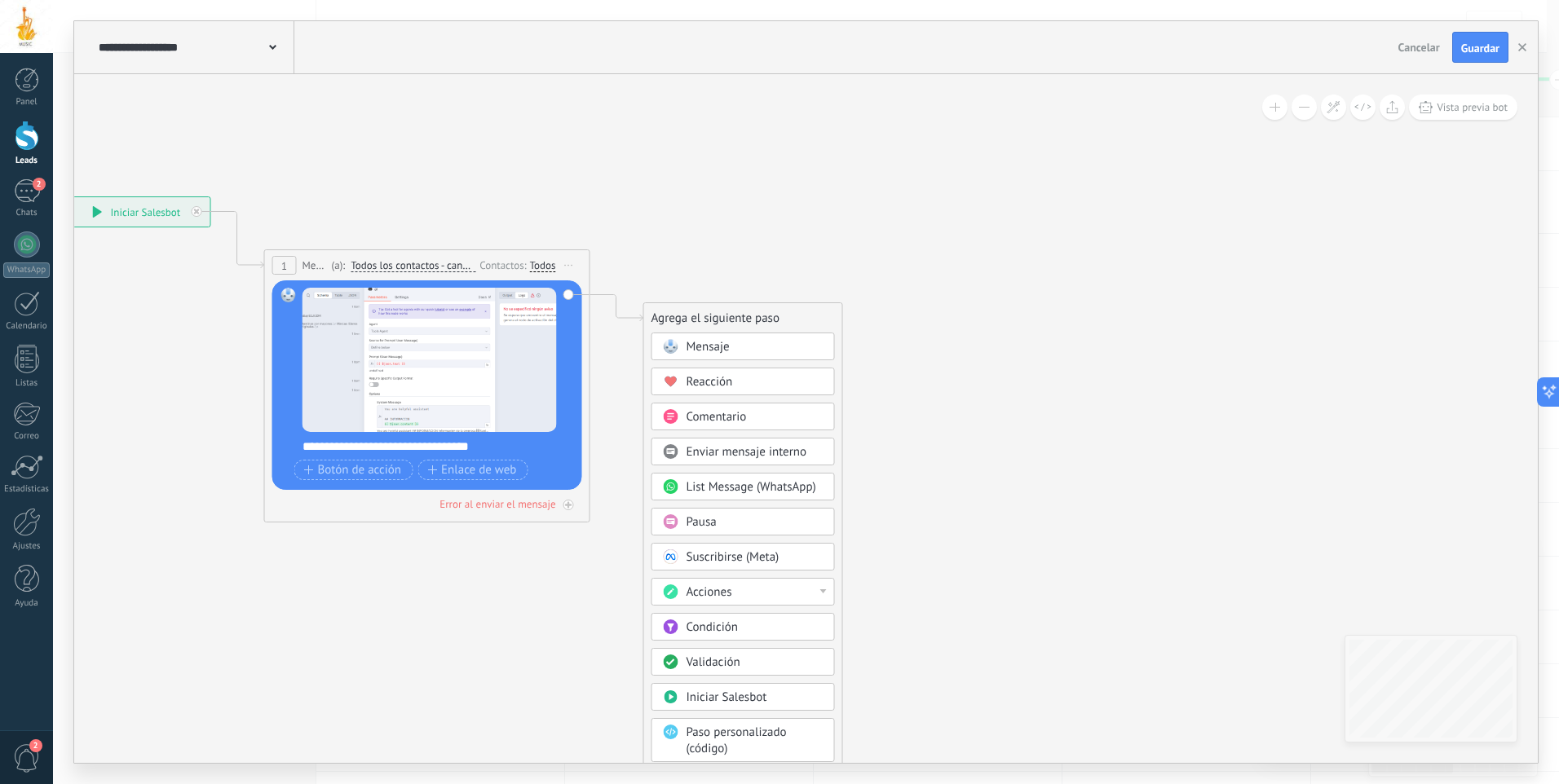
click at [726, 517] on div "Pausa" at bounding box center [755, 522] width 137 height 16
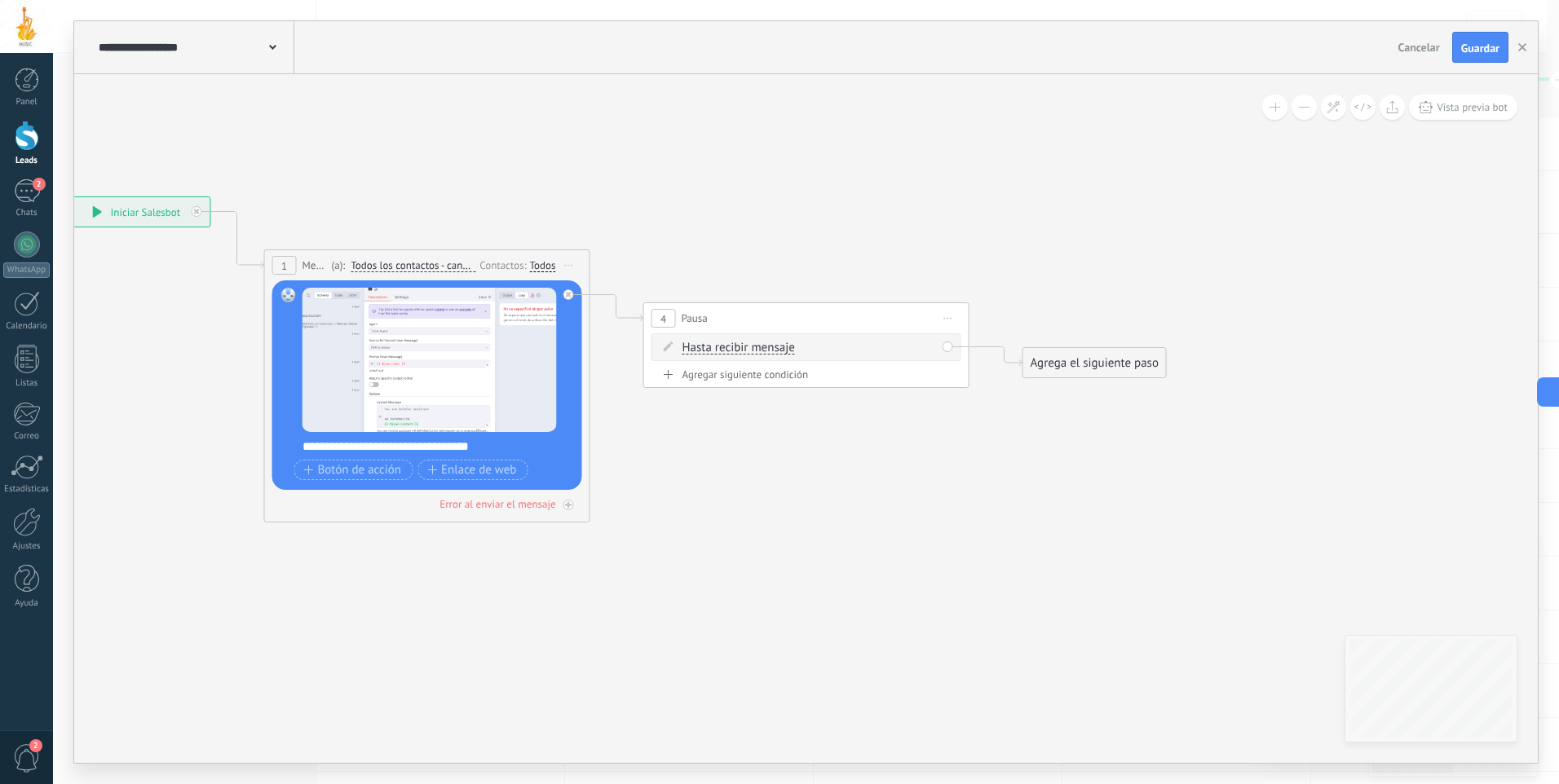
click at [665, 316] on span "4" at bounding box center [663, 319] width 6 height 14
click at [723, 350] on span "Hasta recibir mensaje" at bounding box center [739, 348] width 113 height 13
click at [723, 350] on button "Hasta recibir mensaje" at bounding box center [776, 348] width 204 height 29
click at [725, 370] on span "Temporizador" at bounding box center [763, 377] width 197 height 16
click at [816, 349] on span ": * horas * min * sec" at bounding box center [803, 348] width 102 height 15
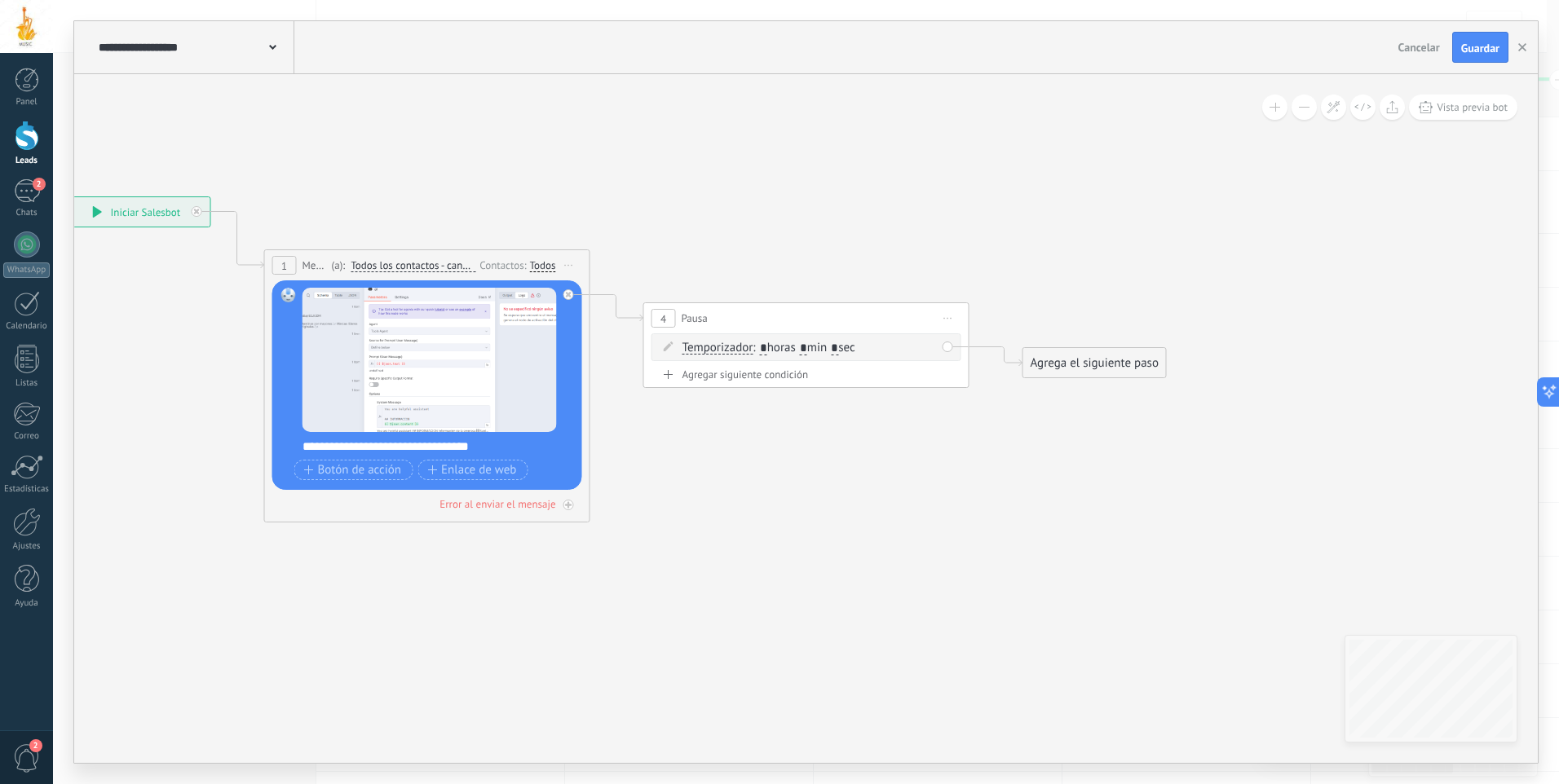
click at [807, 345] on input "*" at bounding box center [803, 349] width 8 height 13
click at [807, 348] on input "*" at bounding box center [803, 349] width 8 height 13
type input "*"
click at [855, 348] on span ": * horas * min * sec" at bounding box center [803, 348] width 102 height 15
click at [838, 348] on input "*" at bounding box center [834, 349] width 8 height 13
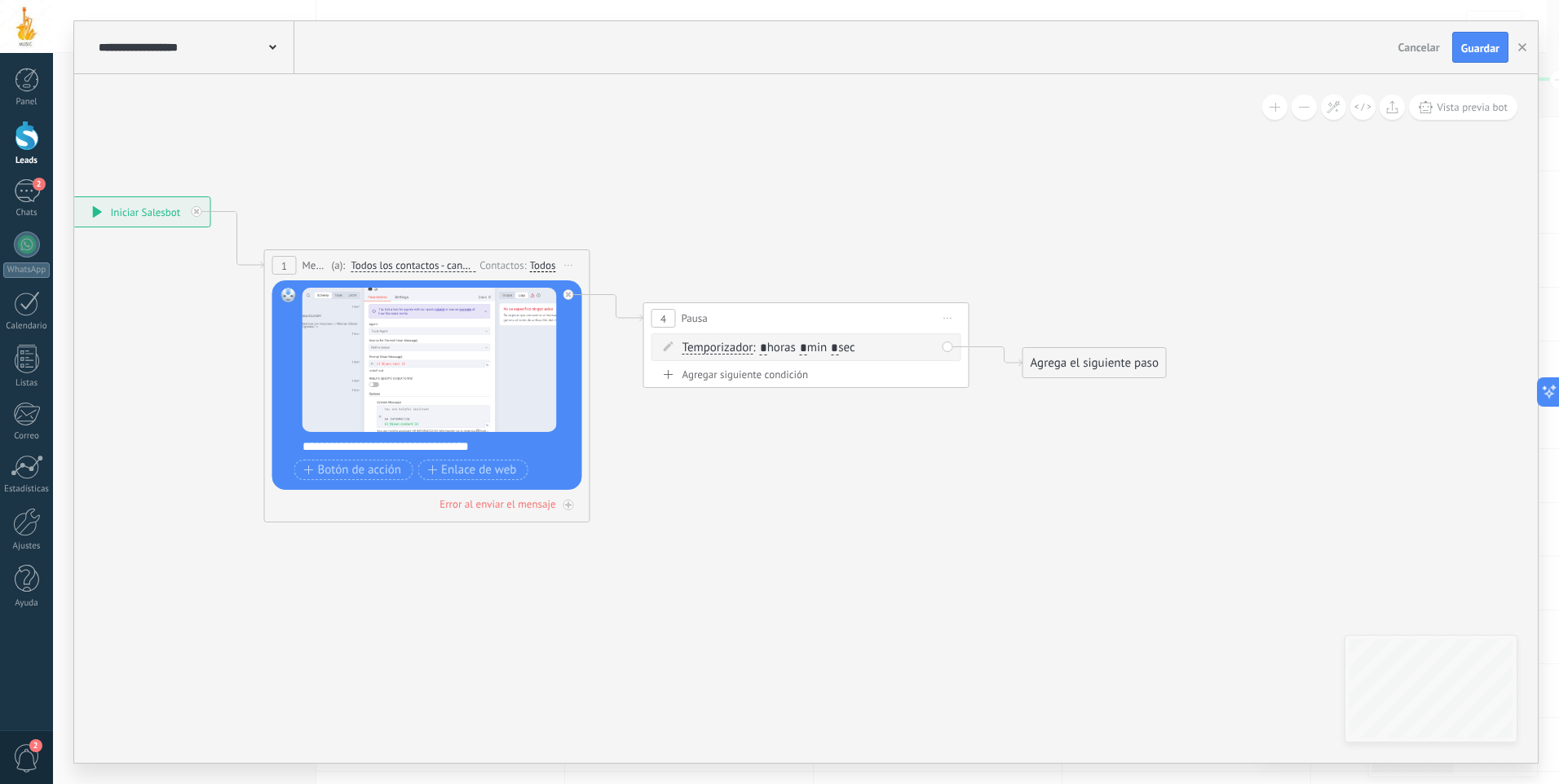
type input "*"
click at [866, 276] on icon at bounding box center [592, 360] width 1854 height 1141
click at [1090, 361] on div "Agrega el siguiente paso" at bounding box center [1095, 362] width 143 height 27
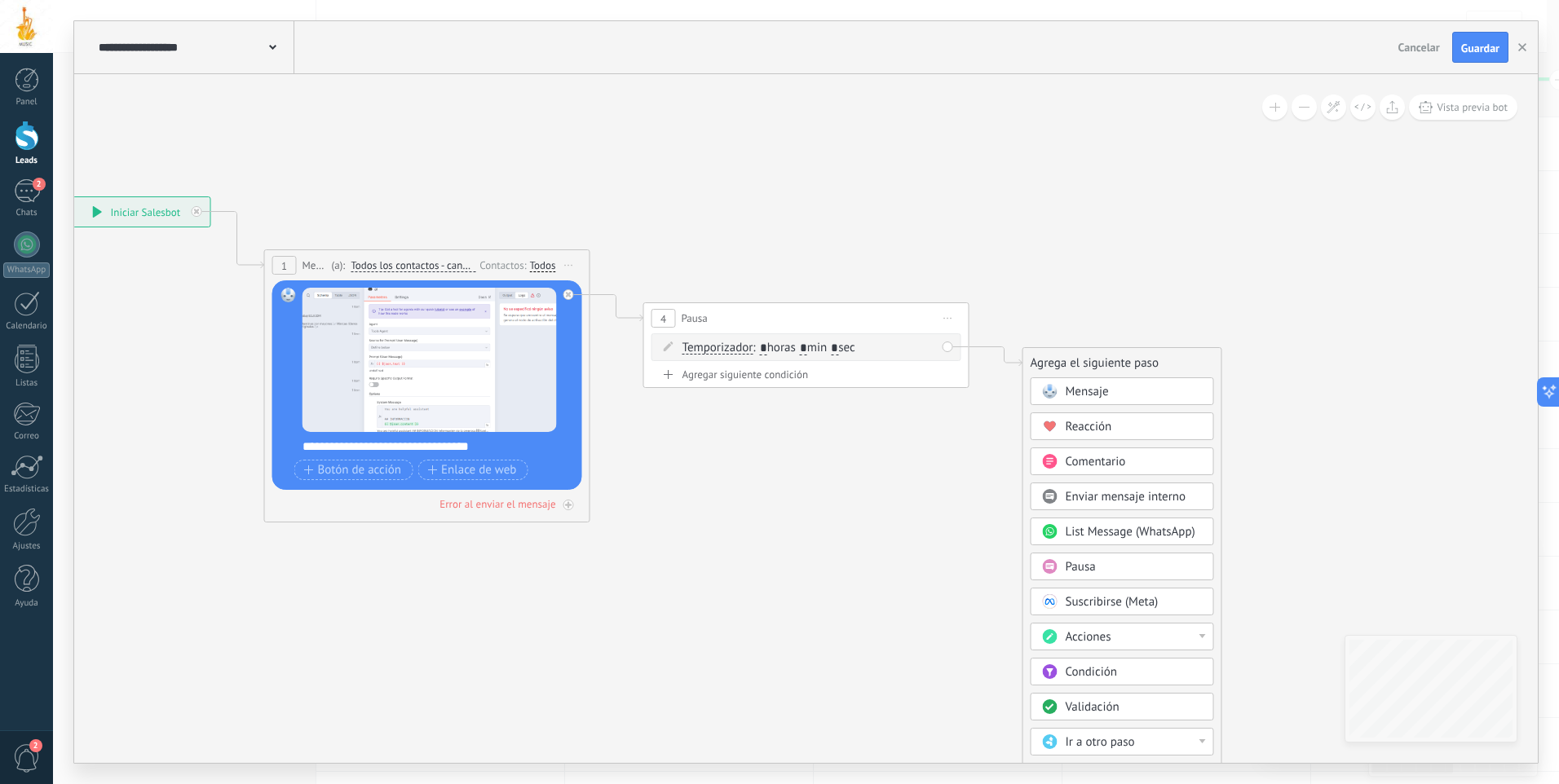
click at [1097, 383] on div "Mensaje" at bounding box center [1122, 392] width 183 height 28
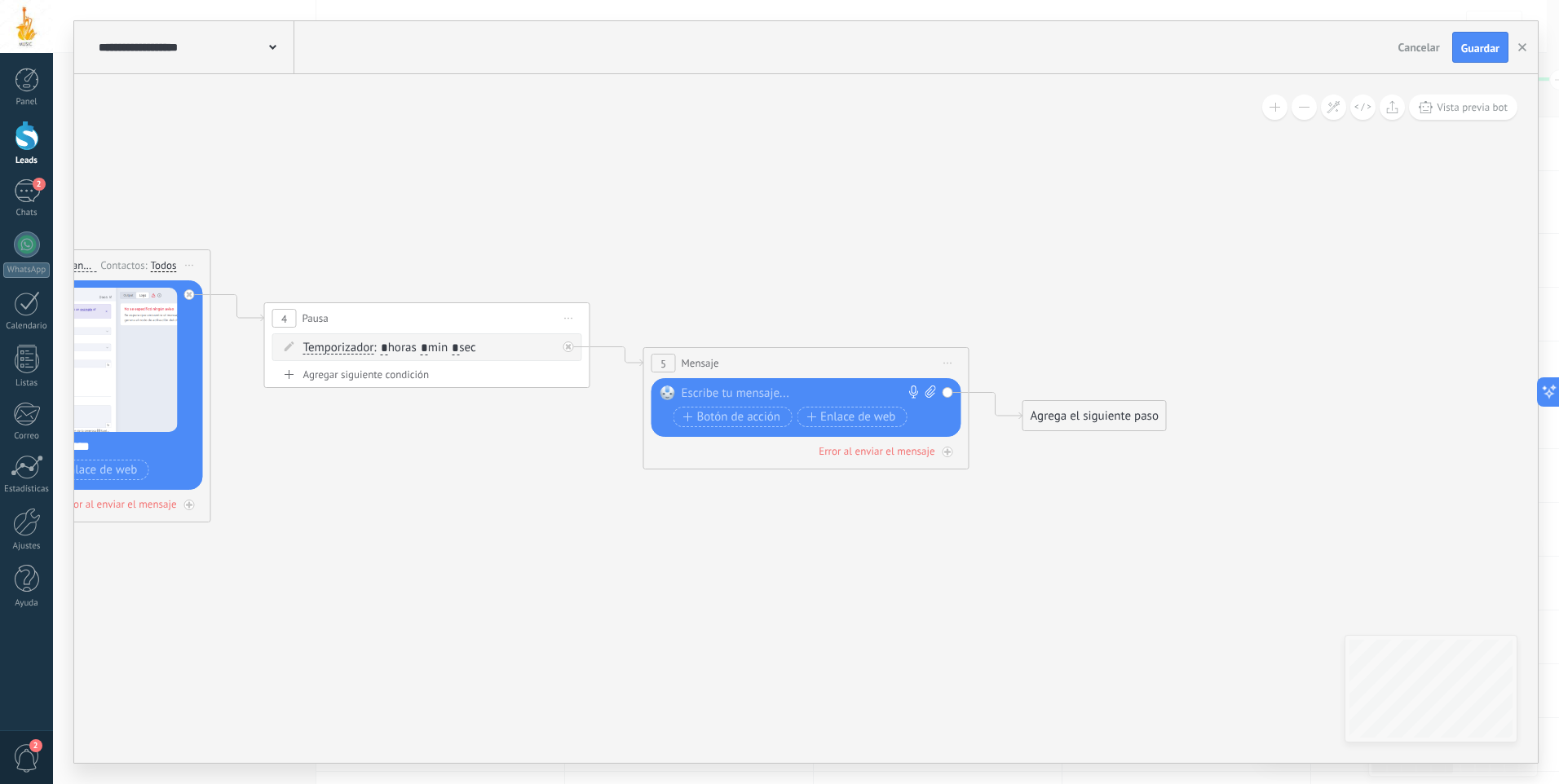
click at [807, 395] on div at bounding box center [802, 393] width 242 height 16
click at [1114, 418] on div "Agrega el siguiente paso" at bounding box center [1095, 416] width 143 height 27
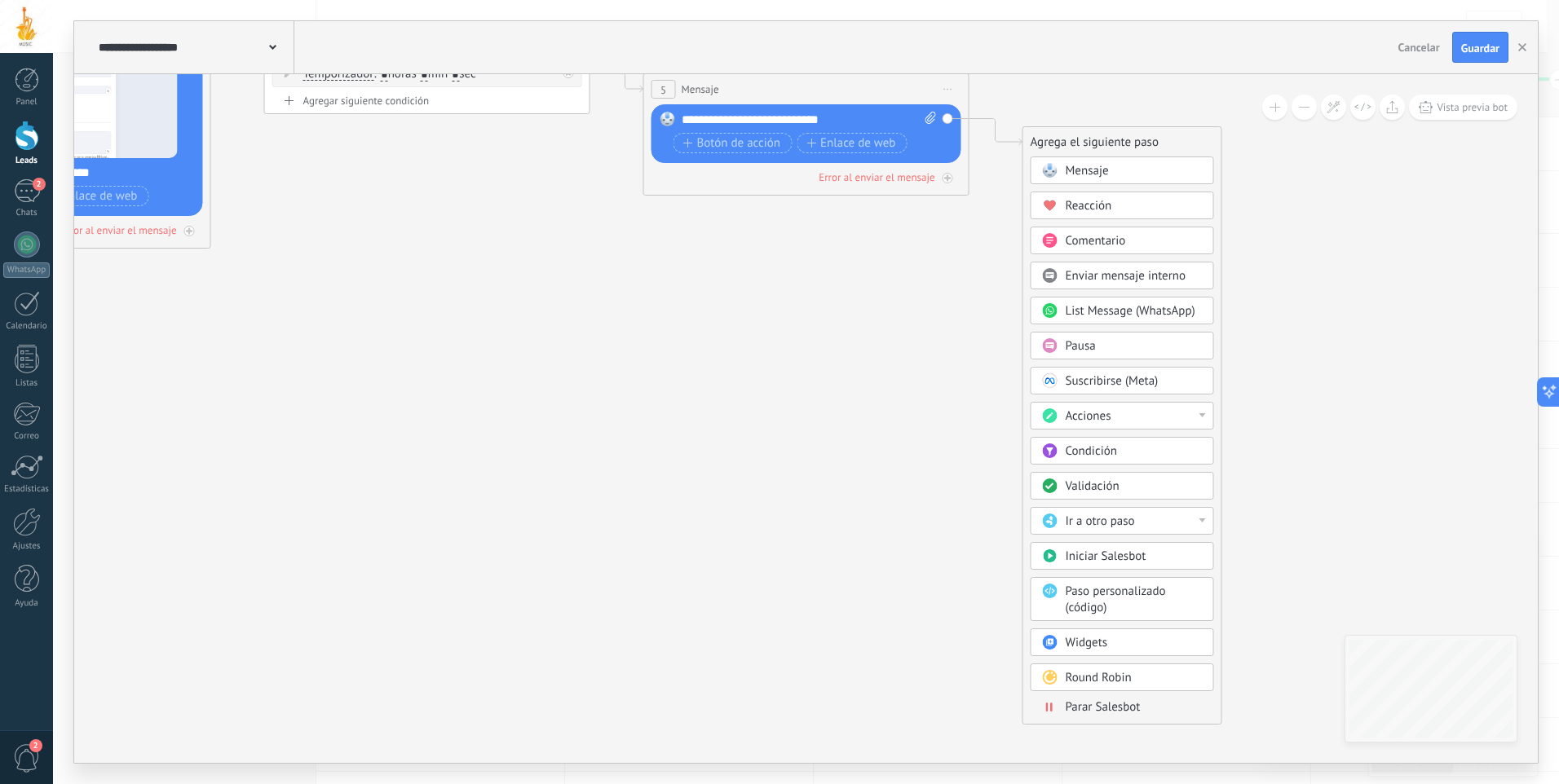
click at [1104, 702] on span "Parar Salesbot" at bounding box center [1103, 707] width 75 height 15
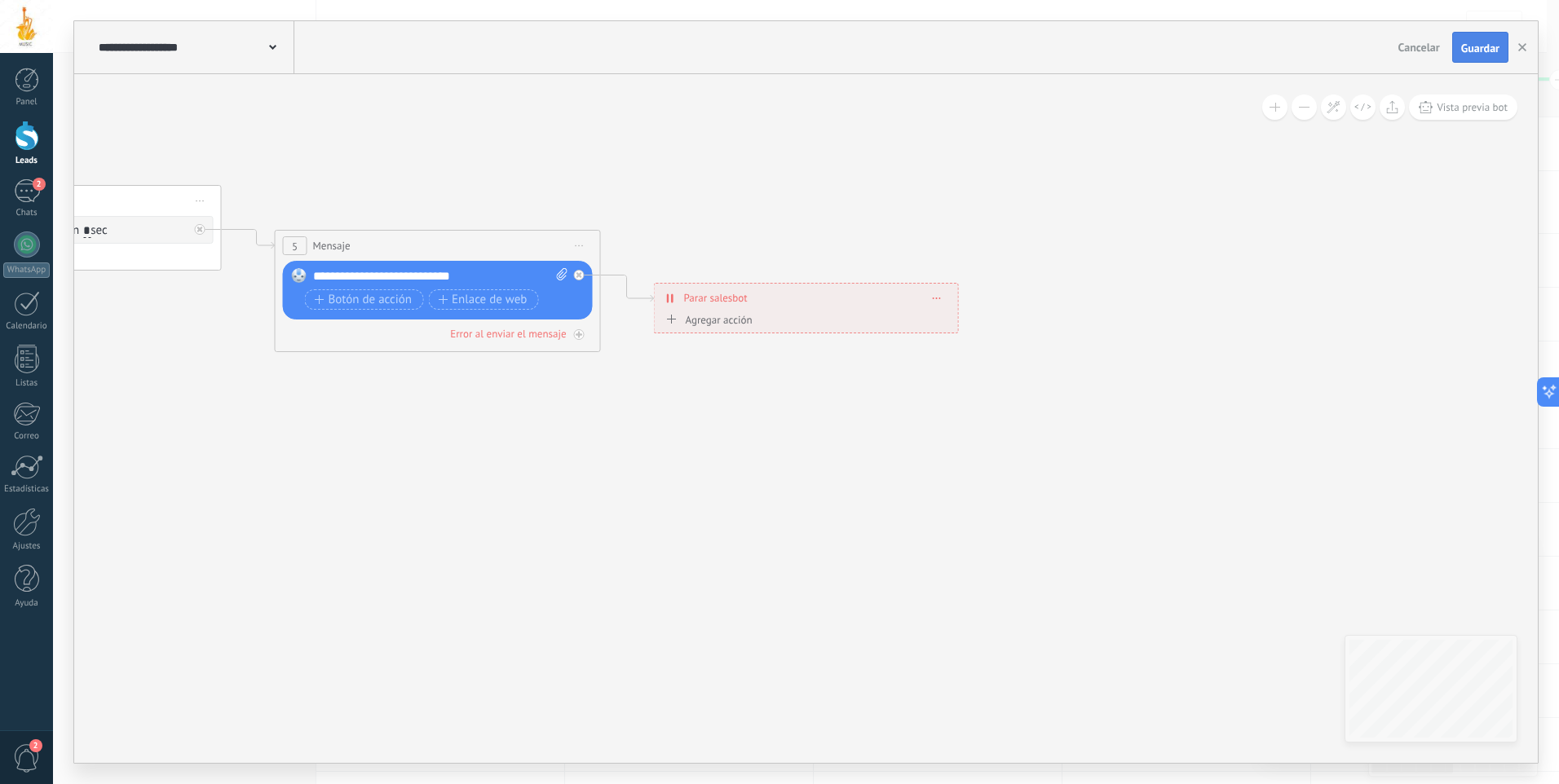
click at [1460, 57] on button "Guardar" at bounding box center [1480, 47] width 56 height 31
click at [1519, 51] on icon "button" at bounding box center [1522, 46] width 8 height 8
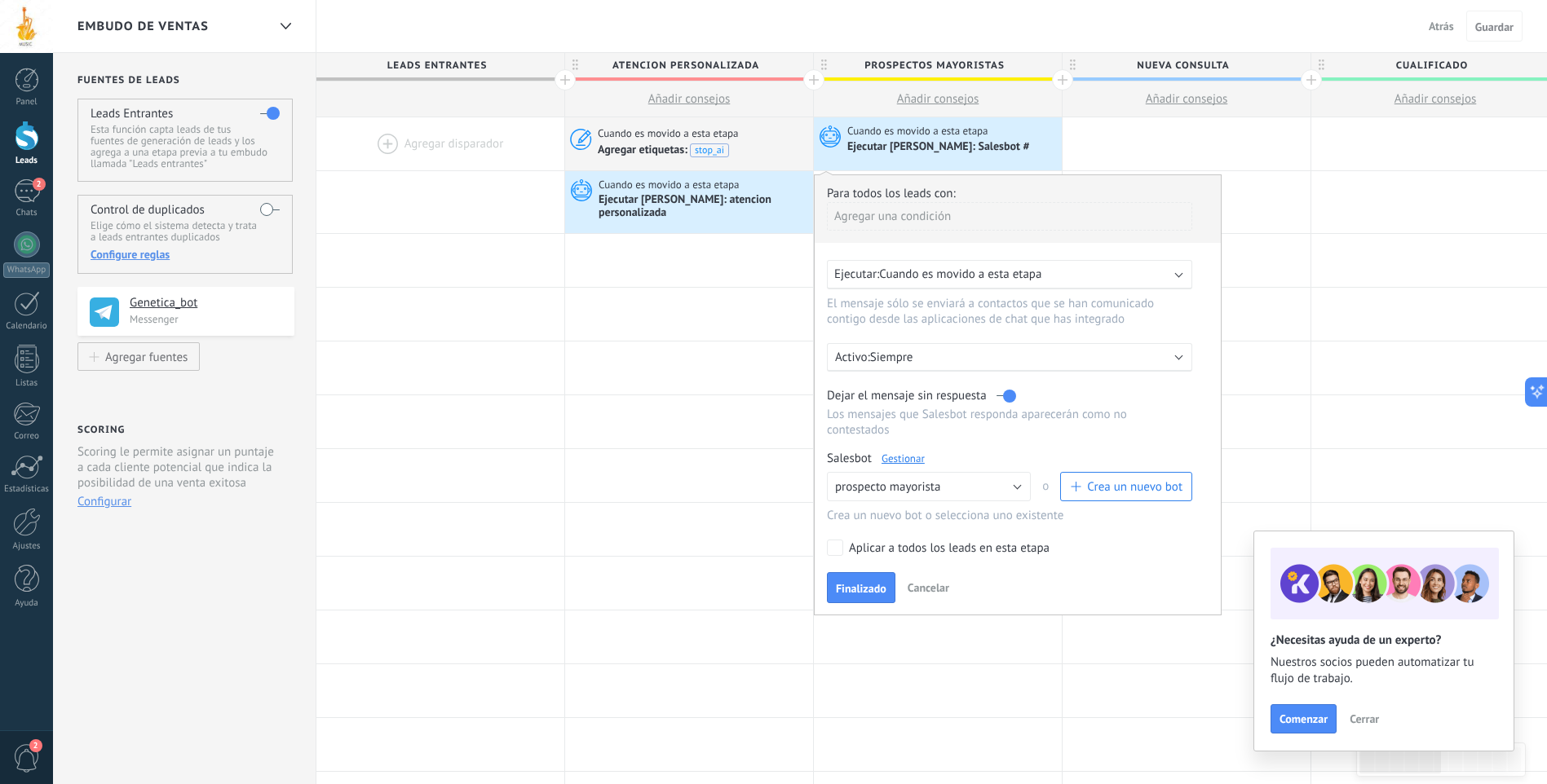
click at [19, 139] on div at bounding box center [27, 135] width 24 height 30
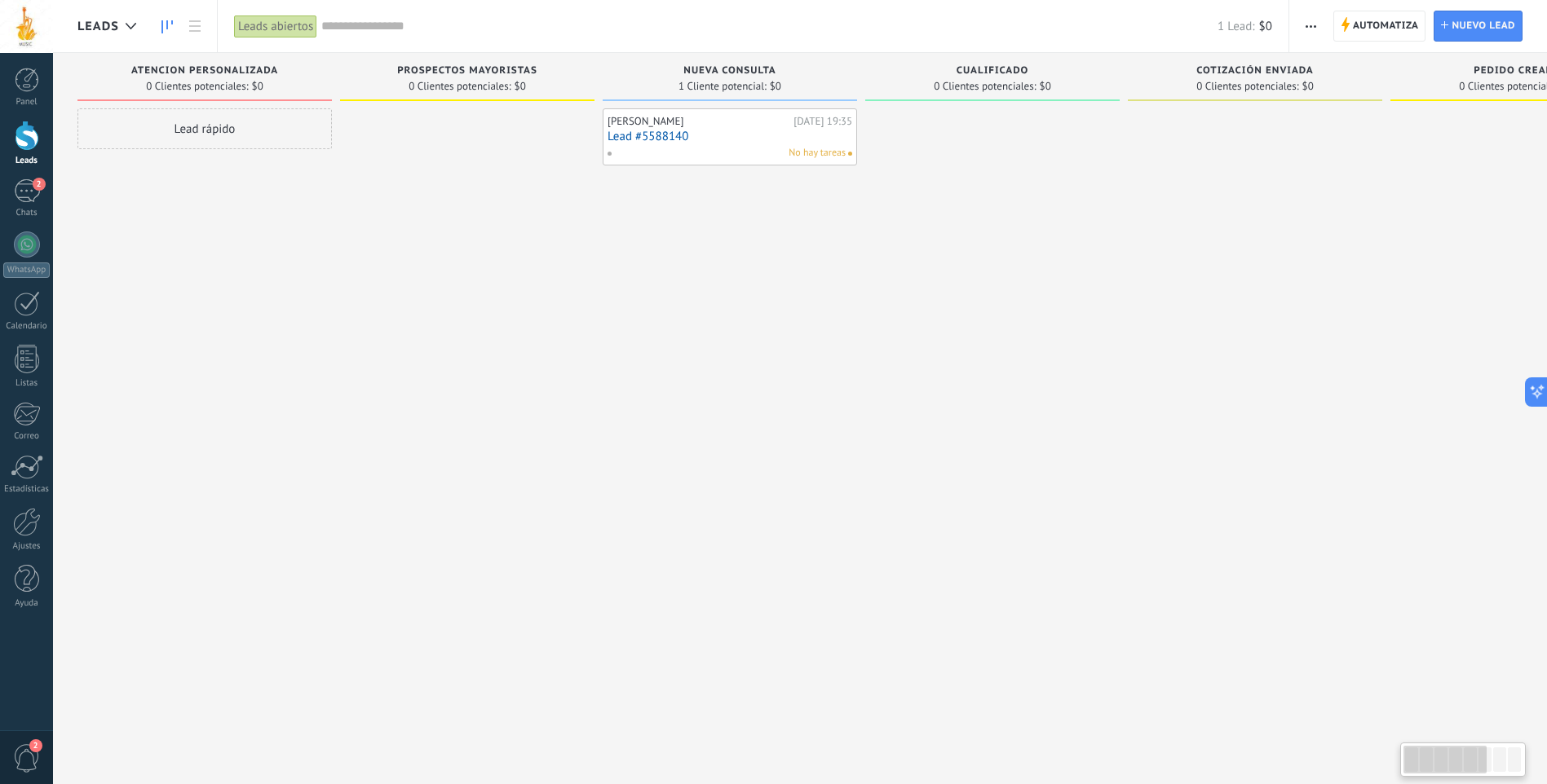
drag, startPoint x: 809, startPoint y: 272, endPoint x: 942, endPoint y: 300, distance: 135.9
click at [1143, 405] on div "Leads Entrantes Solicitudes: 0 0 0 0 0 0 0 0 0 ATENCION PERSONALIZADA 0 Cliente…" at bounding box center [1135, 367] width 2117 height 627
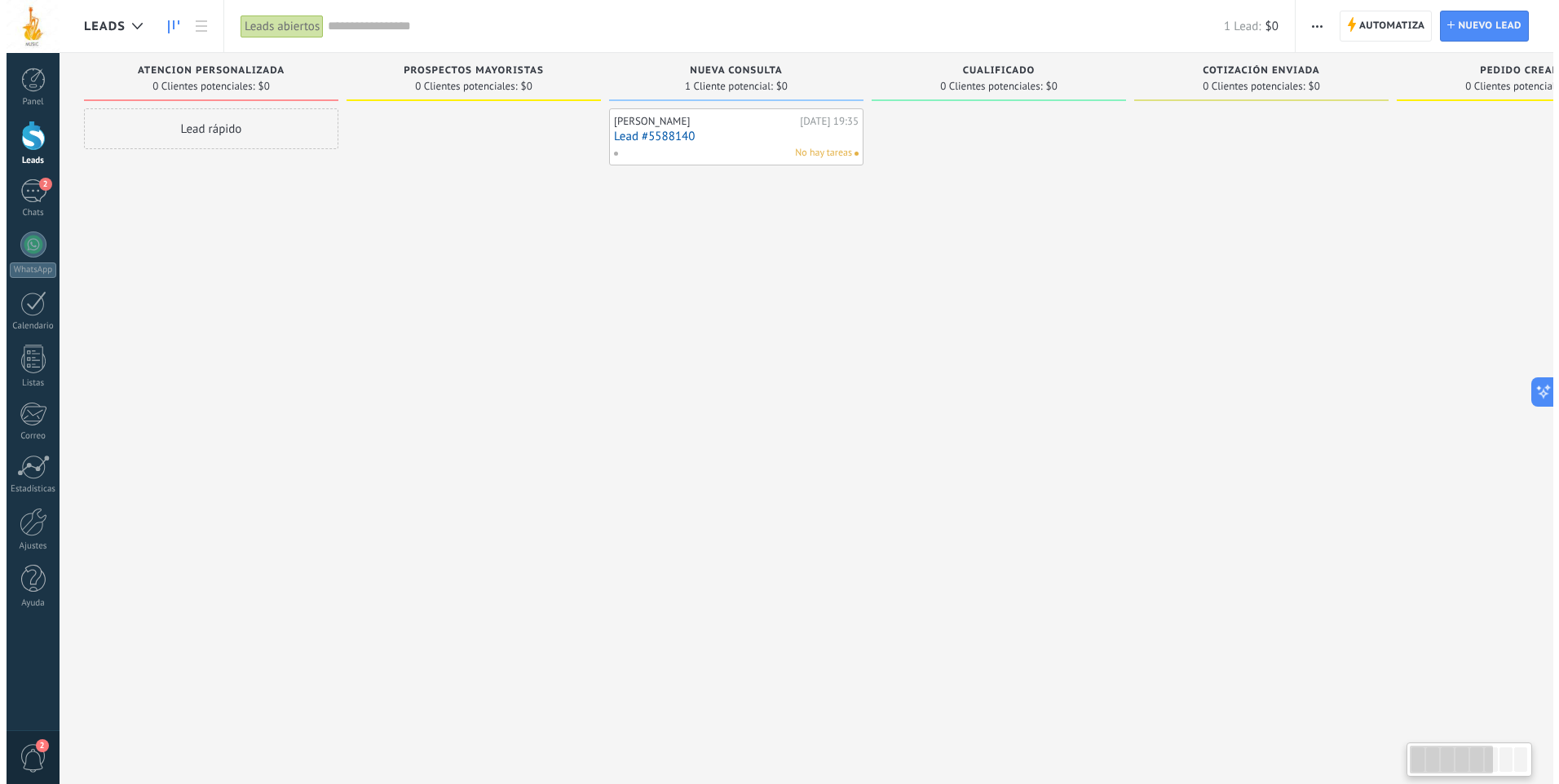
scroll to position [0, 4]
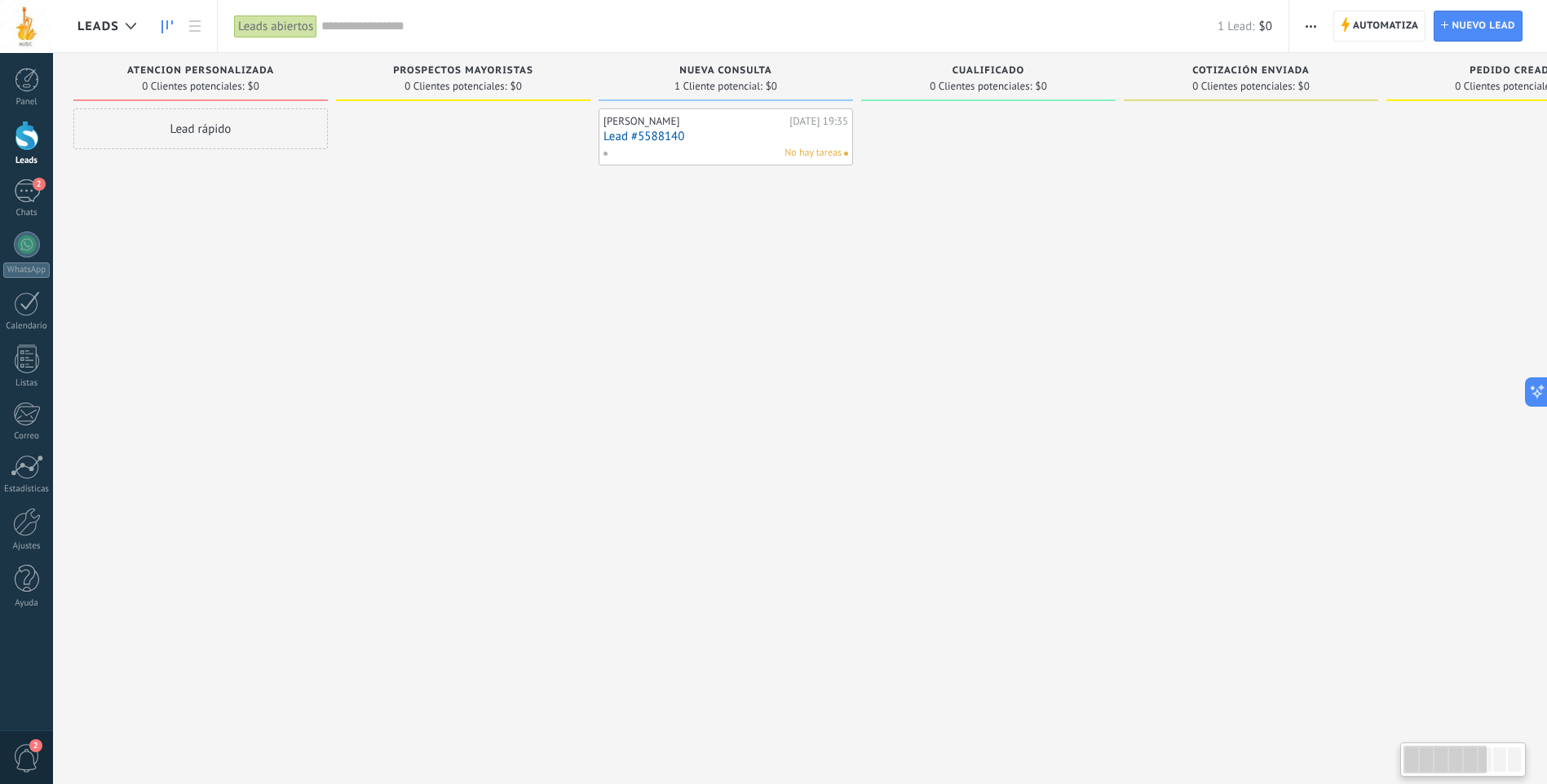
click at [732, 128] on div "[PERSON_NAME][DATE] 19:35 Lead #5588140 No hay tareas" at bounding box center [726, 137] width 244 height 47
drag, startPoint x: 743, startPoint y: 135, endPoint x: 699, endPoint y: 152, distance: 47.2
click at [699, 152] on div "No hay tareas" at bounding box center [722, 153] width 239 height 15
click at [744, 146] on div "No hay tareas" at bounding box center [722, 153] width 239 height 15
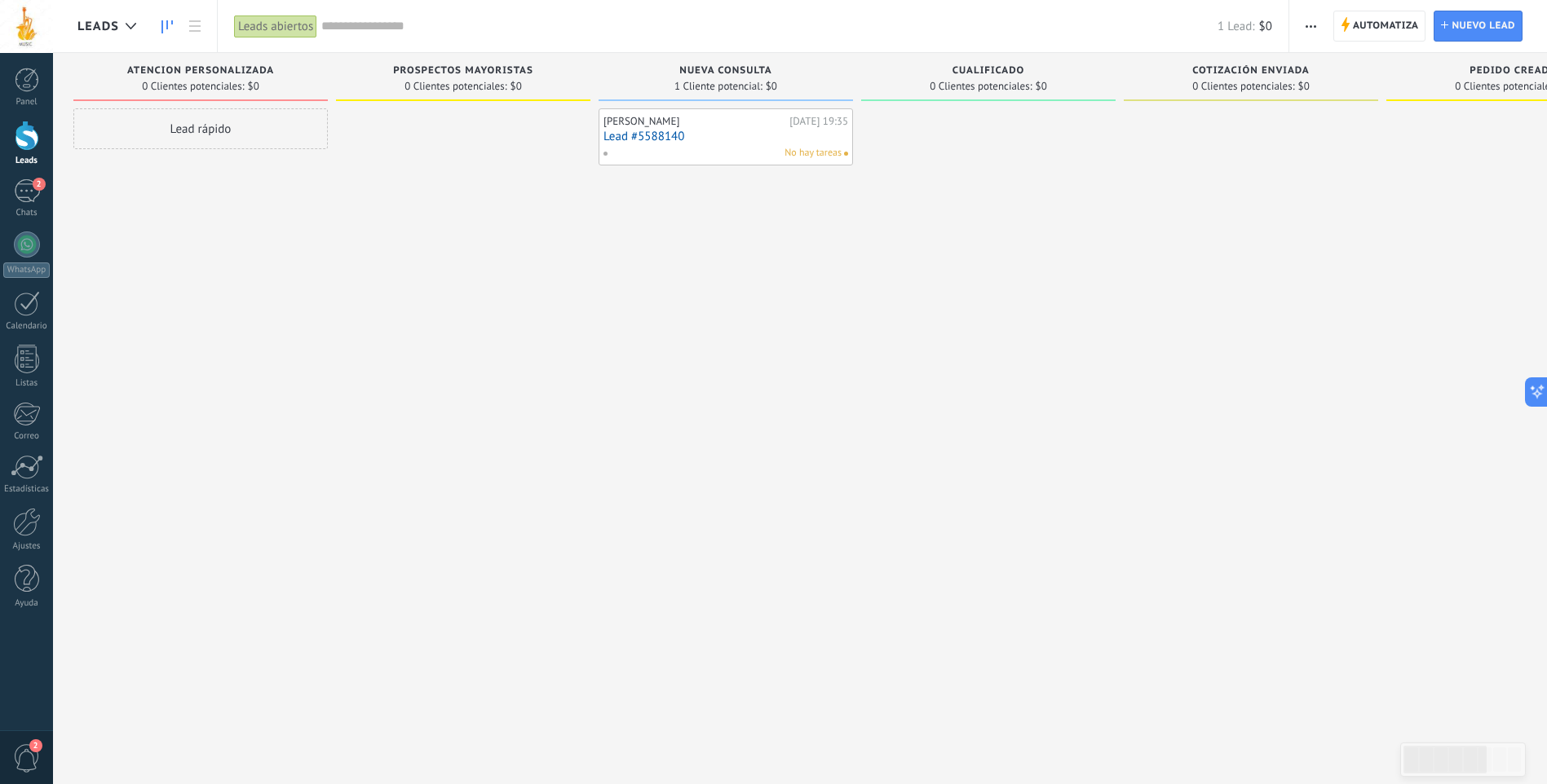
click at [740, 143] on link "Lead #5588140" at bounding box center [726, 137] width 244 height 14
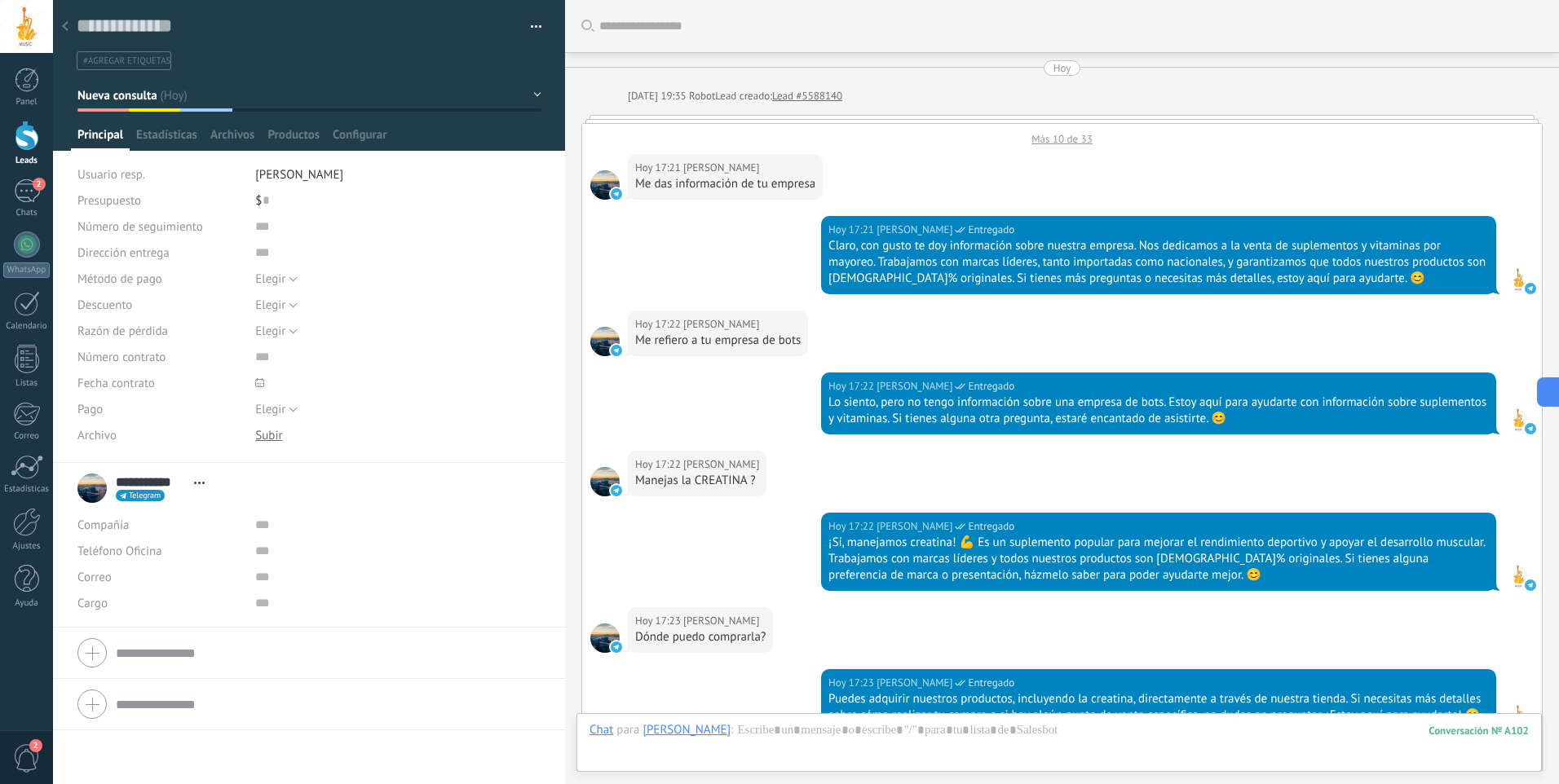
scroll to position [24, 0]
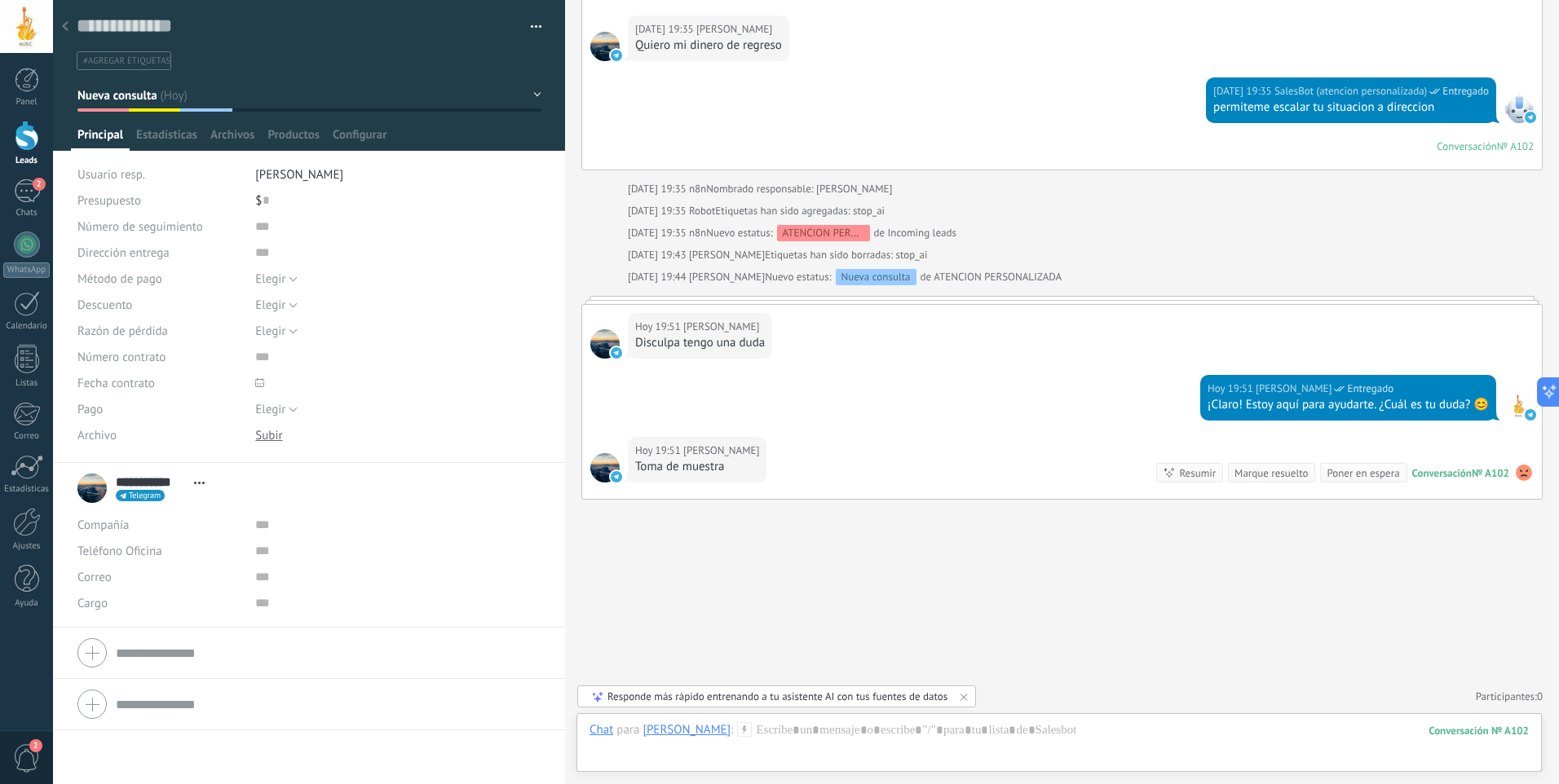
click at [533, 28] on button "button" at bounding box center [529, 27] width 23 height 24
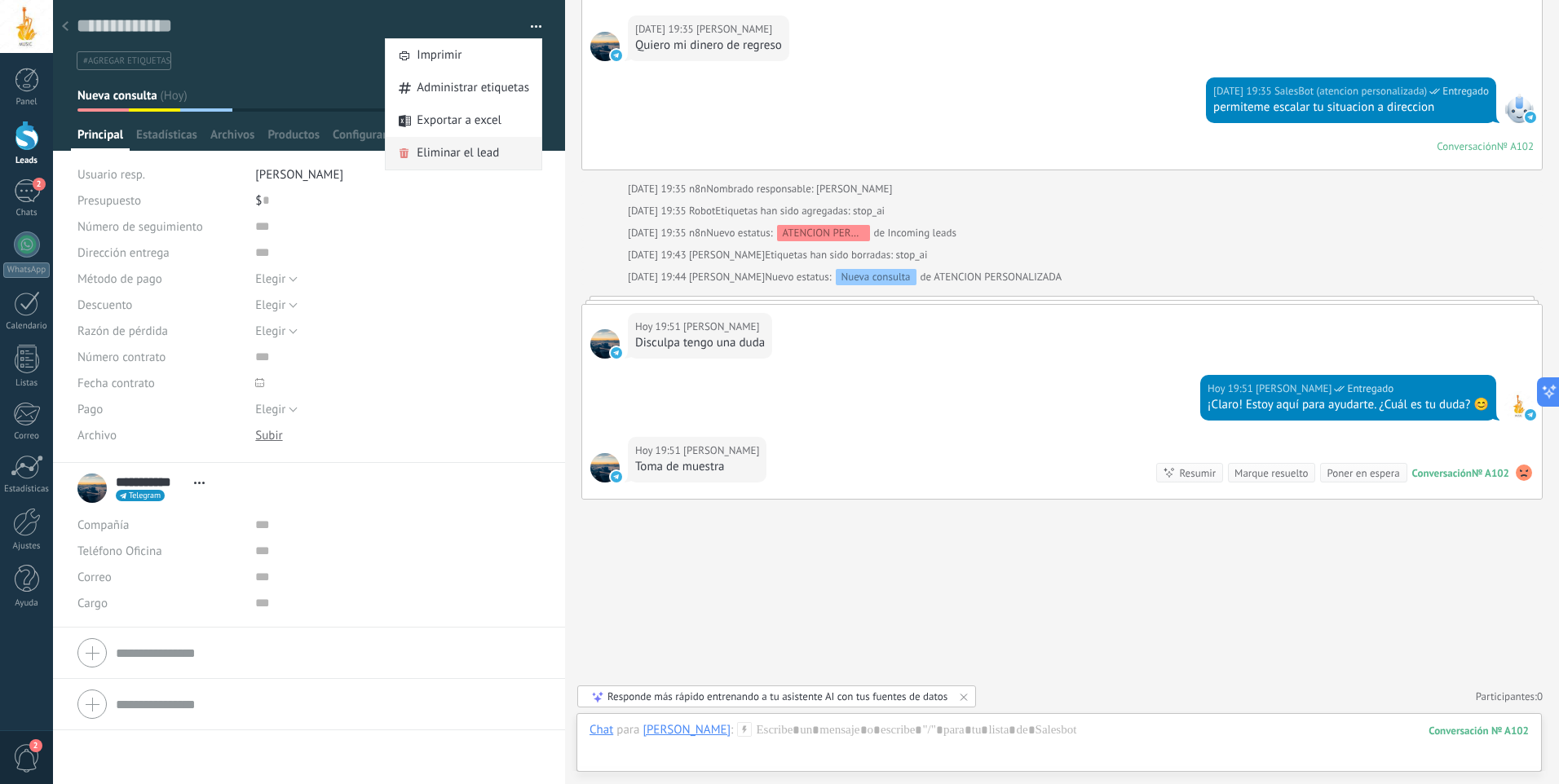
click at [444, 149] on span "Eliminar el lead" at bounding box center [458, 153] width 83 height 33
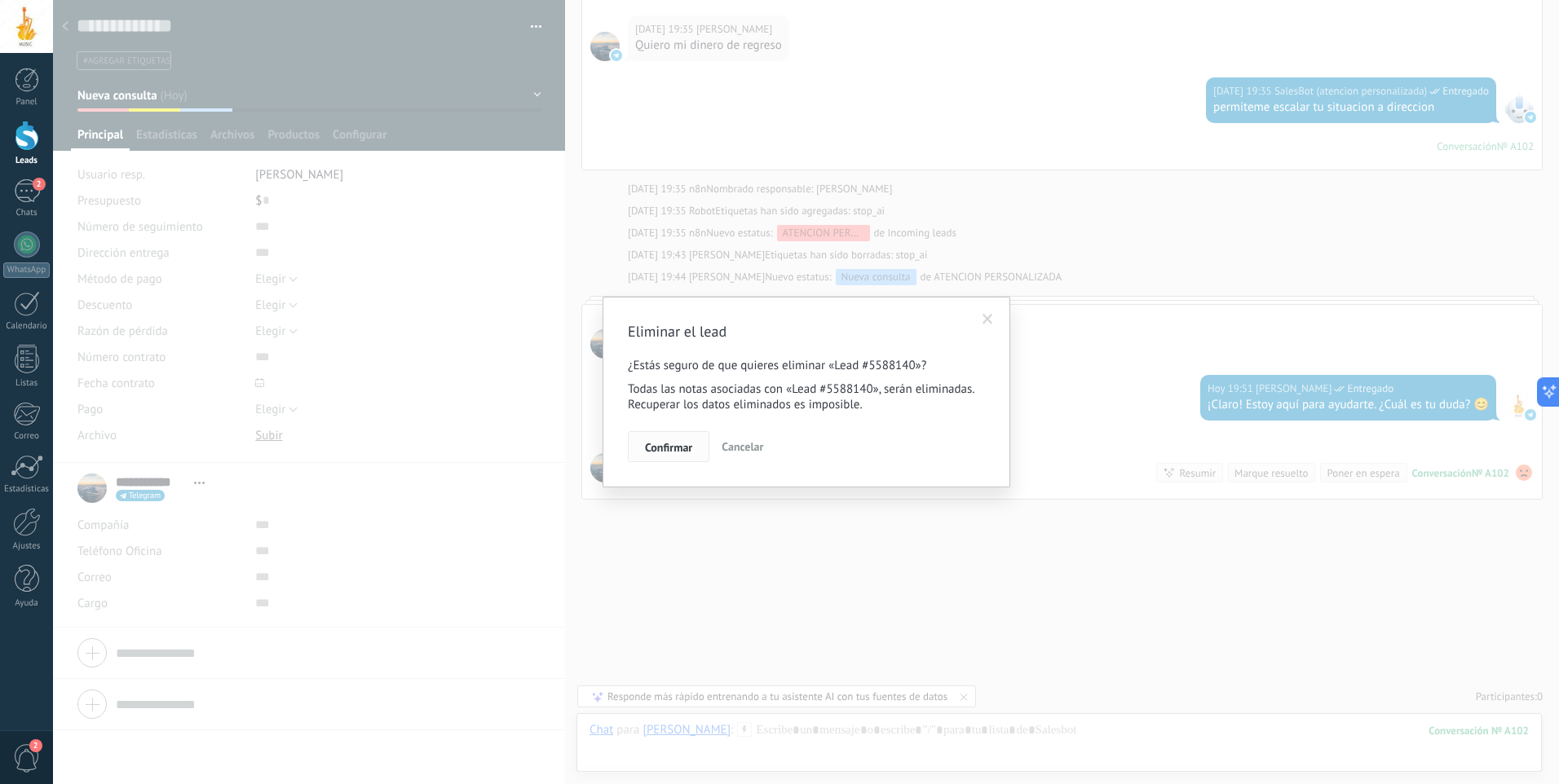
click at [694, 454] on button "Confirmar" at bounding box center [668, 447] width 82 height 31
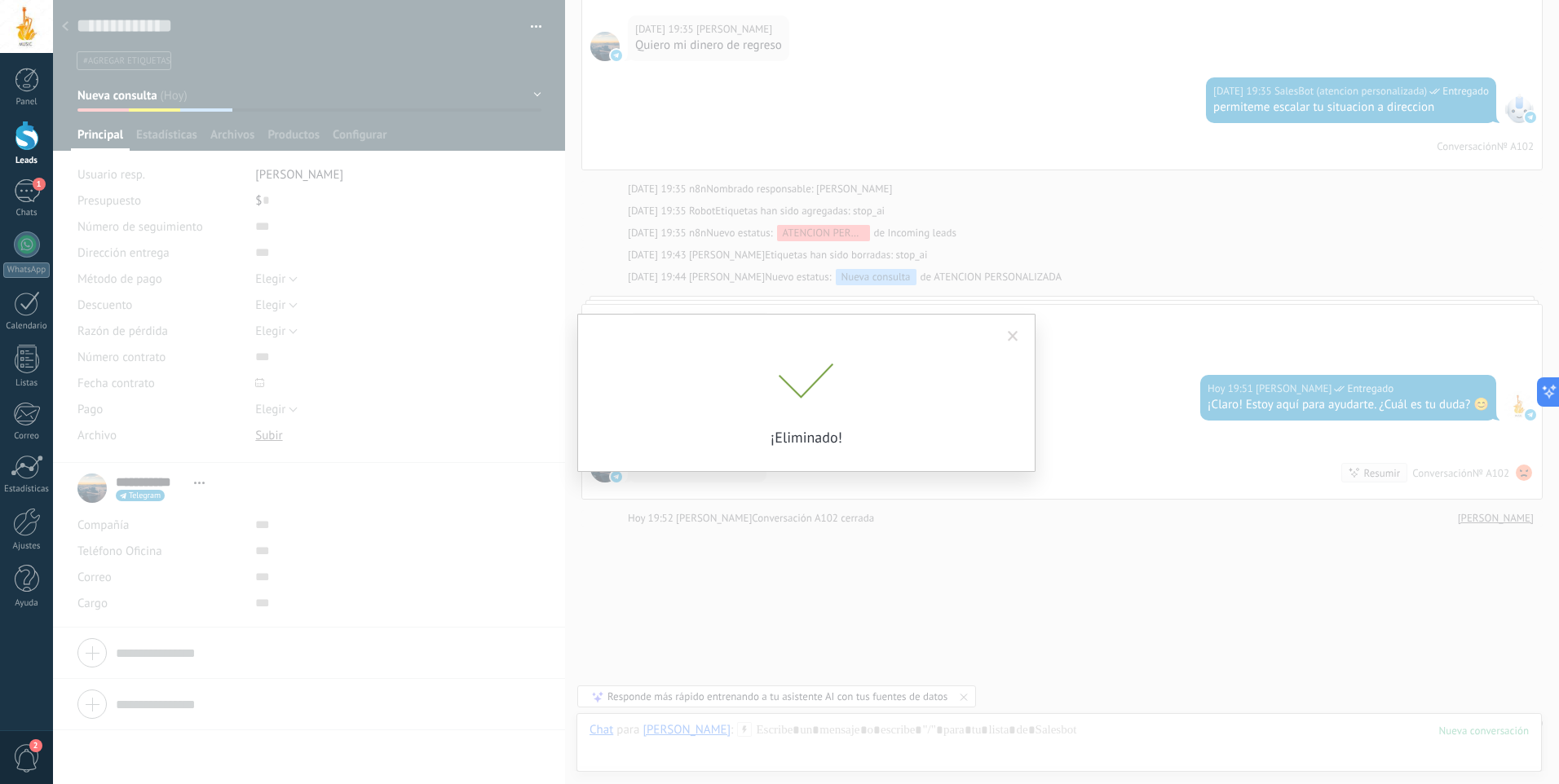
scroll to position [2730, 0]
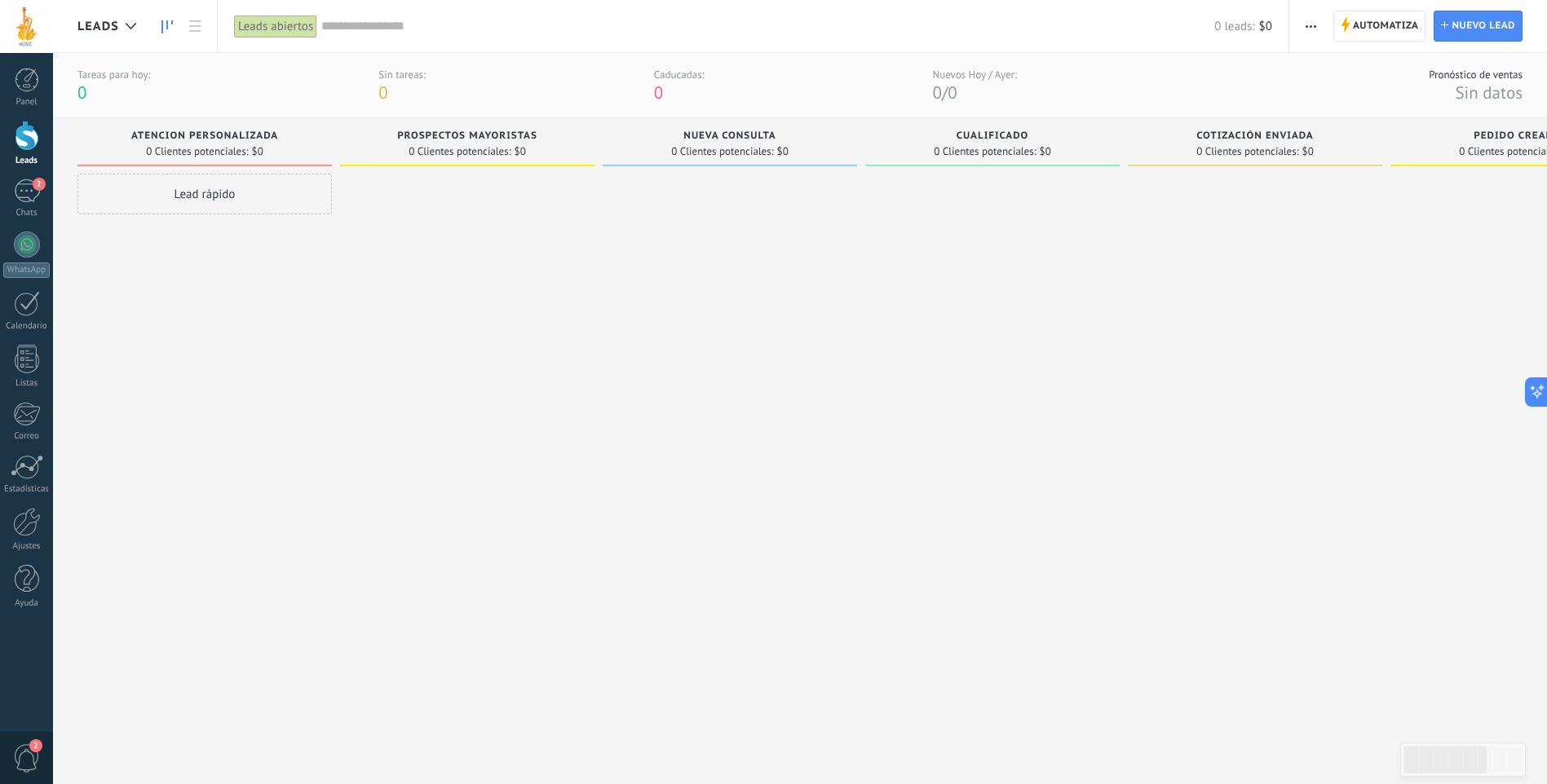
click at [535, 142] on div "prospectos mayoristas" at bounding box center [467, 138] width 238 height 14
click at [31, 182] on div "2" at bounding box center [27, 190] width 26 height 23
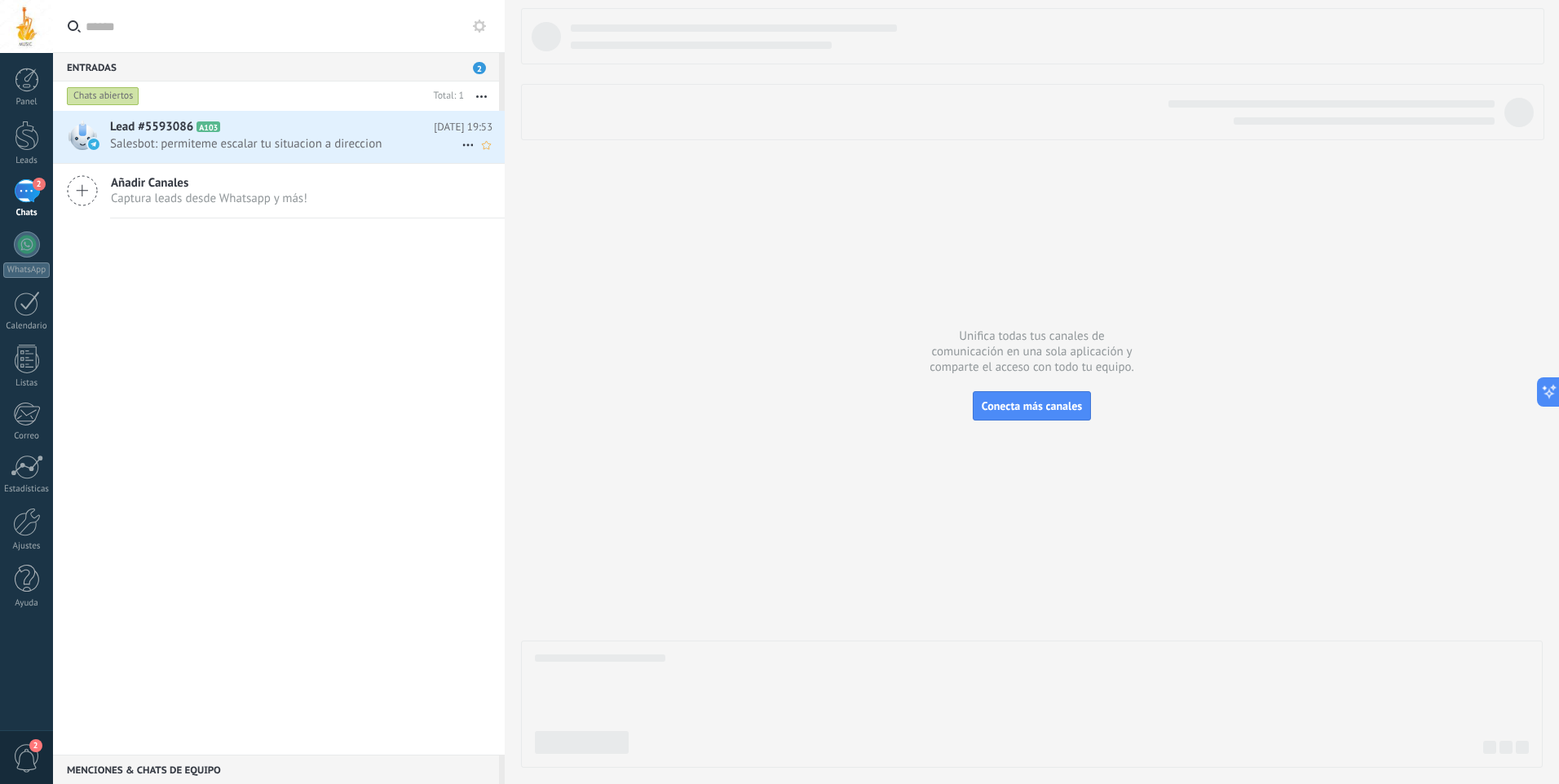
click at [275, 139] on span "Salesbot: permiteme escalar tu situacion a direccion" at bounding box center [286, 144] width 351 height 15
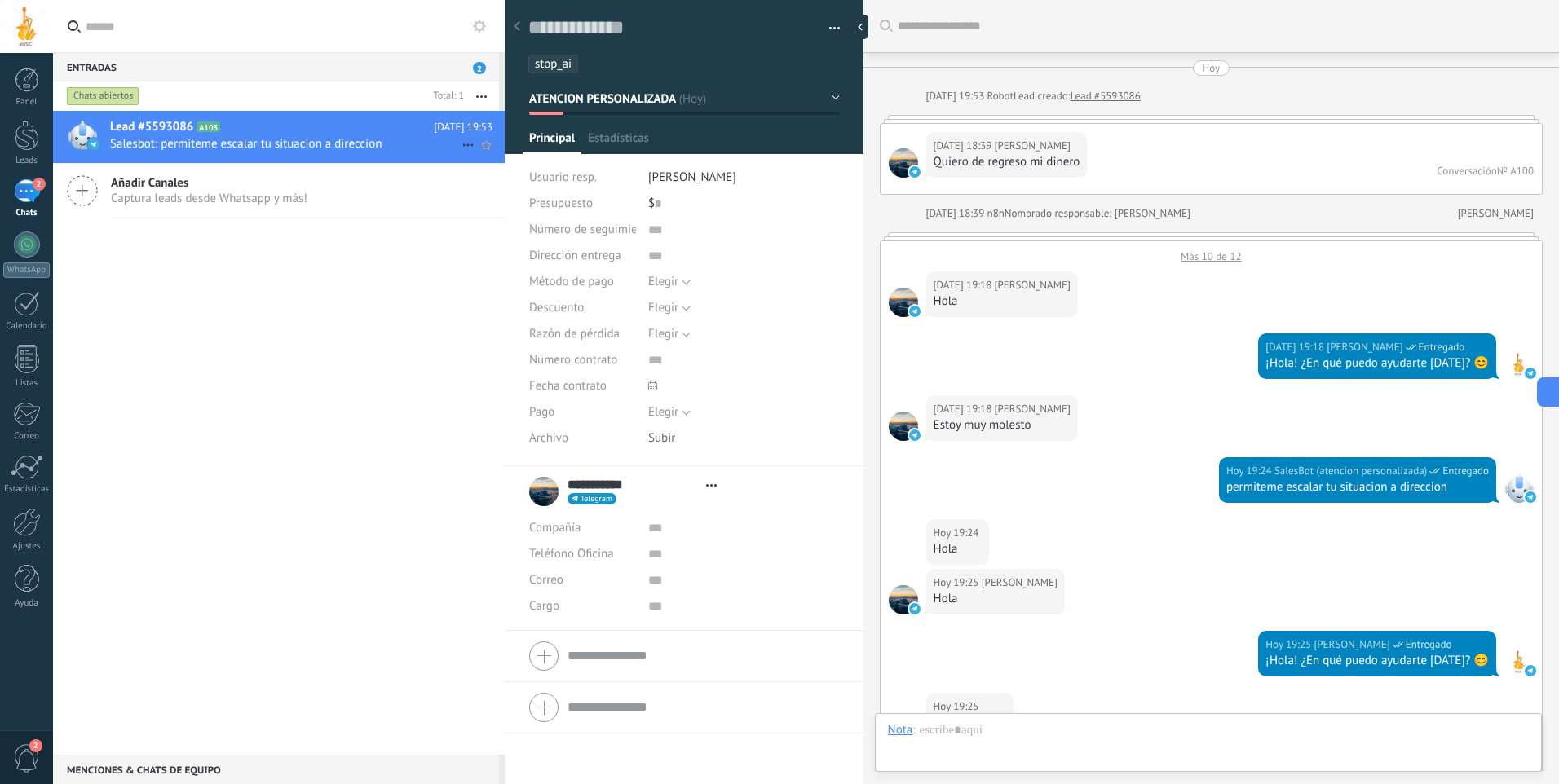
type textarea "**********"
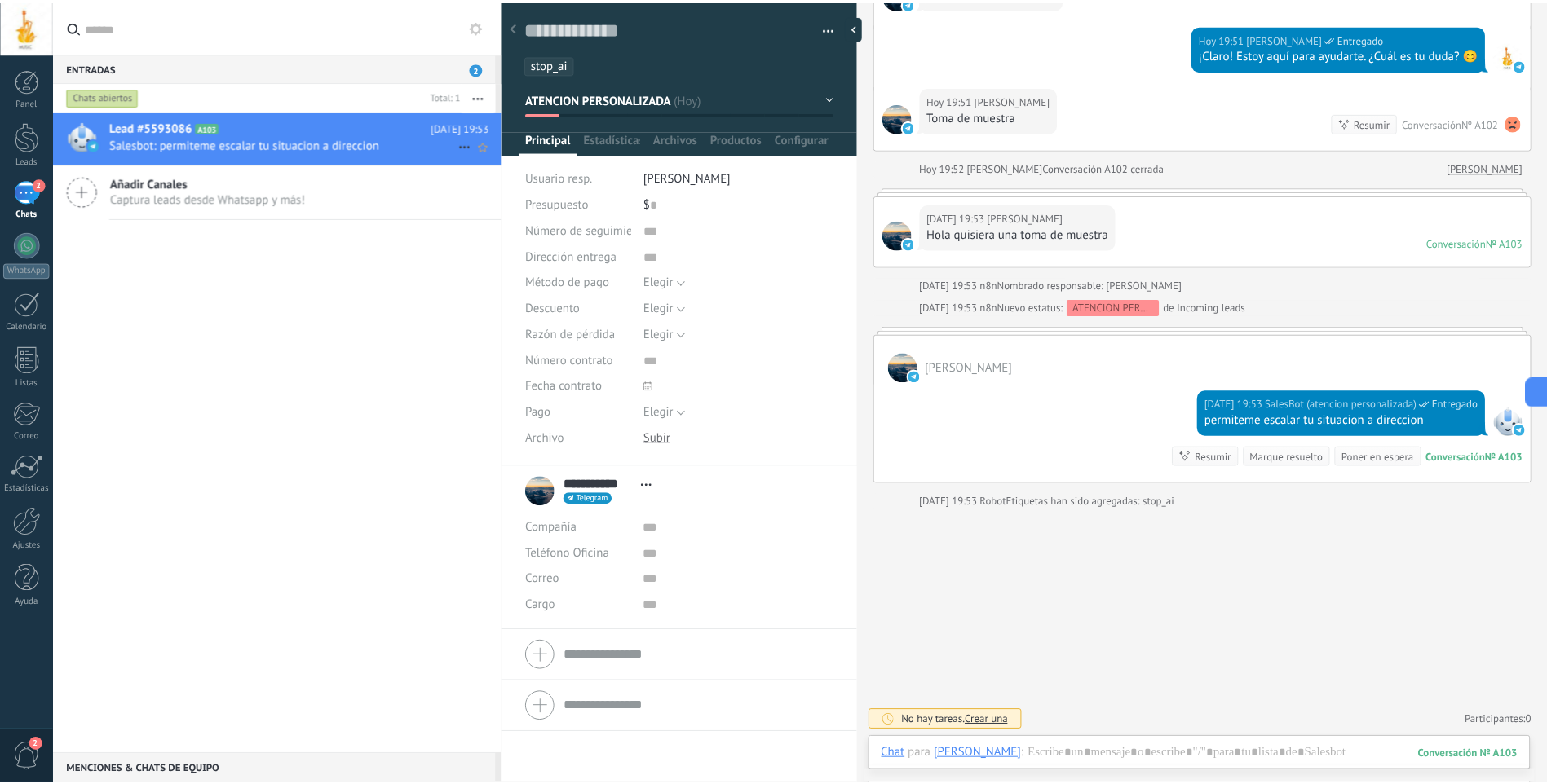
scroll to position [24, 0]
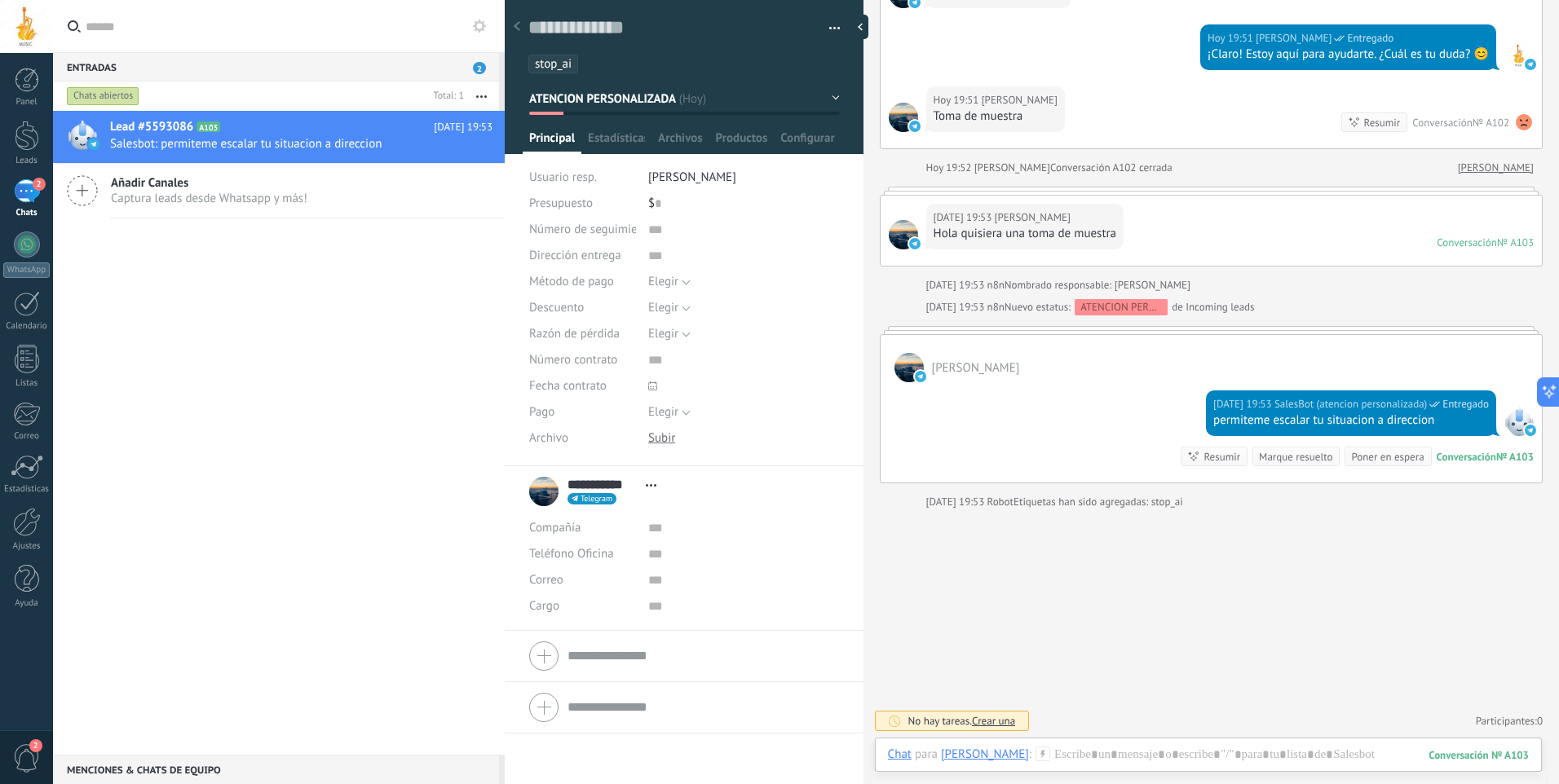
drag, startPoint x: 24, startPoint y: 142, endPoint x: 174, endPoint y: 137, distance: 150.1
click at [24, 142] on div at bounding box center [27, 135] width 24 height 30
